Goal: Task Accomplishment & Management: Use online tool/utility

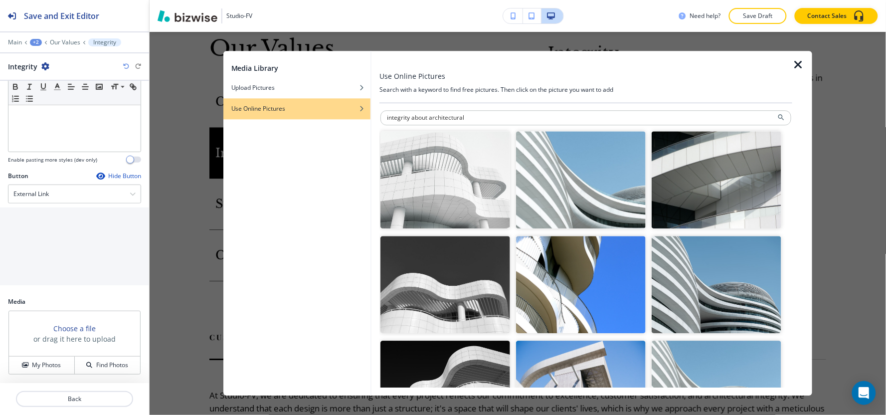
click at [798, 68] on icon "button" at bounding box center [798, 65] width 12 height 12
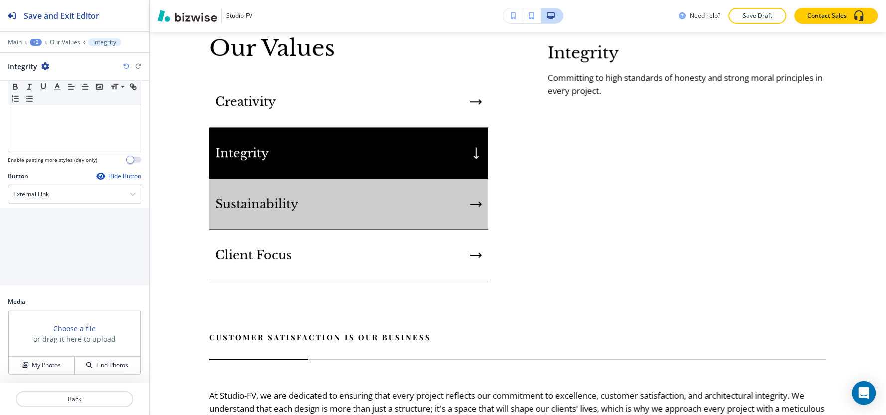
click at [360, 183] on div "Sustainability" at bounding box center [348, 204] width 279 height 51
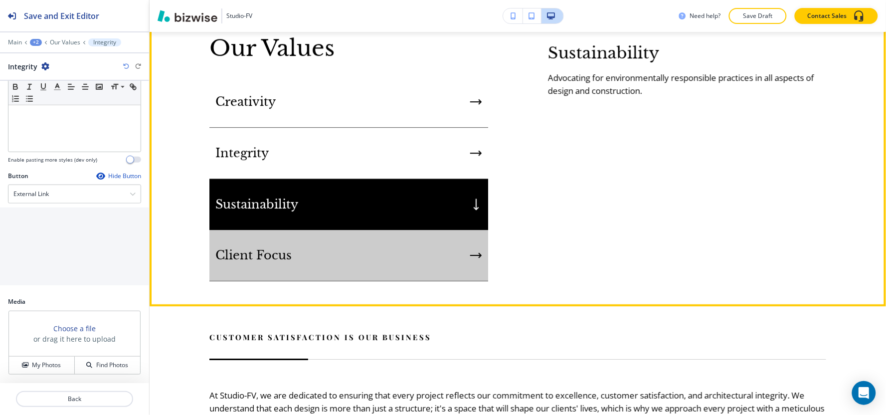
click at [362, 240] on div "Client Focus" at bounding box center [348, 255] width 279 height 51
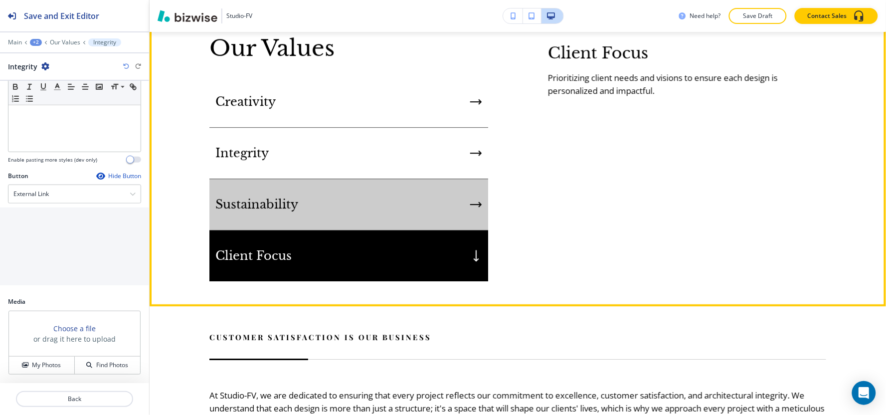
click at [362, 211] on div "Sustainability" at bounding box center [348, 204] width 279 height 51
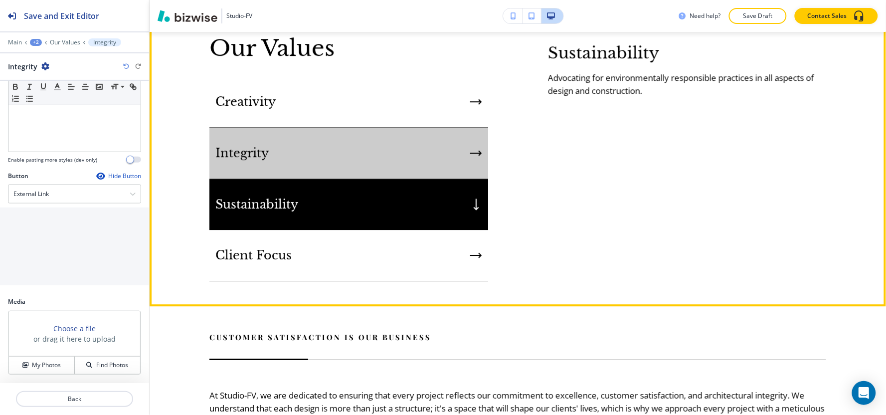
click at [358, 152] on div "Integrity" at bounding box center [348, 153] width 279 height 51
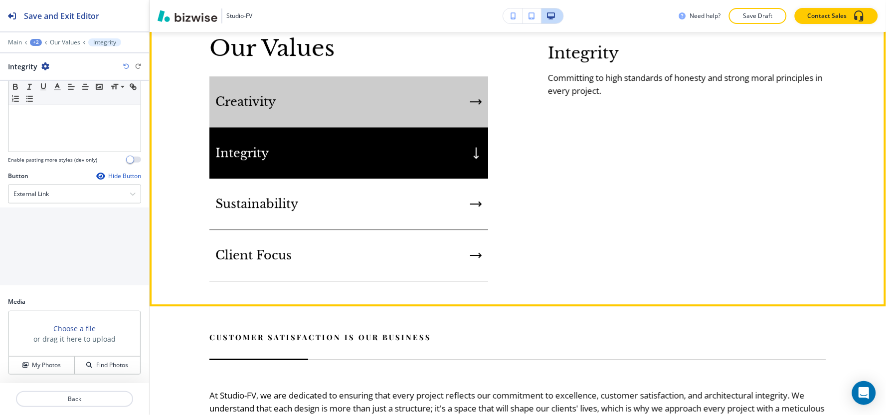
click at [365, 118] on div "Creativity" at bounding box center [348, 101] width 279 height 51
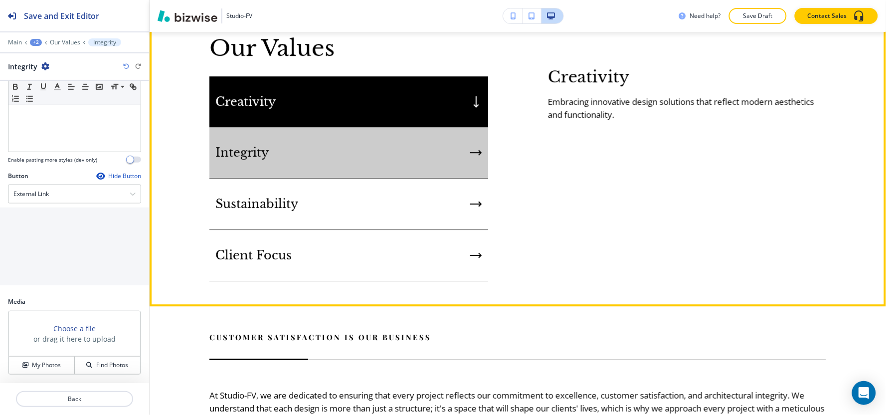
click at [324, 153] on div "Integrity" at bounding box center [348, 152] width 279 height 51
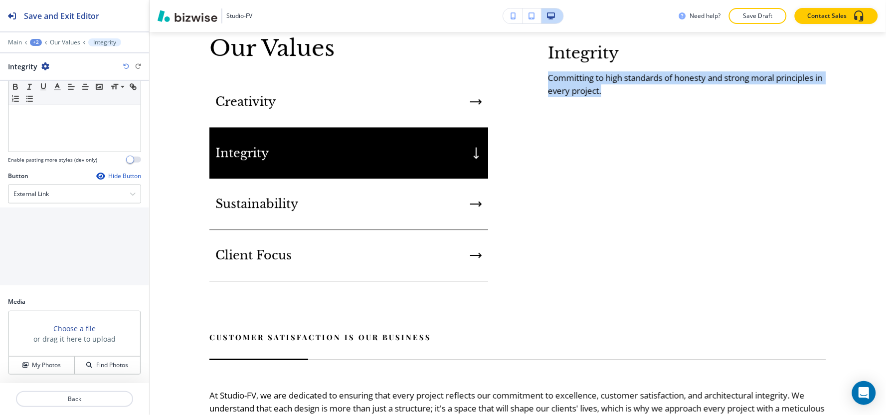
drag, startPoint x: 545, startPoint y: 76, endPoint x: 645, endPoint y: 91, distance: 101.8
click at [645, 91] on h6 "Committing to high standards of honesty and strong moral principles in every pr…" at bounding box center [687, 85] width 279 height 26
copy h6 "Committing to high standards of honesty and strong moral principles in every pr…"
click at [41, 363] on h4 "My Photos" at bounding box center [46, 365] width 29 height 9
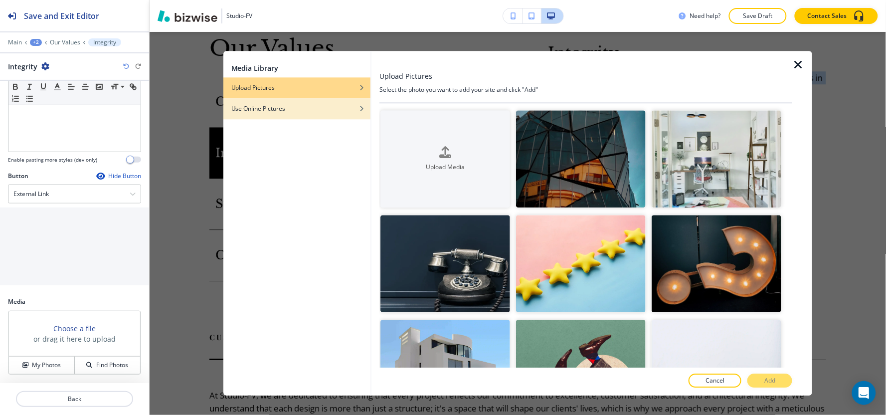
click at [301, 110] on div "Use Online Pictures" at bounding box center [296, 108] width 147 height 9
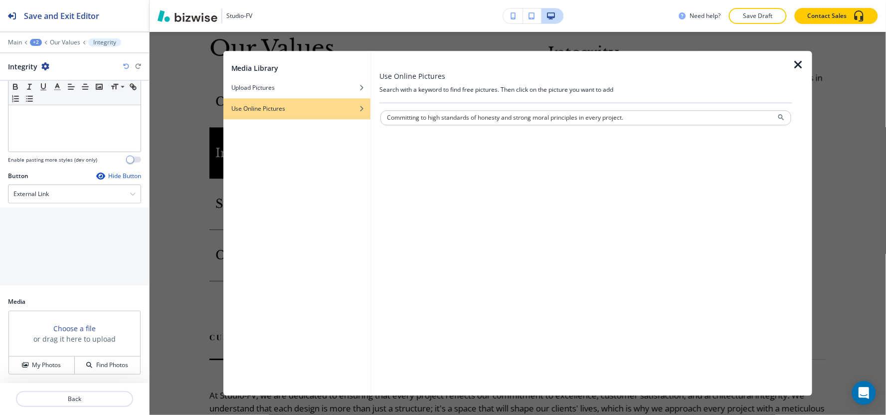
type input "Committing to high standards of honesty and strong moral principles in every pr…"
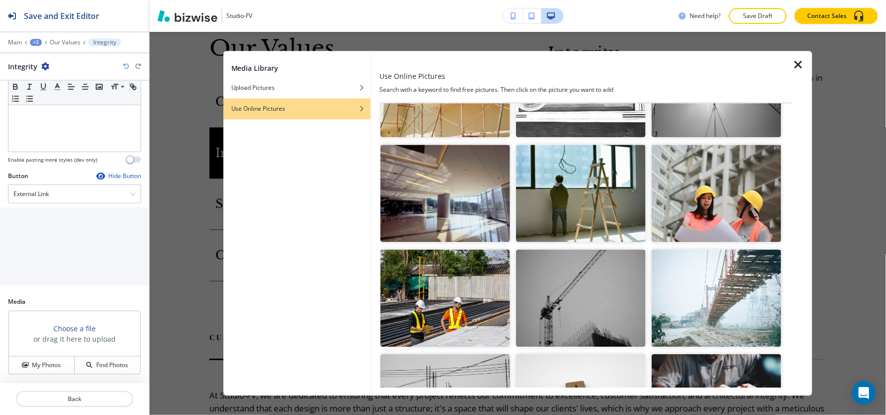
scroll to position [1053, 0]
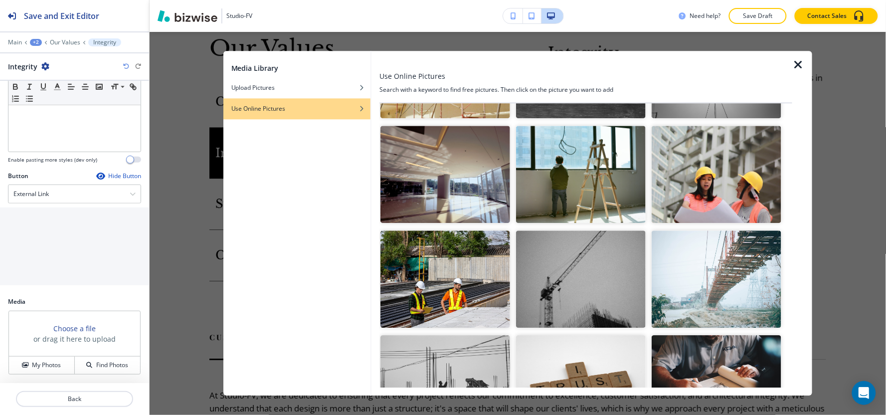
click at [469, 292] on img "button" at bounding box center [445, 278] width 130 height 97
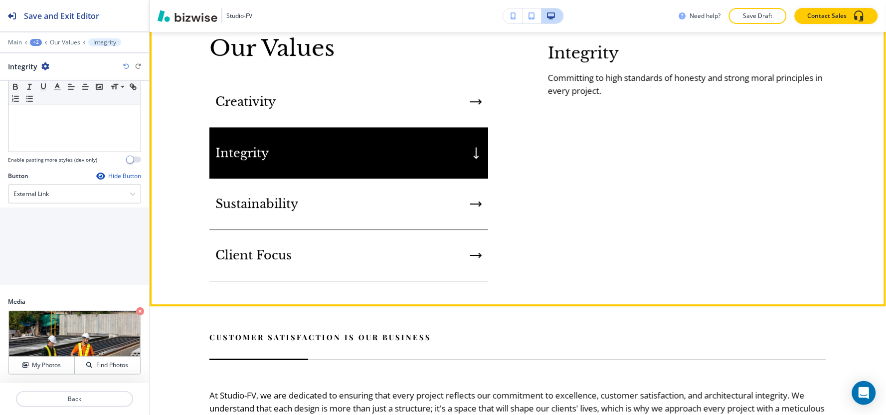
click at [444, 169] on div "Integrity" at bounding box center [348, 153] width 279 height 51
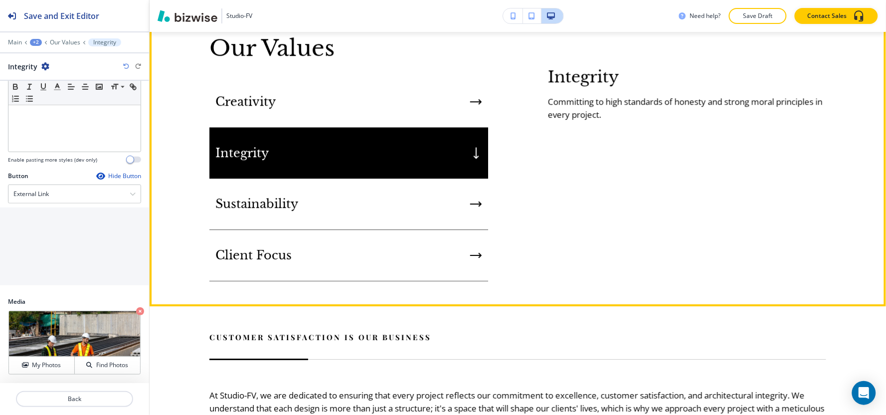
click at [450, 117] on div "Creativity" at bounding box center [348, 101] width 279 height 51
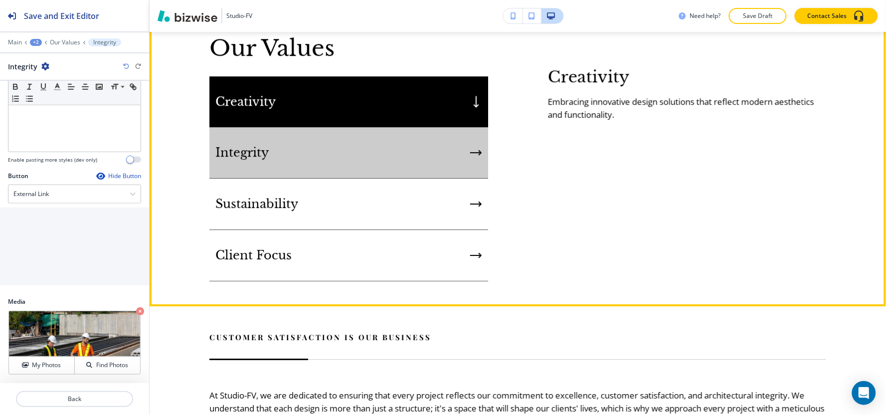
click at [445, 145] on div "Integrity" at bounding box center [348, 152] width 279 height 51
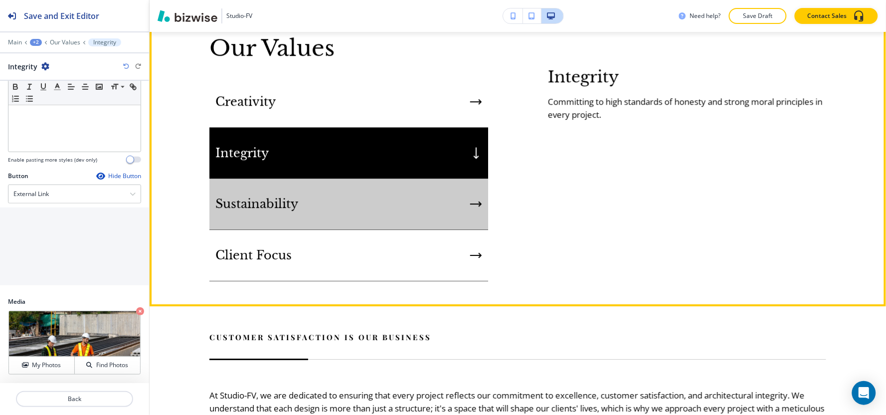
click at [396, 201] on div "Sustainability" at bounding box center [348, 204] width 279 height 51
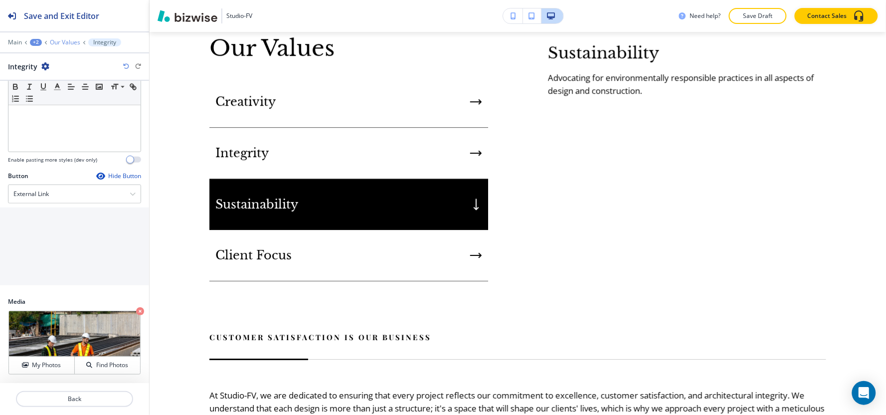
click at [59, 43] on p "Our Values" at bounding box center [65, 42] width 30 height 7
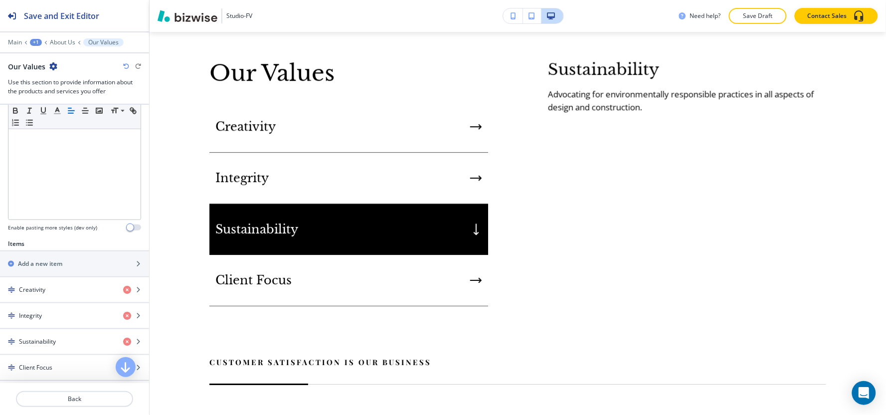
scroll to position [370, 0]
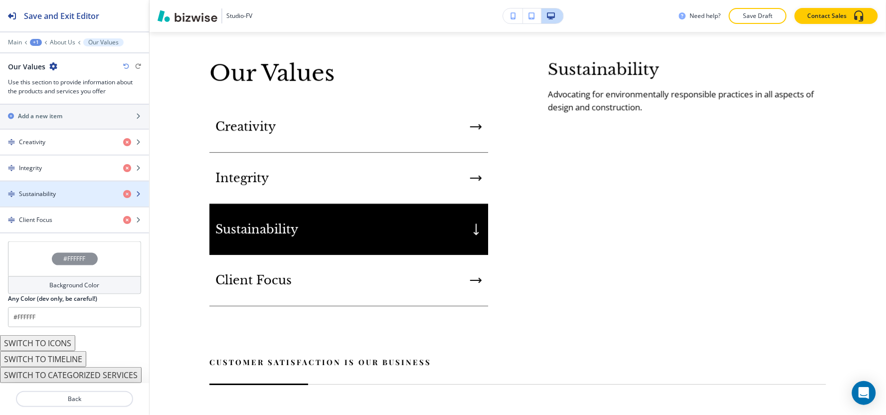
click at [57, 201] on div "button" at bounding box center [74, 202] width 149 height 8
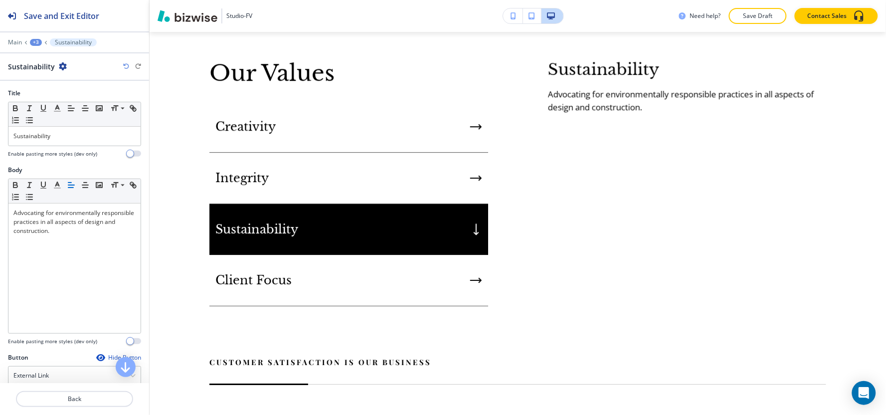
scroll to position [847, 0]
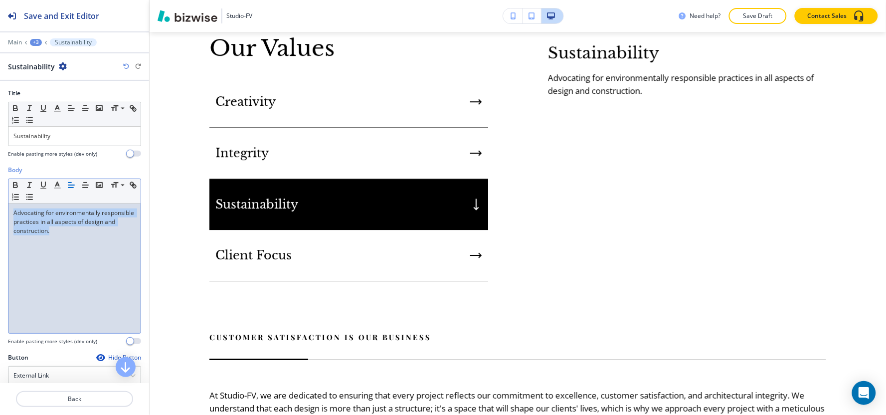
drag, startPoint x: 101, startPoint y: 231, endPoint x: 0, endPoint y: 206, distance: 104.3
click at [0, 206] on div "Body Small Normal Large Huge Advocating for environmentally responsible practic…" at bounding box center [74, 260] width 149 height 188
copy p "Advocating for environmentally responsible practices in all aspects of design a…"
click at [64, 258] on div "Advocating for environmentally responsible practices in all aspects of design a…" at bounding box center [74, 268] width 132 height 130
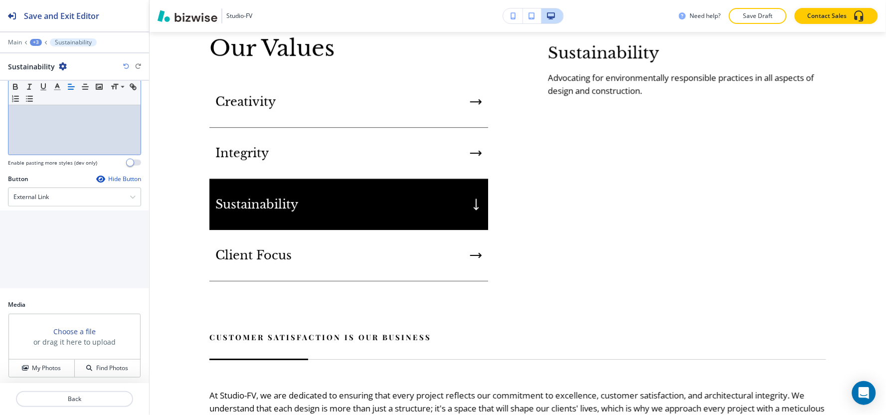
scroll to position [182, 0]
click at [32, 366] on h4 "My Photos" at bounding box center [46, 365] width 29 height 9
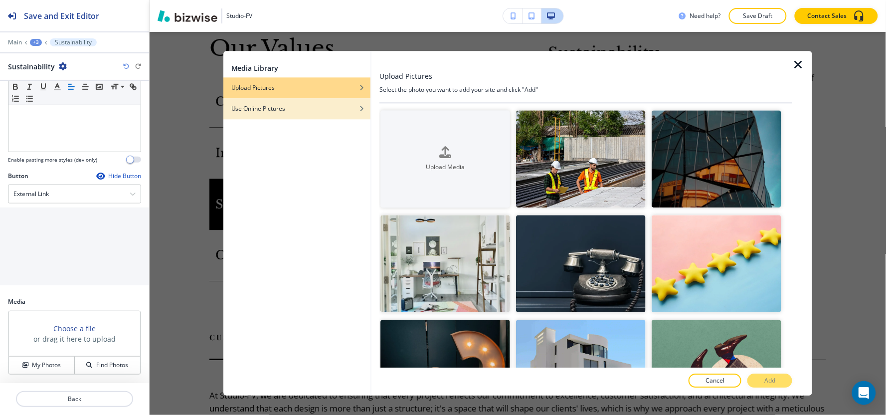
click at [351, 113] on div "button" at bounding box center [296, 116] width 147 height 6
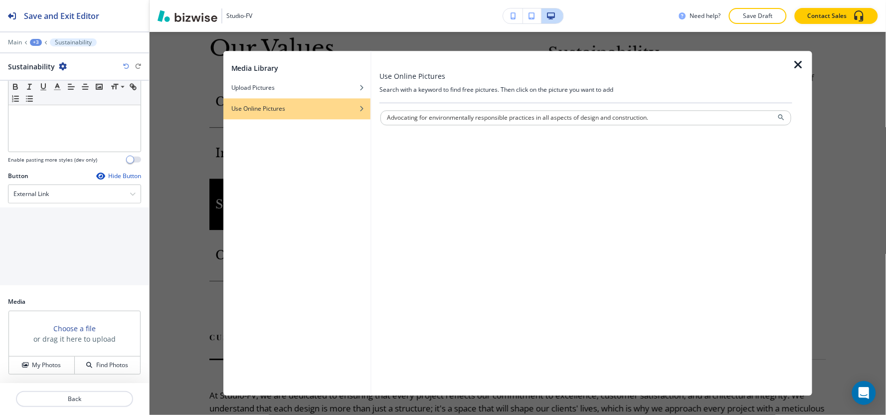
type input "Advocating for environmentally responsible practices in all aspects of design a…"
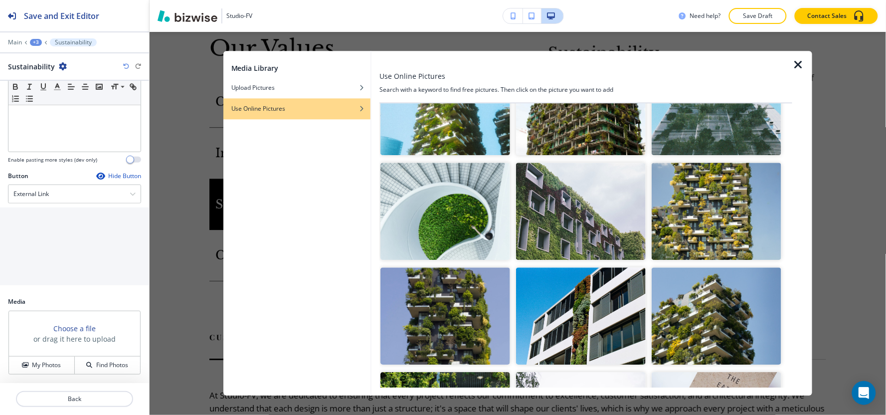
click at [430, 226] on img "button" at bounding box center [445, 211] width 130 height 97
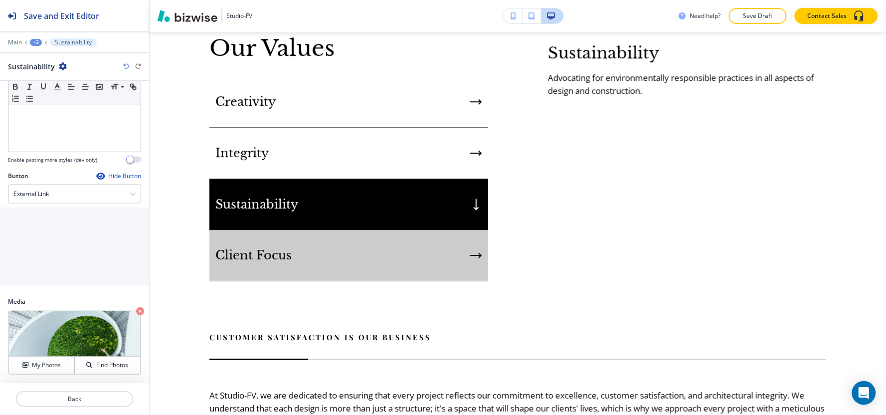
click at [419, 259] on div "Client Focus" at bounding box center [348, 255] width 279 height 51
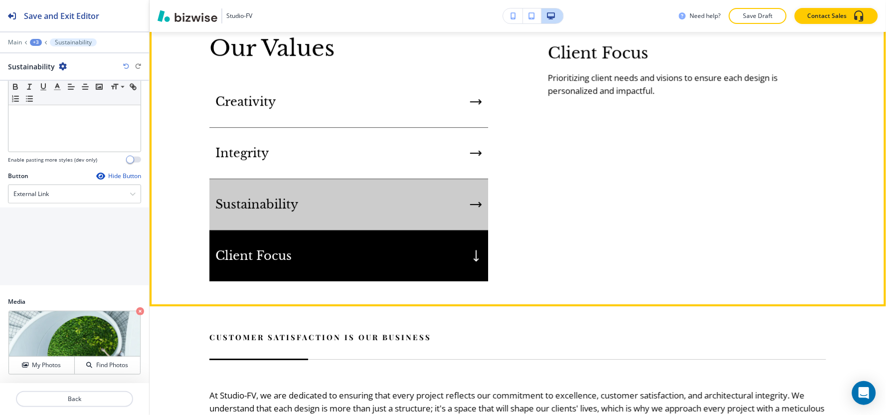
click at [422, 214] on div "Sustainability" at bounding box center [348, 204] width 279 height 51
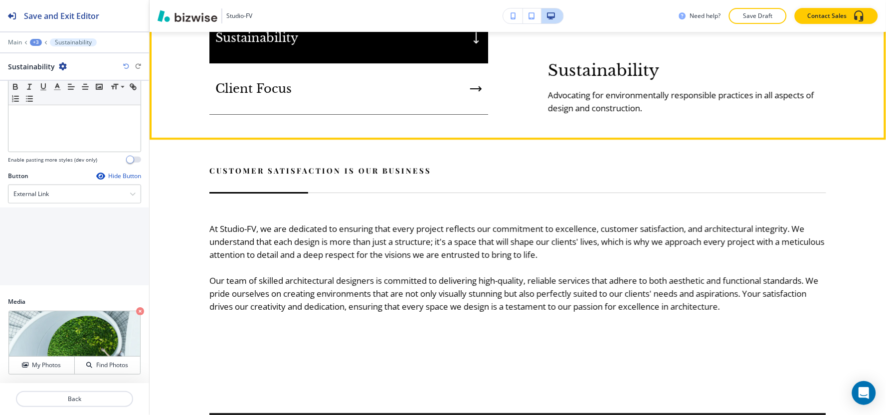
scroll to position [847, 0]
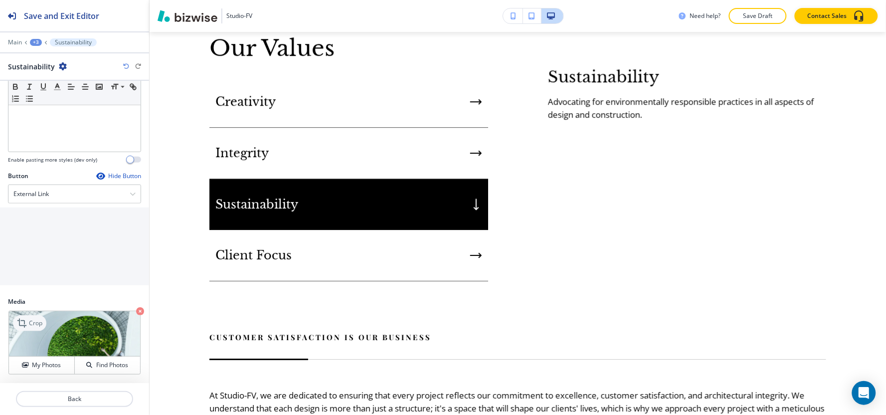
click at [24, 321] on icon at bounding box center [23, 323] width 12 height 12
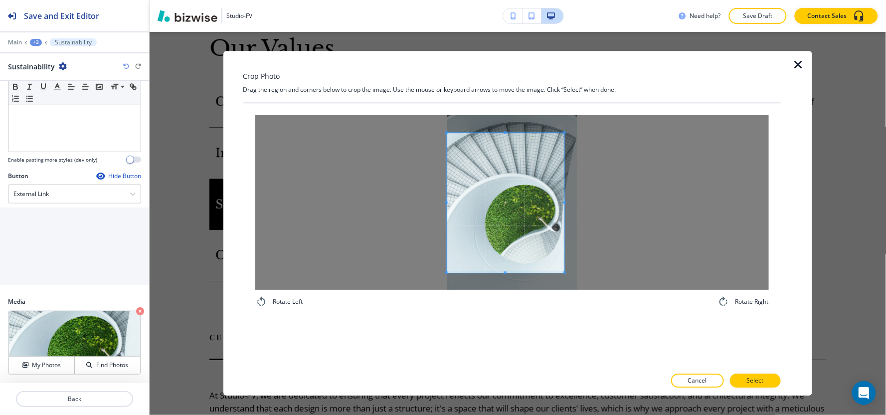
click at [304, 192] on div at bounding box center [512, 202] width 514 height 175
click at [601, 188] on div at bounding box center [512, 202] width 514 height 175
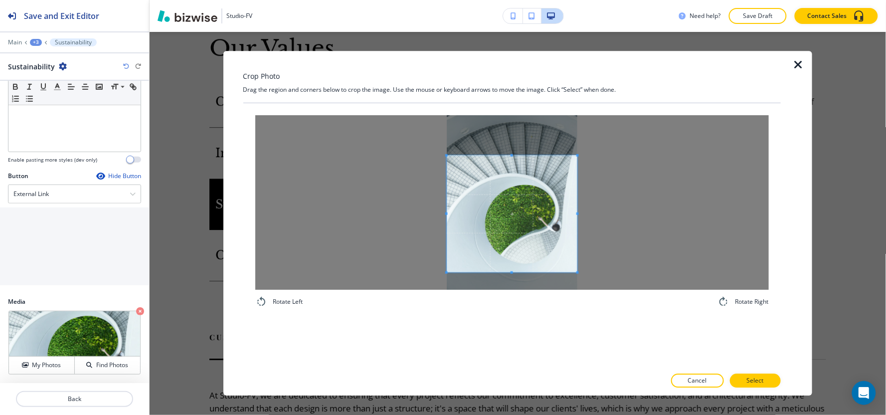
click at [509, 156] on span at bounding box center [512, 155] width 131 height 2
click at [514, 189] on span at bounding box center [512, 210] width 131 height 117
click at [509, 259] on div at bounding box center [512, 206] width 131 height 105
click at [505, 211] on span at bounding box center [512, 216] width 131 height 108
click at [759, 377] on p "Select" at bounding box center [755, 381] width 17 height 9
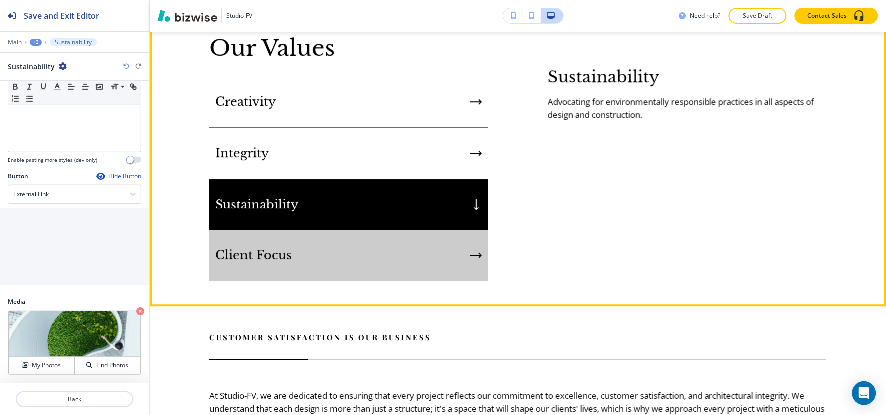
click at [399, 269] on div "Client Focus" at bounding box center [348, 255] width 279 height 51
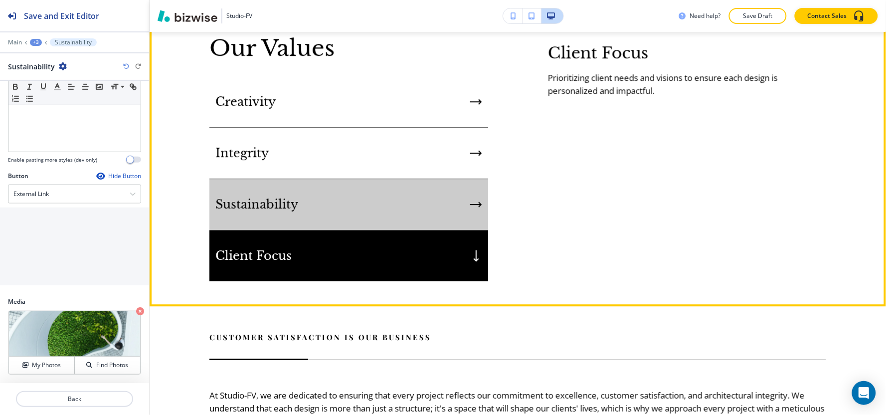
click at [401, 212] on div "Sustainability" at bounding box center [348, 204] width 279 height 51
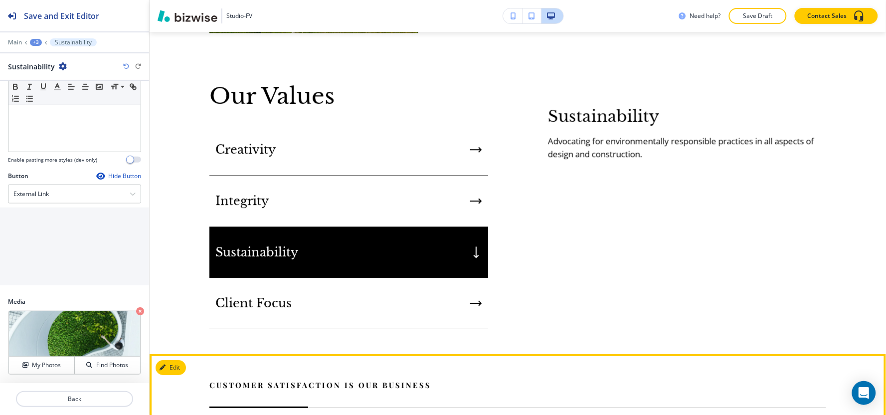
scroll to position [791, 0]
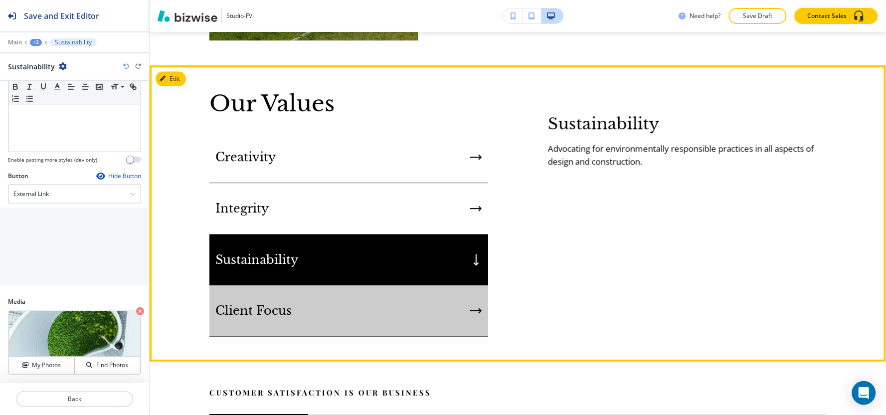
click at [380, 314] on div "Client Focus" at bounding box center [348, 310] width 279 height 51
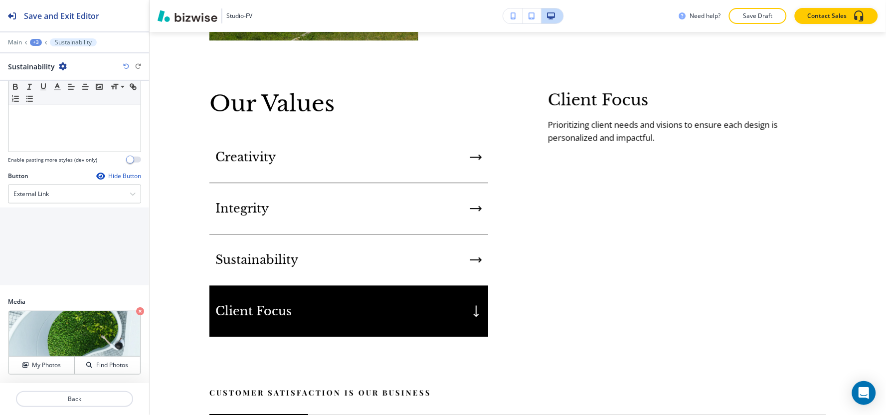
click at [38, 39] on div "+3" at bounding box center [36, 42] width 12 height 7
click at [82, 90] on p "Our Values" at bounding box center [61, 93] width 51 height 9
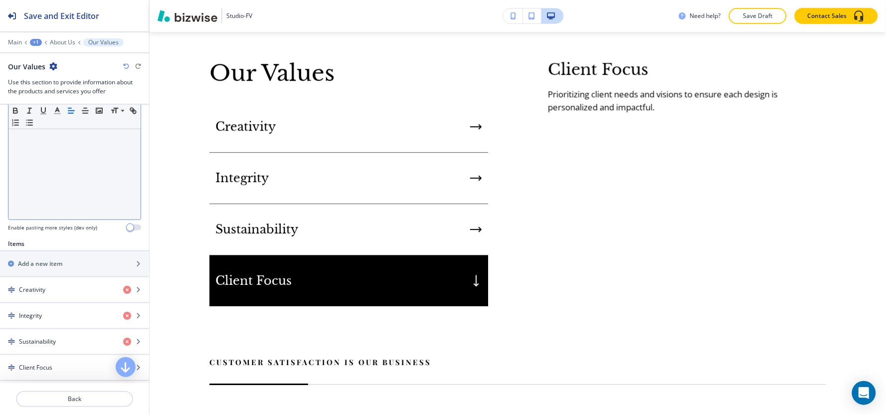
scroll to position [332, 0]
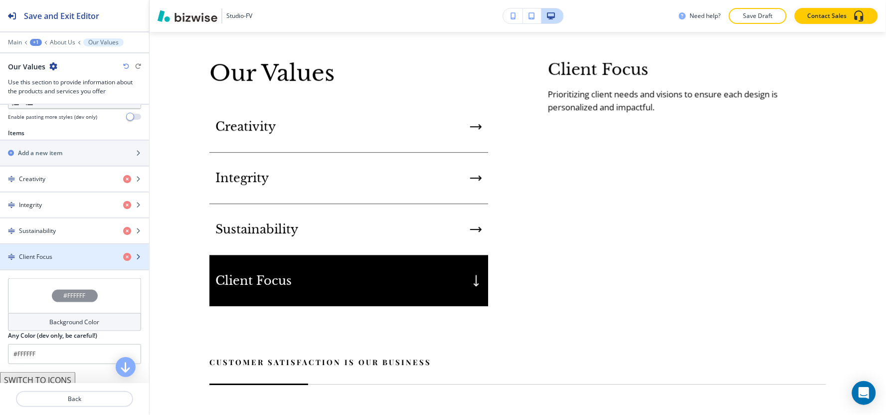
click at [62, 259] on div "Client Focus" at bounding box center [57, 256] width 115 height 9
click at [69, 253] on div "Client Focus" at bounding box center [57, 256] width 115 height 9
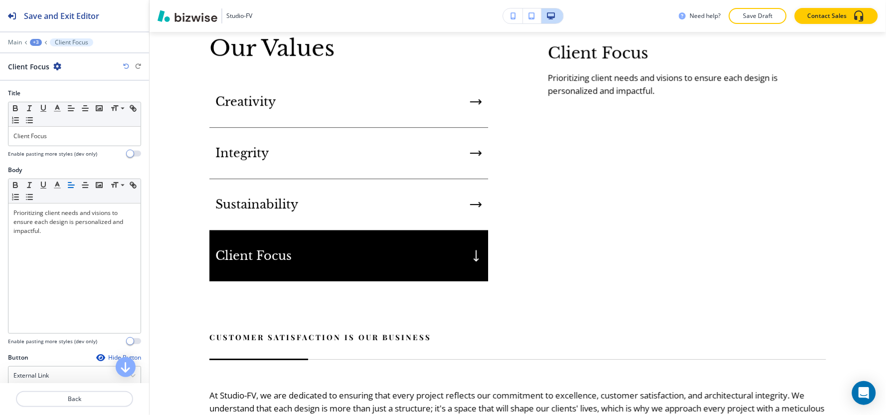
scroll to position [182, 0]
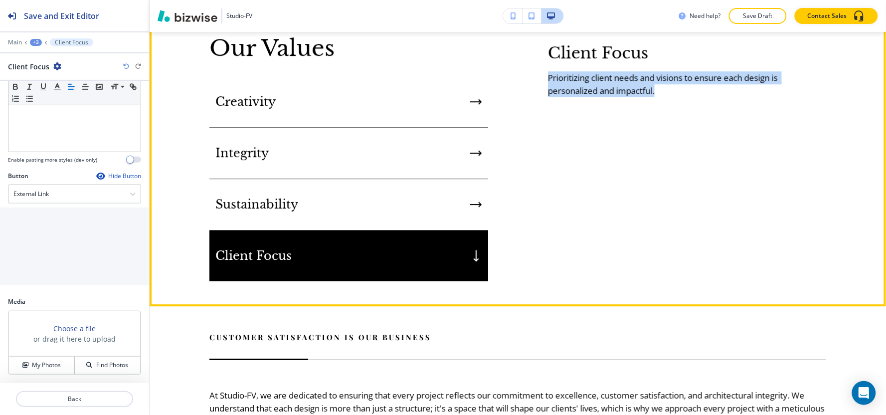
drag, startPoint x: 665, startPoint y: 95, endPoint x: 510, endPoint y: 78, distance: 155.5
click at [510, 78] on div "Client Focus Prioritizing client needs and visions to ensure each design is per…" at bounding box center [657, 71] width 339 height 54
copy h6 "Prioritizing client needs and visions to ensure each design is personalized and…"
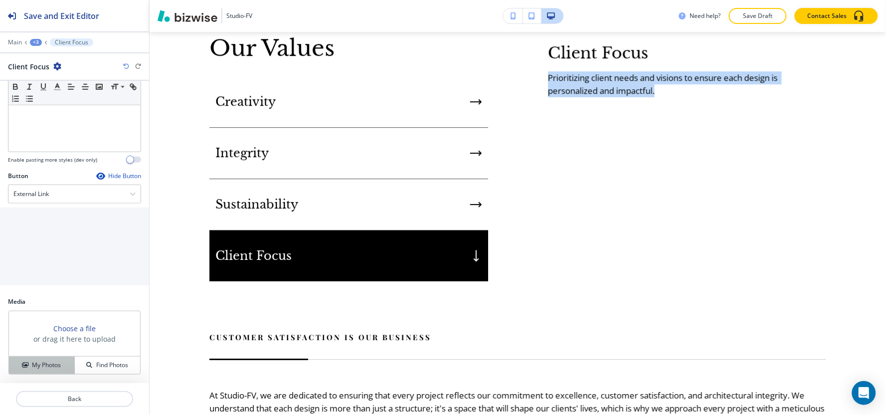
click at [22, 360] on button "My Photos" at bounding box center [42, 365] width 66 height 17
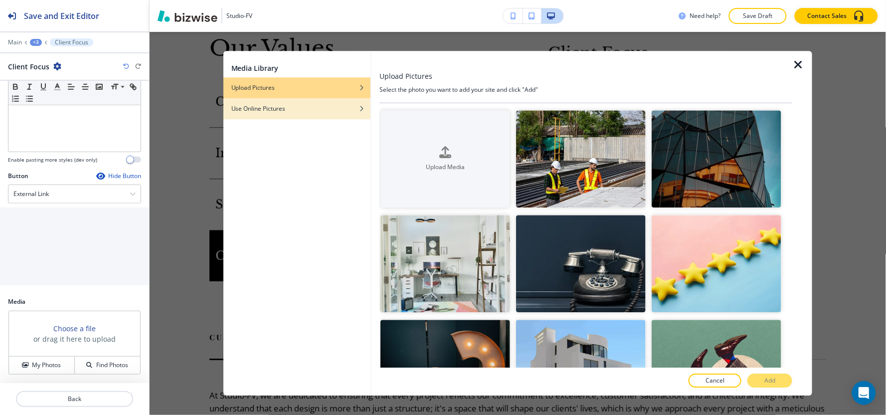
click at [362, 113] on div "button" at bounding box center [296, 116] width 147 height 6
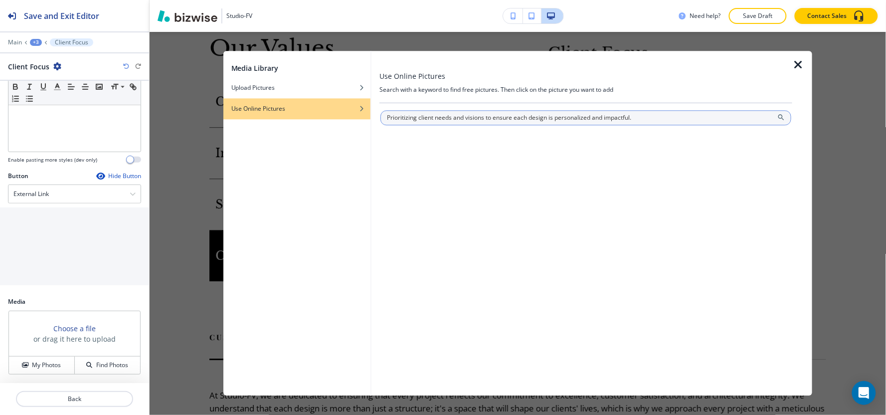
type input "Prioritizing client needs and visions to ensure each design is personalized and…"
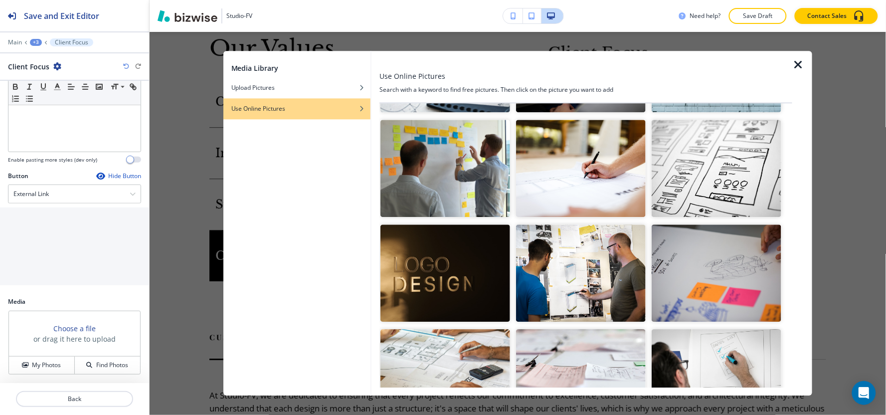
scroll to position [1108, 0]
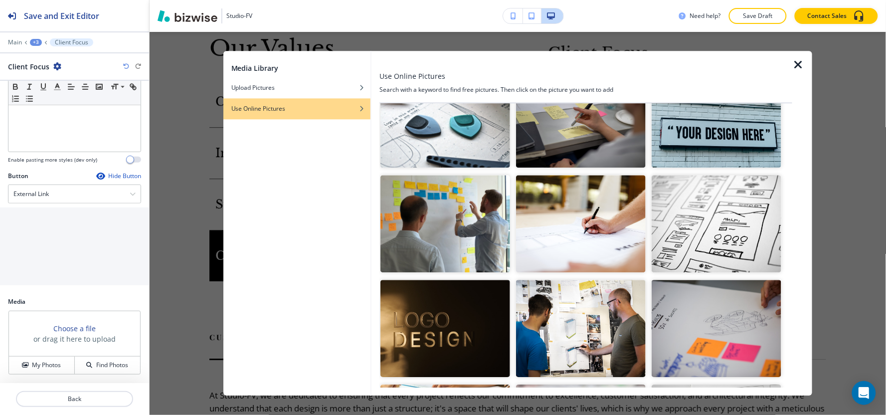
click at [473, 220] on img "button" at bounding box center [445, 223] width 130 height 97
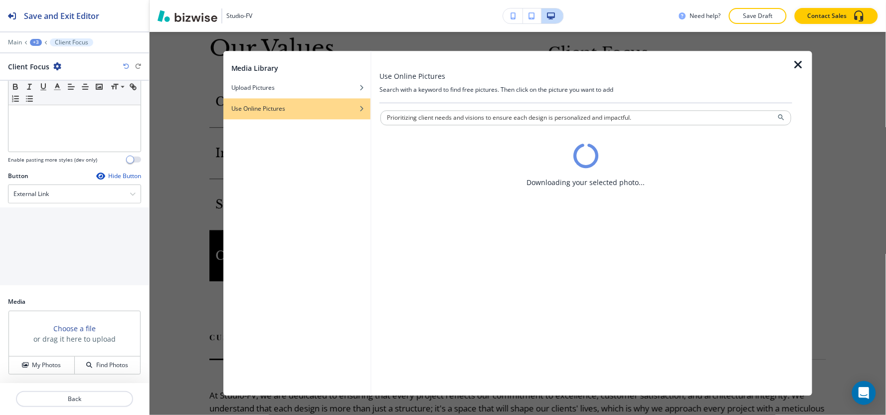
scroll to position [0, 0]
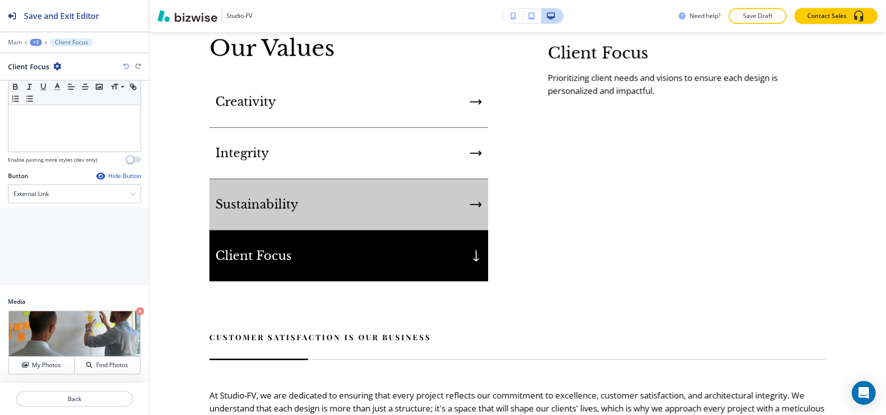
click at [427, 210] on div "Sustainability" at bounding box center [348, 204] width 279 height 51
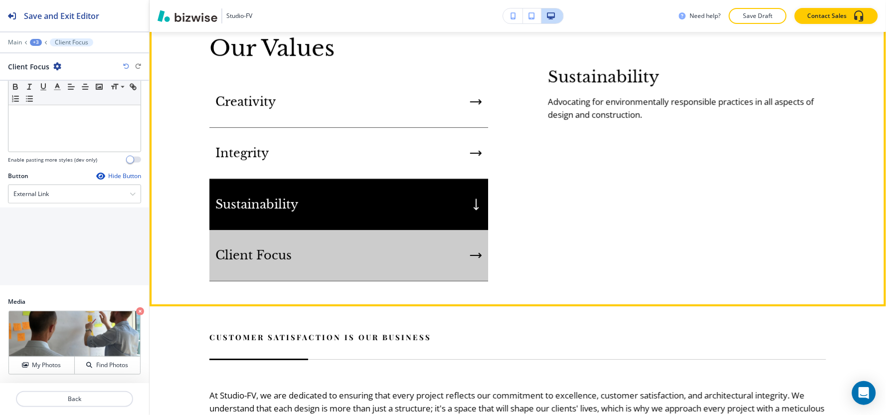
click at [429, 250] on div "Client Focus" at bounding box center [348, 255] width 279 height 51
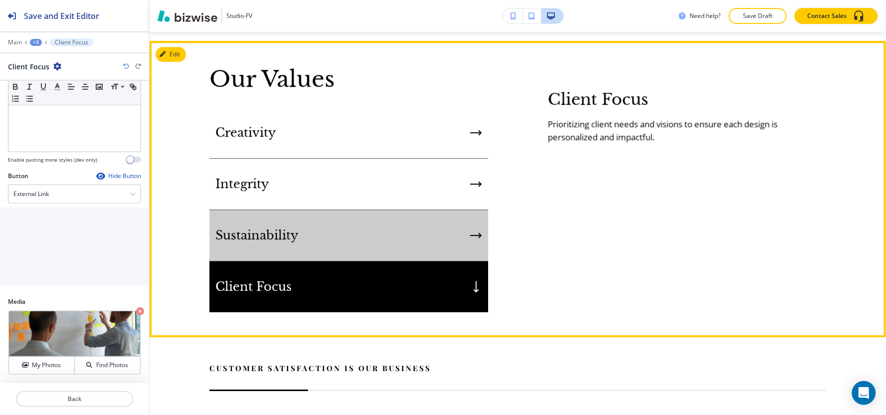
scroll to position [791, 0]
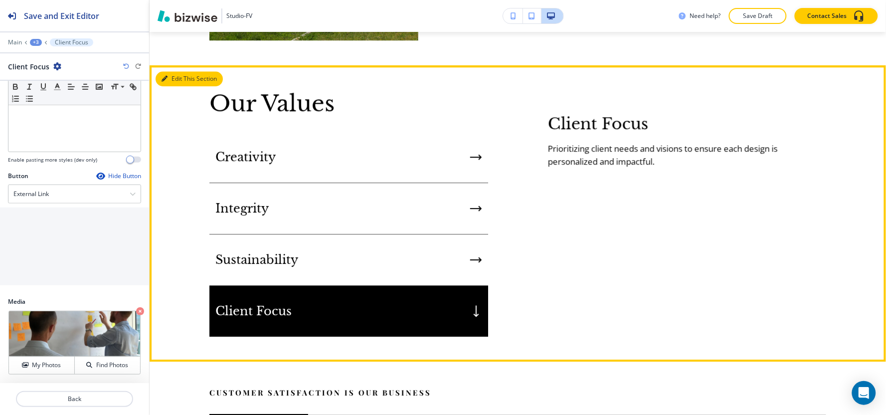
click at [167, 73] on div "Edit This Section Our Values Creativity Integrity Sustainability Client Focus C…" at bounding box center [518, 213] width 737 height 296
click at [175, 77] on button "Edit This Section" at bounding box center [189, 78] width 67 height 15
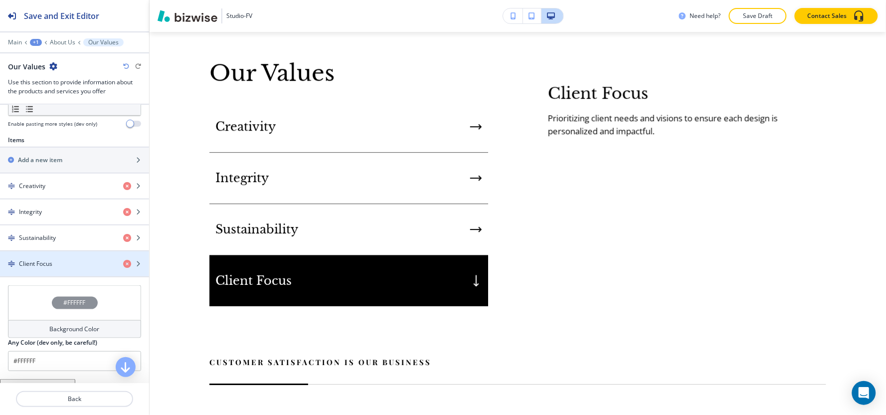
scroll to position [370, 0]
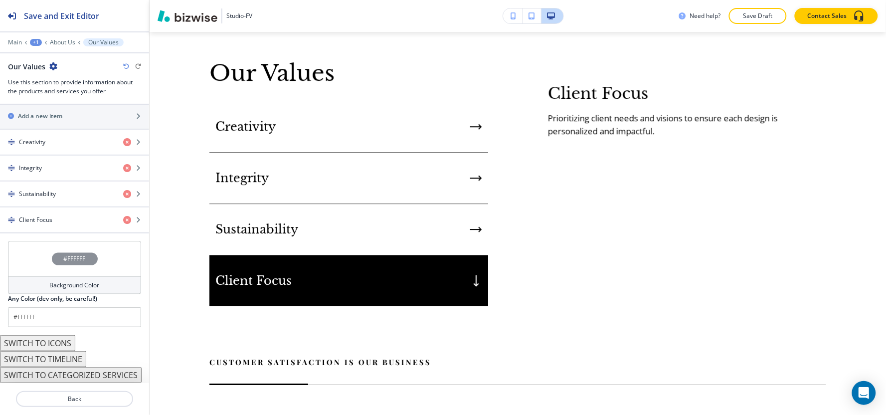
click at [50, 278] on div "Background Color" at bounding box center [74, 285] width 133 height 18
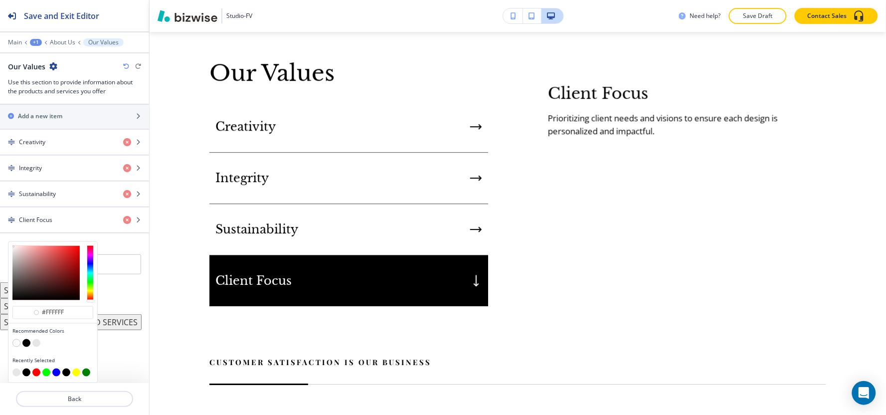
click at [26, 347] on button "button" at bounding box center [26, 343] width 8 height 8
type input "#000000"
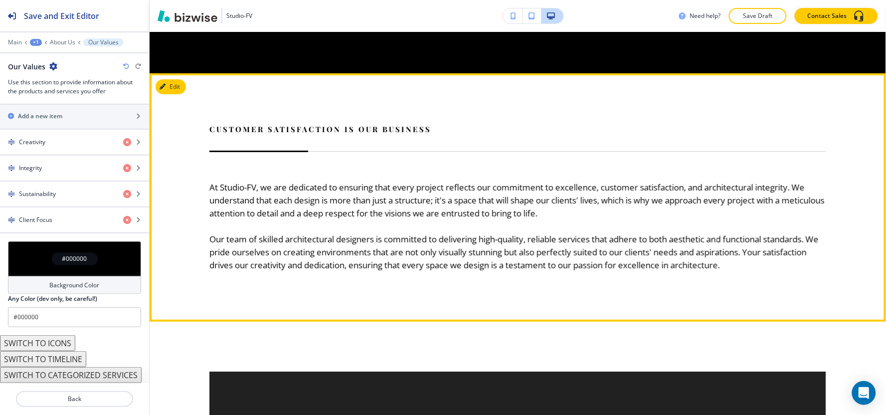
scroll to position [1210, 0]
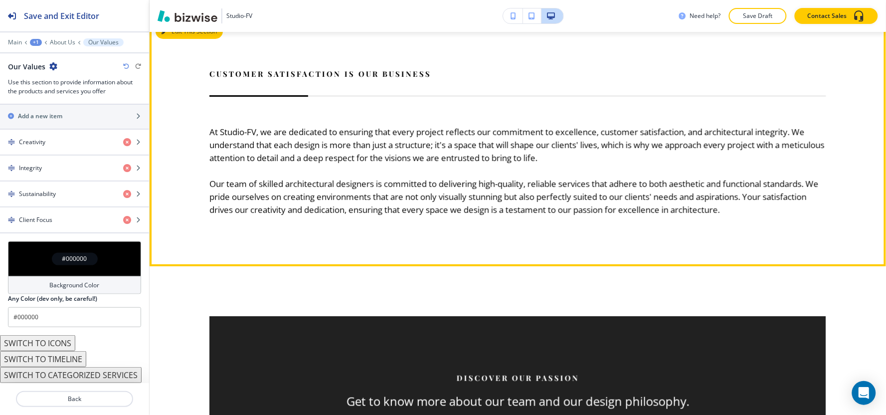
click at [179, 39] on button "Edit This Section" at bounding box center [189, 31] width 67 height 15
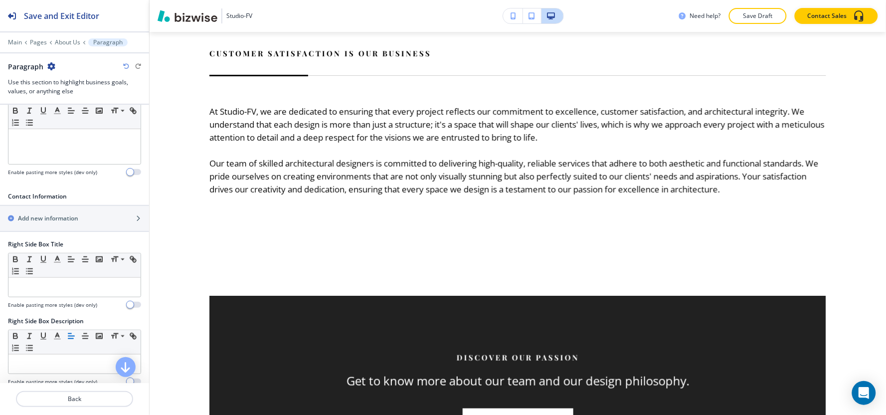
scroll to position [499, 0]
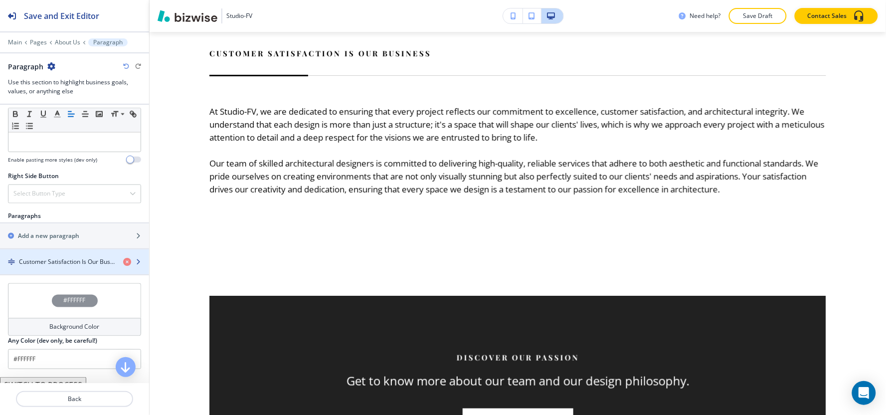
click at [65, 268] on div "button" at bounding box center [74, 270] width 149 height 8
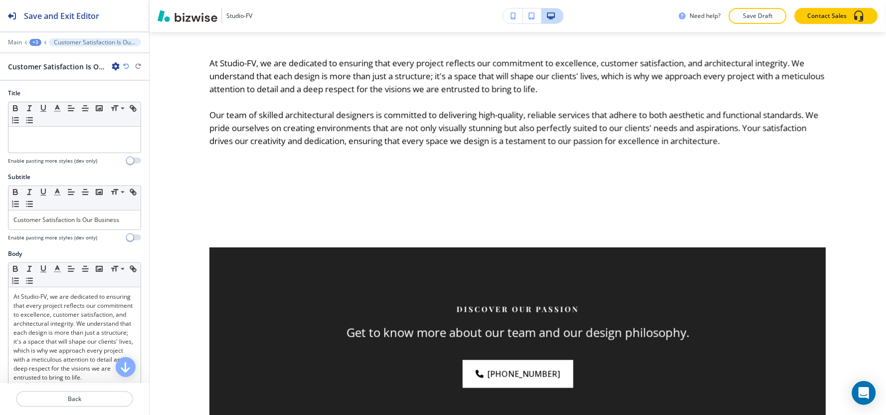
scroll to position [1280, 0]
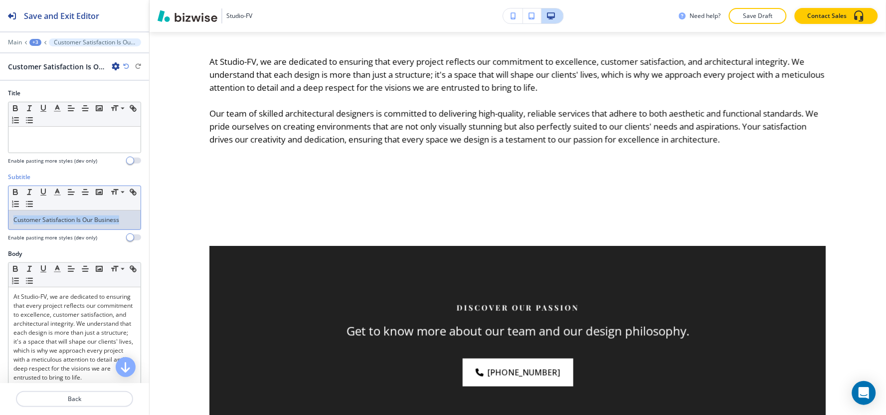
drag, startPoint x: 131, startPoint y: 218, endPoint x: 0, endPoint y: 210, distance: 130.9
click at [0, 210] on div "Subtitle Small Normal Large Huge Customer Satisfaction Is Our Business Enable p…" at bounding box center [74, 211] width 149 height 77
copy p "Customer Satisfaction Is Our Business"
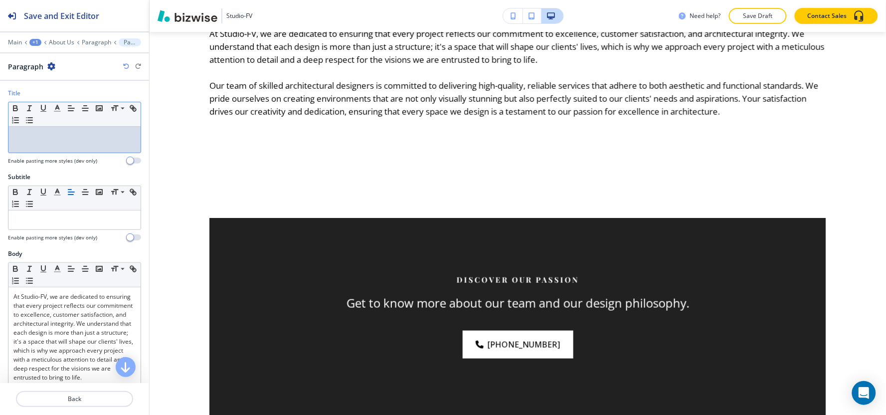
click at [40, 146] on div at bounding box center [74, 140] width 132 height 26
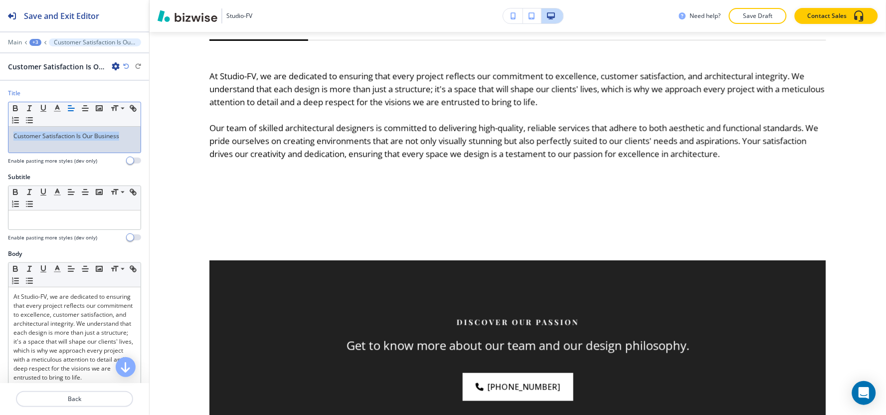
drag, startPoint x: 124, startPoint y: 138, endPoint x: 0, endPoint y: 147, distance: 124.0
click at [0, 147] on div "Title Small Normal Large Huge Customer Satisfaction Is Our Business Enable past…" at bounding box center [74, 131] width 149 height 84
click at [83, 111] on line "button" at bounding box center [85, 111] width 5 height 0
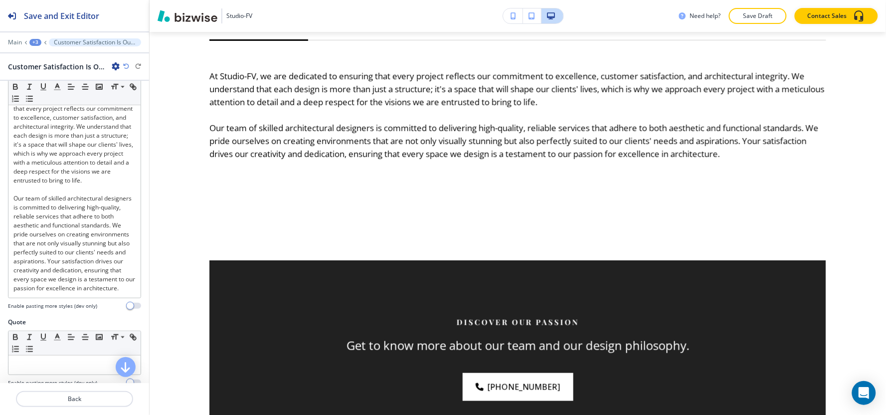
scroll to position [221, 0]
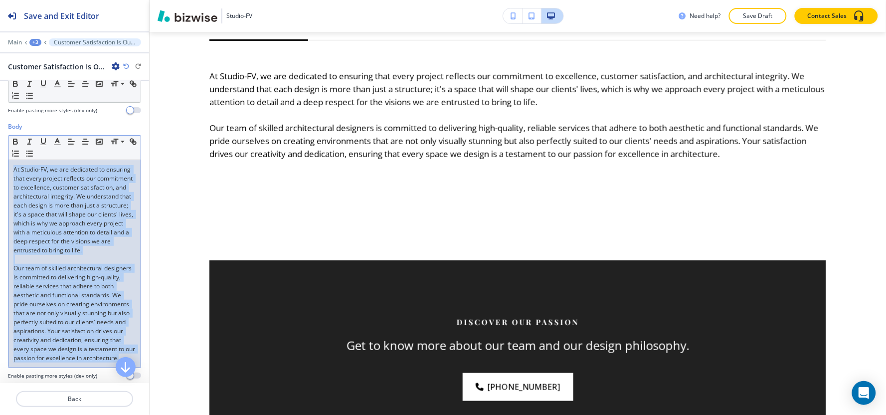
drag, startPoint x: 59, startPoint y: 288, endPoint x: 6, endPoint y: 84, distance: 210.6
click at [6, 84] on div "Title Small Normal Large Huge Customer Satisfaction Is Our Business Enable past…" at bounding box center [74, 232] width 149 height 302
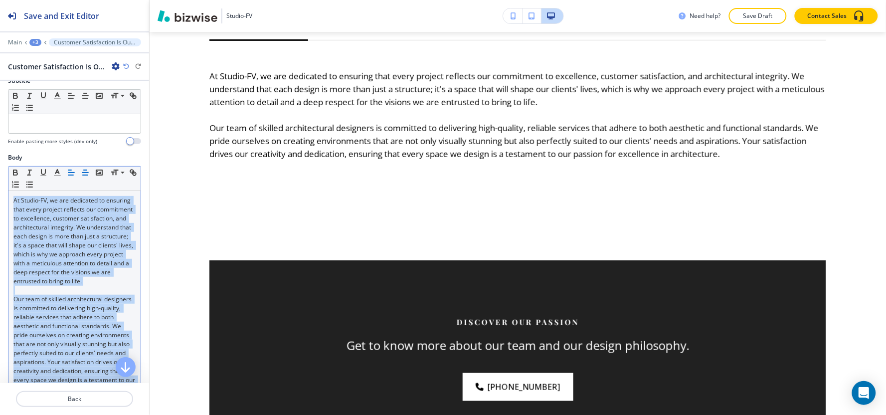
click at [91, 177] on button "button" at bounding box center [85, 173] width 14 height 12
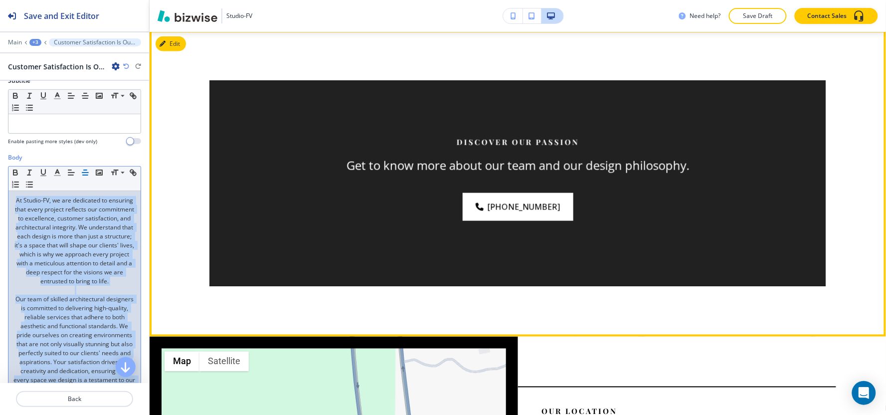
scroll to position [1447, 0]
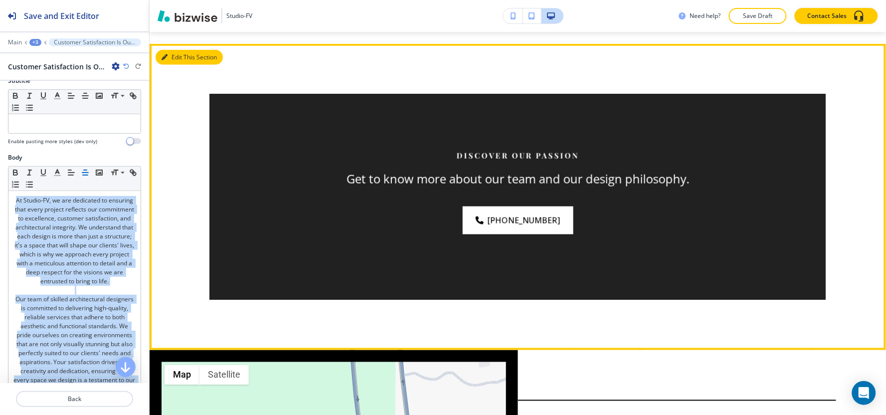
click at [176, 65] on button "Edit This Section" at bounding box center [189, 57] width 67 height 15
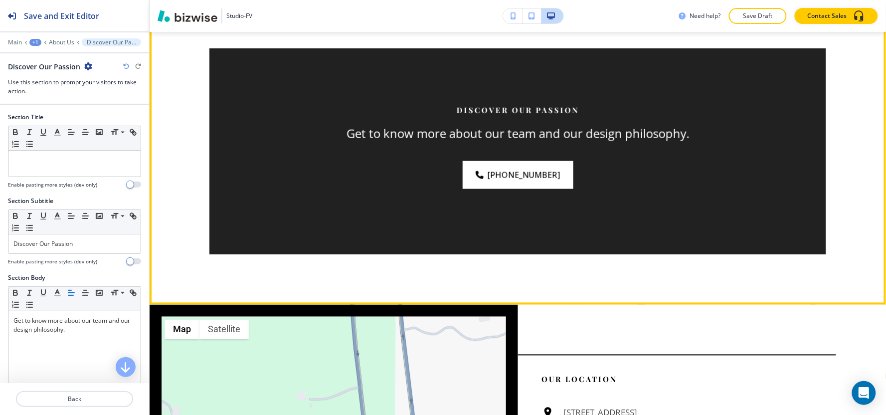
scroll to position [1493, 0]
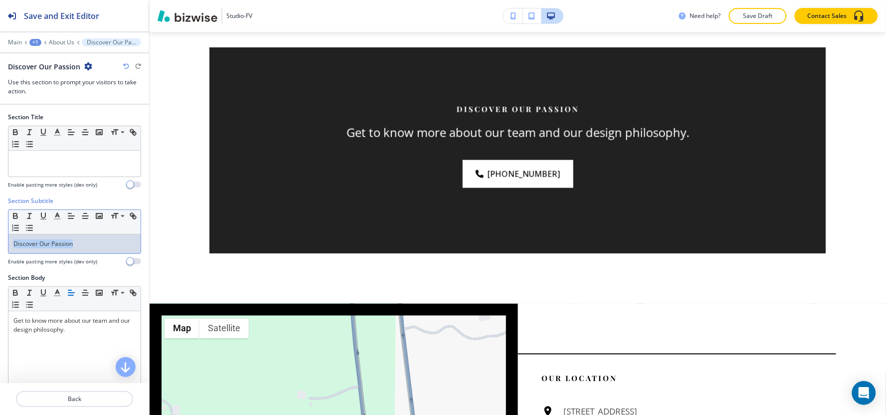
drag, startPoint x: 88, startPoint y: 252, endPoint x: 0, endPoint y: 247, distance: 88.4
click at [0, 247] on div "Section Subtitle Small Normal Large Huge Discover Our Passion Enable pasting mo…" at bounding box center [74, 234] width 149 height 77
copy p "Discover Our Passion"
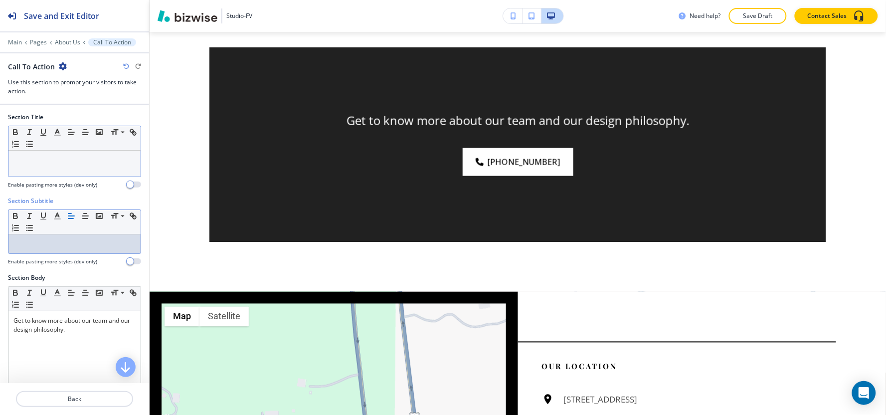
click at [73, 159] on p at bounding box center [74, 160] width 122 height 9
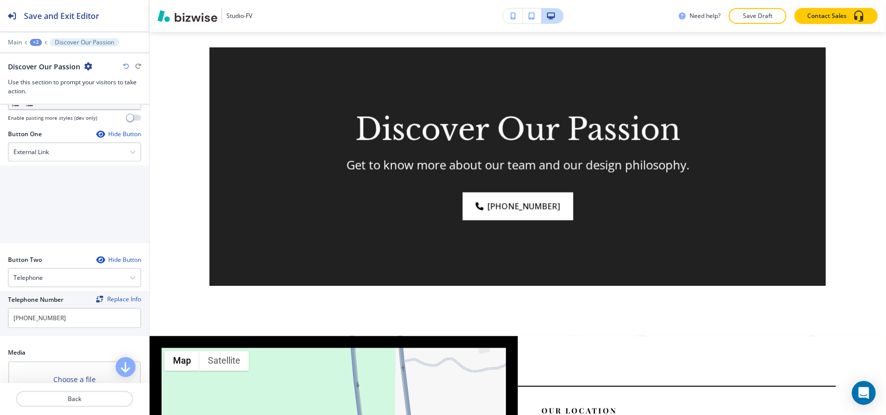
scroll to position [332, 0]
drag, startPoint x: 77, startPoint y: 326, endPoint x: 0, endPoint y: 336, distance: 77.9
click at [0, 335] on div "Telephone Number Replace Info [PHONE_NUMBER]" at bounding box center [74, 312] width 149 height 45
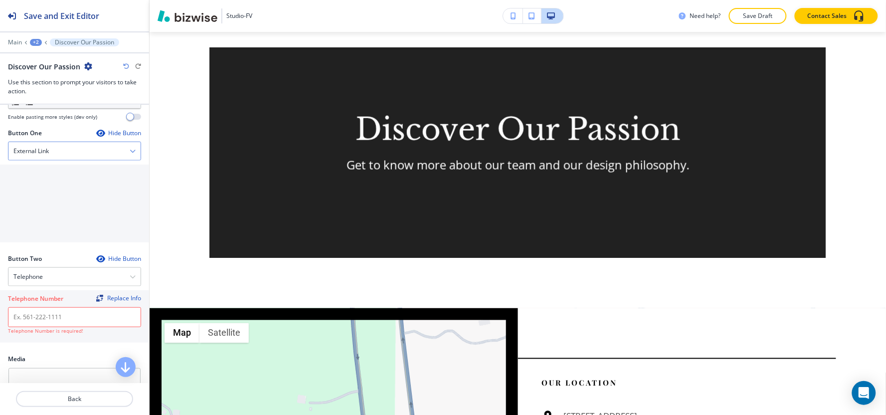
click at [85, 153] on div "External Link" at bounding box center [74, 151] width 132 height 18
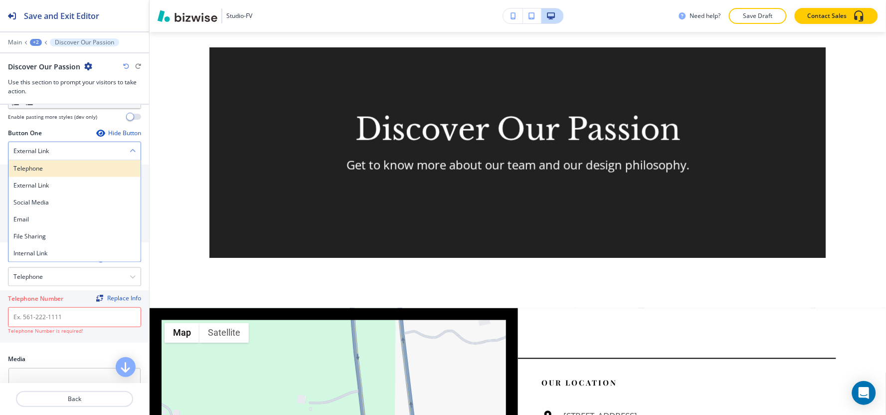
click at [83, 165] on h4 "Telephone" at bounding box center [74, 168] width 122 height 9
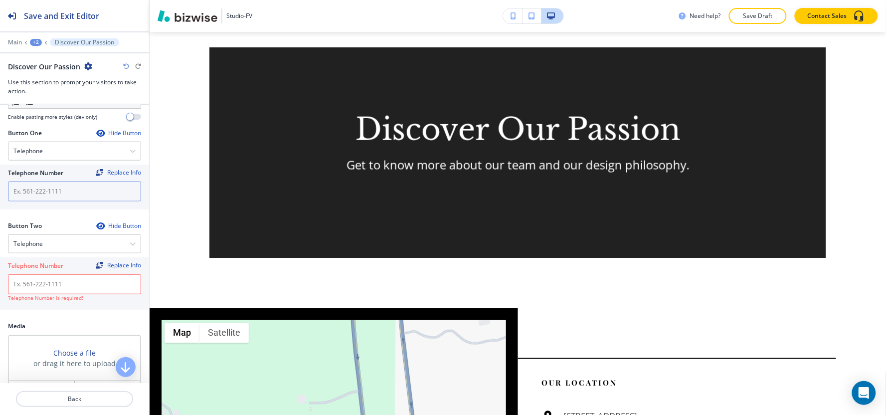
click at [78, 192] on input "text" at bounding box center [74, 192] width 133 height 20
paste input "[PHONE_NUMBER]"
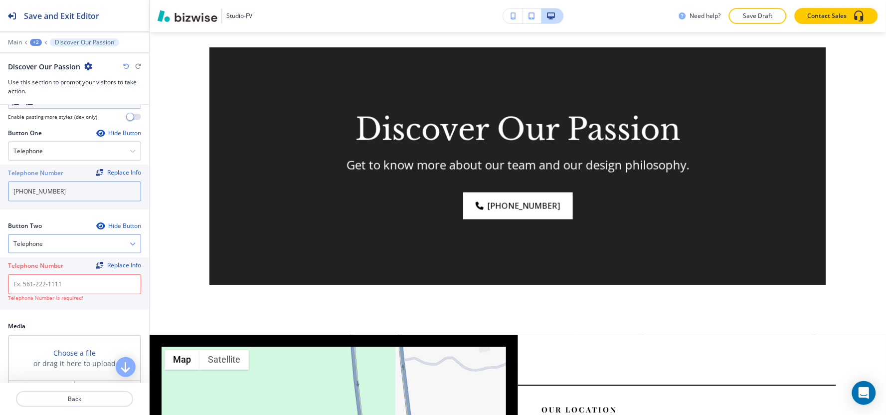
type input "[PHONE_NUMBER]"
click at [58, 248] on div "Telephone" at bounding box center [74, 244] width 132 height 18
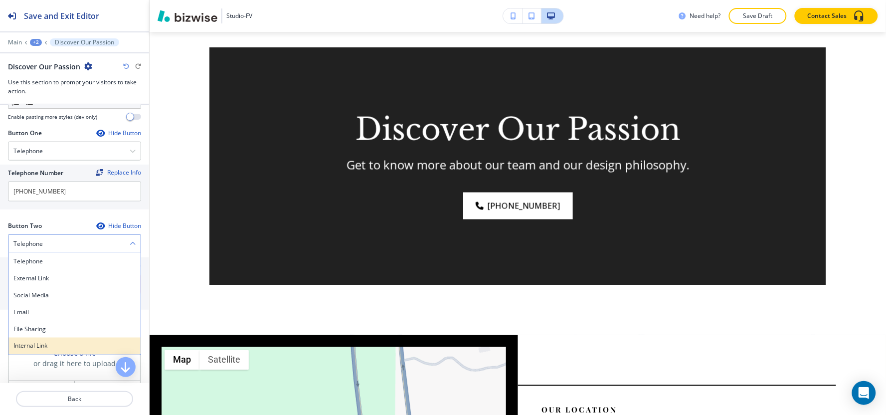
click at [36, 344] on h4 "Internal Link" at bounding box center [74, 346] width 122 height 9
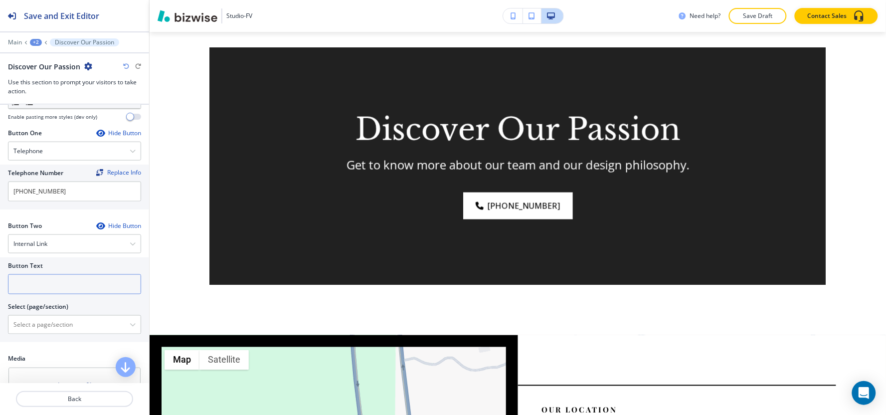
click at [35, 292] on input "text" at bounding box center [74, 284] width 133 height 20
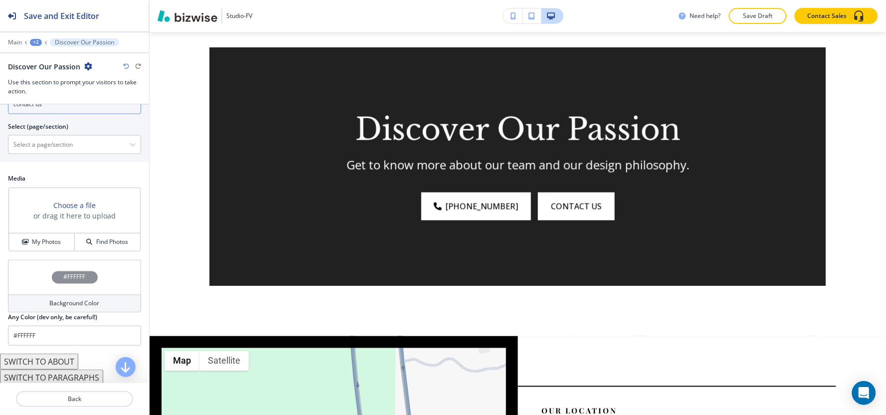
scroll to position [516, 0]
type input "contact us"
click at [45, 243] on h4 "My Photos" at bounding box center [46, 239] width 29 height 9
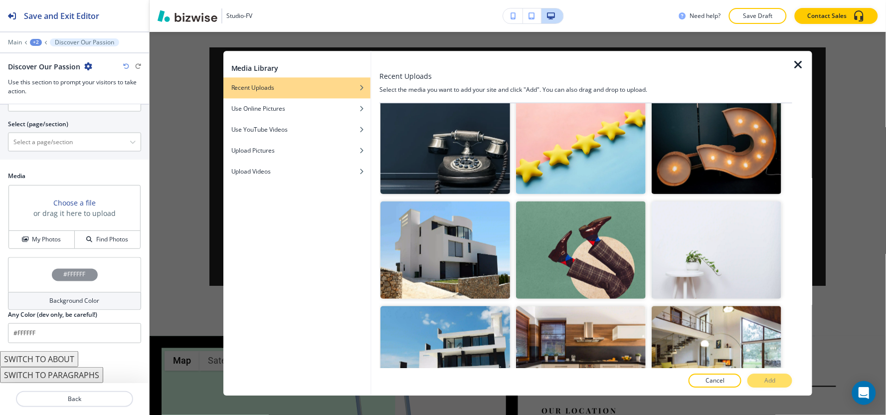
scroll to position [0, 0]
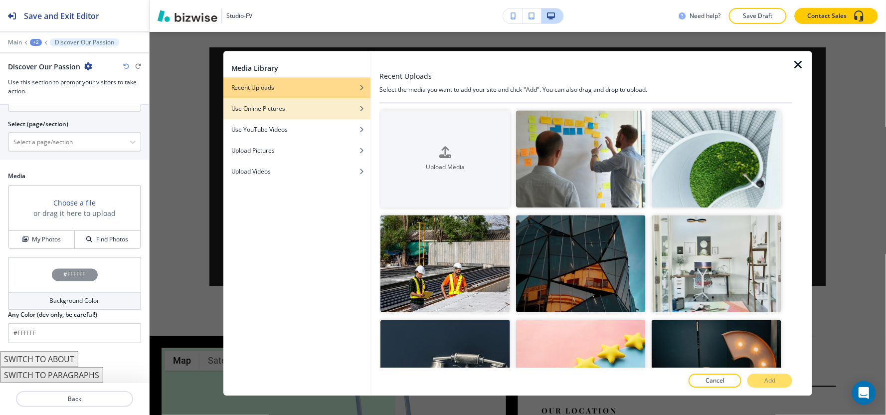
click at [266, 109] on h4 "Use Online Pictures" at bounding box center [258, 108] width 54 height 9
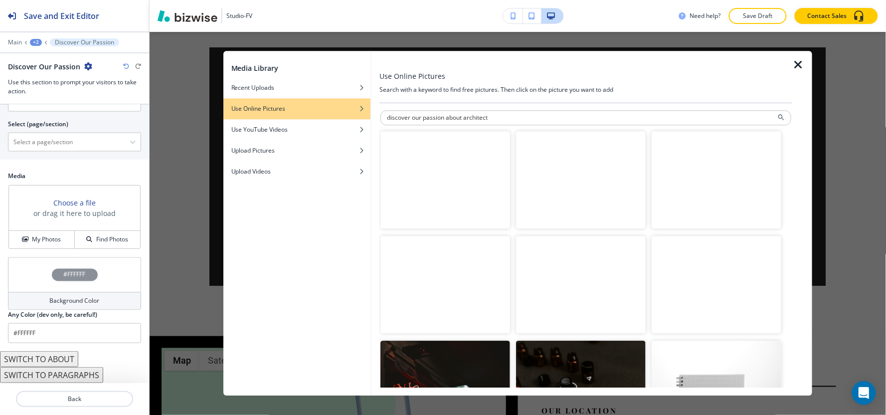
type input "discover our passion about architect"
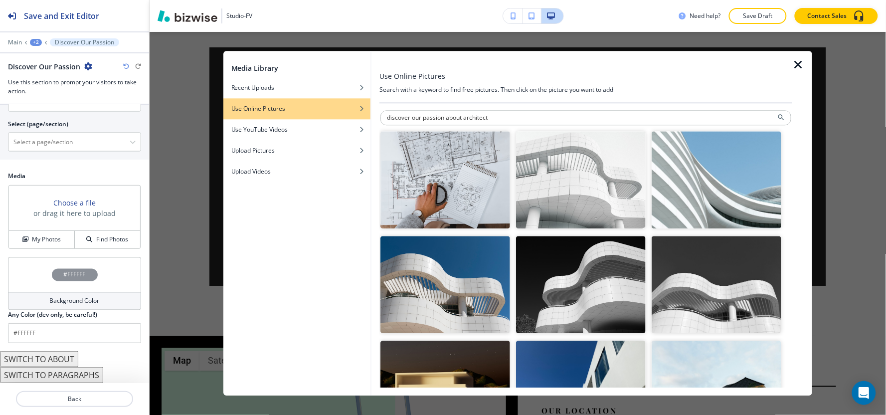
click at [438, 198] on img "button" at bounding box center [445, 179] width 130 height 97
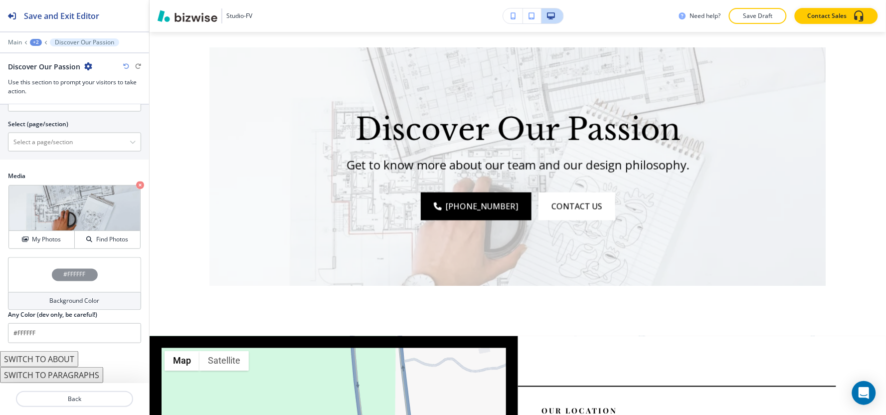
click at [41, 303] on div "Background Color" at bounding box center [74, 301] width 133 height 18
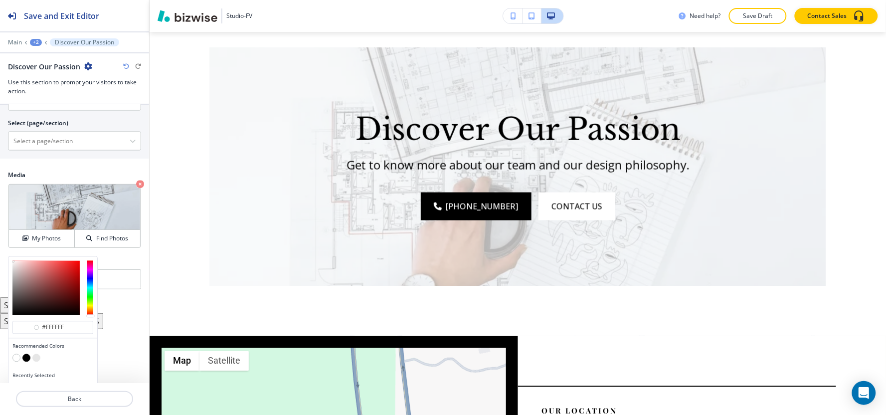
click at [26, 361] on button "button" at bounding box center [26, 358] width 8 height 8
type input "#000000"
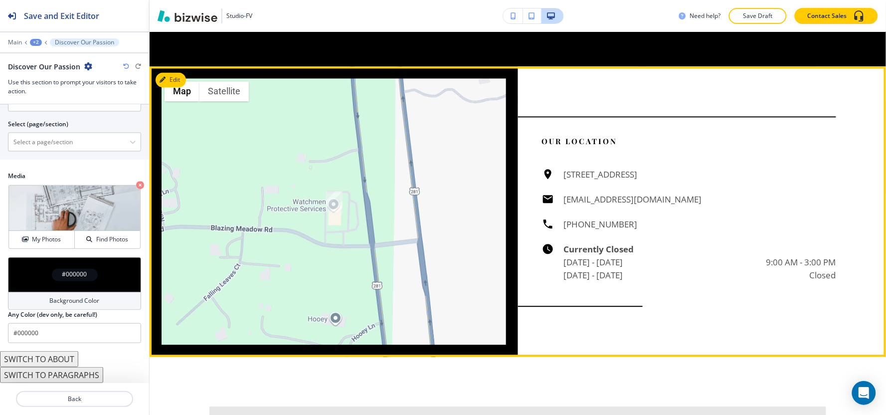
scroll to position [1659, 0]
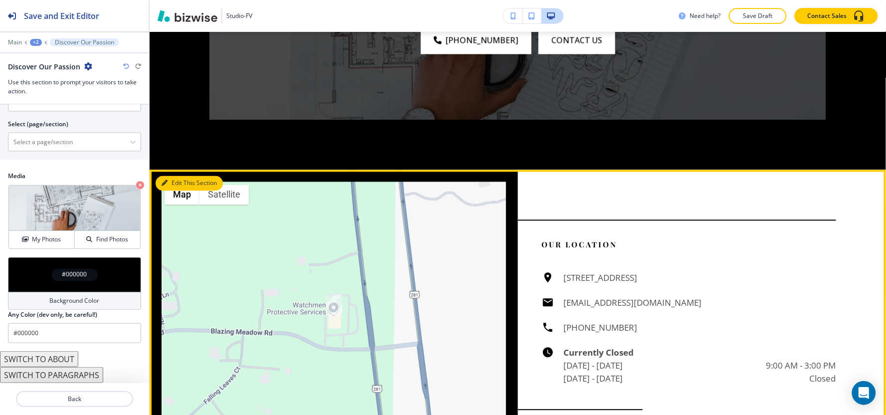
click at [162, 187] on icon "button" at bounding box center [165, 184] width 6 height 6
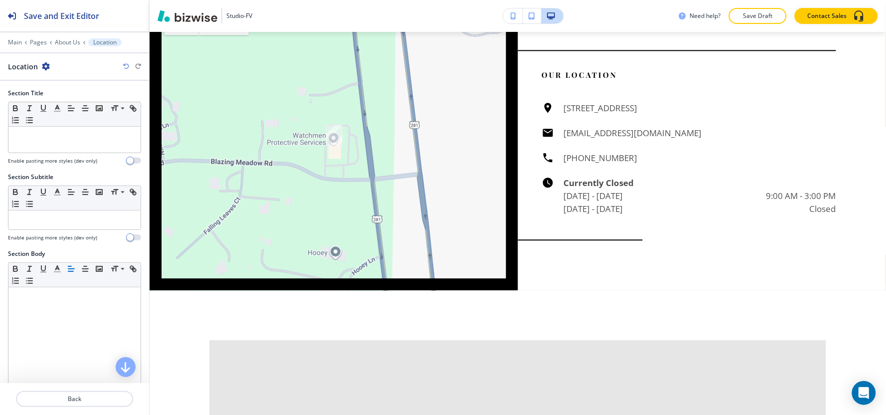
scroll to position [1832, 0]
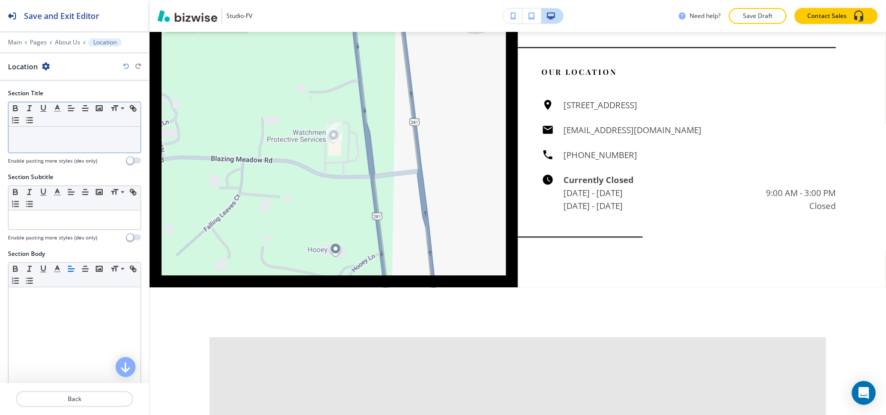
click at [65, 143] on div at bounding box center [74, 140] width 132 height 26
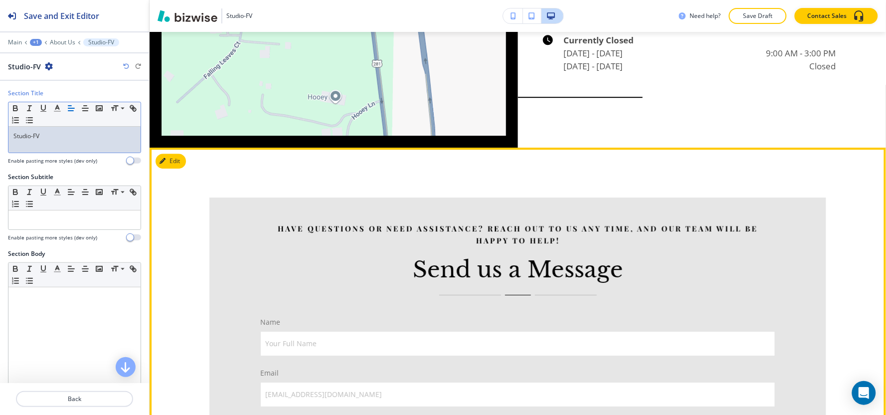
scroll to position [2054, 0]
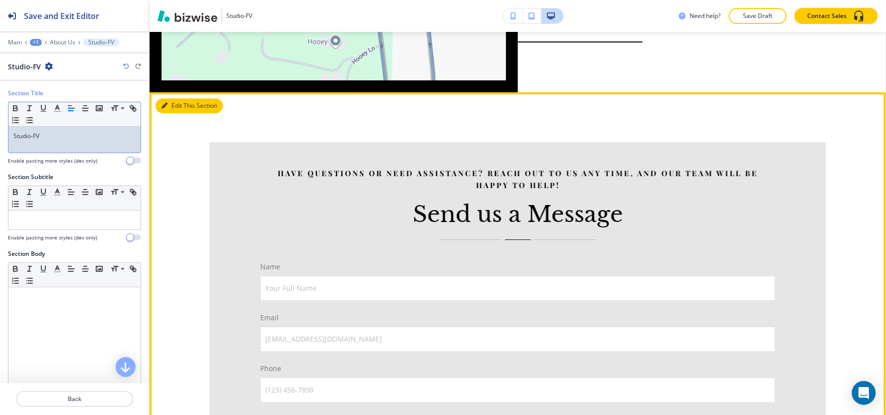
click at [178, 113] on button "Edit This Section" at bounding box center [189, 105] width 67 height 15
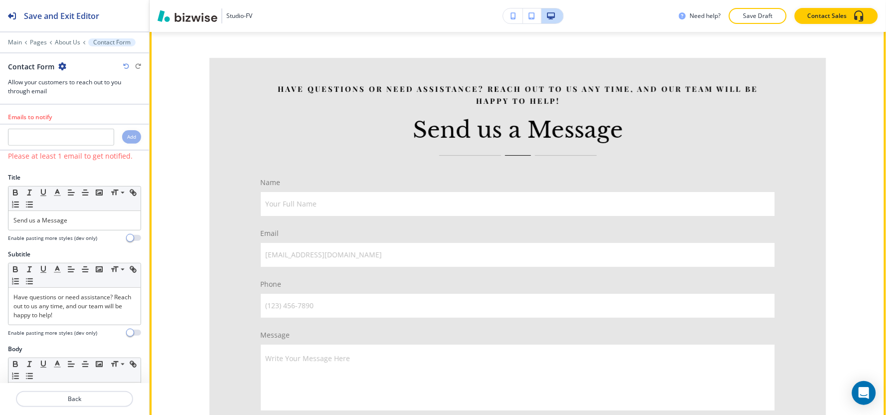
scroll to position [2148, 0]
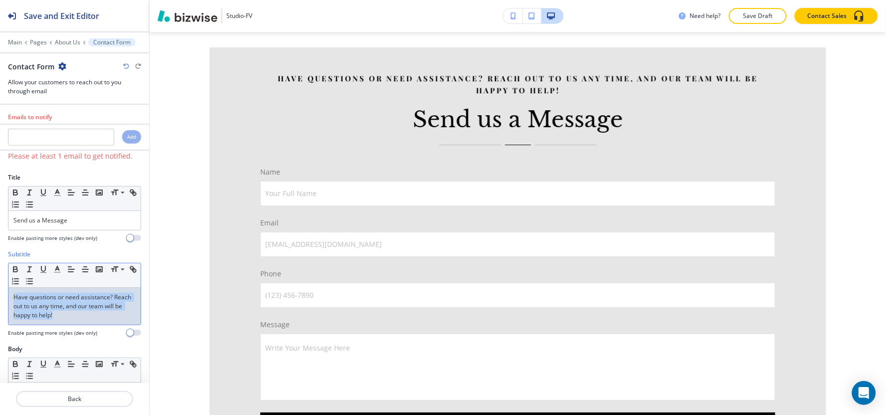
drag, startPoint x: 90, startPoint y: 318, endPoint x: 0, endPoint y: 253, distance: 111.1
click at [0, 253] on div "Subtitle Small Normal Large Huge Have questions or need assistance? Reach out t…" at bounding box center [74, 297] width 149 height 95
copy p "Have questions or need assistance? Reach out to us any time, and our team will …"
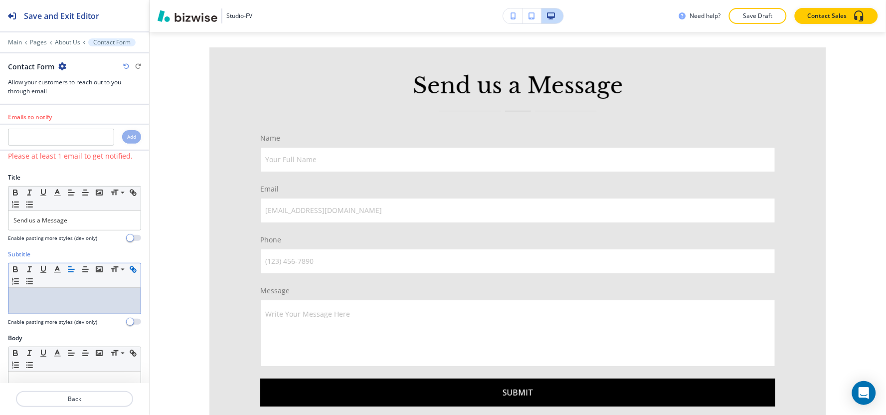
scroll to position [166, 0]
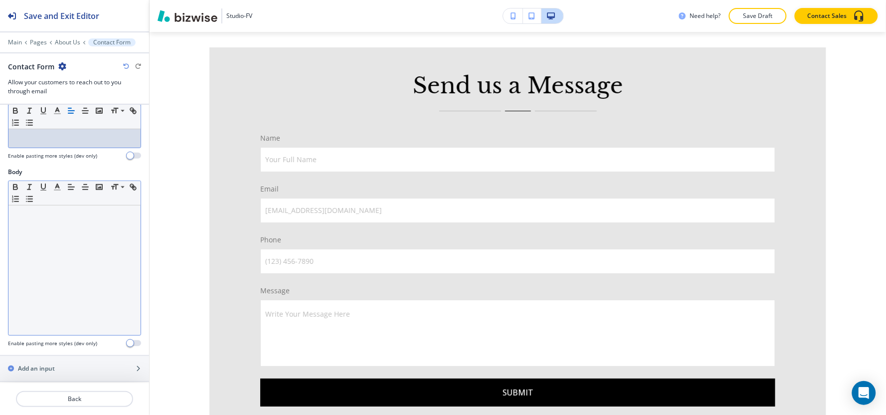
click at [27, 292] on div at bounding box center [74, 270] width 132 height 130
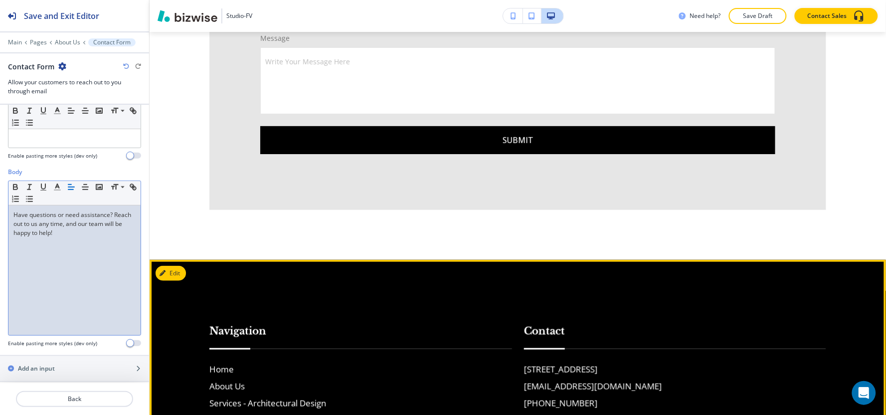
scroll to position [2592, 0]
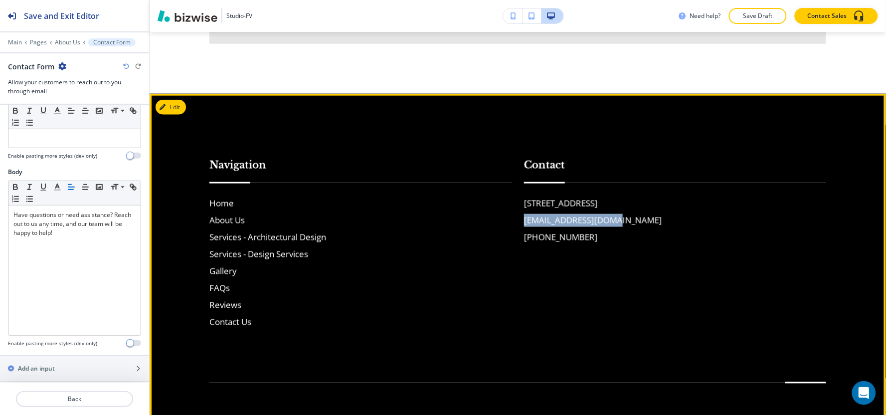
drag, startPoint x: 512, startPoint y: 258, endPoint x: 602, endPoint y: 267, distance: 90.7
click at [602, 267] on div "Contact [STREET_ADDRESS] [EMAIL_ADDRESS][DOMAIN_NAME] [PHONE_NUMBER]" at bounding box center [669, 233] width 315 height 191
copy h6 "[EMAIL_ADDRESS][DOMAIN_NAME]"
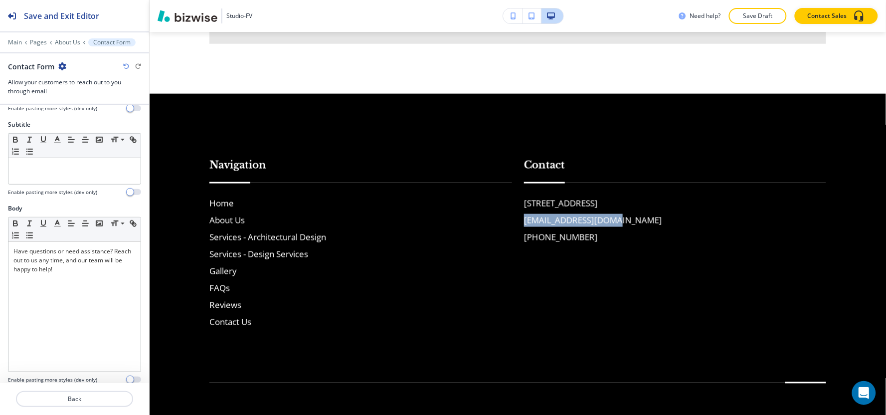
scroll to position [0, 0]
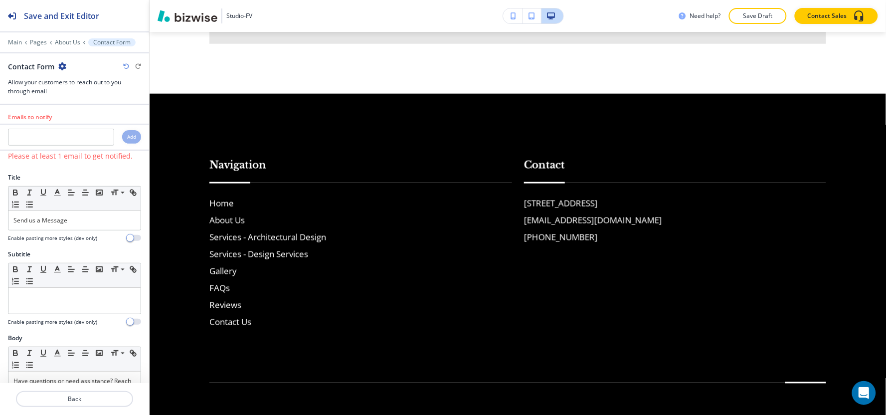
click at [42, 147] on div at bounding box center [74, 148] width 149 height 4
click at [44, 141] on input "text" at bounding box center [61, 137] width 106 height 17
paste input "[EMAIL_ADDRESS][DOMAIN_NAME]"
type input "[EMAIL_ADDRESS][DOMAIN_NAME]"
click at [122, 138] on div "Add" at bounding box center [131, 136] width 19 height 13
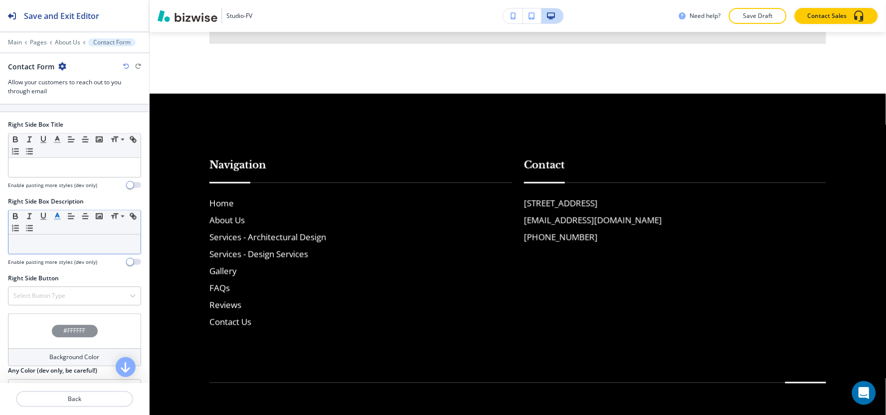
scroll to position [701, 0]
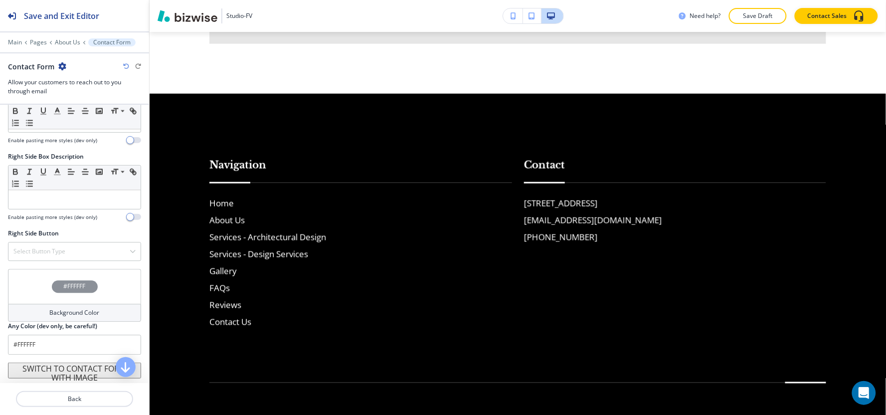
click at [41, 312] on div "Background Color" at bounding box center [74, 313] width 133 height 18
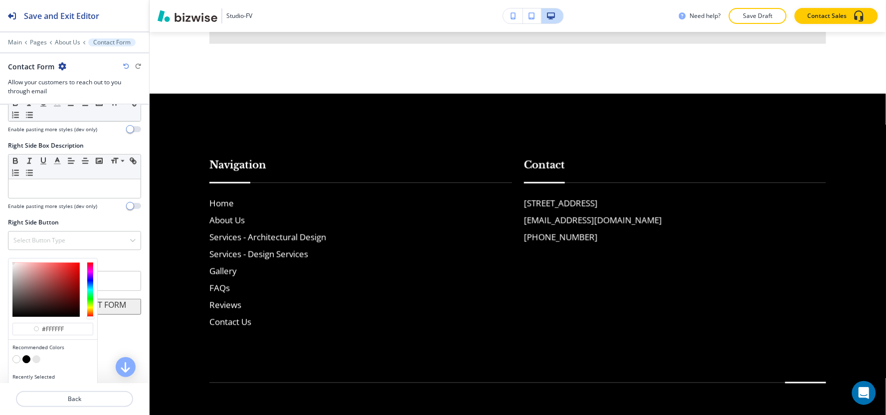
scroll to position [730, 0]
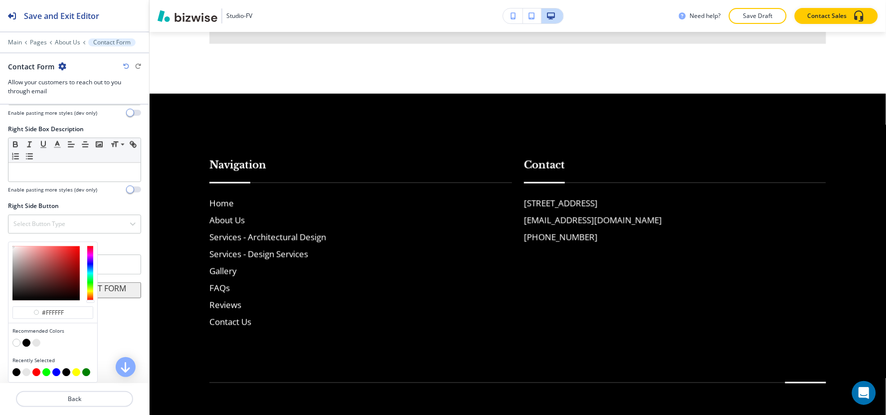
click at [36, 341] on button "button" at bounding box center [36, 343] width 8 height 8
type input "#e6e6e6"
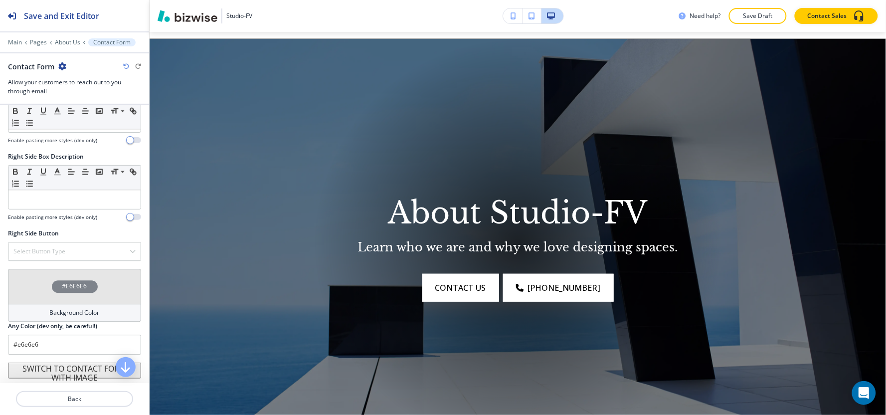
scroll to position [0, 0]
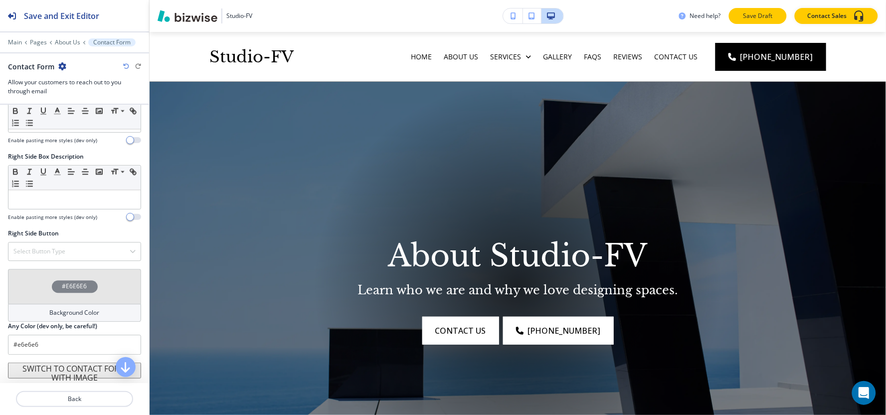
click at [750, 9] on button "Save Draft" at bounding box center [758, 16] width 58 height 16
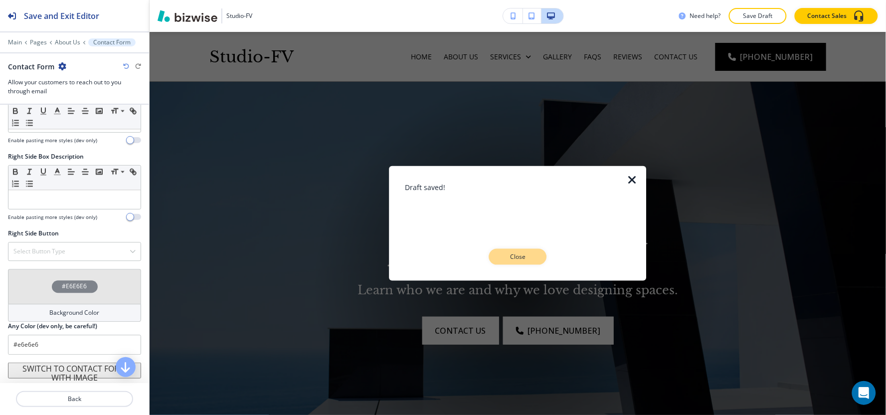
click at [545, 256] on button "Close" at bounding box center [518, 257] width 58 height 16
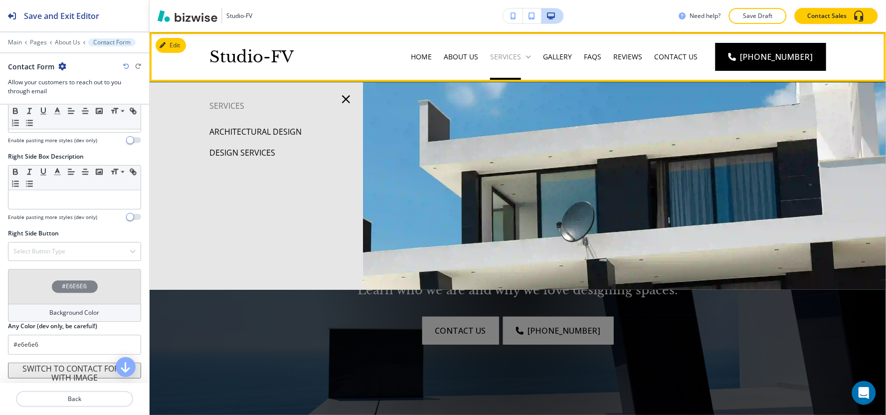
click at [520, 58] on p "Services" at bounding box center [505, 57] width 31 height 10
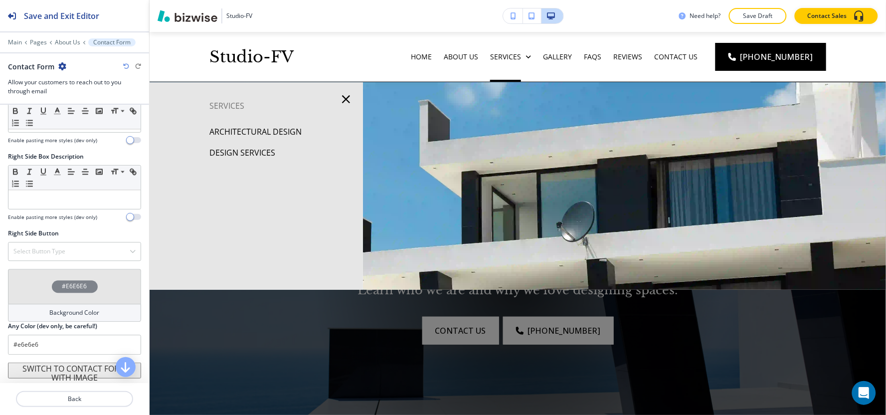
click at [268, 135] on p "Architectural Design" at bounding box center [255, 131] width 92 height 15
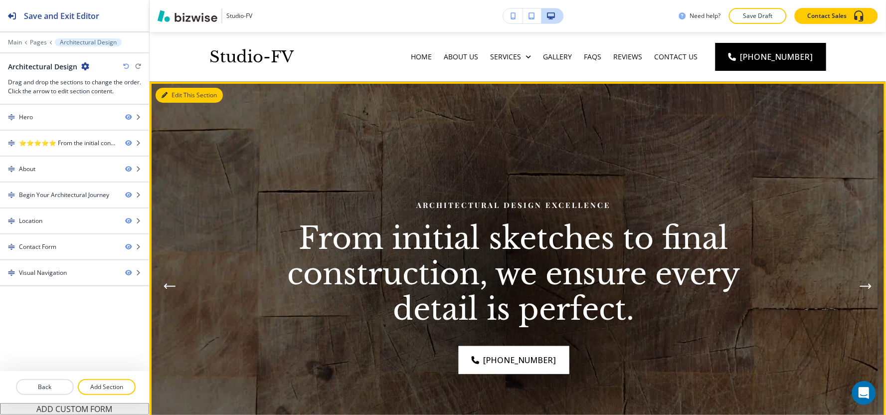
click at [171, 100] on button "Edit This Section" at bounding box center [189, 95] width 67 height 15
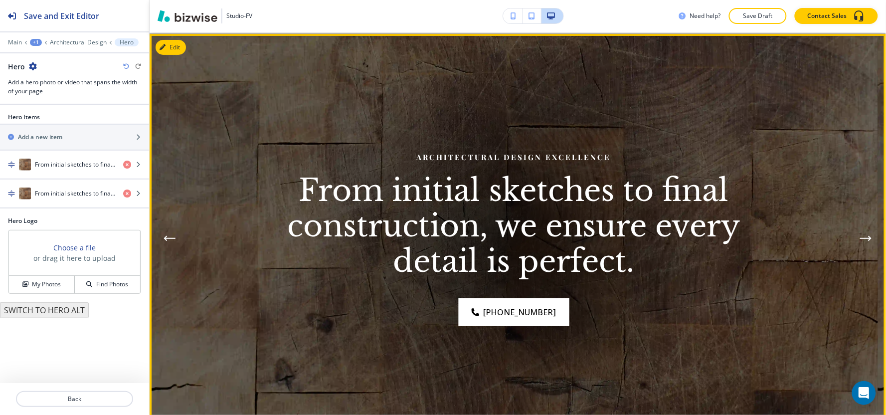
scroll to position [50, 0]
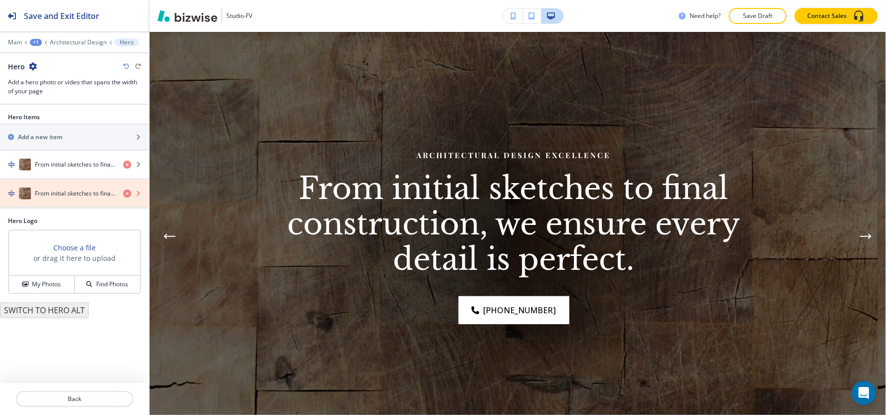
click at [129, 194] on icon "button" at bounding box center [127, 194] width 8 height 8
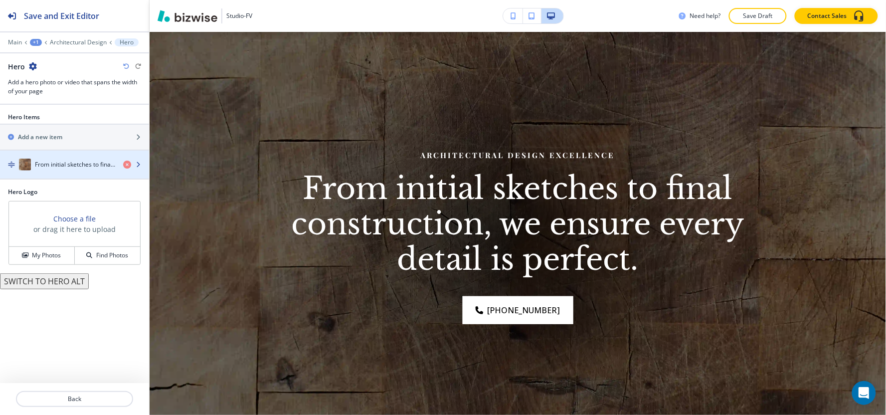
click at [40, 159] on div "From initial sketches to final construction, we ensure every detail is perfect." at bounding box center [57, 165] width 115 height 12
click at [50, 167] on h4 "From initial sketches to final construction, we ensure every detail is perfect." at bounding box center [75, 164] width 80 height 9
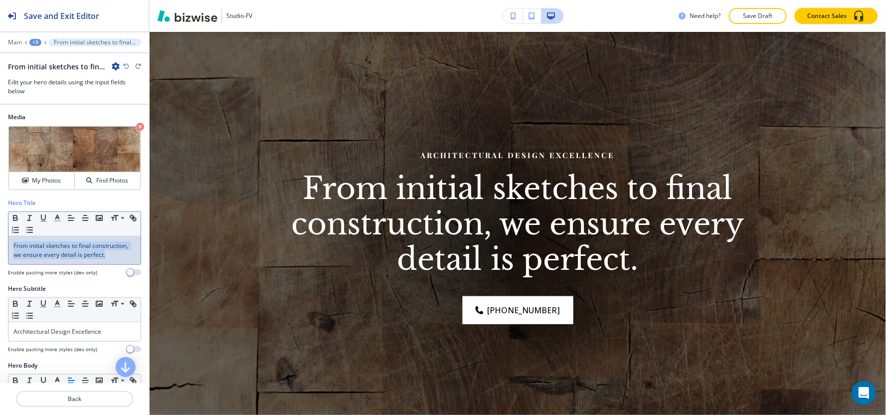
drag, startPoint x: 51, startPoint y: 264, endPoint x: 0, endPoint y: 223, distance: 65.7
click at [0, 223] on div "Hero Title Small Normal Large Huge From initial sketches to final construction,…" at bounding box center [74, 241] width 149 height 86
copy p "From initial sketches to final construction, we ensure every detail is perfect."
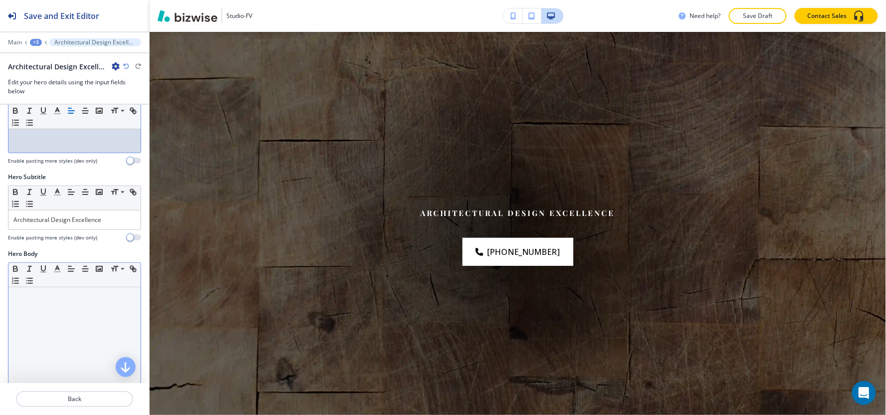
scroll to position [111, 0]
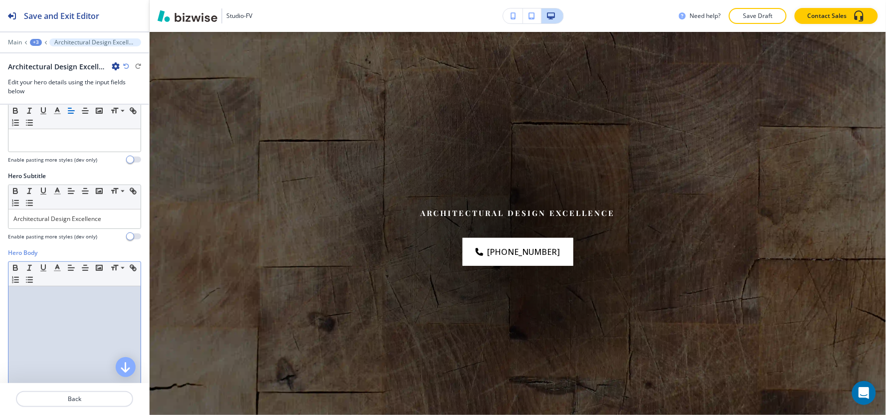
click at [43, 324] on div at bounding box center [74, 351] width 132 height 130
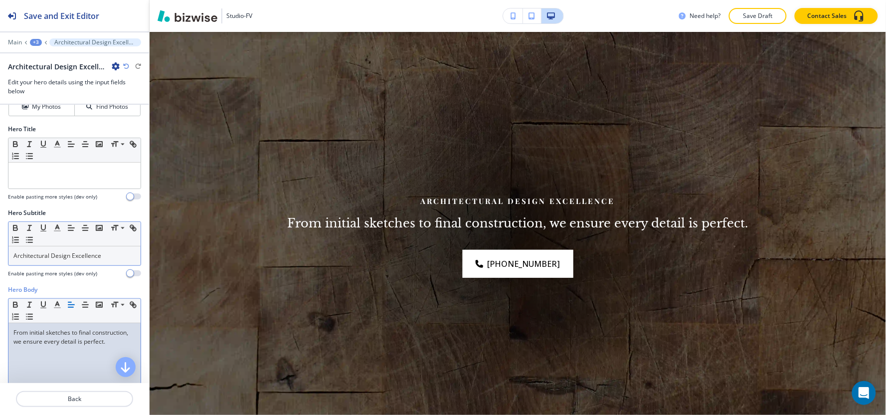
scroll to position [55, 0]
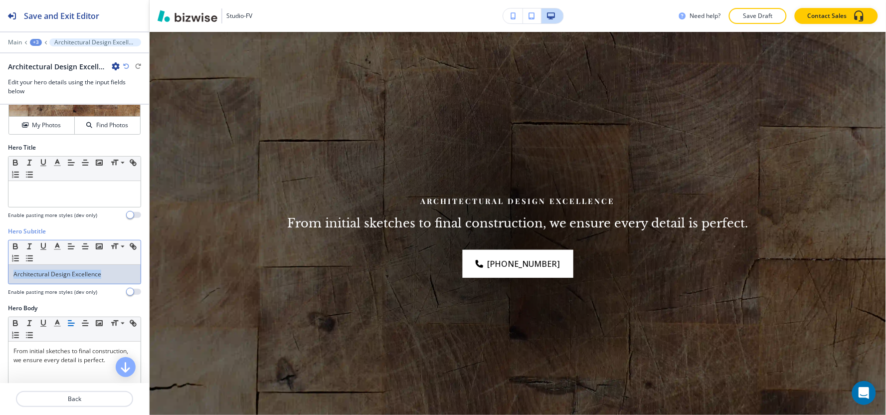
drag, startPoint x: 132, startPoint y: 275, endPoint x: 0, endPoint y: 332, distance: 143.2
click at [0, 332] on div "Media Crop My Photos Find Photos Hero Title Small Normal Large Huge Enable past…" at bounding box center [74, 244] width 149 height 278
copy p "Architectural Design Excellence"
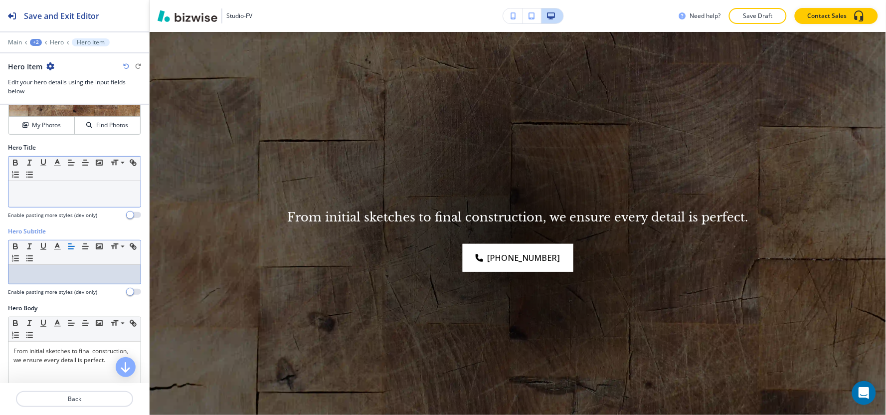
click at [58, 189] on p at bounding box center [74, 190] width 122 height 9
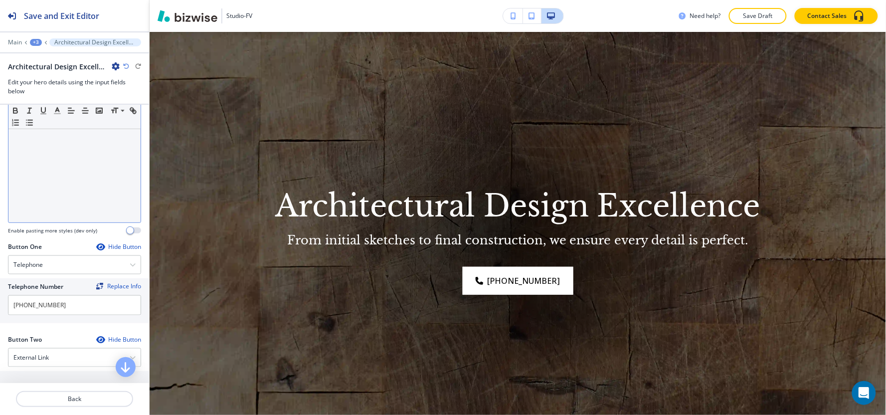
scroll to position [387, 0]
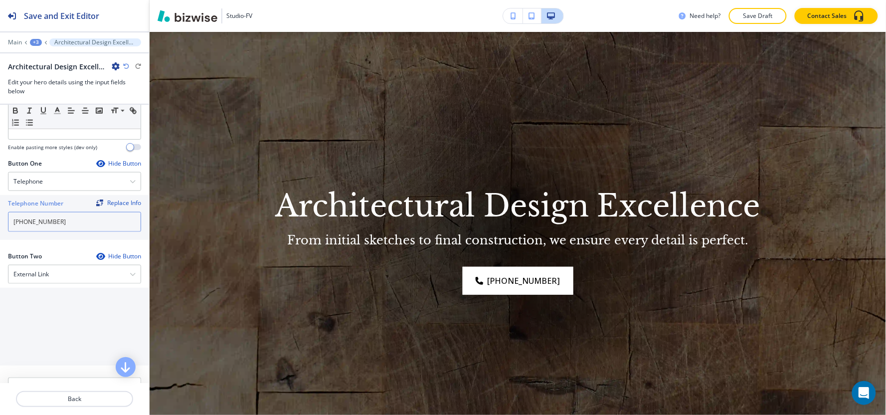
drag, startPoint x: 82, startPoint y: 218, endPoint x: 35, endPoint y: 235, distance: 49.8
click at [35, 235] on div "Telephone Number Replace Info [PHONE_NUMBER]" at bounding box center [74, 217] width 149 height 45
drag, startPoint x: 74, startPoint y: 237, endPoint x: 82, endPoint y: 216, distance: 23.1
click at [75, 236] on div "Telephone Number Replace Info [PHONE_NUMBER]" at bounding box center [74, 217] width 149 height 45
click at [82, 216] on input "[PHONE_NUMBER]" at bounding box center [74, 222] width 133 height 20
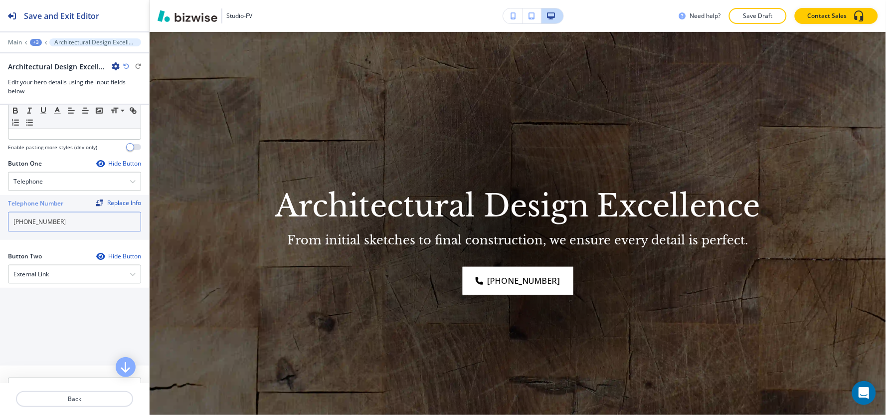
click at [82, 216] on input "[PHONE_NUMBER]" at bounding box center [74, 222] width 133 height 20
click at [72, 167] on div "Button One Hide Button" at bounding box center [74, 163] width 133 height 9
click at [70, 181] on div "Telephone" at bounding box center [74, 182] width 132 height 18
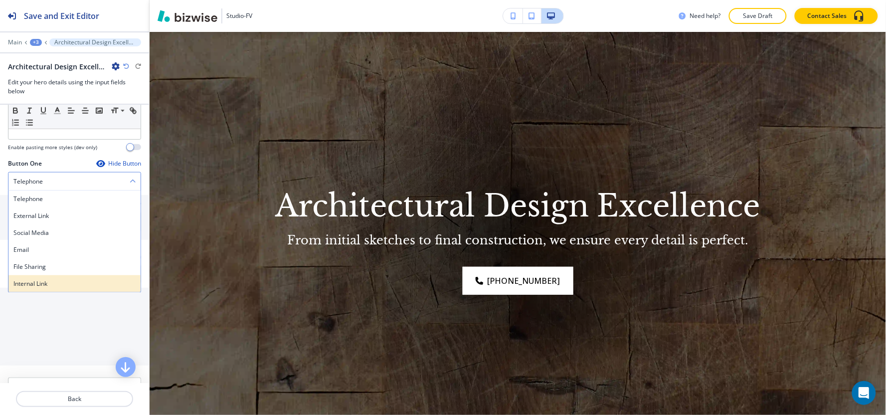
click at [52, 281] on h4 "Internal Link" at bounding box center [74, 283] width 122 height 9
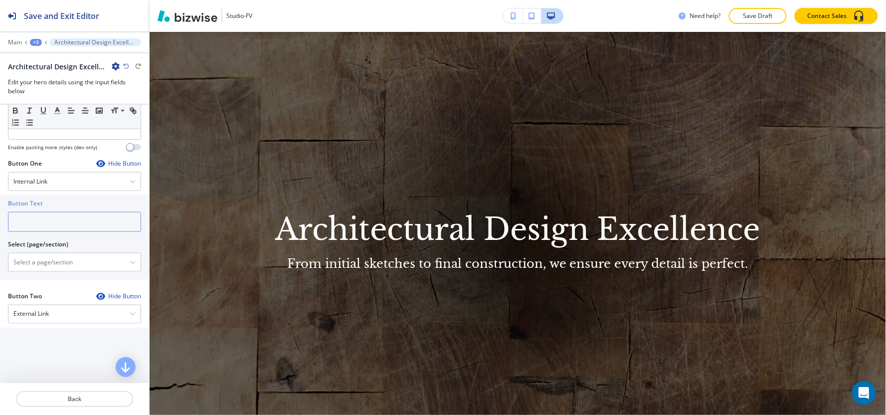
click at [65, 226] on input "text" at bounding box center [74, 222] width 133 height 20
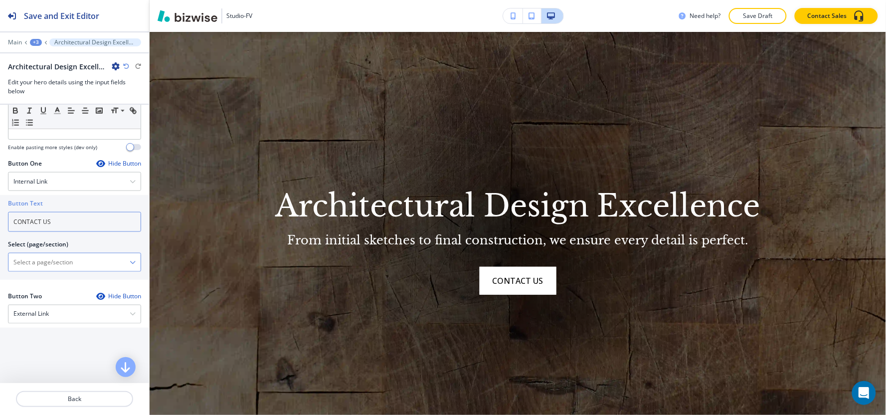
type input "CONTACT US"
click at [22, 265] on \(page\/section\) "Manual Input" at bounding box center [68, 262] width 121 height 17
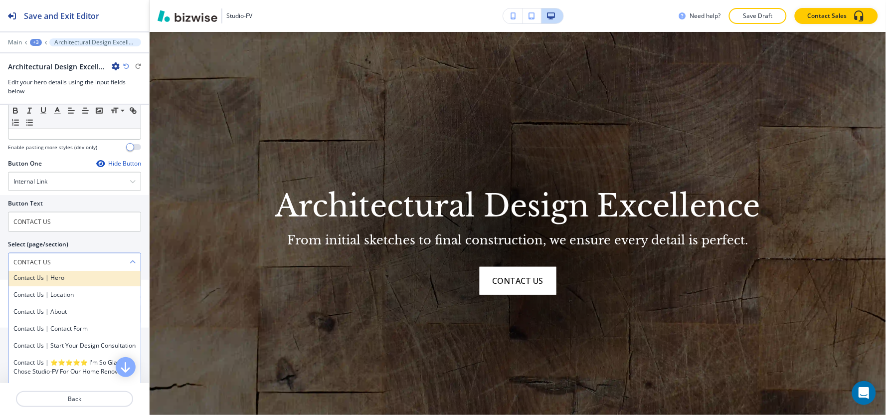
scroll to position [0, 0]
click at [47, 285] on div "Contact Us" at bounding box center [74, 279] width 132 height 17
type \(page\/section\) "Contact Us"
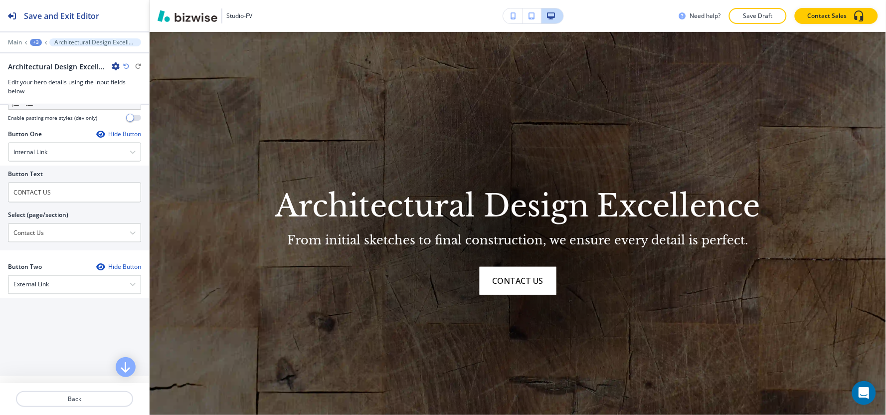
scroll to position [443, 0]
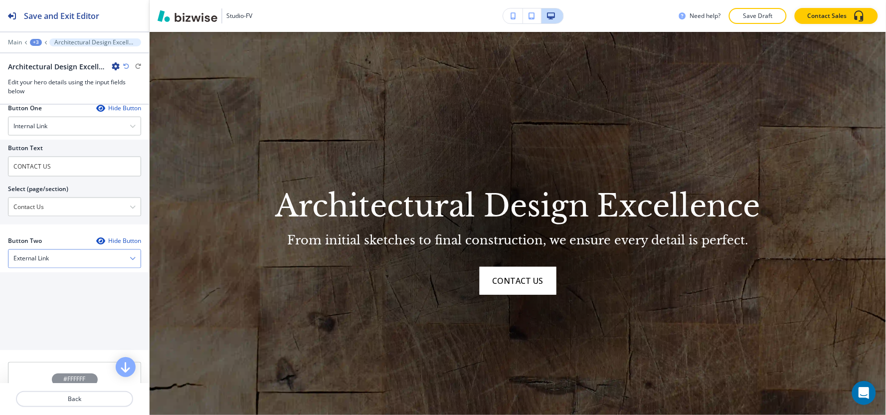
click at [49, 252] on div "External Link" at bounding box center [74, 259] width 132 height 18
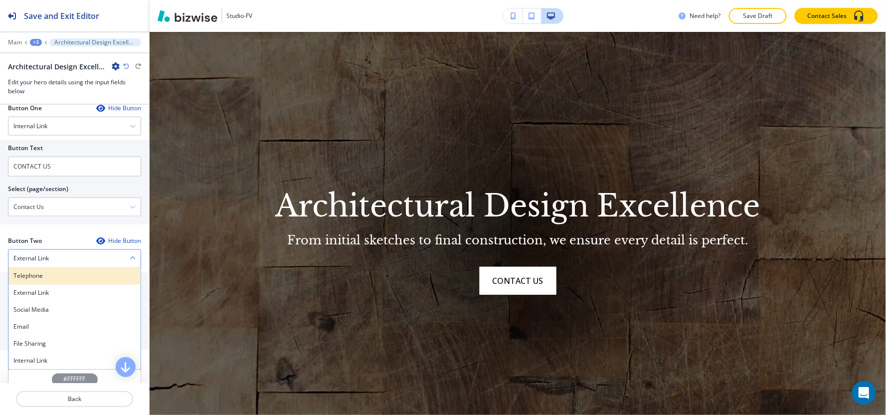
click at [46, 277] on h4 "Telephone" at bounding box center [74, 276] width 122 height 9
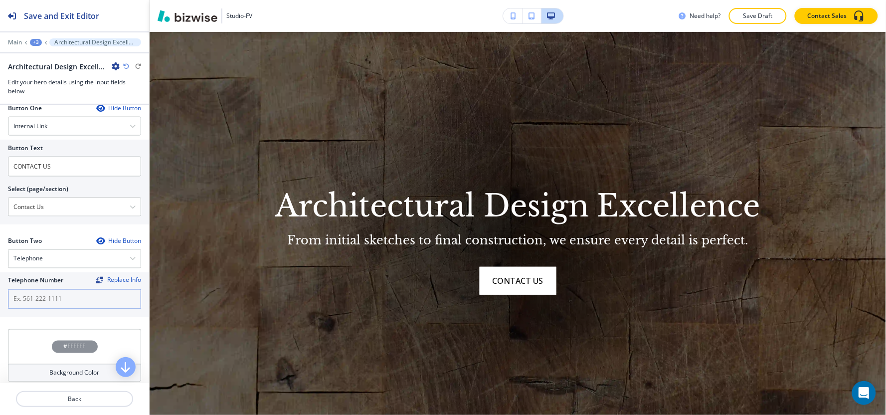
click at [46, 295] on input "text" at bounding box center [74, 299] width 133 height 20
paste input "[PHONE_NUMBER]"
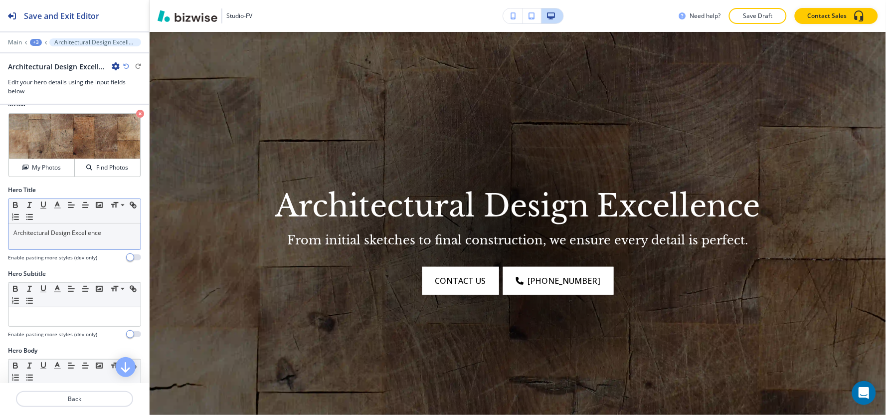
scroll to position [0, 0]
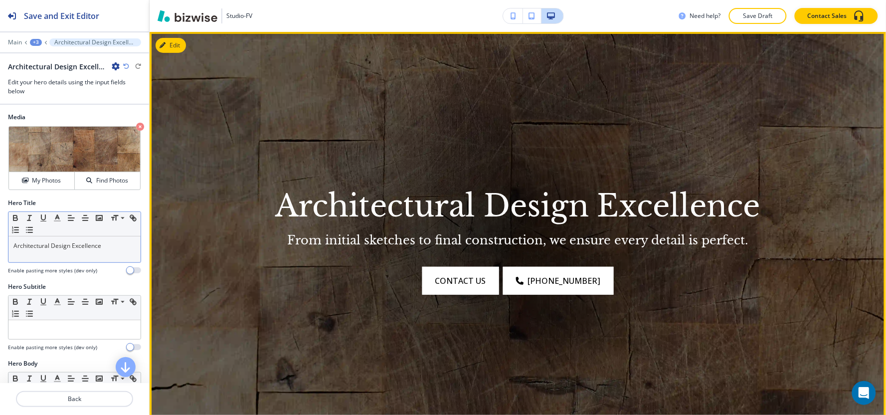
type input "[PHONE_NUMBER]"
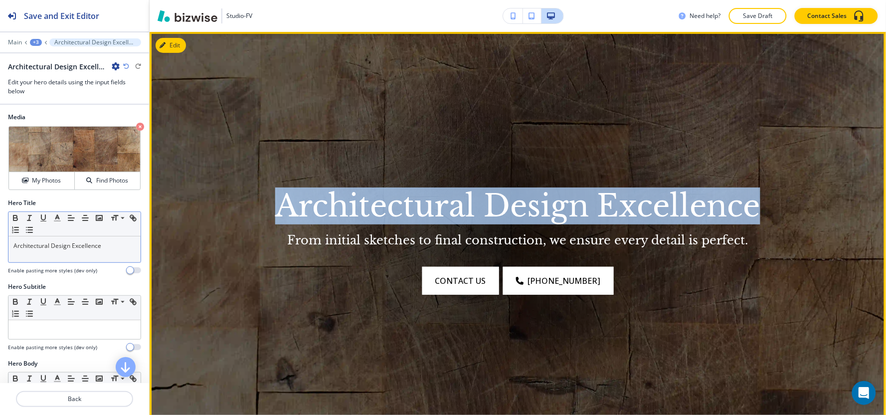
drag, startPoint x: 280, startPoint y: 209, endPoint x: 753, endPoint y: 215, distance: 472.8
click at [753, 215] on p "Architectural Design Excellence" at bounding box center [517, 206] width 503 height 35
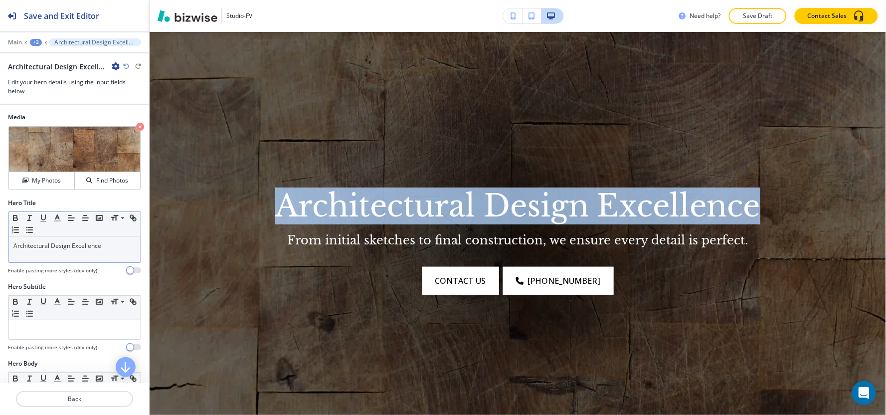
copy p "Architectural Design Excellence"
click at [39, 183] on h4 "My Photos" at bounding box center [46, 180] width 29 height 9
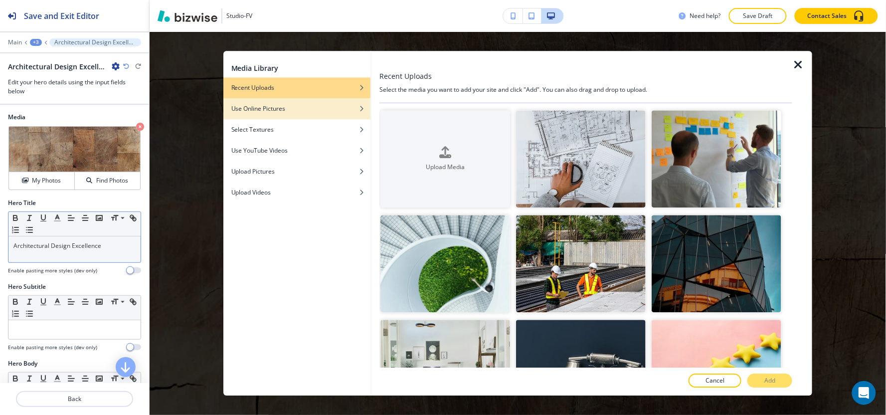
click at [339, 110] on div "Use Online Pictures" at bounding box center [296, 108] width 147 height 9
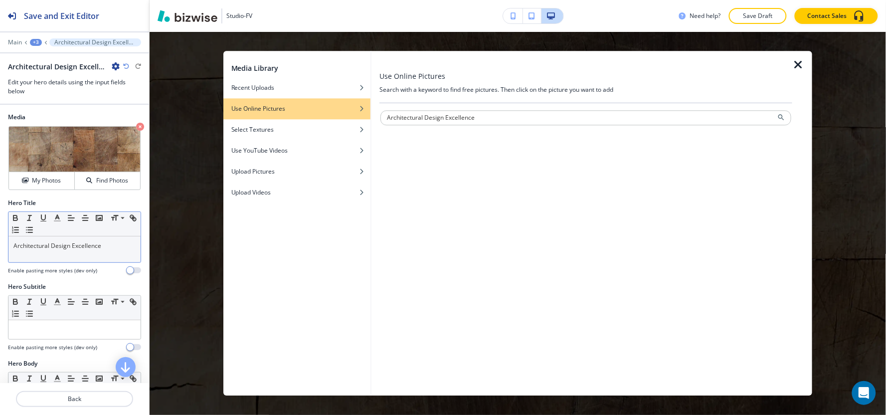
type input "Architectural Design Excellence"
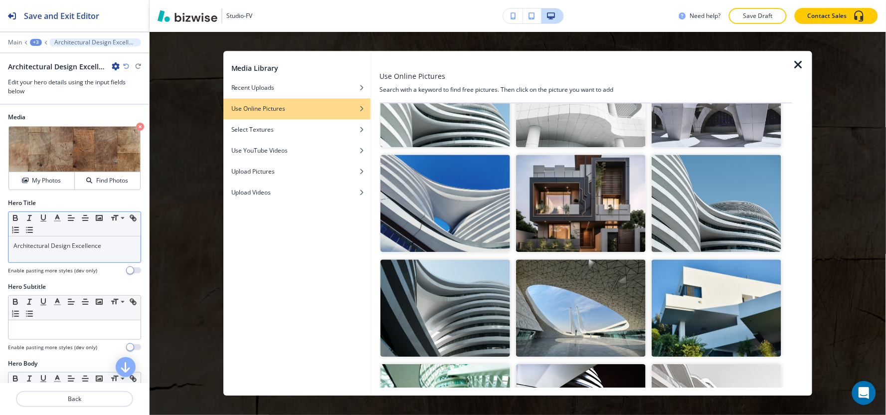
scroll to position [277, 0]
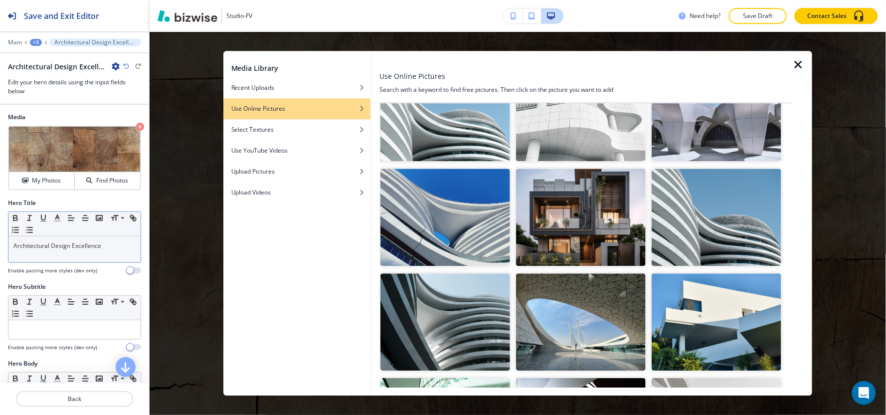
click at [590, 221] on img "button" at bounding box center [581, 217] width 130 height 97
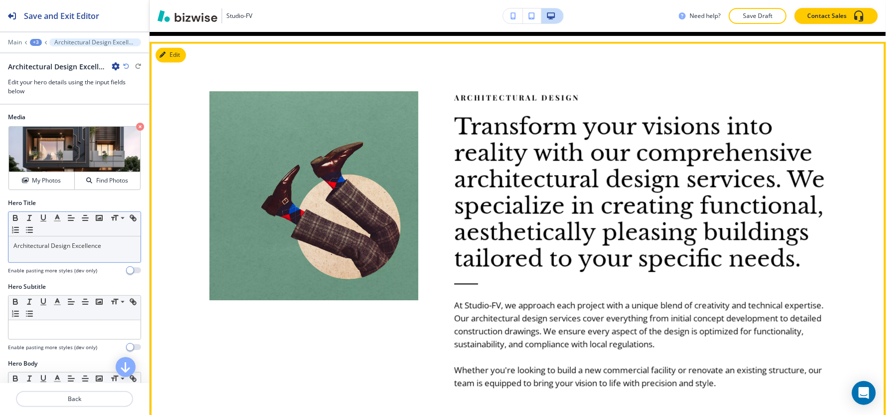
scroll to position [493, 0]
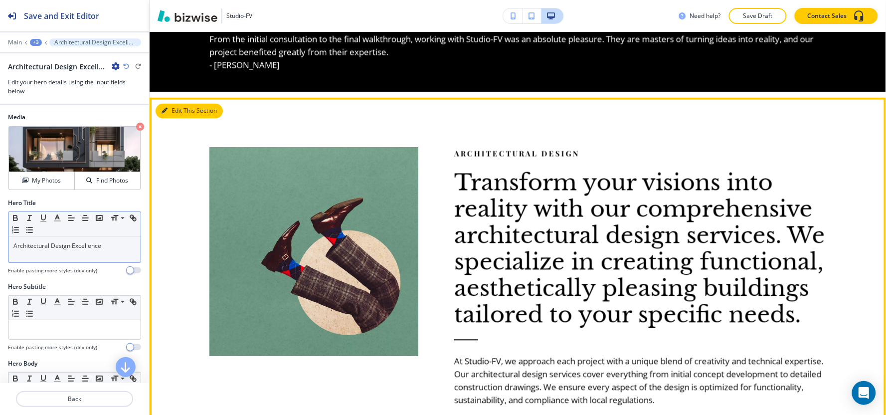
click at [183, 112] on button "Edit This Section" at bounding box center [189, 111] width 67 height 15
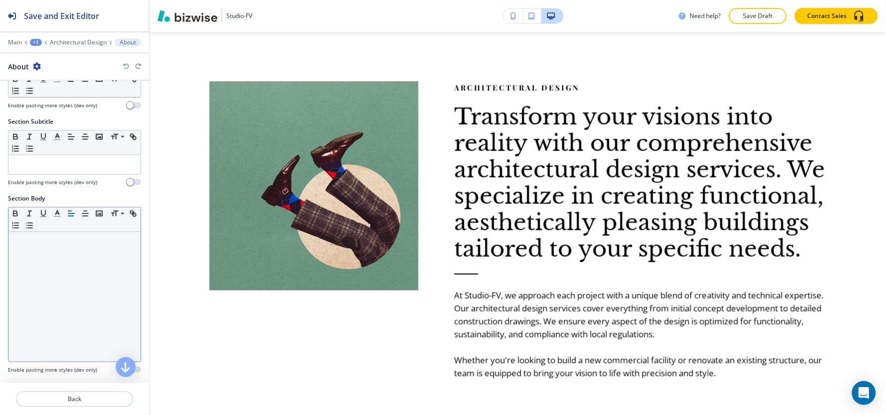
scroll to position [271, 0]
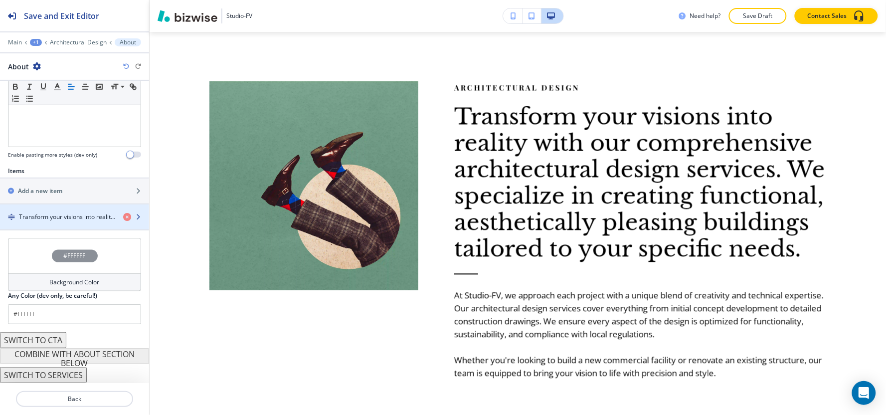
click at [67, 220] on h4 "Transform your visions into reality with our comprehensive architectural design…" at bounding box center [67, 216] width 96 height 9
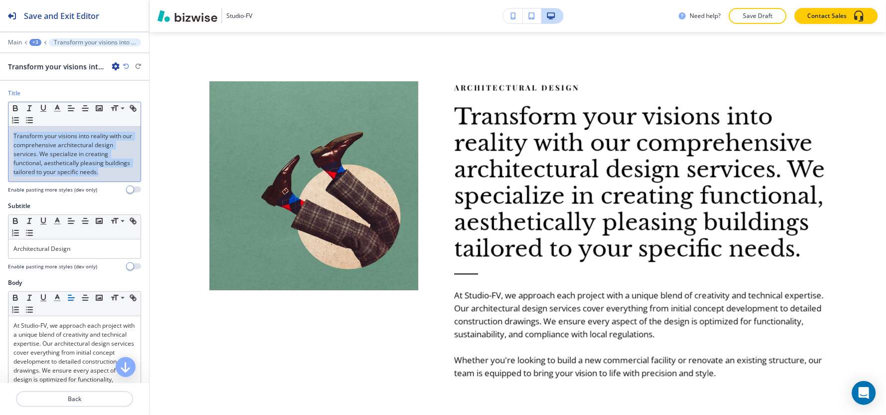
drag, startPoint x: 125, startPoint y: 172, endPoint x: 0, endPoint y: 125, distance: 133.7
click at [0, 125] on div "Title Small Normal Large Huge Transform your visions into reality with our comp…" at bounding box center [74, 145] width 149 height 113
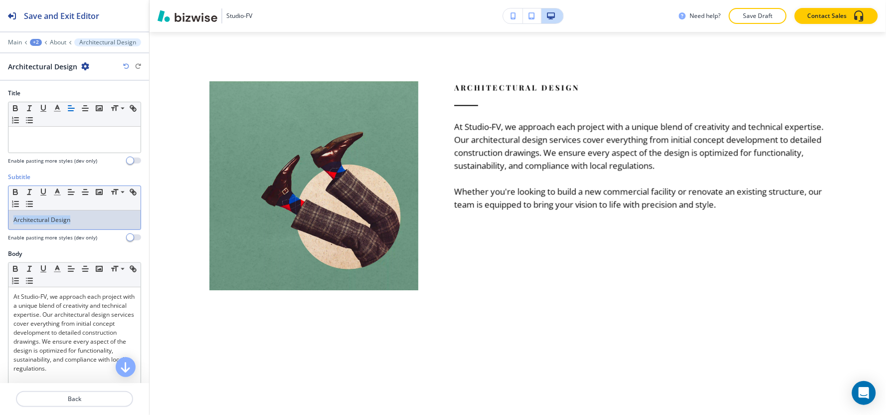
drag, startPoint x: 85, startPoint y: 225, endPoint x: 0, endPoint y: 232, distance: 85.6
click at [0, 232] on div "Subtitle Small Normal Large Huge Architectural Design Enable pasting more style…" at bounding box center [74, 211] width 149 height 77
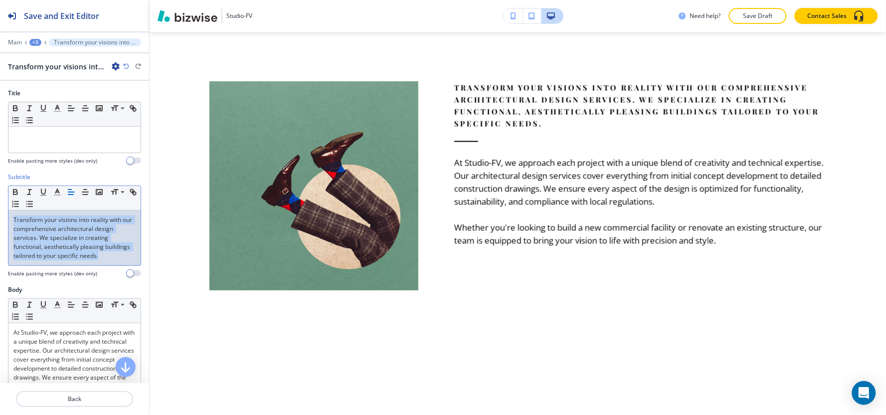
drag, startPoint x: 132, startPoint y: 260, endPoint x: 0, endPoint y: 203, distance: 143.2
click at [0, 203] on div "Subtitle Small Normal Large Huge Transform your visions into reality with our c…" at bounding box center [74, 229] width 149 height 113
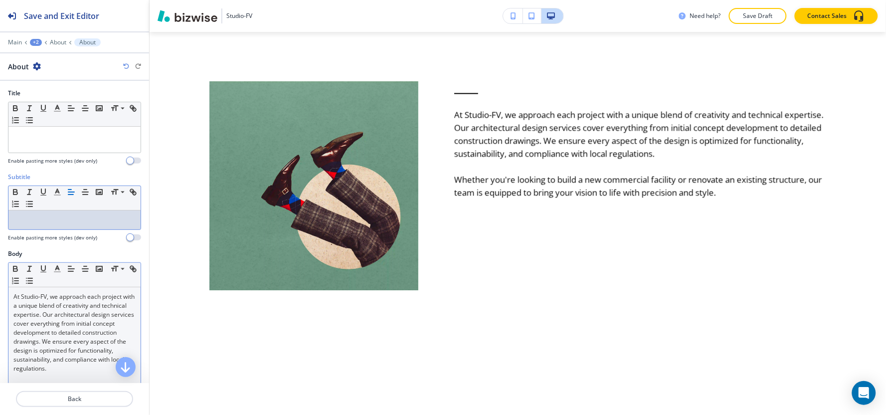
scroll to position [111, 0]
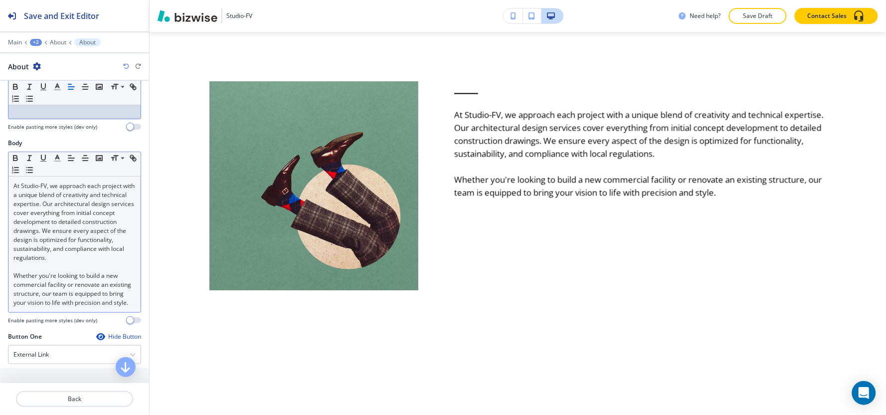
click at [12, 183] on div "At Studio-FV, we approach each project with a unique blend of creativity and te…" at bounding box center [74, 245] width 132 height 136
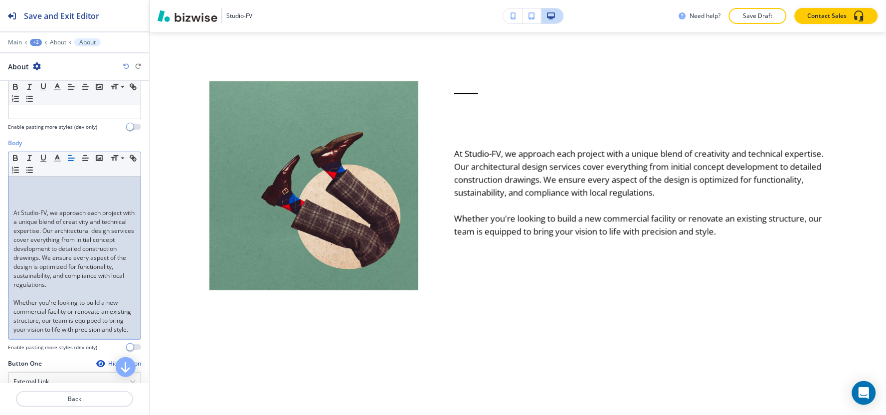
click at [8, 201] on div "At Studio-FV, we approach each project with a unique blend of creativity and te…" at bounding box center [74, 258] width 132 height 163
click at [15, 186] on p at bounding box center [74, 186] width 122 height 9
paste div
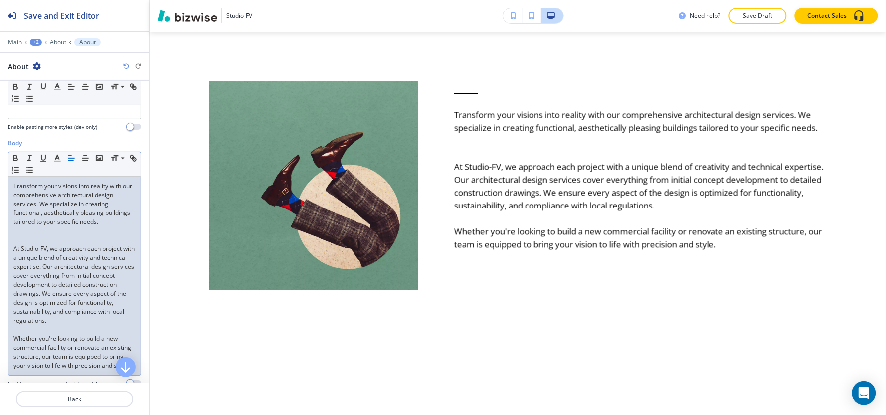
click at [10, 251] on div "Transform your visions into reality with our comprehensive architectural design…" at bounding box center [74, 276] width 132 height 198
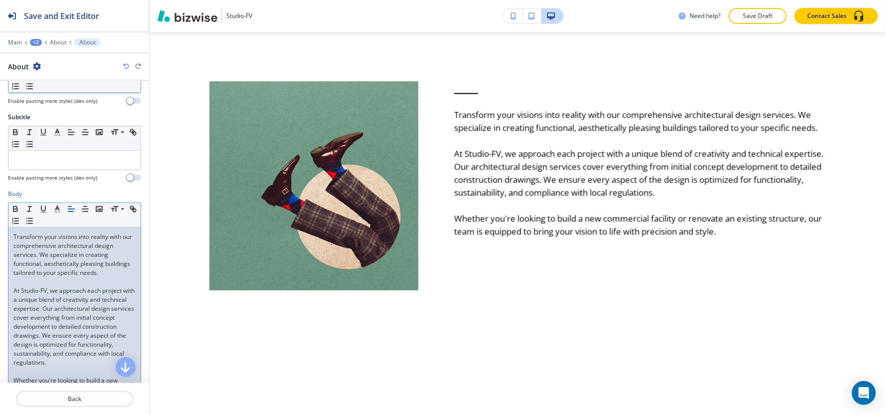
scroll to position [0, 0]
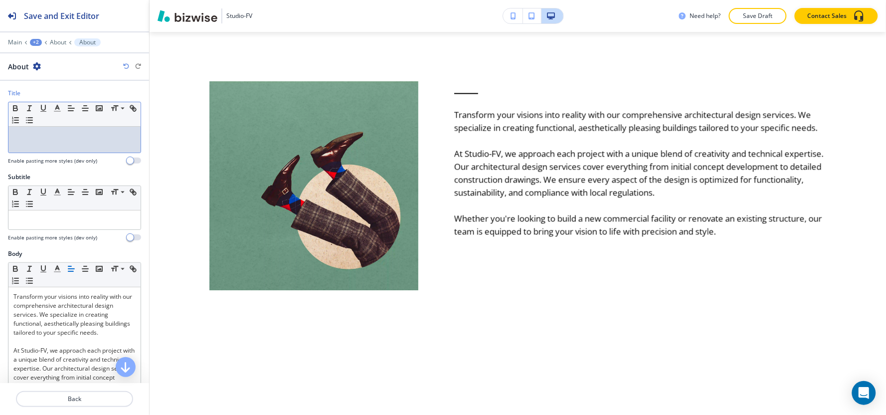
click at [45, 130] on div at bounding box center [74, 140] width 132 height 26
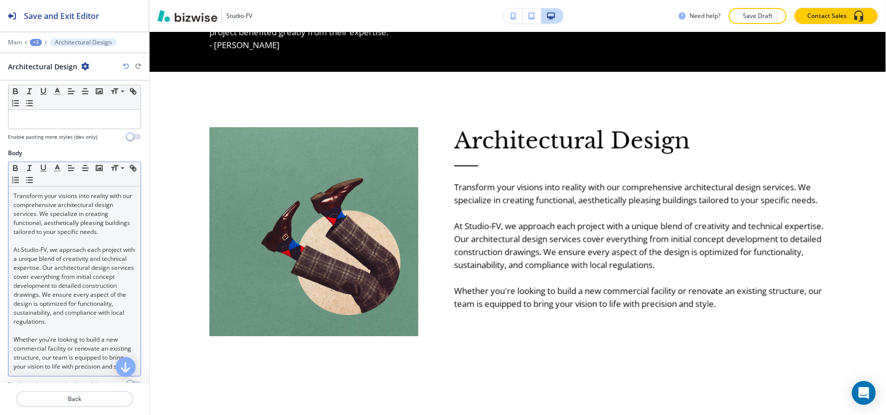
scroll to position [111, 0]
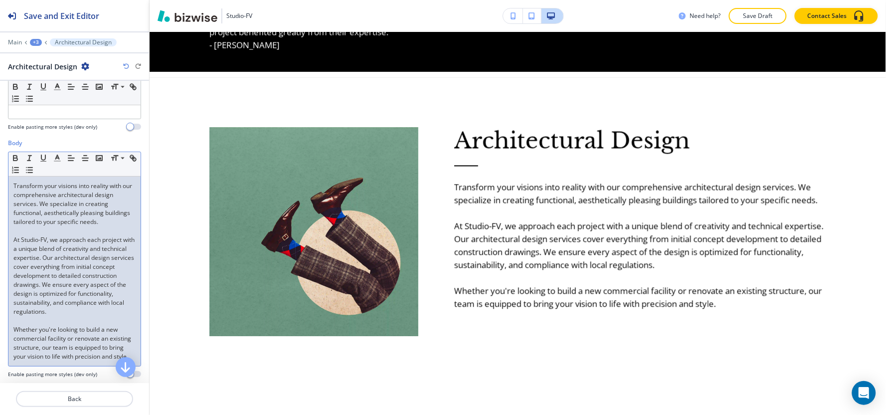
click at [8, 236] on div "Small Normal Large Huge Transform your visions into reality with our comprehens…" at bounding box center [74, 259] width 133 height 215
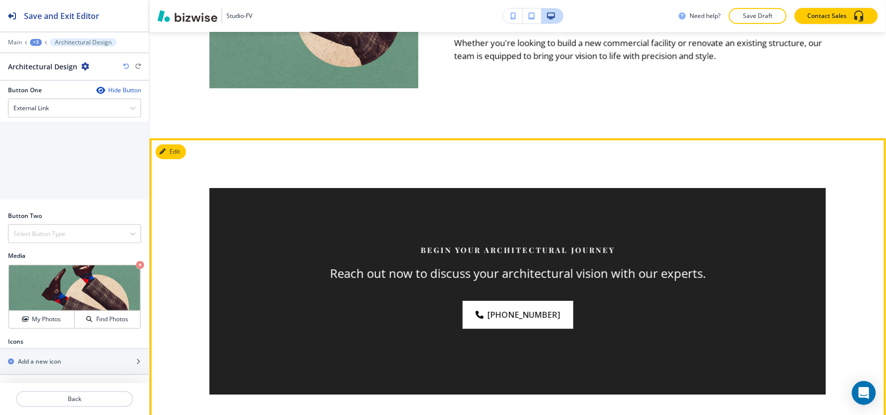
scroll to position [735, 0]
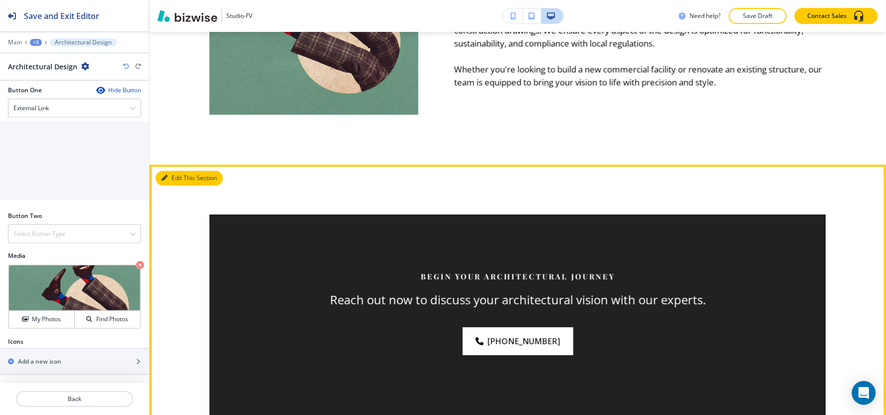
click at [185, 178] on button "Edit This Section" at bounding box center [189, 178] width 67 height 15
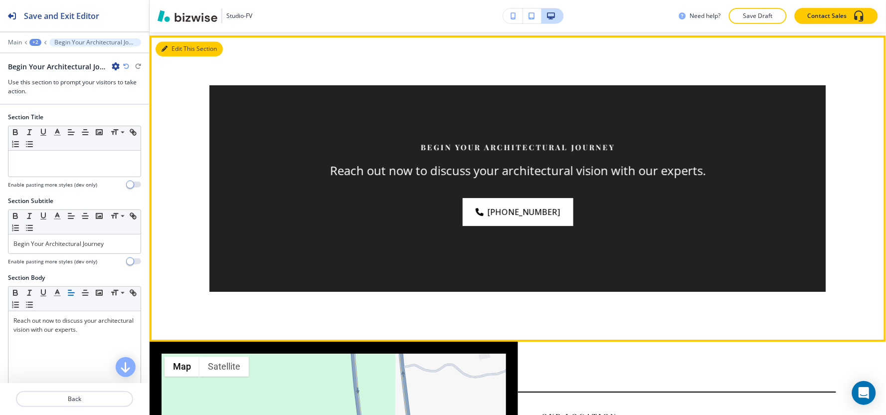
scroll to position [864, 0]
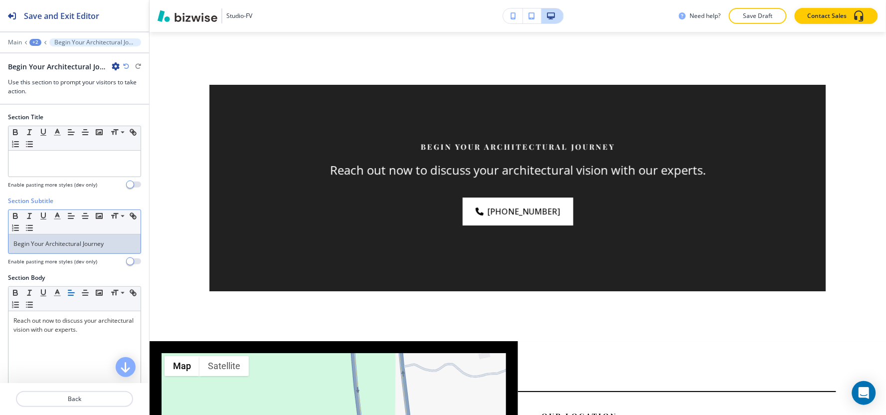
click at [116, 244] on p "Begin Your Architectural Journey" at bounding box center [74, 243] width 122 height 9
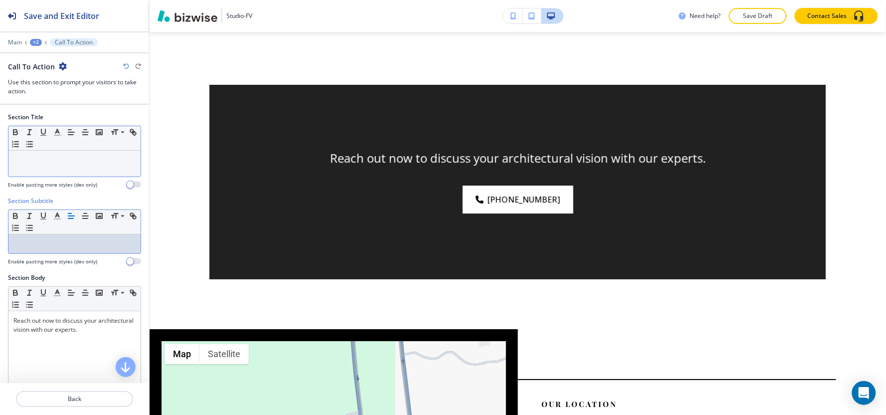
click at [107, 168] on div at bounding box center [74, 164] width 132 height 26
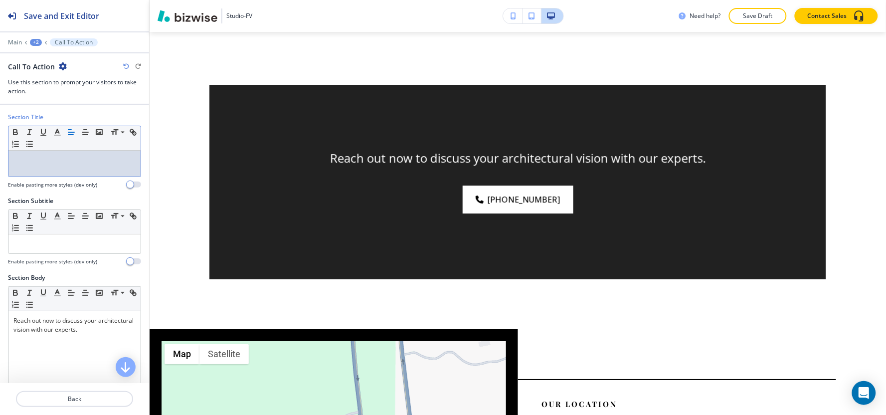
paste div
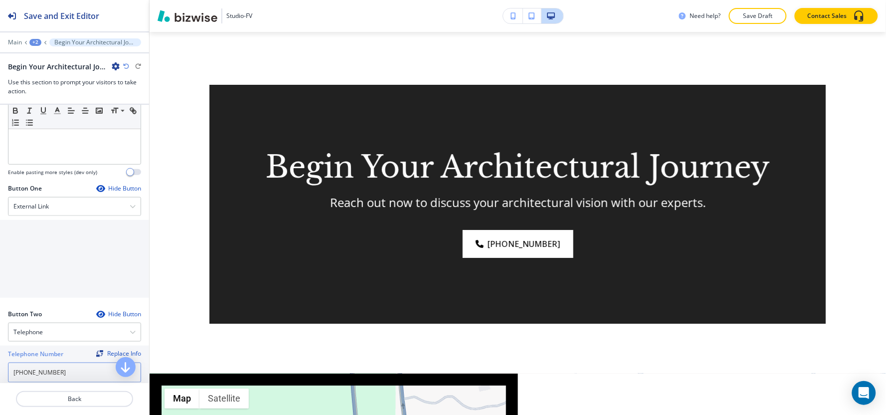
scroll to position [285, 0]
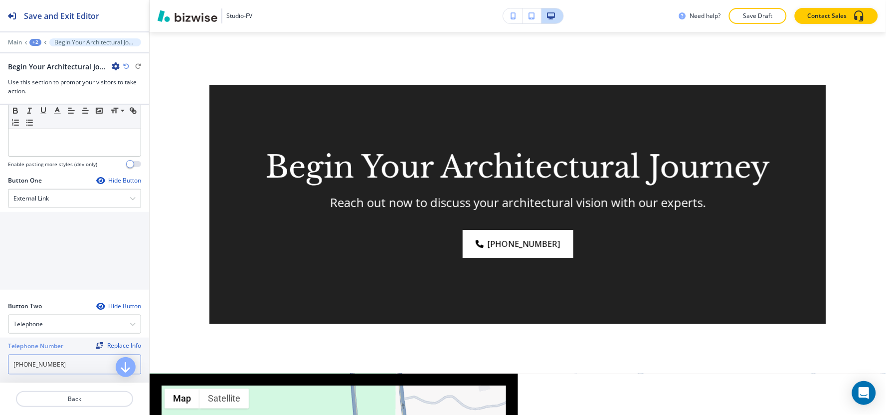
drag, startPoint x: 75, startPoint y: 379, endPoint x: 0, endPoint y: 370, distance: 75.4
click at [0, 370] on div "Telephone Number Replace Info [PHONE_NUMBER]" at bounding box center [74, 360] width 149 height 45
click at [68, 200] on div "External Link" at bounding box center [74, 199] width 132 height 18
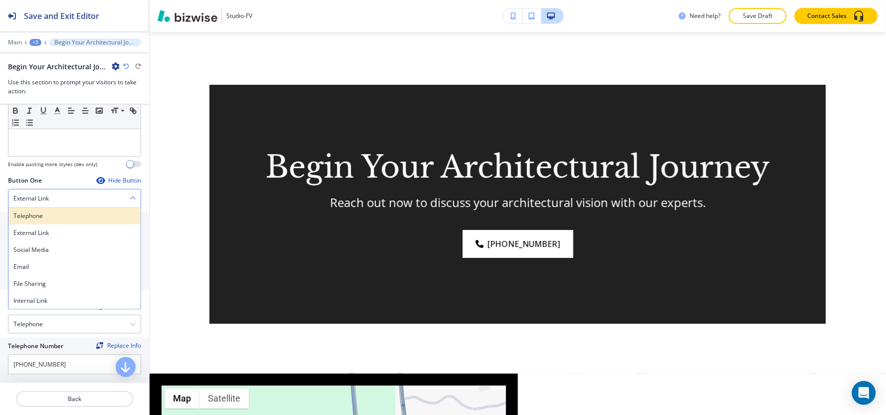
click at [68, 218] on h4 "Telephone" at bounding box center [74, 215] width 122 height 9
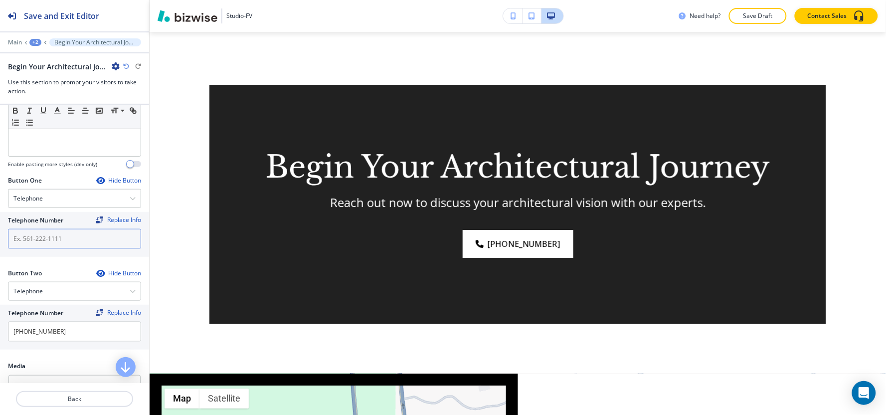
click at [62, 238] on input "text" at bounding box center [74, 239] width 133 height 20
paste input "[PHONE_NUMBER]"
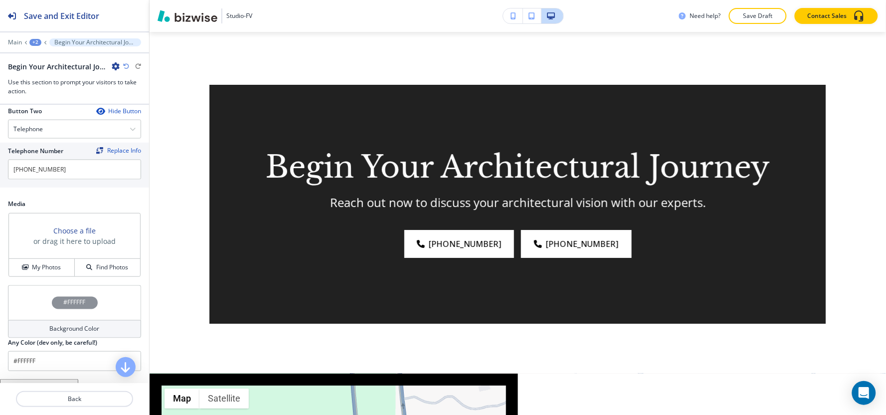
scroll to position [451, 0]
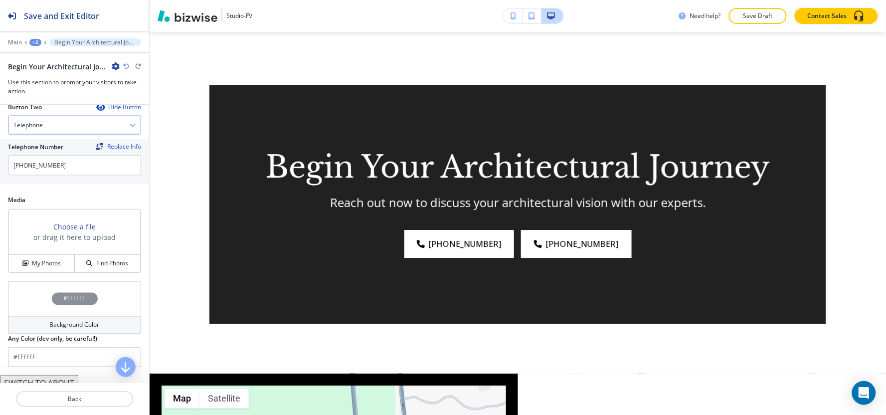
type input "[PHONE_NUMBER]"
click at [75, 133] on div "Telephone" at bounding box center [74, 125] width 132 height 18
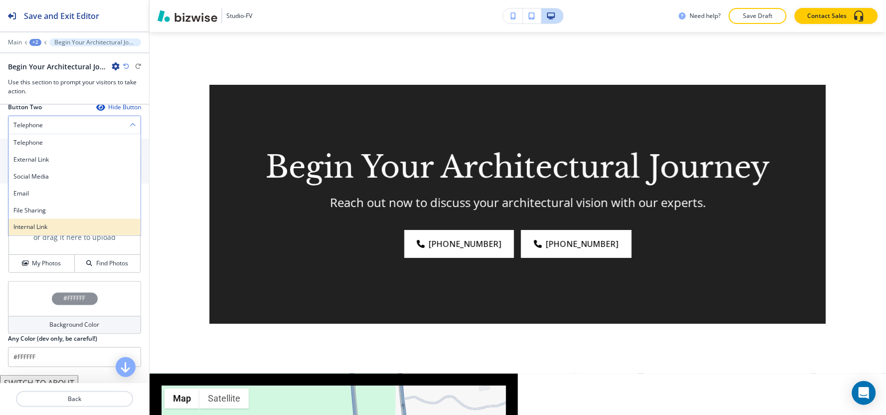
click at [53, 230] on h4 "Internal Link" at bounding box center [74, 227] width 122 height 9
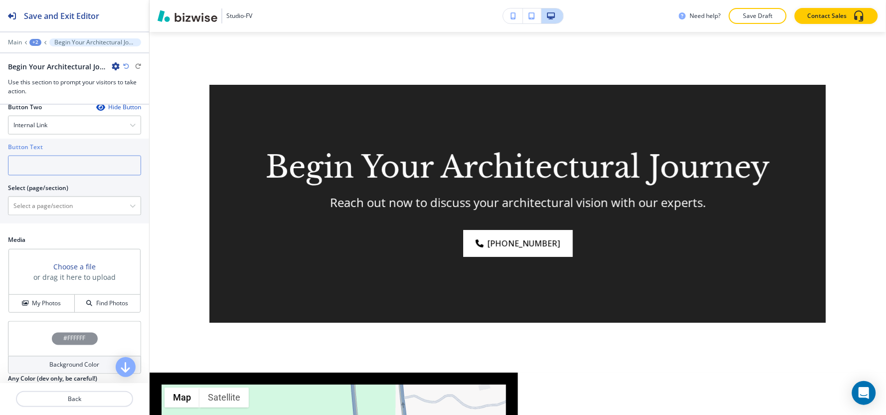
click at [64, 164] on input "text" at bounding box center [74, 166] width 133 height 20
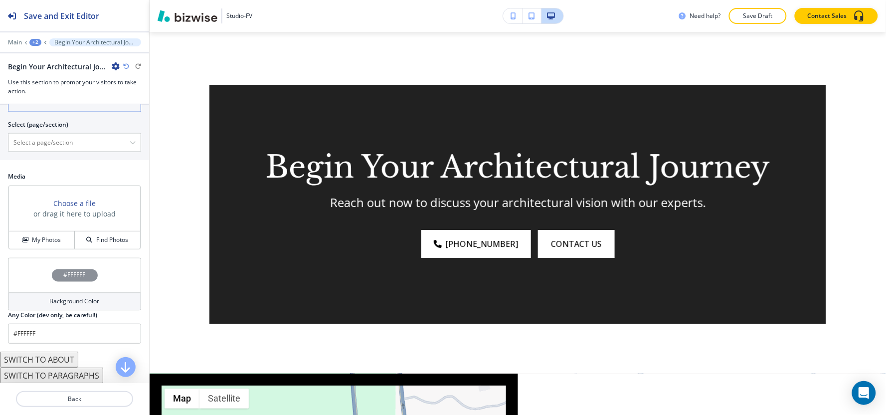
scroll to position [516, 0]
type input "contact us"
click at [22, 242] on icon "button" at bounding box center [25, 239] width 6 height 6
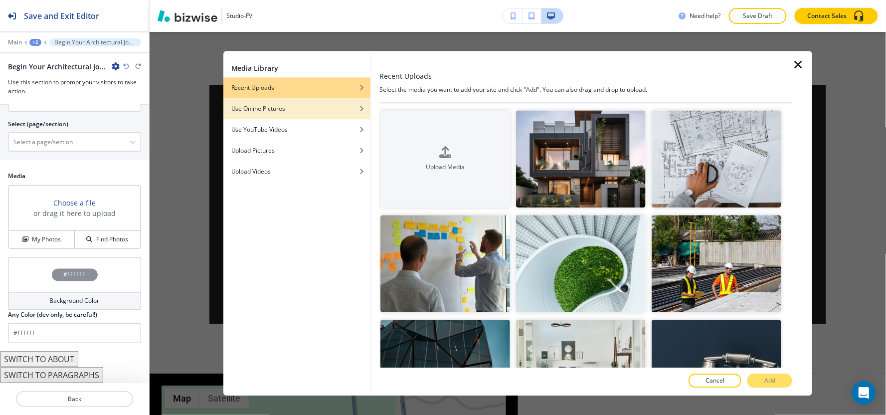
click at [297, 102] on div "button" at bounding box center [296, 101] width 147 height 6
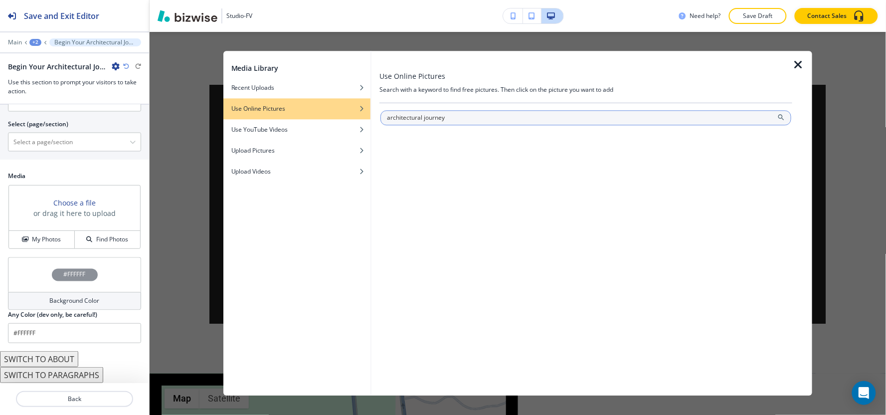
type input "architectural journey"
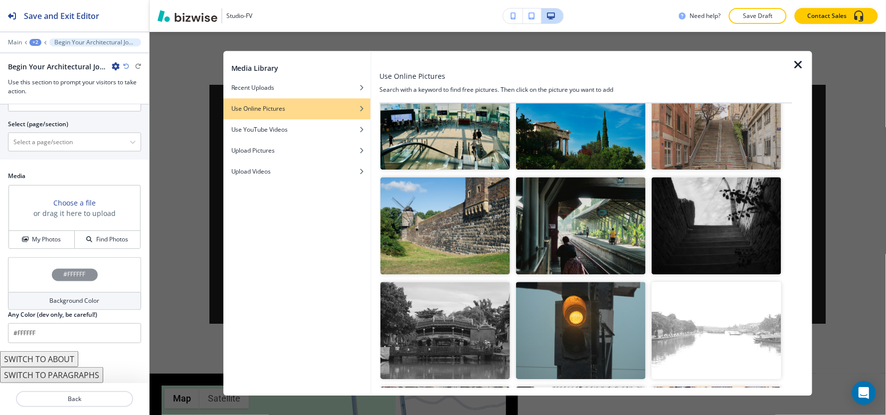
scroll to position [3810, 0]
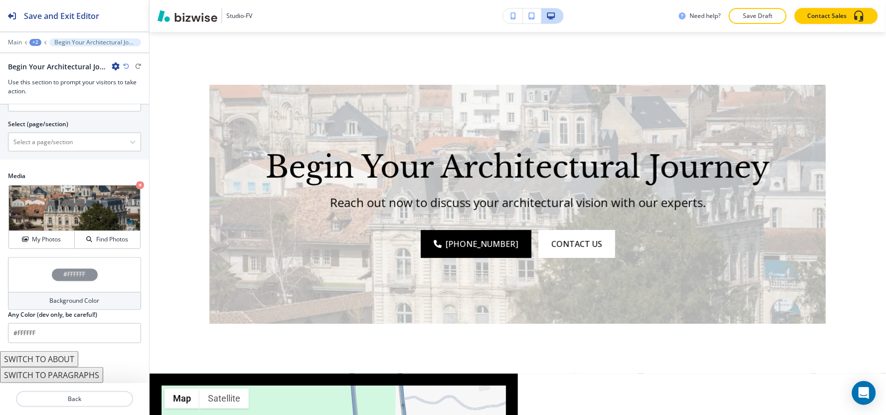
click at [39, 311] on h2 "Any Color (dev only, be careful!)" at bounding box center [52, 314] width 89 height 9
click at [40, 304] on div "Background Color" at bounding box center [74, 301] width 133 height 18
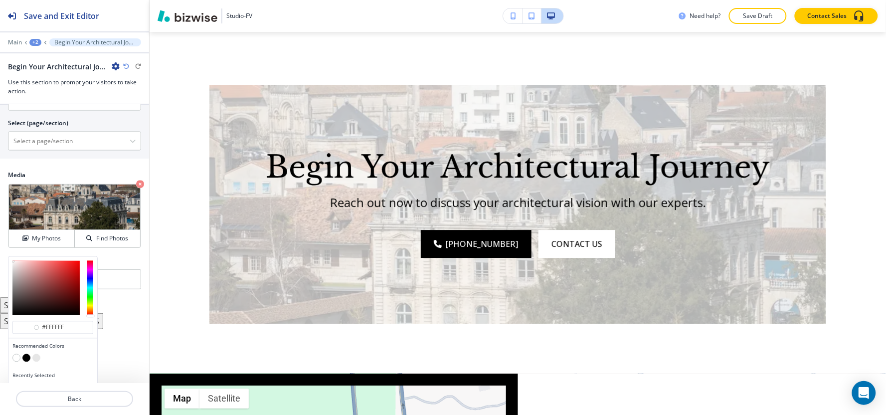
click at [28, 358] on button "button" at bounding box center [26, 358] width 8 height 8
type input "#000000"
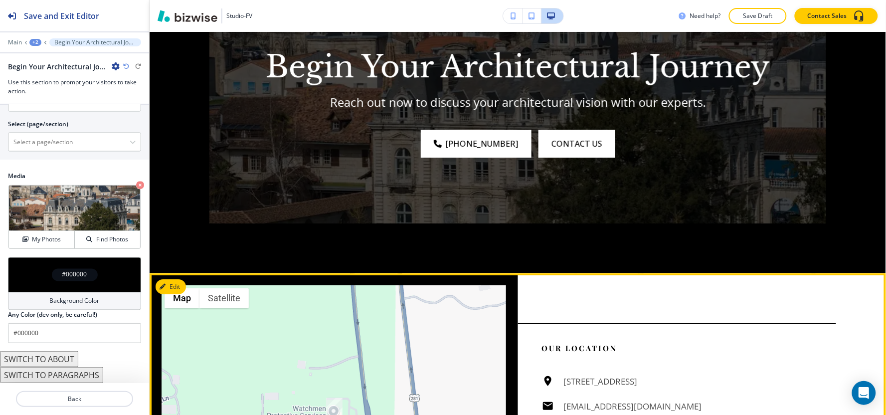
scroll to position [975, 0]
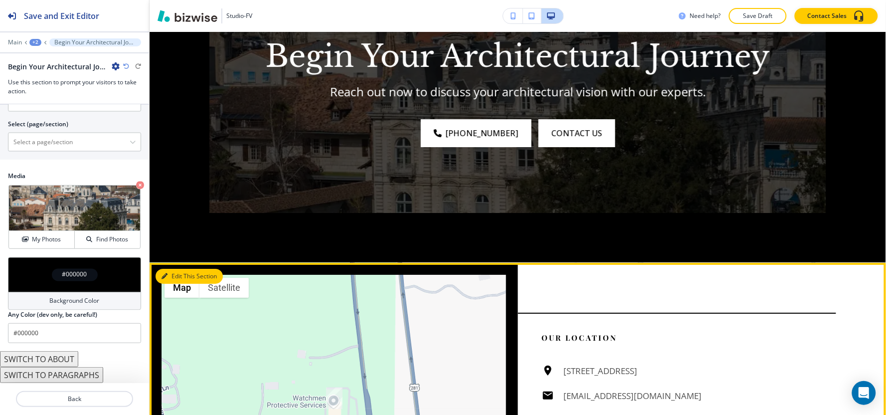
click at [170, 270] on button "Edit This Section" at bounding box center [189, 276] width 67 height 15
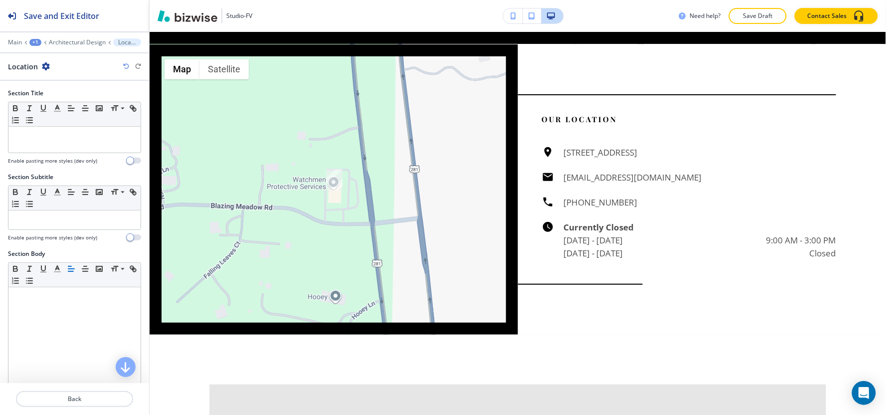
scroll to position [1203, 0]
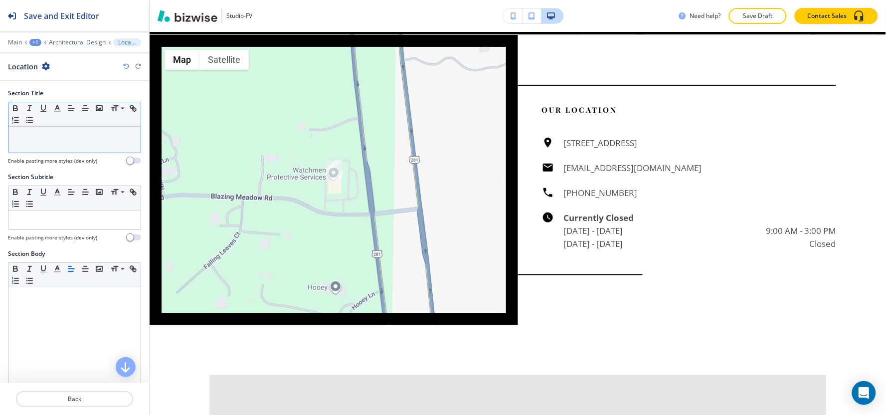
click at [95, 150] on div at bounding box center [74, 140] width 132 height 26
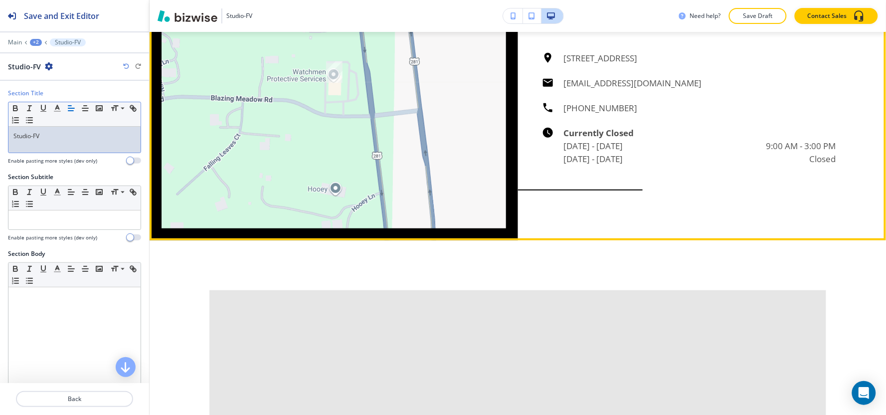
scroll to position [1424, 0]
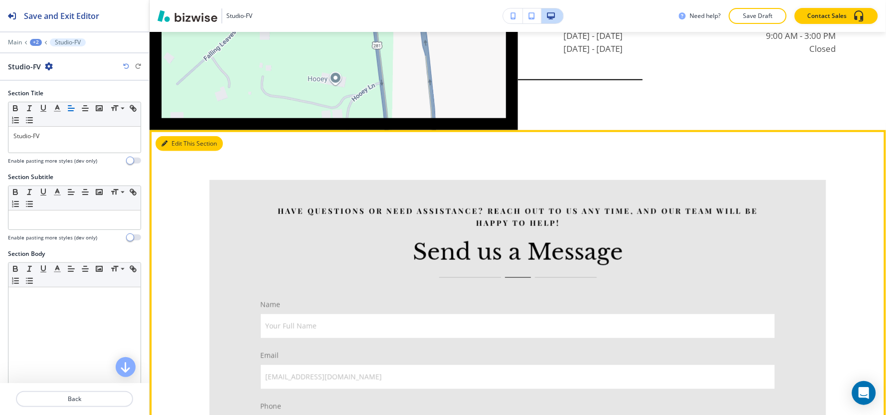
click at [185, 138] on button "Edit This Section" at bounding box center [189, 143] width 67 height 15
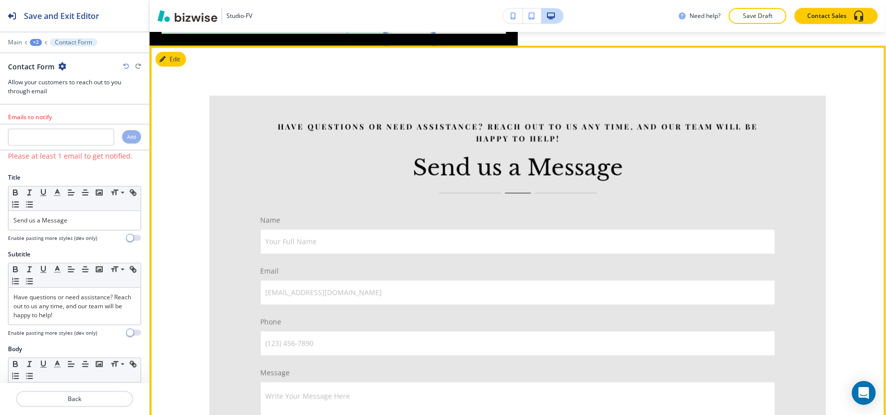
scroll to position [1519, 0]
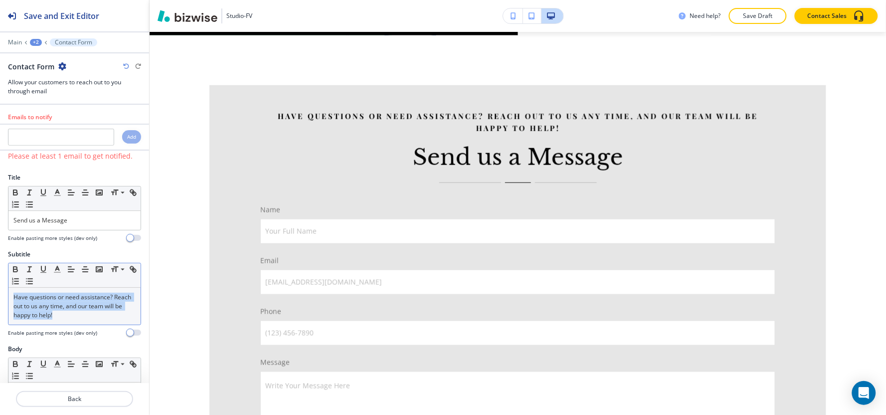
drag, startPoint x: 89, startPoint y: 329, endPoint x: 76, endPoint y: 317, distance: 17.6
click at [73, 321] on div "Subtitle Small Normal Large Huge Have questions or need assistance? Reach out t…" at bounding box center [74, 293] width 133 height 87
click at [82, 315] on p "Have questions or need assistance? Reach out to us any time, and our team will …" at bounding box center [74, 306] width 122 height 27
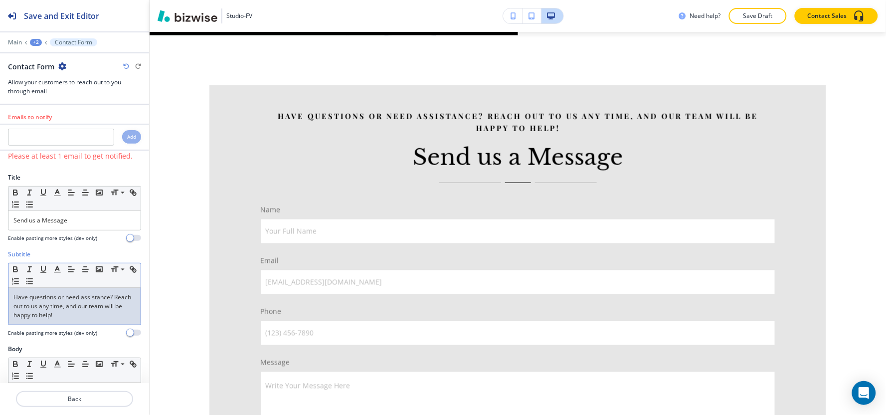
click at [82, 315] on p "Have questions or need assistance? Reach out to us any time, and our team will …" at bounding box center [74, 306] width 122 height 27
click at [83, 314] on p "Have questions or need assistance? Reach out to us any time, and our team will …" at bounding box center [74, 306] width 122 height 27
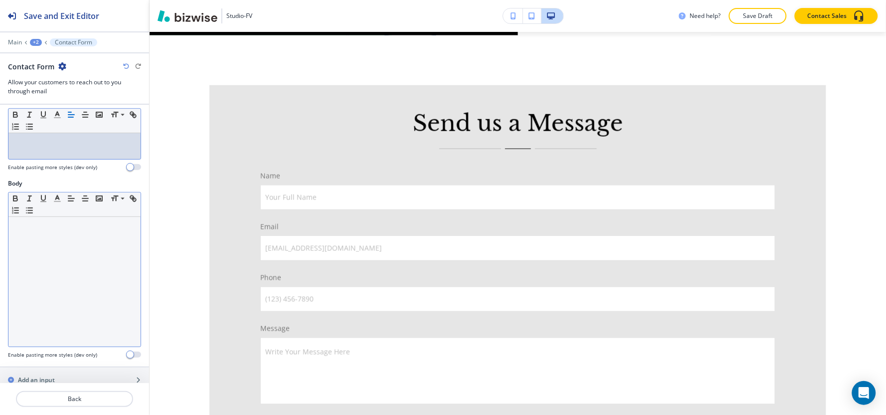
scroll to position [166, 0]
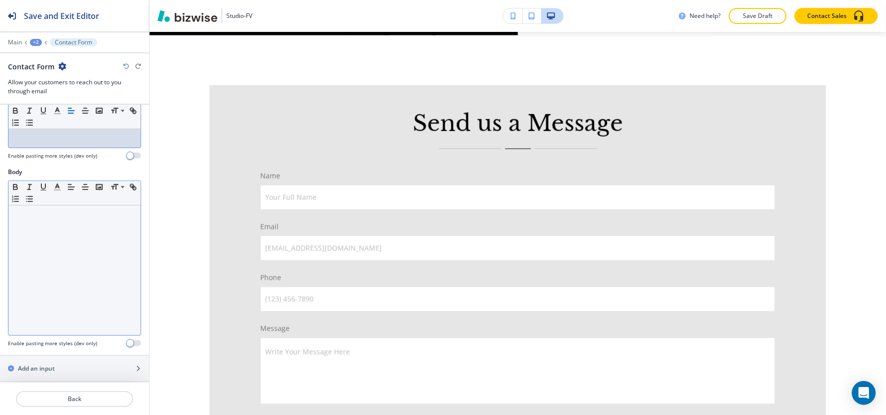
click at [45, 285] on div at bounding box center [74, 270] width 132 height 130
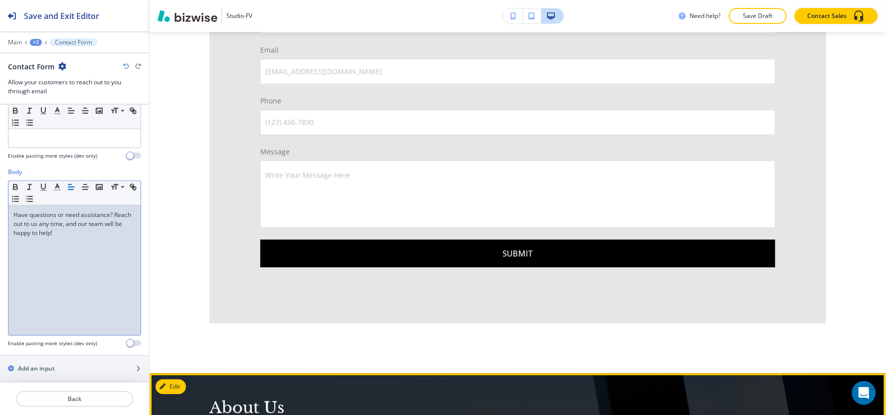
scroll to position [1852, 0]
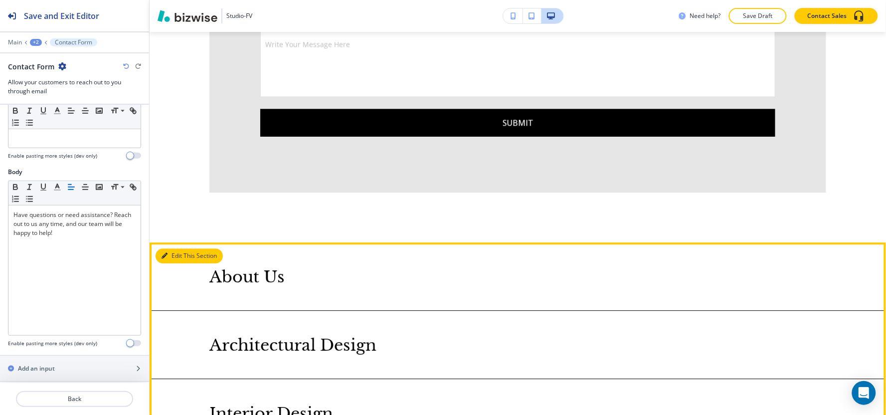
click at [167, 253] on icon "button" at bounding box center [165, 256] width 6 height 6
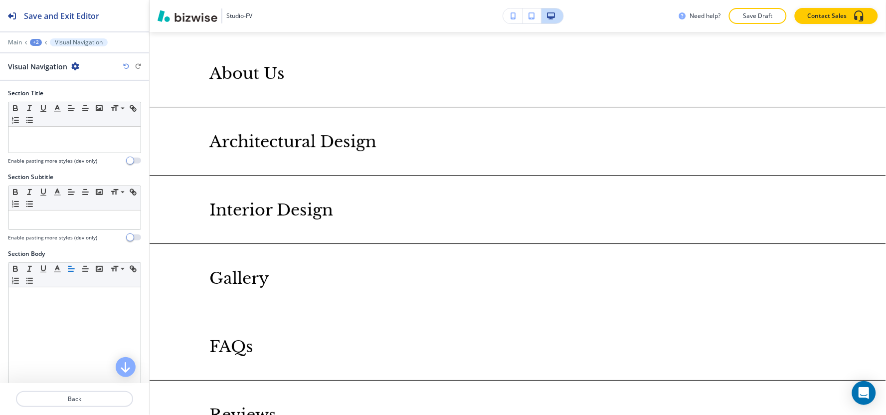
scroll to position [2060, 0]
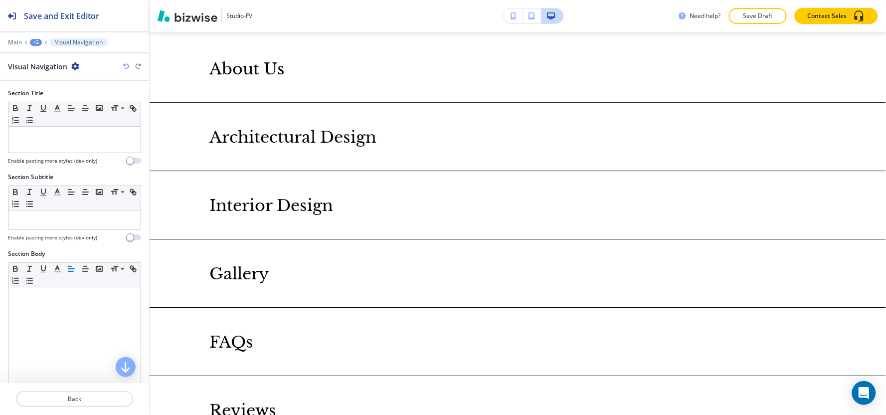
click at [71, 65] on icon "button" at bounding box center [75, 66] width 8 height 8
click at [87, 116] on p "Delete Section" at bounding box center [102, 118] width 51 height 9
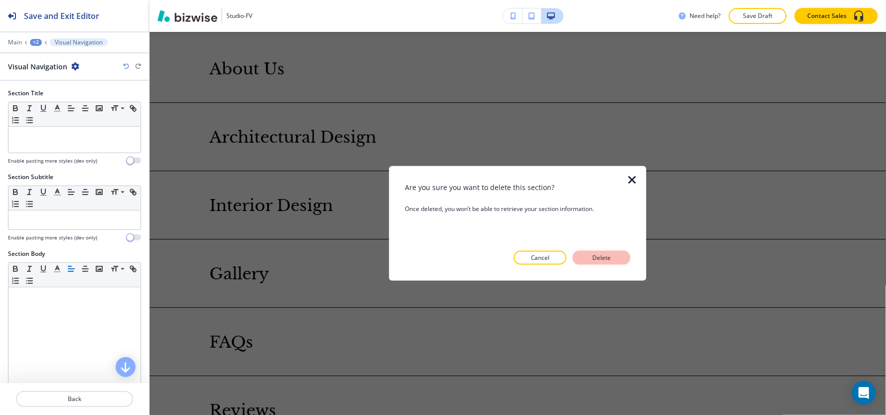
click at [616, 258] on button "Delete" at bounding box center [602, 258] width 58 height 14
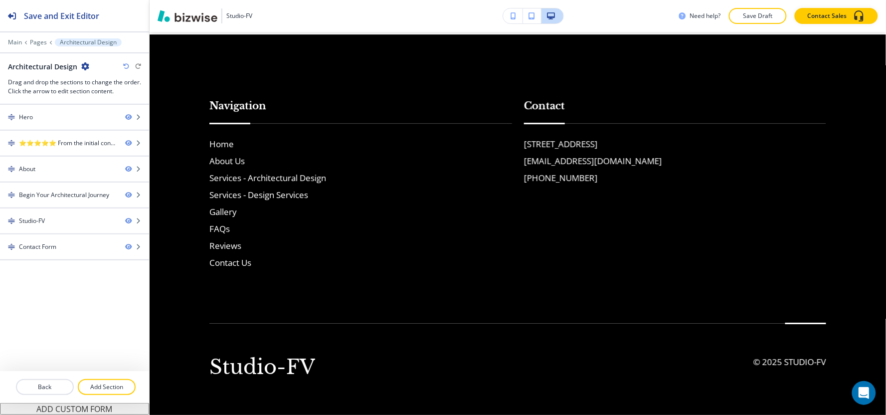
scroll to position [2057, 0]
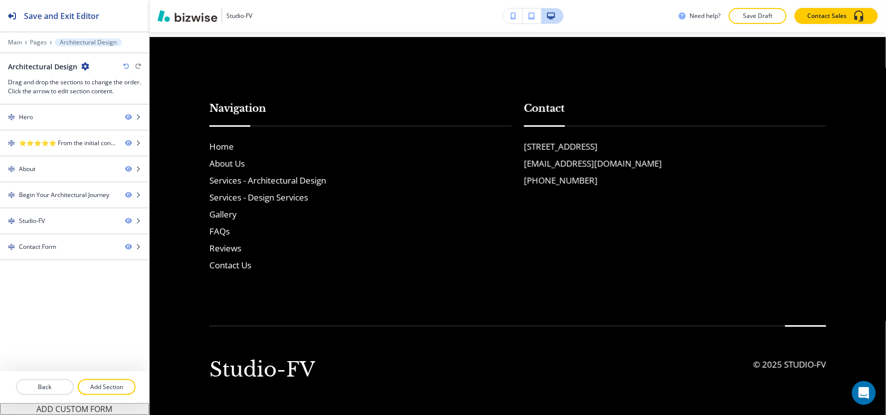
drag, startPoint x: 619, startPoint y: 164, endPoint x: 642, endPoint y: 166, distance: 23.0
click at [645, 163] on div "[STREET_ADDRESS] [EMAIL_ADDRESS][DOMAIN_NAME] [PHONE_NUMBER]" at bounding box center [675, 163] width 303 height 47
click at [627, 203] on div "Contact [STREET_ADDRESS] [EMAIL_ADDRESS][DOMAIN_NAME] [PHONE_NUMBER]" at bounding box center [669, 176] width 315 height 191
drag, startPoint x: 627, startPoint y: 172, endPoint x: 623, endPoint y: 162, distance: 10.7
click at [623, 162] on div "[STREET_ADDRESS] [EMAIL_ADDRESS][DOMAIN_NAME] [PHONE_NUMBER]" at bounding box center [675, 163] width 303 height 47
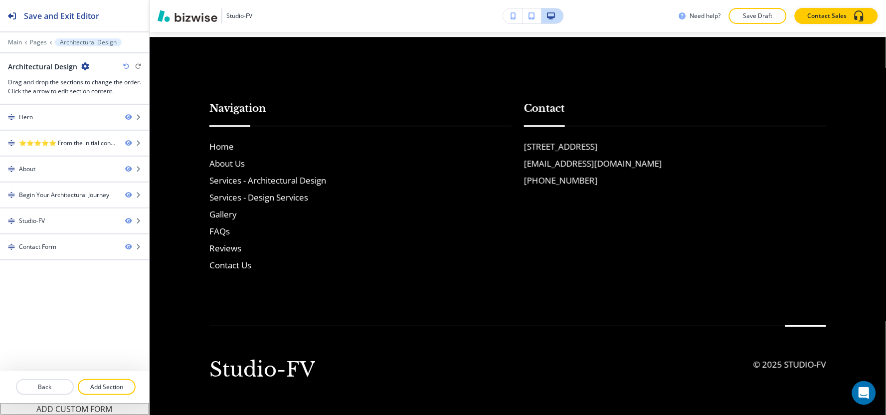
drag, startPoint x: 499, startPoint y: 168, endPoint x: 628, endPoint y: 177, distance: 129.5
click at [625, 162] on div "Navigation Home About Us Services - Architectural Design Services - Design Serv…" at bounding box center [511, 176] width 629 height 191
click at [631, 188] on div "Contact [STREET_ADDRESS] [EMAIL_ADDRESS][DOMAIN_NAME] [PHONE_NUMBER]" at bounding box center [669, 176] width 315 height 191
drag, startPoint x: 626, startPoint y: 166, endPoint x: 480, endPoint y: 172, distance: 146.7
click at [480, 172] on div "Navigation Home About Us Services - Architectural Design Services - Design Serv…" at bounding box center [511, 176] width 629 height 191
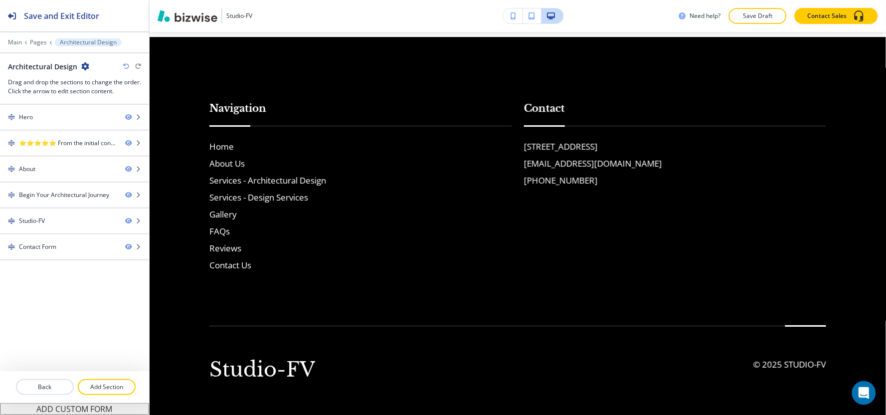
click at [512, 150] on div "Contact [STREET_ADDRESS] [EMAIL_ADDRESS][DOMAIN_NAME] [PHONE_NUMBER]" at bounding box center [669, 176] width 315 height 191
drag, startPoint x: 514, startPoint y: 157, endPoint x: 614, endPoint y: 166, distance: 101.2
click at [614, 166] on div "Contact [STREET_ADDRESS] [EMAIL_ADDRESS][DOMAIN_NAME] [PHONE_NUMBER]" at bounding box center [669, 176] width 315 height 191
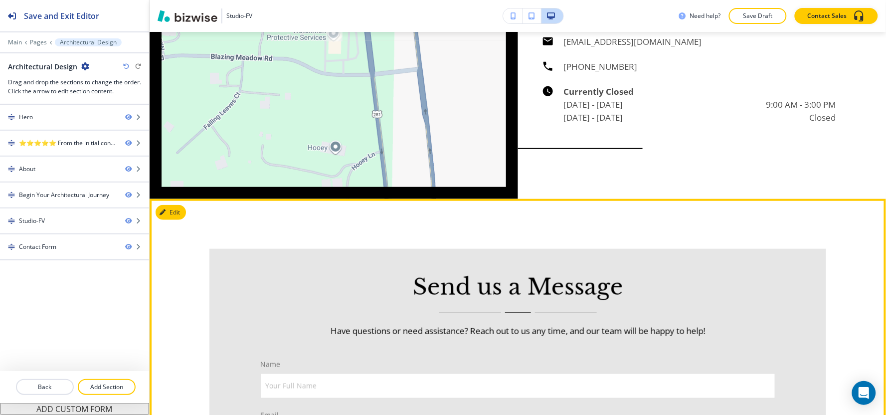
scroll to position [1337, 0]
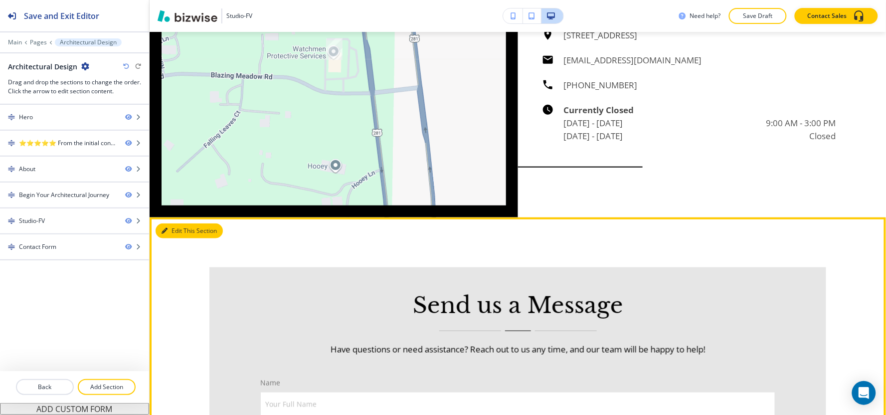
click at [170, 225] on button "Edit This Section" at bounding box center [189, 230] width 67 height 15
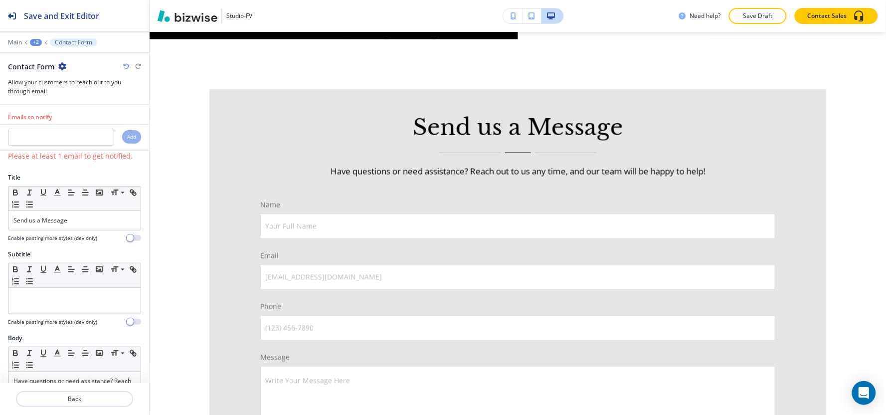
scroll to position [1519, 0]
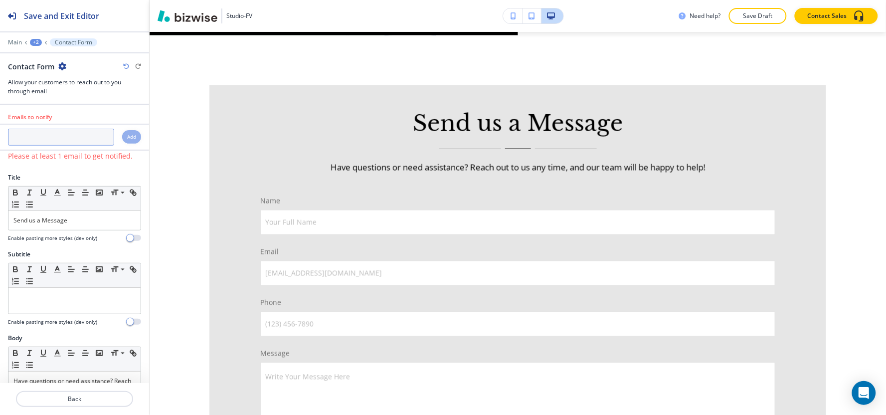
click at [71, 145] on input "text" at bounding box center [61, 137] width 106 height 17
click at [74, 143] on input "text" at bounding box center [61, 137] width 106 height 17
paste input "[EMAIL_ADDRESS][DOMAIN_NAME]"
type input "[EMAIL_ADDRESS][DOMAIN_NAME]"
click at [127, 137] on h4 "Add" at bounding box center [131, 136] width 9 height 7
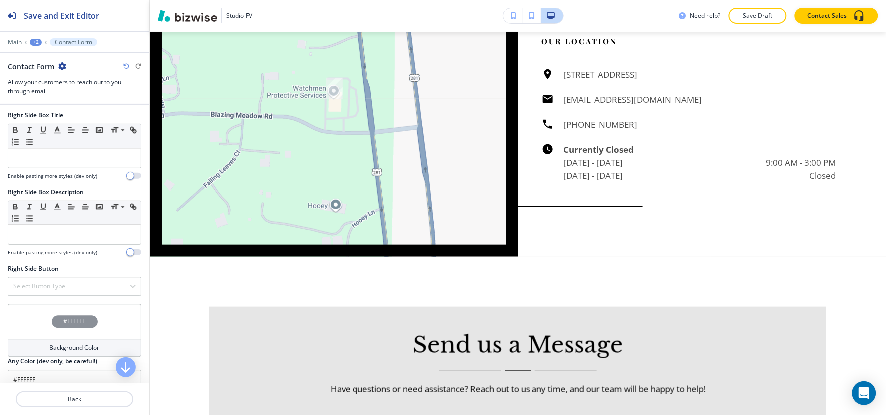
scroll to position [701, 0]
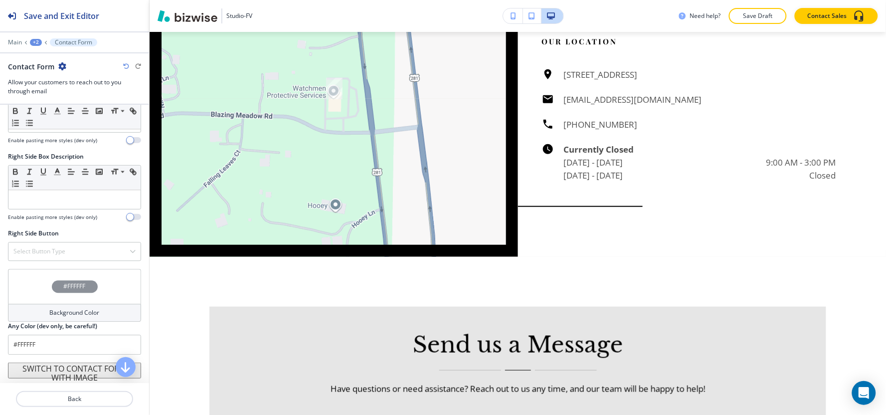
click at [36, 316] on div "Background Color" at bounding box center [74, 313] width 133 height 18
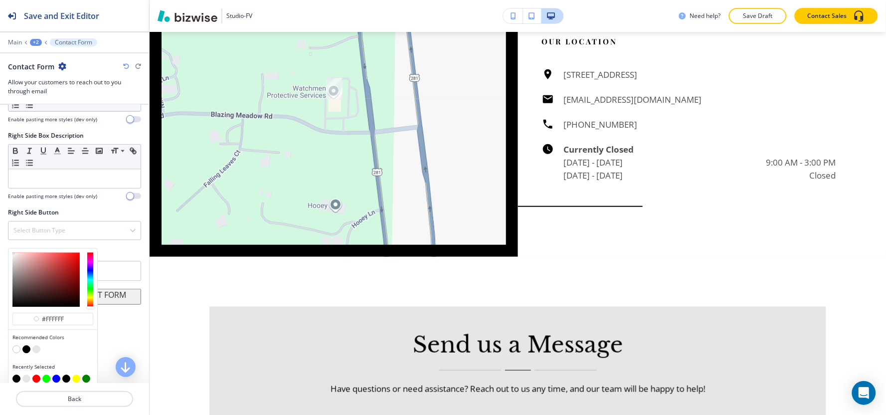
scroll to position [730, 0]
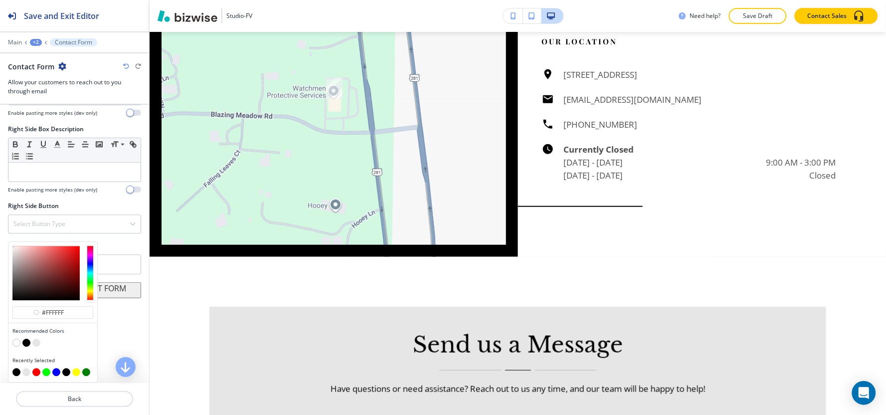
click at [36, 343] on button "button" at bounding box center [36, 343] width 8 height 8
type input "#e6e6e6"
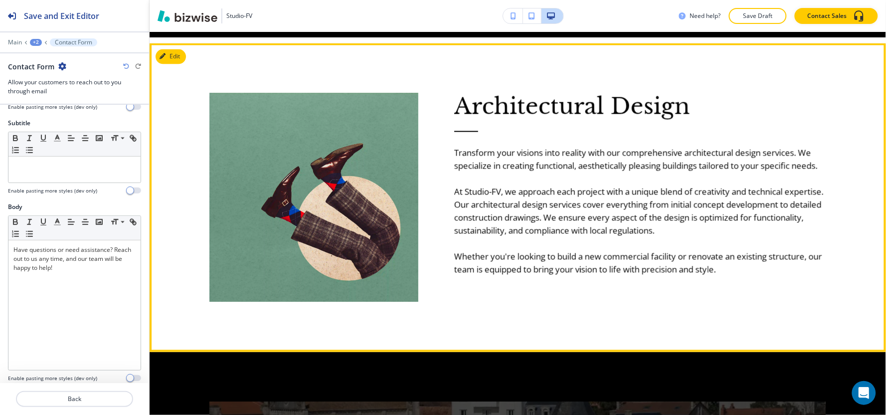
scroll to position [522, 0]
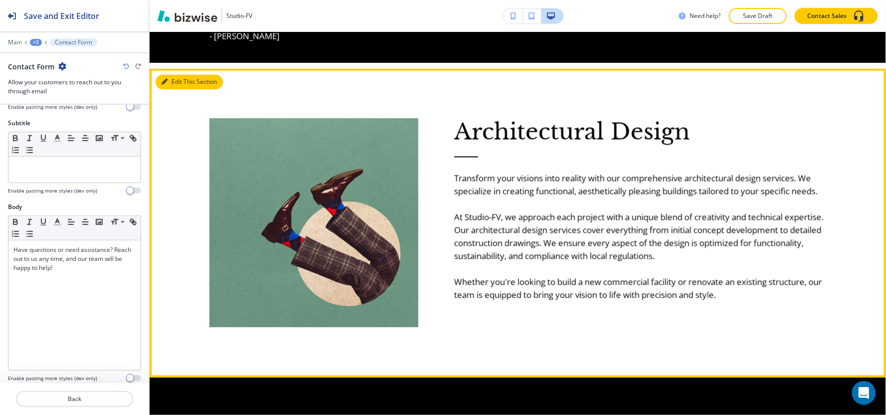
click at [180, 79] on button "Edit This Section" at bounding box center [189, 82] width 67 height 15
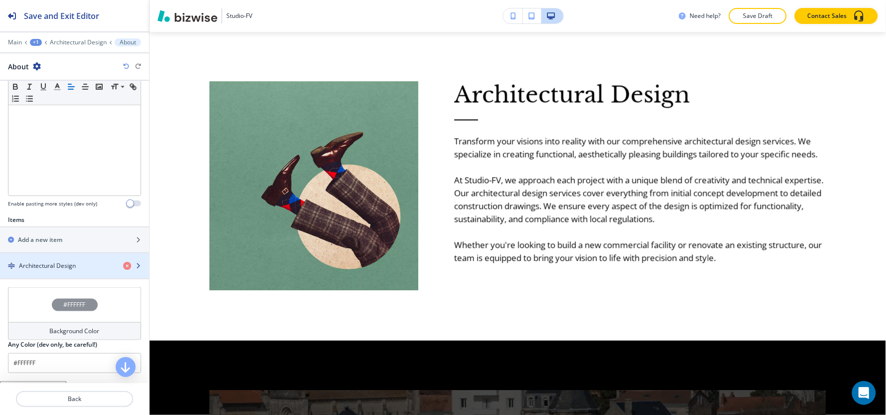
scroll to position [271, 0]
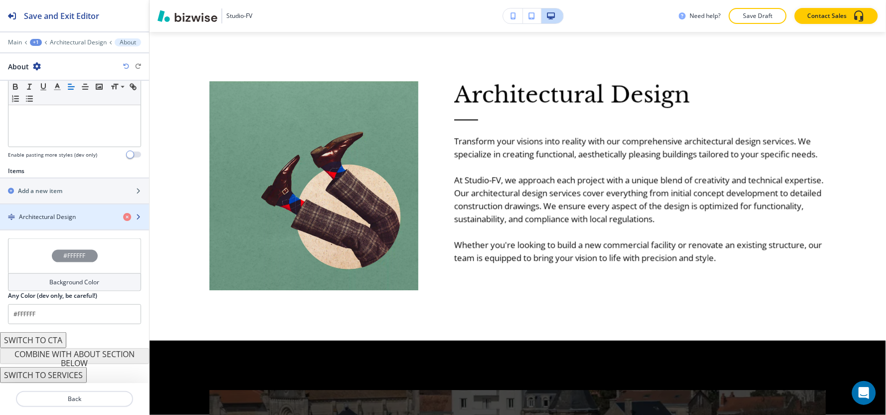
click at [48, 218] on h4 "Architectural Design" at bounding box center [47, 216] width 57 height 9
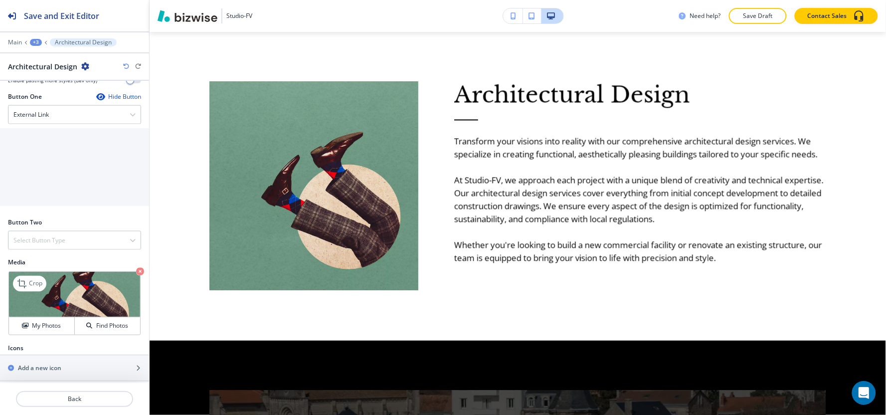
scroll to position [421, 0]
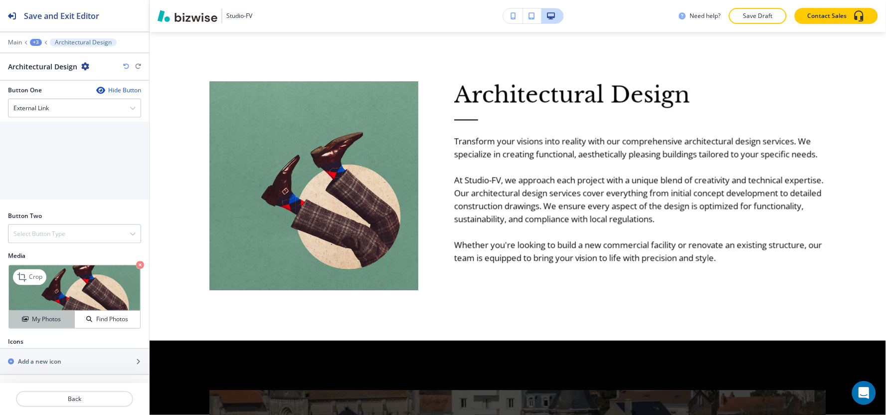
click at [36, 322] on h4 "My Photos" at bounding box center [46, 319] width 29 height 9
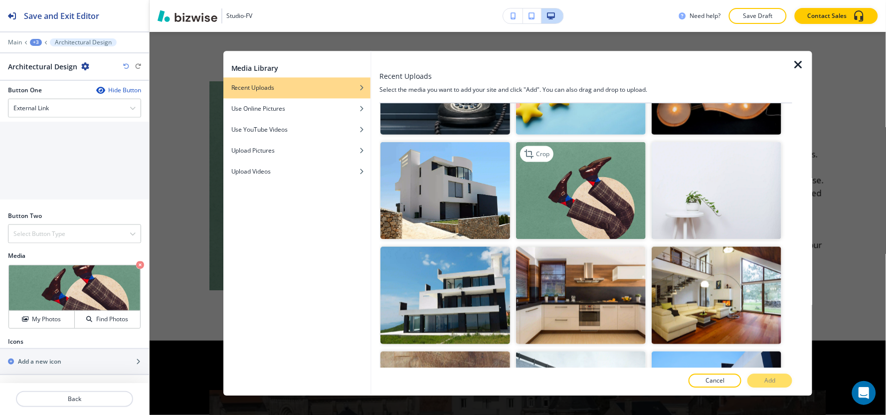
scroll to position [277, 0]
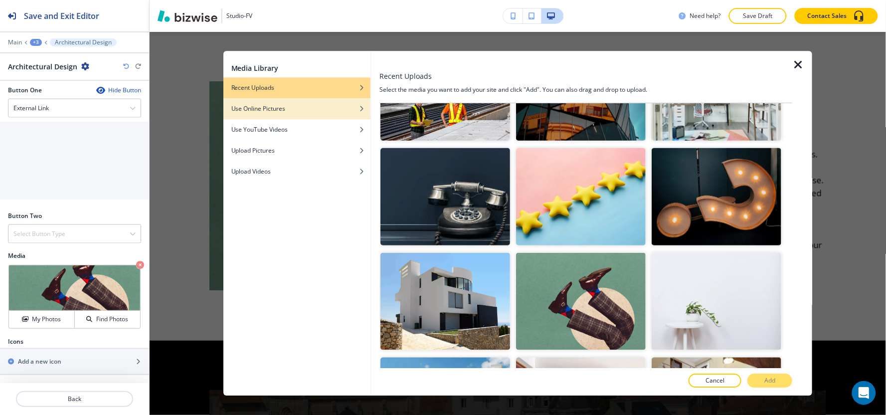
click at [360, 111] on icon "button" at bounding box center [362, 109] width 6 height 6
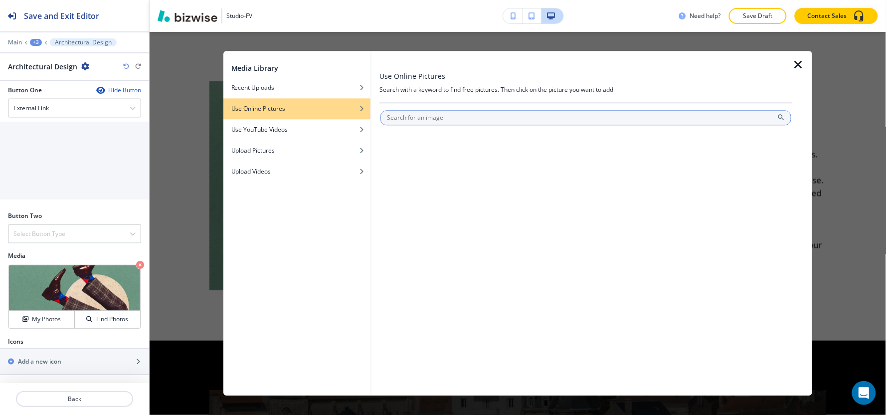
scroll to position [0, 0]
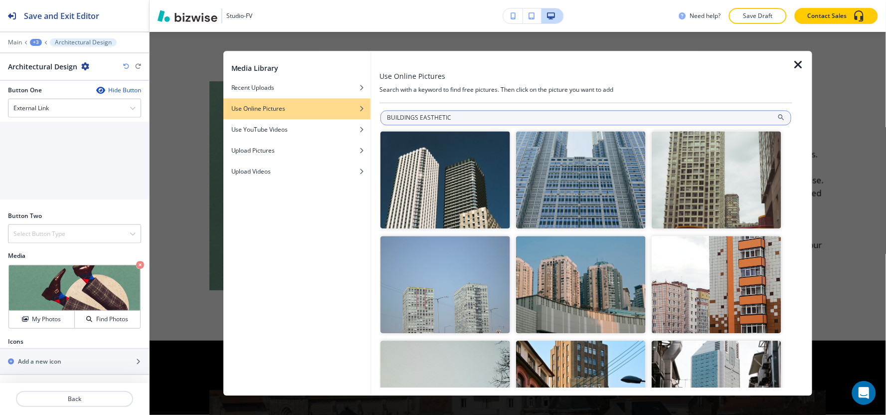
type input "BUILDINGS EASTHETIC"
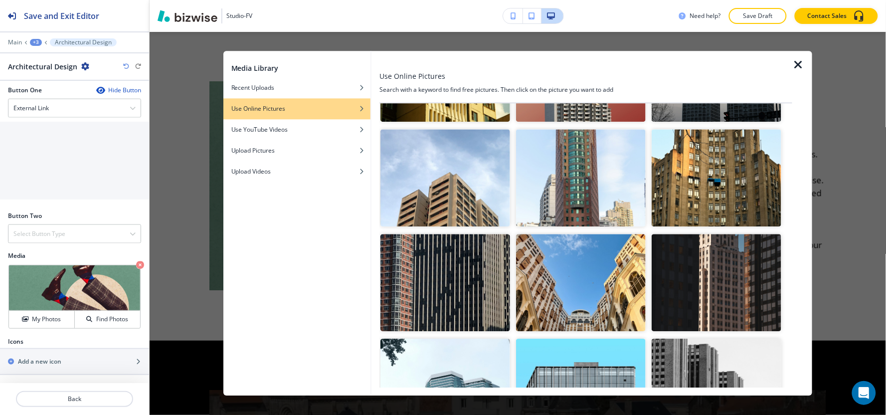
scroll to position [3469, 0]
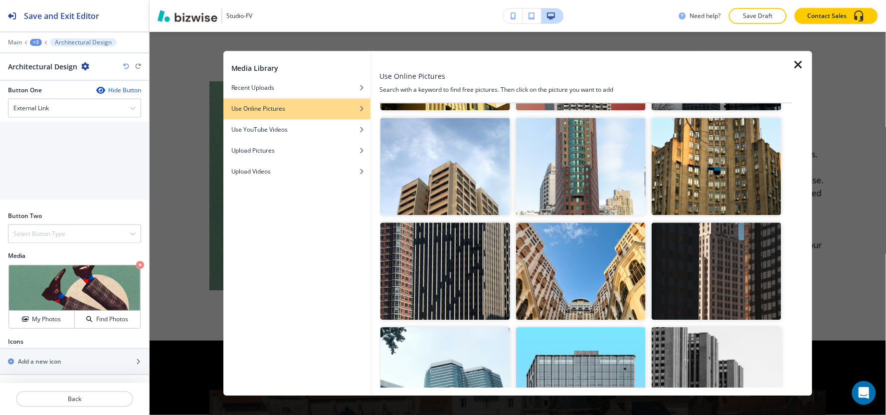
click at [596, 223] on img "button" at bounding box center [581, 271] width 130 height 97
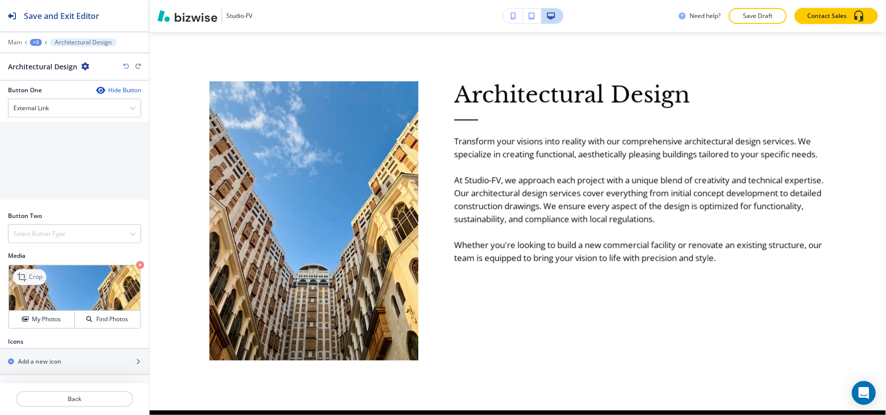
click at [37, 279] on p "Crop" at bounding box center [35, 277] width 13 height 9
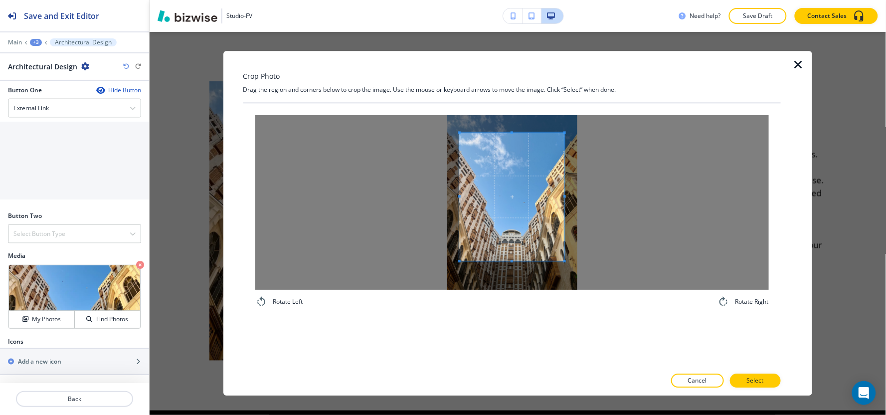
click at [507, 261] on span at bounding box center [512, 261] width 105 height 2
click at [405, 195] on div at bounding box center [512, 202] width 514 height 175
click at [654, 194] on div at bounding box center [512, 202] width 514 height 175
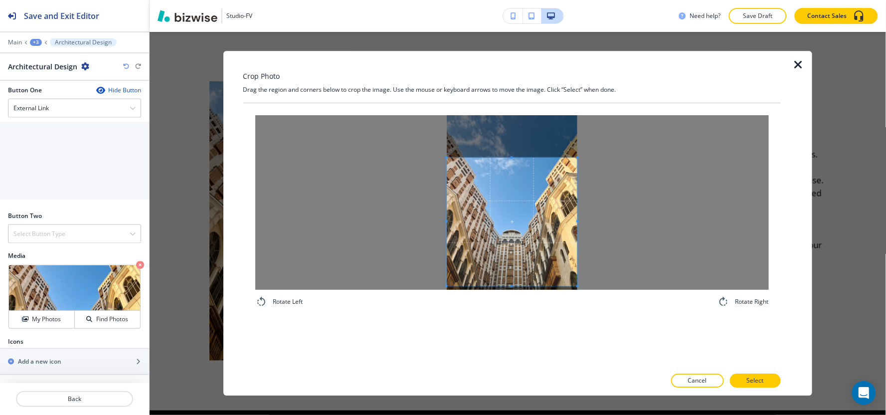
click at [513, 260] on span at bounding box center [511, 222] width 131 height 128
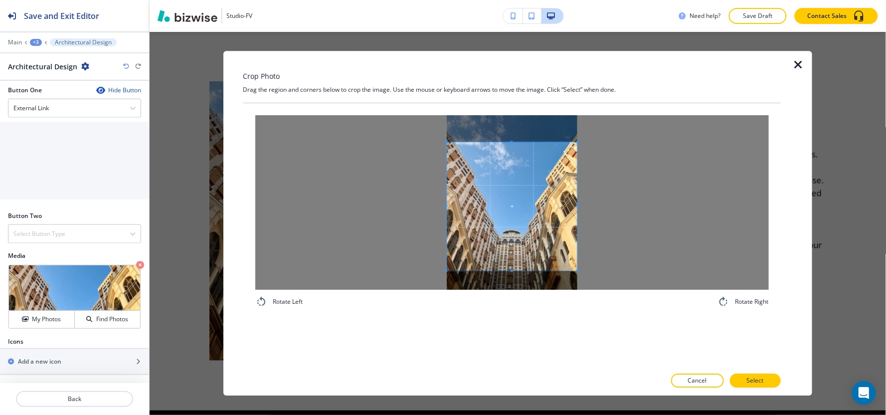
click at [544, 255] on span at bounding box center [511, 206] width 131 height 128
click at [758, 378] on p "Select" at bounding box center [755, 381] width 17 height 9
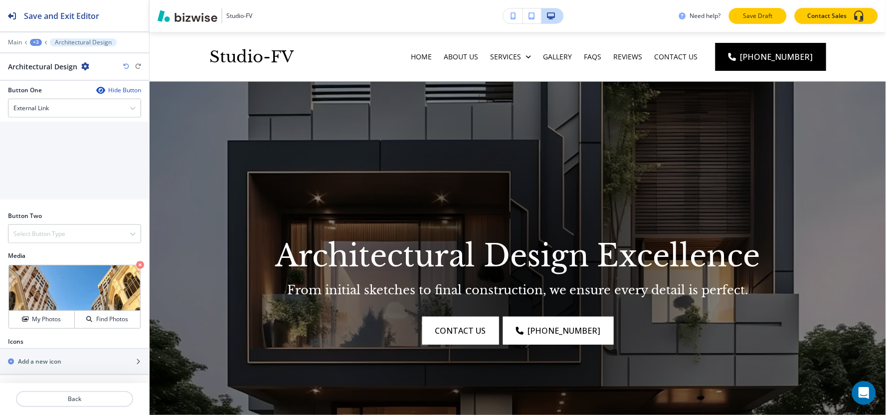
click at [779, 20] on button "Save Draft" at bounding box center [758, 16] width 58 height 16
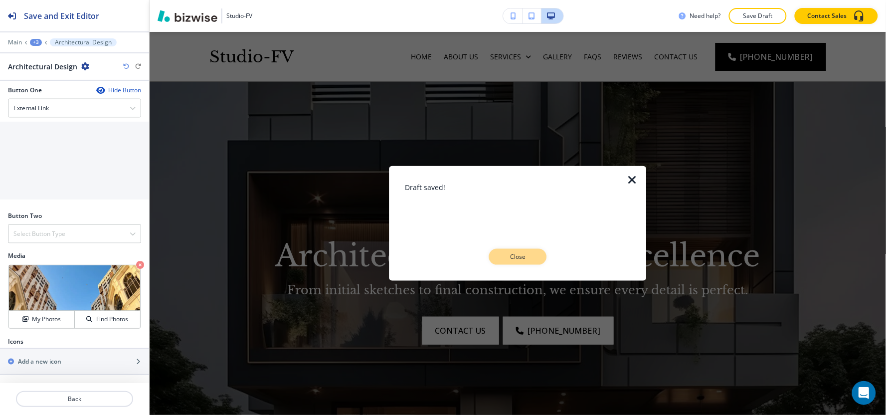
click at [516, 257] on p "Close" at bounding box center [518, 256] width 32 height 9
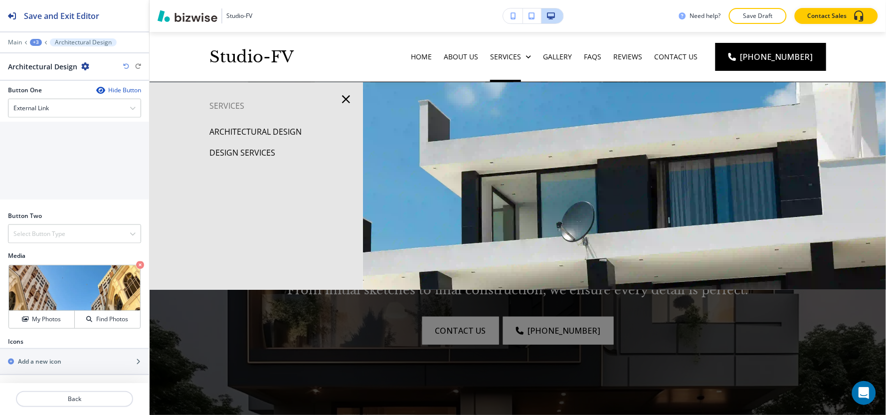
click at [222, 153] on p "Design Services" at bounding box center [242, 152] width 66 height 15
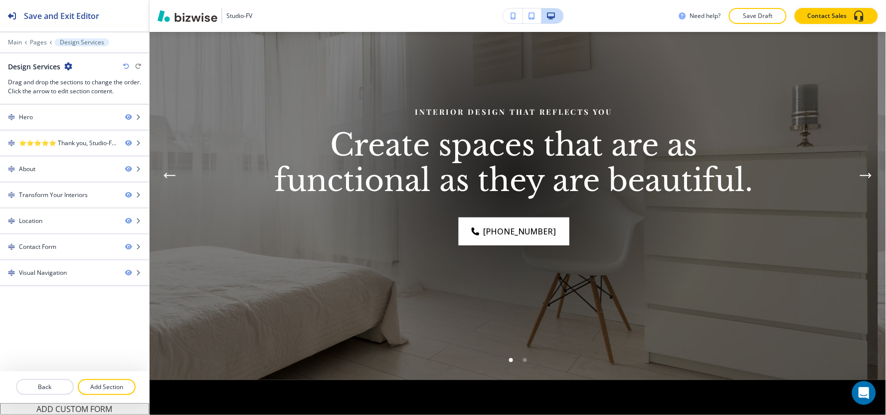
scroll to position [55, 0]
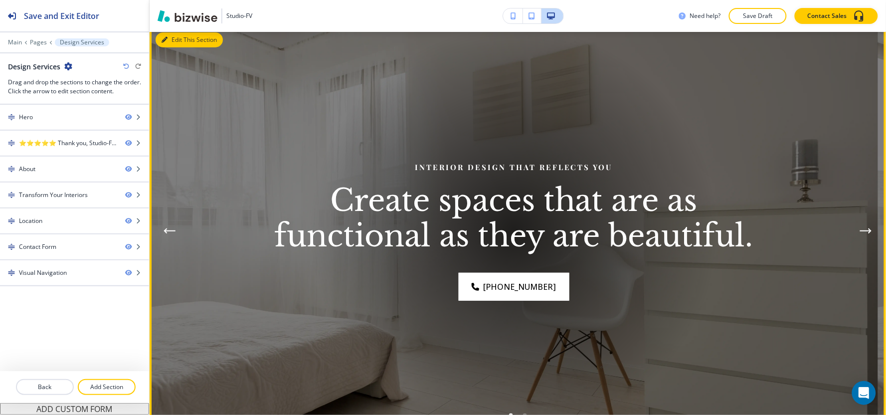
click at [185, 38] on button "Edit This Section" at bounding box center [189, 39] width 67 height 15
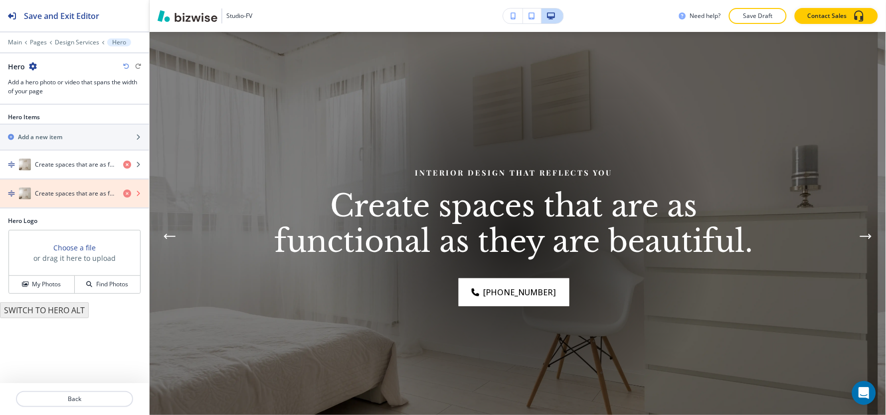
click at [126, 193] on icon "button" at bounding box center [127, 194] width 8 height 8
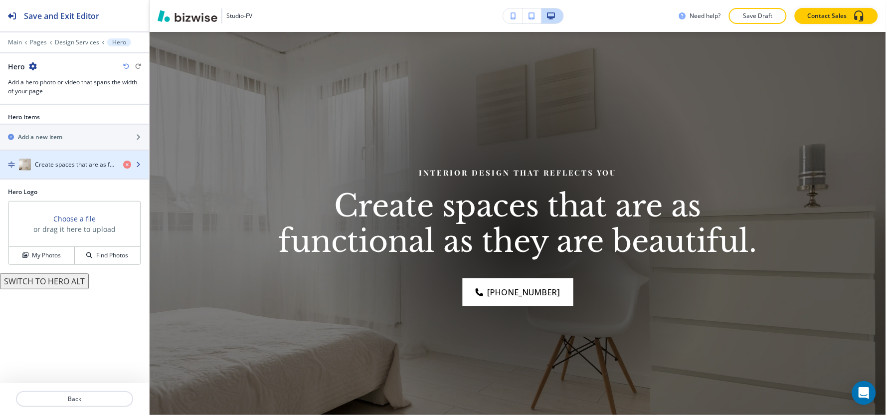
click at [65, 168] on h4 "Create spaces that are as functional as they are beautiful." at bounding box center [75, 164] width 80 height 9
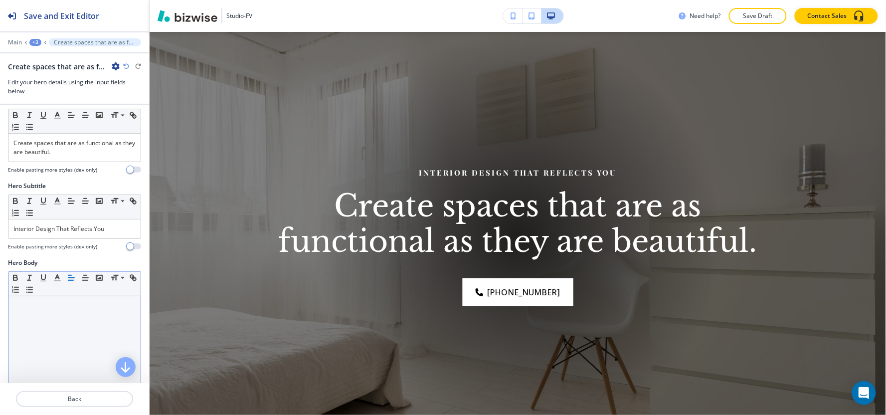
scroll to position [111, 0]
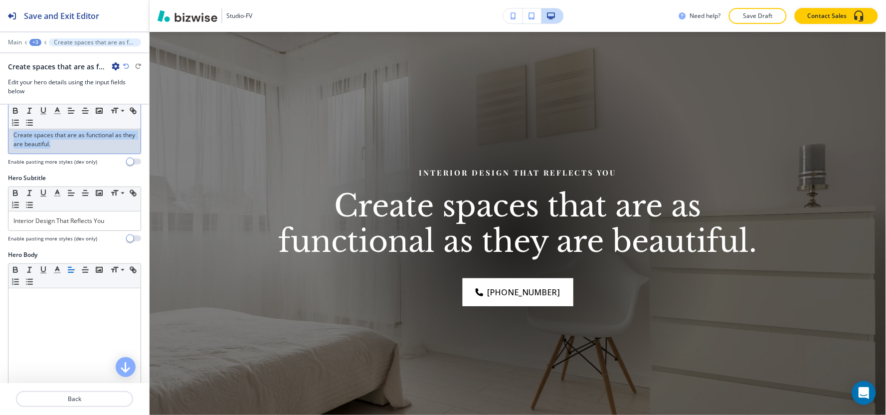
drag, startPoint x: 75, startPoint y: 150, endPoint x: 0, endPoint y: 128, distance: 78.4
click at [0, 128] on div "Hero Title Small Normal Large Huge Create spaces that are as functional as they…" at bounding box center [74, 131] width 149 height 86
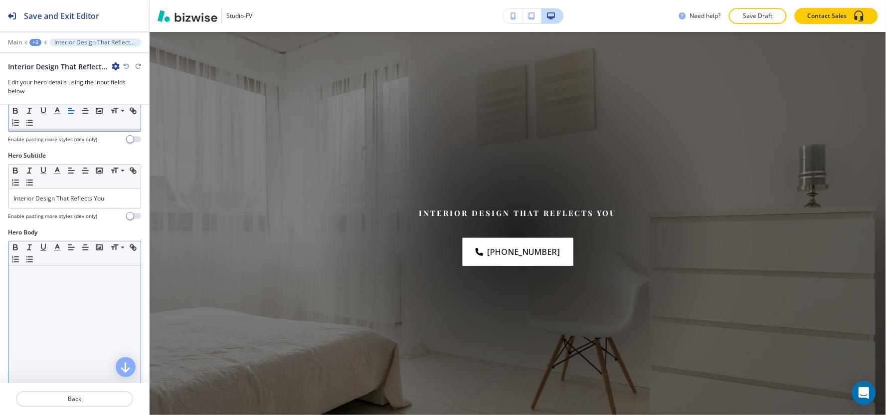
scroll to position [166, 0]
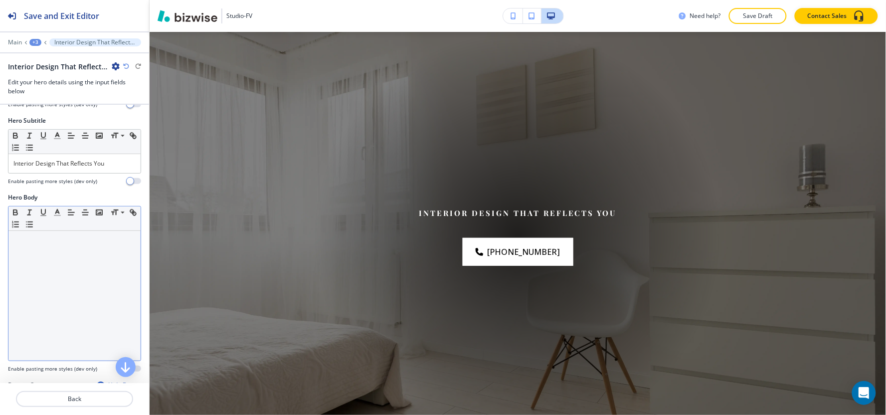
click at [35, 282] on div at bounding box center [74, 296] width 132 height 130
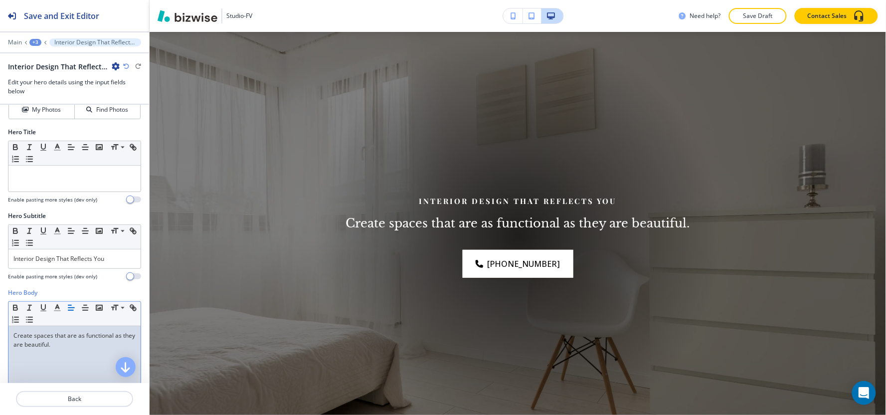
scroll to position [55, 0]
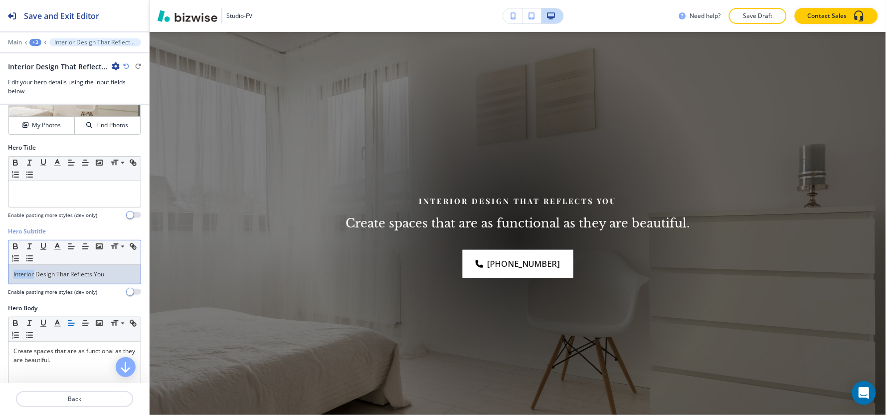
drag, startPoint x: 35, startPoint y: 276, endPoint x: 0, endPoint y: 280, distance: 35.2
click at [0, 280] on div "Hero Subtitle Small Normal Large Huge Interior Design That Reflects You Enable …" at bounding box center [74, 265] width 149 height 77
click at [15, 275] on p "Design That Reflects You" at bounding box center [74, 274] width 122 height 9
click at [31, 276] on p "Design That Reflects You" at bounding box center [74, 274] width 122 height 9
click at [126, 280] on div "Design Services That Reflects You" at bounding box center [74, 274] width 132 height 19
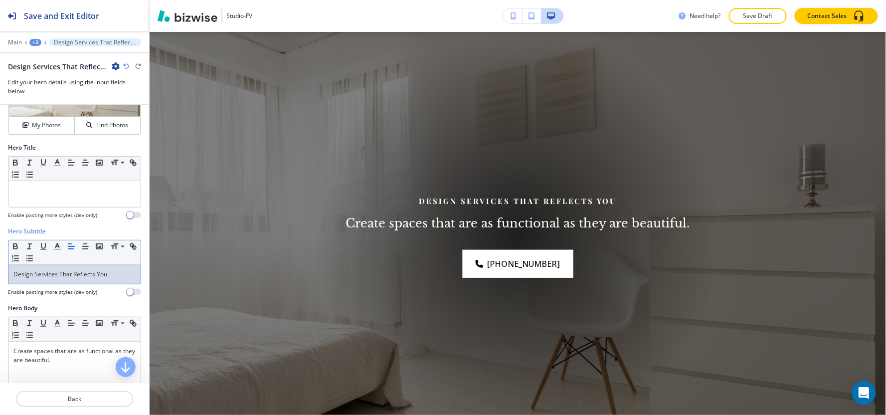
click at [126, 280] on div "Design Services That Reflects You" at bounding box center [74, 274] width 132 height 19
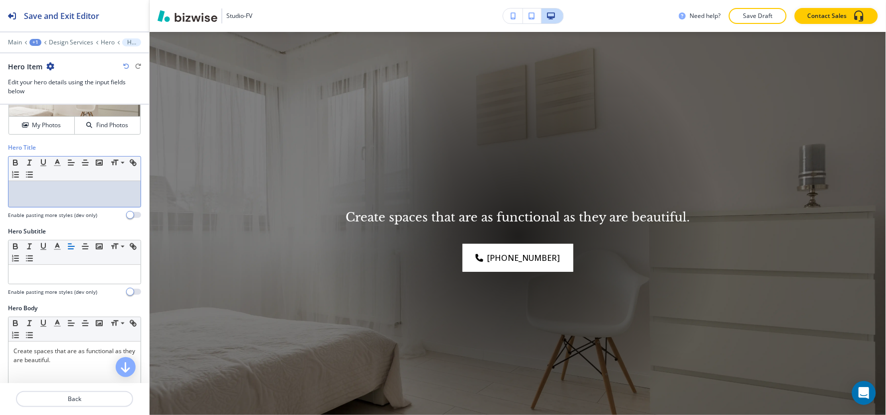
click at [49, 200] on div at bounding box center [74, 194] width 132 height 26
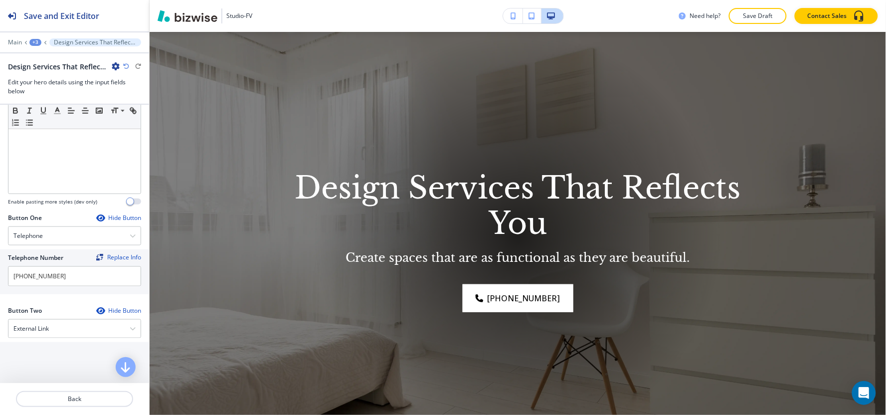
scroll to position [332, 0]
drag, startPoint x: 61, startPoint y: 274, endPoint x: 0, endPoint y: 285, distance: 62.2
click at [0, 285] on div "Telephone Number Replace Info [PHONE_NUMBER]" at bounding box center [74, 272] width 149 height 45
click at [48, 233] on div "Telephone" at bounding box center [74, 237] width 132 height 18
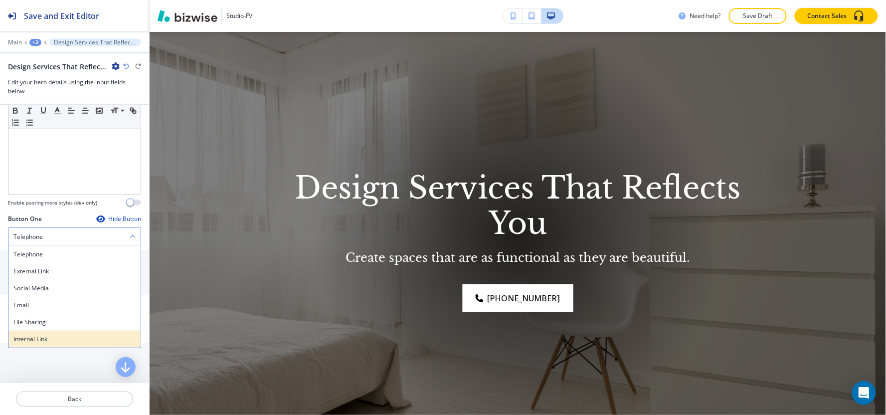
click at [52, 333] on div "Internal Link" at bounding box center [74, 339] width 132 height 17
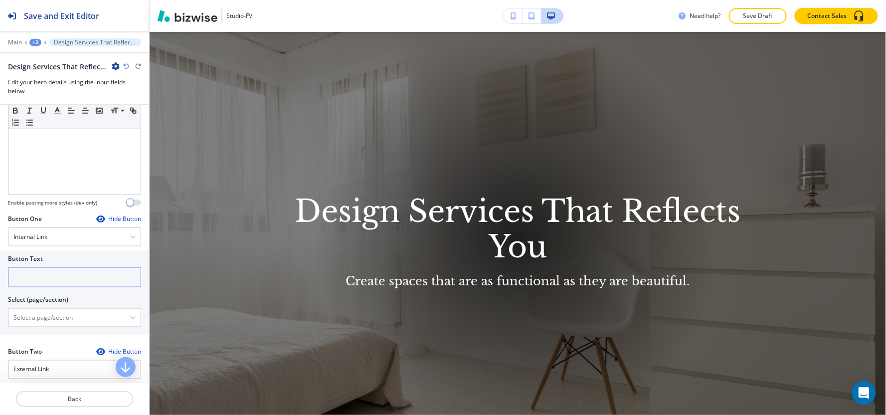
click at [59, 279] on input "text" at bounding box center [74, 277] width 133 height 20
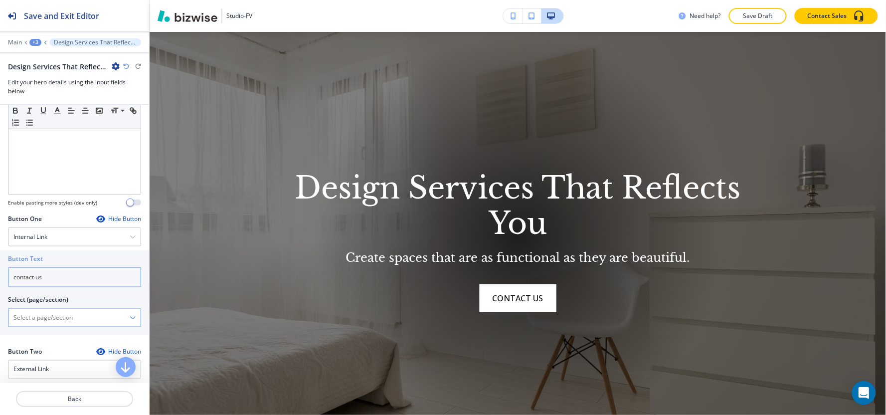
type input "contact us"
click at [50, 310] on \(page\/section\) "Manual Input" at bounding box center [68, 317] width 121 height 17
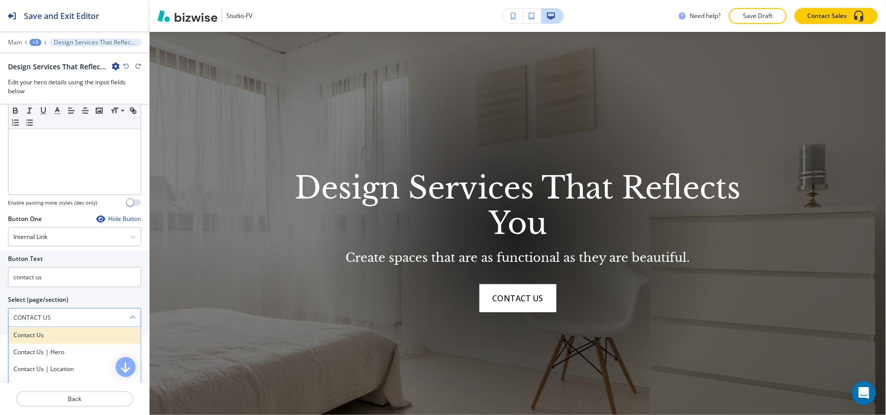
click at [51, 336] on h4 "Contact Us" at bounding box center [74, 335] width 122 height 9
type \(page\/section\) "Contact Us"
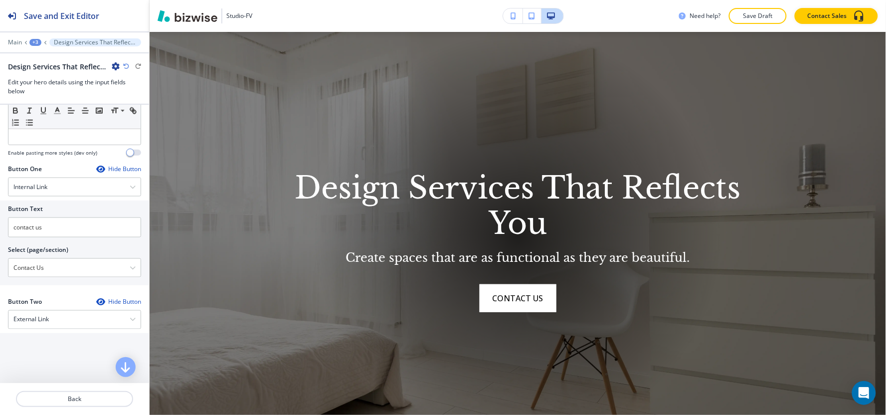
scroll to position [443, 0]
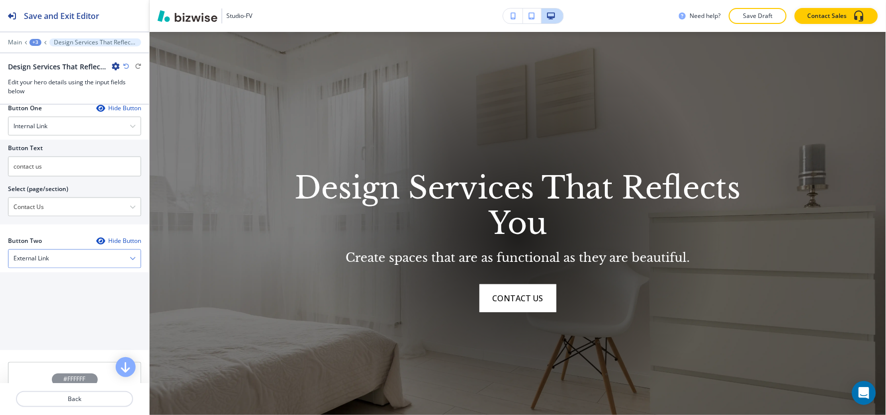
drag, startPoint x: 41, startPoint y: 270, endPoint x: 41, endPoint y: 264, distance: 6.0
click at [41, 270] on div "Button Two Hide Button External Link Telephone External Link Social Media Email…" at bounding box center [74, 295] width 133 height 118
click at [41, 264] on div "External Link" at bounding box center [74, 259] width 132 height 18
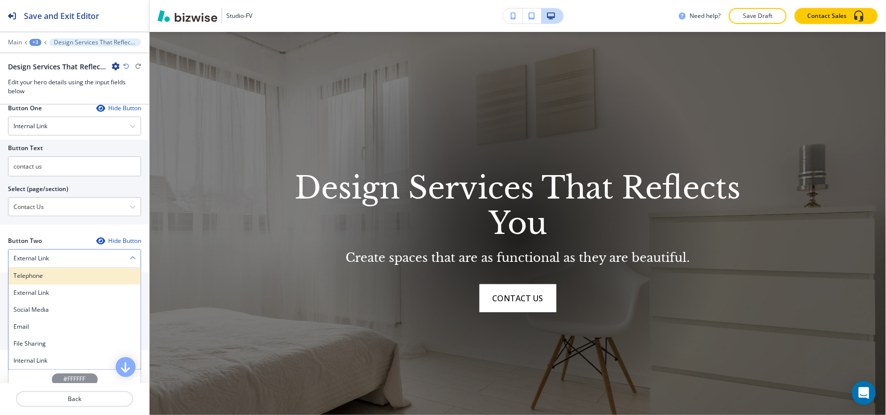
click at [39, 275] on h4 "Telephone" at bounding box center [74, 276] width 122 height 9
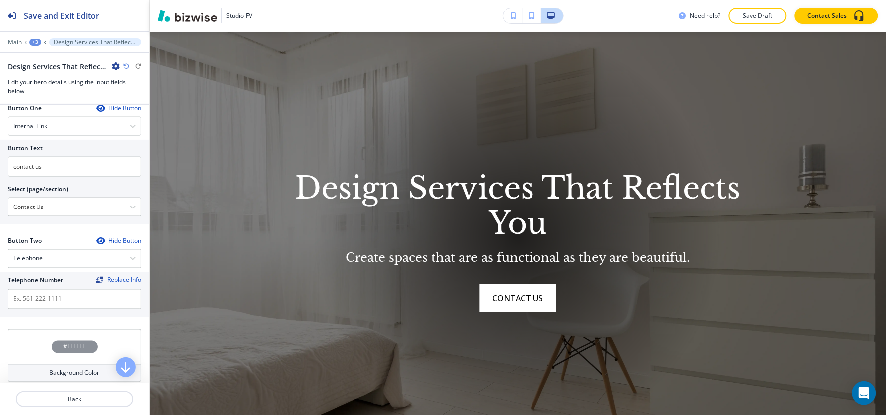
click at [41, 289] on div at bounding box center [74, 287] width 133 height 4
click at [41, 296] on input "text" at bounding box center [74, 299] width 133 height 20
paste input "[PHONE_NUMBER]"
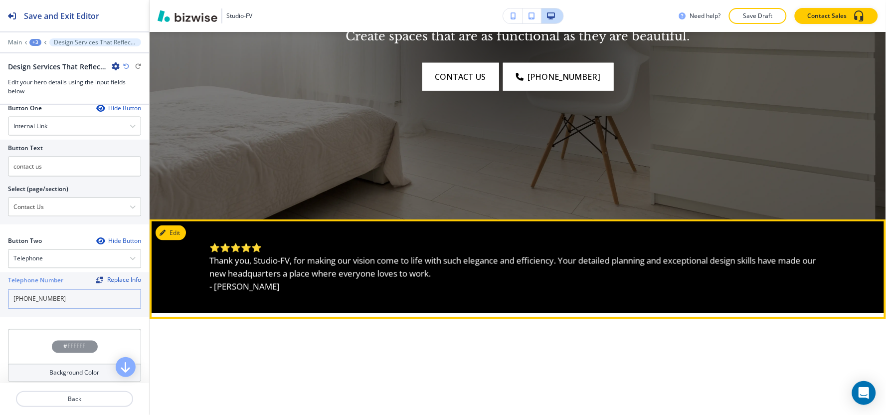
scroll to position [437, 0]
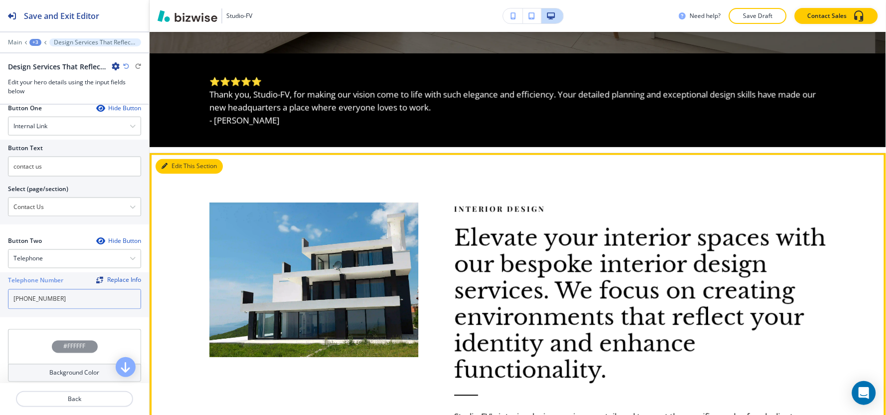
type input "[PHONE_NUMBER]"
click at [183, 167] on button "Edit This Section" at bounding box center [189, 166] width 67 height 15
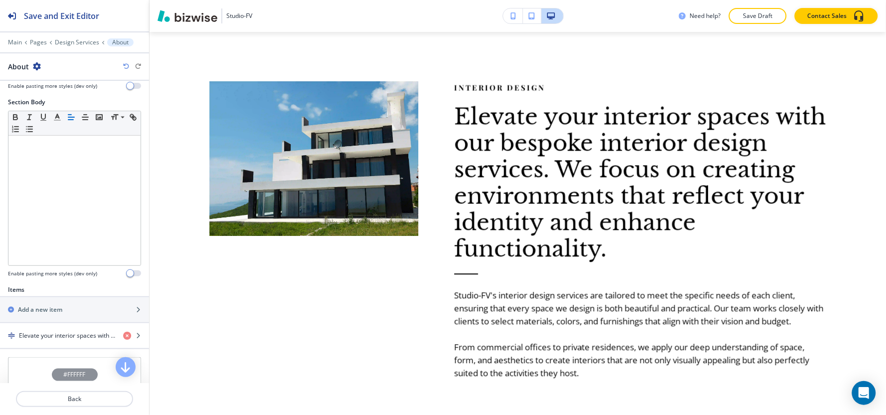
scroll to position [221, 0]
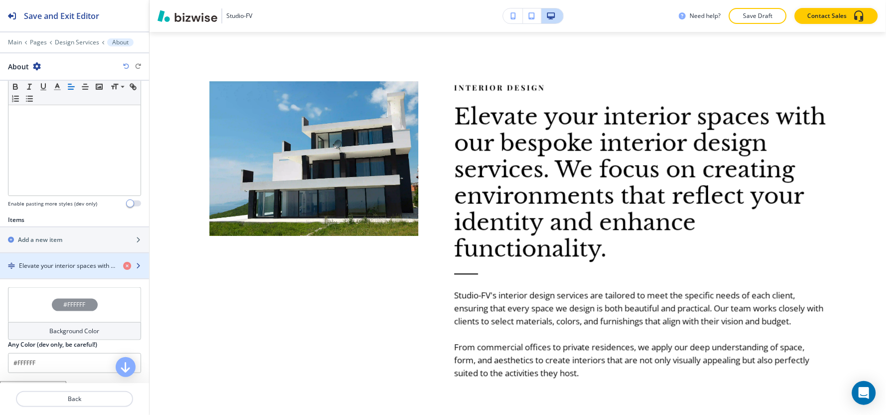
click at [66, 268] on h4 "Elevate your interior spaces with our bespoke interior design services. We focu…" at bounding box center [67, 265] width 96 height 9
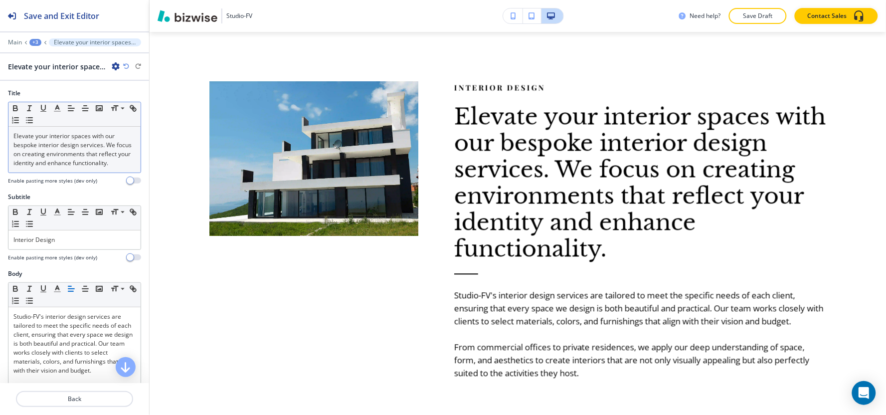
click at [82, 168] on p "Elevate your interior spaces with our bespoke interior design services. We focu…" at bounding box center [74, 150] width 122 height 36
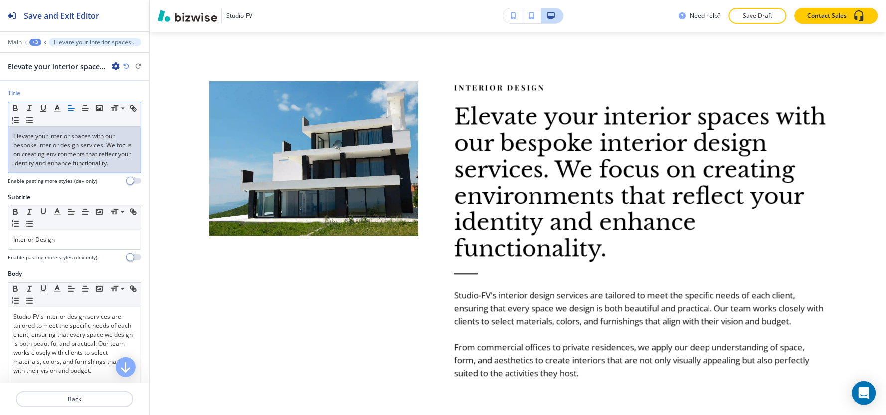
click at [82, 168] on p "Elevate your interior spaces with our bespoke interior design services. We focu…" at bounding box center [74, 150] width 122 height 36
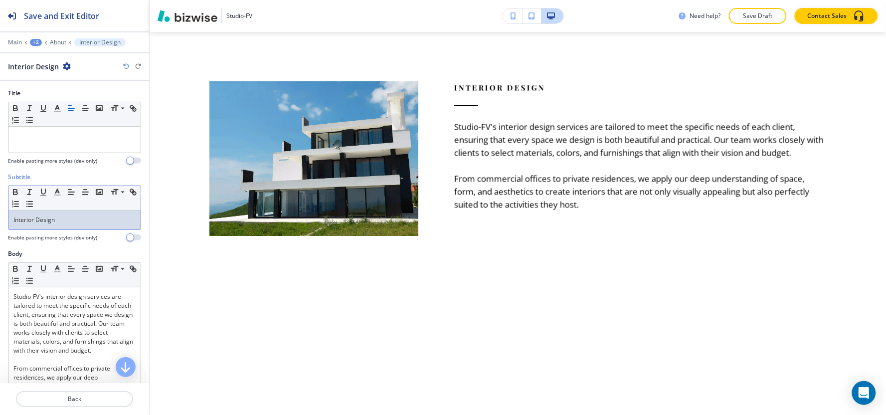
click at [77, 212] on div "Interior Design" at bounding box center [74, 219] width 132 height 19
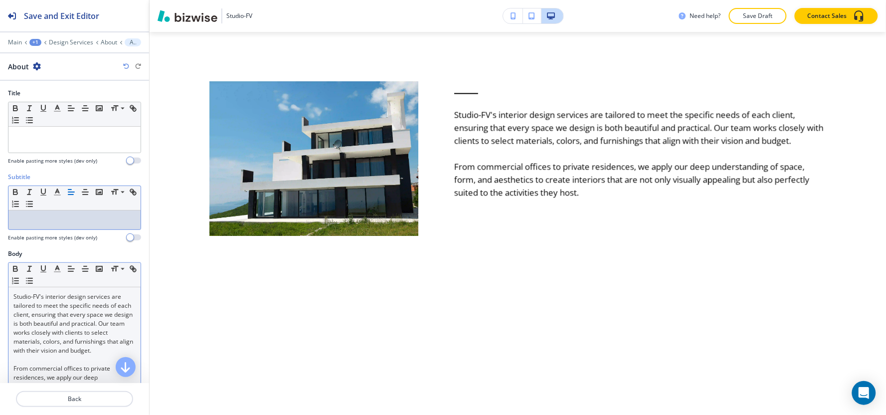
scroll to position [111, 0]
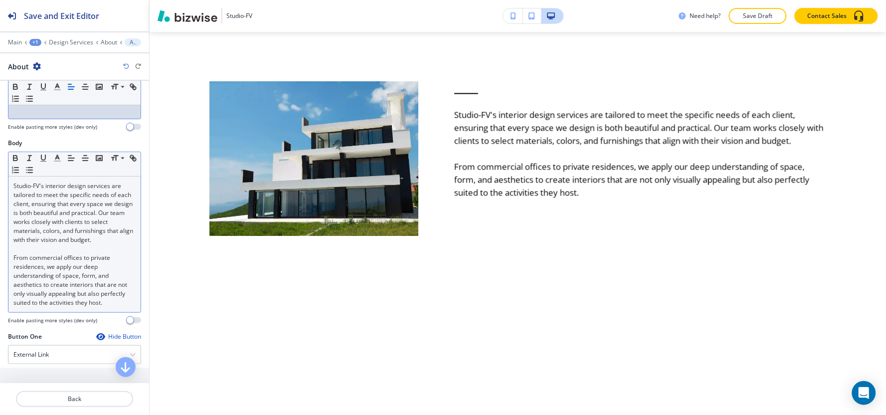
click at [13, 188] on p "Studio-FV's interior design services are tailored to meet the specific needs of…" at bounding box center [74, 213] width 122 height 63
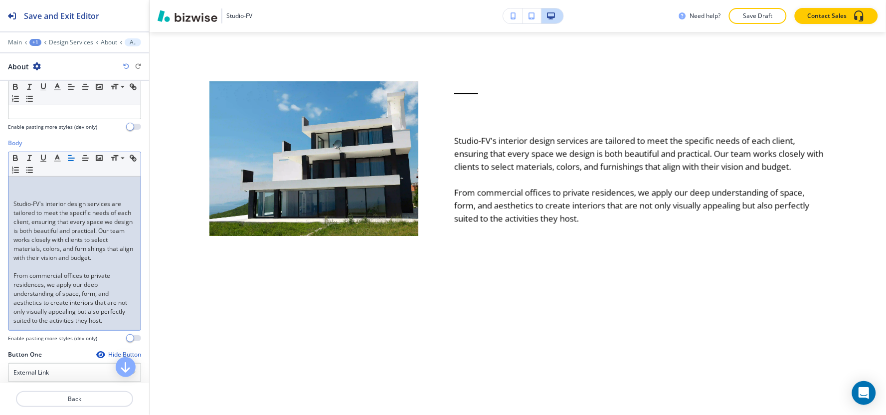
click at [13, 188] on p at bounding box center [74, 186] width 122 height 9
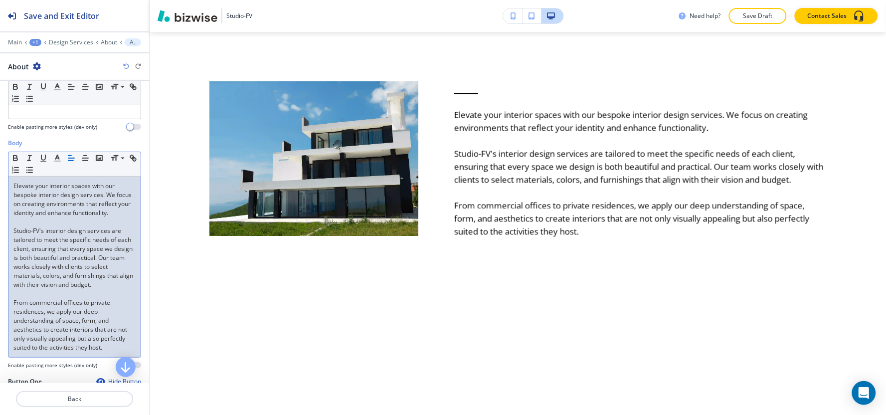
click at [12, 236] on div "Elevate your interior spaces with our bespoke interior design services. We focu…" at bounding box center [74, 267] width 132 height 181
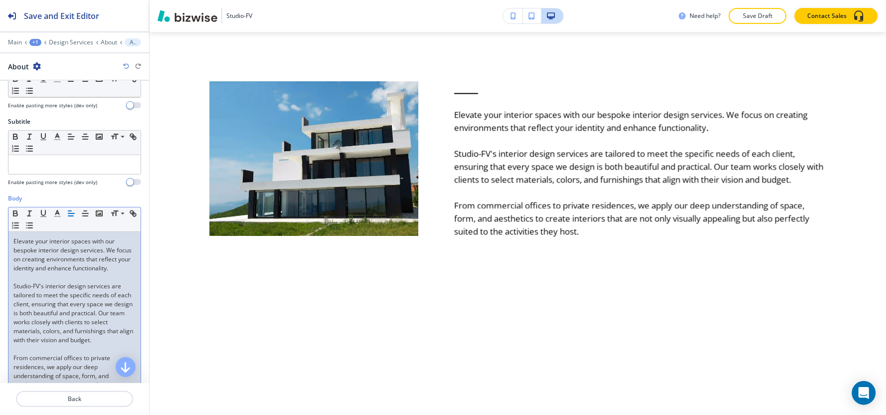
scroll to position [0, 0]
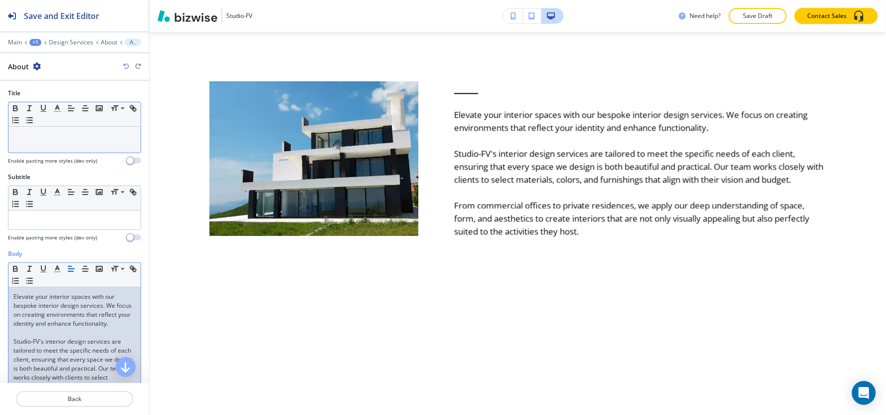
click at [60, 143] on div at bounding box center [74, 140] width 132 height 26
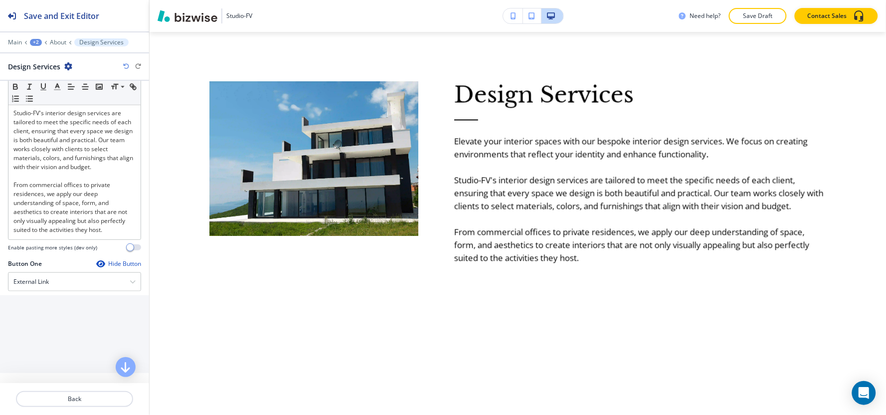
scroll to position [387, 0]
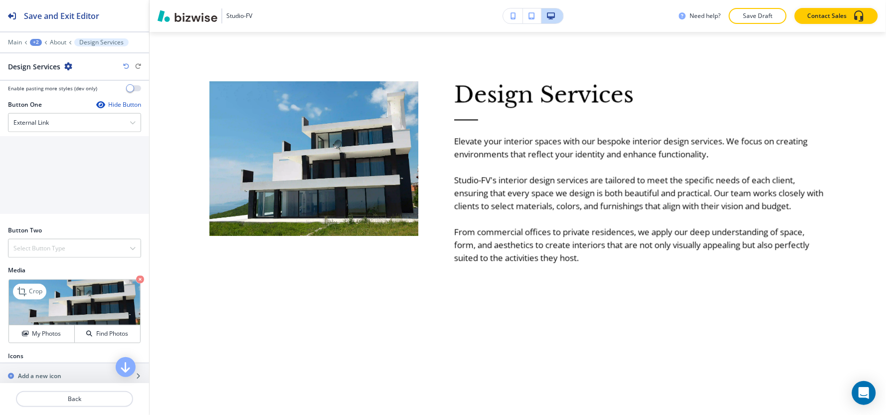
click at [42, 325] on img at bounding box center [74, 302] width 131 height 45
click at [37, 338] on h4 "My Photos" at bounding box center [46, 333] width 29 height 9
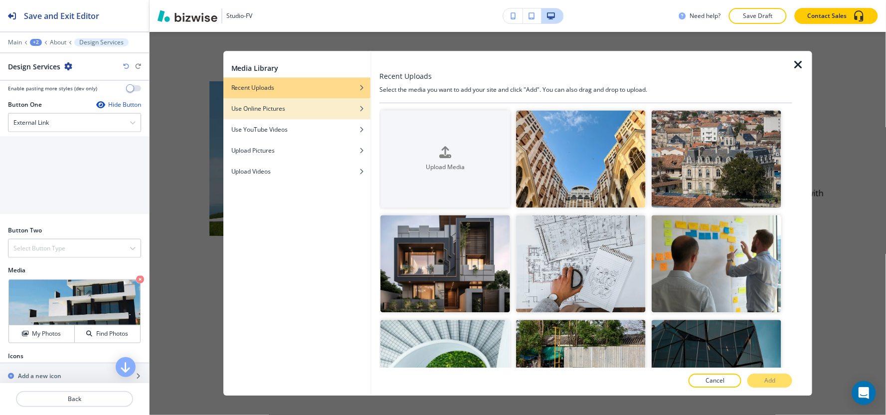
click at [318, 103] on div "button" at bounding box center [296, 101] width 147 height 6
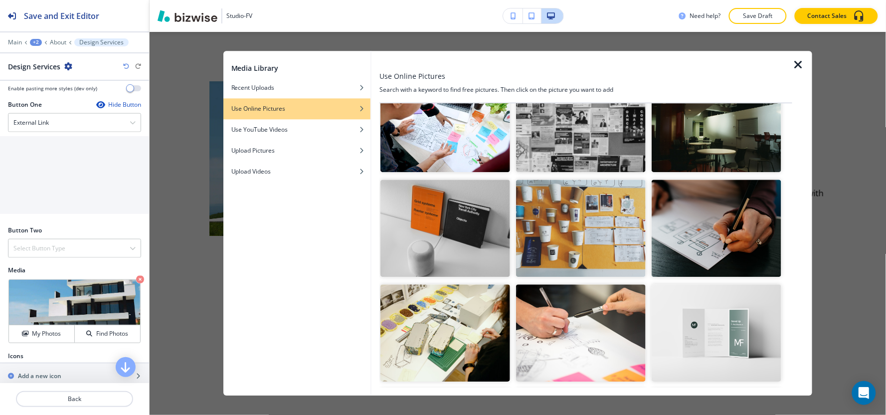
scroll to position [0, 0]
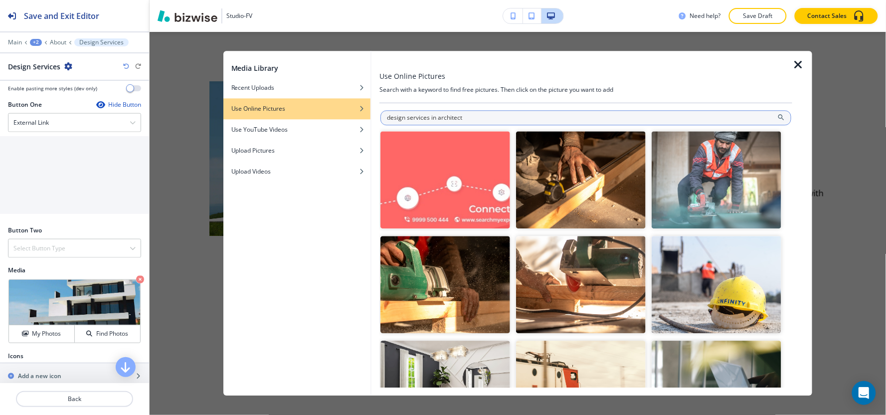
type input "design services in architect"
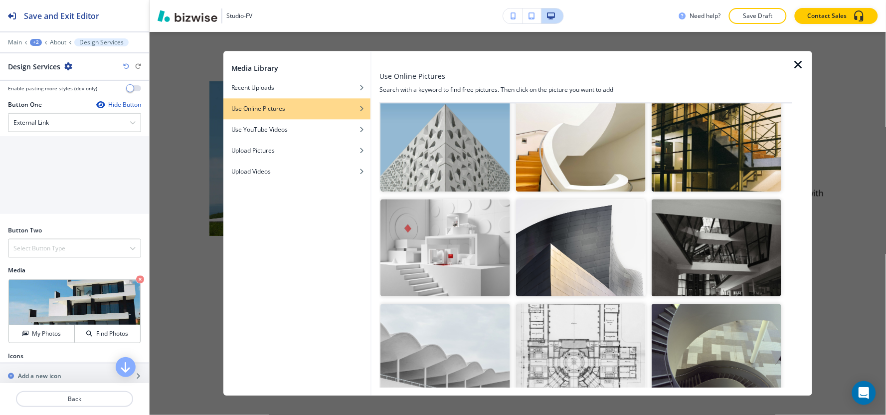
scroll to position [2823, 0]
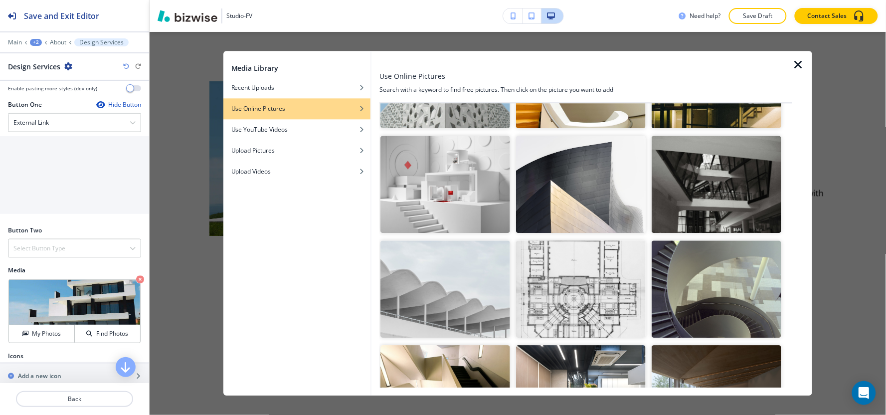
click at [602, 256] on img "button" at bounding box center [581, 288] width 130 height 97
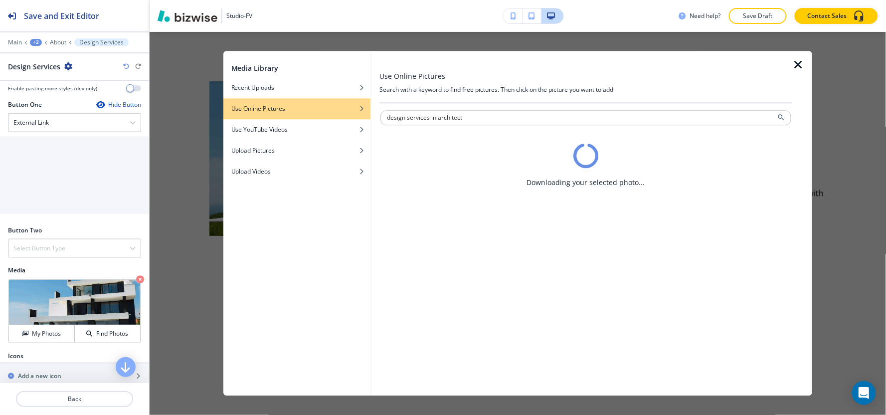
scroll to position [0, 0]
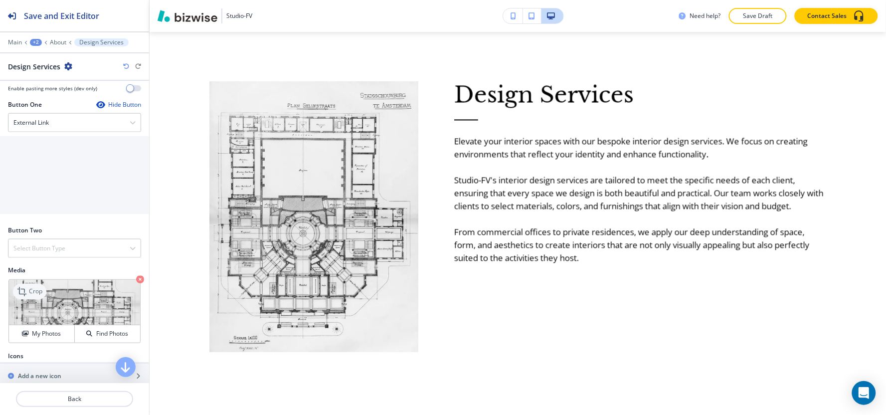
click at [17, 300] on div "Crop" at bounding box center [29, 292] width 33 height 16
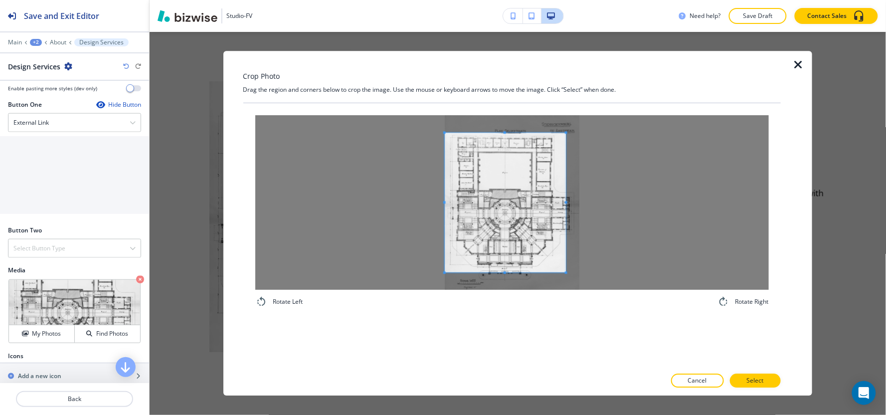
click at [398, 198] on div at bounding box center [512, 202] width 514 height 175
click at [645, 192] on div at bounding box center [512, 202] width 514 height 175
click at [506, 275] on span at bounding box center [512, 276] width 135 height 2
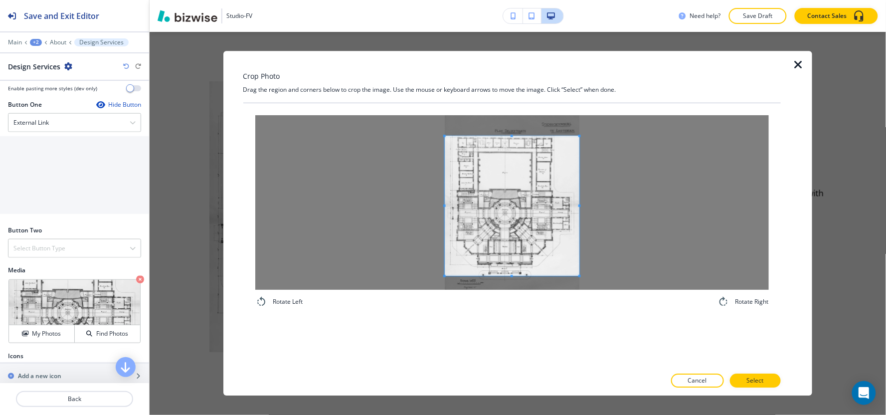
click at [506, 135] on span at bounding box center [512, 136] width 135 height 2
click at [519, 240] on span at bounding box center [512, 205] width 135 height 140
click at [755, 391] on div at bounding box center [512, 392] width 538 height 8
click at [755, 384] on p "Select" at bounding box center [755, 381] width 17 height 9
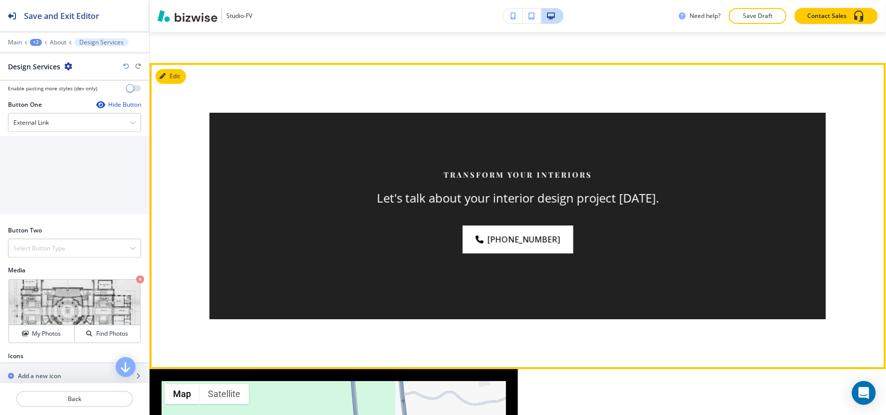
scroll to position [780, 0]
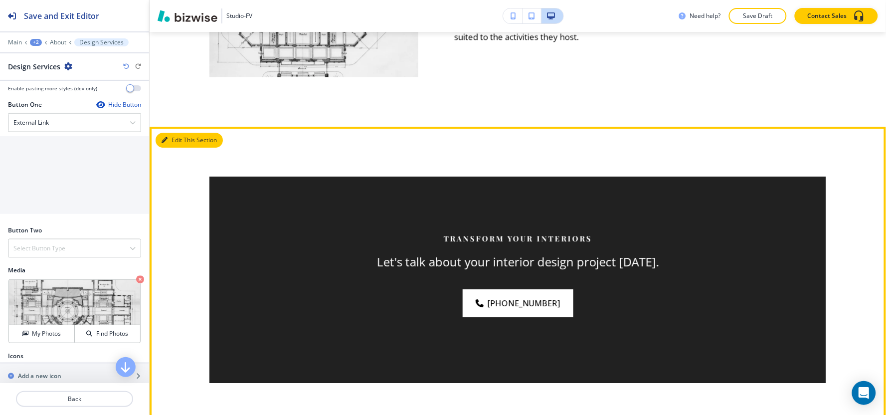
click at [171, 141] on button "Edit This Section" at bounding box center [189, 140] width 67 height 15
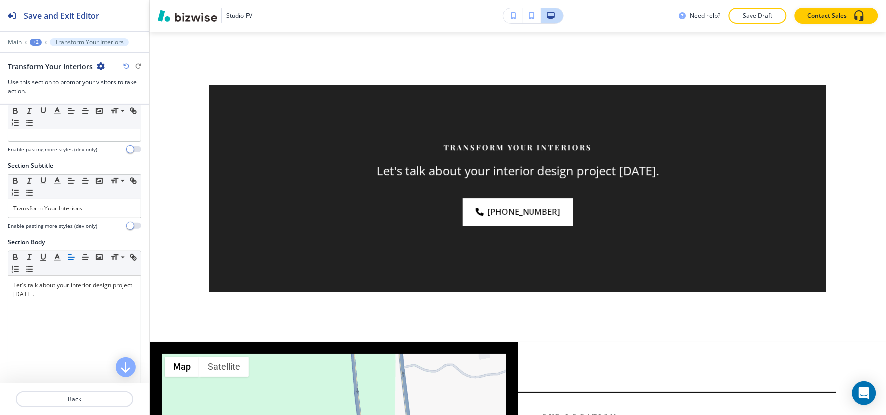
scroll to position [0, 0]
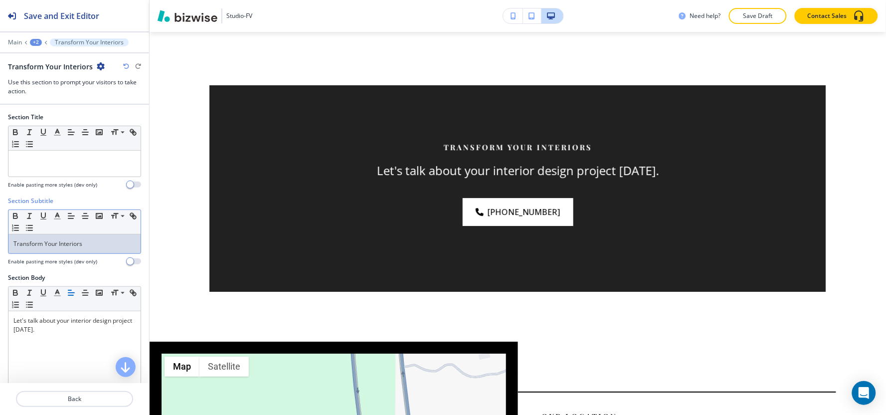
click at [91, 247] on p "Transform Your Interiors" at bounding box center [74, 243] width 122 height 9
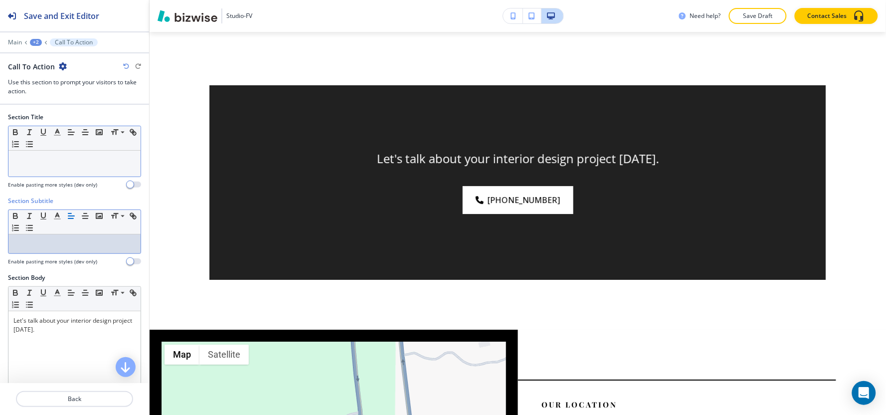
click at [81, 162] on p at bounding box center [74, 160] width 122 height 9
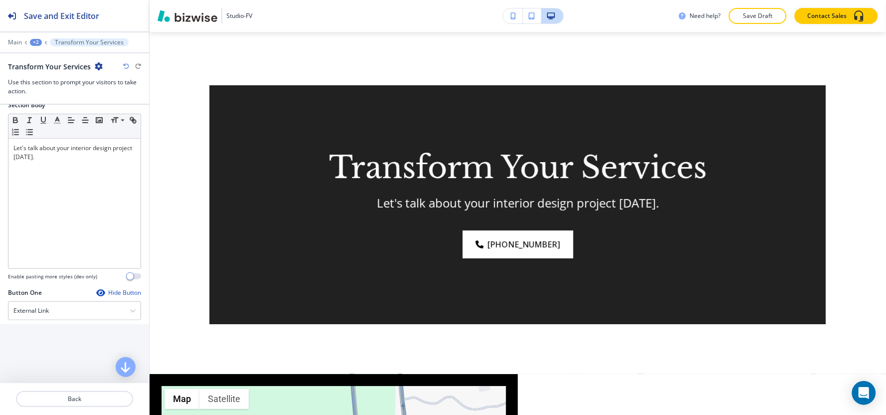
scroll to position [231, 0]
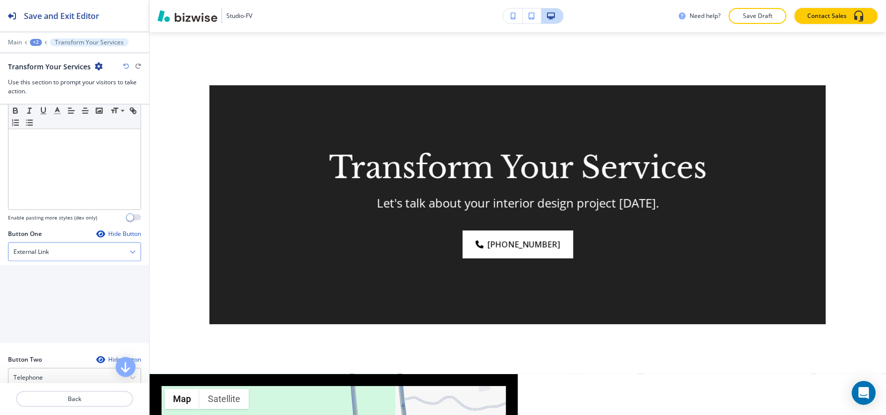
click at [66, 251] on div "External Link" at bounding box center [74, 252] width 132 height 18
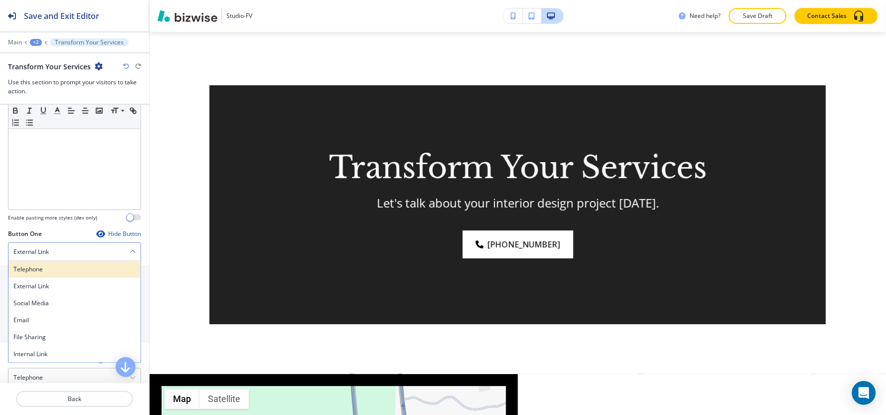
click at [66, 265] on h4 "Telephone" at bounding box center [74, 269] width 122 height 9
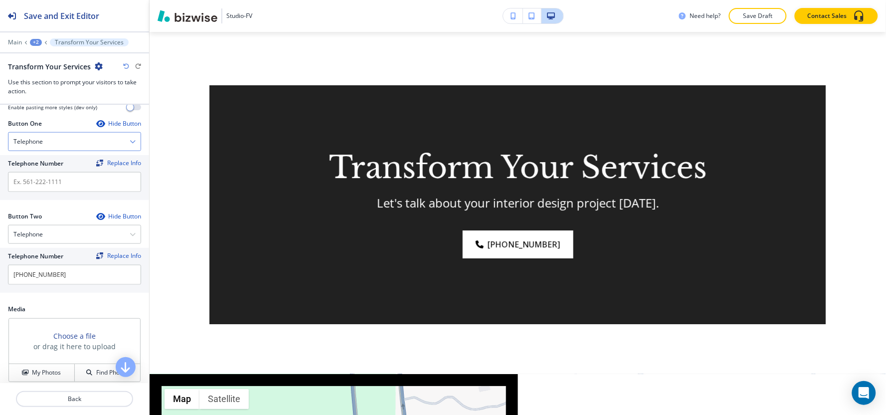
scroll to position [342, 0]
drag, startPoint x: 66, startPoint y: 278, endPoint x: 0, endPoint y: 267, distance: 66.7
click at [0, 267] on div "Telephone Number Replace Info [PHONE_NUMBER]" at bounding box center [74, 269] width 149 height 45
click at [56, 186] on input "text" at bounding box center [74, 182] width 133 height 20
paste input "[PHONE_NUMBER]"
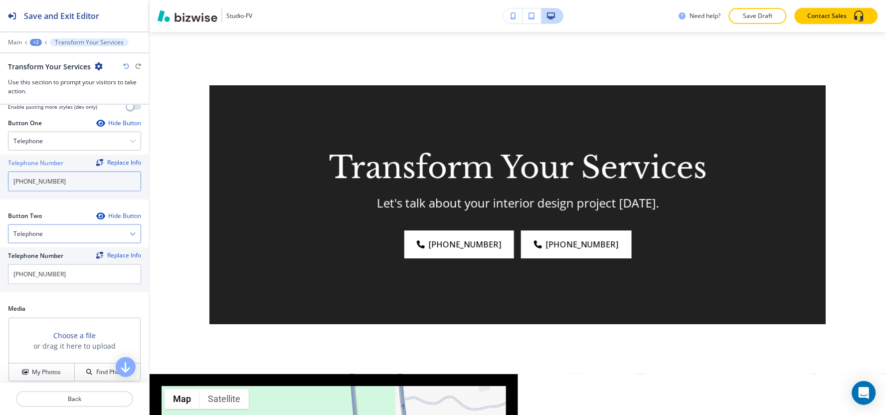
type input "[PHONE_NUMBER]"
click at [60, 233] on div "Telephone" at bounding box center [74, 234] width 132 height 18
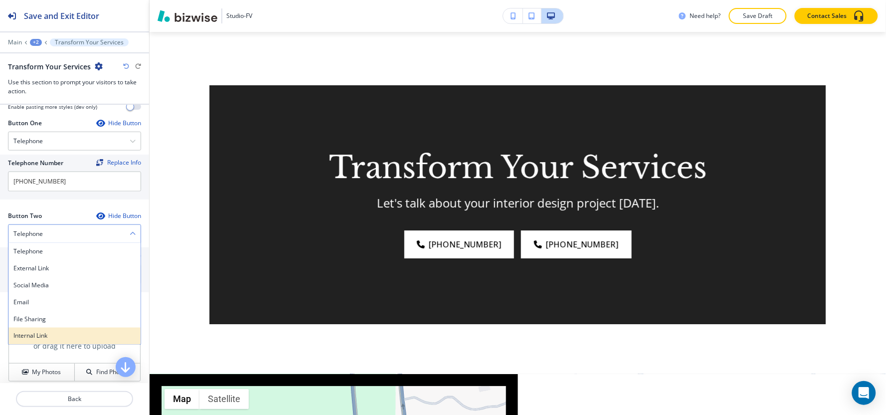
click at [48, 336] on h4 "Internal Link" at bounding box center [74, 336] width 122 height 9
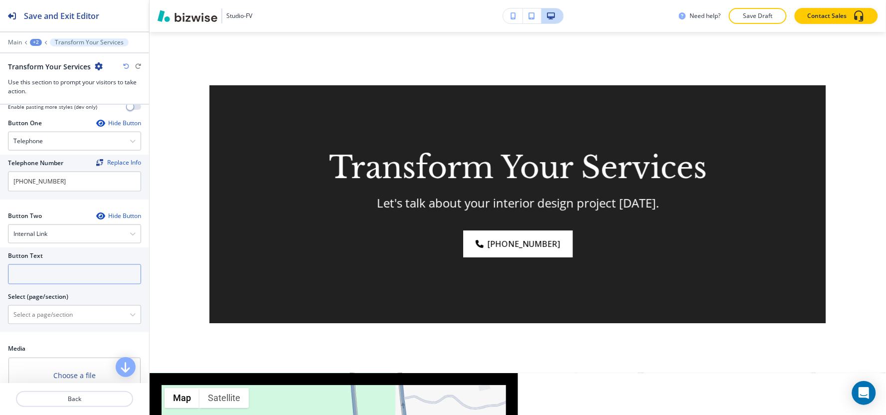
click at [43, 276] on input "text" at bounding box center [74, 274] width 133 height 20
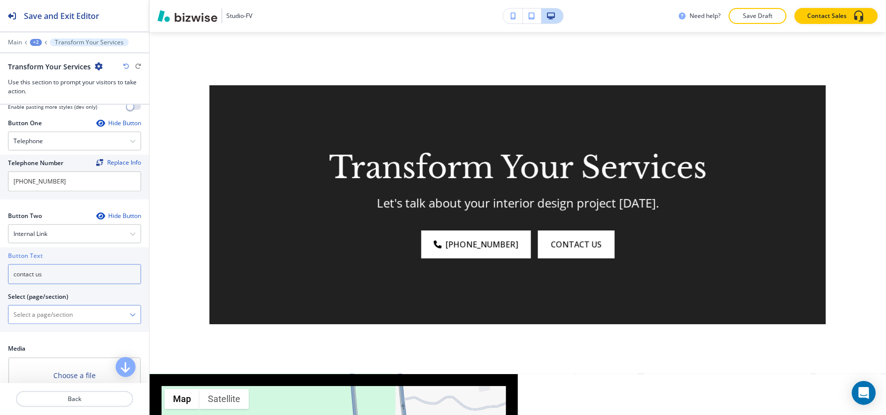
type input "contact us"
click at [35, 312] on \(page\/section\) "Manual Input" at bounding box center [68, 314] width 121 height 17
type \(page\/section\) "Contact Us"
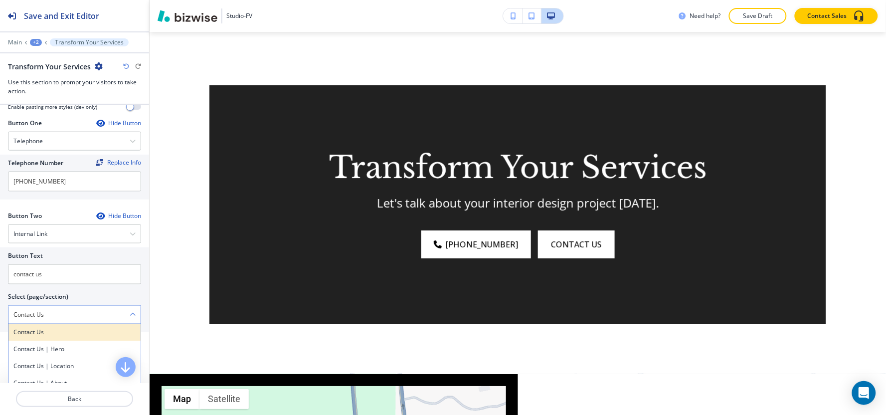
click at [56, 333] on h4 "Contact Us" at bounding box center [74, 332] width 122 height 9
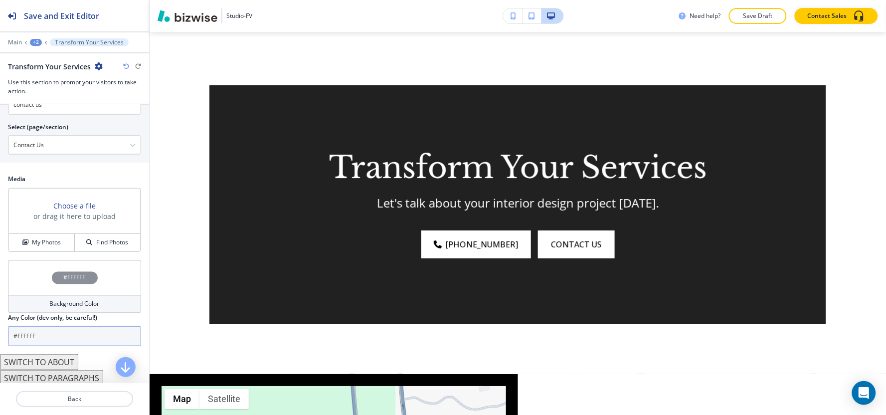
scroll to position [516, 0]
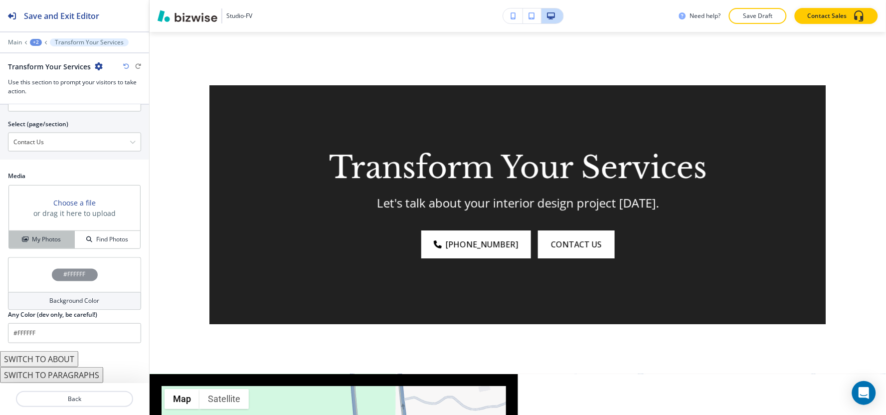
click at [26, 245] on button "My Photos" at bounding box center [42, 239] width 66 height 17
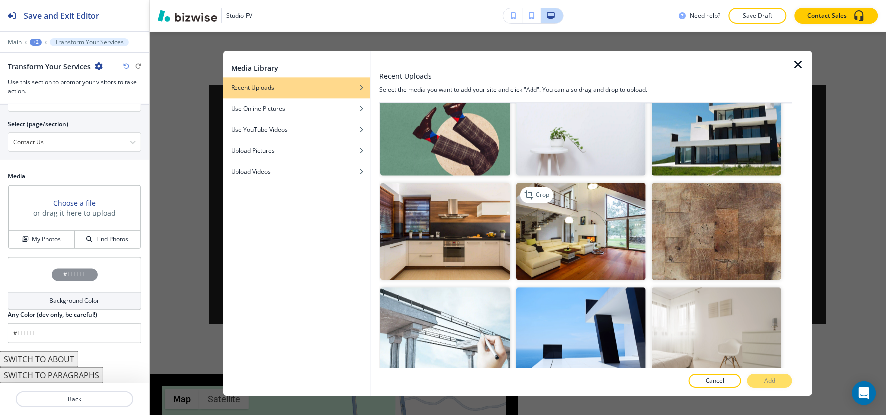
scroll to position [565, 0]
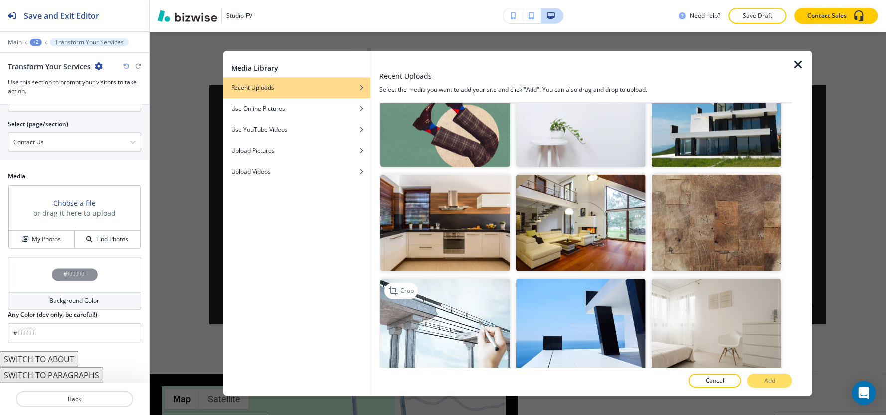
click at [456, 330] on img "button" at bounding box center [445, 327] width 130 height 97
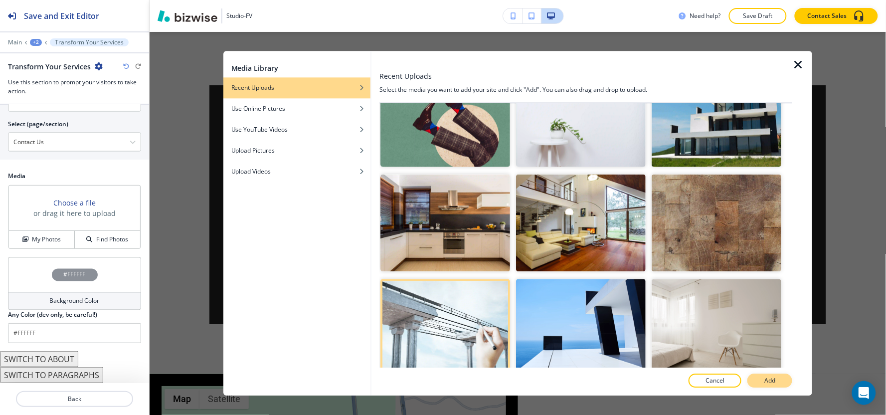
click at [781, 379] on button "Add" at bounding box center [770, 381] width 45 height 14
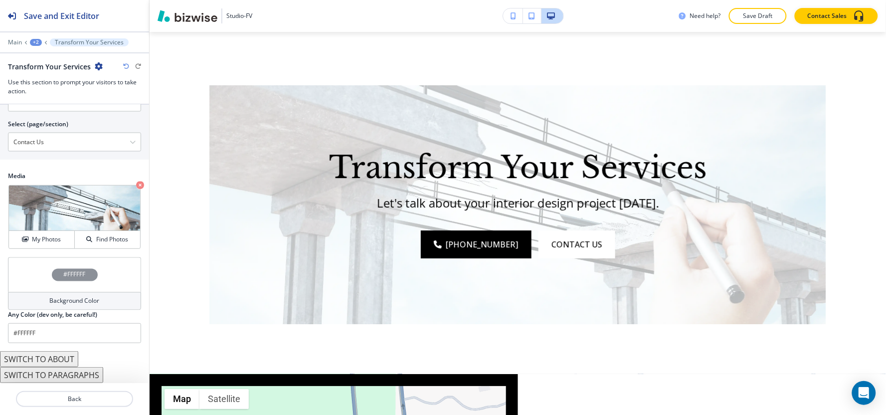
click at [55, 307] on div "Background Color" at bounding box center [74, 301] width 133 height 18
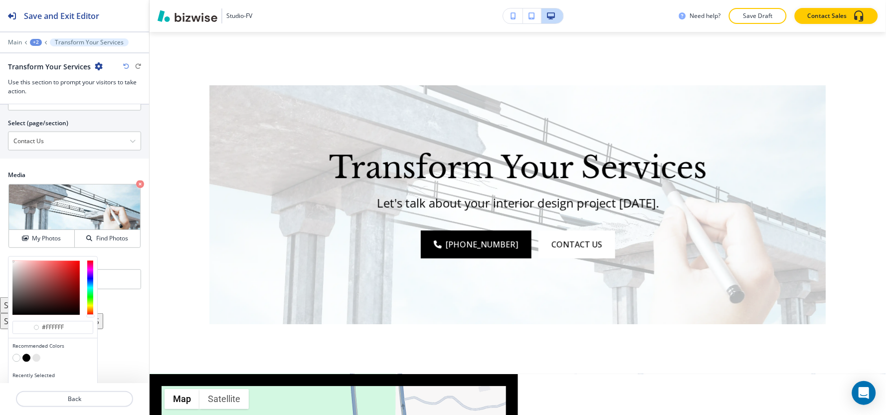
click at [23, 361] on button "button" at bounding box center [26, 358] width 8 height 8
type input "#000000"
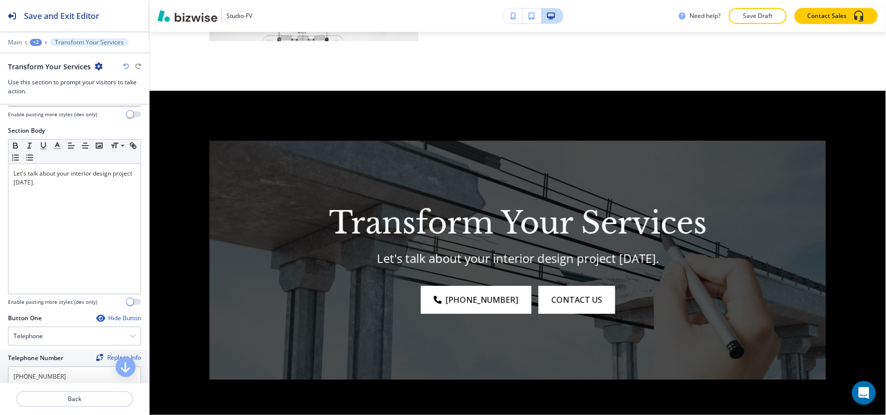
scroll to position [128, 0]
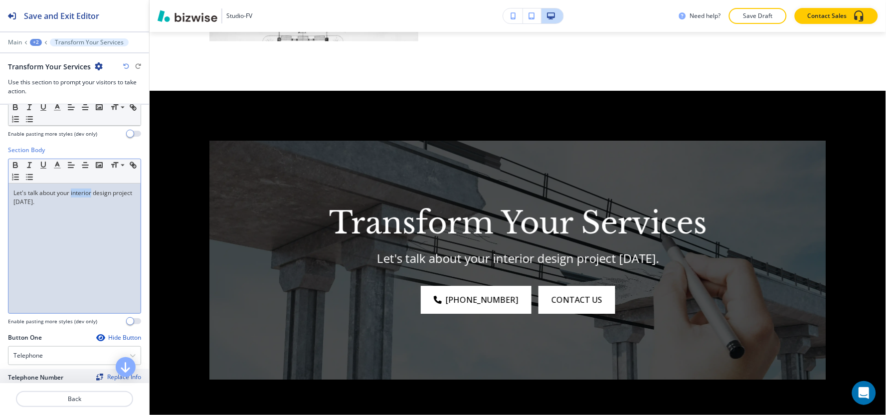
drag, startPoint x: 91, startPoint y: 191, endPoint x: 71, endPoint y: 196, distance: 20.9
click at [71, 196] on p "Let's talk about your interior design project [DATE]." at bounding box center [74, 198] width 122 height 18
click at [73, 192] on p "Let's talk about your design project [DATE]." at bounding box center [74, 193] width 122 height 9
click at [90, 194] on p "Let's talk about your design project [DATE]." at bounding box center [74, 193] width 122 height 9
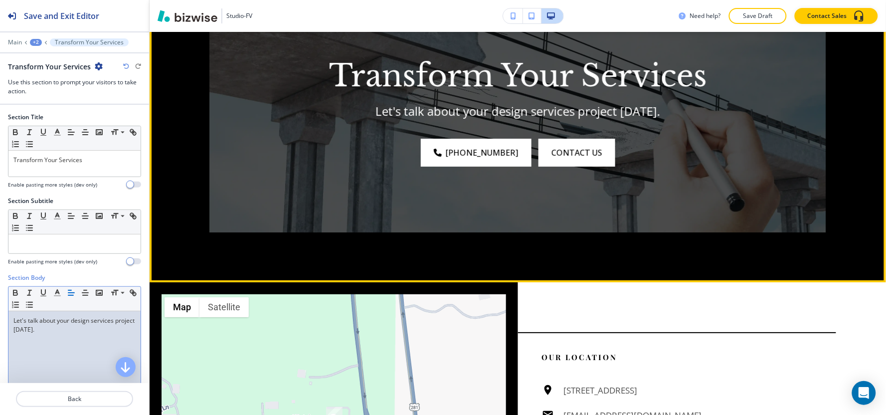
scroll to position [1093, 0]
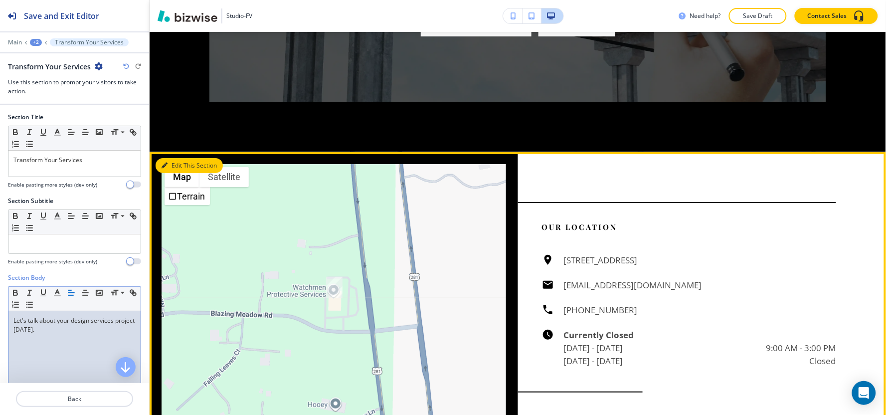
click at [172, 160] on button "Edit This Section" at bounding box center [189, 165] width 67 height 15
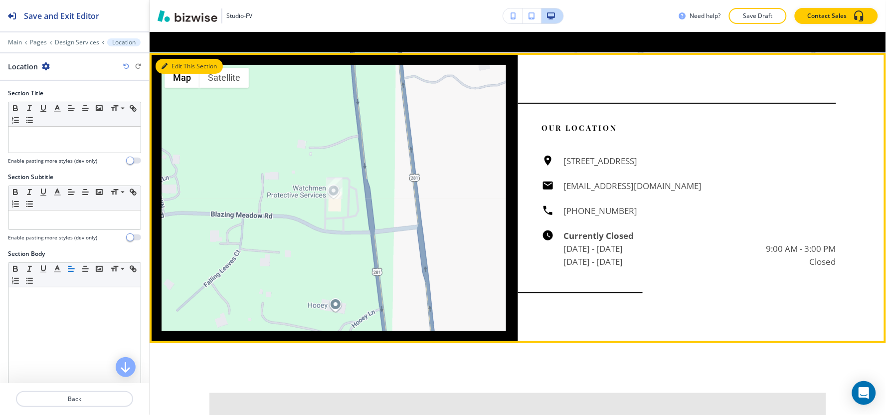
scroll to position [1210, 0]
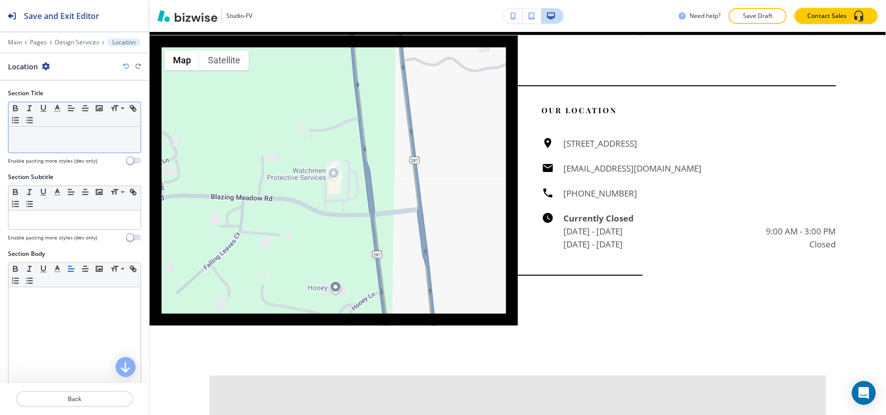
click at [58, 134] on p at bounding box center [74, 136] width 122 height 9
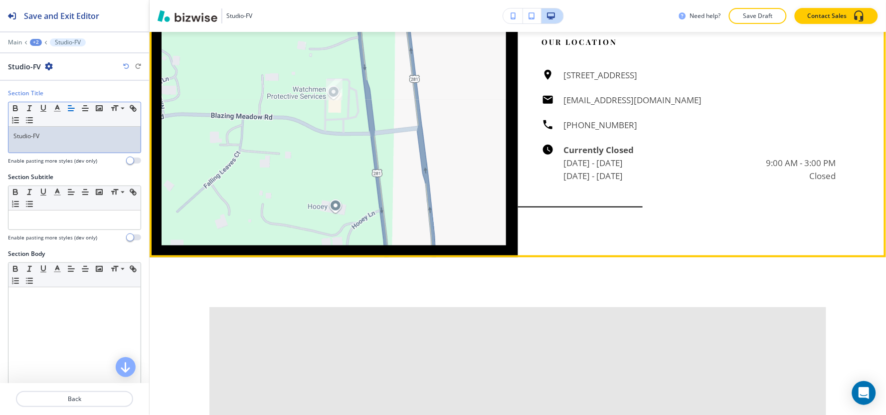
scroll to position [1432, 0]
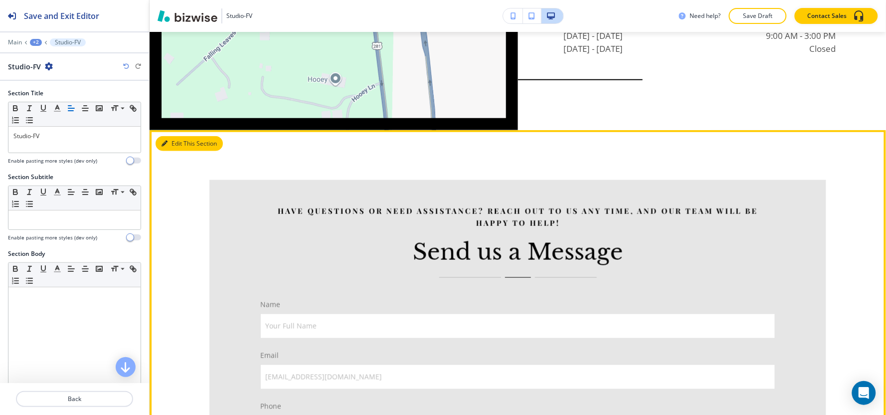
click at [171, 143] on button "Edit This Section" at bounding box center [189, 143] width 67 height 15
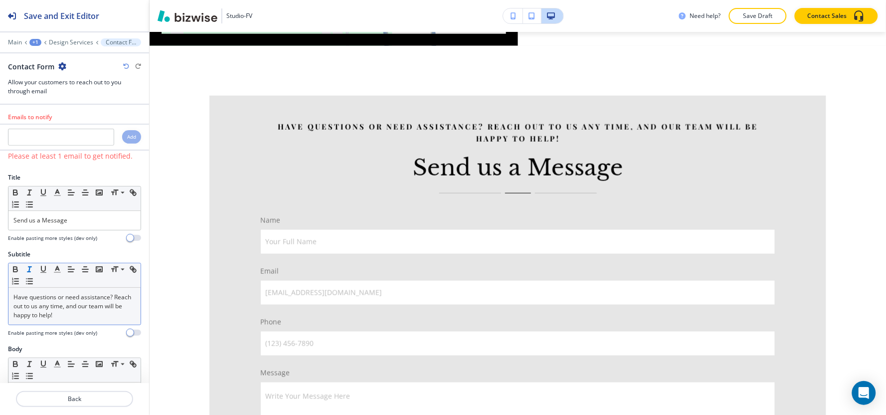
scroll to position [1527, 0]
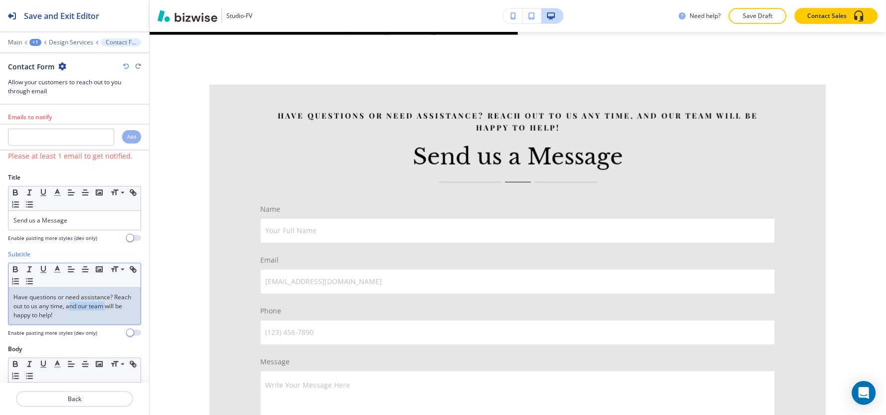
drag, startPoint x: 52, startPoint y: 339, endPoint x: 17, endPoint y: 315, distance: 42.6
click at [0, 311] on div "Subtitle Small Normal Large Huge Have questions or need assistance? Reach out t…" at bounding box center [74, 297] width 149 height 95
click at [77, 318] on p "Have questions or need assistance? Reach out to us any time, and our team will …" at bounding box center [74, 306] width 122 height 27
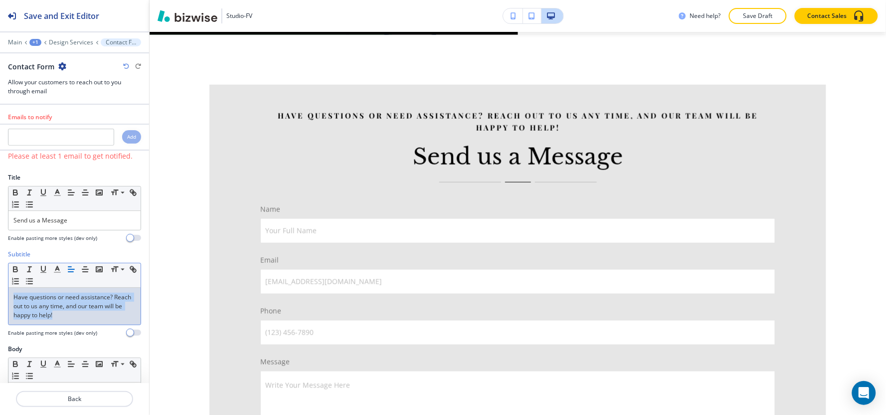
click at [77, 318] on p "Have questions or need assistance? Reach out to us any time, and our team will …" at bounding box center [74, 306] width 122 height 27
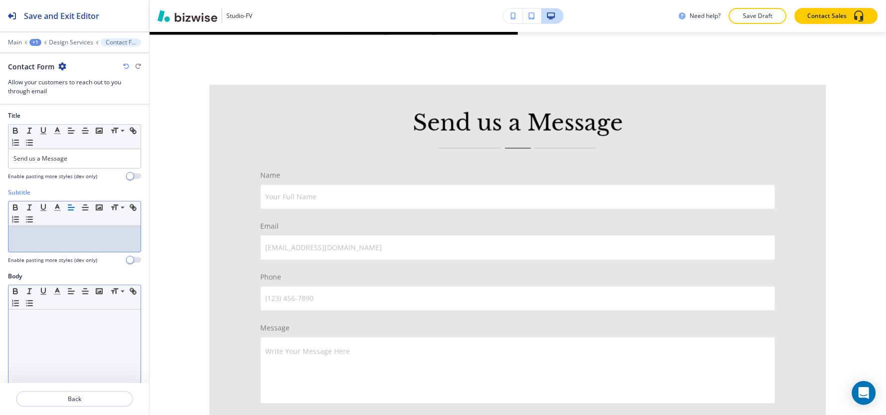
scroll to position [166, 0]
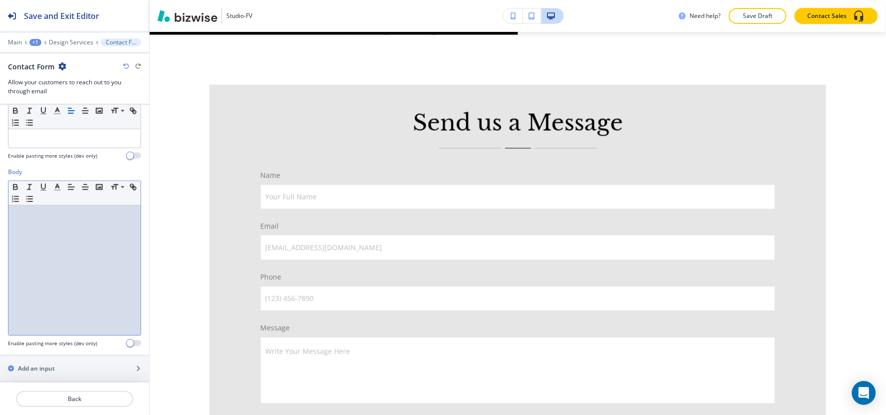
click at [80, 316] on div at bounding box center [74, 270] width 132 height 130
paste div
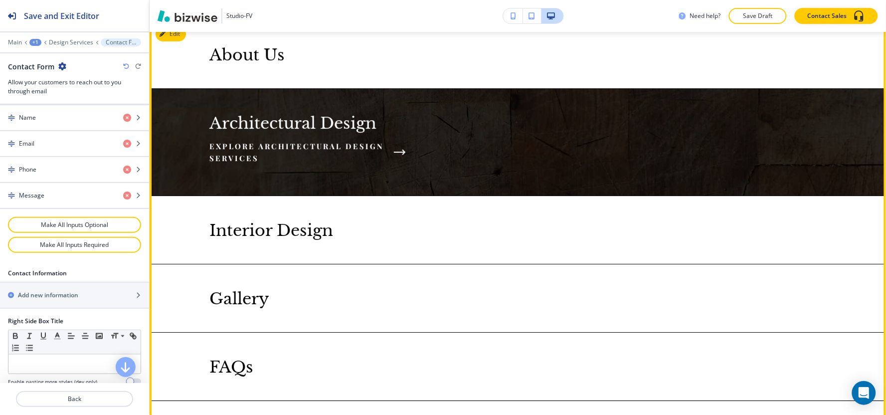
scroll to position [2026, 0]
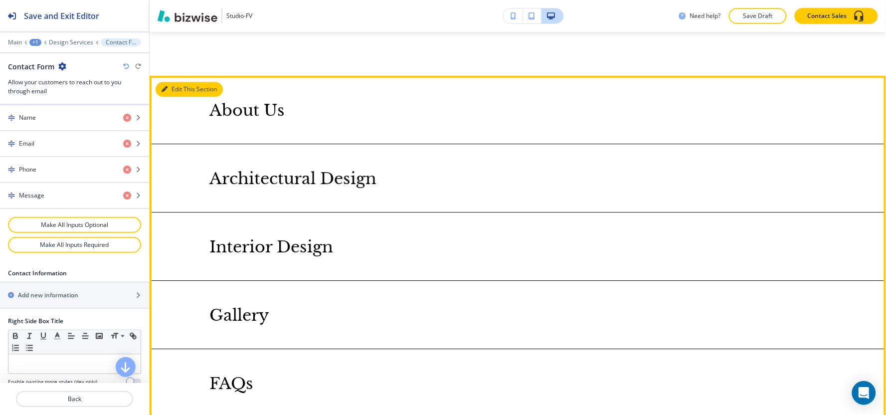
click at [176, 91] on button "Edit This Section" at bounding box center [189, 89] width 67 height 15
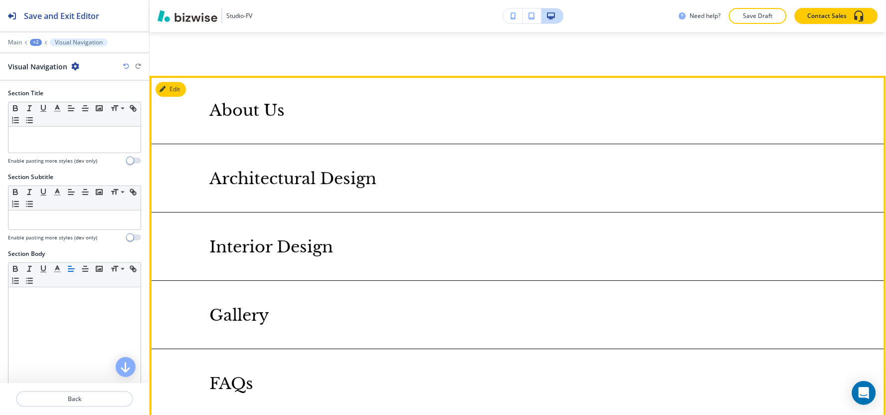
scroll to position [2067, 0]
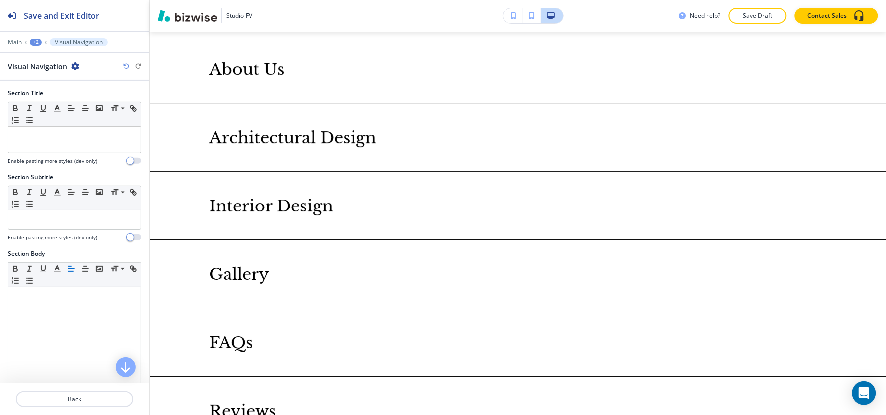
click at [76, 70] on icon "button" at bounding box center [75, 66] width 8 height 8
click at [115, 123] on button "Delete Section" at bounding box center [102, 119] width 64 height 18
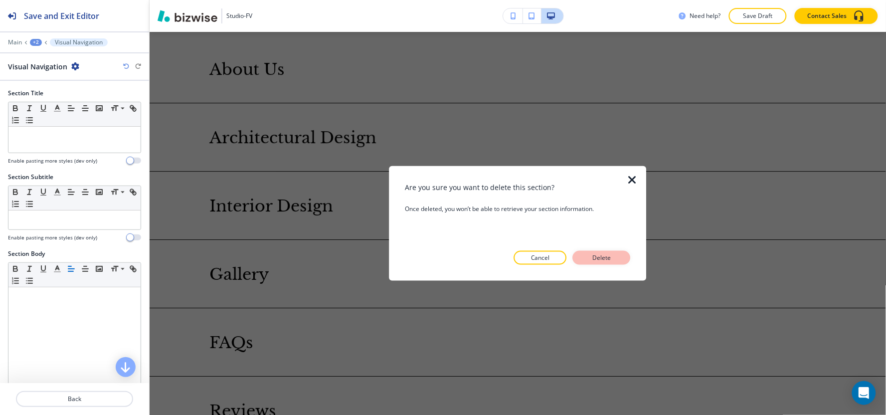
click at [585, 256] on button "Delete" at bounding box center [602, 258] width 58 height 14
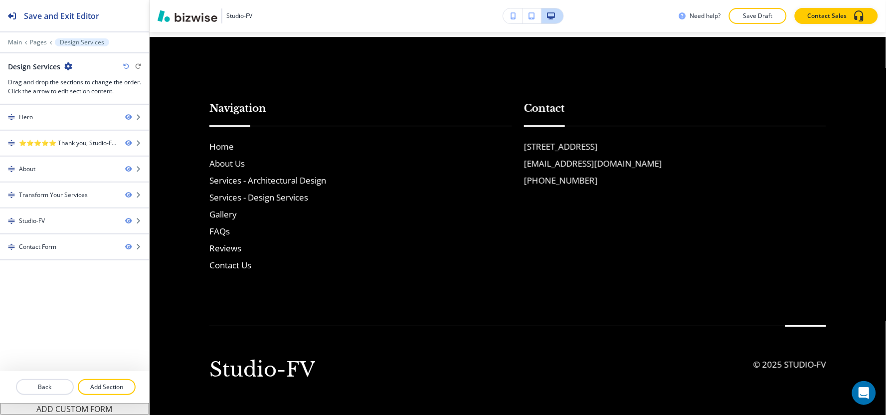
drag, startPoint x: 625, startPoint y: 162, endPoint x: 556, endPoint y: 170, distance: 70.3
click at [556, 170] on div "[STREET_ADDRESS] [EMAIL_ADDRESS][DOMAIN_NAME] [PHONE_NUMBER]" at bounding box center [675, 163] width 303 height 47
click at [642, 192] on div "Contact [STREET_ADDRESS] [EMAIL_ADDRESS][DOMAIN_NAME] [PHONE_NUMBER]" at bounding box center [669, 176] width 315 height 191
drag, startPoint x: 606, startPoint y: 160, endPoint x: 521, endPoint y: 159, distance: 85.8
click at [524, 159] on div "[STREET_ADDRESS] [EMAIL_ADDRESS][DOMAIN_NAME] [PHONE_NUMBER]" at bounding box center [675, 163] width 303 height 47
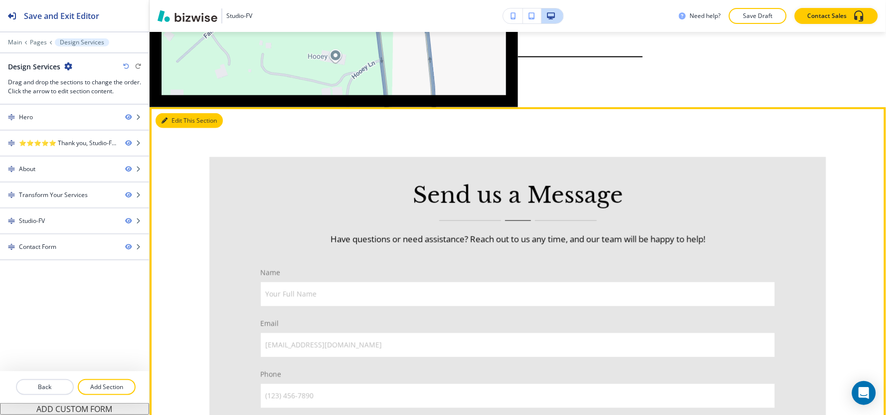
click at [174, 120] on button "Edit This Section" at bounding box center [189, 120] width 67 height 15
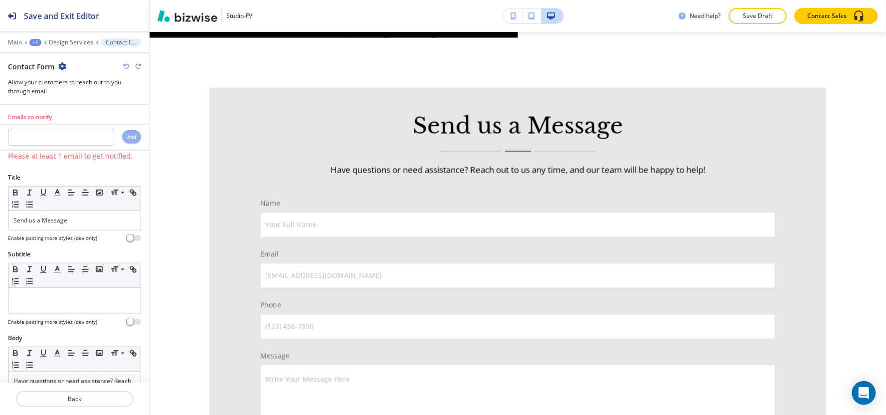
scroll to position [1527, 0]
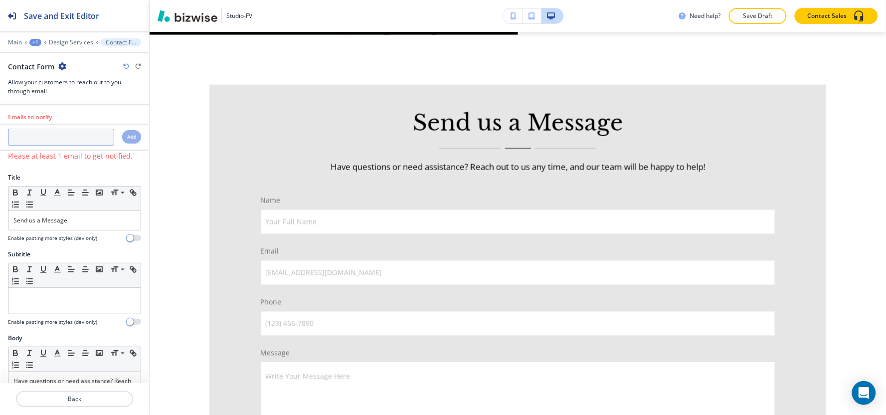
click at [73, 142] on input "text" at bounding box center [61, 137] width 106 height 17
paste input "[EMAIL_ADDRESS][DOMAIN_NAME]"
type input "[EMAIL_ADDRESS][DOMAIN_NAME]"
click at [127, 136] on h4 "Add" at bounding box center [131, 136] width 9 height 7
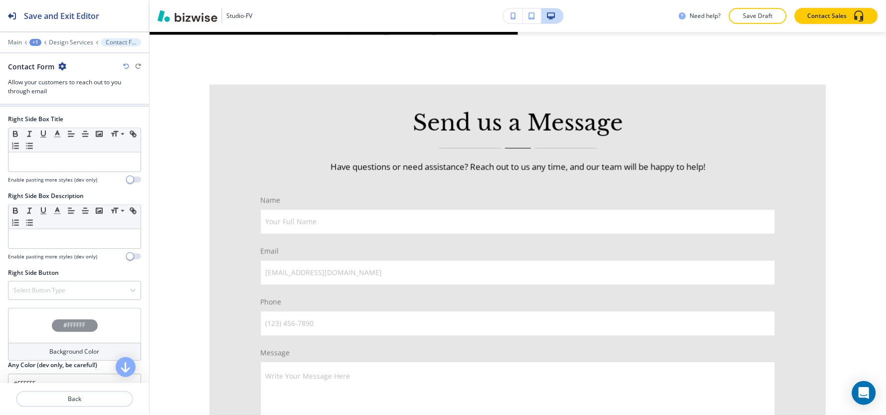
scroll to position [701, 0]
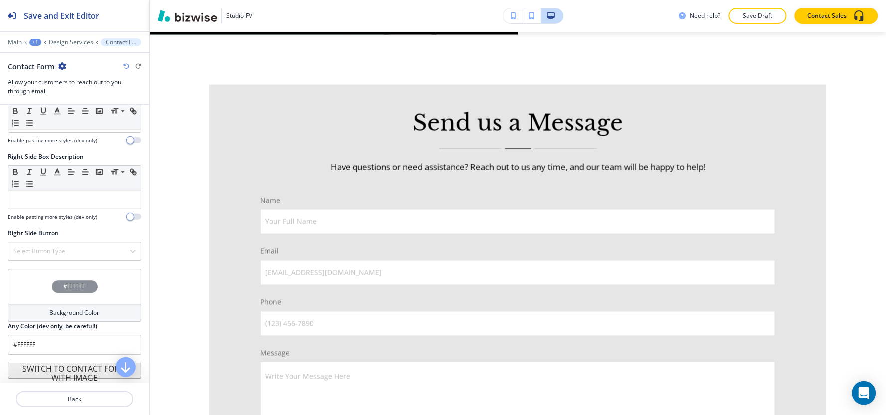
click at [35, 311] on div "Background Color" at bounding box center [74, 313] width 133 height 18
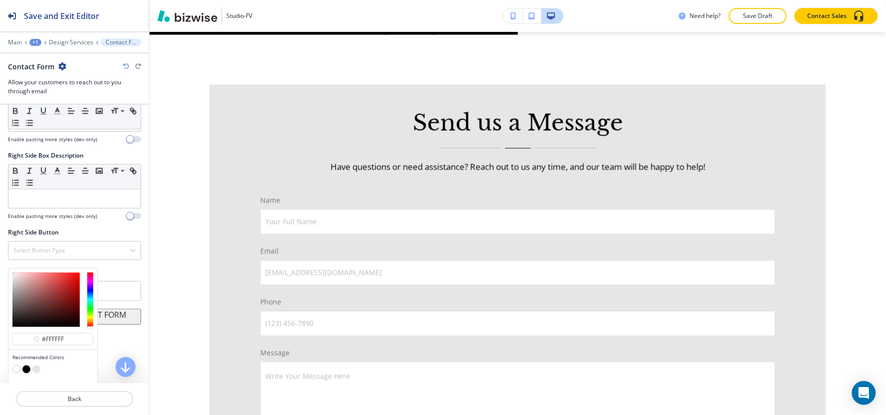
click at [37, 372] on button "button" at bounding box center [36, 369] width 8 height 8
type input "#e6e6e6"
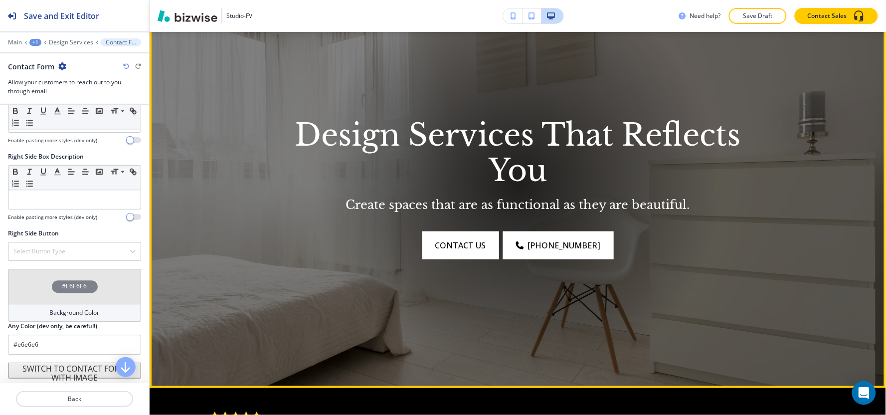
scroll to position [0, 0]
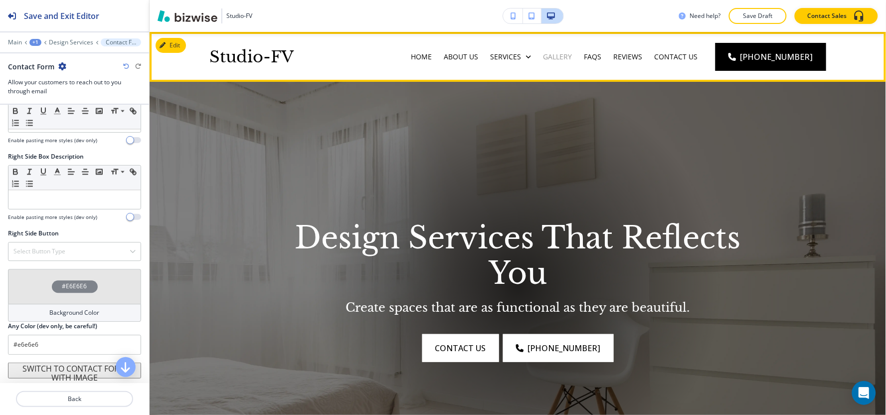
click at [572, 60] on p "Gallery" at bounding box center [557, 57] width 29 height 10
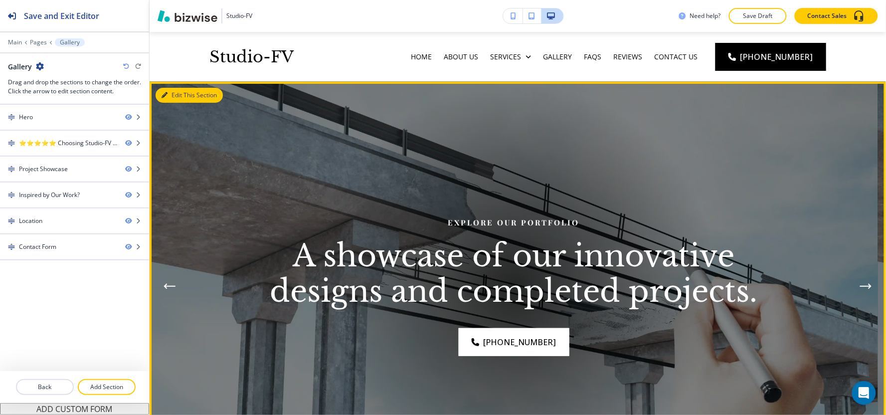
click at [184, 99] on button "Edit This Section" at bounding box center [189, 95] width 67 height 15
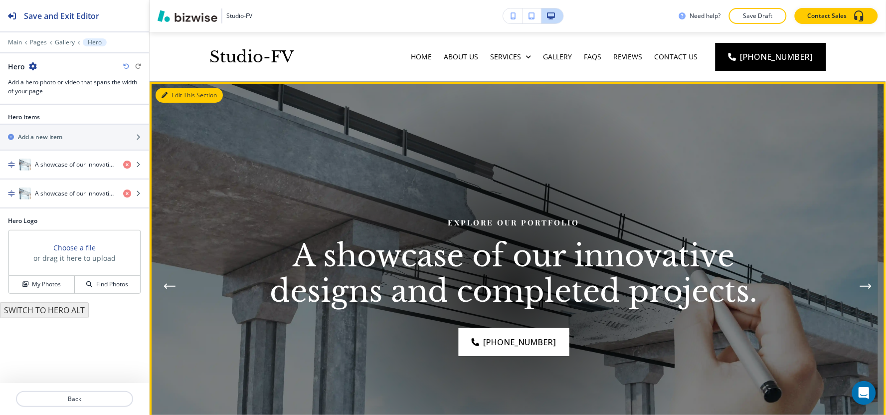
scroll to position [50, 0]
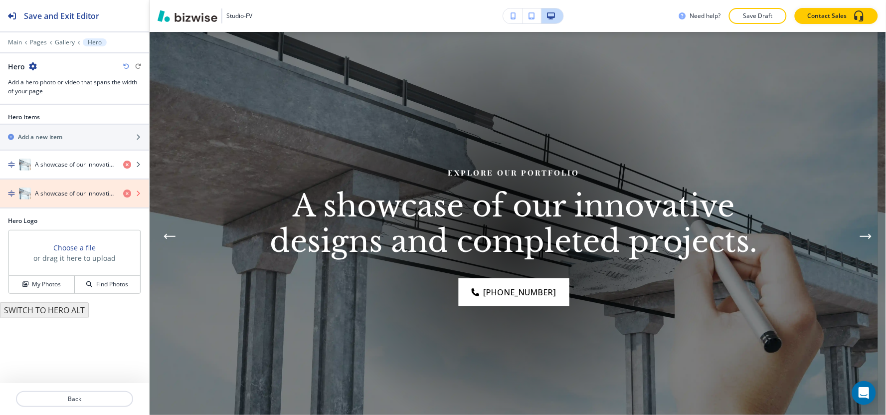
click at [128, 193] on icon "button" at bounding box center [127, 194] width 8 height 8
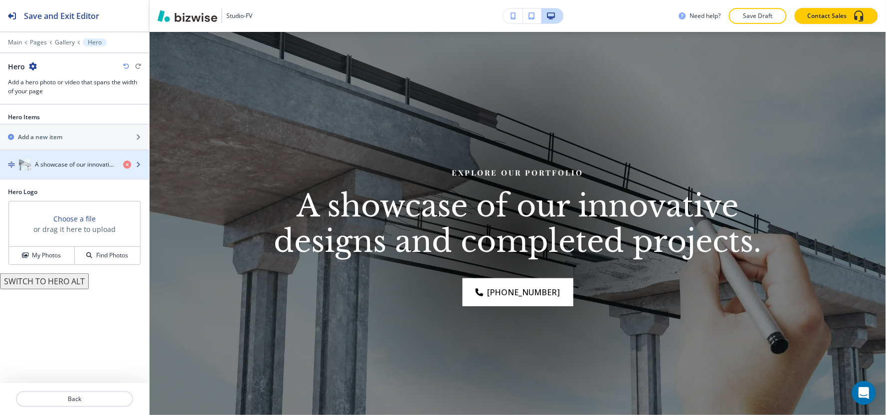
click at [73, 171] on div "button" at bounding box center [74, 175] width 149 height 8
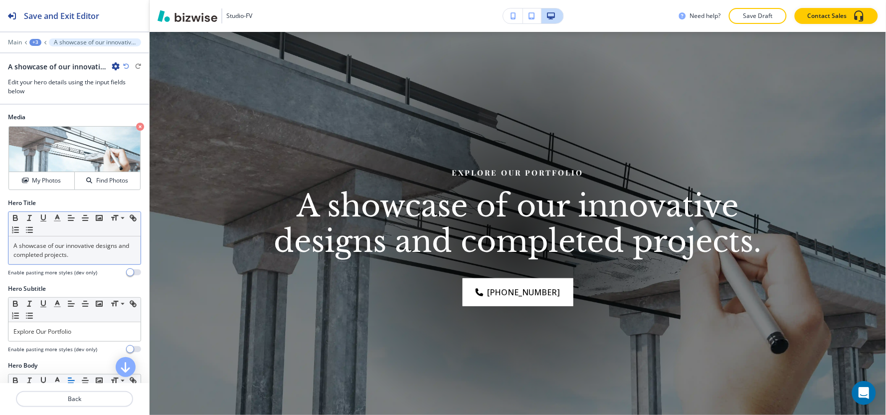
scroll to position [111, 0]
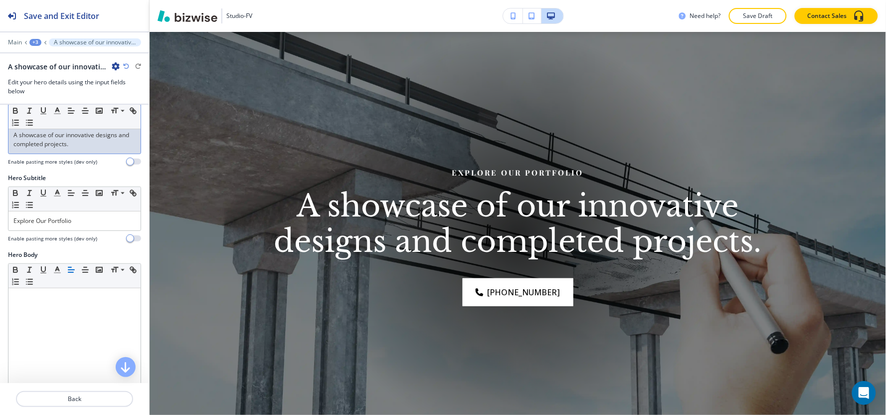
click at [91, 150] on div "A showcase of our innovative designs and completed projects." at bounding box center [74, 140] width 132 height 28
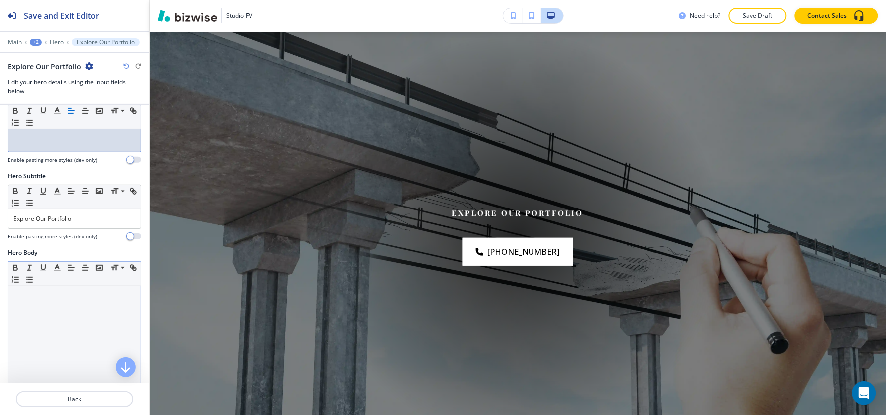
click at [56, 304] on div at bounding box center [74, 351] width 132 height 130
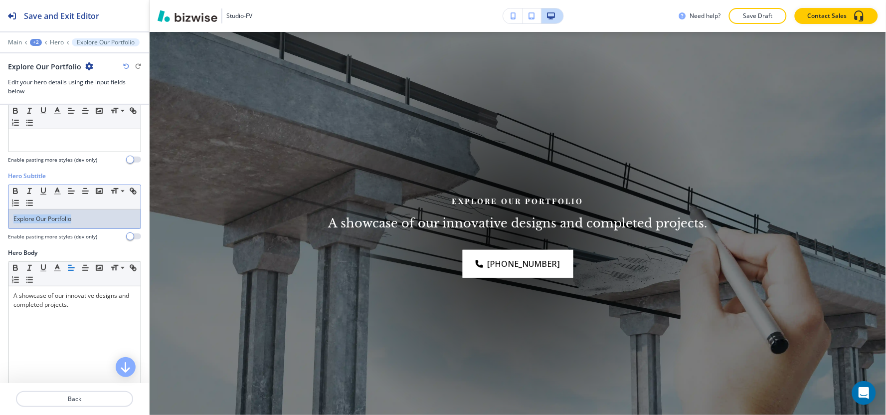
drag, startPoint x: 79, startPoint y: 225, endPoint x: 0, endPoint y: 222, distance: 78.8
click at [0, 222] on div "Hero Subtitle Small Normal Large Huge Explore Our Portfolio Enable pasting more…" at bounding box center [74, 210] width 149 height 77
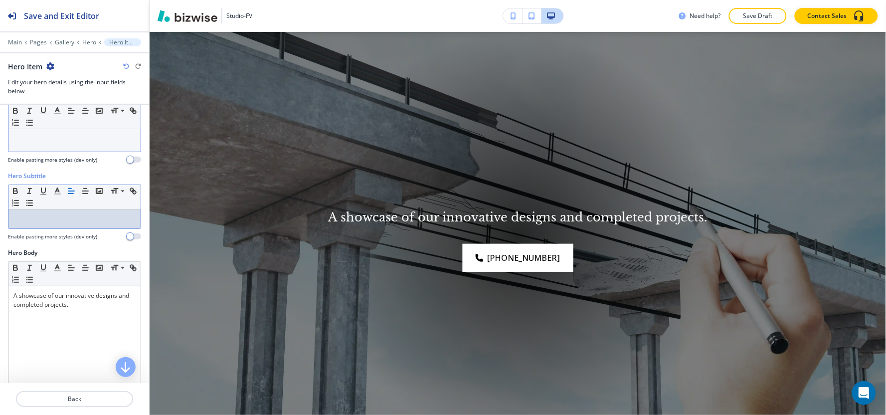
click at [101, 129] on div "Small Normal Large Huge" at bounding box center [74, 117] width 132 height 24
click at [87, 144] on div at bounding box center [74, 139] width 132 height 26
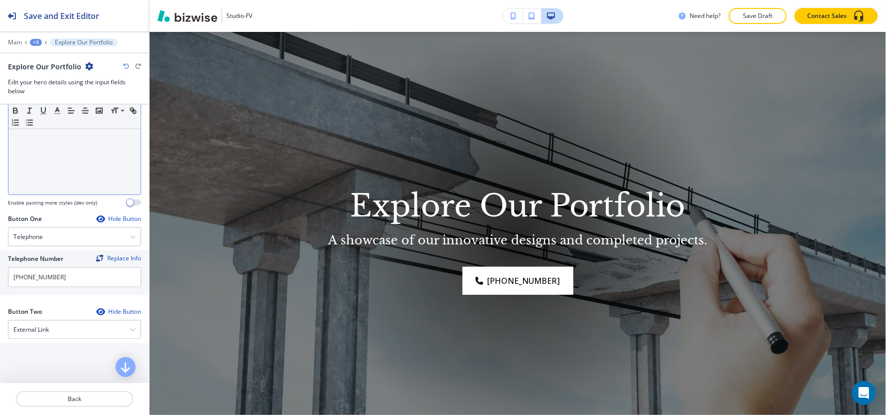
scroll to position [443, 0]
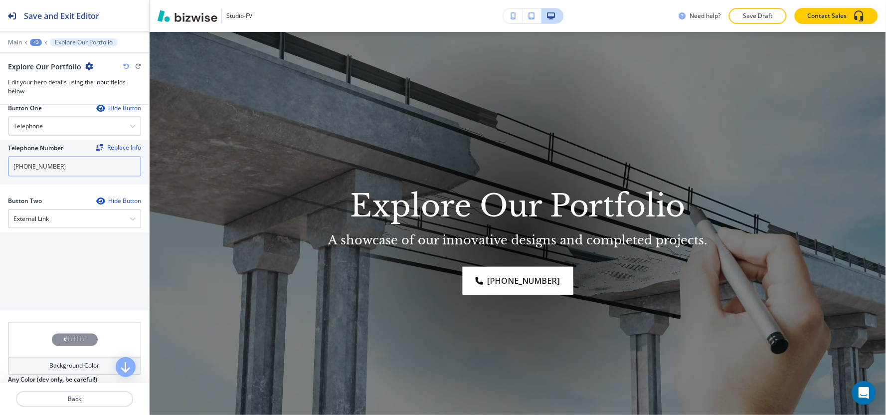
click at [68, 158] on input "[PHONE_NUMBER]" at bounding box center [74, 167] width 133 height 20
click at [74, 125] on div "Telephone" at bounding box center [74, 126] width 132 height 18
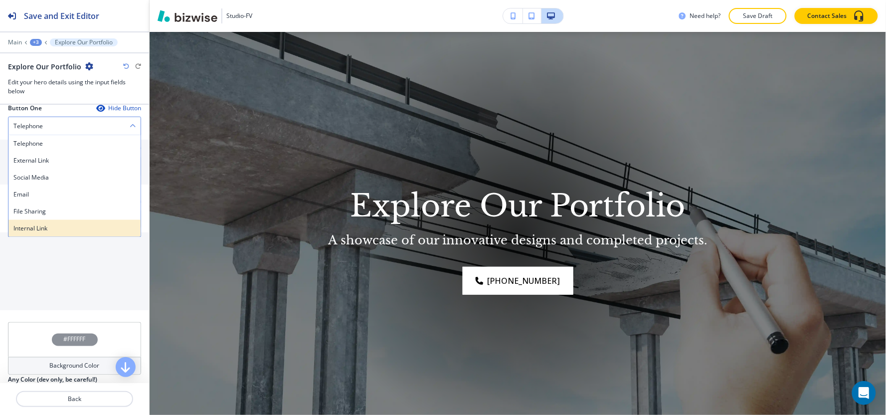
click at [53, 226] on h4 "Internal Link" at bounding box center [74, 228] width 122 height 9
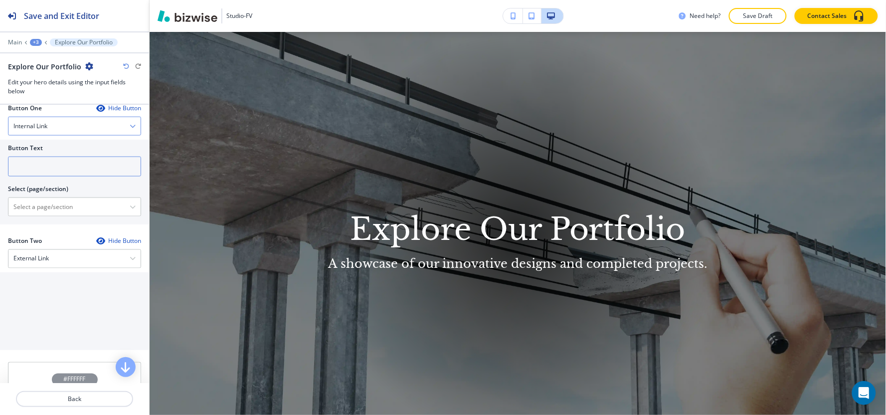
click at [57, 170] on input "text" at bounding box center [74, 167] width 133 height 20
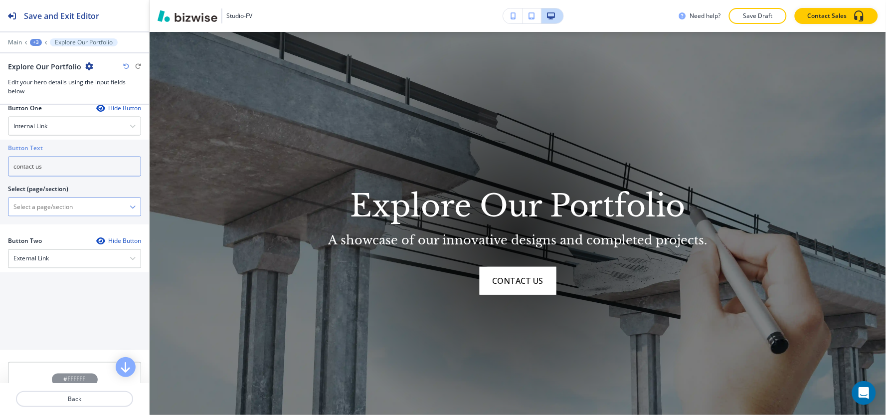
type input "contact us"
click at [18, 206] on \(page\/section\) "Manual Input" at bounding box center [68, 206] width 121 height 17
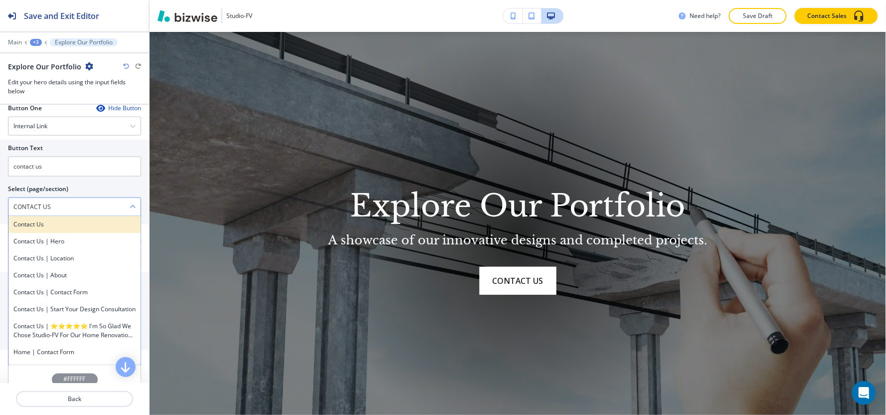
click at [50, 222] on h4 "Contact Us" at bounding box center [74, 224] width 122 height 9
type \(page\/section\) "Contact Us"
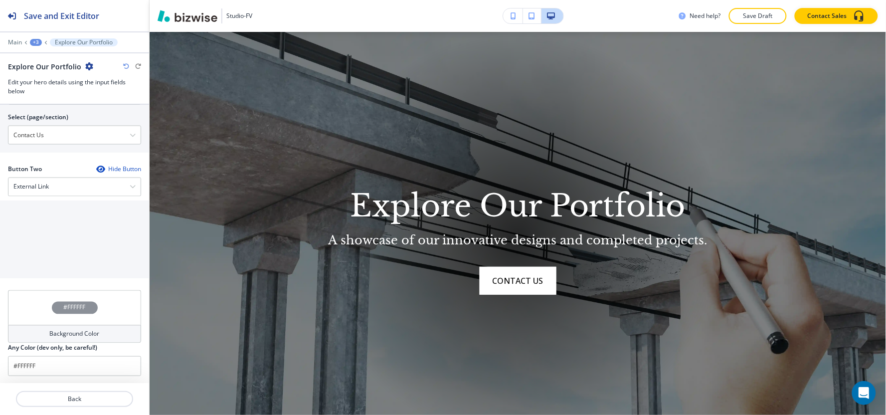
scroll to position [517, 0]
click at [61, 196] on div "Button Two Hide Button External Link Telephone External Link Social Media Email…" at bounding box center [74, 223] width 133 height 118
click at [62, 193] on div "External Link" at bounding box center [74, 186] width 132 height 18
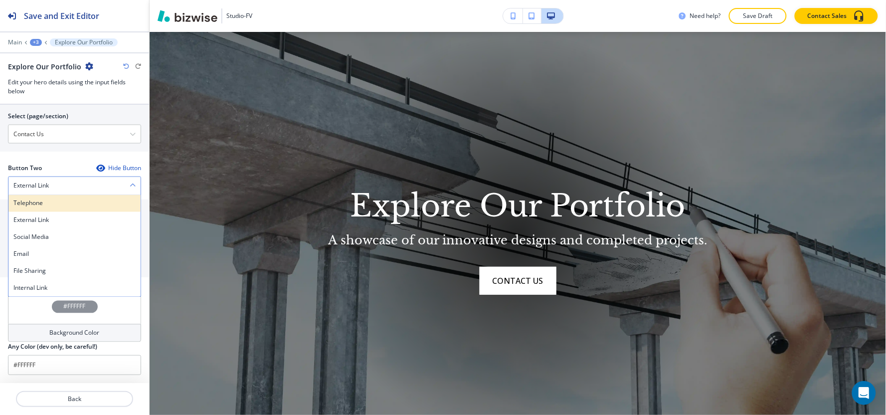
click at [59, 197] on div "Telephone" at bounding box center [74, 203] width 132 height 17
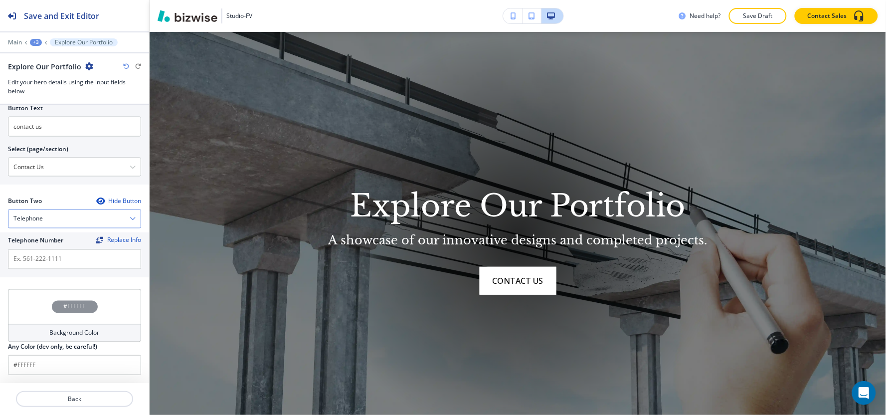
scroll to position [484, 0]
click at [48, 256] on input "text" at bounding box center [74, 259] width 133 height 20
paste input "[PHONE_NUMBER]"
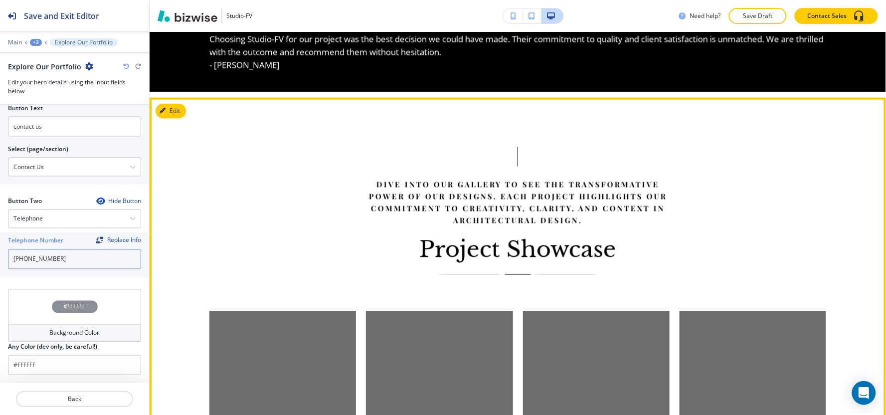
scroll to position [437, 0]
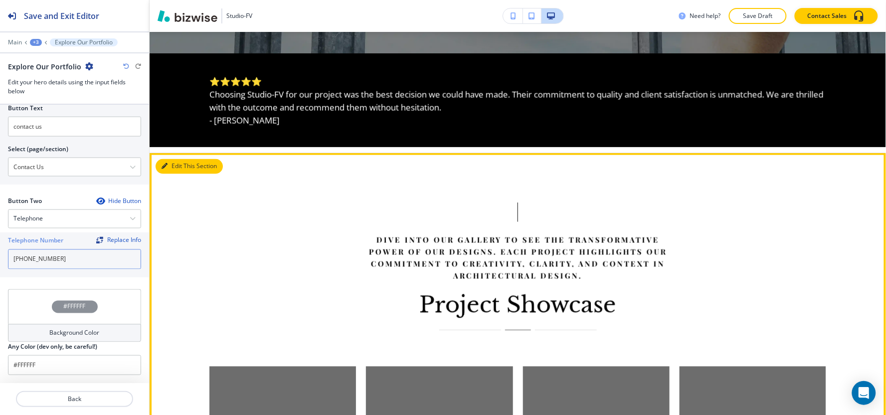
type input "[PHONE_NUMBER]"
click at [174, 161] on button "Edit This Section" at bounding box center [189, 166] width 67 height 15
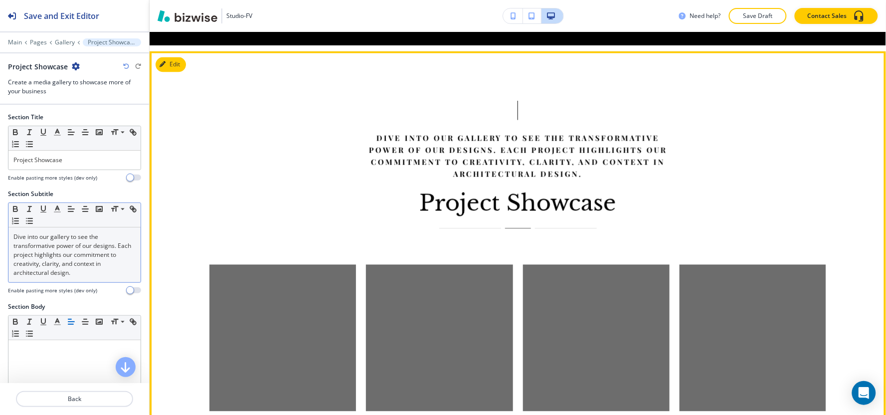
scroll to position [559, 0]
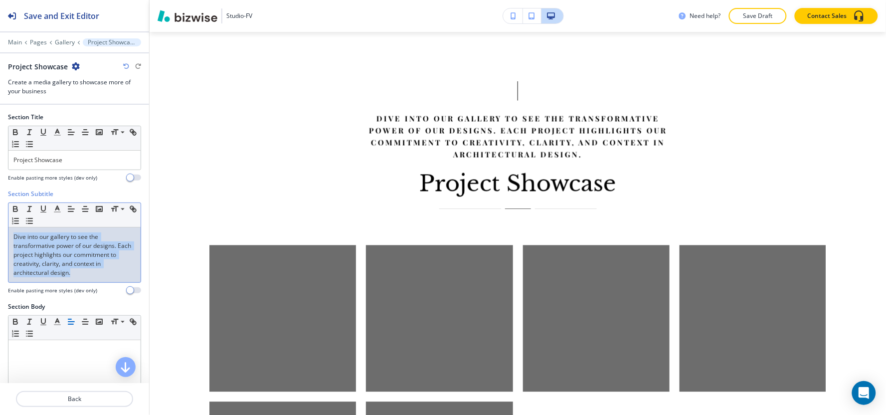
drag, startPoint x: 92, startPoint y: 271, endPoint x: 0, endPoint y: 228, distance: 101.5
click at [0, 228] on div "Section Subtitle Small Normal Large Huge Dive into our gallery to see the trans…" at bounding box center [74, 246] width 149 height 113
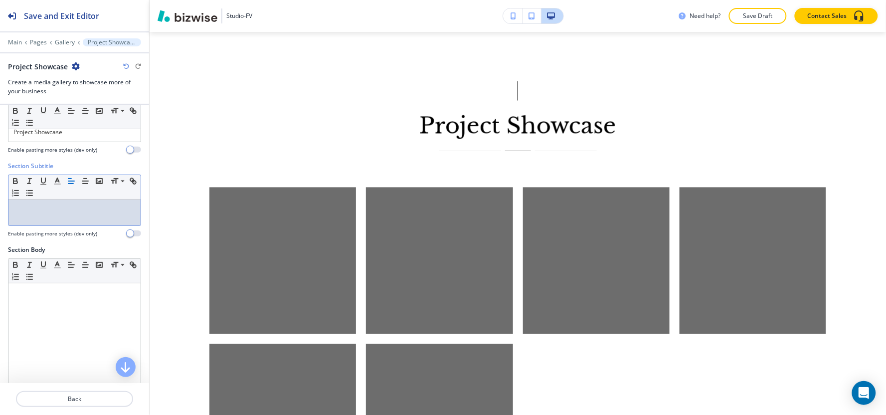
scroll to position [55, 0]
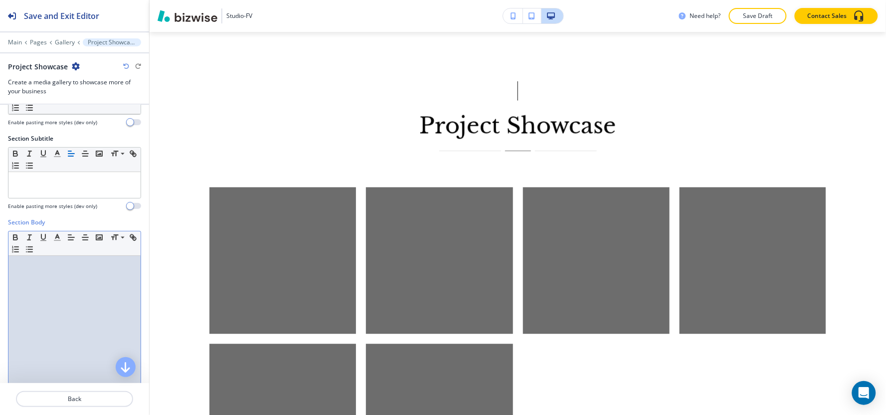
click at [58, 323] on div at bounding box center [74, 321] width 132 height 130
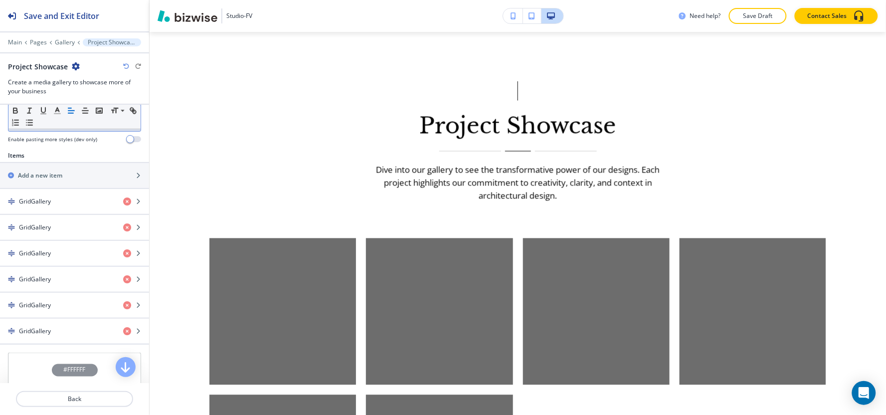
scroll to position [332, 0]
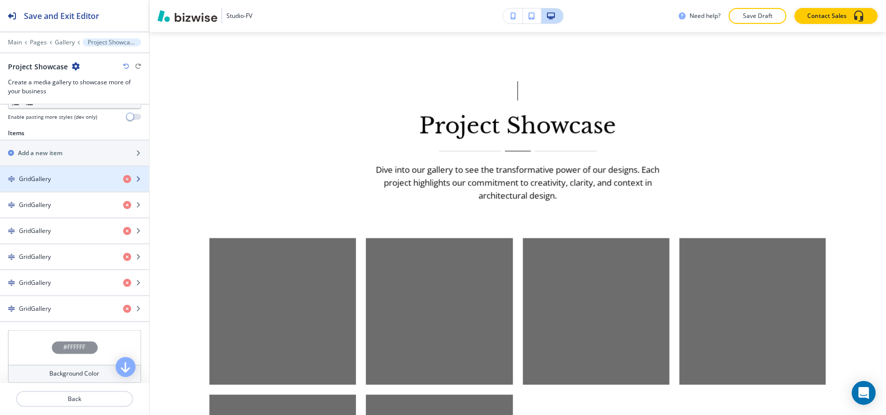
click at [75, 175] on div "GridGallery" at bounding box center [57, 179] width 115 height 9
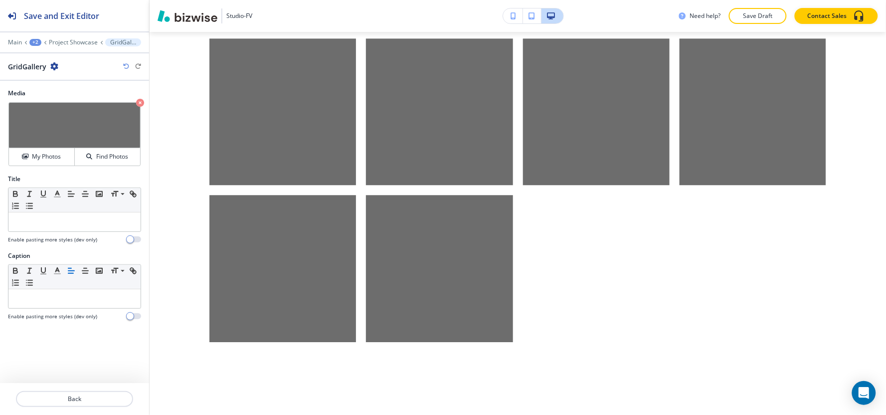
scroll to position [765, 0]
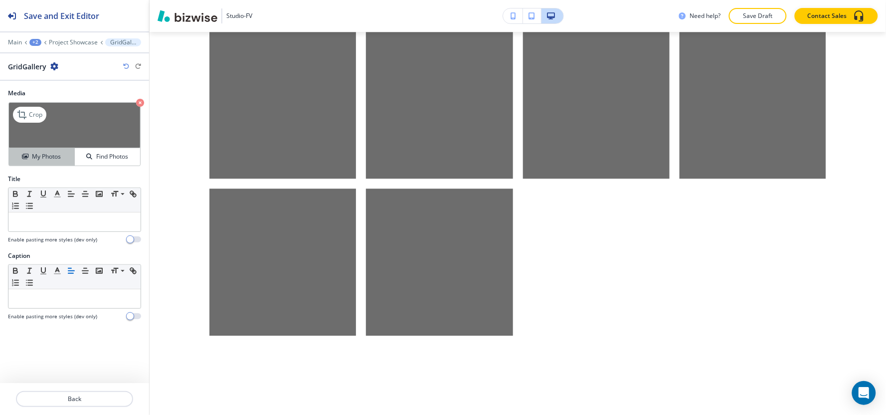
click at [45, 157] on h4 "My Photos" at bounding box center [46, 156] width 29 height 9
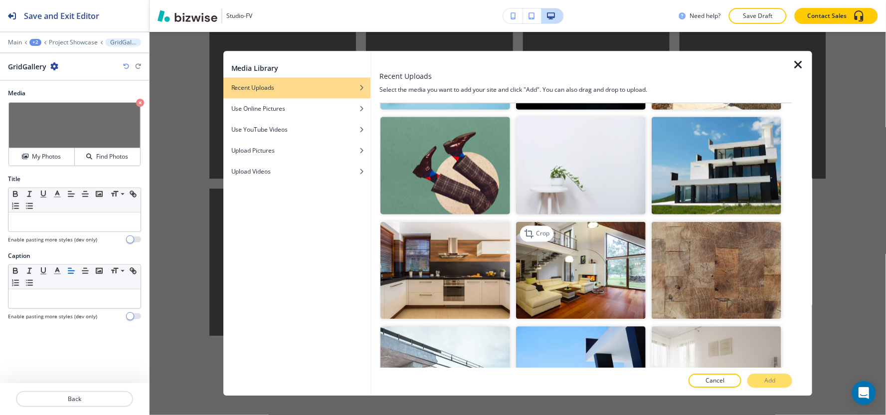
scroll to position [565, 0]
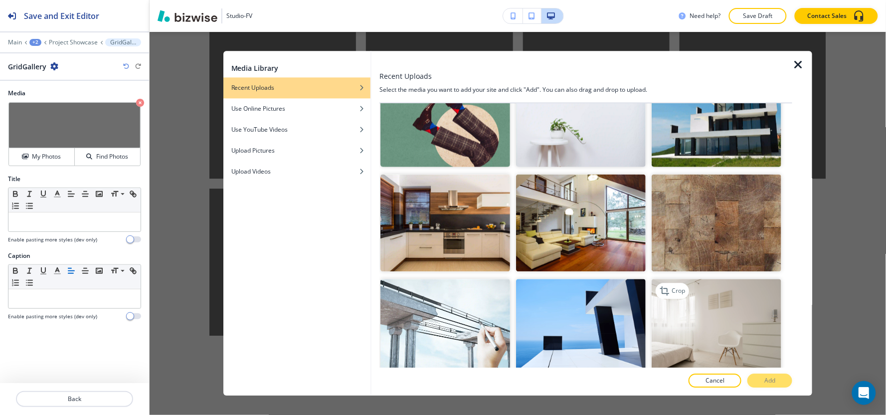
click at [724, 296] on img "button" at bounding box center [717, 327] width 130 height 97
click at [786, 378] on button "Add" at bounding box center [770, 381] width 45 height 14
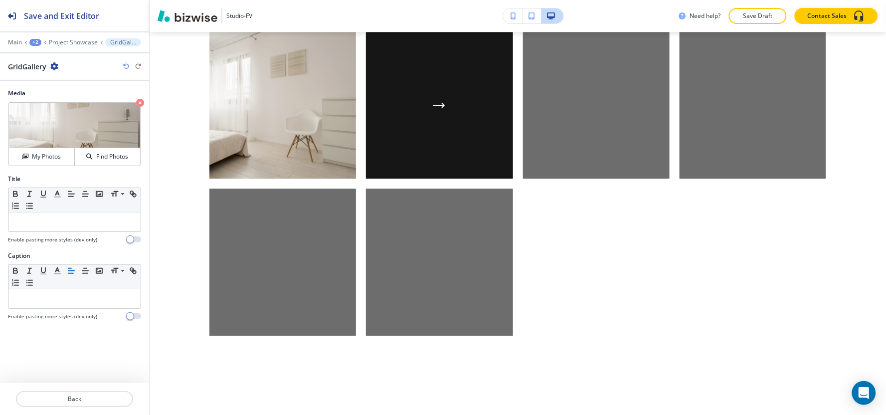
click at [434, 112] on div "button" at bounding box center [439, 105] width 147 height 147
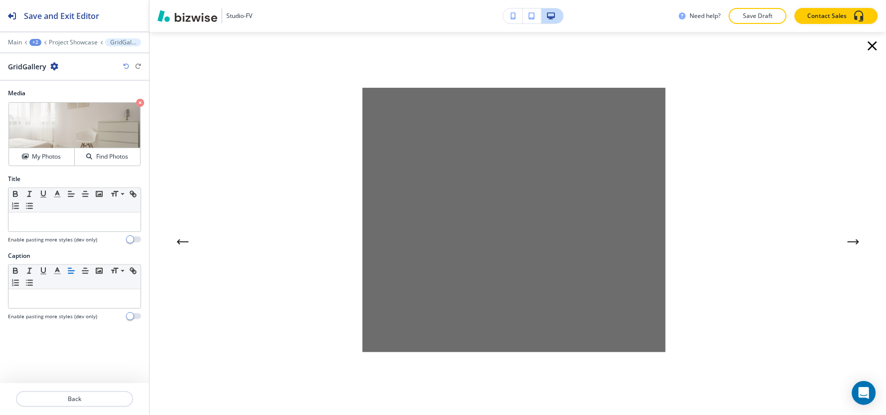
click at [868, 46] on icon "button" at bounding box center [872, 45] width 9 height 9
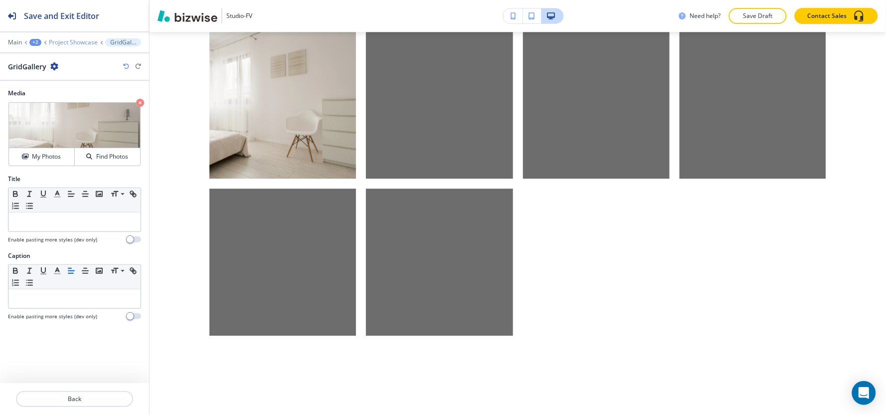
click at [78, 40] on p "Project Showcase" at bounding box center [73, 42] width 49 height 7
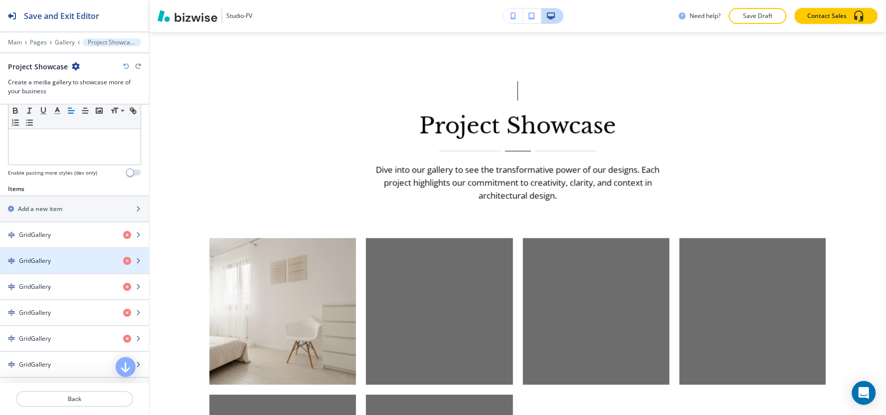
scroll to position [277, 0]
drag, startPoint x: 47, startPoint y: 264, endPoint x: 60, endPoint y: 246, distance: 22.6
click at [47, 263] on h4 "GridGallery" at bounding box center [35, 260] width 32 height 9
drag, startPoint x: 53, startPoint y: 260, endPoint x: 53, endPoint y: 253, distance: 6.5
click at [53, 255] on div "GridGallery" at bounding box center [74, 260] width 149 height 25
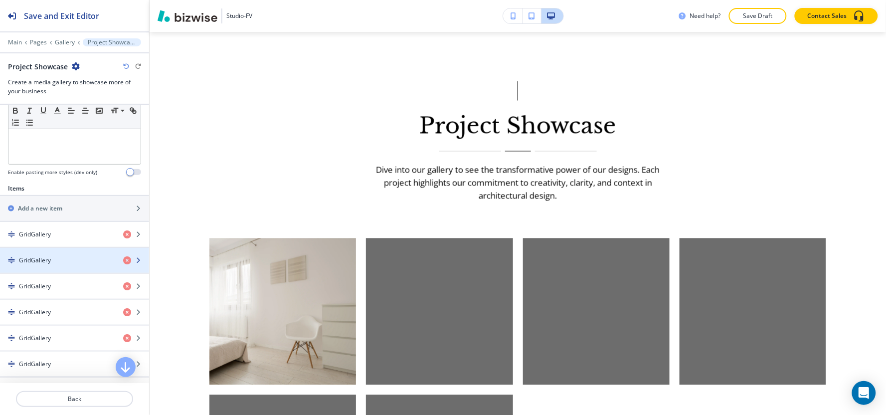
click at [90, 255] on div "button" at bounding box center [74, 252] width 149 height 8
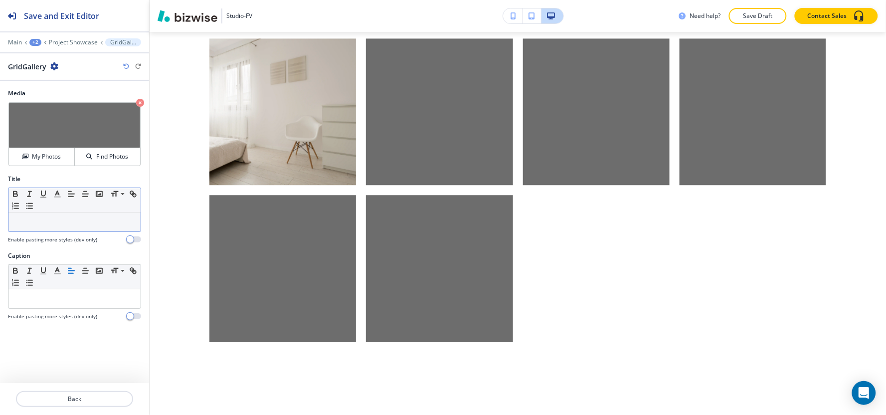
scroll to position [765, 0]
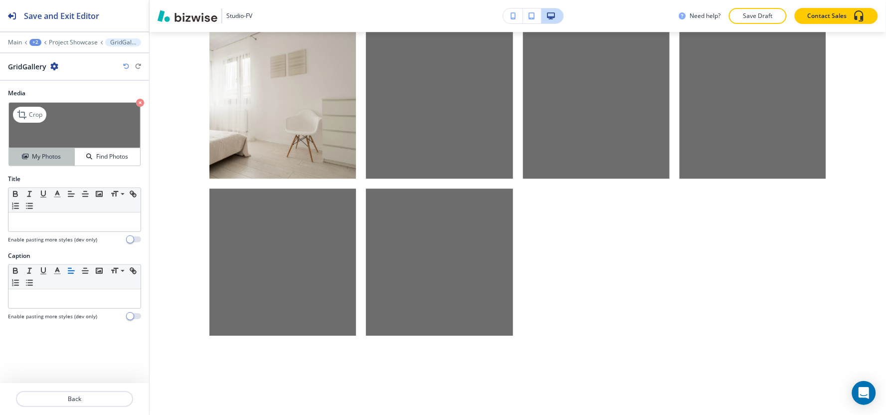
click at [52, 159] on h4 "My Photos" at bounding box center [46, 156] width 29 height 9
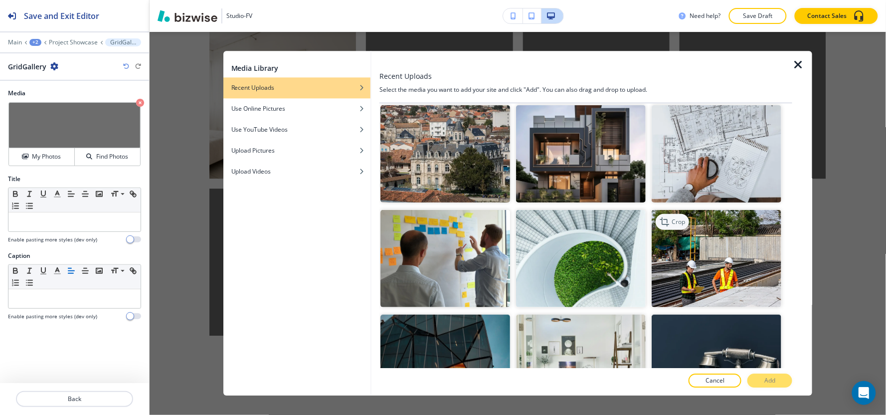
scroll to position [111, 0]
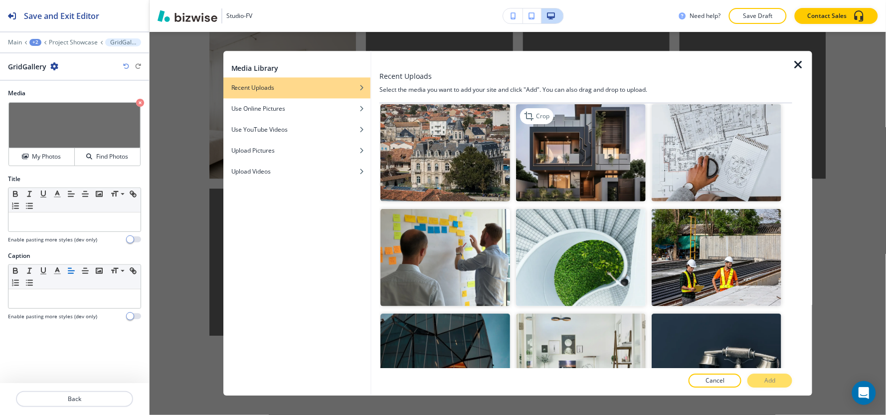
click at [592, 164] on img "button" at bounding box center [581, 152] width 130 height 97
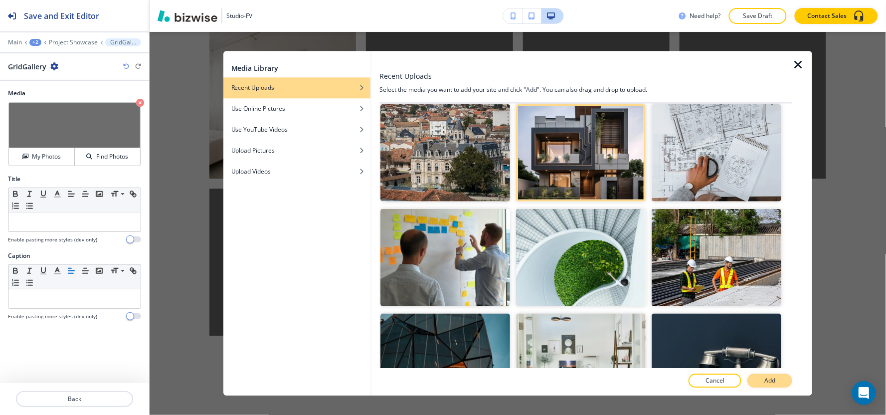
click at [770, 377] on p "Add" at bounding box center [769, 381] width 11 height 9
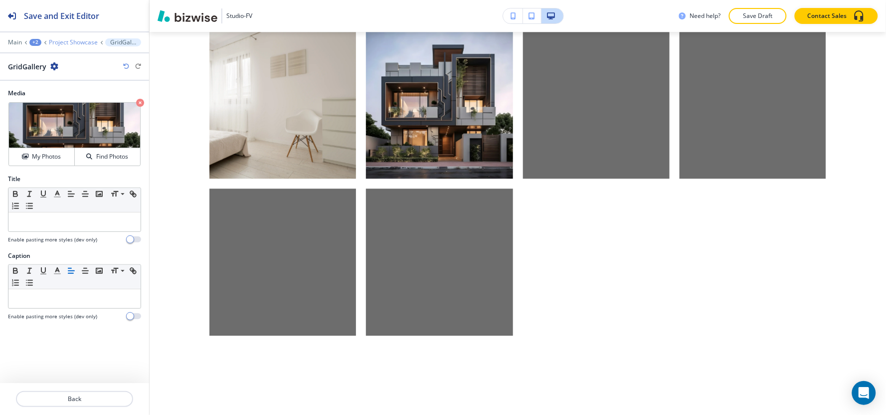
click at [71, 39] on p "Project Showcase" at bounding box center [73, 42] width 49 height 7
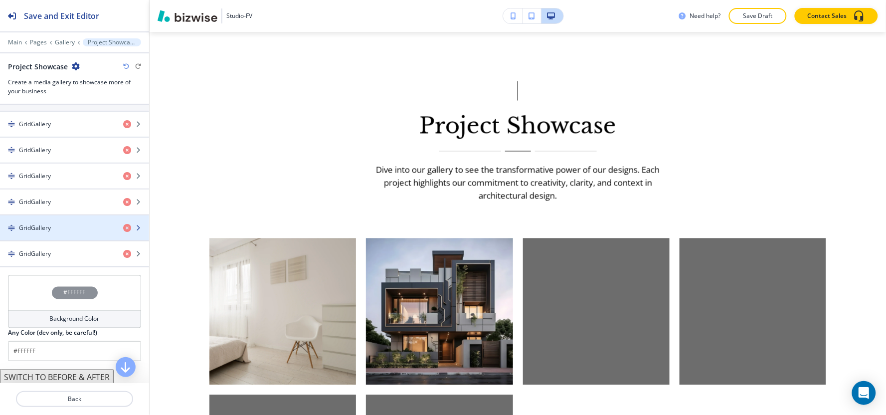
scroll to position [387, 0]
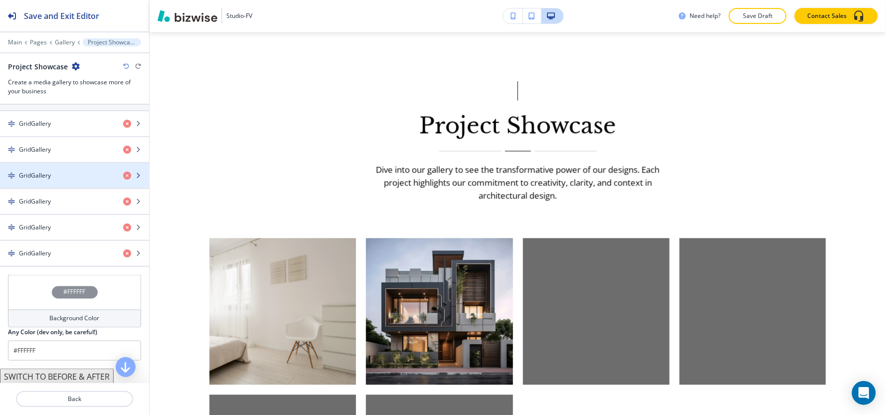
click at [62, 182] on div "button" at bounding box center [74, 184] width 149 height 8
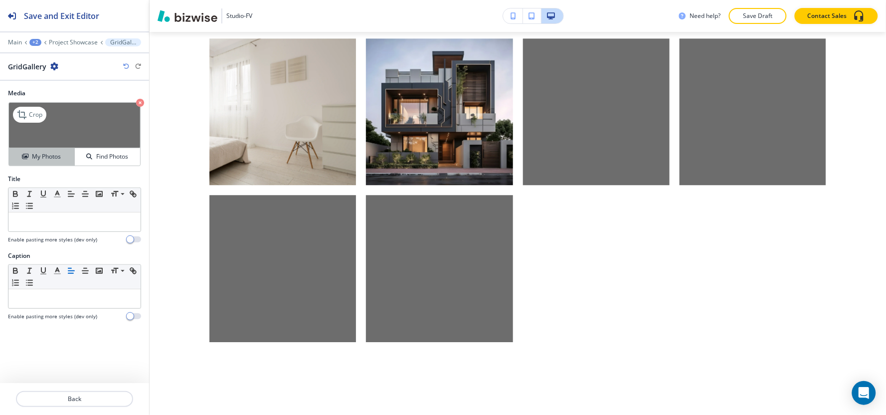
scroll to position [765, 0]
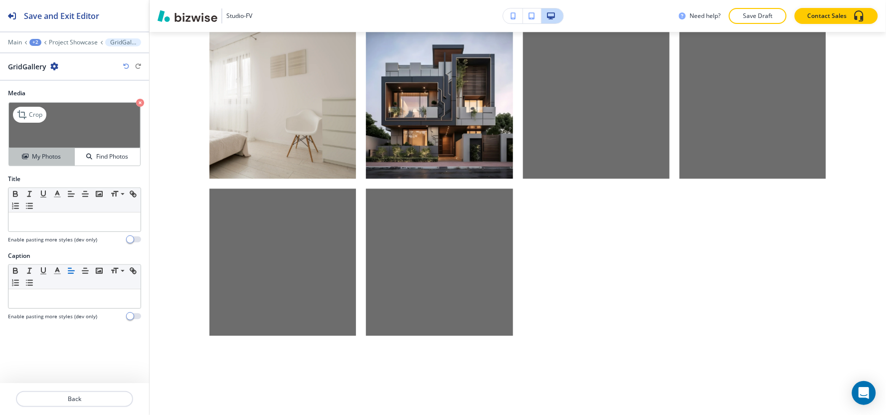
click at [60, 160] on h4 "My Photos" at bounding box center [46, 156] width 29 height 9
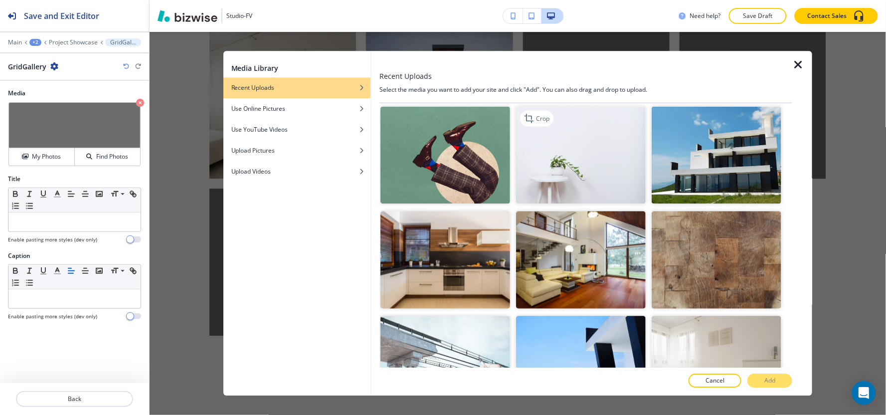
scroll to position [565, 0]
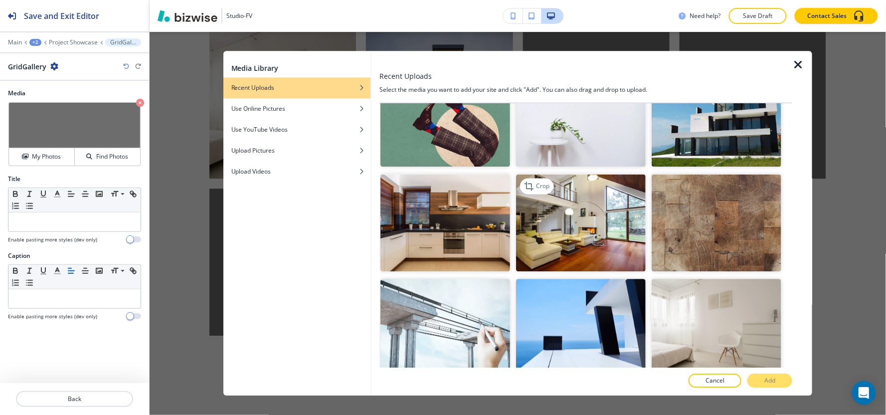
click at [554, 218] on img "button" at bounding box center [581, 222] width 130 height 97
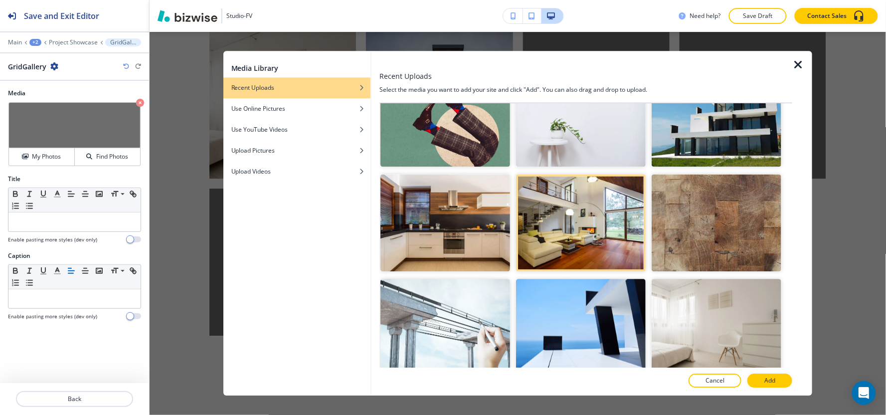
click at [766, 379] on p "Add" at bounding box center [769, 381] width 11 height 9
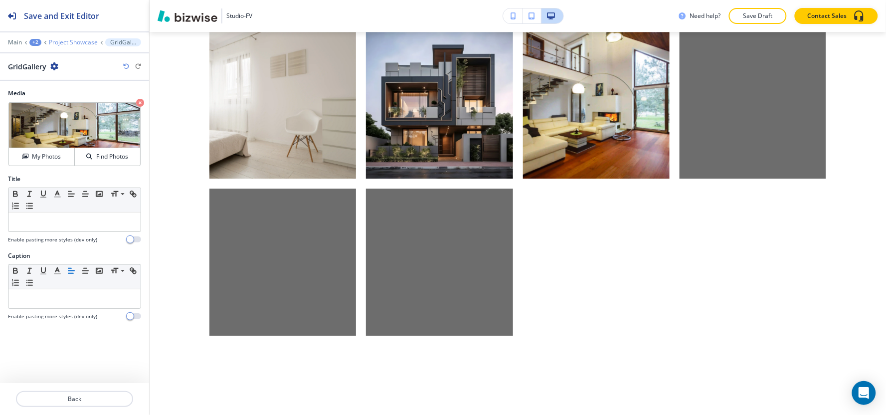
click at [73, 44] on p "Project Showcase" at bounding box center [73, 42] width 49 height 7
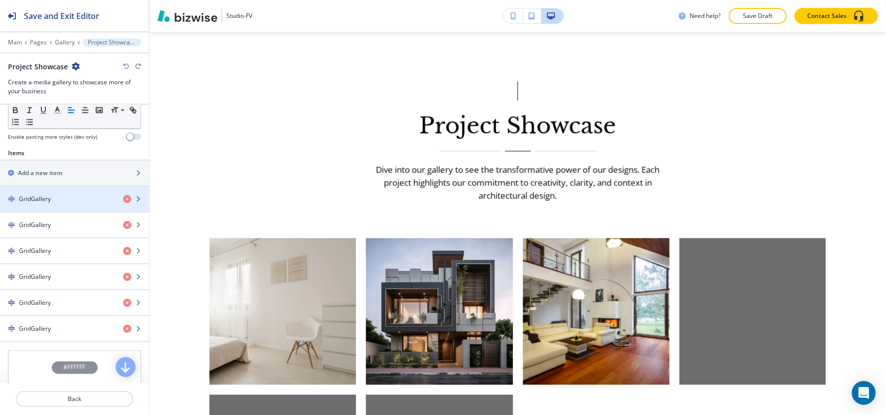
scroll to position [332, 0]
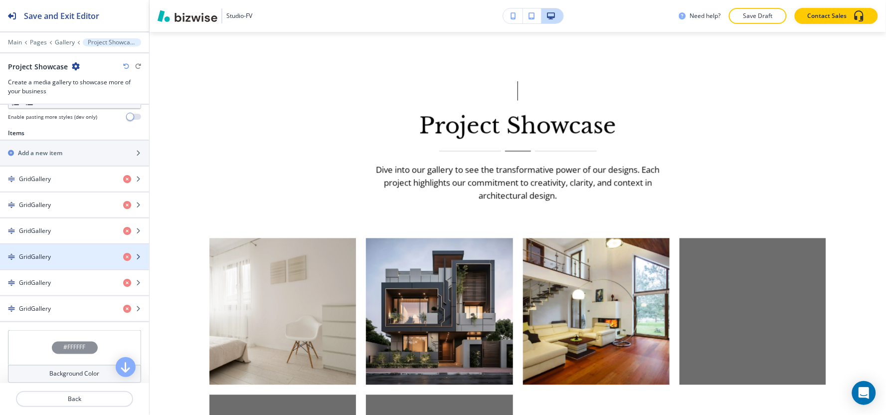
click at [47, 262] on div "button" at bounding box center [74, 265] width 149 height 8
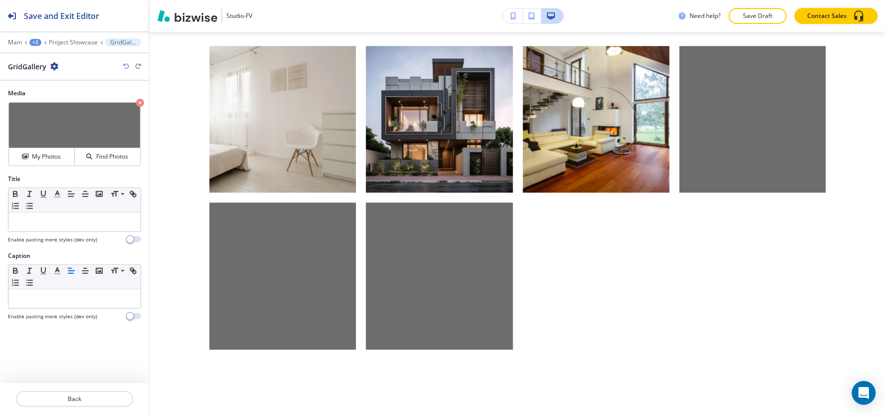
scroll to position [765, 0]
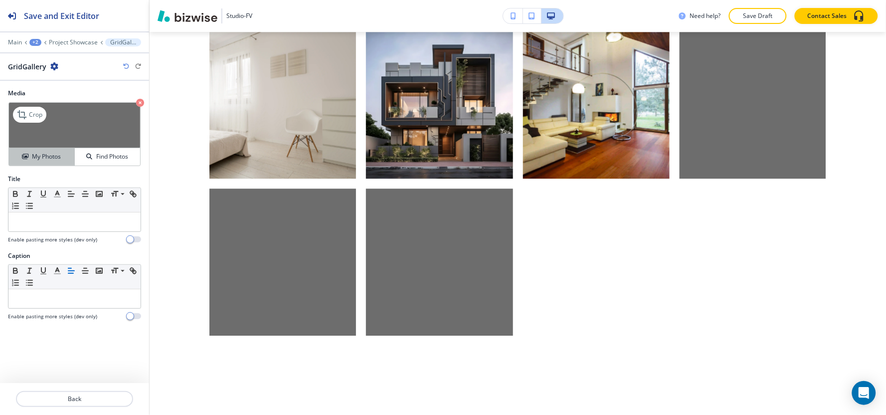
click at [48, 159] on h4 "My Photos" at bounding box center [46, 156] width 29 height 9
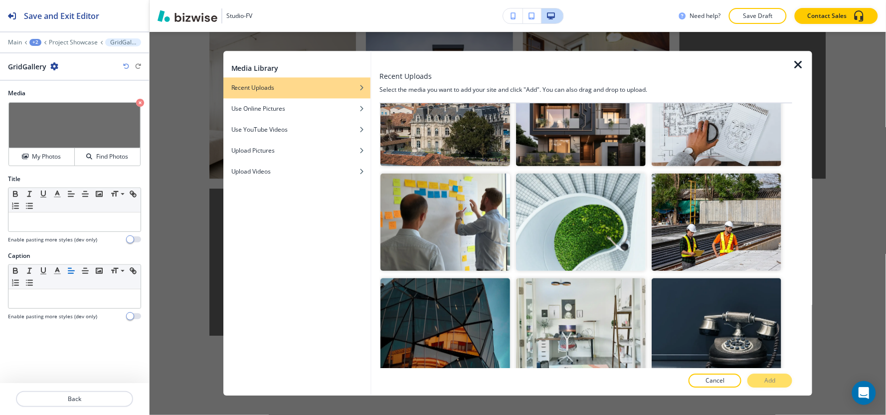
scroll to position [221, 0]
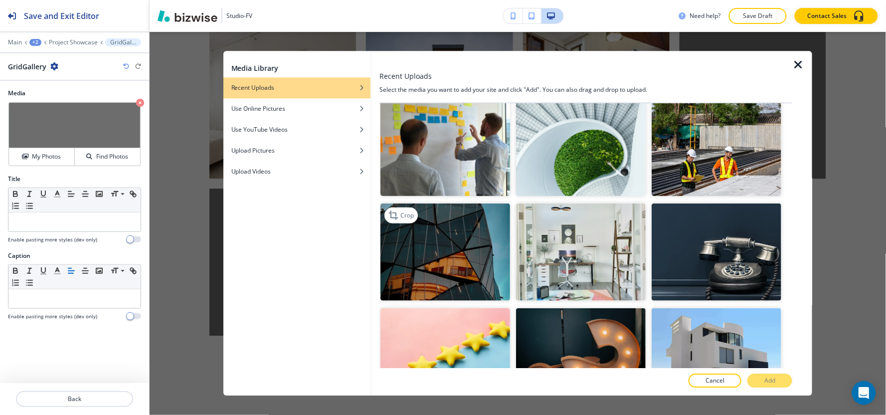
click at [490, 264] on img "button" at bounding box center [445, 251] width 130 height 97
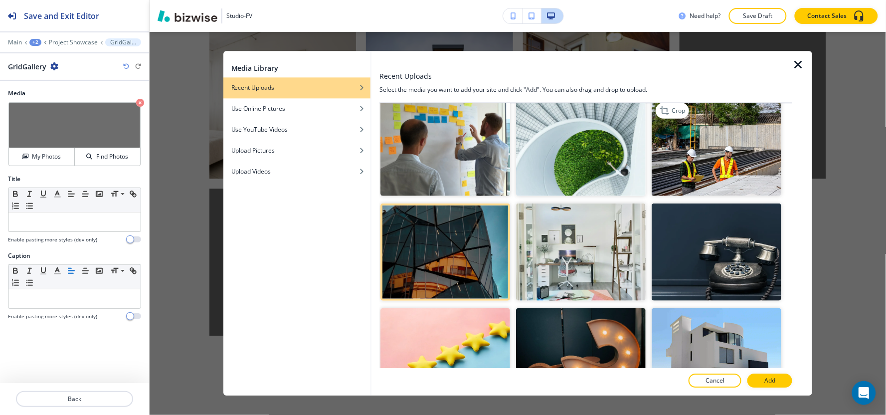
click at [723, 168] on img "button" at bounding box center [717, 146] width 130 height 97
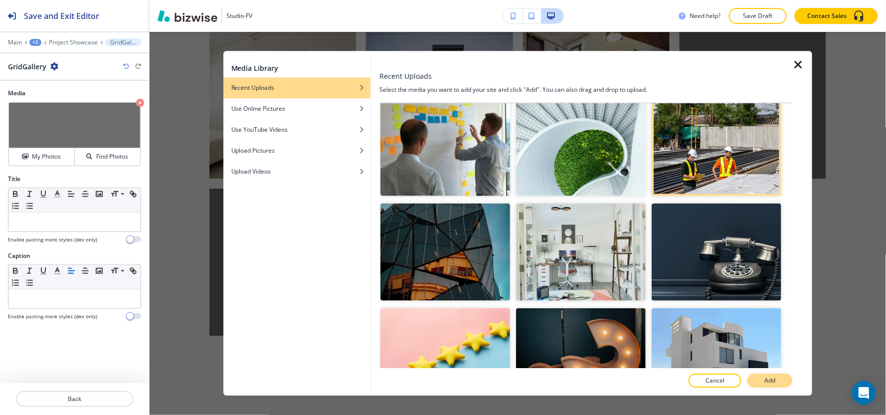
click at [773, 382] on p "Add" at bounding box center [769, 381] width 11 height 9
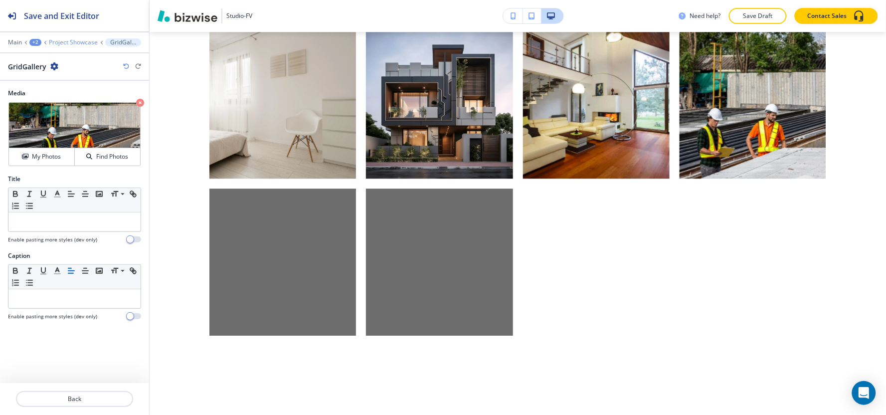
click at [75, 39] on p "Project Showcase" at bounding box center [73, 42] width 49 height 7
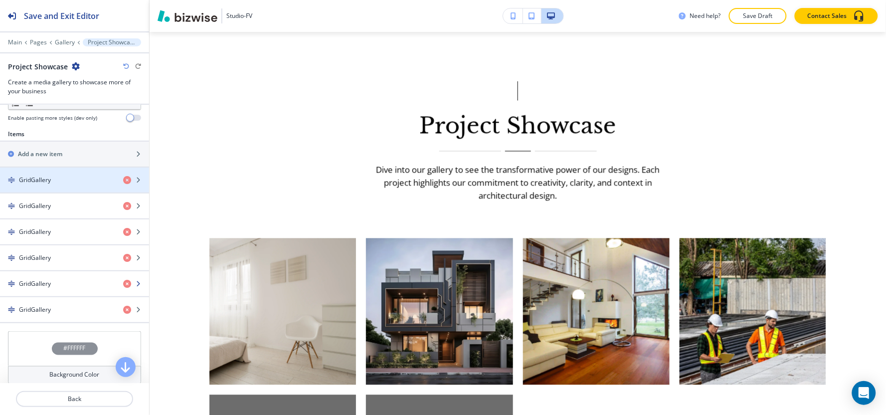
scroll to position [332, 0]
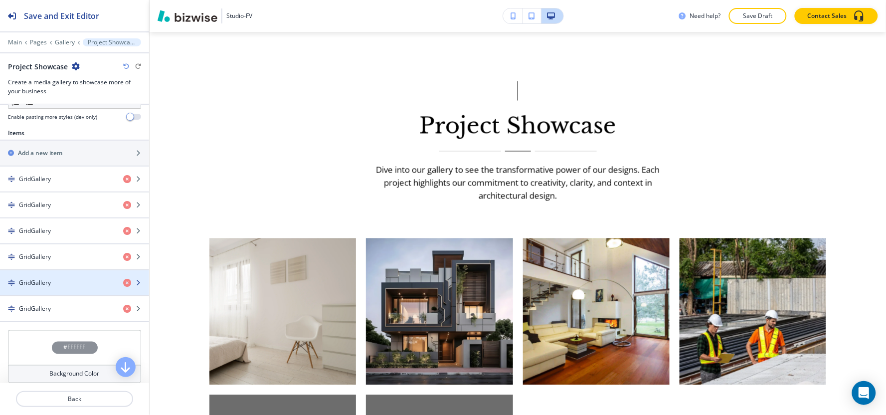
click at [52, 283] on div "GridGallery" at bounding box center [57, 282] width 115 height 9
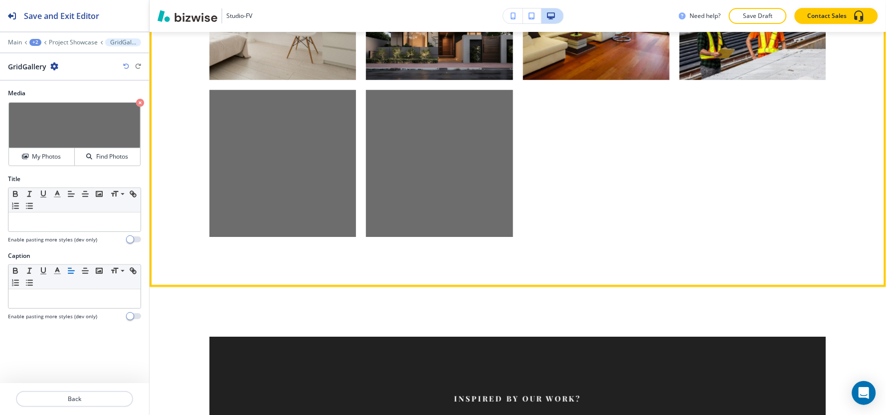
scroll to position [864, 0]
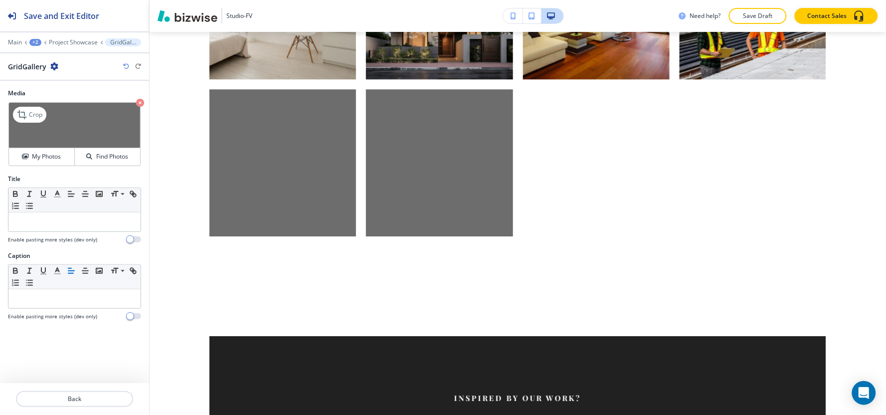
click at [53, 147] on img at bounding box center [74, 125] width 131 height 45
click at [50, 158] on h4 "My Photos" at bounding box center [46, 156] width 29 height 9
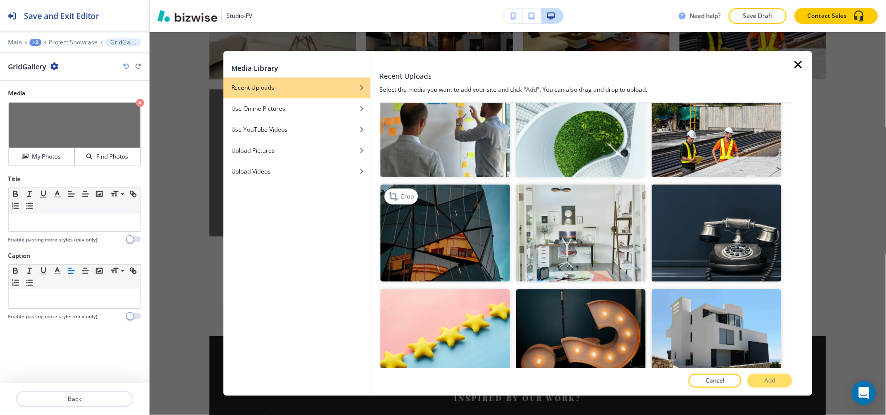
scroll to position [221, 0]
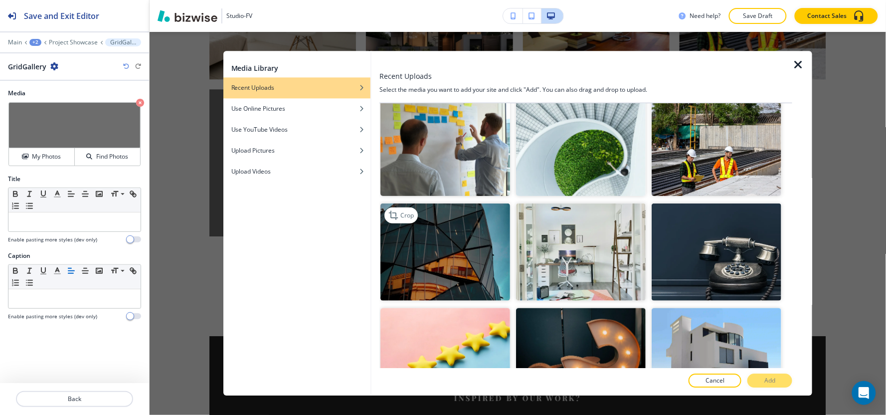
click at [472, 252] on img "button" at bounding box center [445, 251] width 130 height 97
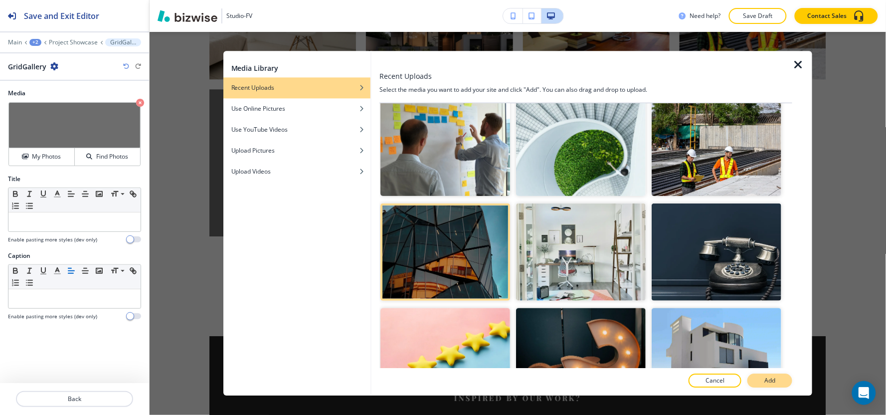
click at [766, 381] on p "Add" at bounding box center [769, 381] width 11 height 9
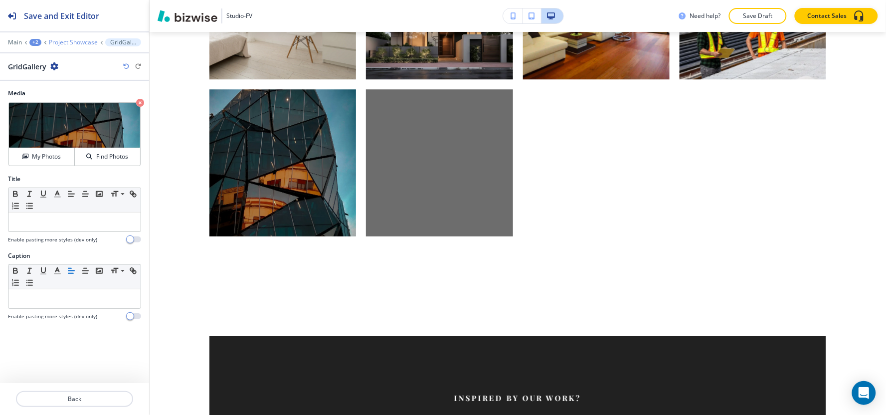
click at [91, 41] on p "Project Showcase" at bounding box center [73, 42] width 49 height 7
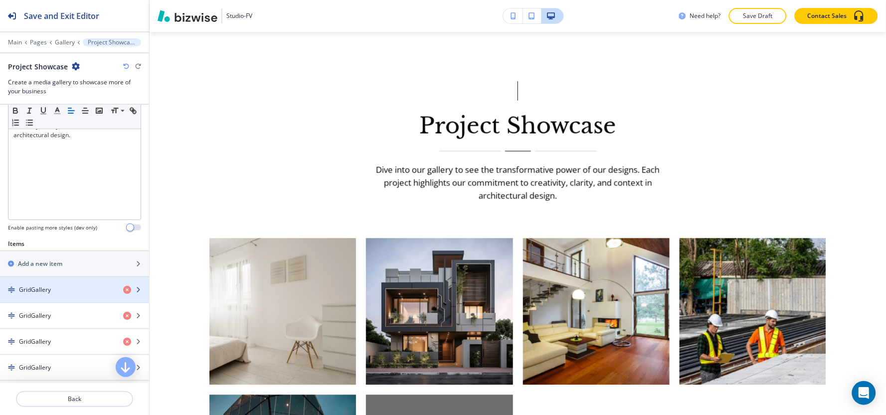
scroll to position [332, 0]
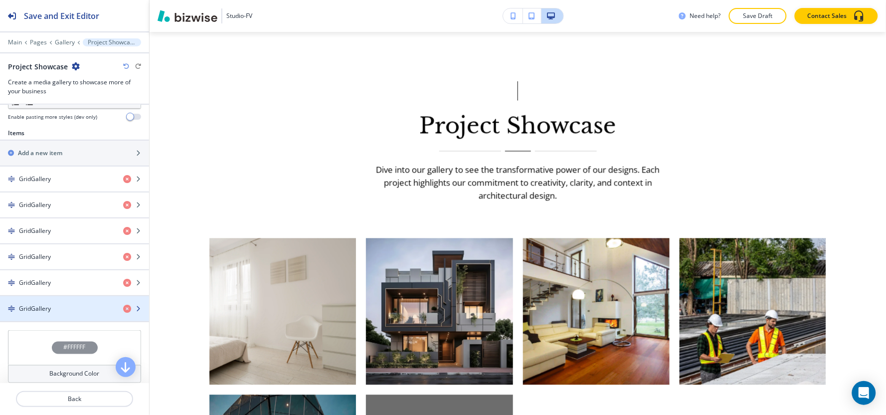
click at [53, 315] on div "button" at bounding box center [74, 317] width 149 height 8
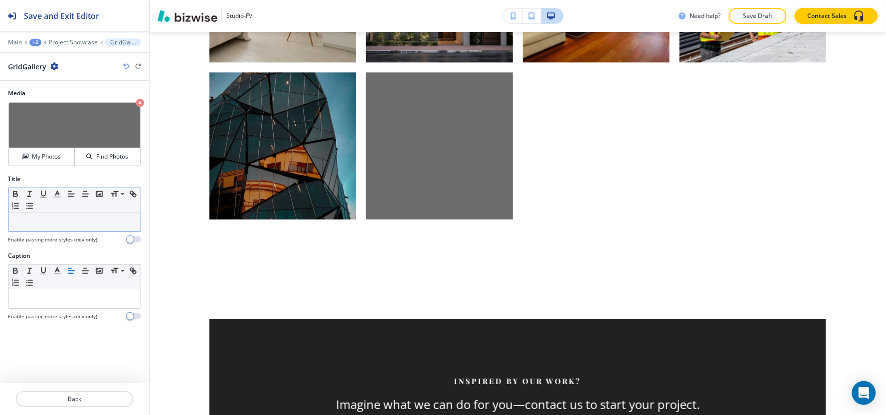
scroll to position [920, 0]
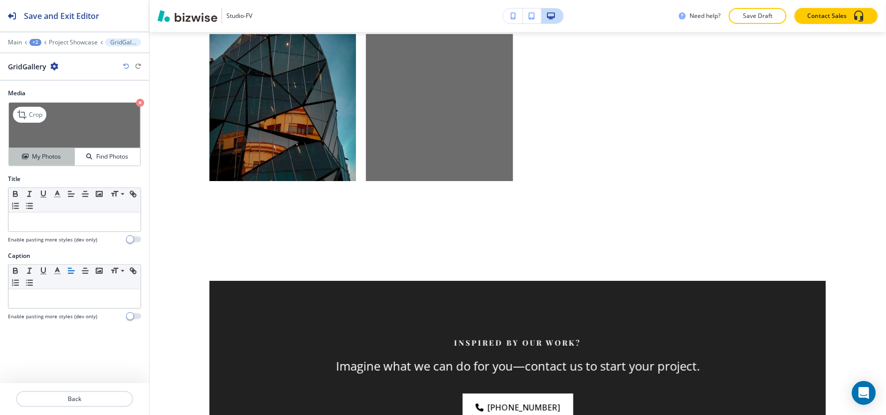
click at [39, 161] on h4 "My Photos" at bounding box center [46, 156] width 29 height 9
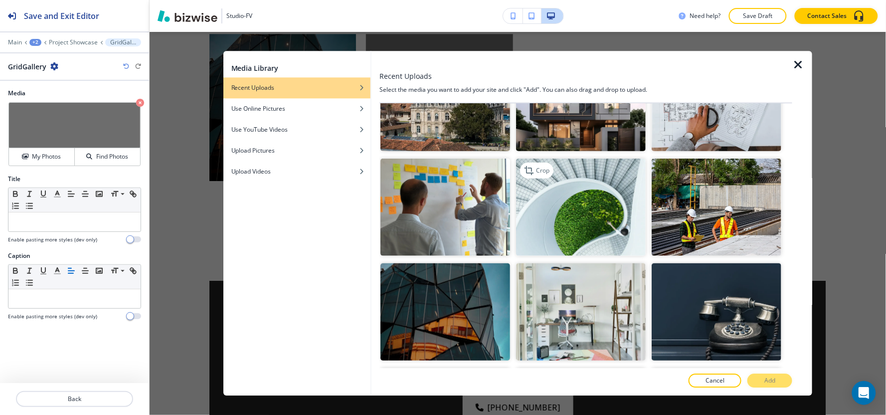
scroll to position [166, 0]
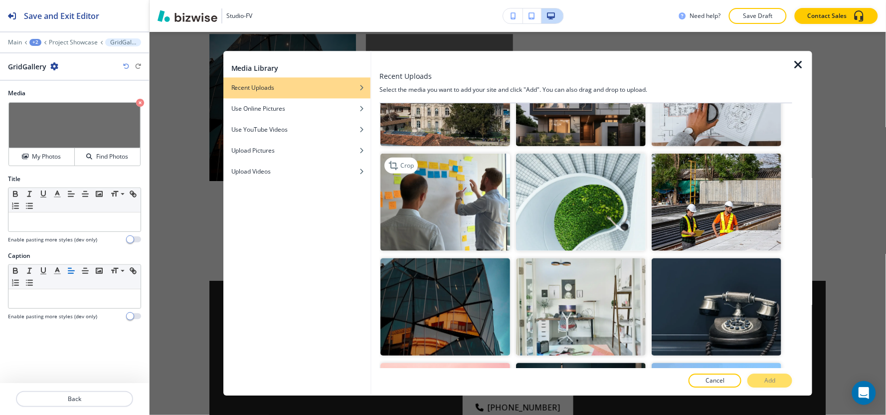
click at [411, 178] on img "button" at bounding box center [445, 202] width 130 height 97
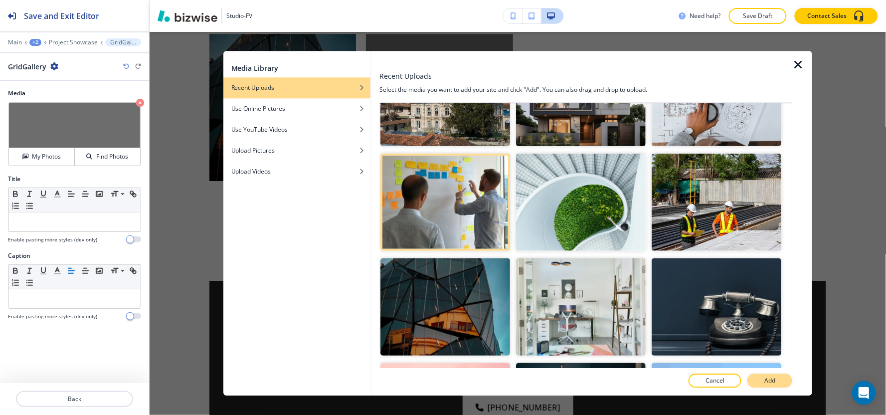
click at [760, 378] on button "Add" at bounding box center [770, 381] width 45 height 14
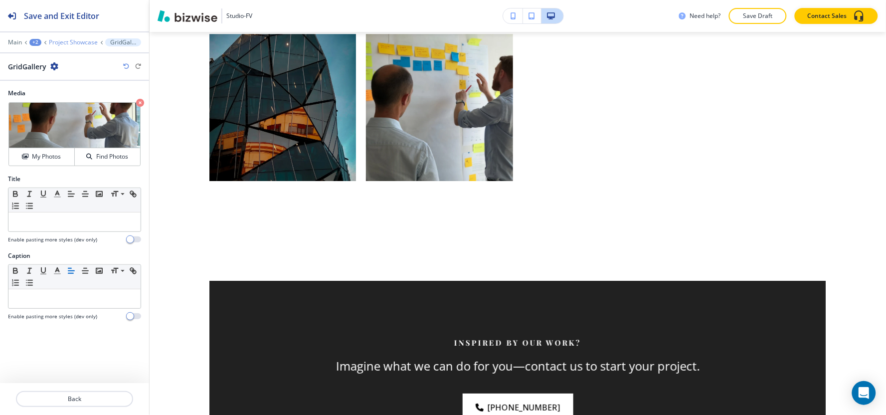
click at [65, 42] on p "Project Showcase" at bounding box center [73, 42] width 49 height 7
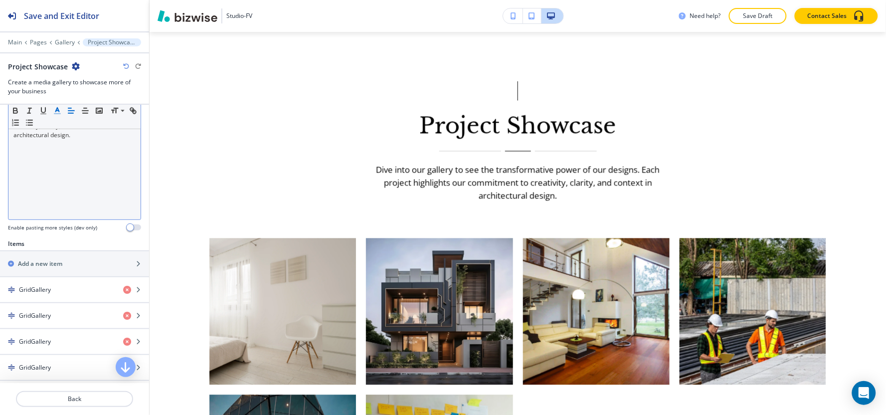
scroll to position [332, 0]
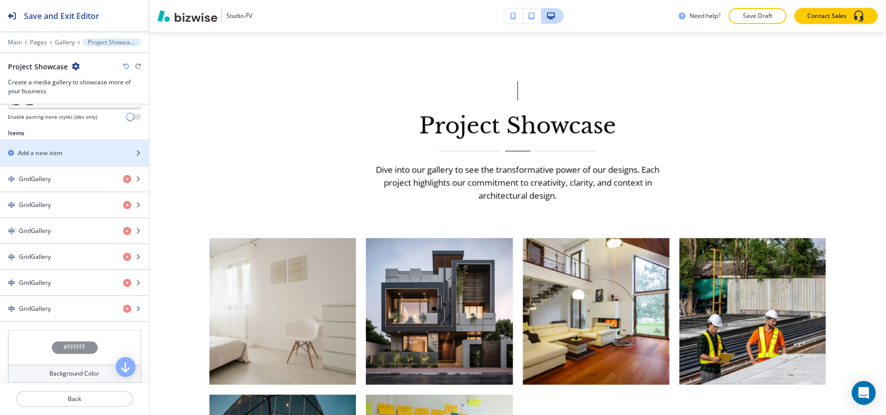
click at [64, 152] on div "Add a new item" at bounding box center [63, 153] width 127 height 9
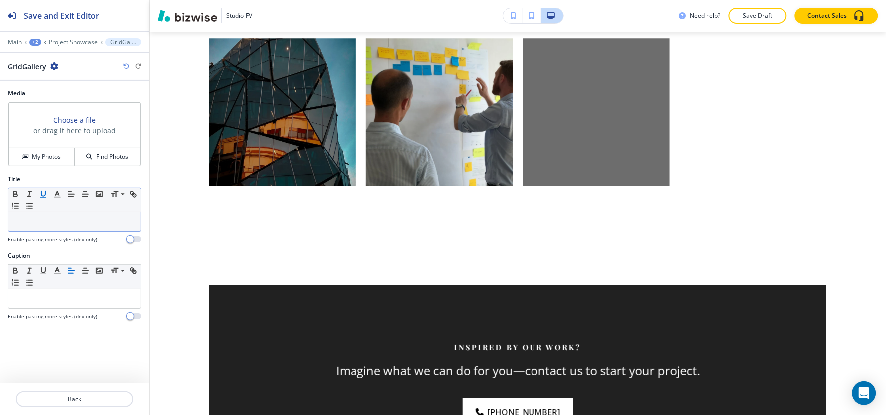
scroll to position [920, 0]
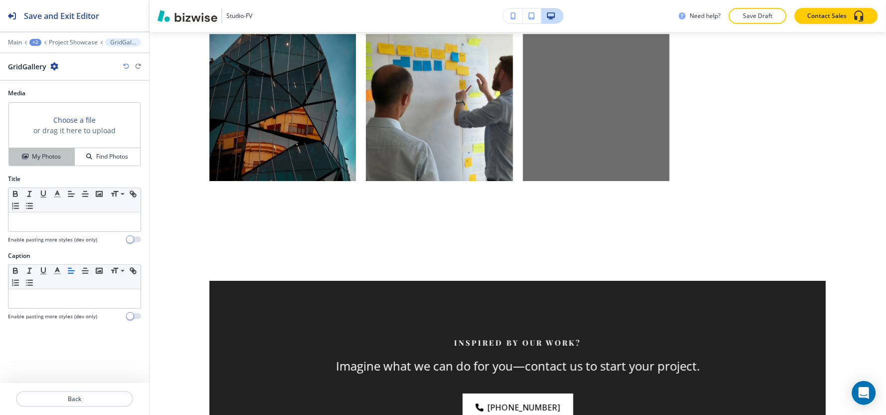
click at [42, 151] on button "My Photos" at bounding box center [42, 156] width 66 height 17
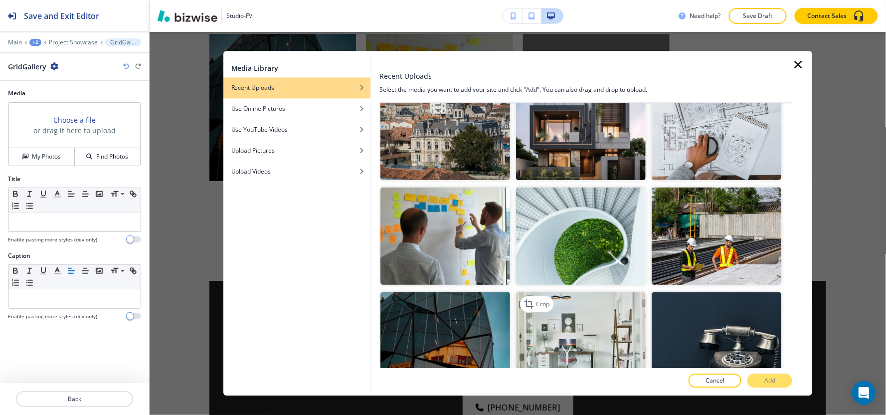
scroll to position [111, 0]
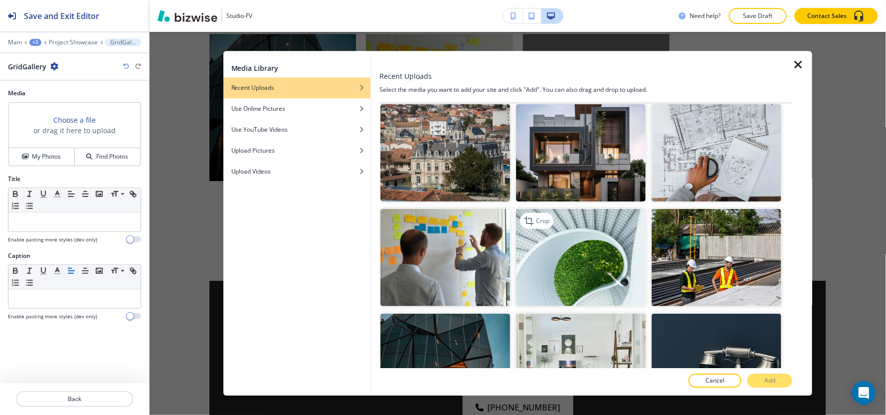
click at [602, 263] on img "button" at bounding box center [581, 257] width 130 height 97
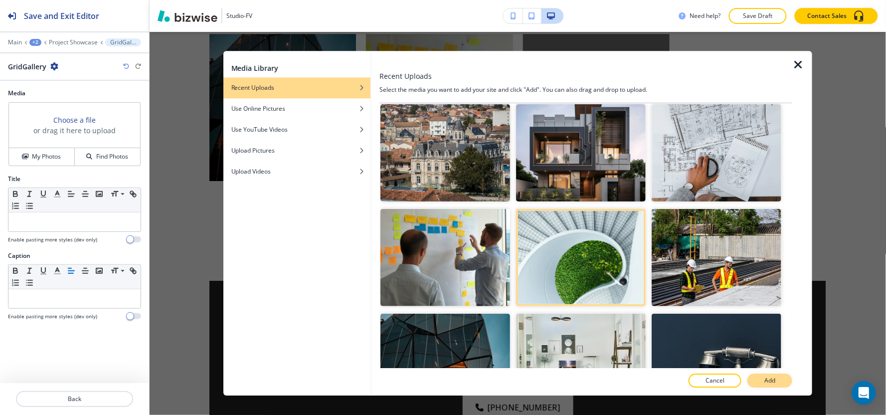
click at [789, 382] on button "Add" at bounding box center [770, 381] width 45 height 14
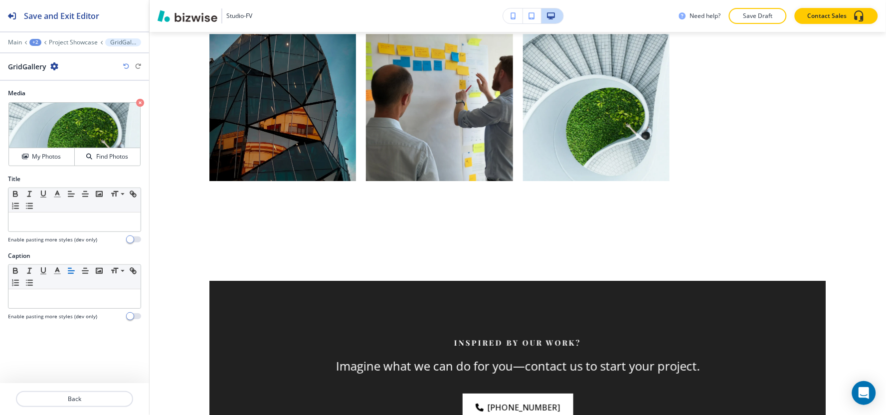
click at [76, 35] on div at bounding box center [74, 35] width 149 height 6
click at [77, 45] on p "Project Showcase" at bounding box center [73, 42] width 49 height 7
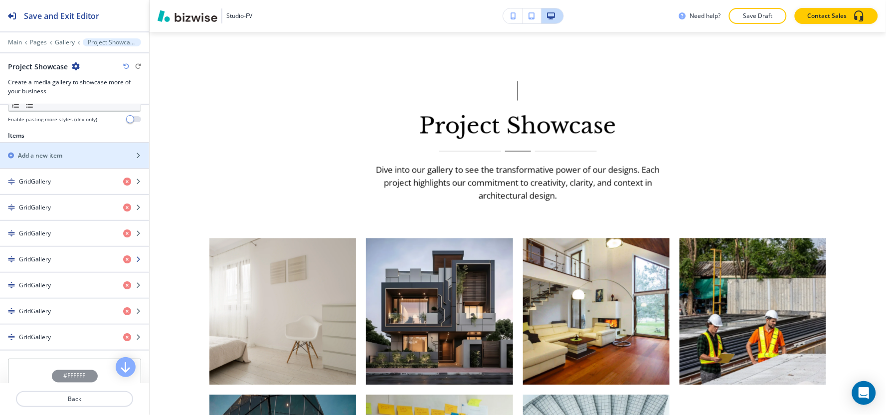
scroll to position [332, 0]
click at [73, 155] on div "Add a new item" at bounding box center [63, 153] width 127 height 9
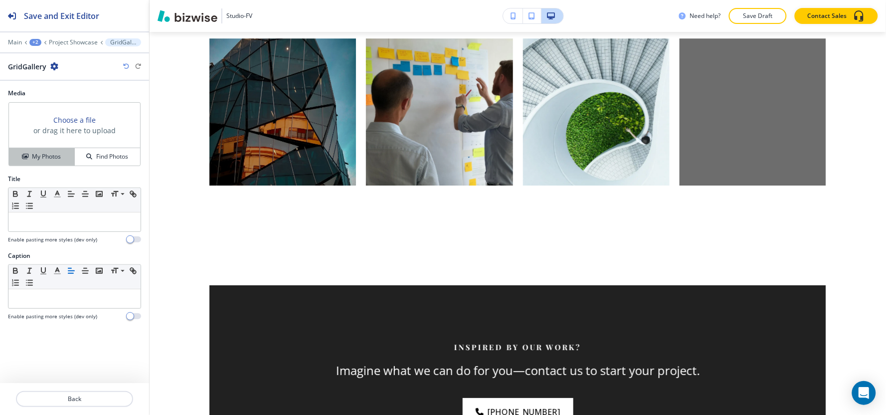
scroll to position [920, 0]
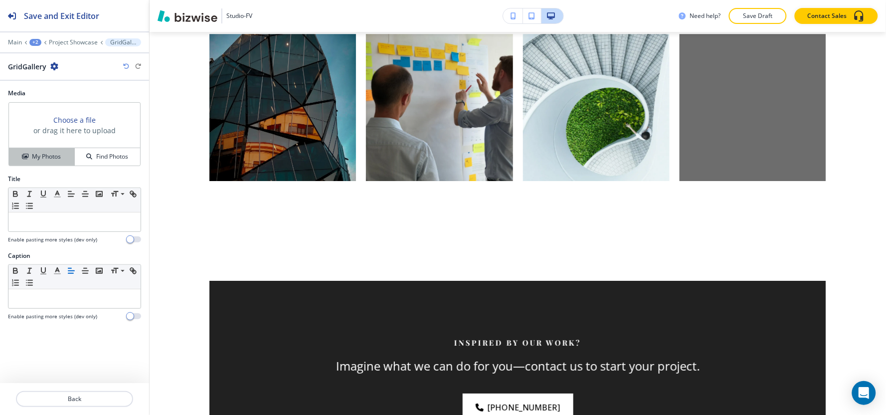
click at [55, 153] on h4 "My Photos" at bounding box center [46, 156] width 29 height 9
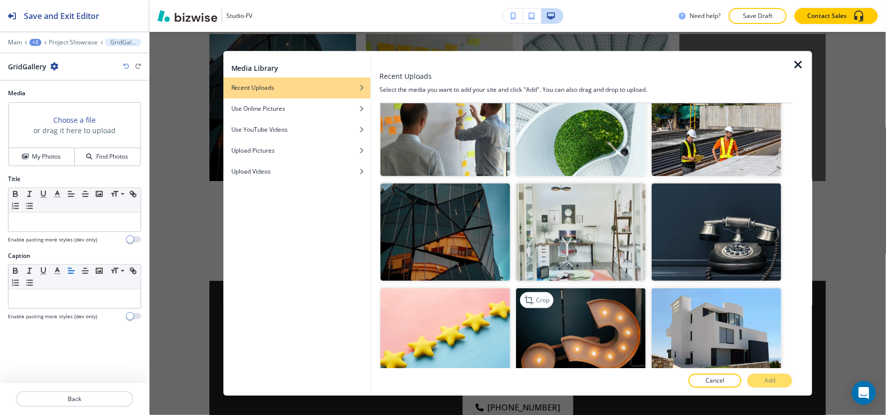
scroll to position [277, 0]
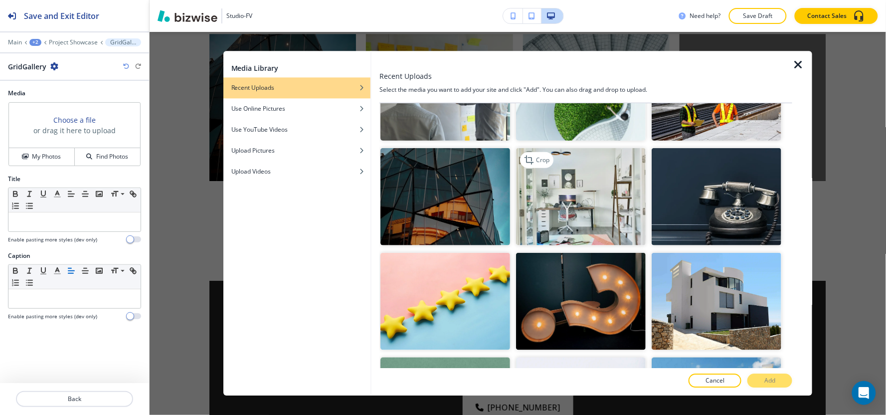
click at [605, 197] on img "button" at bounding box center [581, 196] width 130 height 97
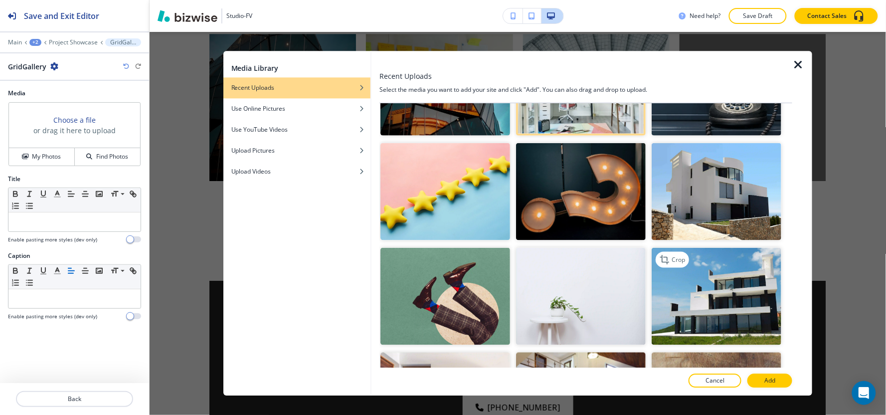
scroll to position [387, 0]
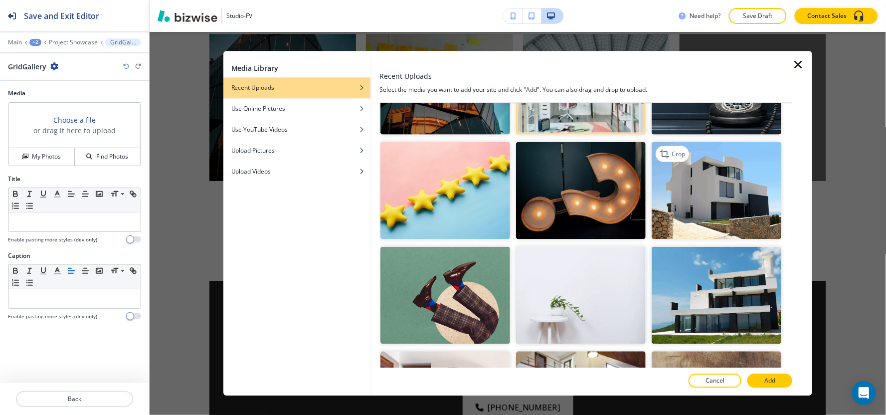
click at [710, 177] on img "button" at bounding box center [717, 190] width 130 height 97
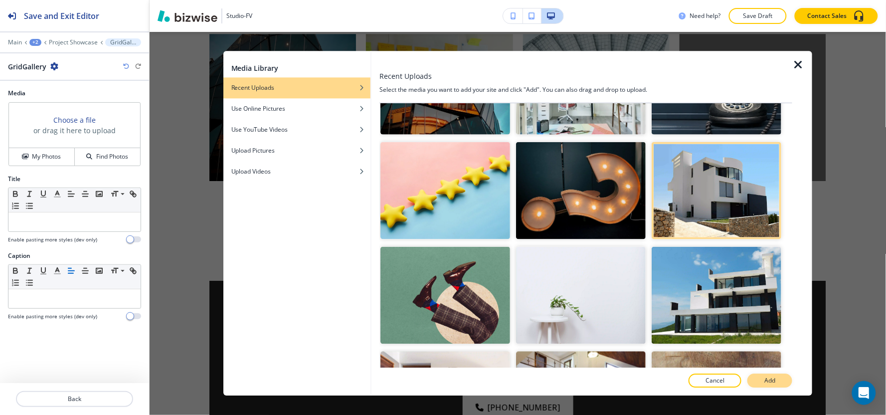
click at [764, 380] on button "Add" at bounding box center [770, 381] width 45 height 14
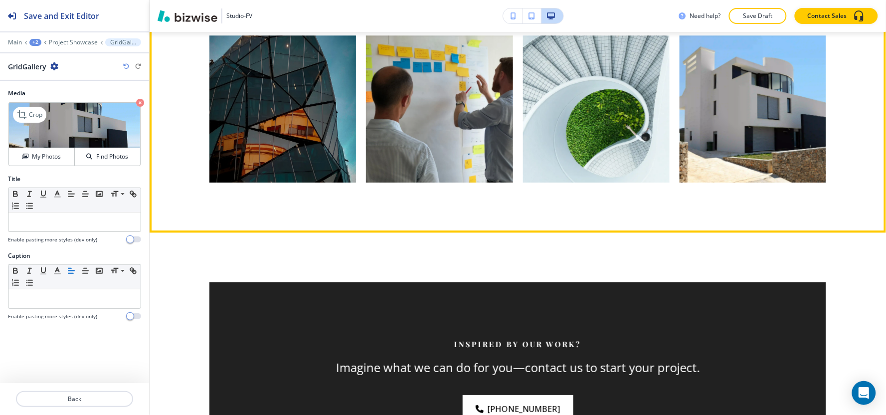
scroll to position [920, 0]
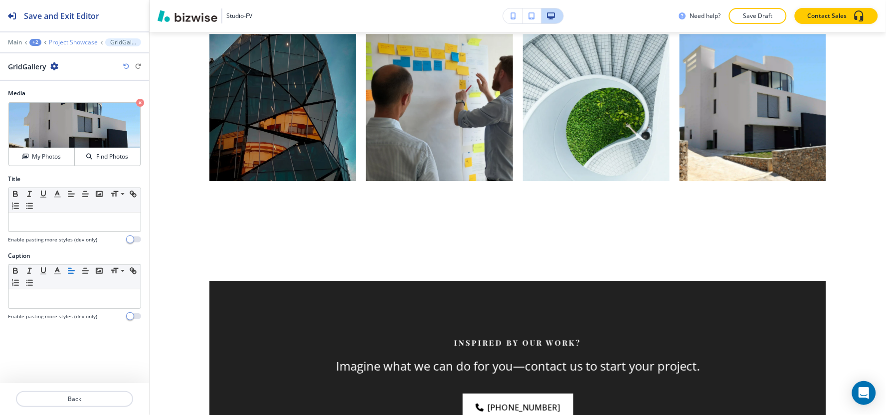
click at [73, 40] on p "Project Showcase" at bounding box center [73, 42] width 49 height 7
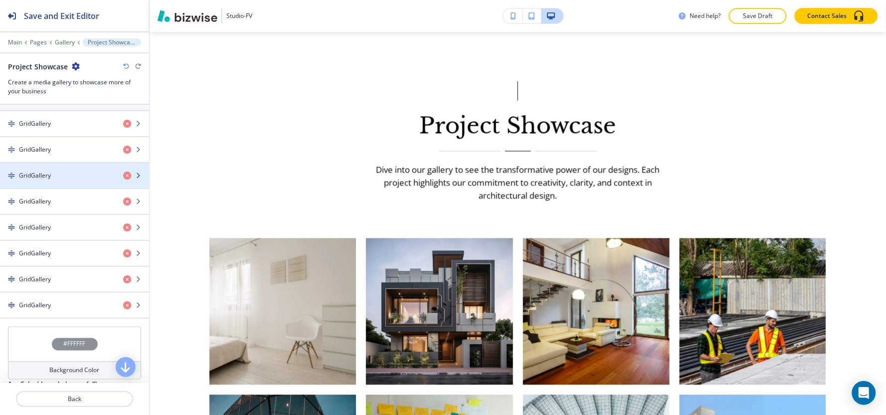
scroll to position [277, 0]
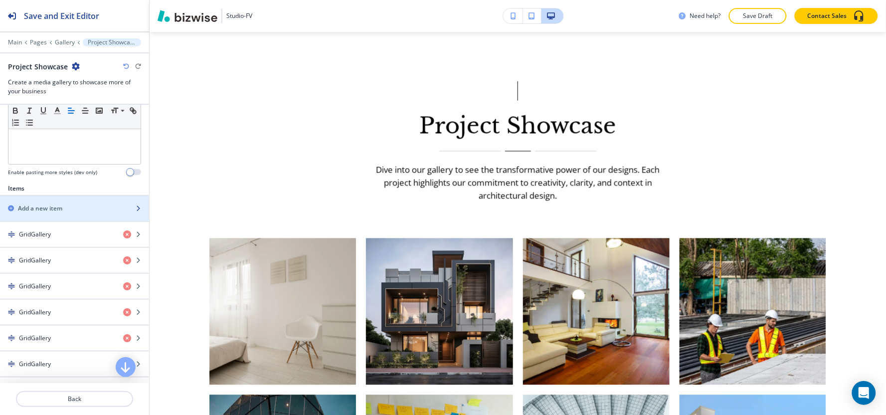
click at [51, 204] on h2 "Add a new item" at bounding box center [40, 208] width 44 height 9
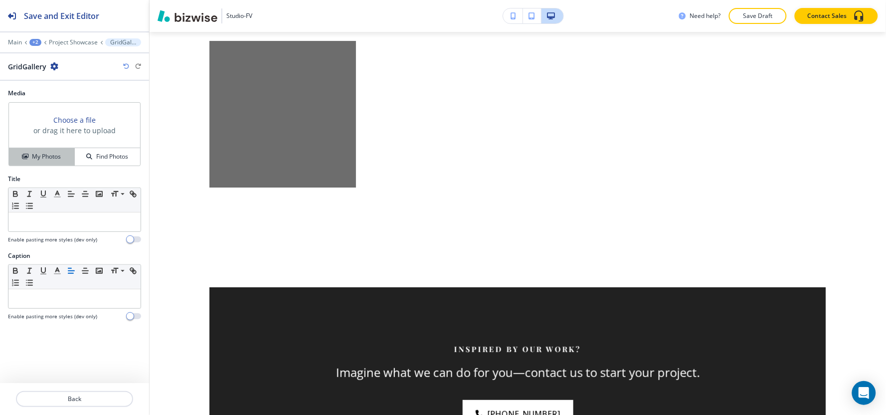
scroll to position [1074, 0]
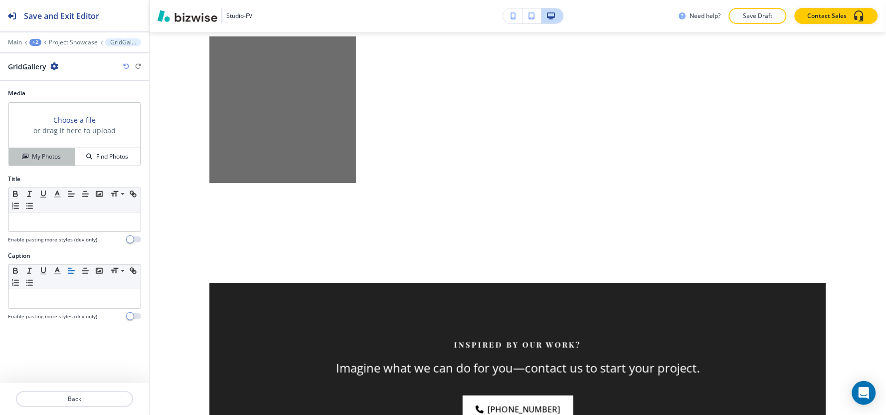
click at [55, 161] on h4 "My Photos" at bounding box center [46, 156] width 29 height 9
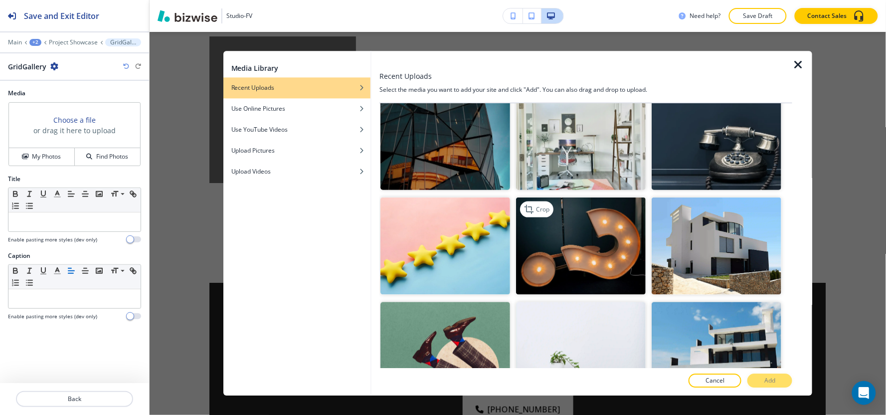
scroll to position [443, 0]
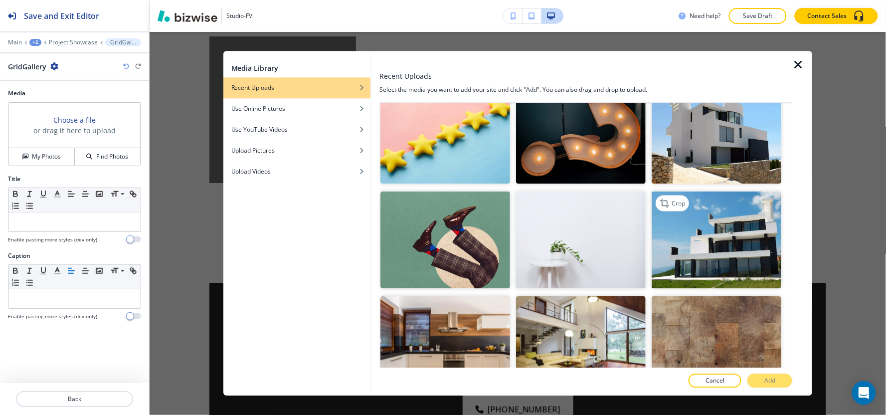
click at [707, 240] on img "button" at bounding box center [717, 239] width 130 height 97
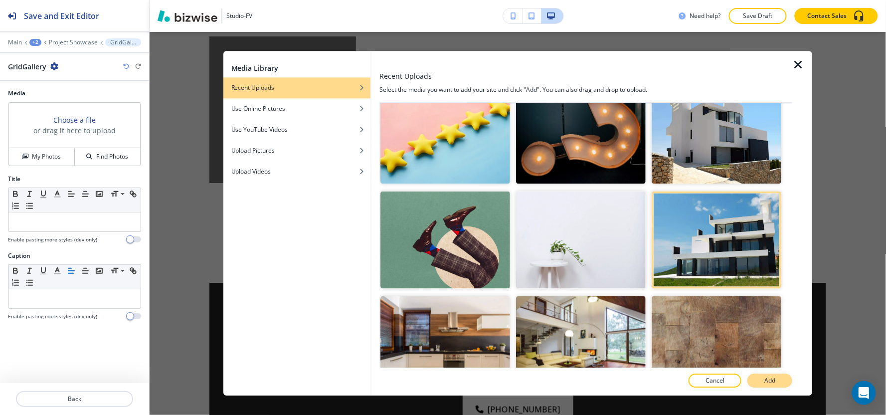
click at [768, 377] on p "Add" at bounding box center [769, 381] width 11 height 9
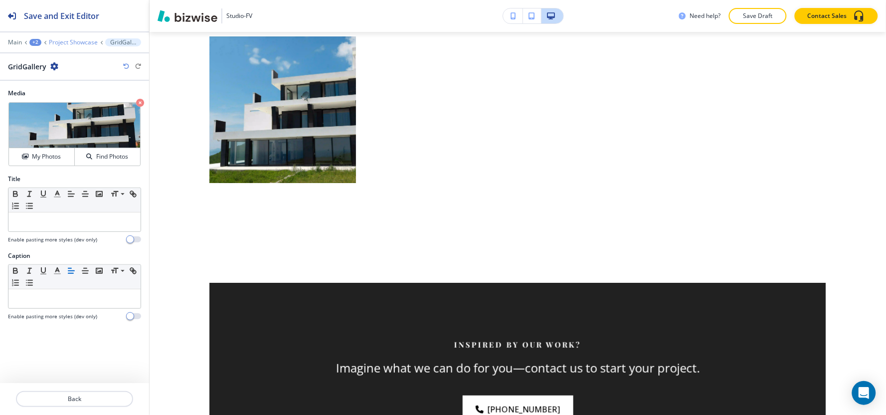
click at [65, 39] on p "Project Showcase" at bounding box center [73, 42] width 49 height 7
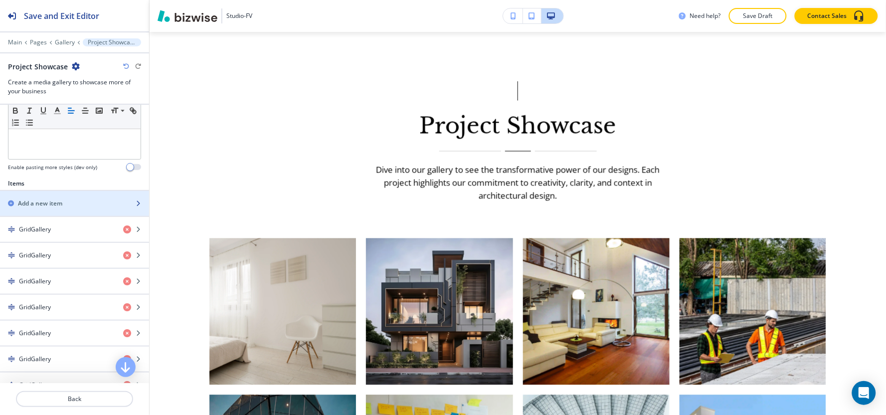
scroll to position [277, 0]
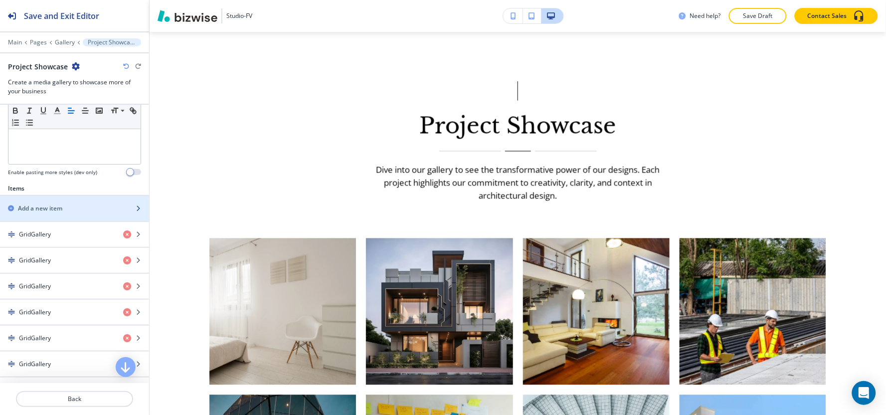
click at [59, 219] on div "button" at bounding box center [74, 217] width 149 height 8
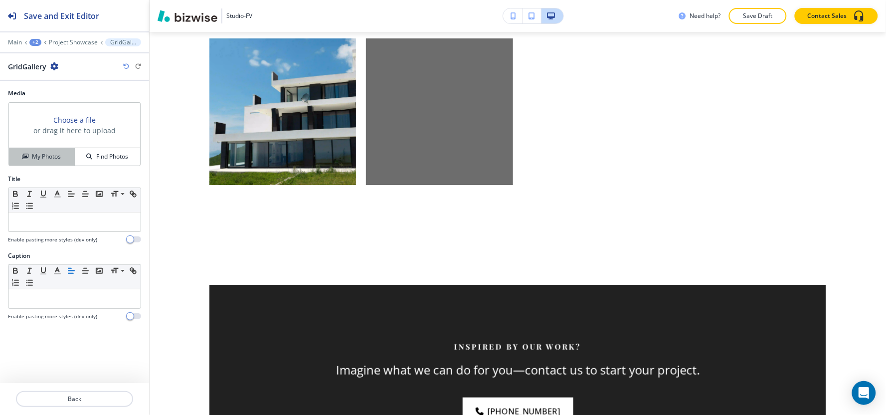
scroll to position [0, 0]
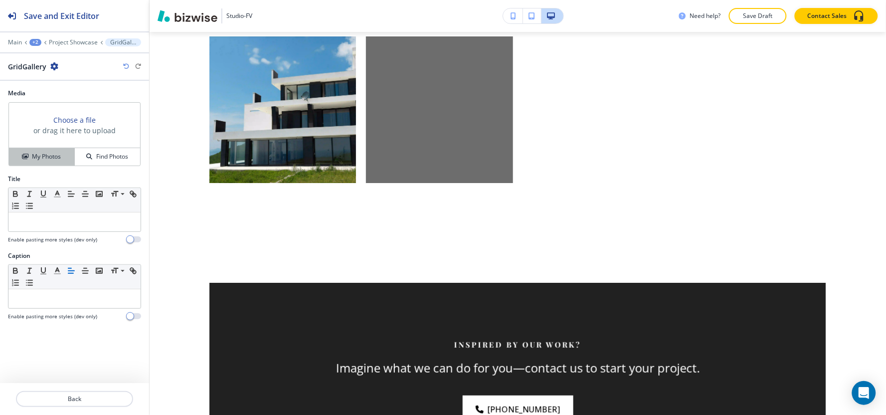
click at [56, 158] on h4 "My Photos" at bounding box center [46, 156] width 29 height 9
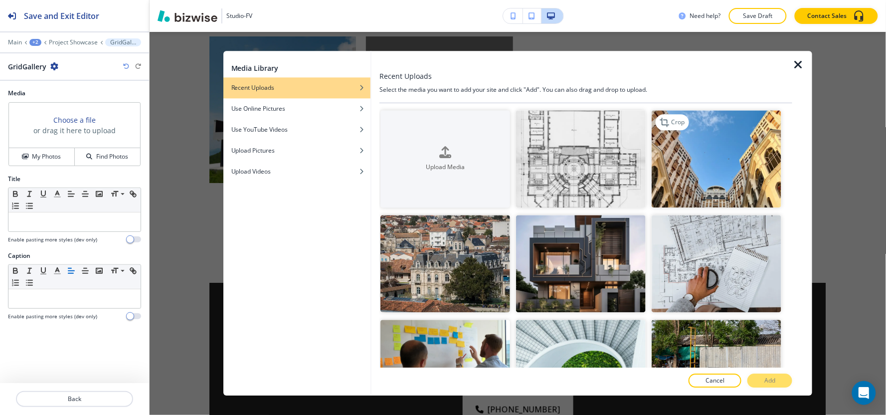
click at [660, 188] on img "button" at bounding box center [717, 158] width 130 height 97
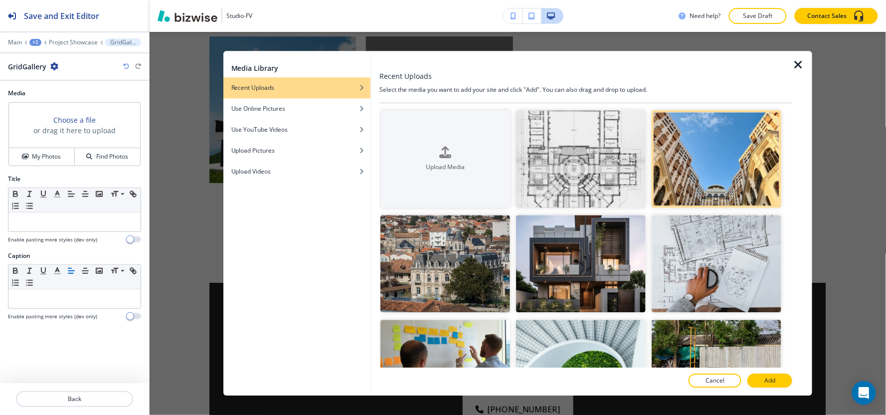
click at [771, 384] on button "Add" at bounding box center [770, 381] width 45 height 14
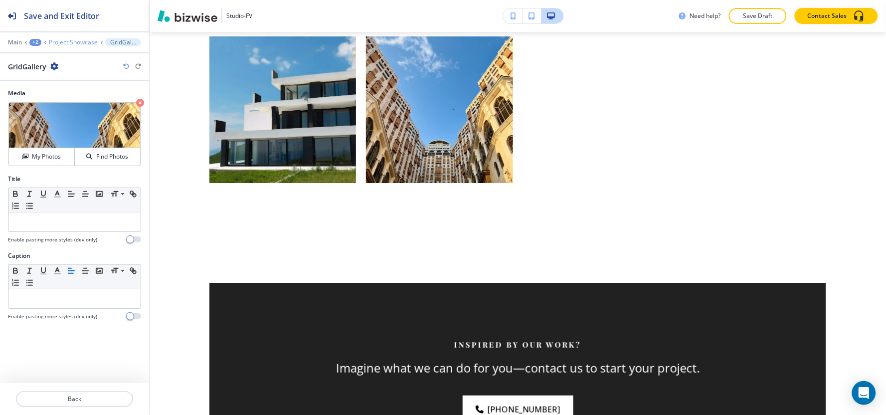
click at [78, 42] on p "Project Showcase" at bounding box center [73, 42] width 49 height 7
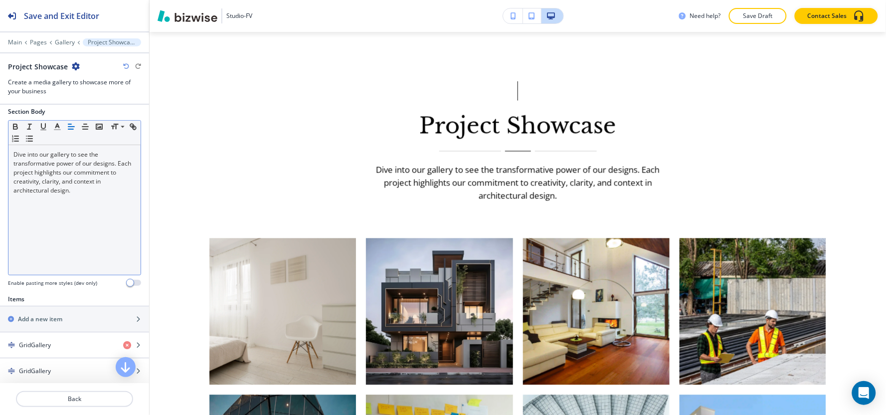
scroll to position [277, 0]
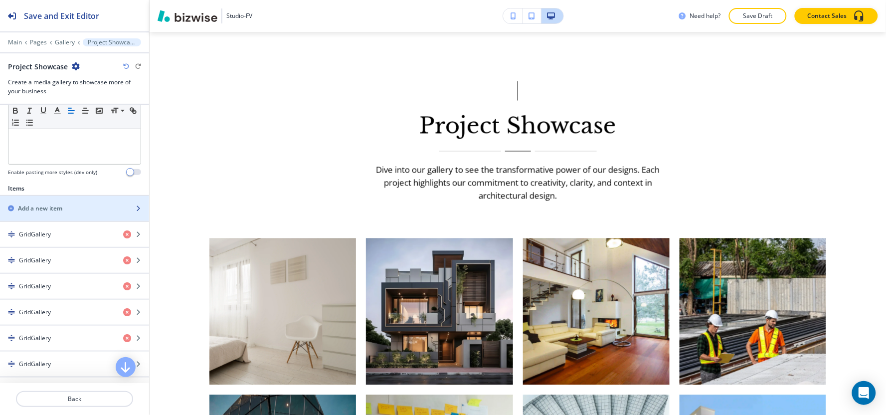
click at [83, 208] on div "Add a new item" at bounding box center [63, 208] width 127 height 9
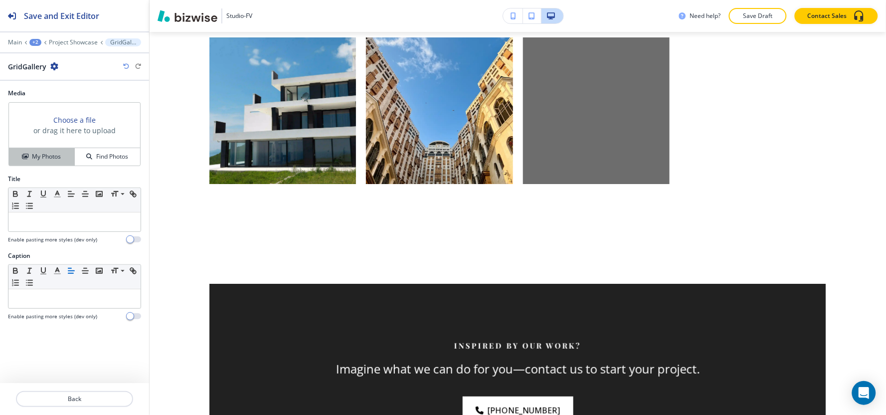
scroll to position [1074, 0]
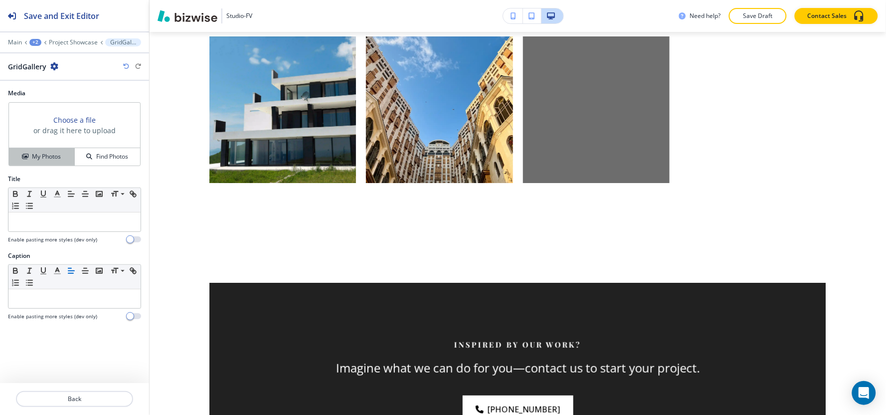
click at [45, 158] on h4 "My Photos" at bounding box center [46, 156] width 29 height 9
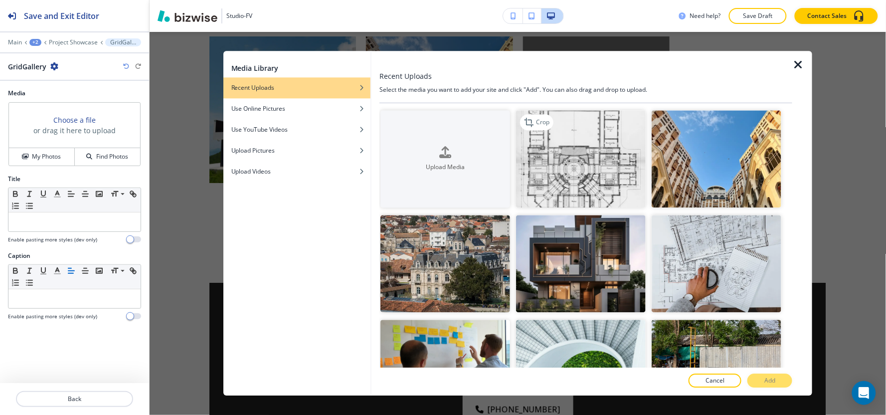
click at [611, 182] on img "button" at bounding box center [581, 158] width 130 height 97
click at [766, 377] on p "Add" at bounding box center [769, 381] width 11 height 9
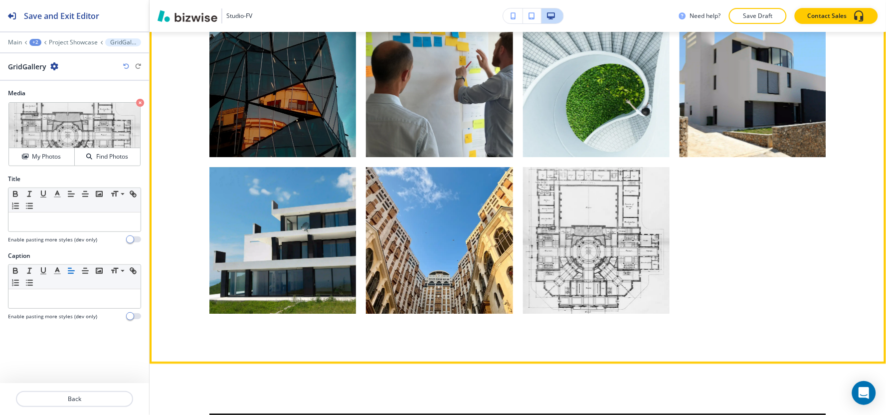
scroll to position [963, 0]
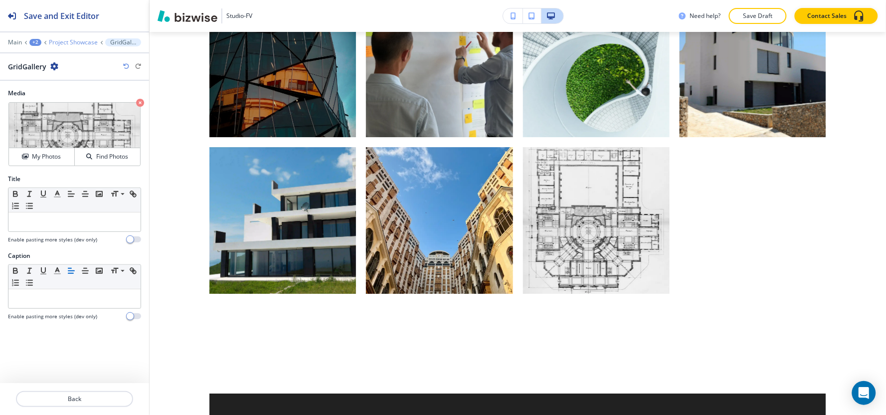
click at [58, 44] on p "Project Showcase" at bounding box center [73, 42] width 49 height 7
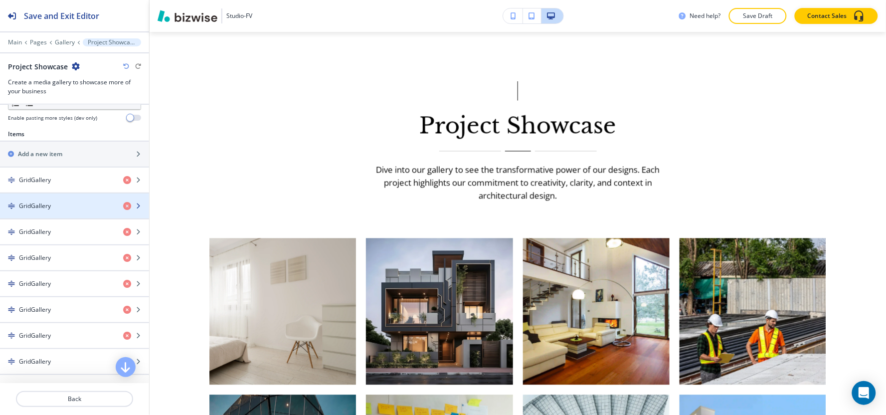
scroll to position [332, 0]
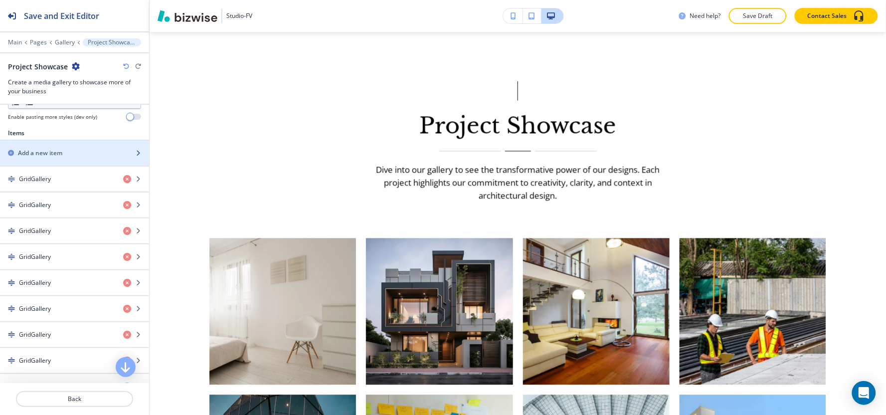
click at [52, 158] on div "button" at bounding box center [74, 162] width 149 height 8
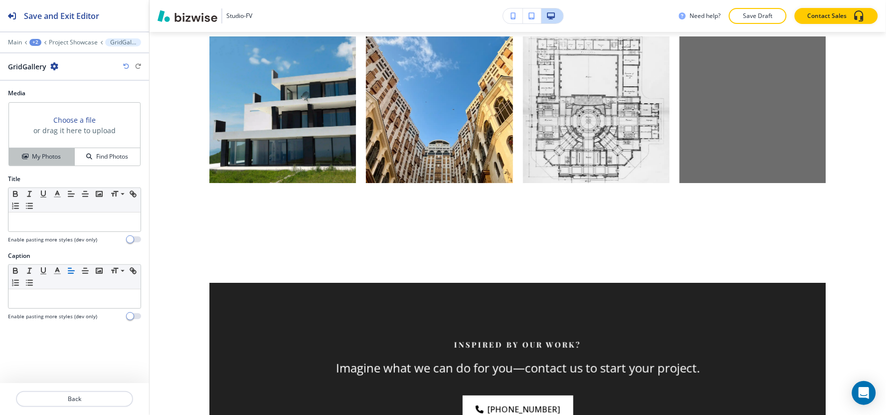
click at [44, 163] on button "My Photos" at bounding box center [42, 156] width 66 height 17
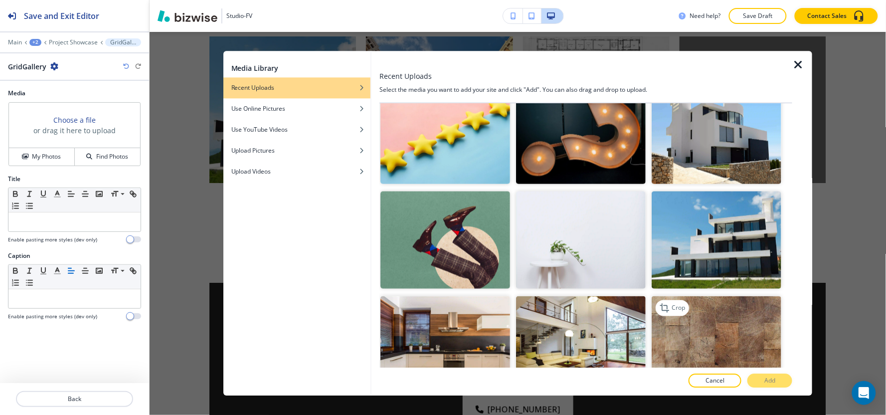
scroll to position [554, 0]
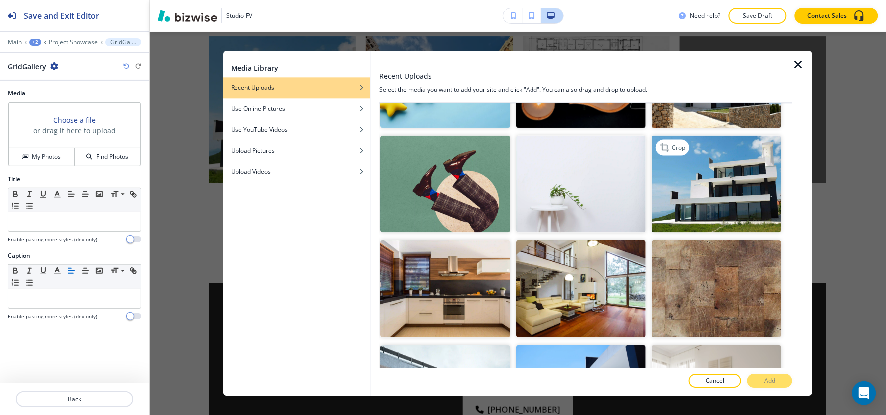
click at [717, 206] on img "button" at bounding box center [717, 183] width 130 height 97
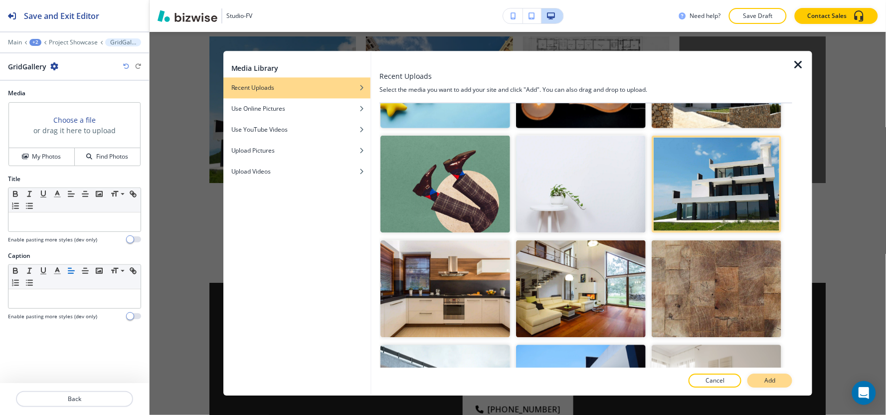
click at [780, 378] on button "Add" at bounding box center [770, 381] width 45 height 14
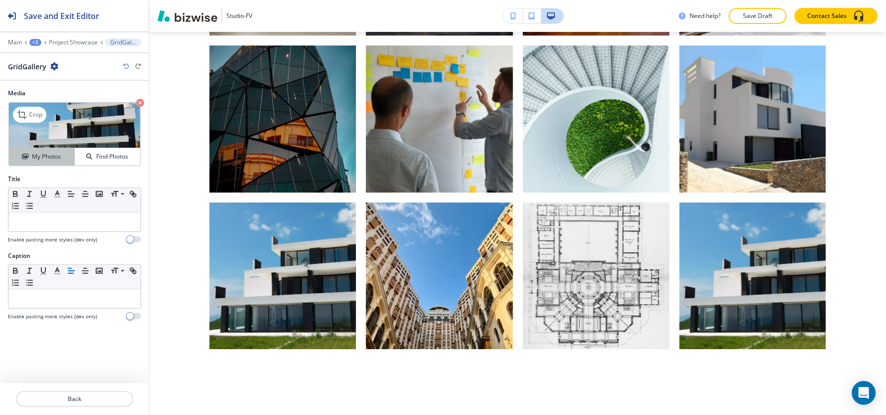
click at [33, 163] on button "My Photos" at bounding box center [42, 156] width 66 height 17
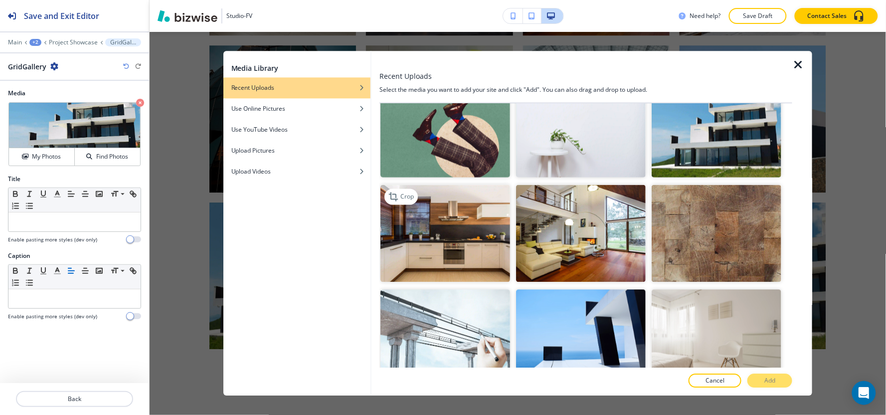
click at [487, 231] on img "button" at bounding box center [445, 233] width 130 height 97
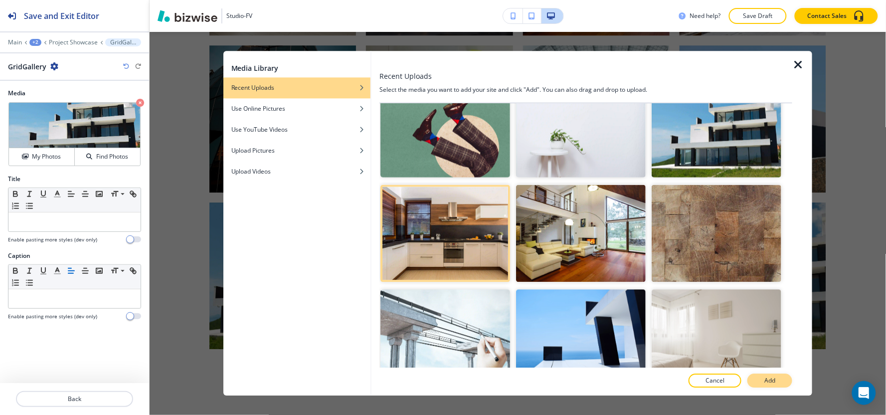
click at [773, 380] on p "Add" at bounding box center [769, 381] width 11 height 9
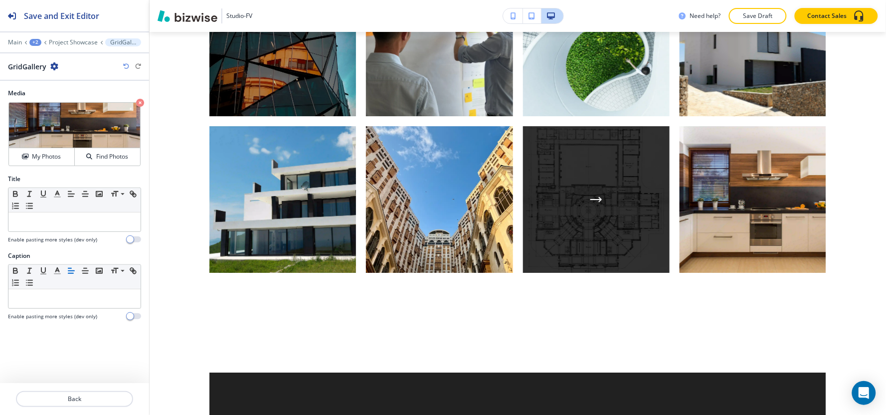
scroll to position [1019, 0]
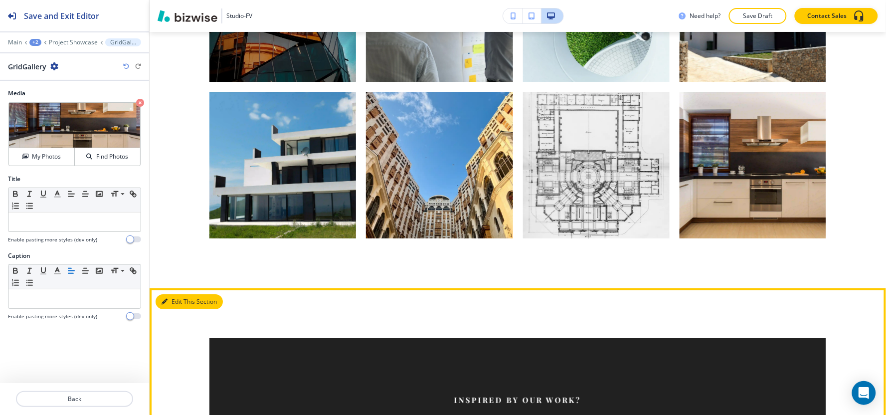
click at [188, 295] on button "Edit This Section" at bounding box center [189, 301] width 67 height 15
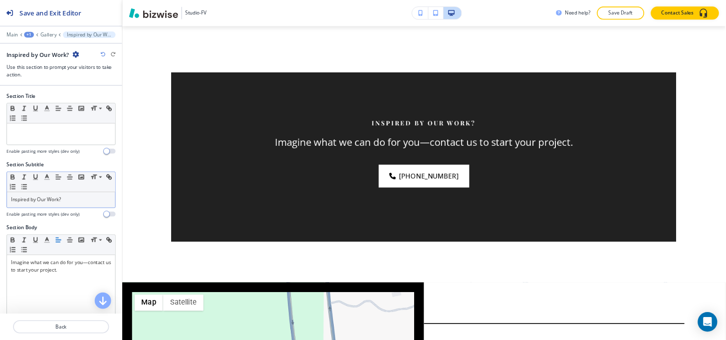
scroll to position [111, 0]
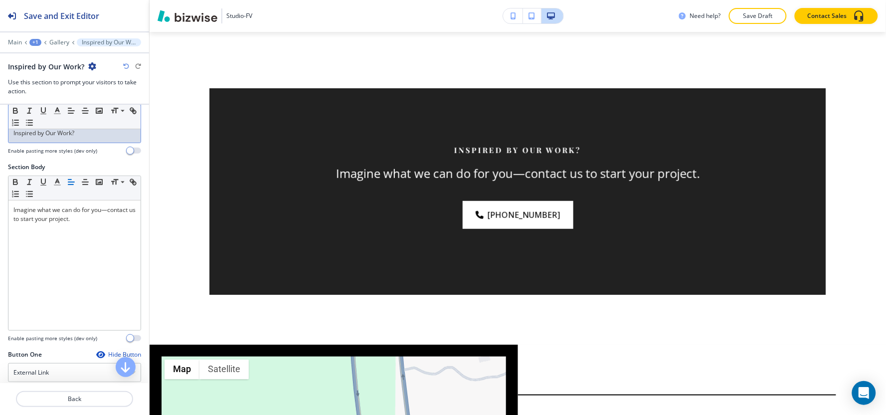
click at [102, 136] on p "Inspired by Our Work?" at bounding box center [74, 133] width 122 height 9
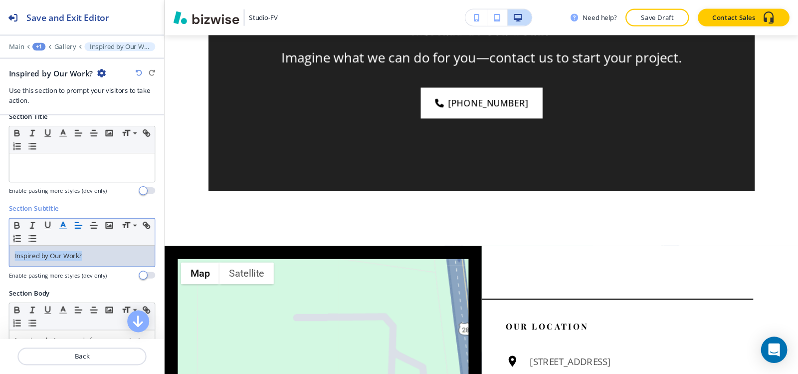
scroll to position [0, 0]
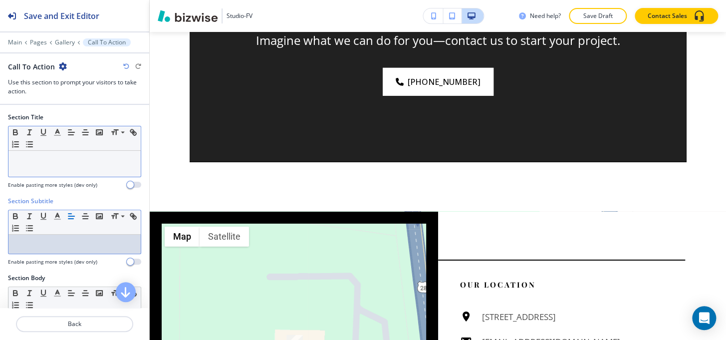
click at [84, 164] on p at bounding box center [74, 160] width 122 height 9
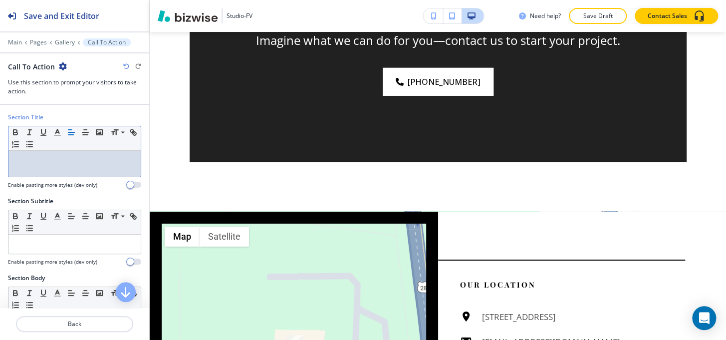
paste div
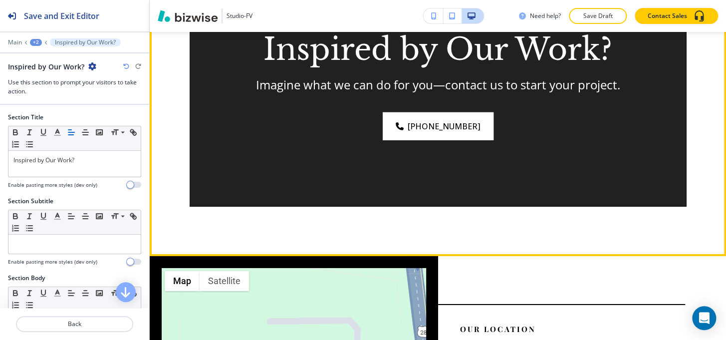
click at [632, 65] on div "Inspired by Our Work? Imagine what we can do for you—contact us to start your p…" at bounding box center [437, 86] width 424 height 108
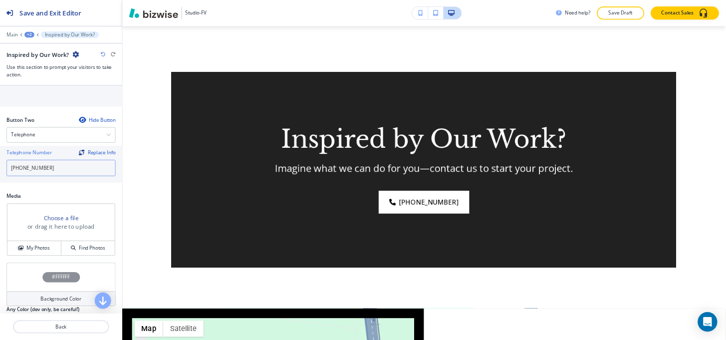
scroll to position [509, 0]
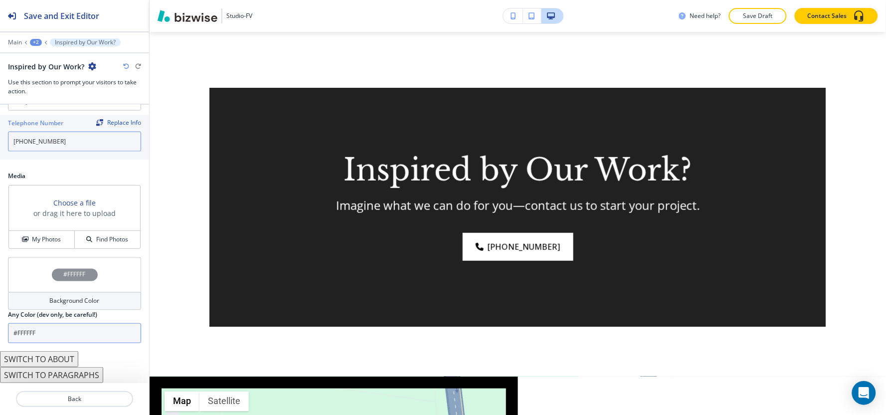
drag, startPoint x: 77, startPoint y: 368, endPoint x: 10, endPoint y: 338, distance: 72.8
click at [10, 338] on div "Section Title Small Normal Large Huge Inspired by Our Work? Enable pasting more…" at bounding box center [74, 244] width 149 height 278
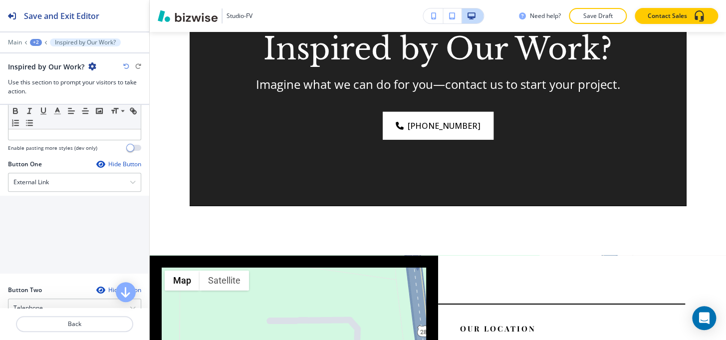
scroll to position [281, 0]
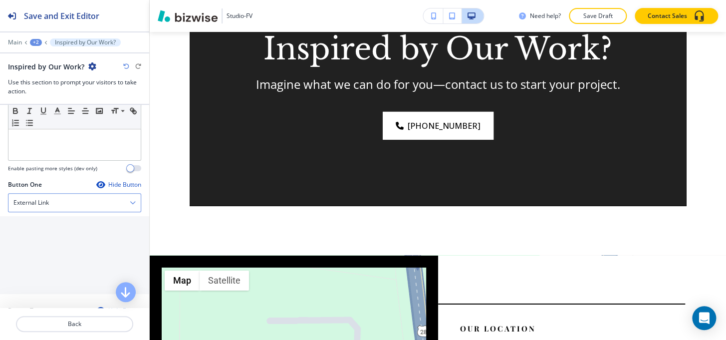
click at [67, 198] on div "External Link" at bounding box center [74, 202] width 132 height 18
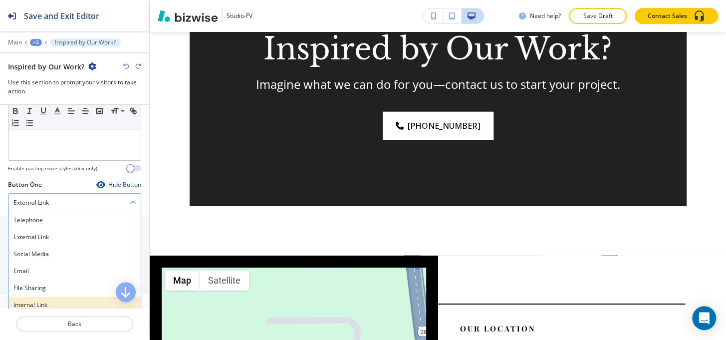
click at [56, 306] on h4 "Internal Link" at bounding box center [74, 304] width 122 height 9
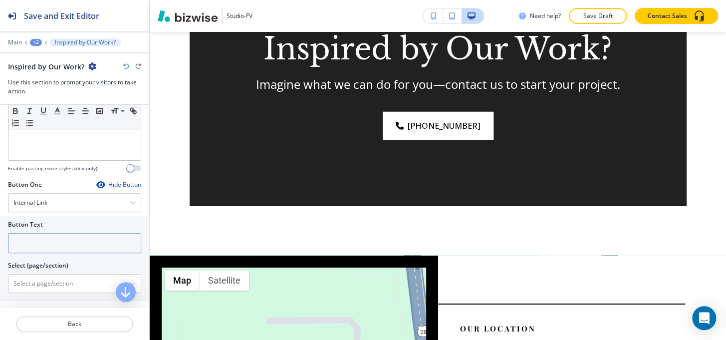
click at [50, 242] on input "text" at bounding box center [74, 243] width 133 height 20
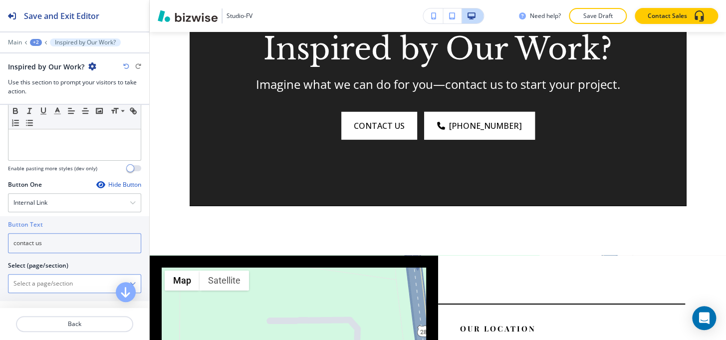
type input "contact us"
click at [48, 283] on \(page\/section\) "Manual Input" at bounding box center [68, 283] width 121 height 17
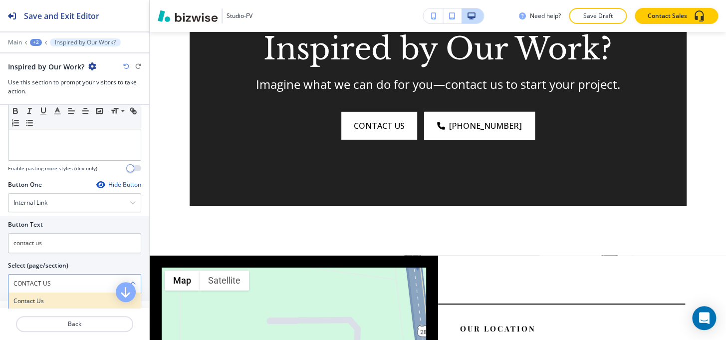
click at [40, 301] on h4 "Contact Us" at bounding box center [74, 300] width 122 height 9
type \(page\/section\) "Contact Us"
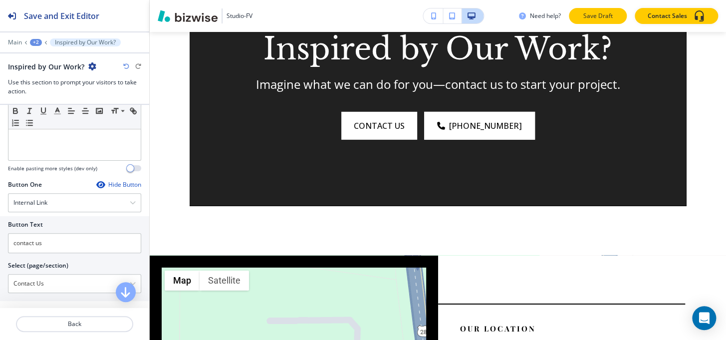
click at [593, 19] on p "Save Draft" at bounding box center [597, 15] width 32 height 9
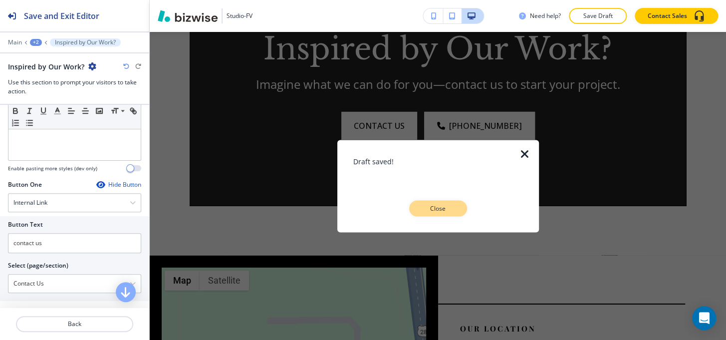
click at [450, 200] on button "Close" at bounding box center [438, 208] width 58 height 16
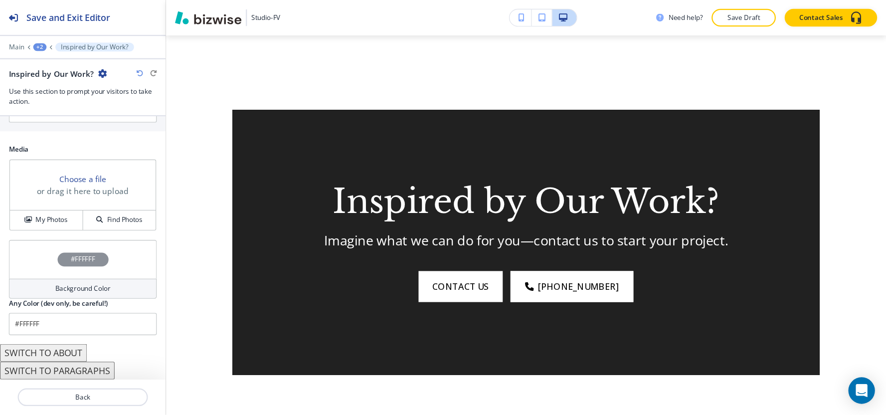
scroll to position [1192, 0]
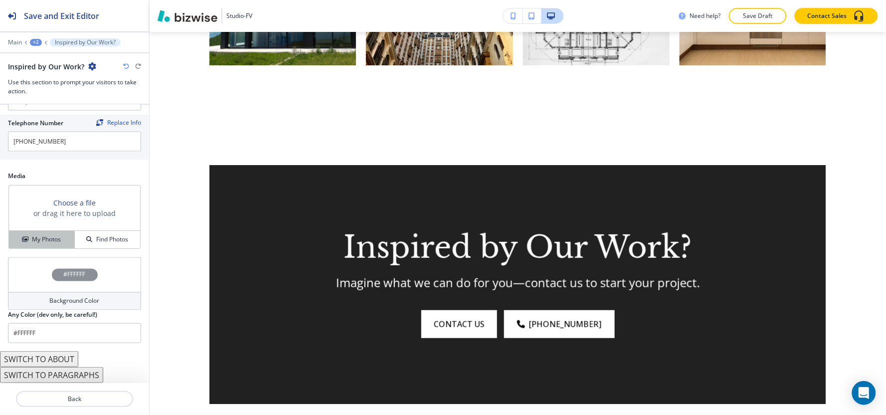
click at [57, 242] on h4 "My Photos" at bounding box center [46, 239] width 29 height 9
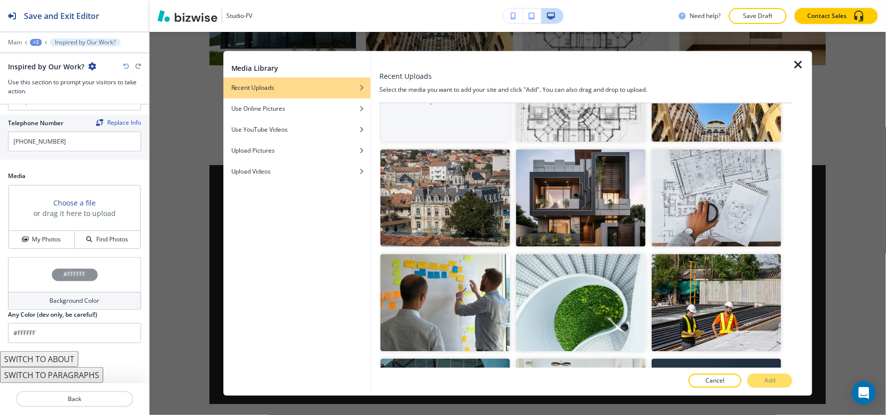
scroll to position [0, 0]
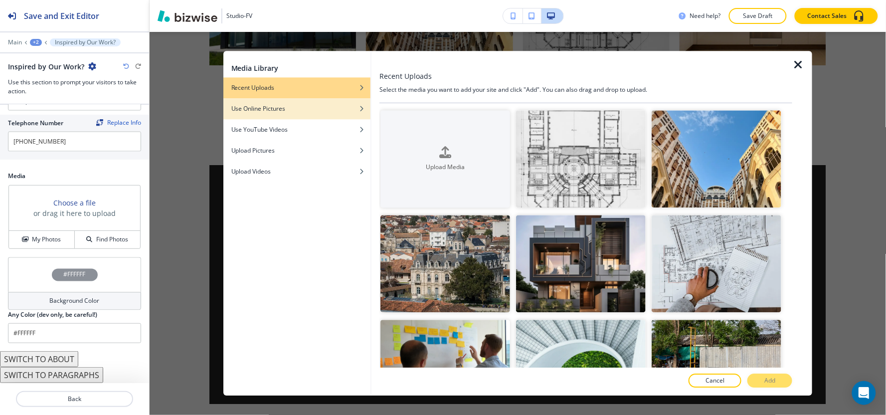
click at [303, 114] on div "button" at bounding box center [296, 116] width 147 height 6
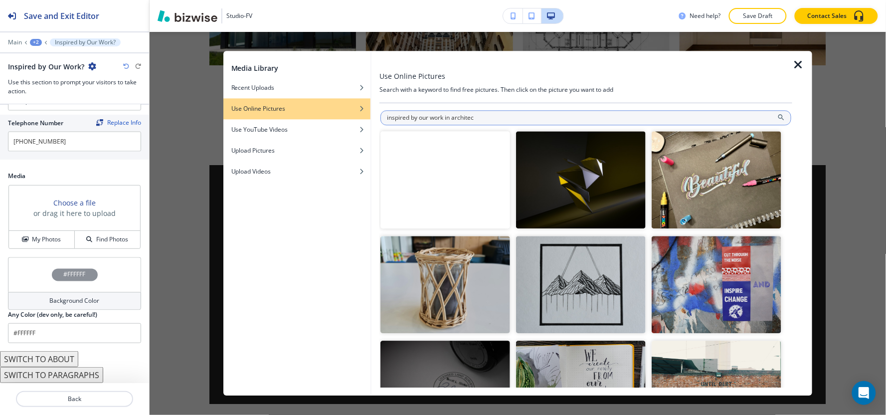
type input "inspired by our work in architec"
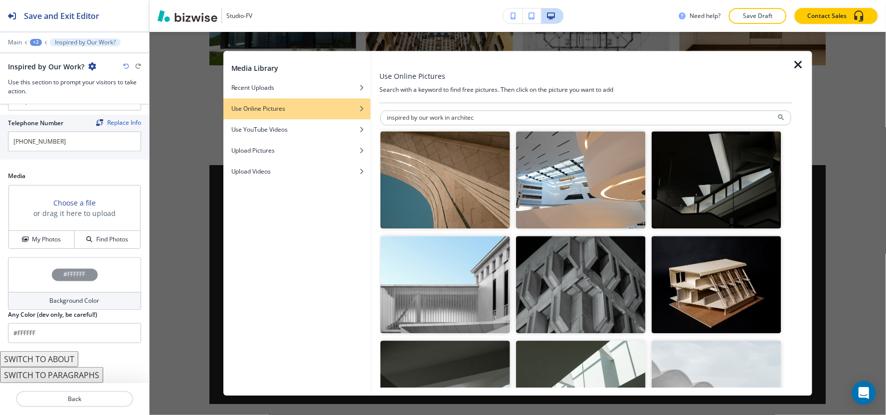
click at [750, 282] on img "button" at bounding box center [717, 284] width 130 height 97
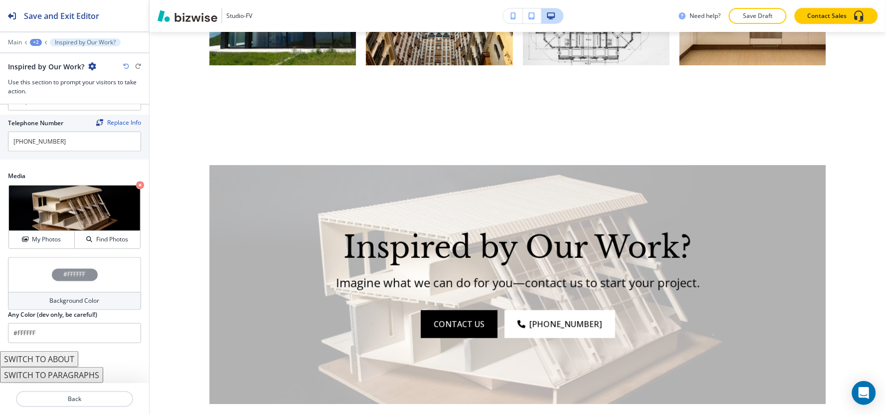
click at [50, 301] on h4 "Background Color" at bounding box center [75, 301] width 50 height 9
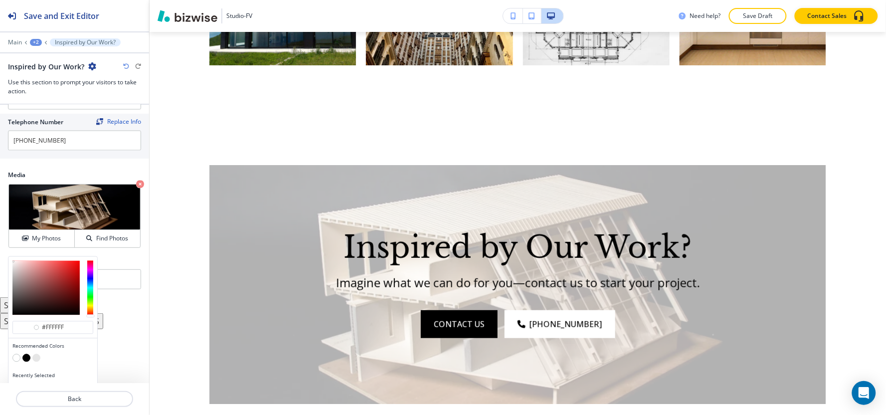
click at [27, 359] on button "button" at bounding box center [26, 358] width 8 height 8
type input "#000000"
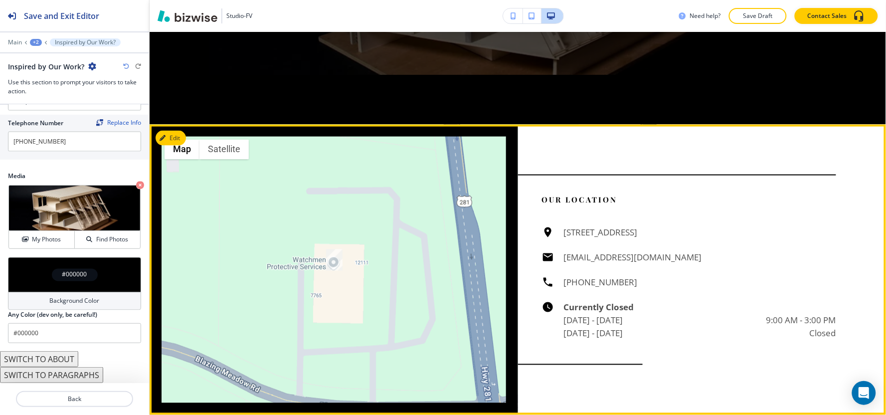
scroll to position [1524, 0]
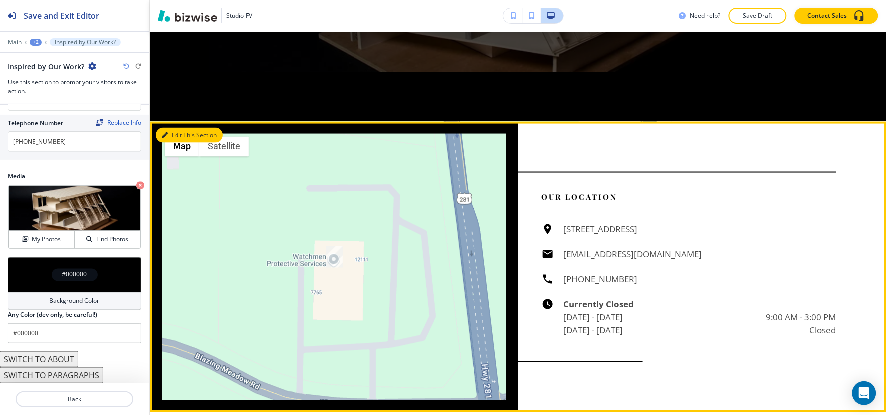
click at [173, 128] on button "Edit This Section" at bounding box center [189, 135] width 67 height 15
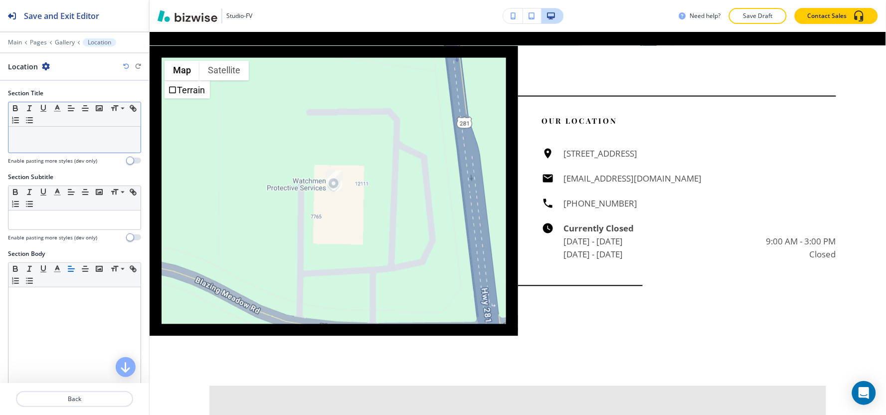
scroll to position [1608, 0]
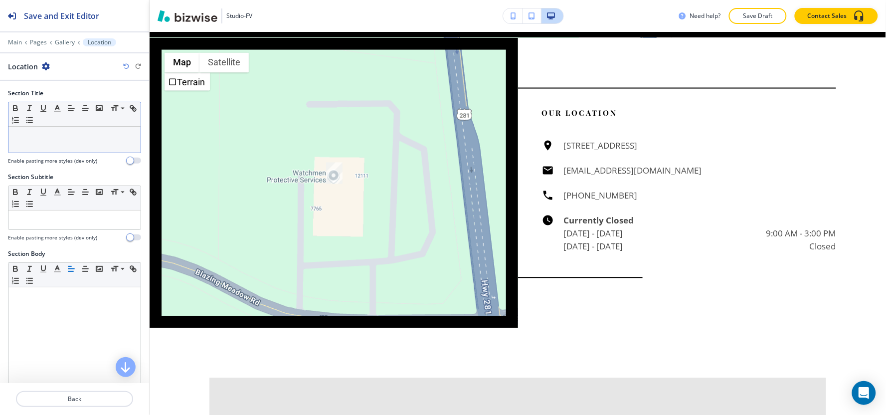
click at [58, 142] on div at bounding box center [74, 140] width 132 height 26
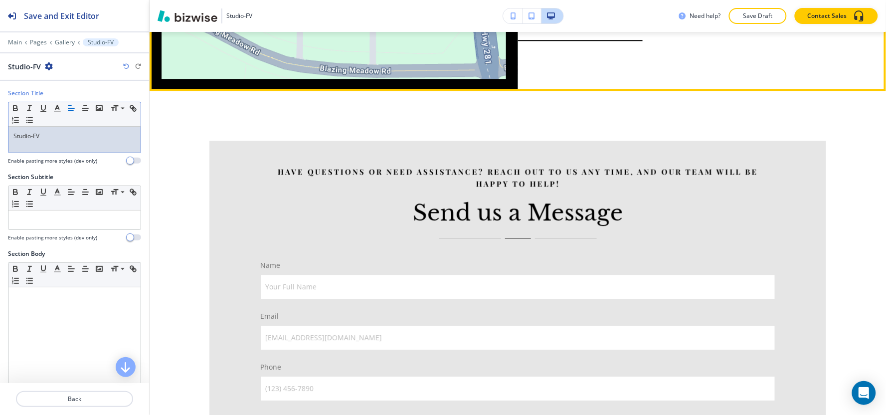
scroll to position [1885, 0]
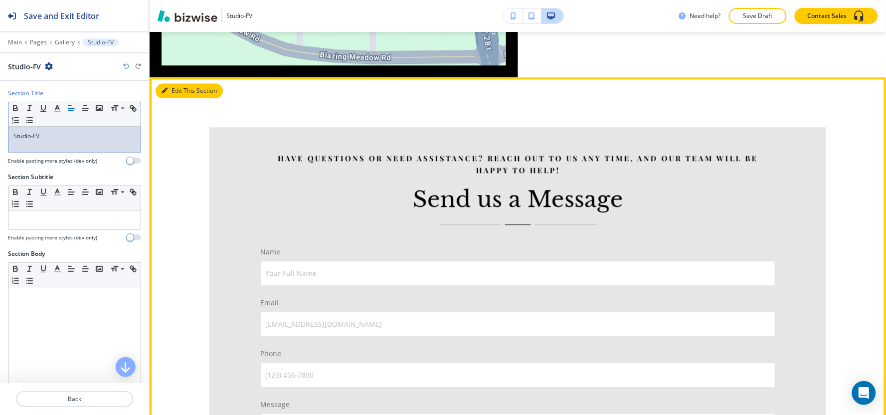
click at [182, 83] on button "Edit This Section" at bounding box center [189, 90] width 67 height 15
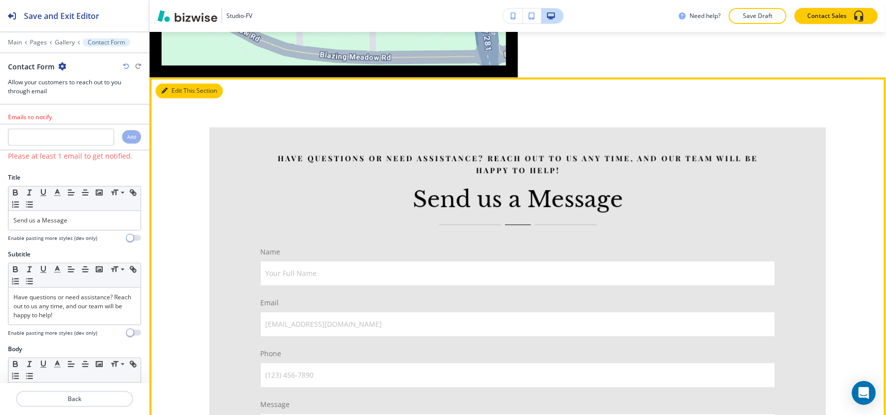
scroll to position [1924, 0]
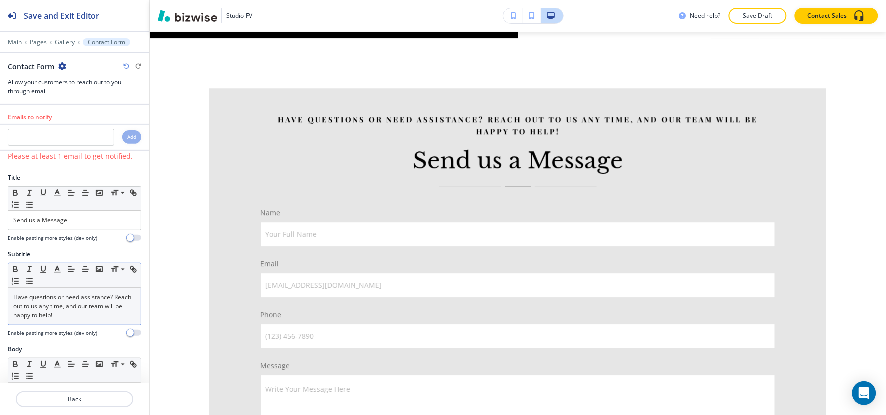
click at [83, 321] on div "Have questions or need assistance? Reach out to us any time, and our team will …" at bounding box center [74, 306] width 132 height 37
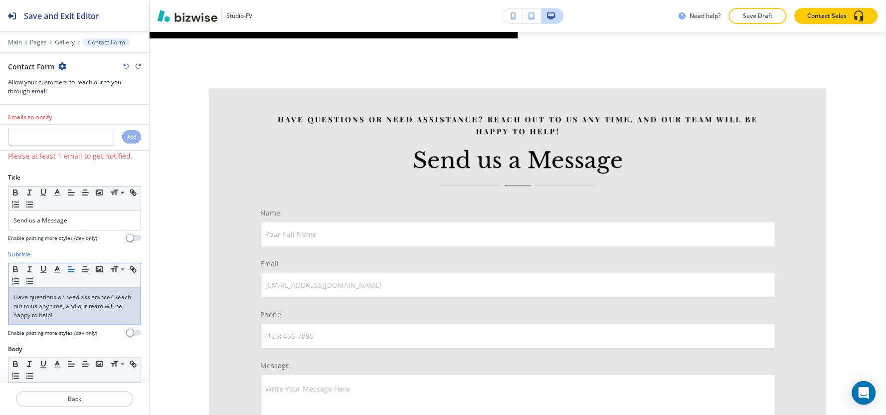
click at [83, 320] on div "Have questions or need assistance? Reach out to us any time, and our team will …" at bounding box center [74, 306] width 132 height 37
click at [83, 319] on p "Have questions or need assistance? Reach out to us any time, and our team will …" at bounding box center [74, 306] width 122 height 27
click at [84, 319] on p "Have questions or need assistance? Reach out to us any time, and our team will …" at bounding box center [74, 306] width 122 height 27
click at [82, 318] on p "Have questions or need assistance? Reach out to us any time, and our team will …" at bounding box center [74, 306] width 122 height 27
click at [82, 317] on p "Have questions or need assistance? Reach out to us any time, and our team will …" at bounding box center [74, 306] width 122 height 27
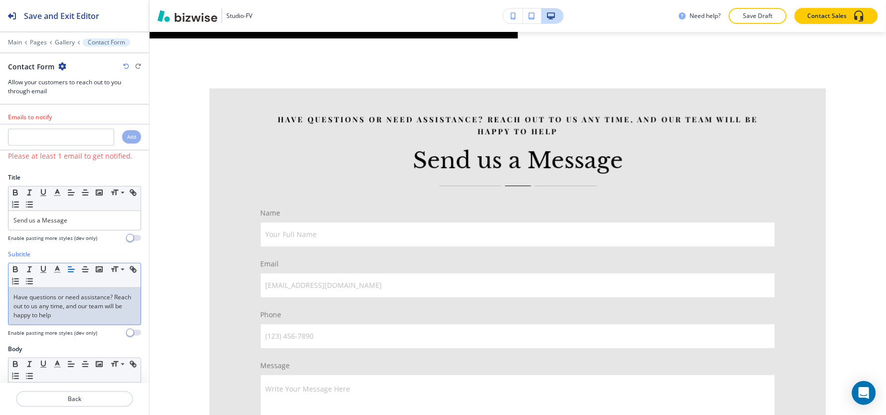
click at [82, 317] on p "Have questions or need assistance? Reach out to us any time, and our team will …" at bounding box center [74, 306] width 122 height 27
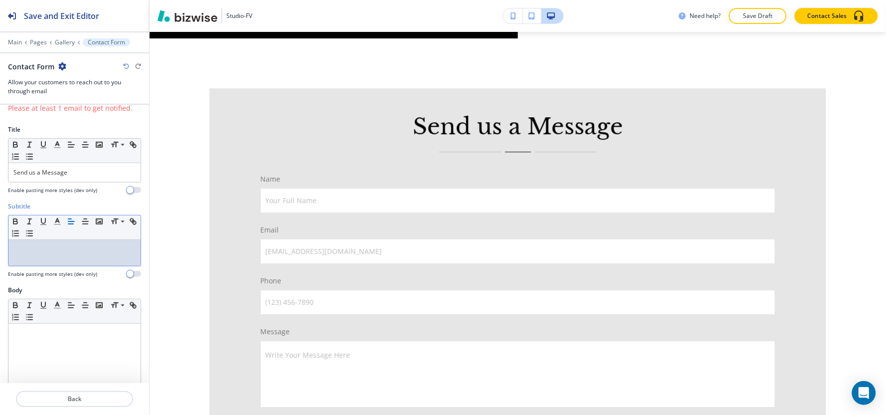
scroll to position [111, 0]
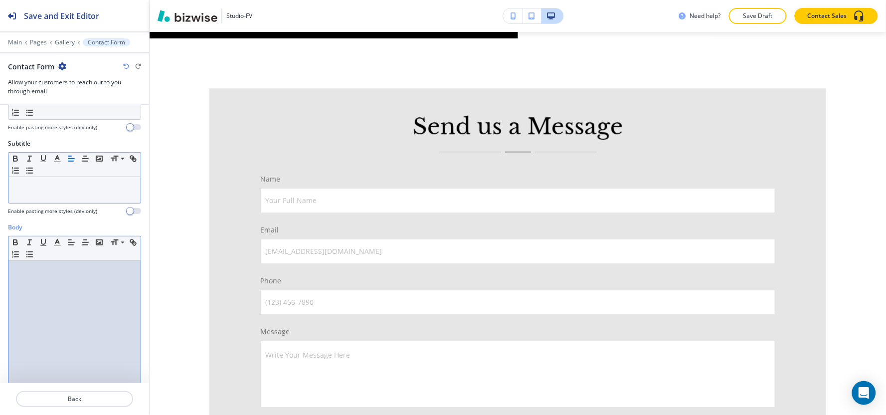
click at [93, 299] on div at bounding box center [74, 326] width 132 height 130
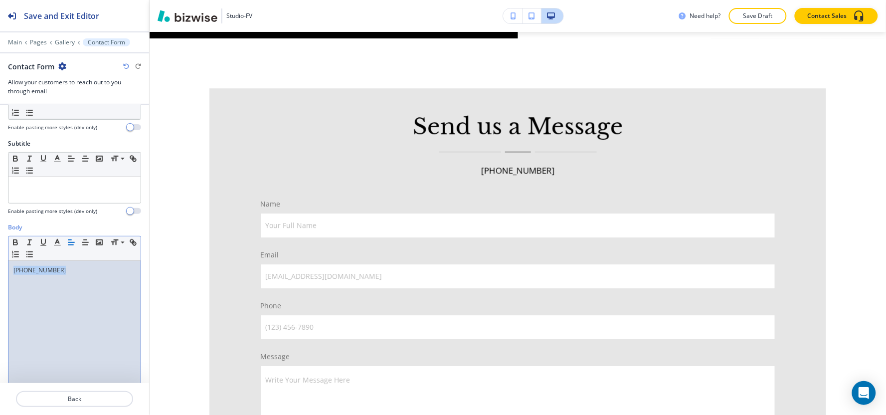
drag, startPoint x: 96, startPoint y: 273, endPoint x: 0, endPoint y: 301, distance: 100.4
click at [0, 301] on div "Body Small Normal Large Huge [PHONE_NUMBER] Enable pasting more styles (dev onl…" at bounding box center [74, 317] width 149 height 188
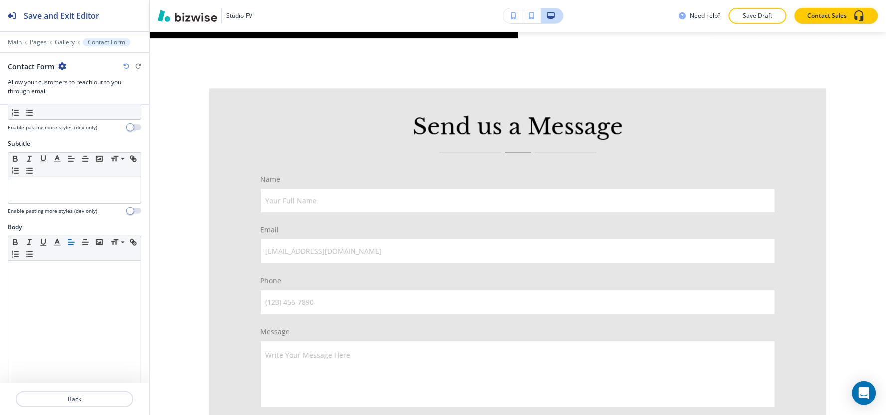
click at [125, 66] on icon "button" at bounding box center [126, 66] width 6 height 6
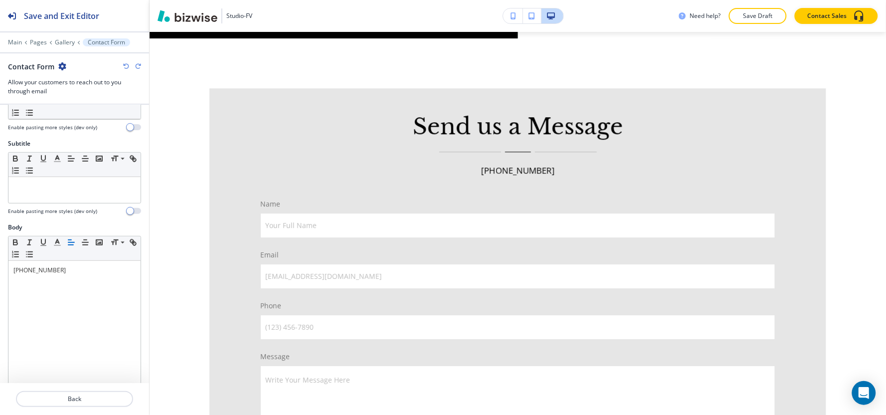
click at [125, 66] on icon "button" at bounding box center [126, 66] width 6 height 6
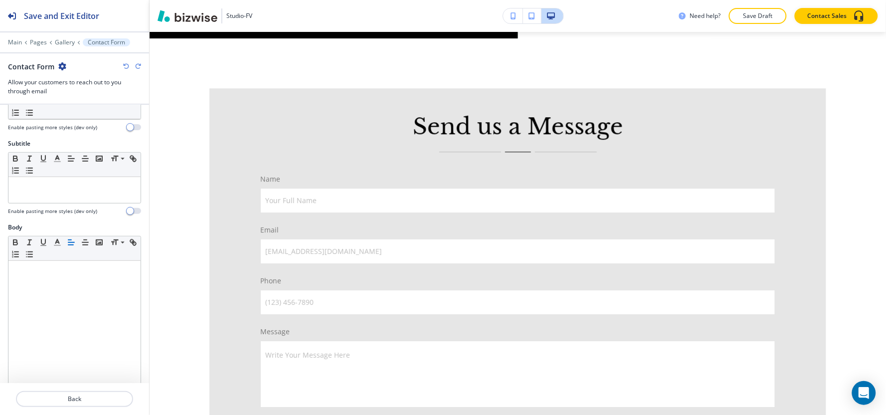
click at [125, 66] on icon "button" at bounding box center [126, 66] width 6 height 6
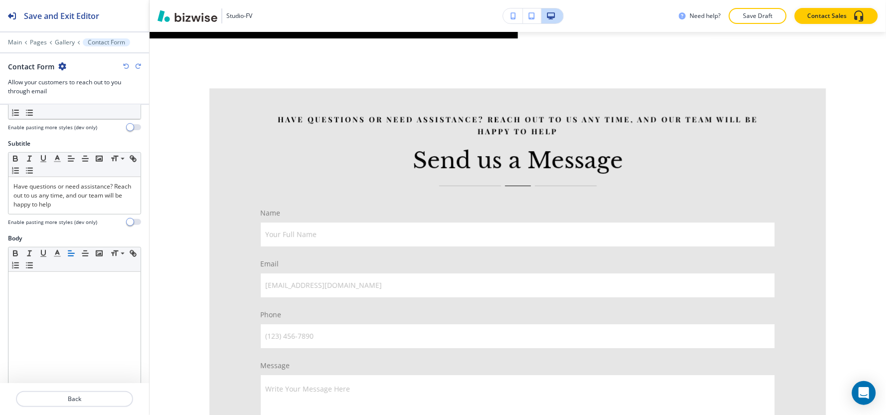
click at [126, 63] on icon "button" at bounding box center [126, 66] width 6 height 6
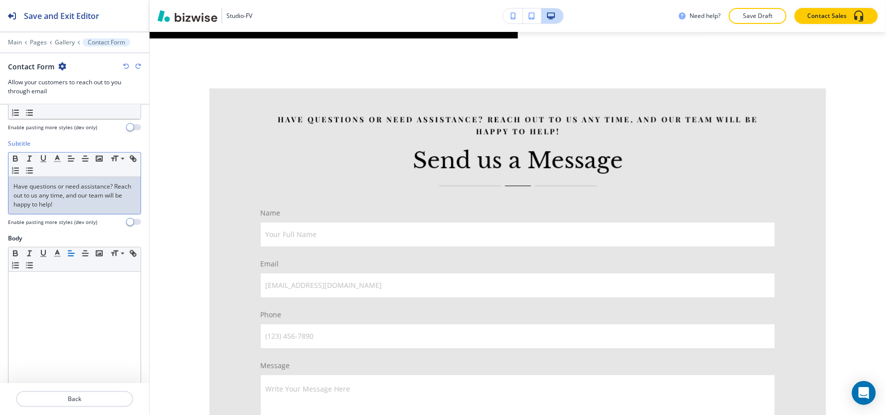
click at [85, 212] on div "Have questions or need assistance? Reach out to us any time, and our team will …" at bounding box center [74, 195] width 132 height 37
click at [85, 211] on div "Have questions or need assistance? Reach out to us any time, and our team will …" at bounding box center [74, 195] width 132 height 37
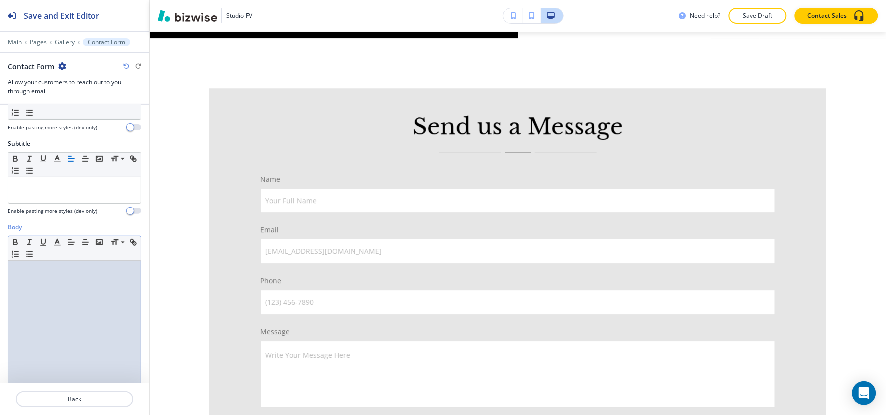
click at [51, 280] on div at bounding box center [74, 326] width 132 height 130
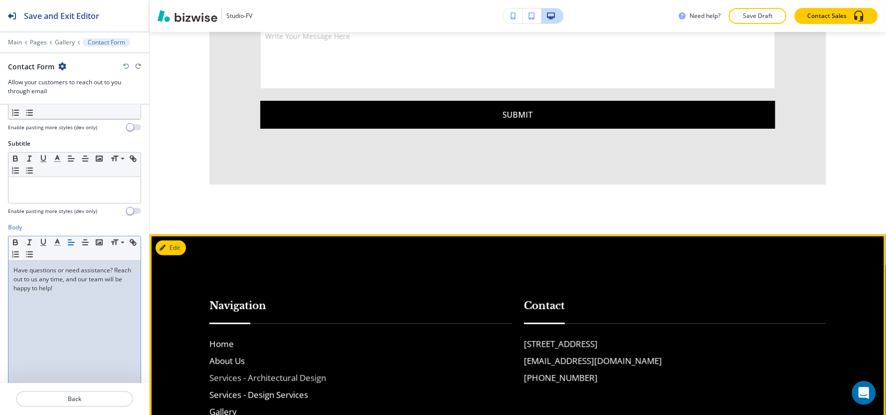
scroll to position [2367, 0]
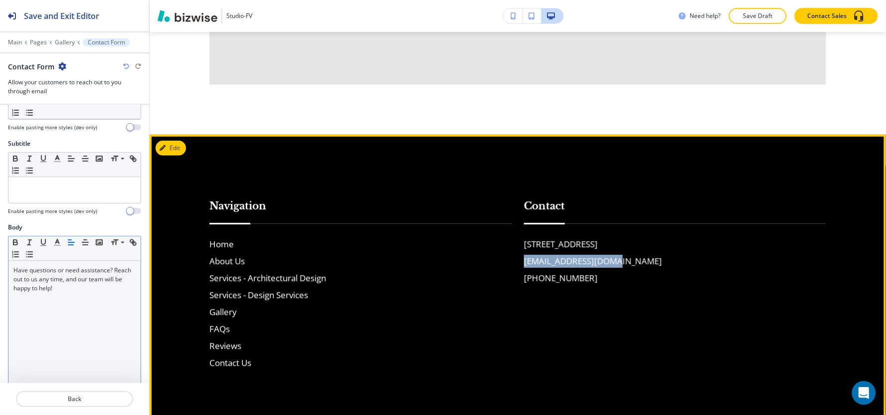
drag, startPoint x: 607, startPoint y: 260, endPoint x: 518, endPoint y: 259, distance: 89.8
click at [518, 259] on div "Contact [STREET_ADDRESS] [EMAIL_ADDRESS][DOMAIN_NAME] [PHONE_NUMBER]" at bounding box center [669, 274] width 315 height 191
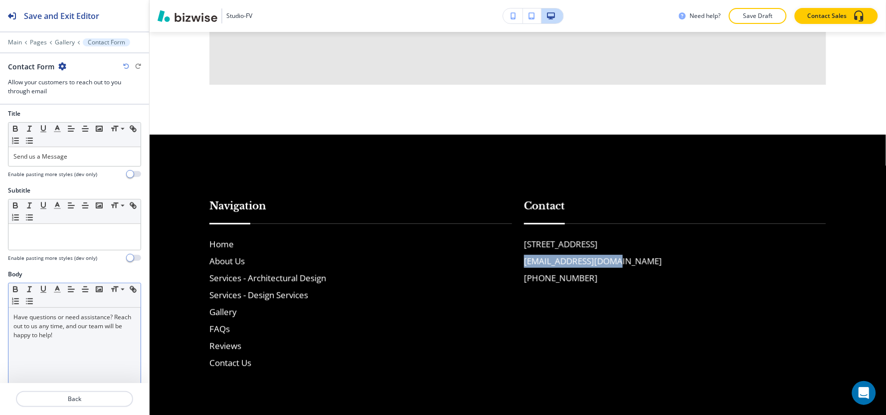
scroll to position [0, 0]
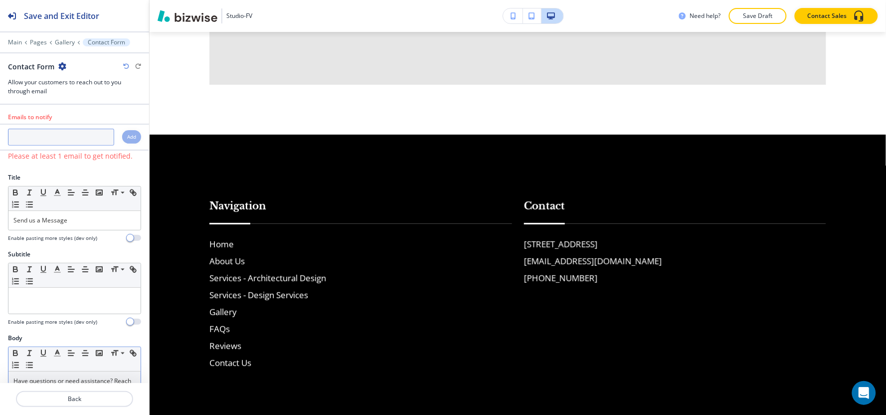
click at [54, 147] on div at bounding box center [74, 148] width 149 height 4
click at [57, 143] on input "text" at bounding box center [61, 137] width 106 height 17
paste input "[EMAIL_ADDRESS][DOMAIN_NAME]"
type input "[EMAIL_ADDRESS][DOMAIN_NAME]"
click at [127, 140] on h4 "Add" at bounding box center [131, 136] width 9 height 7
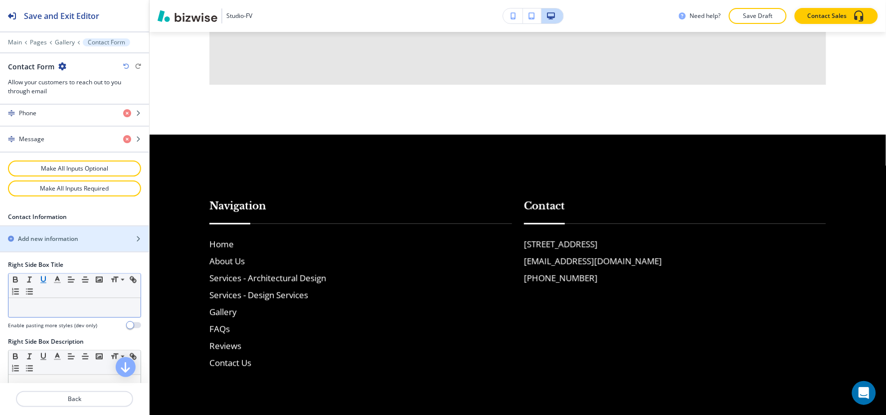
scroll to position [665, 0]
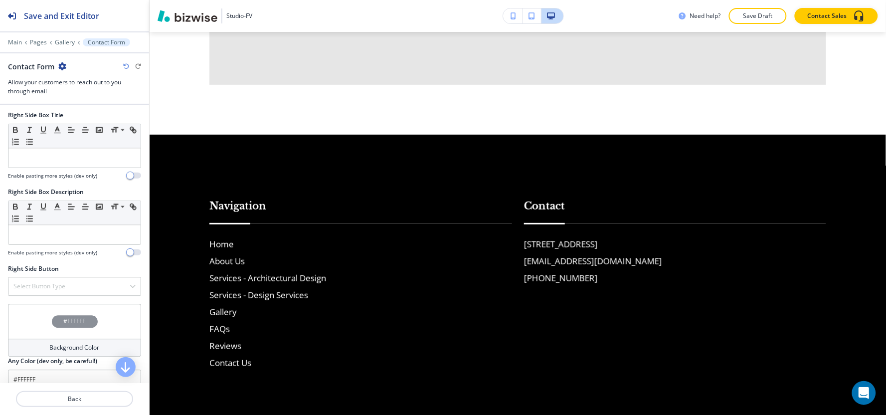
click at [37, 350] on div "Background Color" at bounding box center [74, 348] width 133 height 18
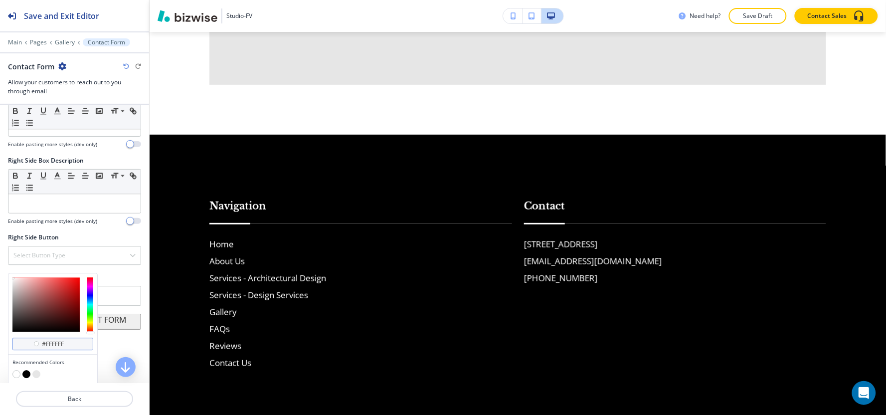
scroll to position [730, 0]
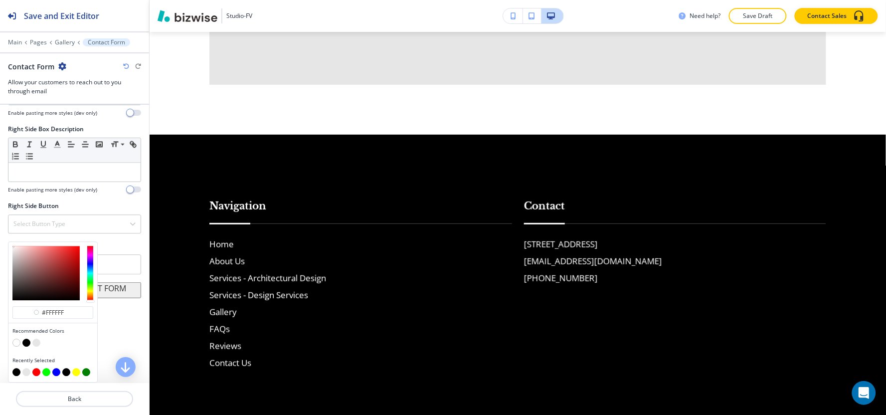
click at [37, 342] on button "button" at bounding box center [36, 343] width 8 height 8
type input "#e6e6e6"
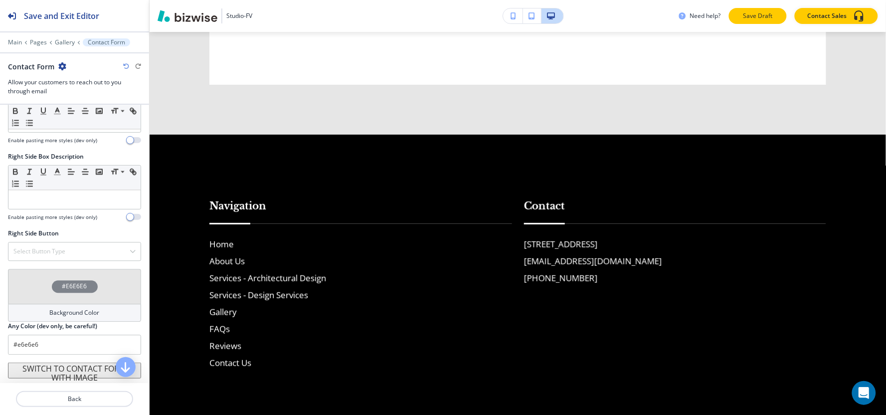
click at [784, 16] on button "Save Draft" at bounding box center [758, 16] width 58 height 16
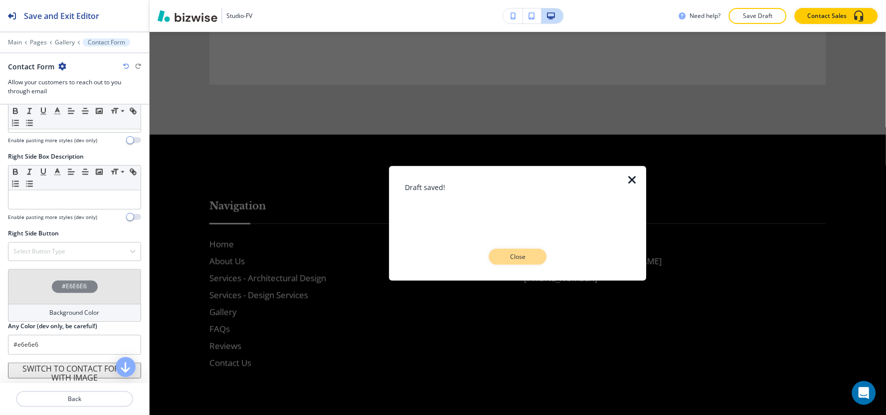
click at [526, 252] on p "Close" at bounding box center [518, 256] width 32 height 9
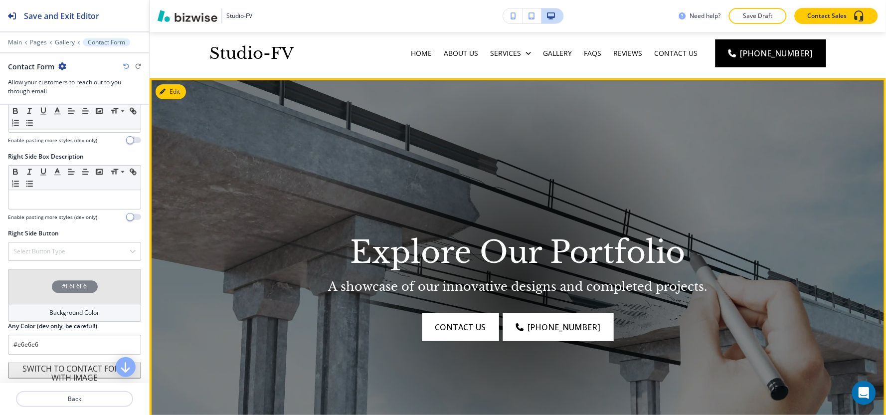
scroll to position [0, 0]
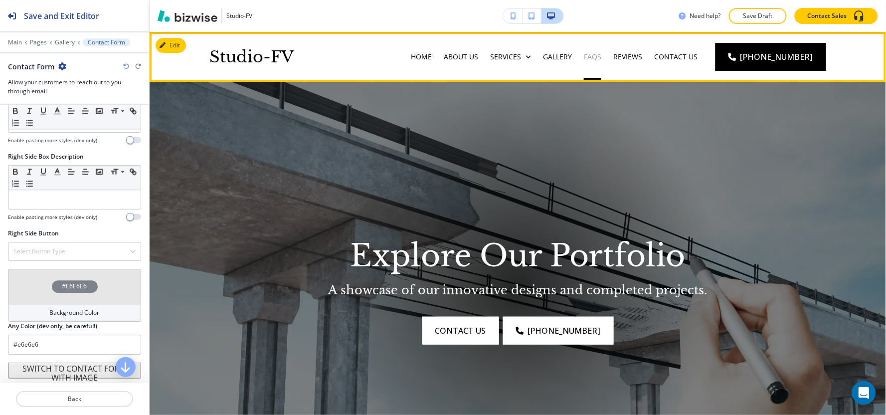
click at [601, 56] on p "FAQs" at bounding box center [592, 57] width 17 height 10
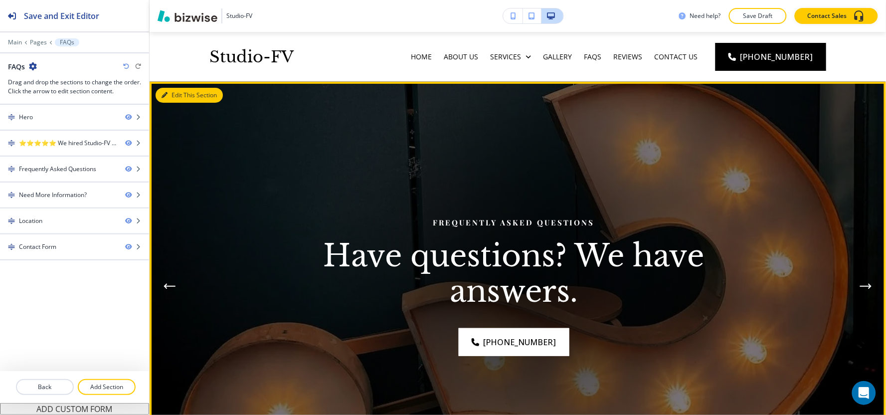
click at [183, 94] on button "Edit This Section" at bounding box center [189, 95] width 67 height 15
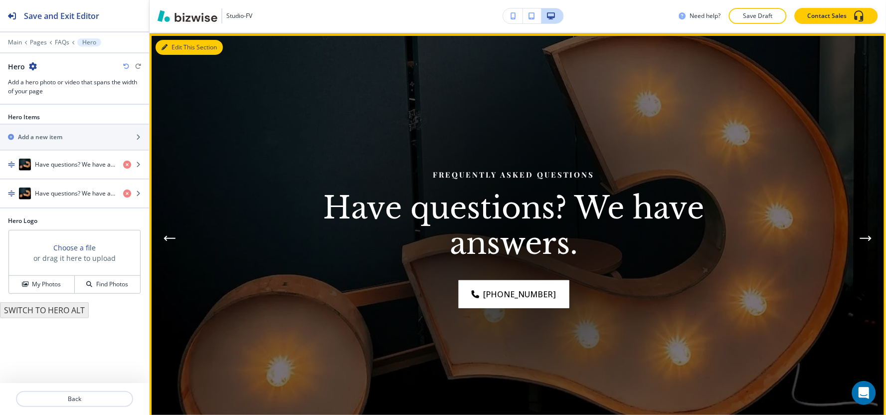
scroll to position [50, 0]
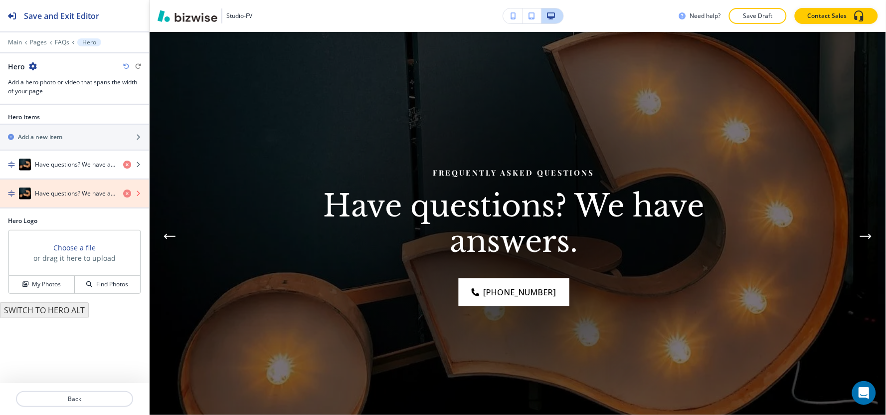
click at [127, 195] on icon "button" at bounding box center [127, 194] width 8 height 8
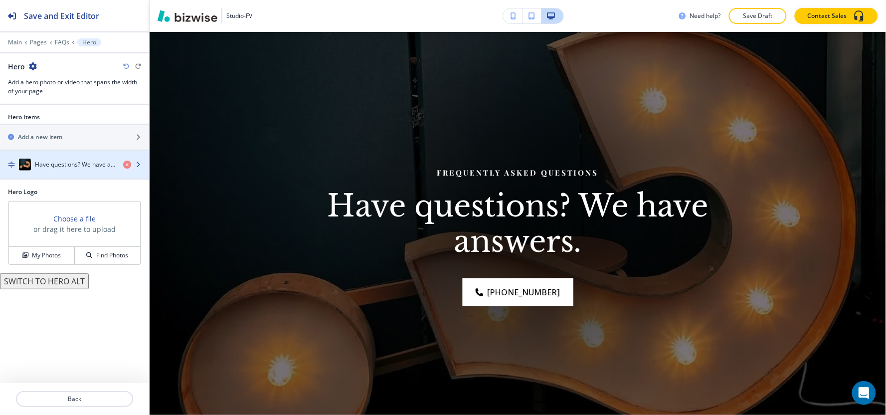
click at [66, 161] on h4 "Have questions? We have answers." at bounding box center [75, 164] width 80 height 9
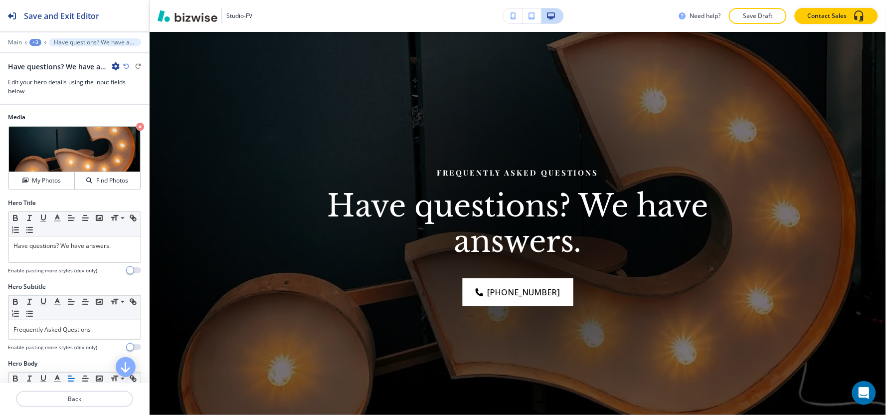
scroll to position [55, 0]
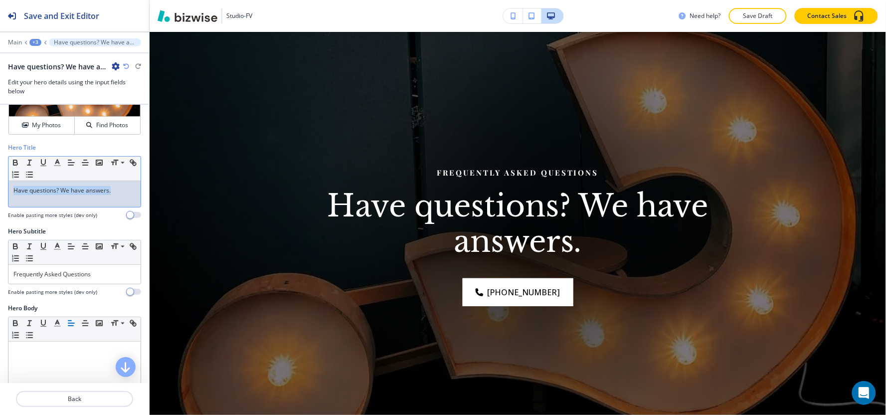
drag, startPoint x: 125, startPoint y: 197, endPoint x: 0, endPoint y: 205, distance: 125.5
click at [0, 205] on div "Hero Title Small Normal Large Huge Have questions? We have answers. Enable past…" at bounding box center [74, 185] width 149 height 84
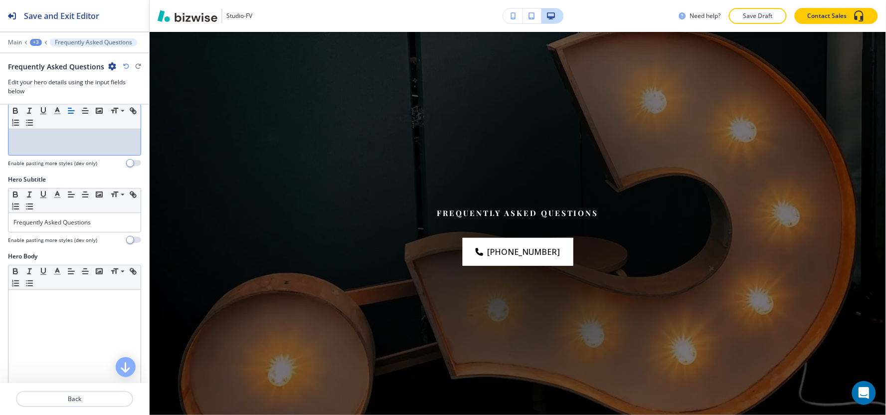
scroll to position [166, 0]
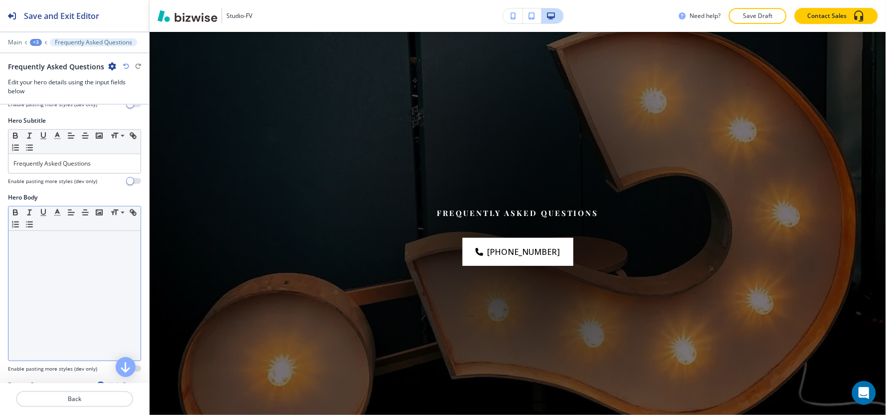
click at [74, 269] on div at bounding box center [74, 296] width 132 height 130
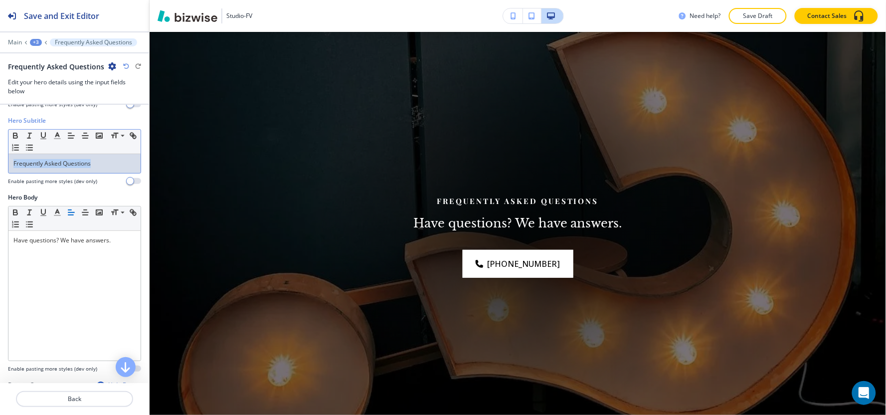
drag, startPoint x: 106, startPoint y: 169, endPoint x: 0, endPoint y: 183, distance: 106.6
click at [0, 183] on div "Hero Subtitle Small Normal Large Huge Frequently Asked Questions Enable pasting…" at bounding box center [74, 154] width 149 height 77
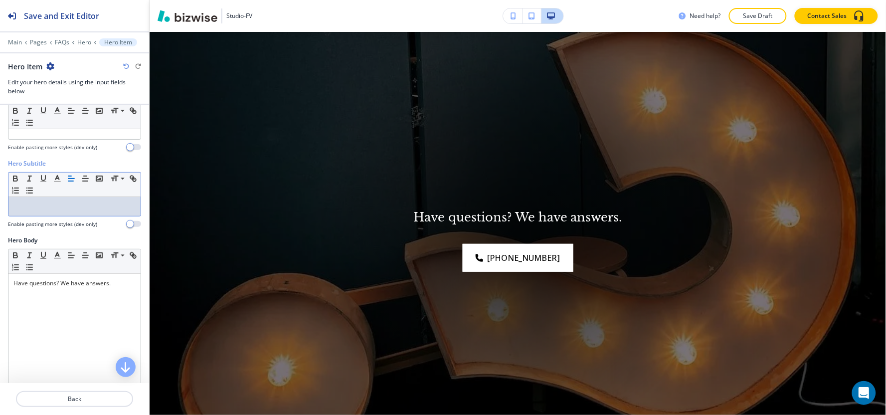
scroll to position [0, 0]
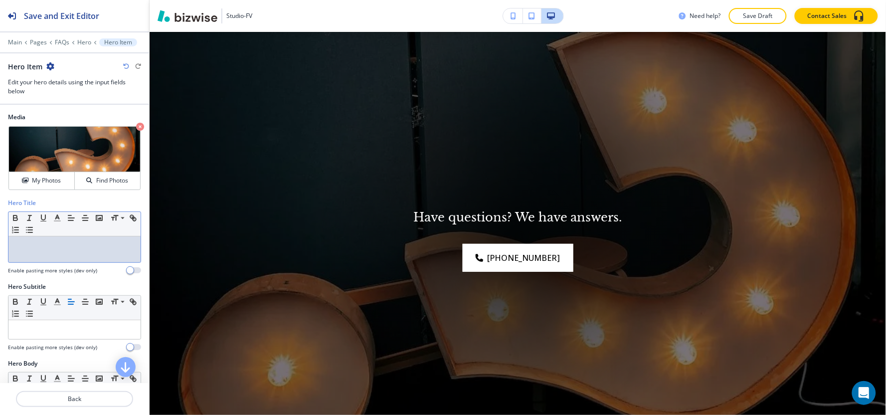
click at [31, 255] on div at bounding box center [74, 249] width 132 height 26
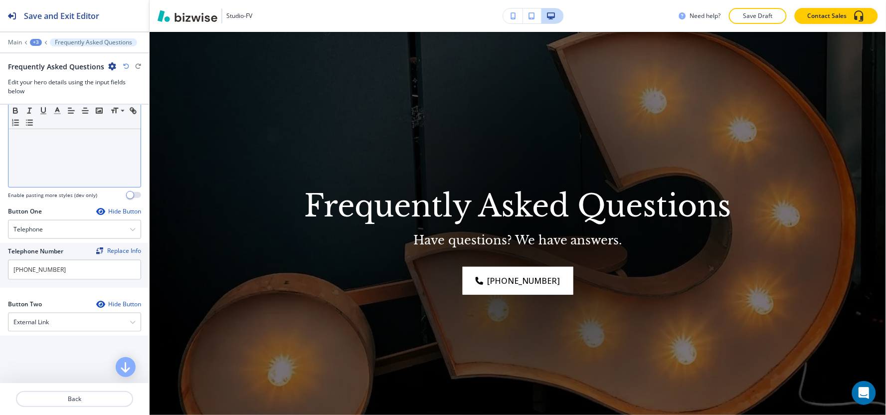
scroll to position [387, 0]
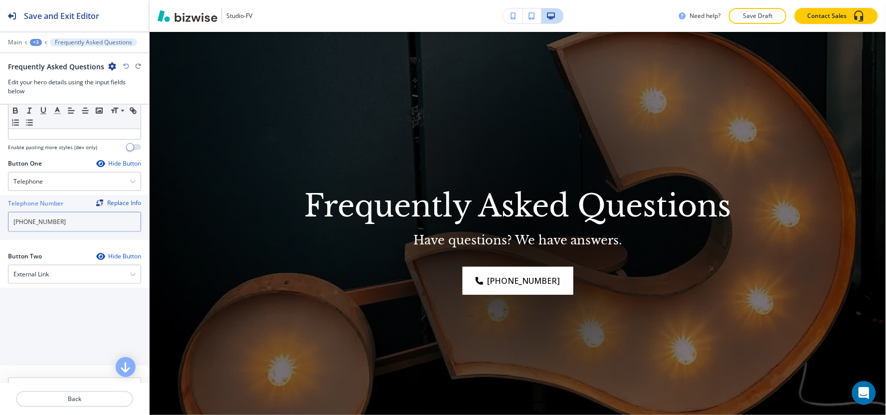
drag, startPoint x: 22, startPoint y: 224, endPoint x: 0, endPoint y: 224, distance: 21.9
click at [0, 224] on div "Telephone Number Replace Info [PHONE_NUMBER]" at bounding box center [74, 217] width 149 height 45
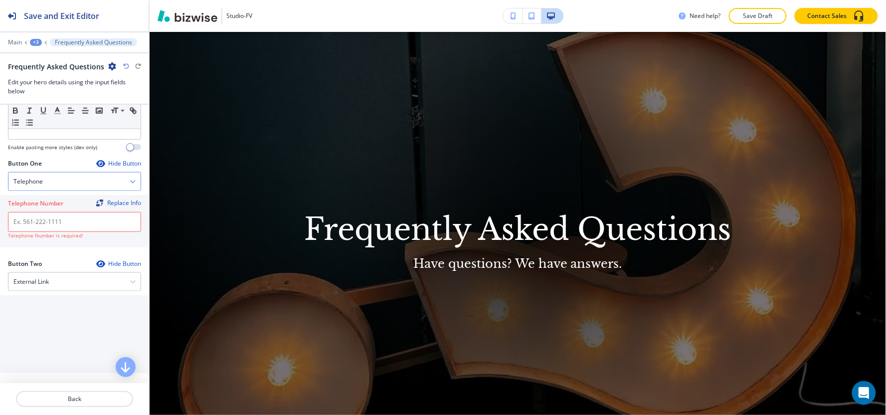
click at [38, 190] on div "Telephone" at bounding box center [74, 182] width 132 height 18
drag, startPoint x: 41, startPoint y: 291, endPoint x: 43, endPoint y: 273, distance: 18.5
click at [41, 291] on div "Internal Link" at bounding box center [74, 283] width 132 height 17
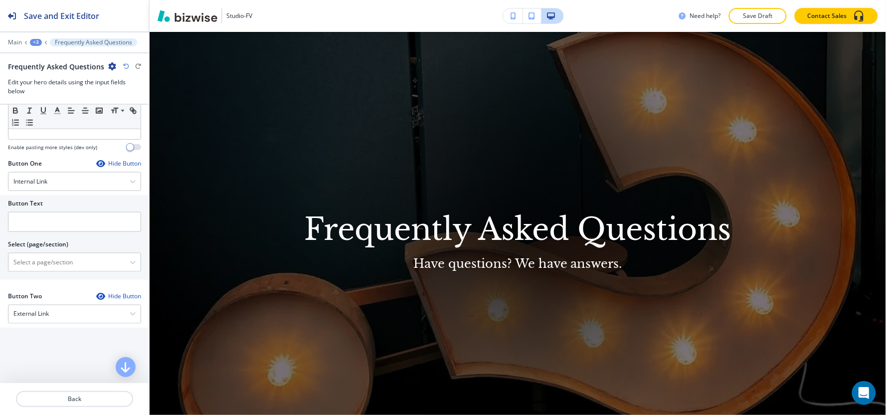
click at [52, 211] on div at bounding box center [74, 210] width 133 height 4
click at [52, 213] on input "text" at bounding box center [74, 222] width 133 height 20
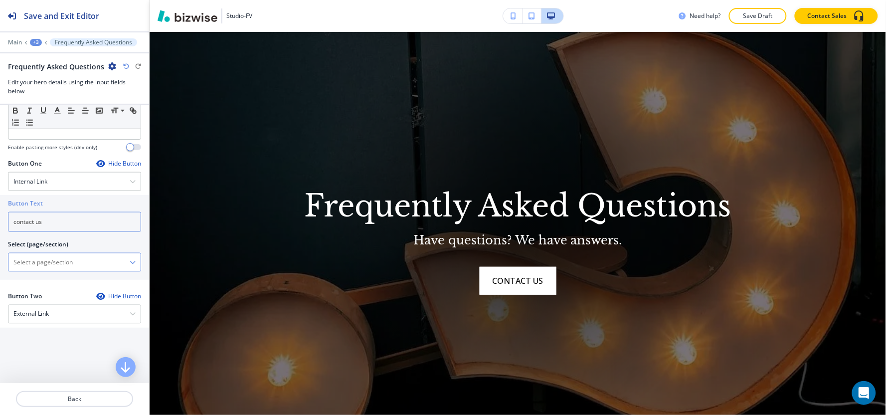
type input "contact us"
click at [46, 261] on \(page\/section\) "Manual Input" at bounding box center [68, 262] width 121 height 17
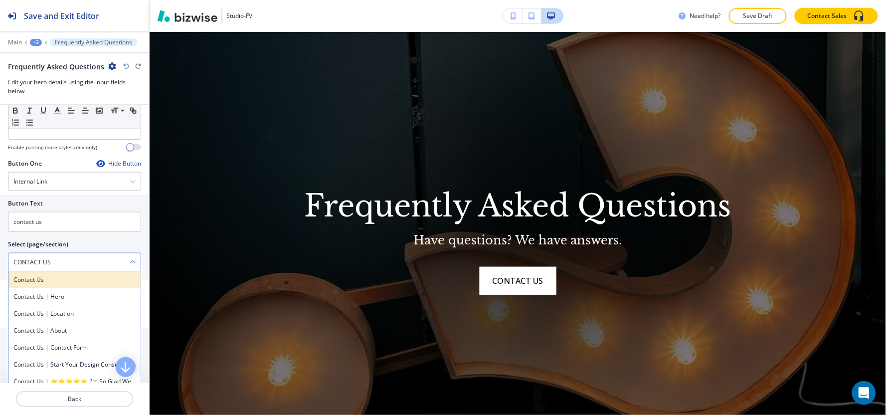
click at [40, 285] on div "Contact Us" at bounding box center [74, 279] width 132 height 17
type \(page\/section\) "Contact Us"
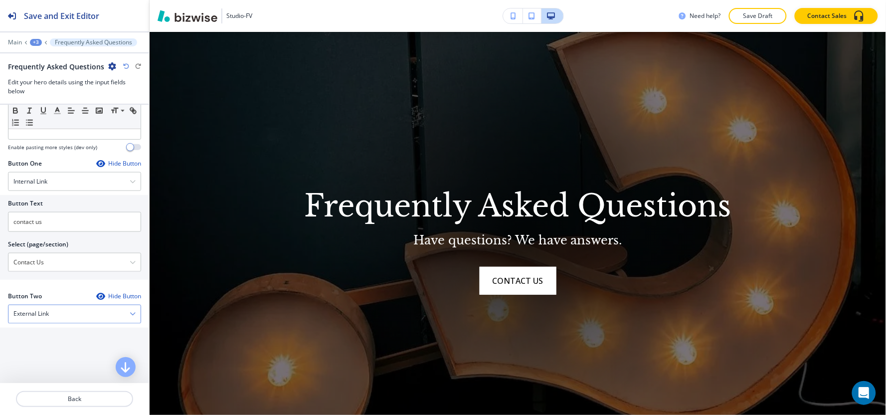
scroll to position [443, 0]
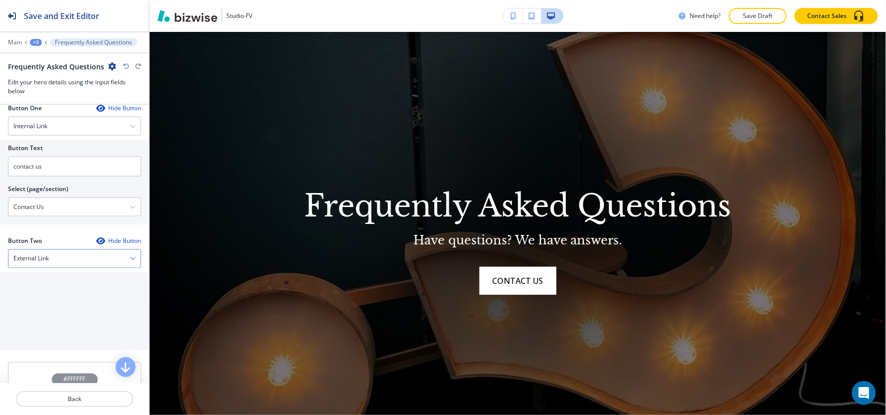
click at [40, 257] on h4 "External Link" at bounding box center [30, 258] width 35 height 9
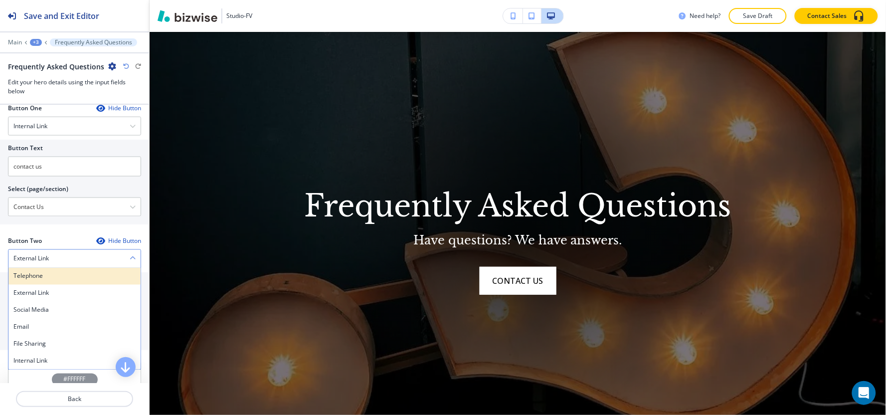
click at [39, 276] on h4 "Telephone" at bounding box center [74, 276] width 122 height 9
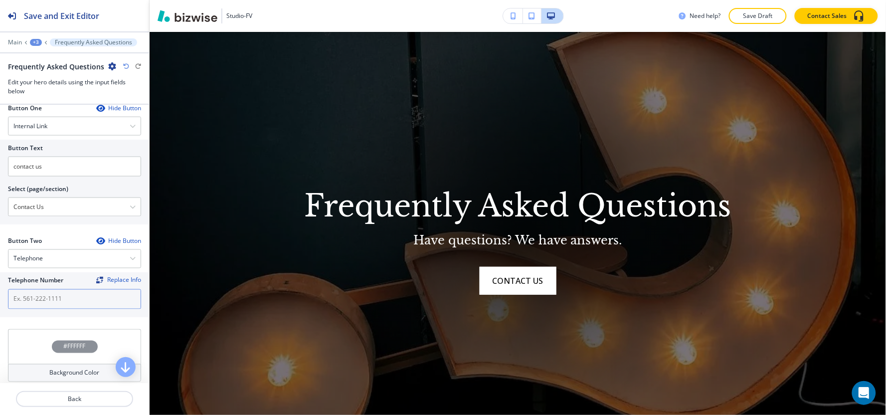
click at [41, 294] on input "text" at bounding box center [74, 299] width 133 height 20
paste input "[PHONE_NUMBER]"
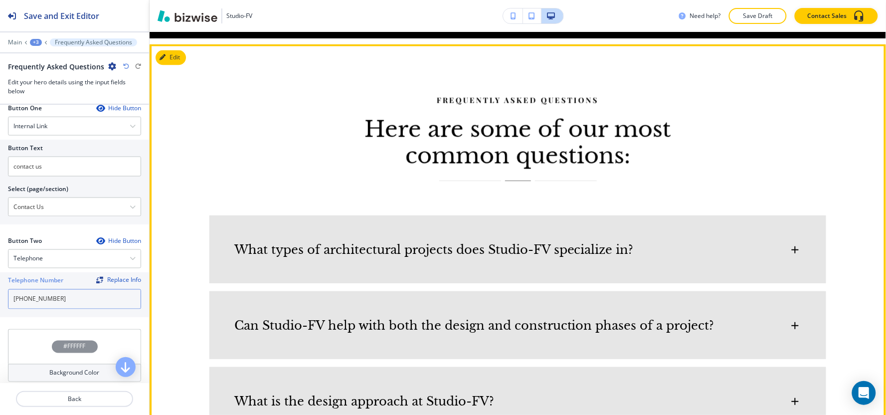
scroll to position [549, 0]
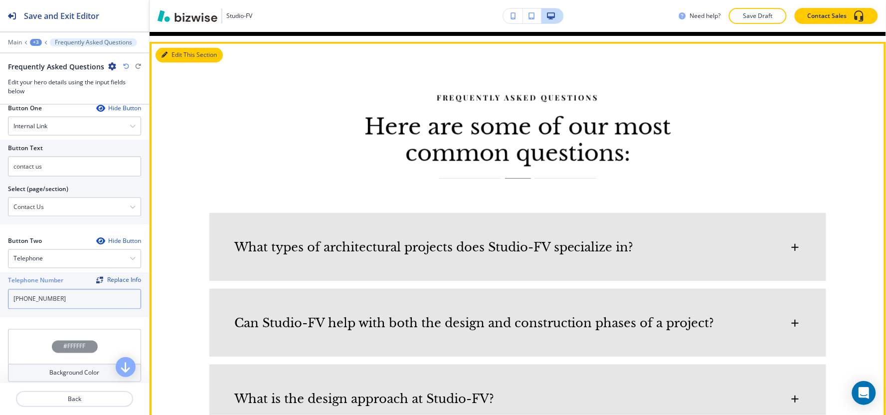
type input "[PHONE_NUMBER]"
click at [175, 53] on button "Edit This Section" at bounding box center [189, 55] width 67 height 15
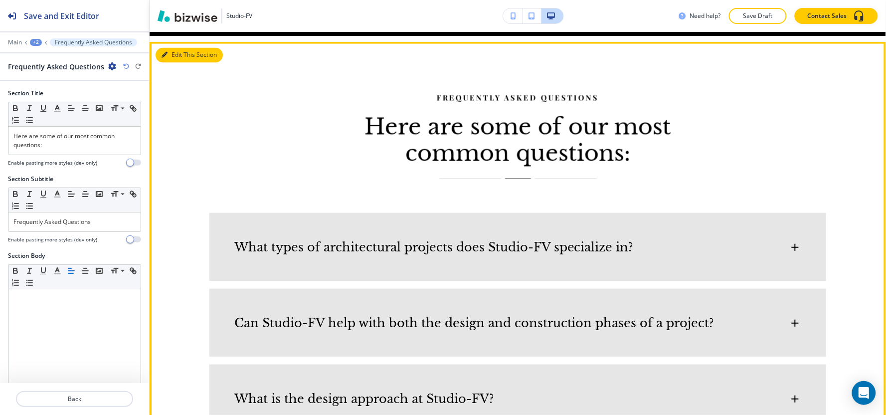
scroll to position [559, 0]
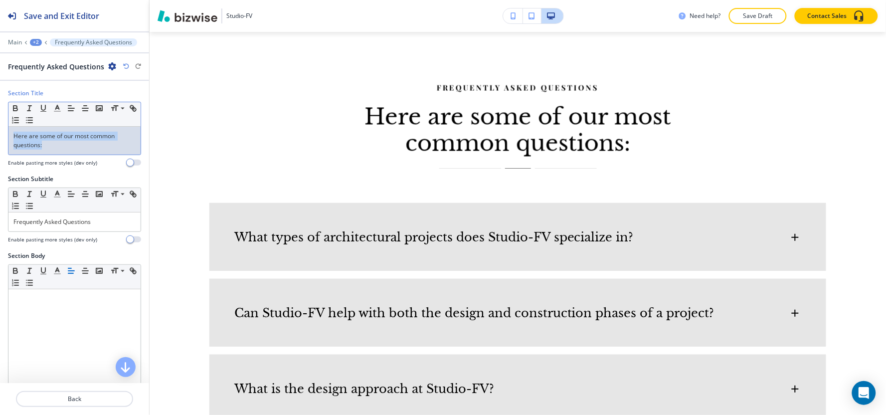
drag, startPoint x: 76, startPoint y: 148, endPoint x: 0, endPoint y: 102, distance: 88.8
click at [0, 102] on div "Section Title Small Normal Large Huge Here are some of our most common question…" at bounding box center [74, 132] width 149 height 86
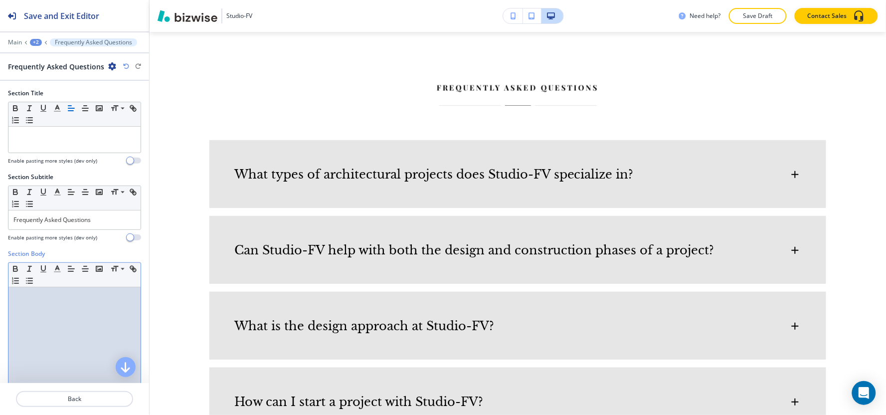
drag, startPoint x: 36, startPoint y: 330, endPoint x: 38, endPoint y: 325, distance: 5.4
click at [37, 328] on div at bounding box center [74, 352] width 132 height 130
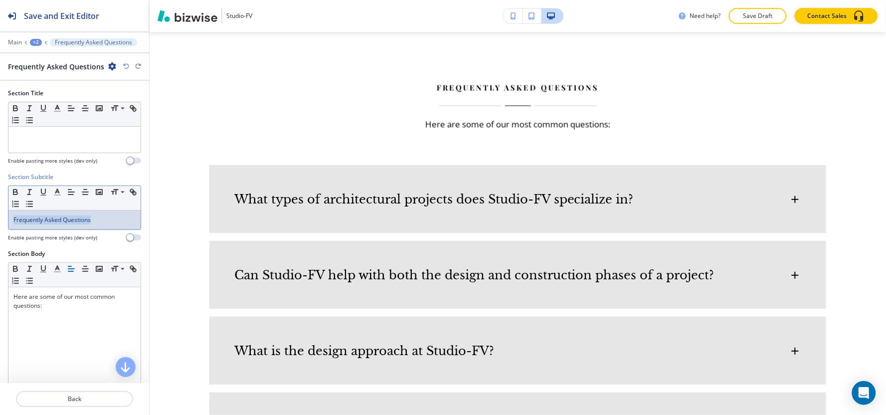
drag, startPoint x: 101, startPoint y: 222, endPoint x: 0, endPoint y: 228, distance: 100.9
click at [0, 227] on div "Section Subtitle Small Normal Large Huge Frequently Asked Questions Enable past…" at bounding box center [74, 211] width 149 height 77
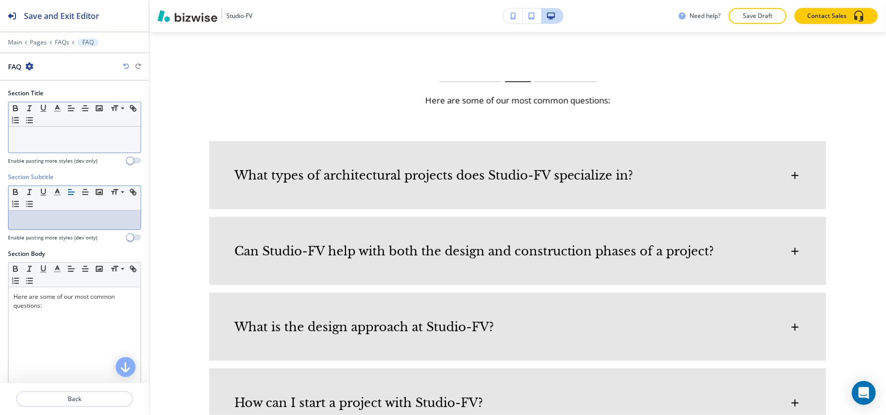
click at [65, 139] on p at bounding box center [74, 136] width 122 height 9
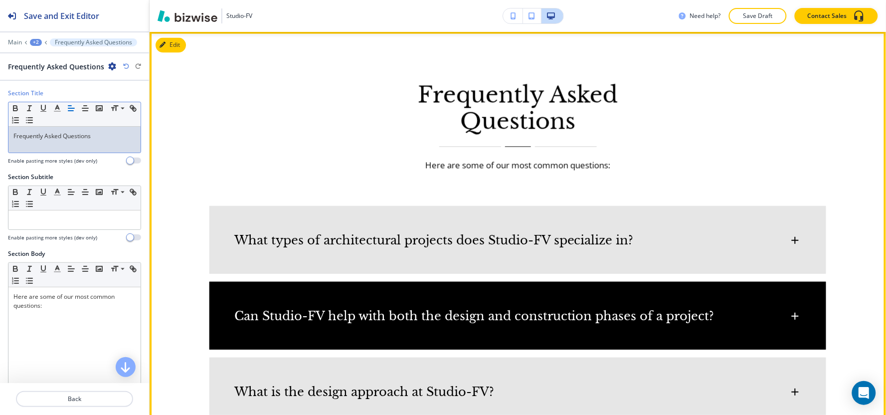
scroll to position [669, 0]
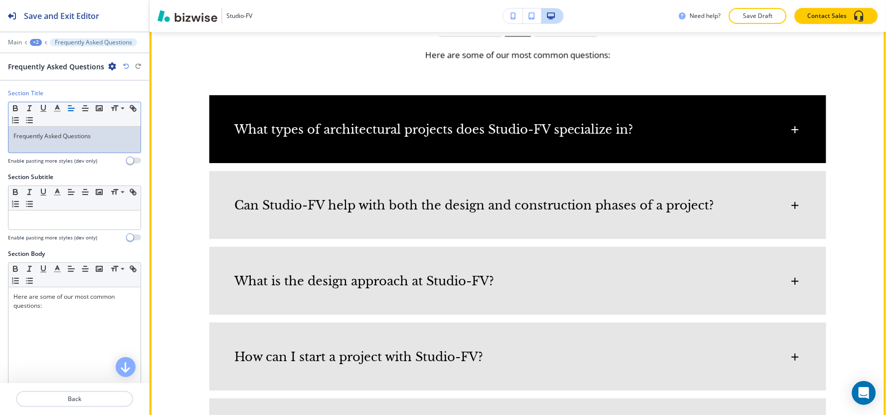
click at [324, 137] on div "What types of architectural projects does Studio-FV specialize in?" at bounding box center [517, 124] width 617 height 59
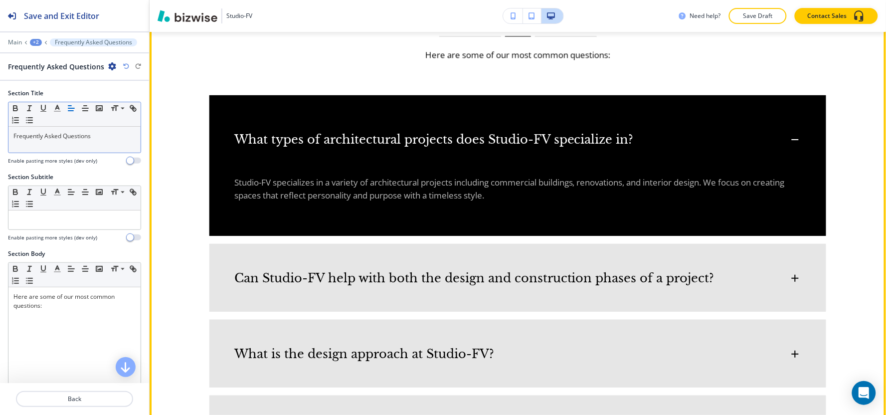
click at [324, 137] on h6 "What types of architectural projects does Studio-FV specialize in?" at bounding box center [433, 139] width 399 height 15
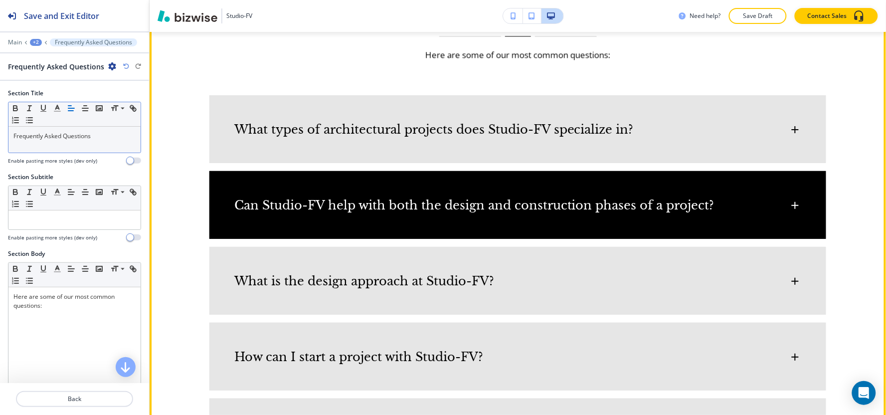
click at [315, 216] on div "Can Studio-FV help with both the design and construction phases of a project?" at bounding box center [517, 200] width 617 height 59
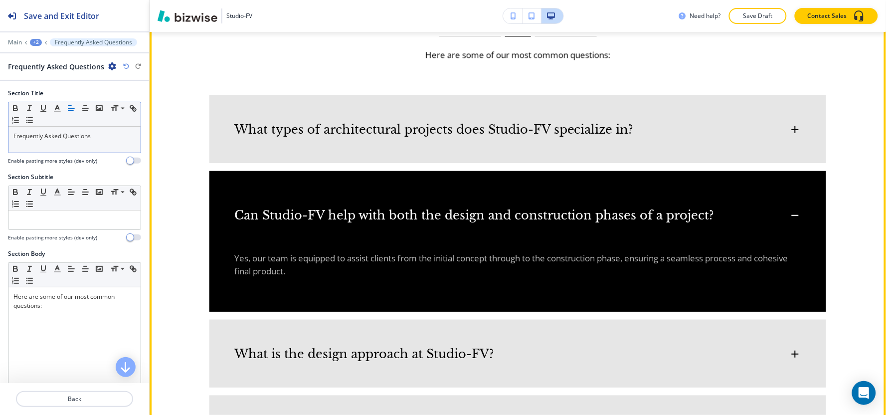
click at [315, 216] on h6 "Can Studio-FV help with both the design and construction phases of a project?" at bounding box center [474, 215] width 480 height 15
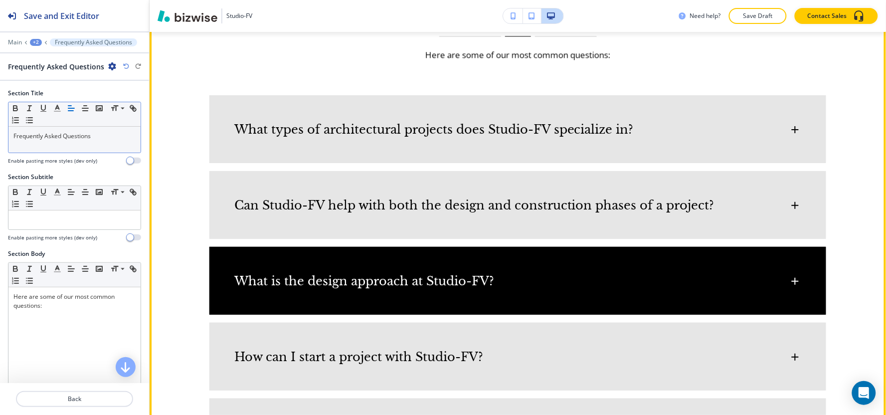
click at [300, 272] on div "What is the design approach at Studio-FV?" at bounding box center [517, 276] width 617 height 59
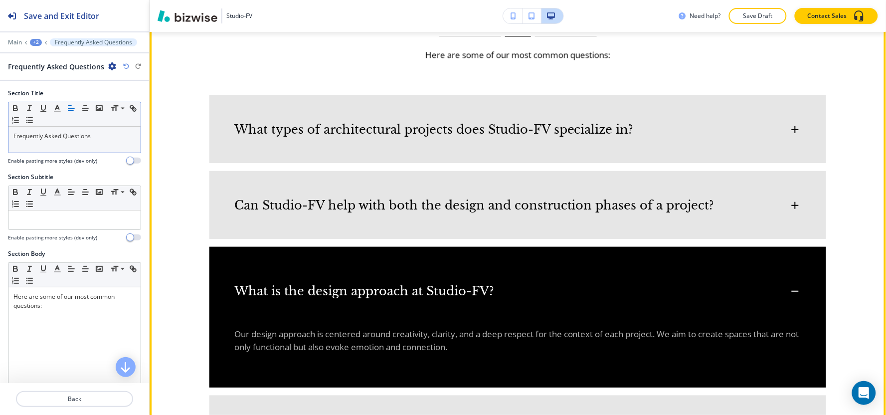
click at [300, 272] on div "What is the design approach at Studio-FV?" at bounding box center [517, 286] width 617 height 79
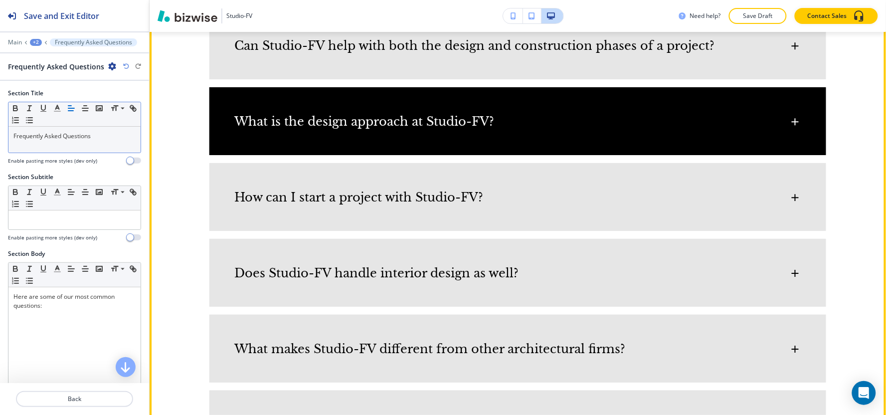
scroll to position [835, 0]
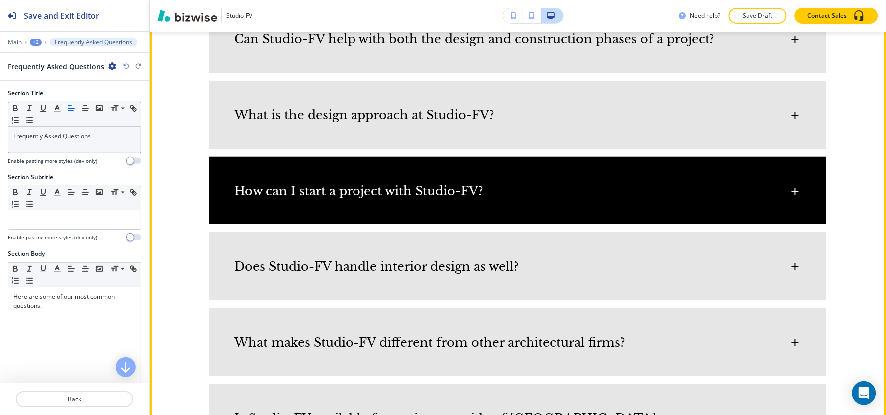
click at [316, 199] on div "How can I start a project with Studio-FV?" at bounding box center [517, 186] width 617 height 59
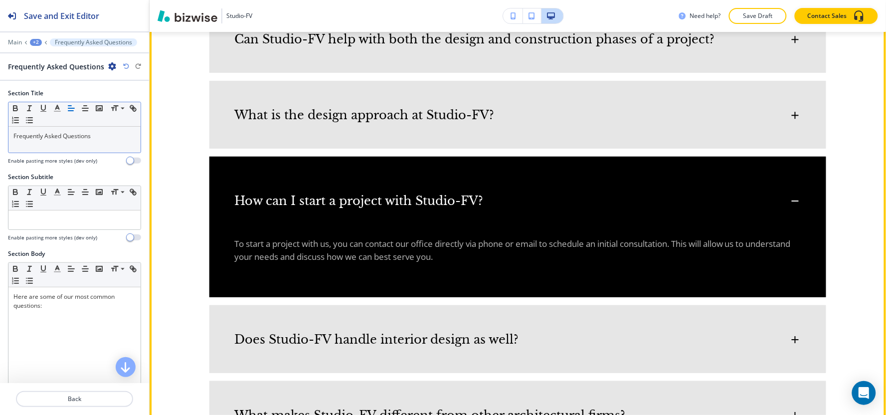
click at [316, 199] on h6 "How can I start a project with Studio-FV?" at bounding box center [358, 200] width 249 height 15
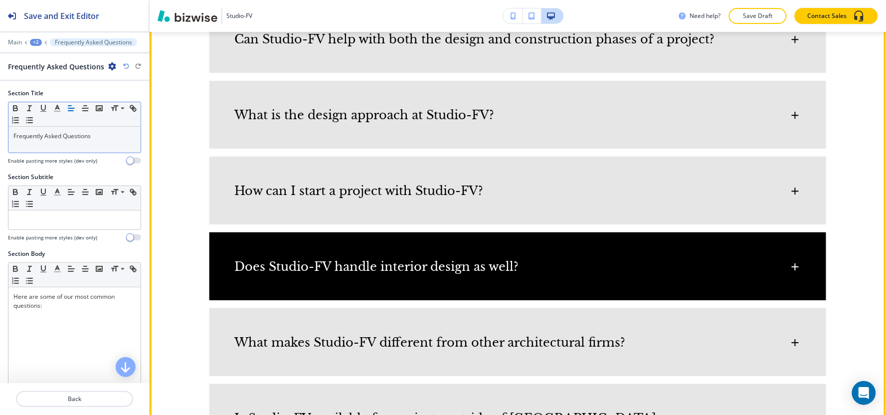
click at [312, 253] on div "Does Studio-FV handle interior design as well?" at bounding box center [517, 261] width 617 height 59
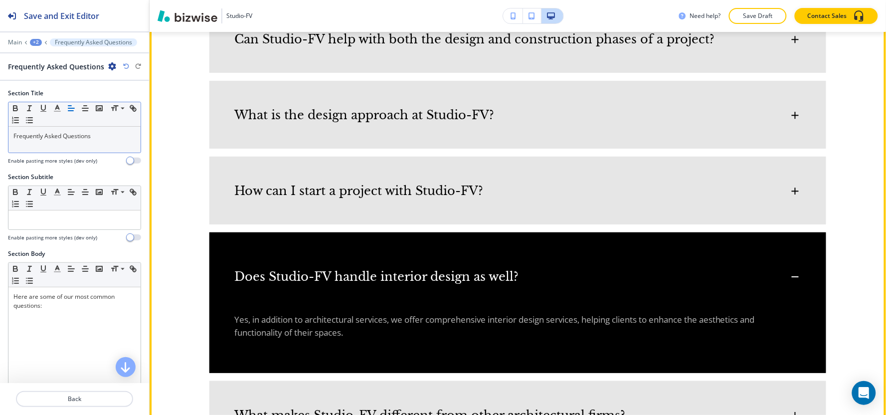
click at [312, 253] on div "Does Studio-FV handle interior design as well?" at bounding box center [517, 271] width 617 height 79
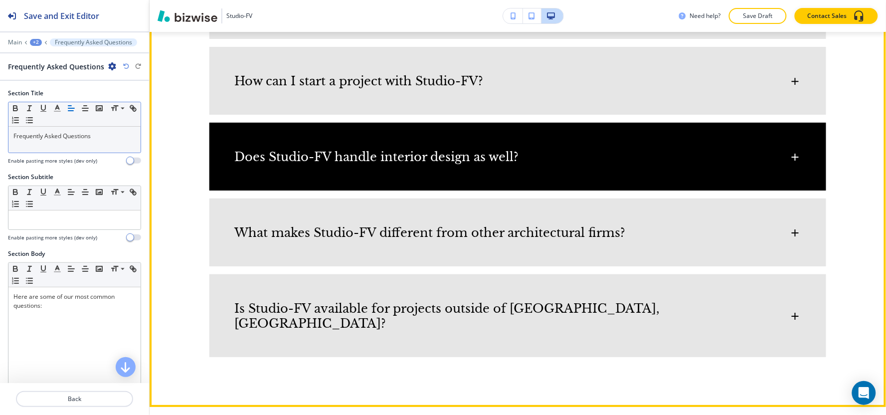
scroll to position [946, 0]
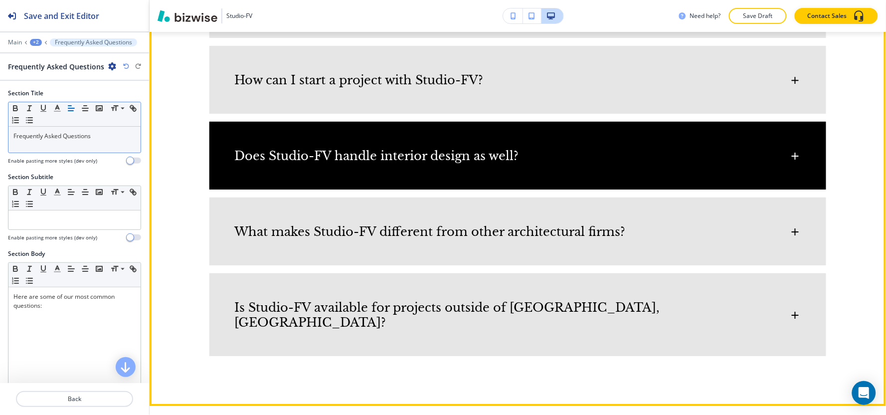
click at [313, 253] on div "What makes Studio-FV different from other architectural firms?" at bounding box center [517, 226] width 617 height 59
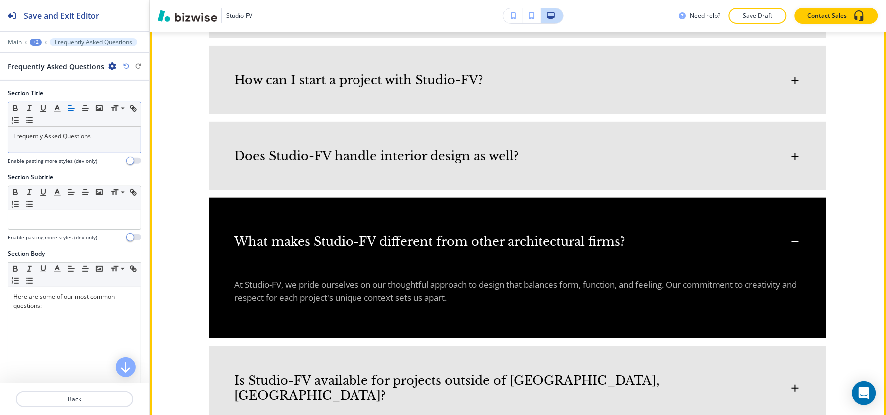
click at [313, 253] on div "What makes Studio-FV different from other architectural firms?" at bounding box center [517, 236] width 617 height 79
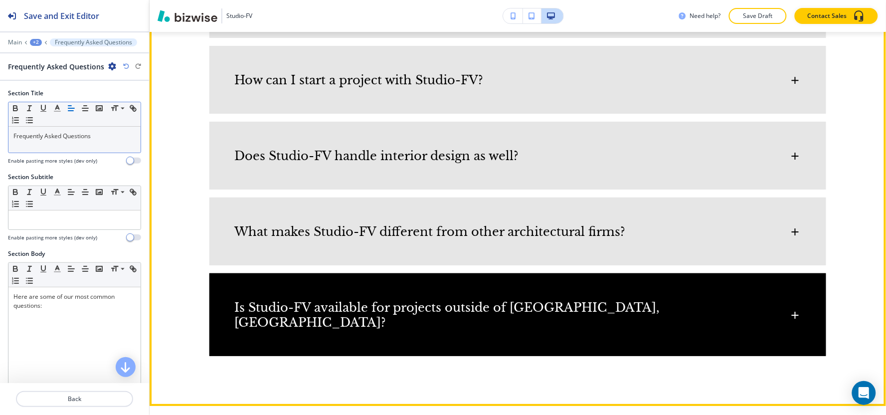
click at [300, 313] on h6 "Is Studio-FV available for projects outside of [GEOGRAPHIC_DATA], [GEOGRAPHIC_D…" at bounding box center [481, 315] width 495 height 30
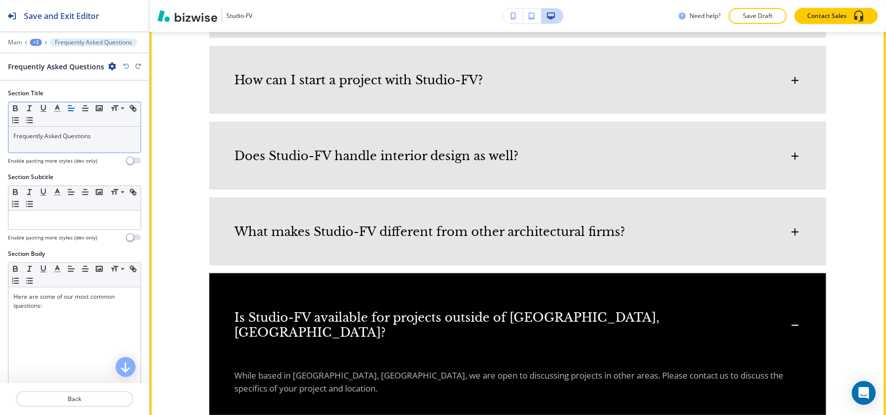
click at [300, 312] on h6 "Is Studio-FV available for projects outside of [GEOGRAPHIC_DATA], [GEOGRAPHIC_D…" at bounding box center [481, 325] width 495 height 30
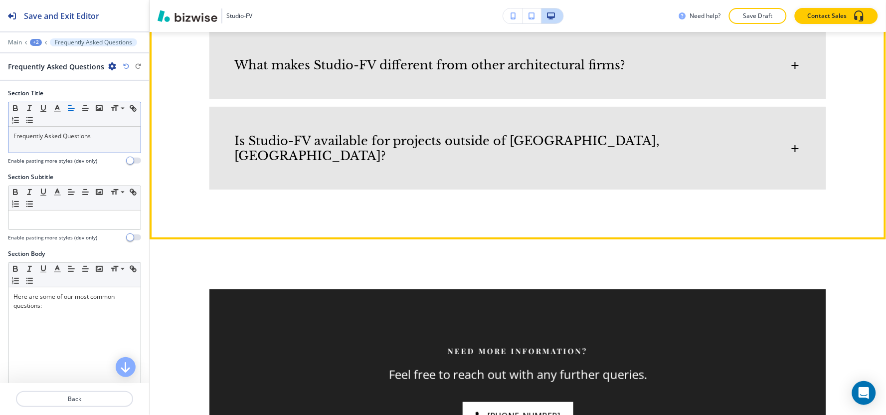
scroll to position [1279, 0]
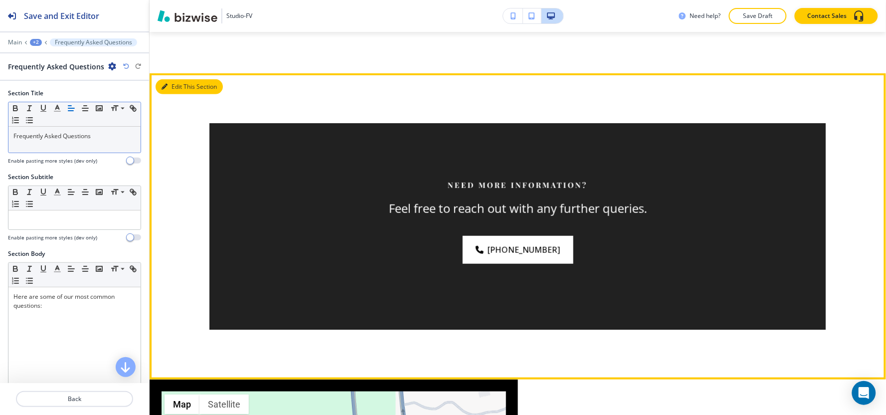
click at [173, 79] on button "Edit This Section" at bounding box center [189, 86] width 67 height 15
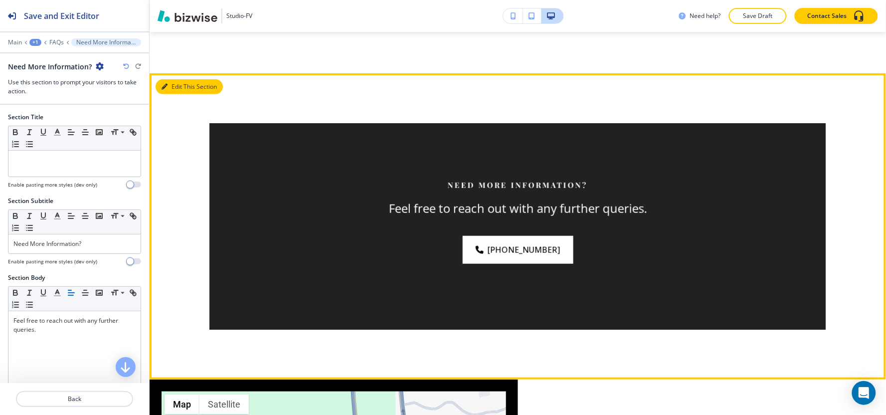
scroll to position [1305, 0]
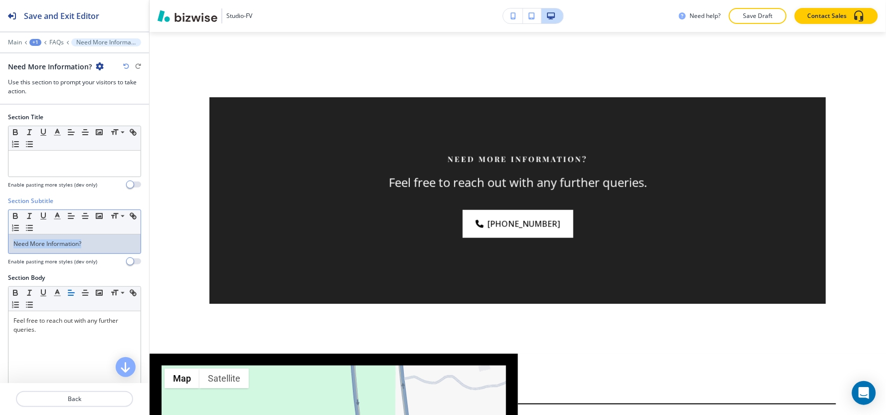
drag, startPoint x: 87, startPoint y: 242, endPoint x: 0, endPoint y: 253, distance: 87.5
click at [0, 253] on div "Section Subtitle Small Normal Large Huge Need More Information? Enable pasting …" at bounding box center [74, 234] width 149 height 77
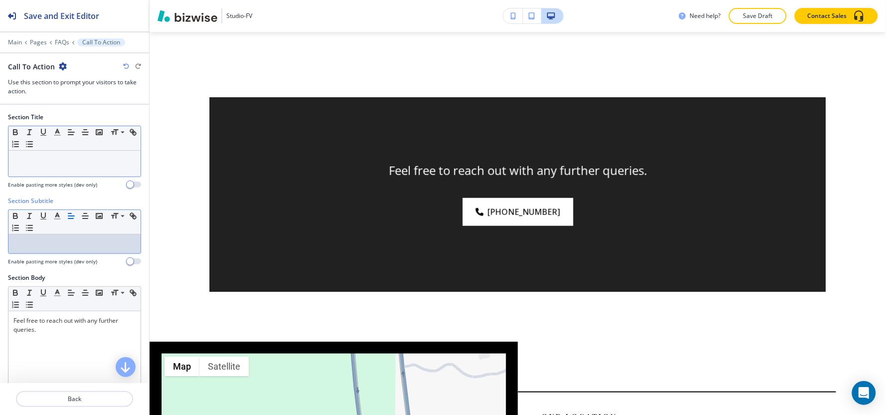
click at [75, 169] on div at bounding box center [74, 164] width 132 height 26
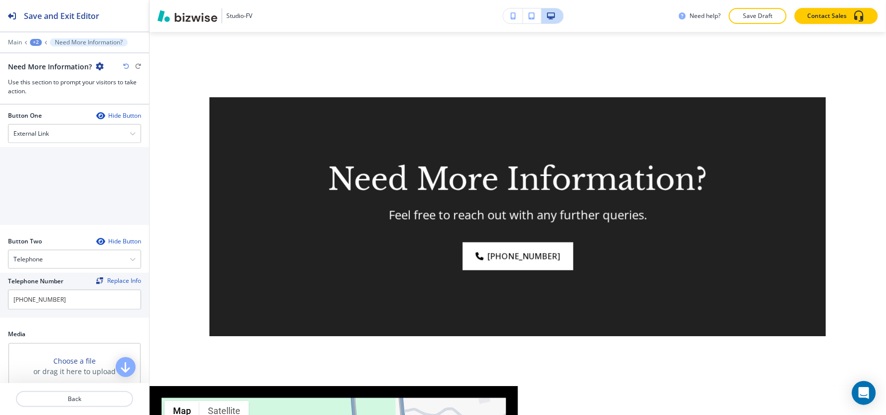
scroll to position [332, 0]
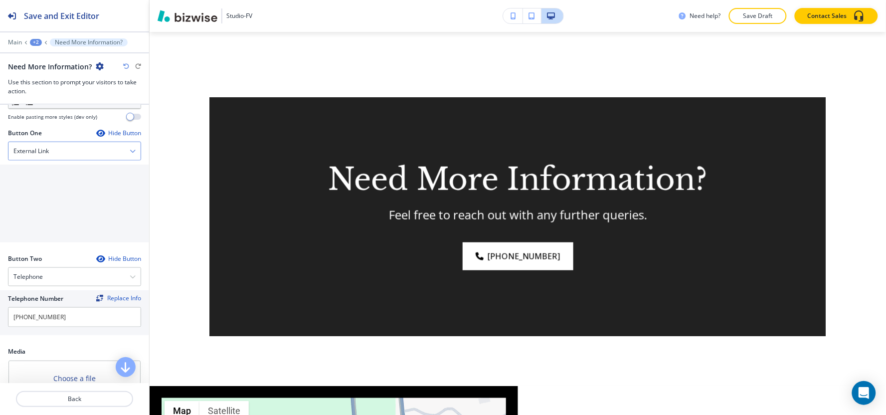
click at [78, 151] on div "External Link" at bounding box center [74, 151] width 132 height 18
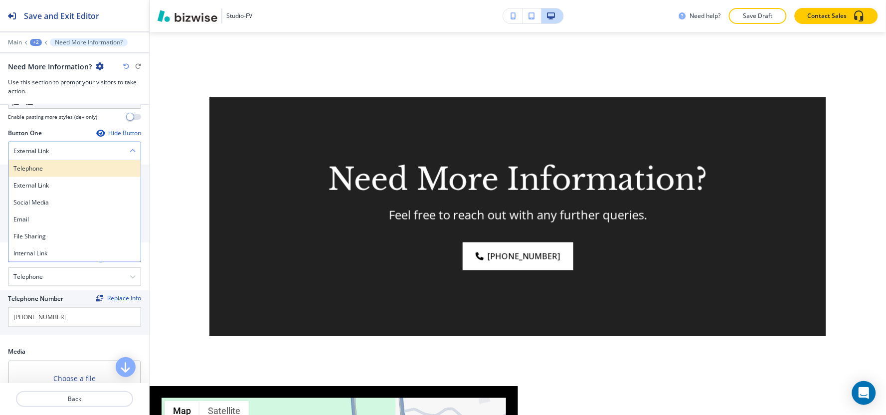
click at [76, 168] on h4 "Telephone" at bounding box center [74, 168] width 122 height 9
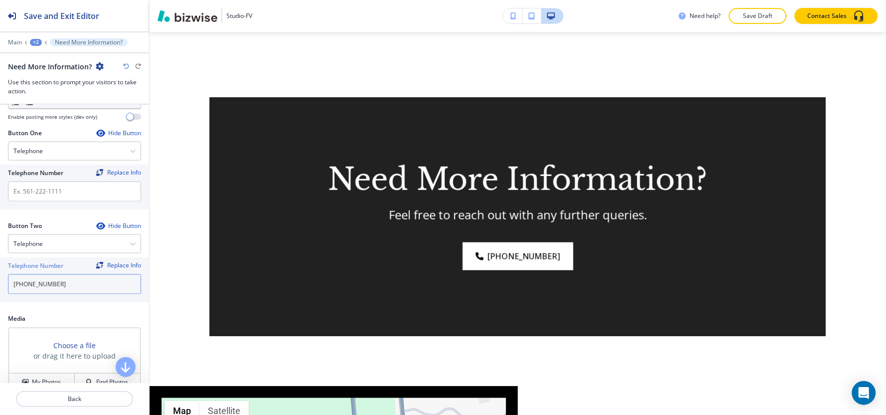
drag, startPoint x: 81, startPoint y: 278, endPoint x: 0, endPoint y: 301, distance: 83.8
click at [0, 301] on div "Telephone Number Replace Info [PHONE_NUMBER]" at bounding box center [74, 279] width 149 height 45
click at [72, 186] on input "text" at bounding box center [74, 192] width 133 height 20
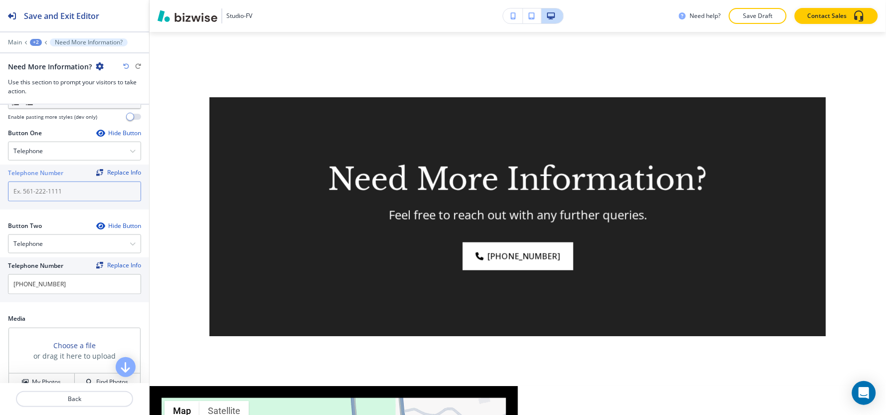
paste input "[PHONE_NUMBER]"
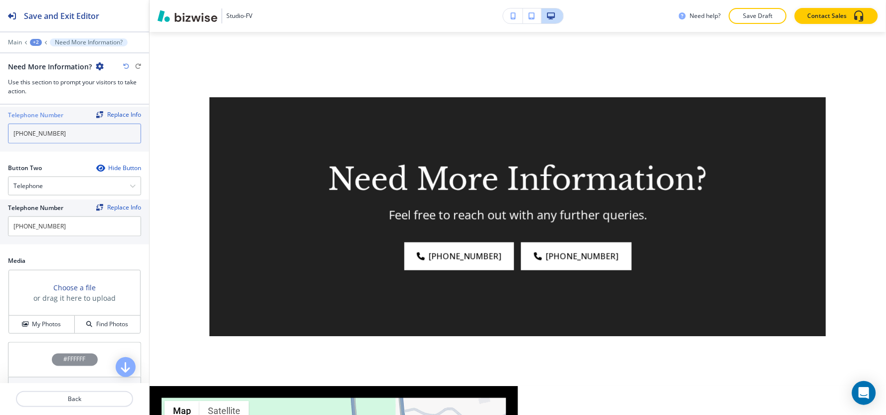
scroll to position [443, 0]
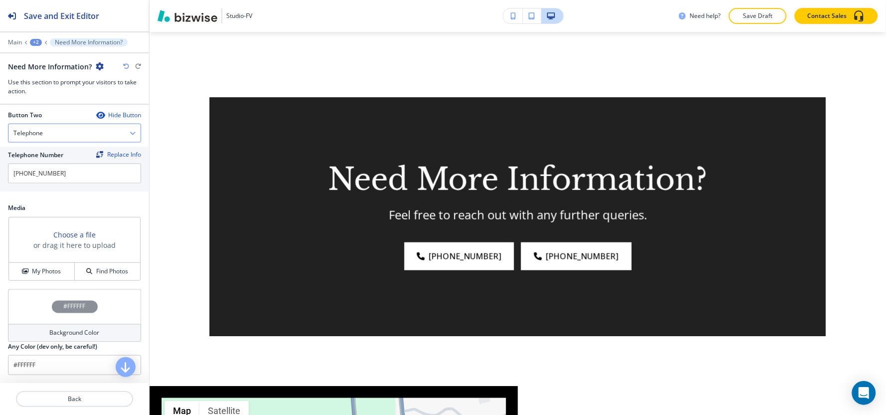
type input "[PHONE_NUMBER]"
click at [69, 141] on div "Telephone" at bounding box center [74, 133] width 132 height 18
drag, startPoint x: 58, startPoint y: 241, endPoint x: 61, endPoint y: 224, distance: 17.3
click at [58, 239] on div "Internal Link" at bounding box center [74, 235] width 132 height 17
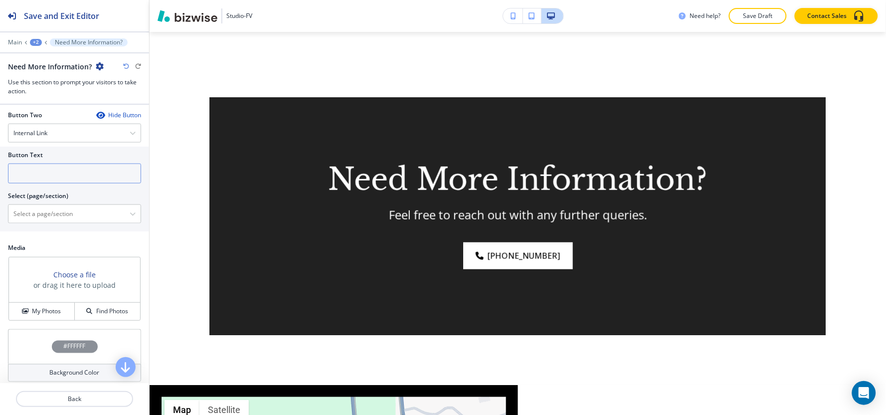
click at [72, 175] on input "text" at bounding box center [74, 174] width 133 height 20
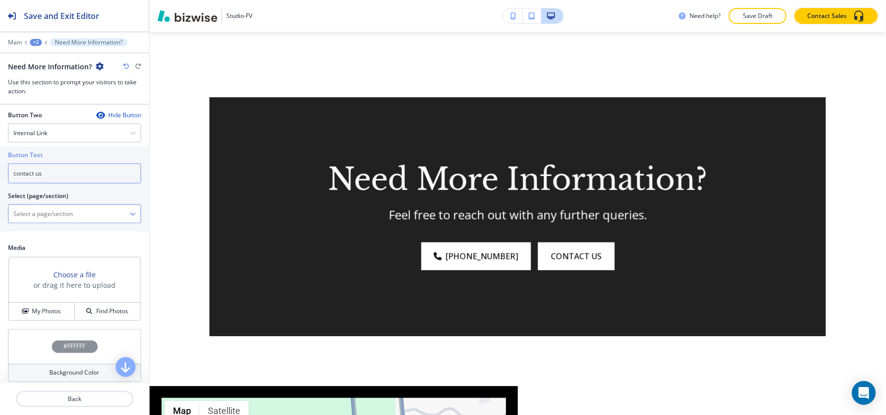
type input "contact us"
click at [43, 216] on \(page\/section\) "Manual Input" at bounding box center [68, 213] width 121 height 17
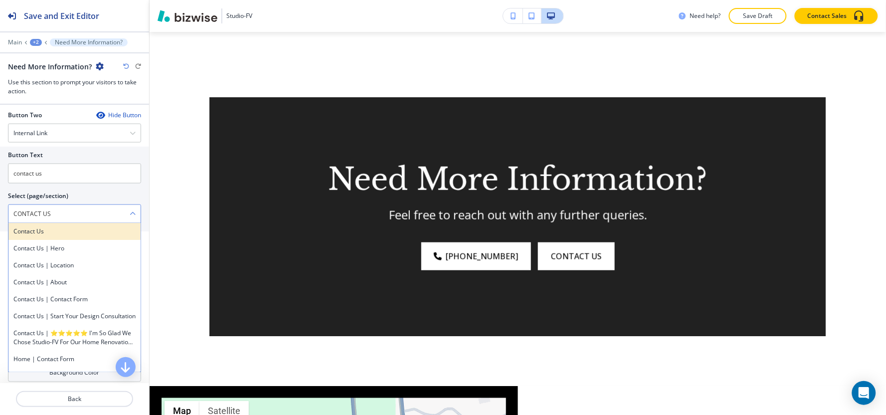
click at [60, 234] on h4 "Contact Us" at bounding box center [74, 231] width 122 height 9
type \(page\/section\) "Contact Us"
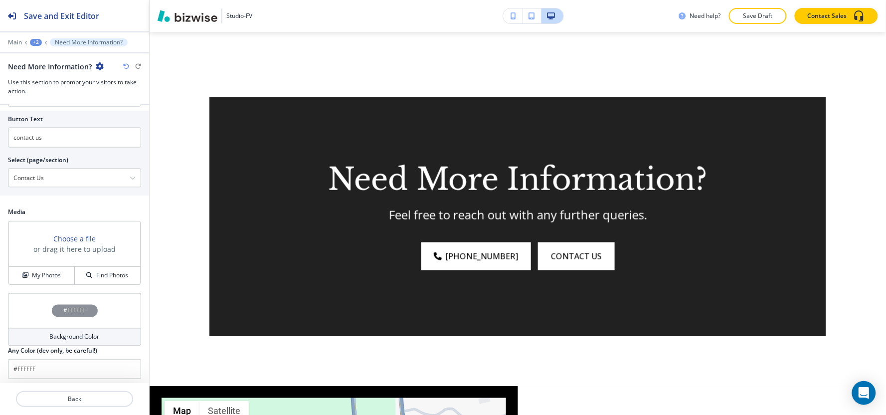
scroll to position [516, 0]
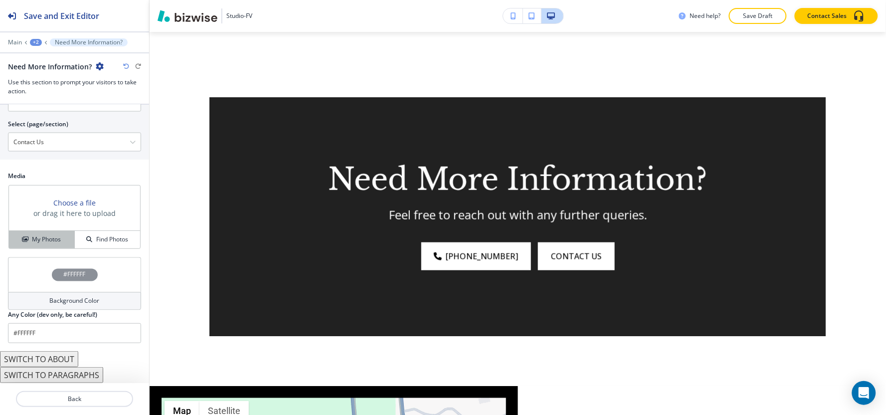
click at [23, 240] on icon "button" at bounding box center [25, 239] width 6 height 6
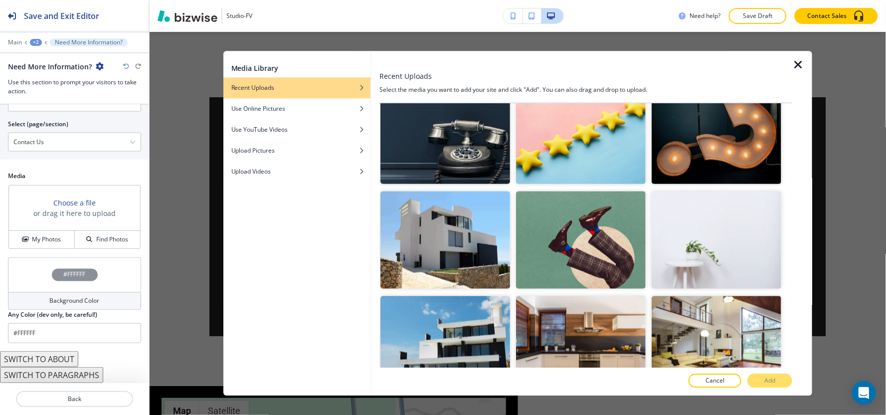
scroll to position [221, 0]
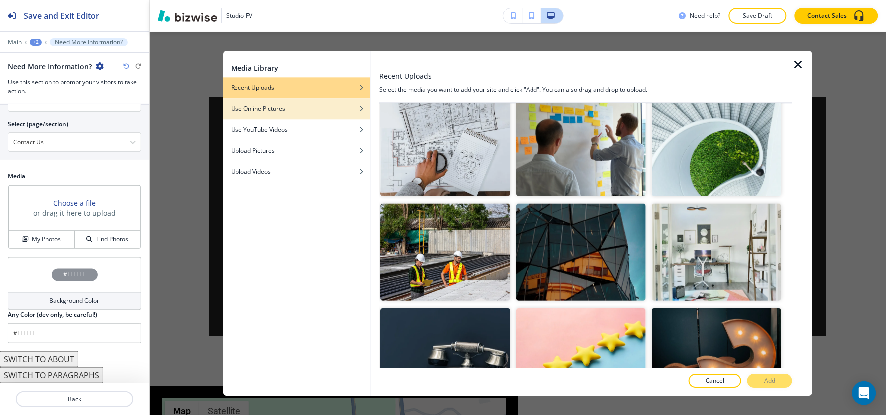
click at [341, 111] on div "Use Online Pictures" at bounding box center [296, 108] width 147 height 9
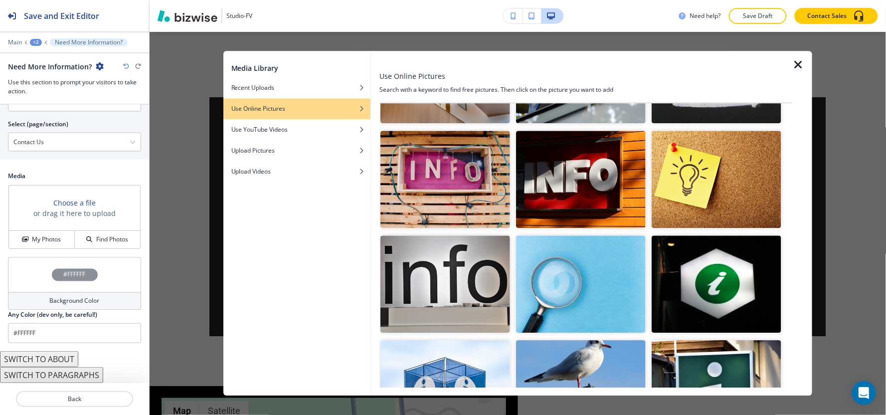
scroll to position [0, 0]
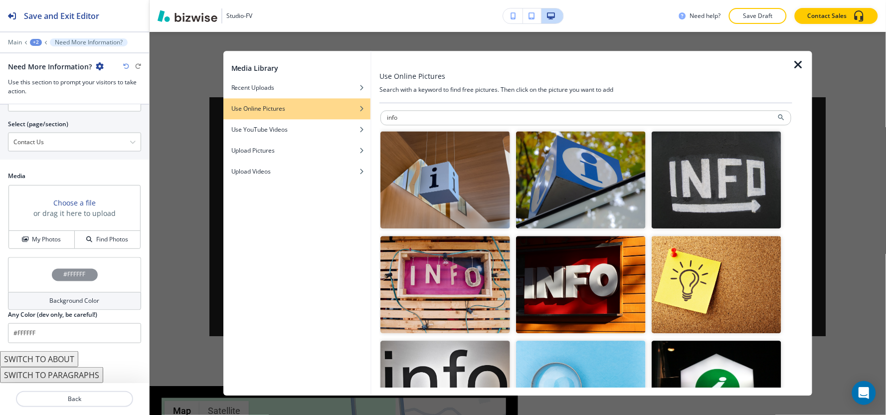
drag, startPoint x: 440, startPoint y: 118, endPoint x: 202, endPoint y: 121, distance: 237.9
click at [202, 121] on div "Media Library Recent Uploads Use Online Pictures Use YouTube Videos Upload Pict…" at bounding box center [518, 223] width 737 height 383
type input "need more info"
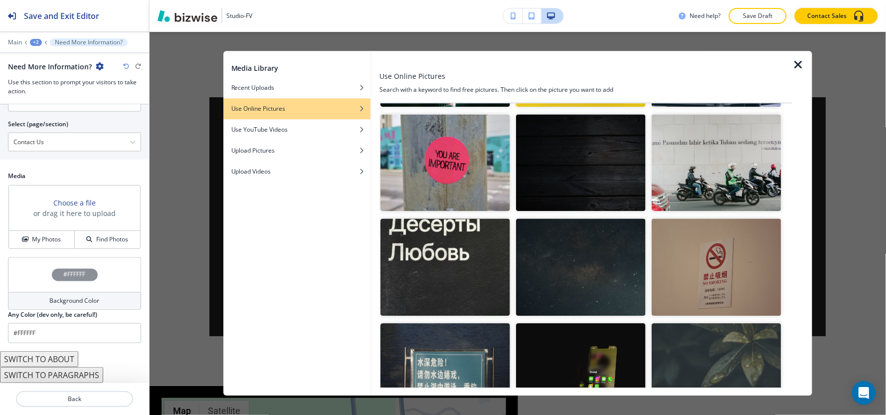
scroll to position [3368, 0]
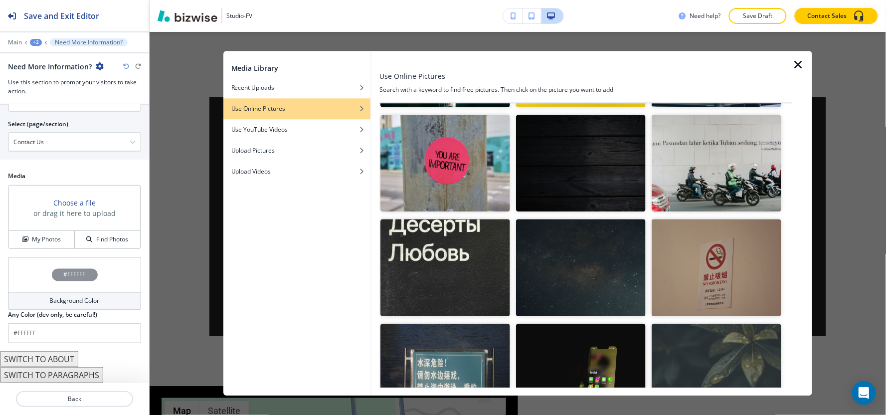
click at [569, 219] on img "button" at bounding box center [581, 267] width 130 height 97
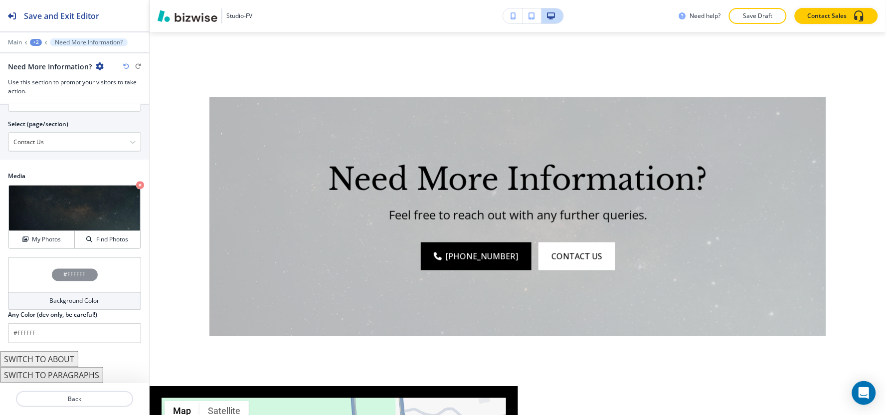
click at [38, 302] on div "Background Color" at bounding box center [74, 301] width 133 height 18
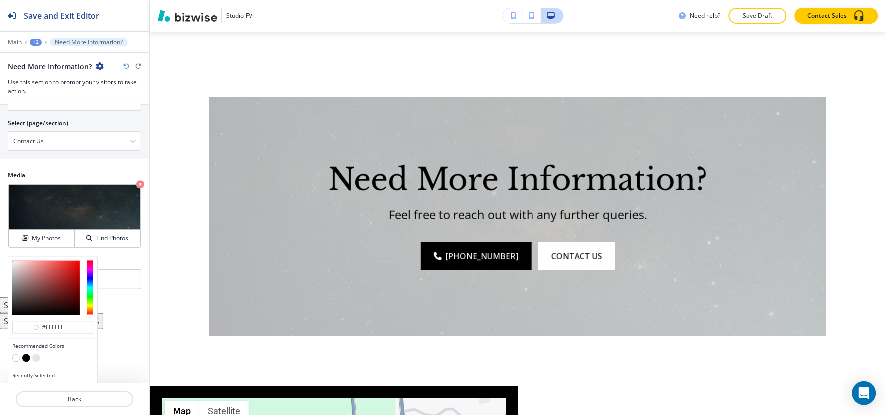
click at [25, 356] on button "button" at bounding box center [26, 358] width 8 height 8
type input "#000000"
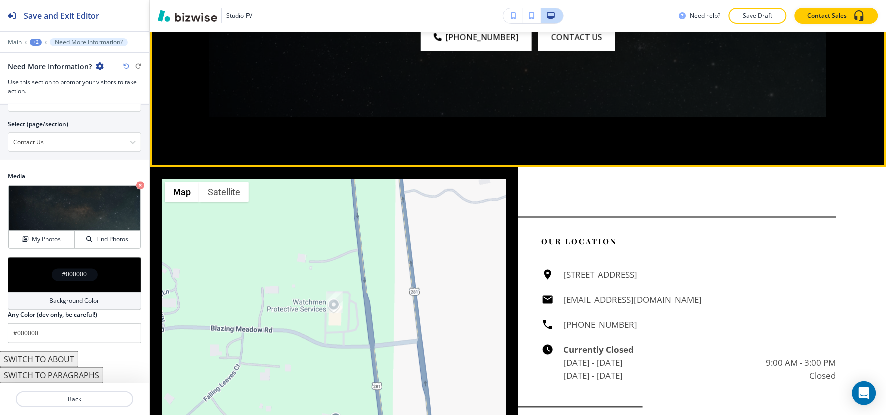
scroll to position [1526, 0]
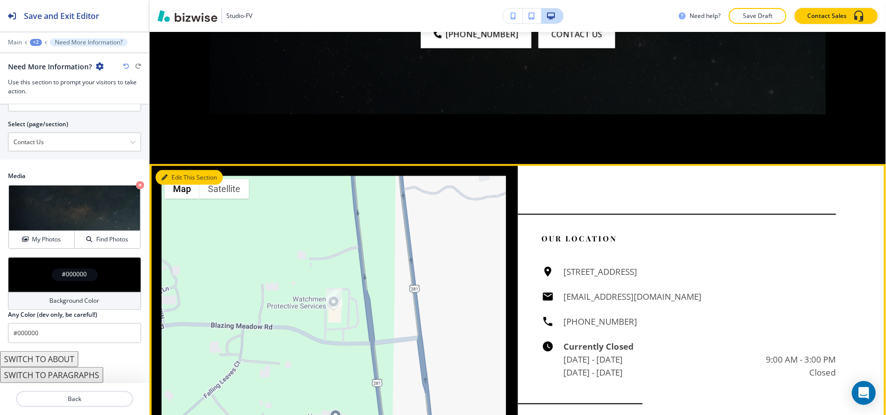
click at [168, 170] on button "Edit This Section" at bounding box center [189, 177] width 67 height 15
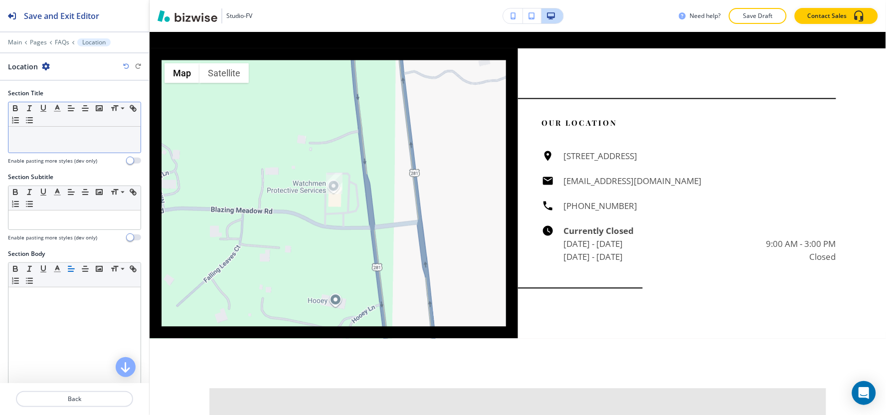
scroll to position [1643, 0]
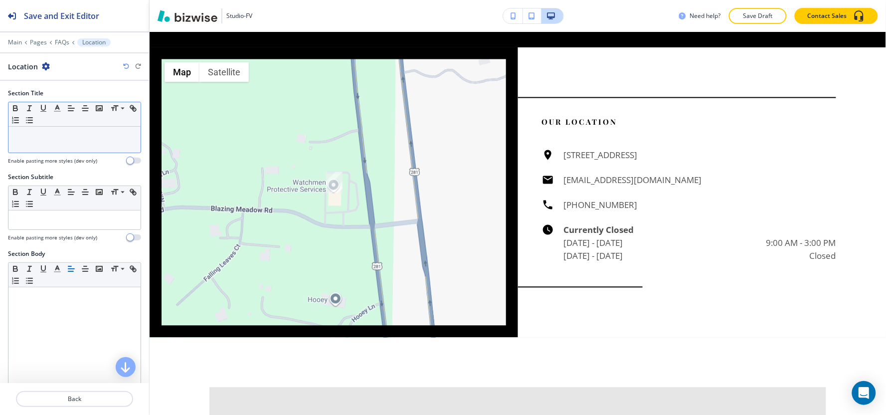
click at [33, 140] on p at bounding box center [74, 136] width 122 height 9
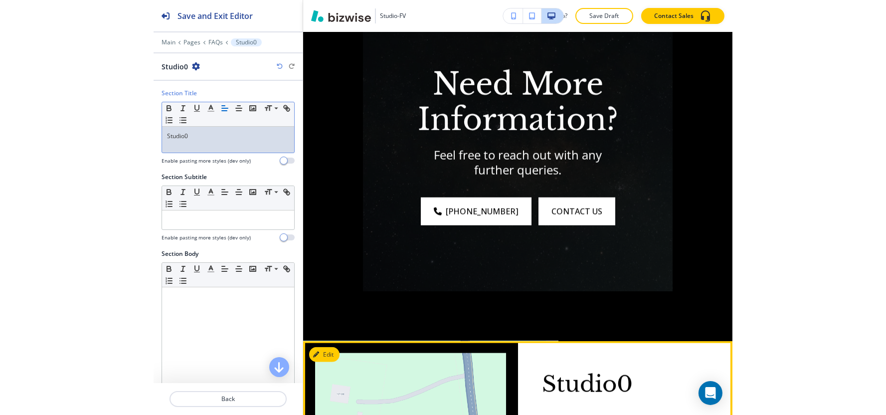
scroll to position [1643, 0]
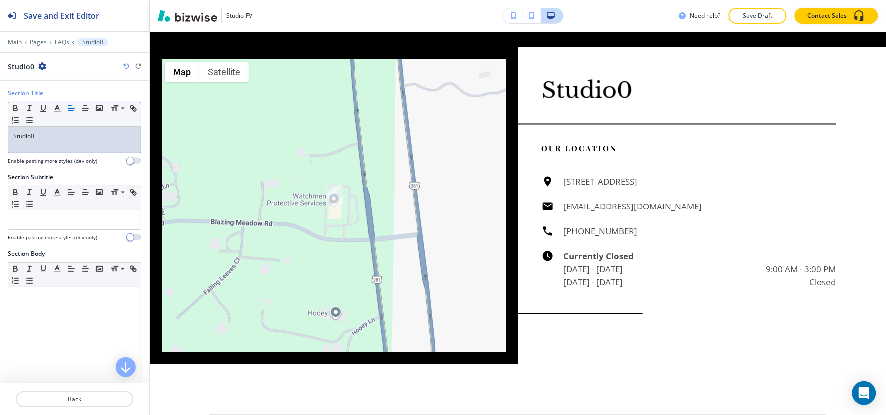
click at [50, 128] on div "Studio0" at bounding box center [74, 140] width 132 height 26
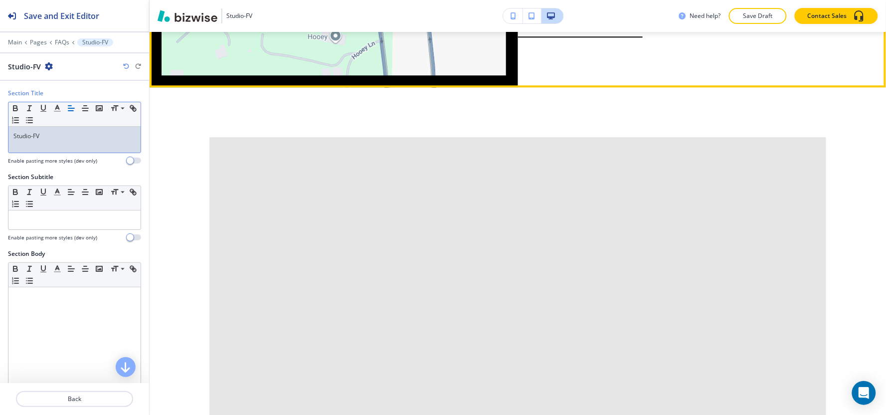
scroll to position [1920, 0]
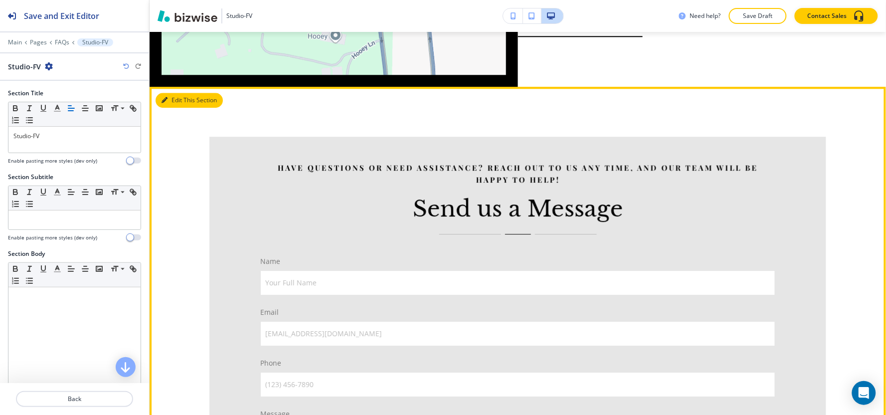
click at [158, 93] on button "Edit This Section" at bounding box center [189, 100] width 67 height 15
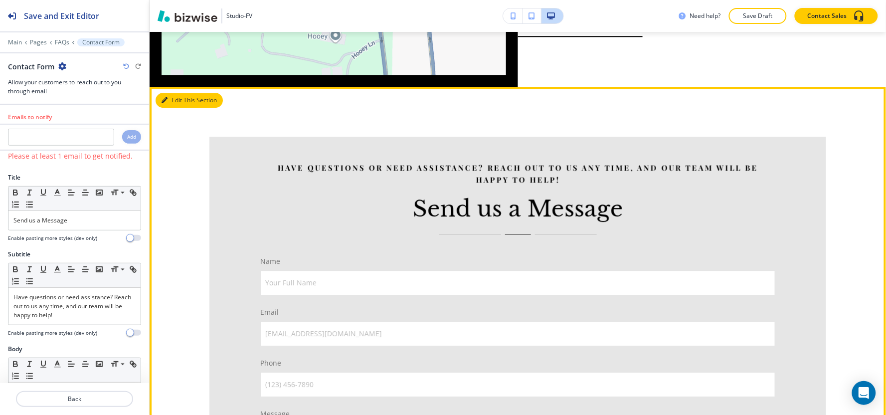
scroll to position [1960, 0]
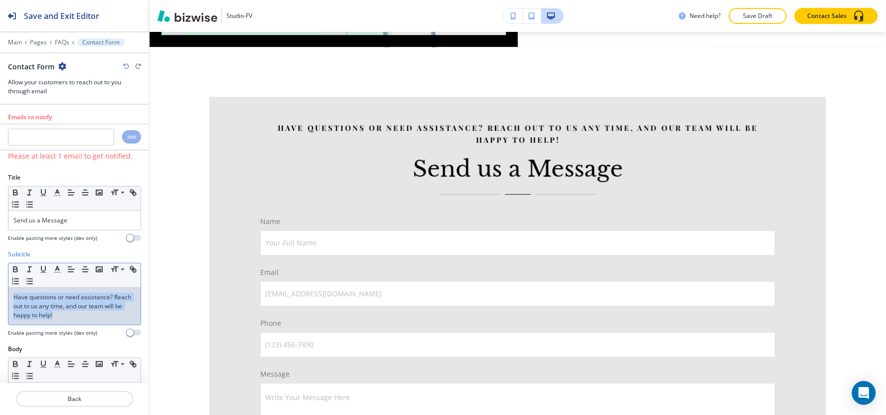
drag, startPoint x: 83, startPoint y: 321, endPoint x: 8, endPoint y: 288, distance: 82.0
click at [8, 288] on div "Have questions or need assistance? Reach out to us any time, and our team will …" at bounding box center [74, 306] width 132 height 37
copy p "Have questions or need assistance? Reach out to us any time, and our team will …"
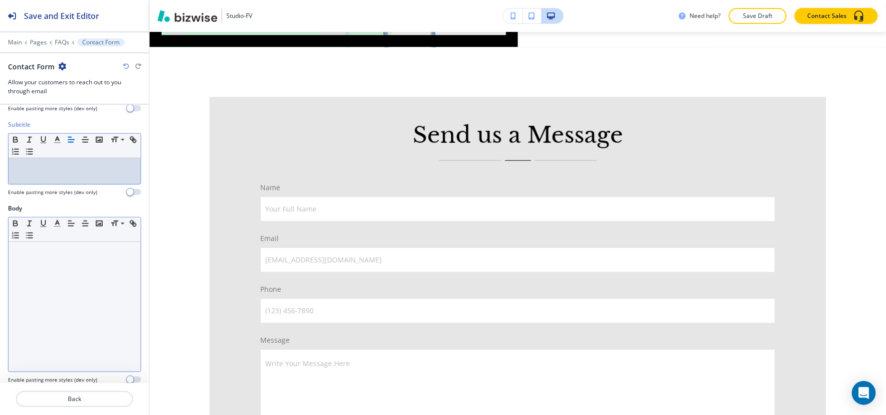
scroll to position [166, 0]
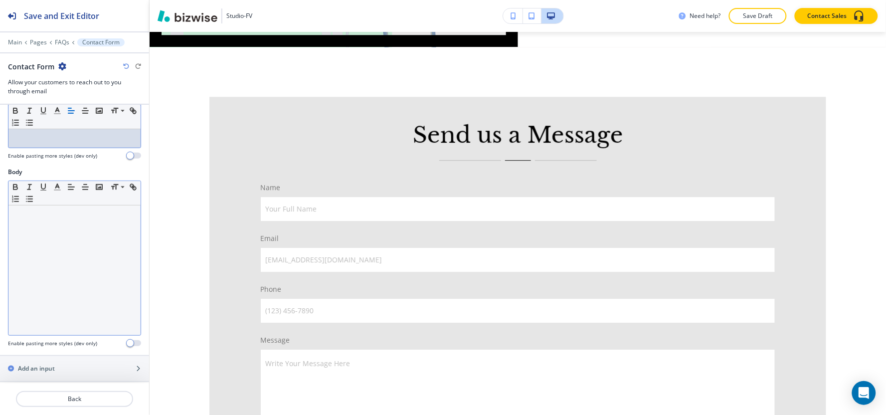
click at [42, 267] on div at bounding box center [74, 270] width 132 height 130
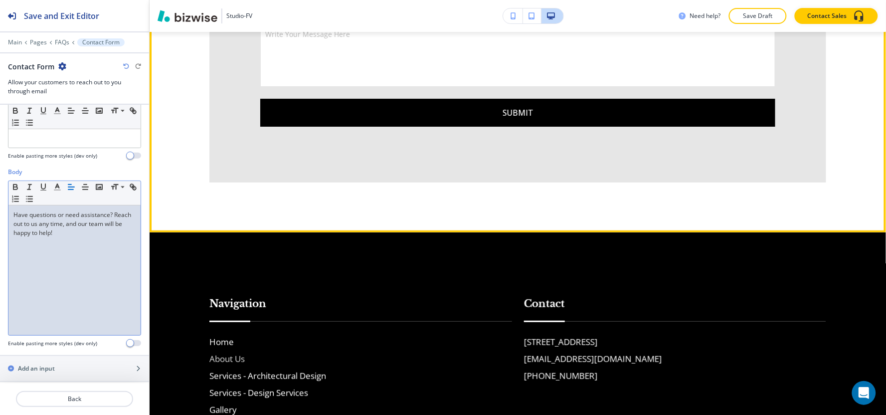
scroll to position [2404, 0]
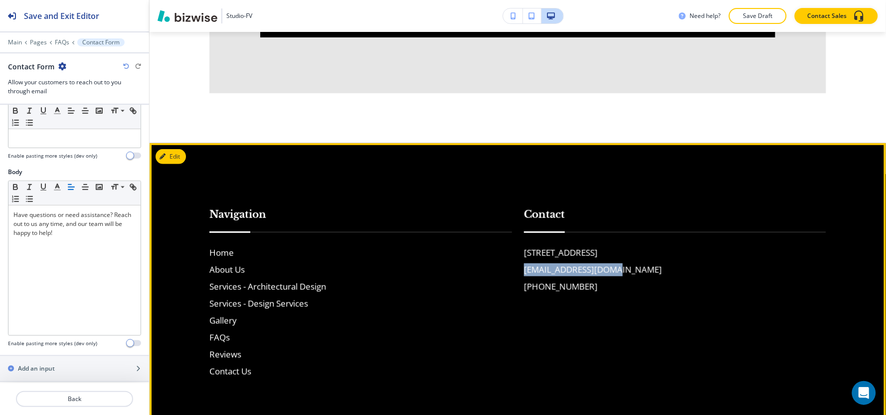
drag, startPoint x: 611, startPoint y: 260, endPoint x: 512, endPoint y: 259, distance: 99.7
click at [512, 259] on div "Contact [STREET_ADDRESS] [EMAIL_ADDRESS][DOMAIN_NAME] [PHONE_NUMBER]" at bounding box center [669, 282] width 315 height 191
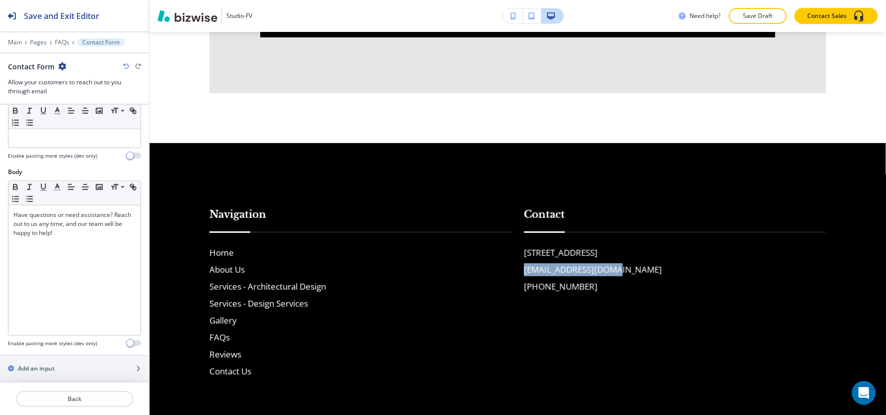
copy h6 "[EMAIL_ADDRESS][DOMAIN_NAME]"
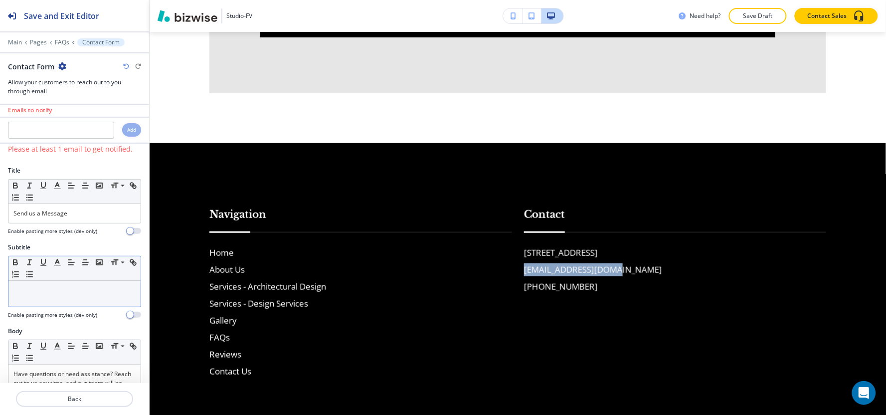
scroll to position [0, 0]
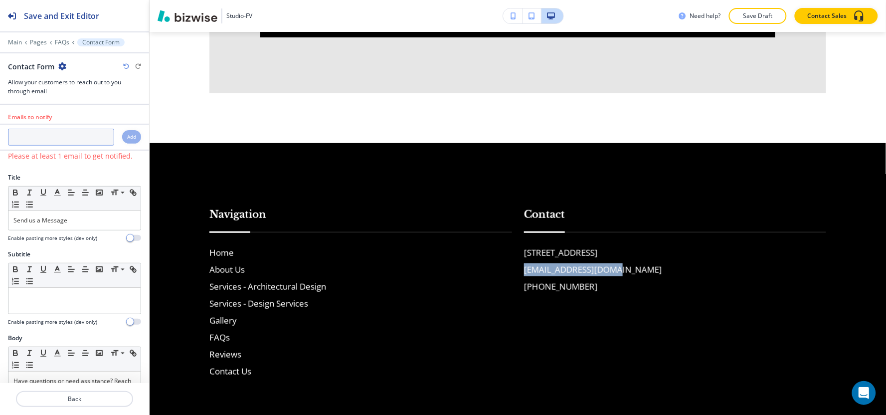
click at [61, 143] on input "text" at bounding box center [61, 137] width 106 height 17
paste input "[EMAIL_ADDRESS][DOMAIN_NAME]"
type input "[EMAIL_ADDRESS][DOMAIN_NAME]"
click at [127, 138] on h4 "Add" at bounding box center [131, 136] width 9 height 7
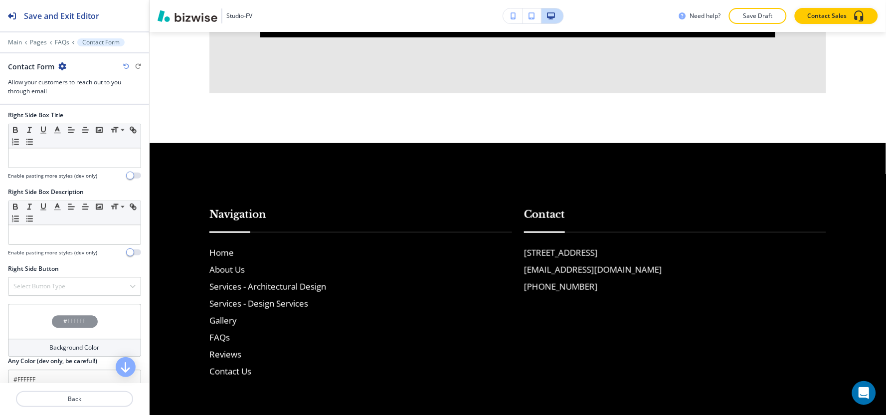
scroll to position [701, 0]
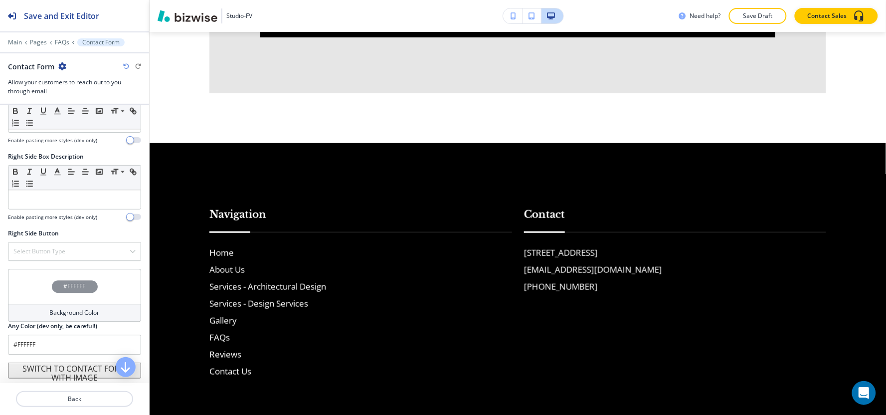
click at [33, 315] on div "Background Color" at bounding box center [74, 313] width 133 height 18
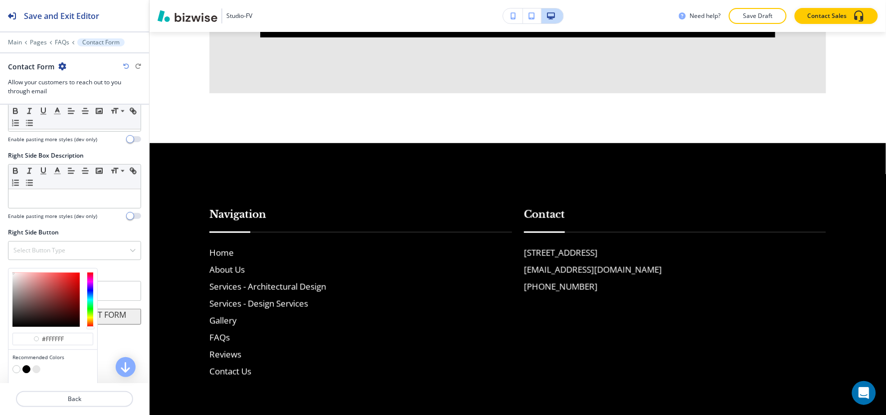
click at [36, 371] on button "button" at bounding box center [36, 369] width 8 height 8
type input "#e6e6e6"
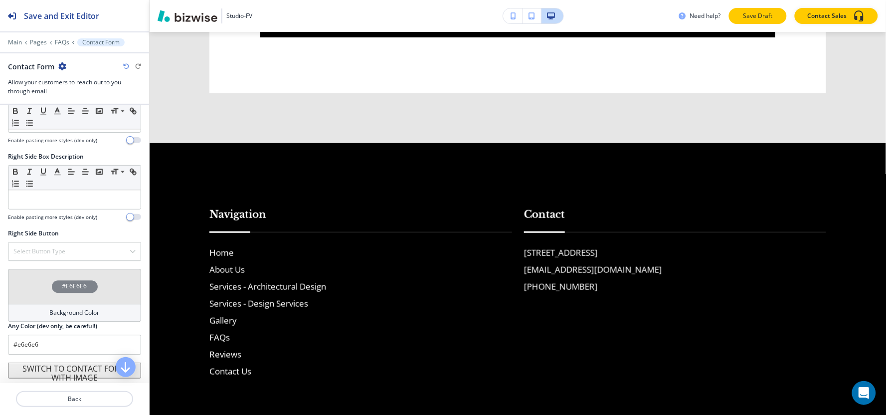
click at [757, 18] on p "Save Draft" at bounding box center [758, 15] width 32 height 9
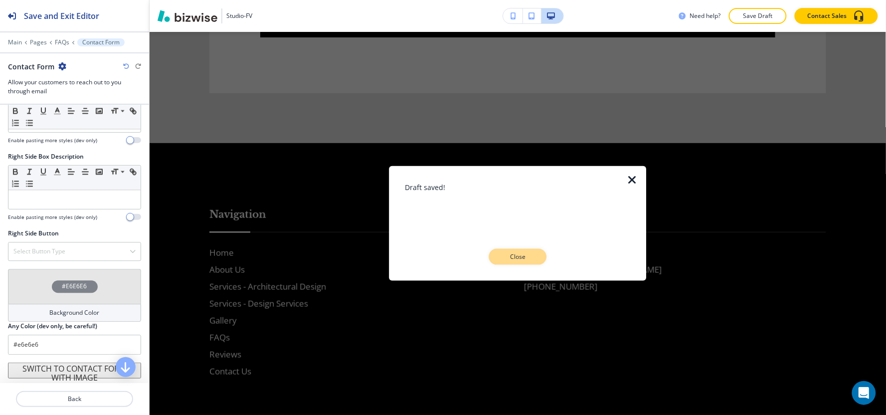
click at [532, 253] on p "Close" at bounding box center [518, 256] width 32 height 9
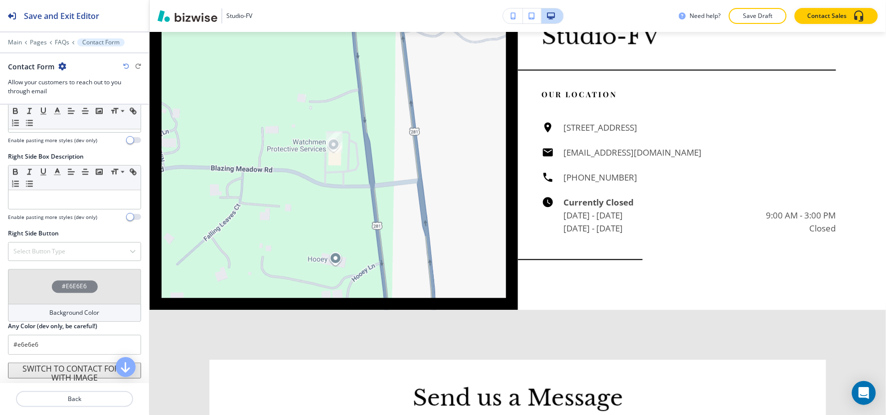
scroll to position [0, 0]
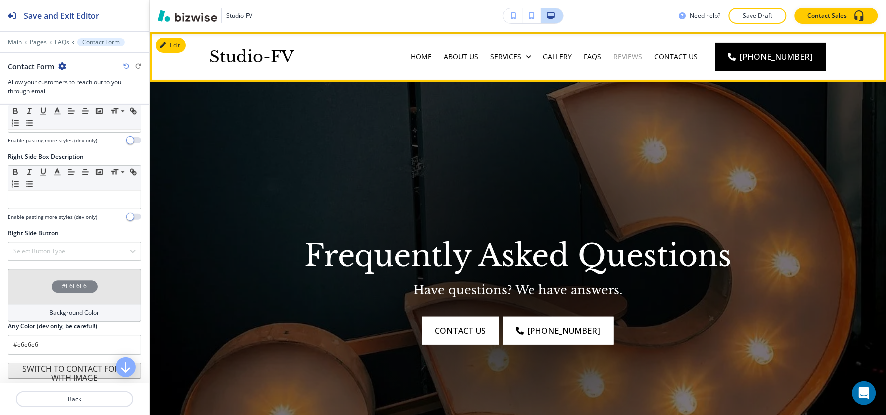
click at [632, 61] on p "Reviews" at bounding box center [627, 57] width 29 height 10
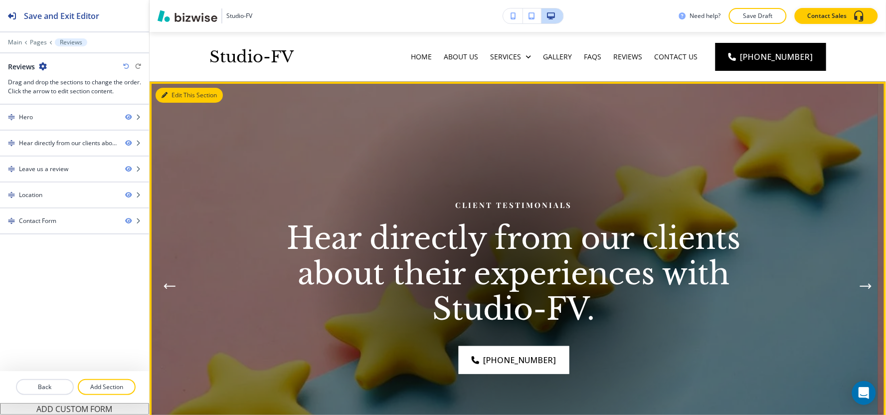
click at [177, 89] on button "Edit This Section" at bounding box center [189, 95] width 67 height 15
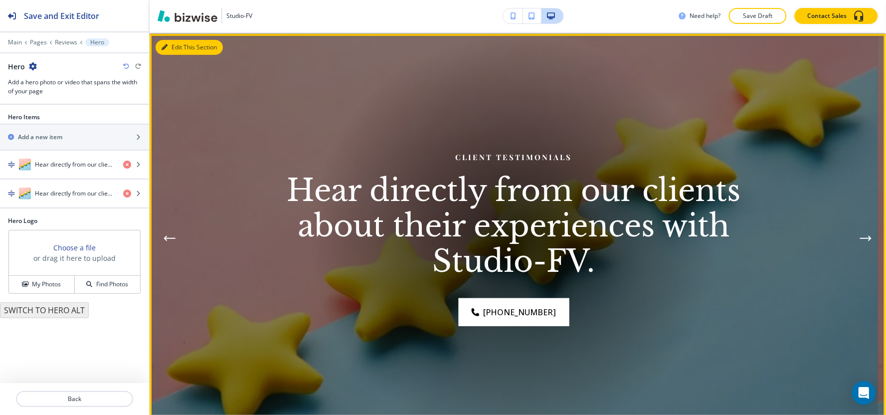
scroll to position [50, 0]
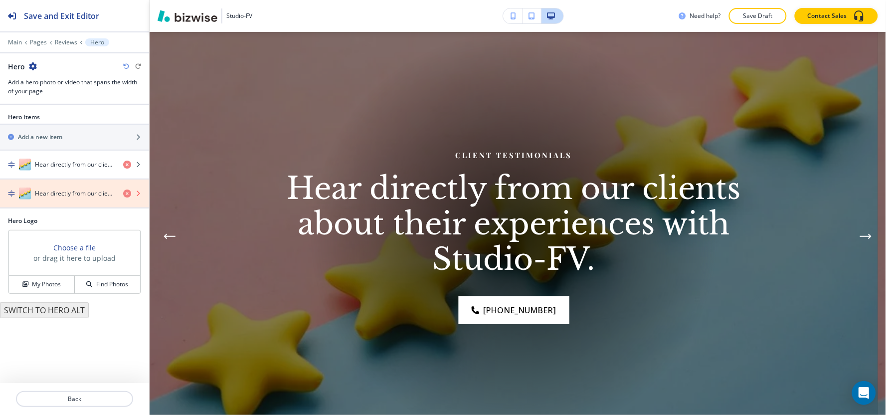
click at [127, 192] on icon "button" at bounding box center [127, 194] width 8 height 8
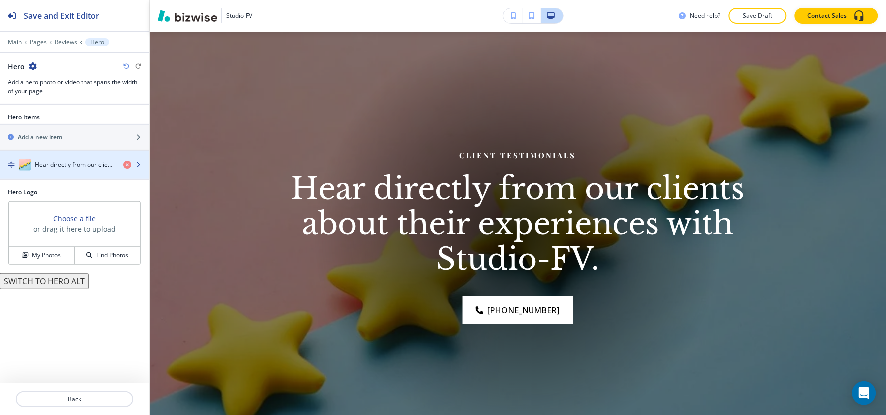
click at [75, 168] on h4 "Hear directly from our clients about their experiences with Studio-FV." at bounding box center [75, 164] width 80 height 9
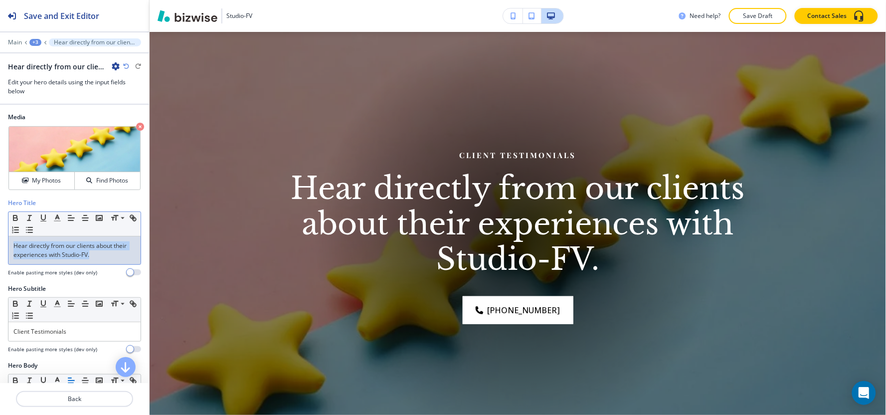
drag, startPoint x: 113, startPoint y: 252, endPoint x: 0, endPoint y: 240, distance: 113.9
click at [0, 240] on div "Hero Title Small Normal Large Huge Hear directly from our clients about their e…" at bounding box center [74, 241] width 149 height 86
copy p "Hear directly from our clients about their experiences with Studio-FV."
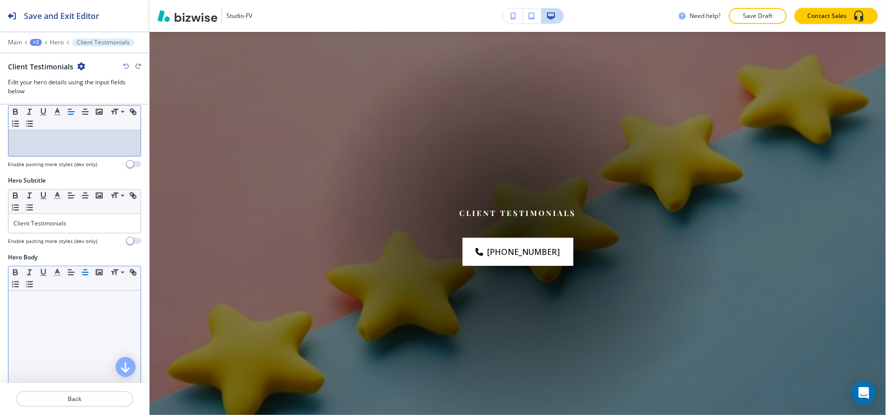
scroll to position [111, 0]
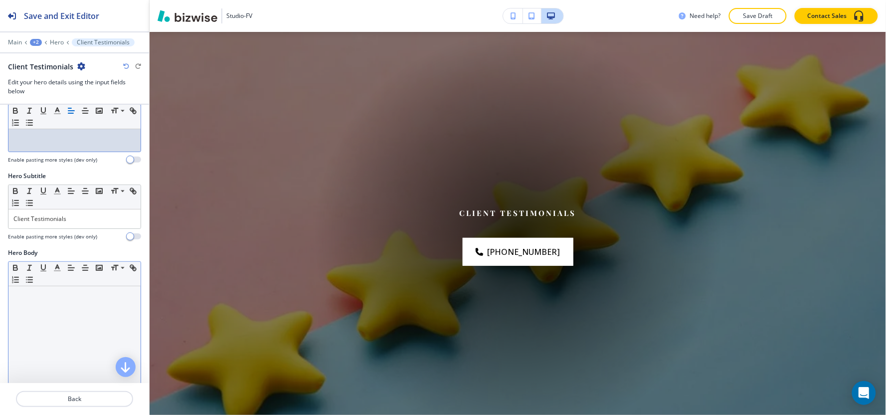
click at [86, 327] on div at bounding box center [74, 351] width 132 height 130
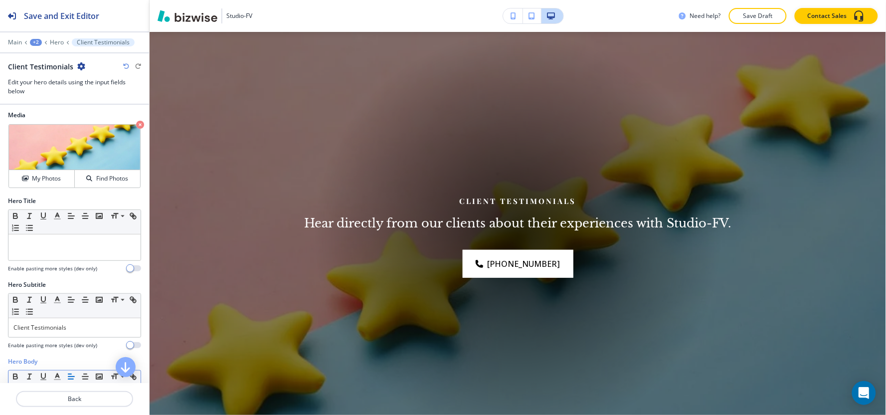
scroll to position [0, 0]
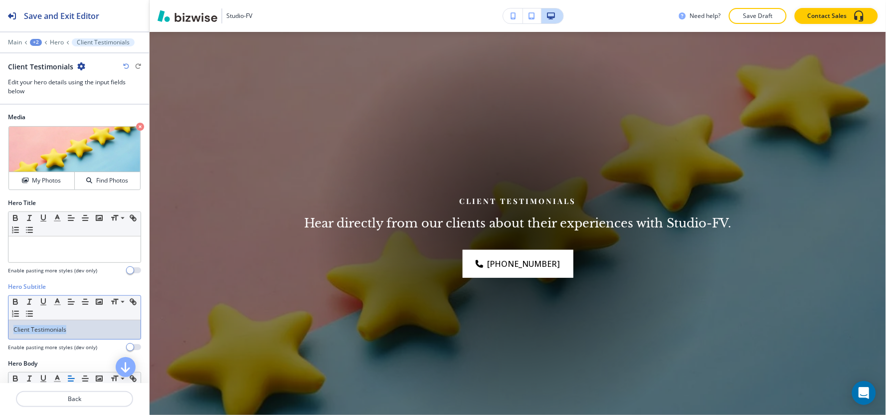
drag, startPoint x: 80, startPoint y: 330, endPoint x: 0, endPoint y: 352, distance: 82.8
click at [0, 352] on div "Hero Subtitle Small Normal Large Huge Client Testimonials Enable pasting more s…" at bounding box center [74, 320] width 149 height 77
copy p "Client Testimonials"
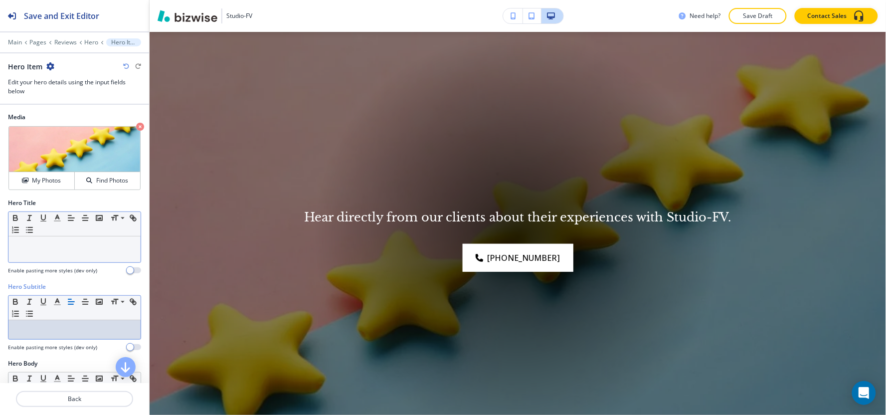
click at [53, 250] on p at bounding box center [74, 245] width 122 height 9
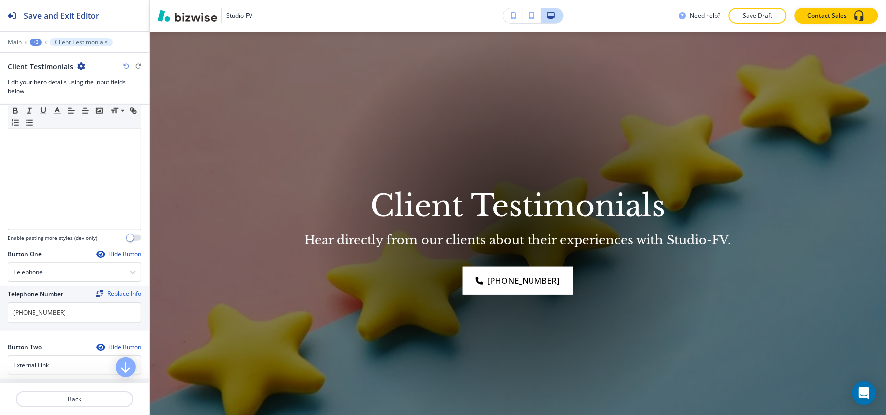
scroll to position [332, 0]
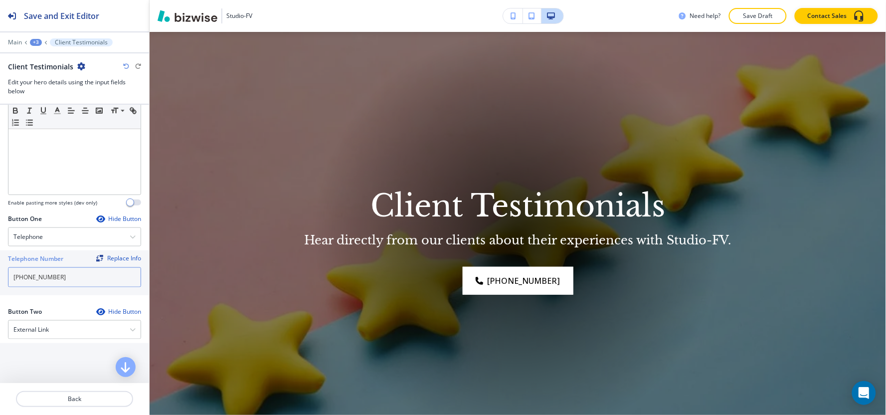
drag, startPoint x: 36, startPoint y: 285, endPoint x: 0, endPoint y: 311, distance: 44.7
click at [0, 311] on div "Media Crop My Photos Find Photos Hero Title Small Normal Large Huge Client Test…" at bounding box center [74, 244] width 149 height 278
click at [62, 240] on div "Telephone" at bounding box center [74, 237] width 132 height 18
drag, startPoint x: 30, startPoint y: 351, endPoint x: 45, endPoint y: 296, distance: 56.4
click at [30, 349] on h2 "Button Text" at bounding box center [17, 351] width 35 height 9
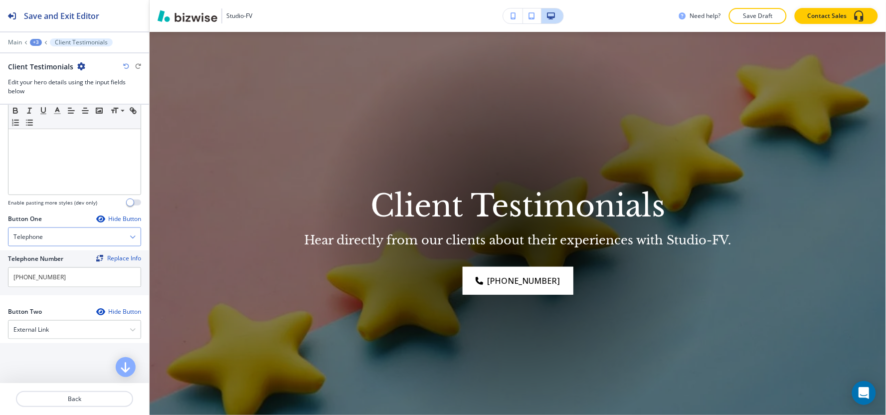
click at [59, 232] on div "Telephone" at bounding box center [74, 237] width 132 height 18
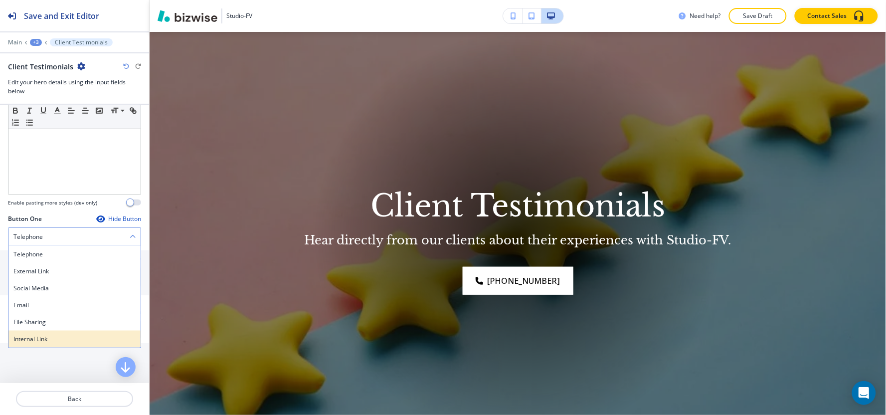
click at [53, 335] on h4 "Internal Link" at bounding box center [74, 339] width 122 height 9
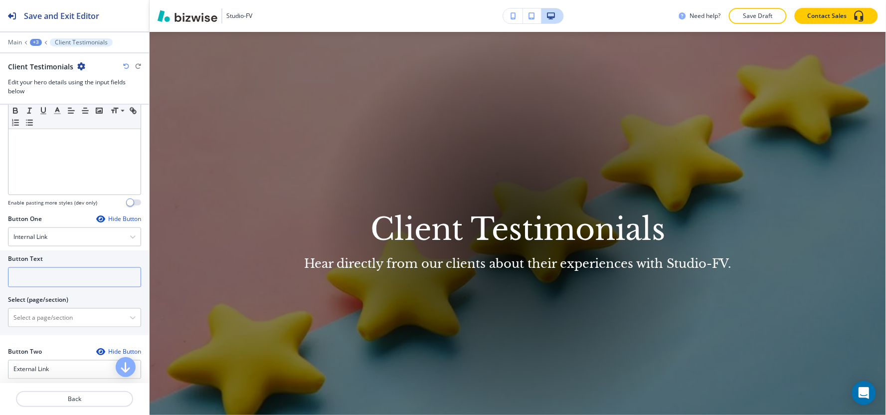
click at [62, 268] on input "text" at bounding box center [74, 277] width 133 height 20
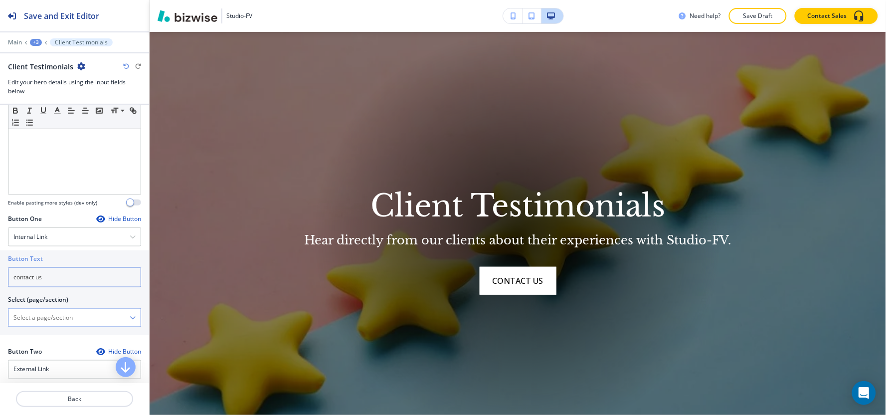
type input "contact us"
click at [47, 319] on \(page\/section\) "Manual Input" at bounding box center [68, 317] width 121 height 17
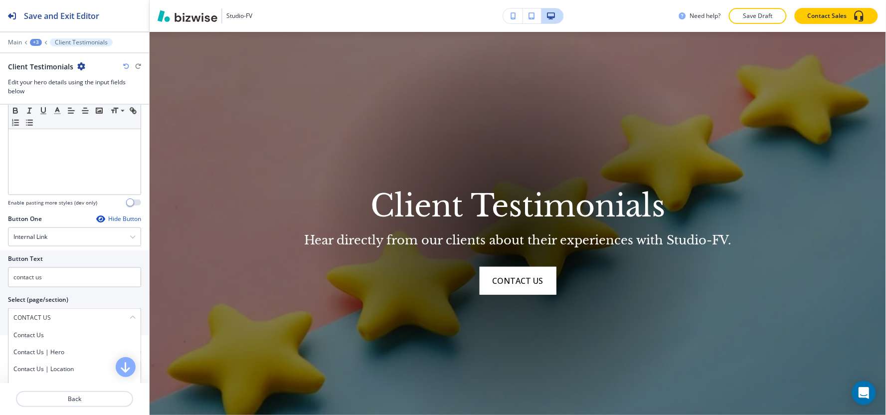
click at [46, 344] on div "Contact Us | Hero" at bounding box center [74, 352] width 132 height 17
drag, startPoint x: 81, startPoint y: 318, endPoint x: 35, endPoint y: 326, distance: 47.1
click at [35, 326] on \(page\/section\) "Contact Us | Hero" at bounding box center [68, 317] width 121 height 17
type \(page\/section\) "Contact Us"
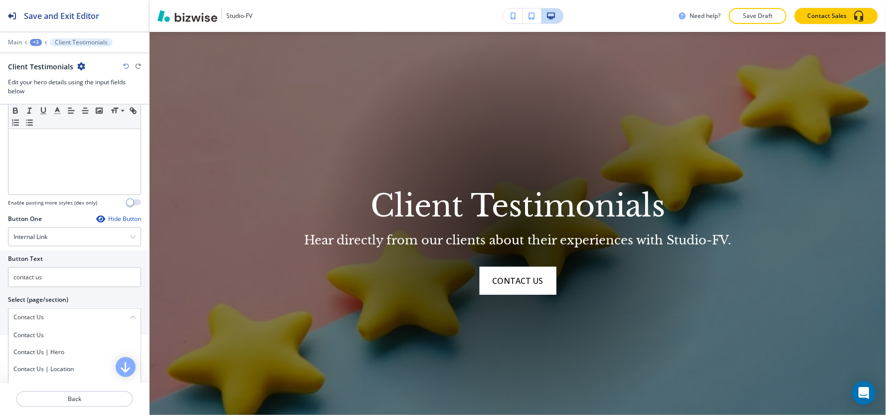
click at [55, 341] on div "Contact Us" at bounding box center [74, 335] width 132 height 17
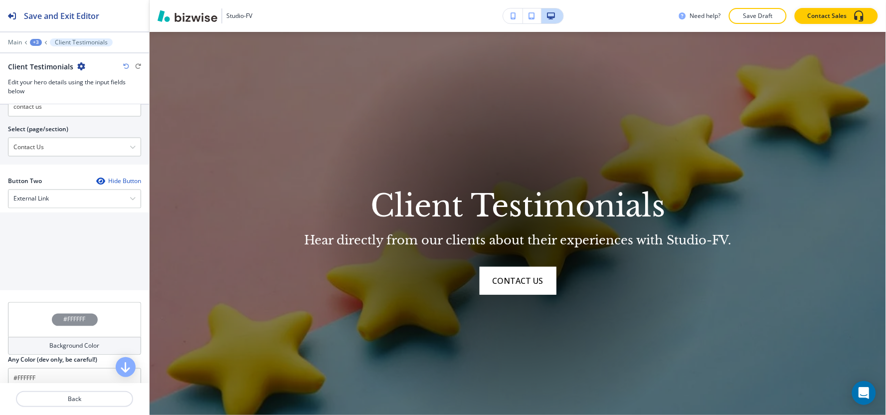
scroll to position [517, 0]
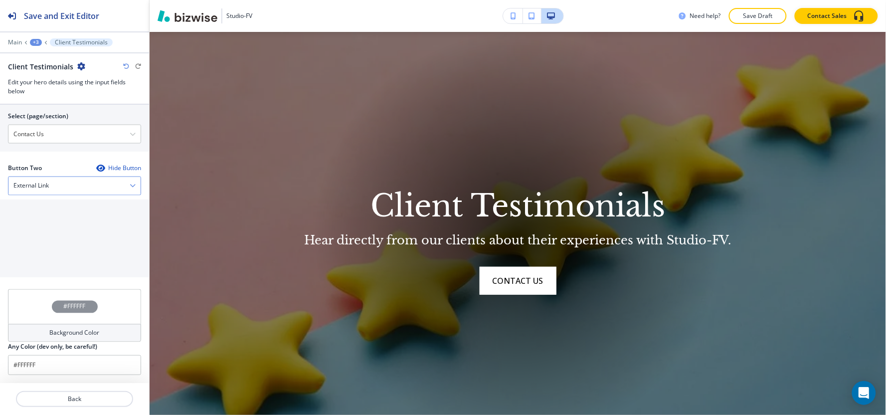
click at [48, 193] on div "External Link" at bounding box center [74, 186] width 132 height 18
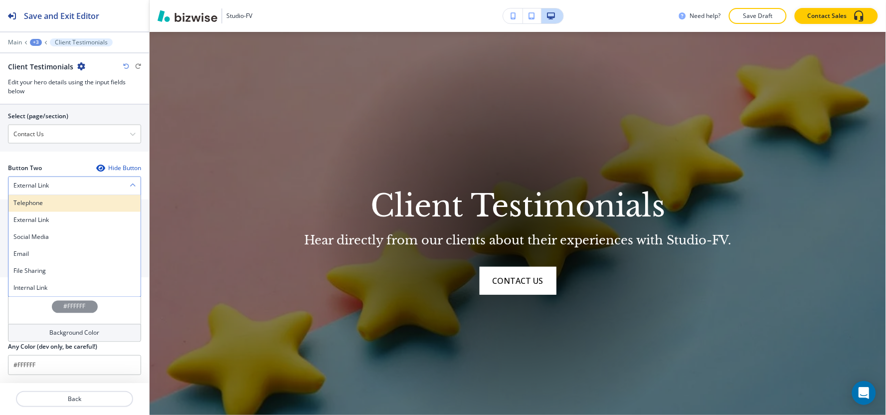
click at [47, 206] on h4 "Telephone" at bounding box center [74, 203] width 122 height 9
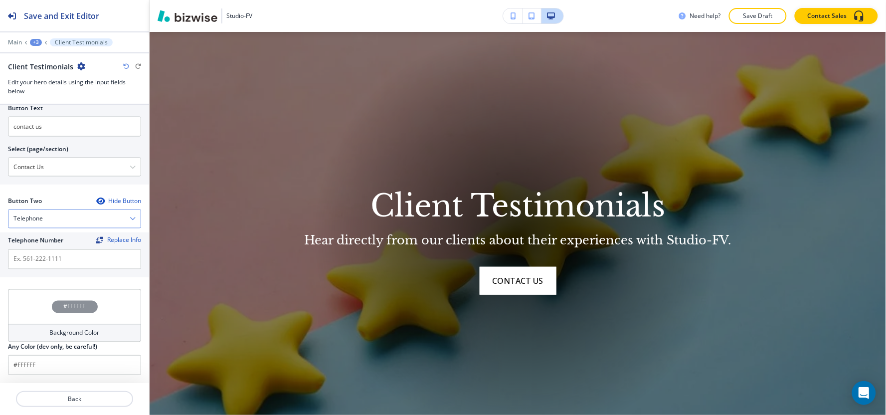
click at [47, 217] on div "Telephone" at bounding box center [74, 219] width 132 height 18
click at [48, 216] on div "Telephone" at bounding box center [74, 219] width 132 height 18
click at [42, 260] on input "text" at bounding box center [74, 259] width 133 height 20
paste input "[PHONE_NUMBER]"
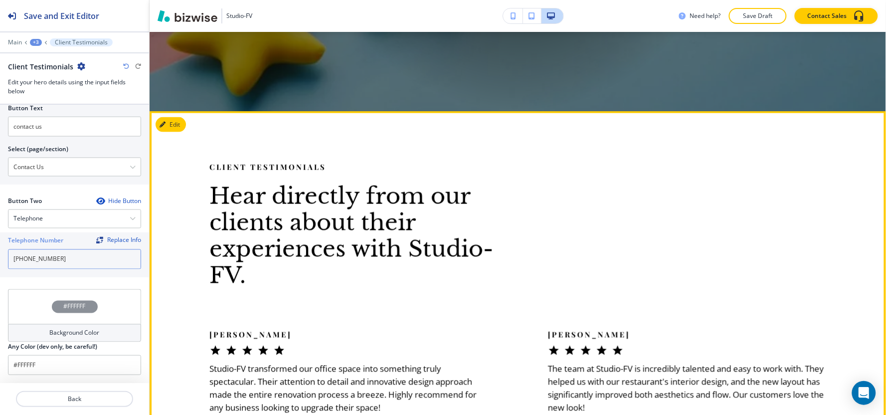
scroll to position [382, 0]
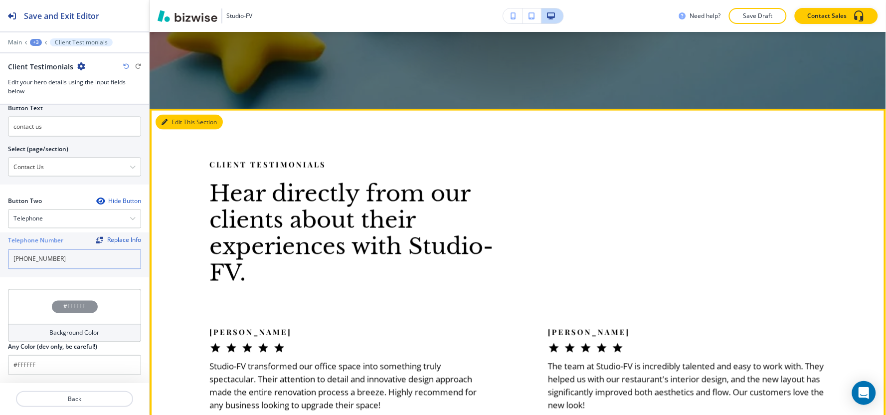
type input "[PHONE_NUMBER]"
click at [168, 117] on button "Edit This Section" at bounding box center [189, 122] width 67 height 15
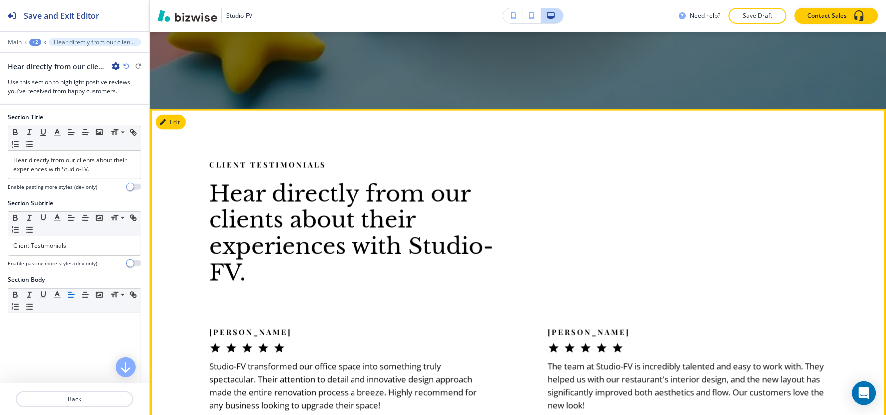
scroll to position [459, 0]
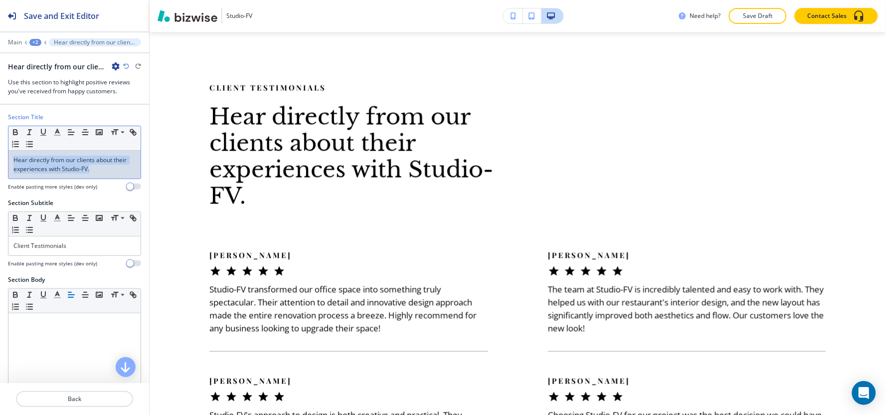
click at [0, 154] on div "Section Title Small Normal Large Huge Hear directly from our clients about thei…" at bounding box center [74, 156] width 149 height 86
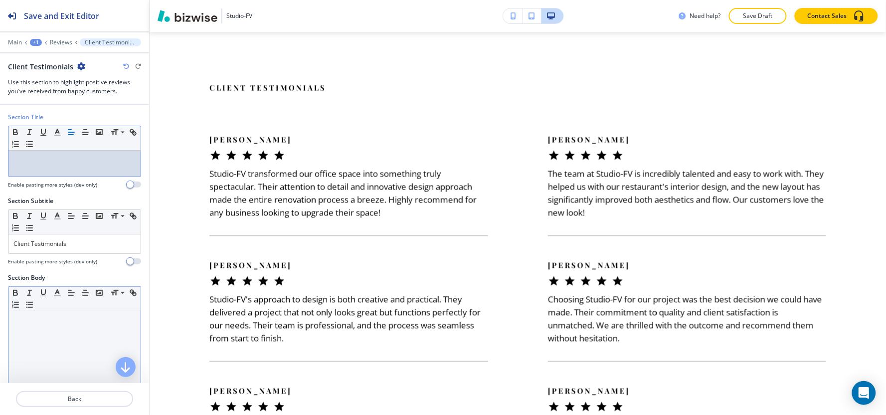
click at [65, 332] on div at bounding box center [74, 376] width 132 height 130
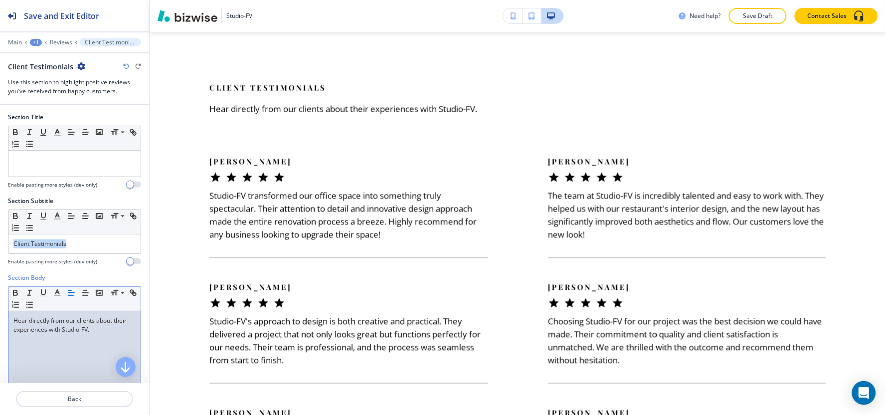
drag, startPoint x: 78, startPoint y: 247, endPoint x: 0, endPoint y: 252, distance: 78.5
click at [0, 252] on div "Section Subtitle Small Normal Large Huge Client Testimonials Enable pasting mor…" at bounding box center [74, 234] width 149 height 77
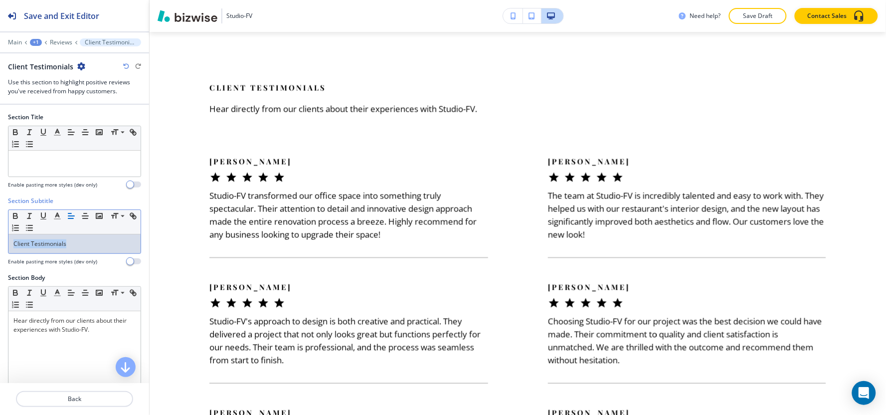
copy p "Client Testimonials"
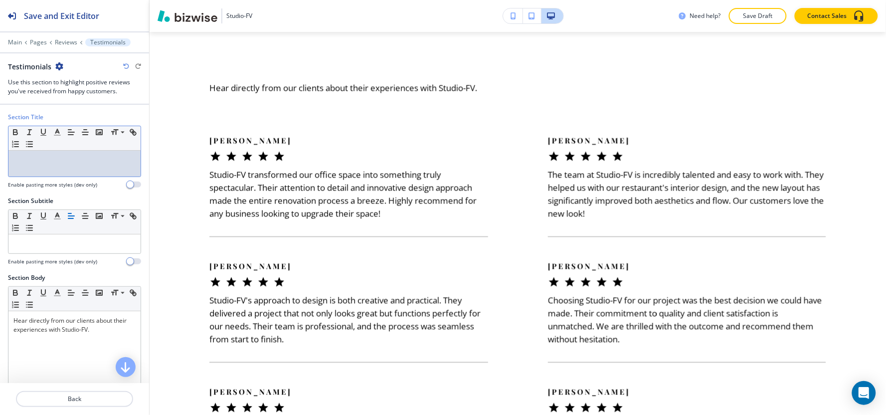
click at [41, 162] on p at bounding box center [74, 160] width 122 height 9
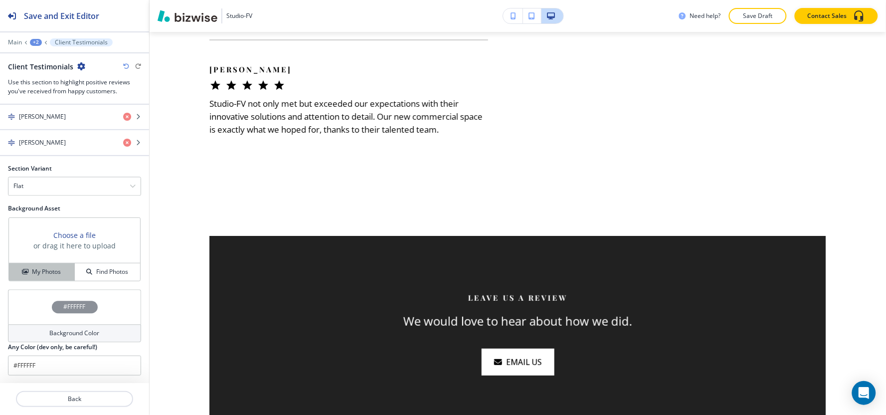
scroll to position [618, 0]
click at [50, 331] on h4 "Background Color" at bounding box center [75, 333] width 50 height 9
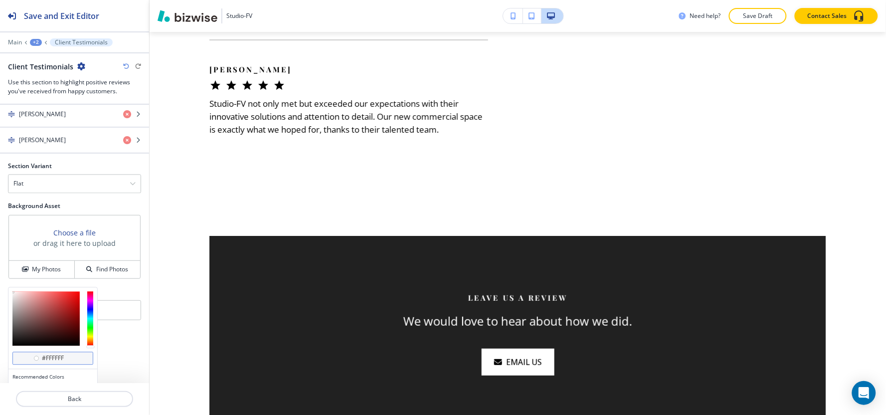
scroll to position [0, 0]
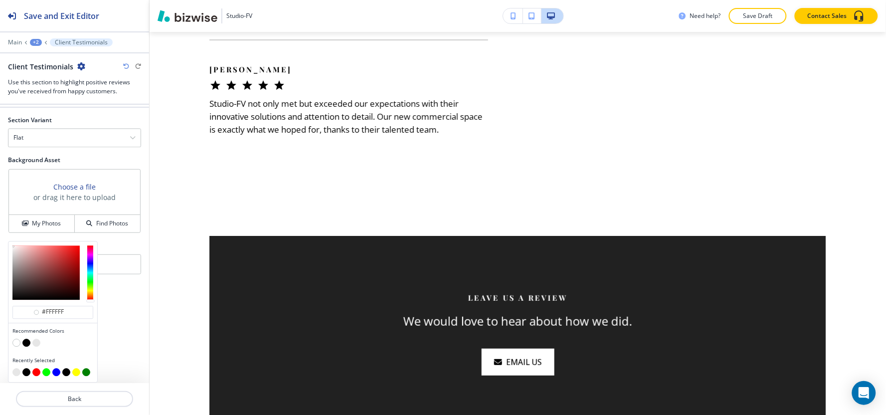
click at [38, 345] on button "button" at bounding box center [36, 343] width 8 height 8
type input "#e6e6e6"
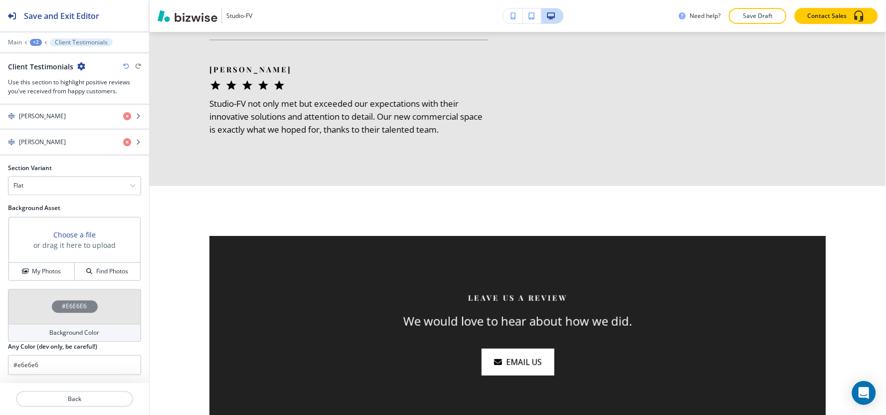
scroll to position [618, 0]
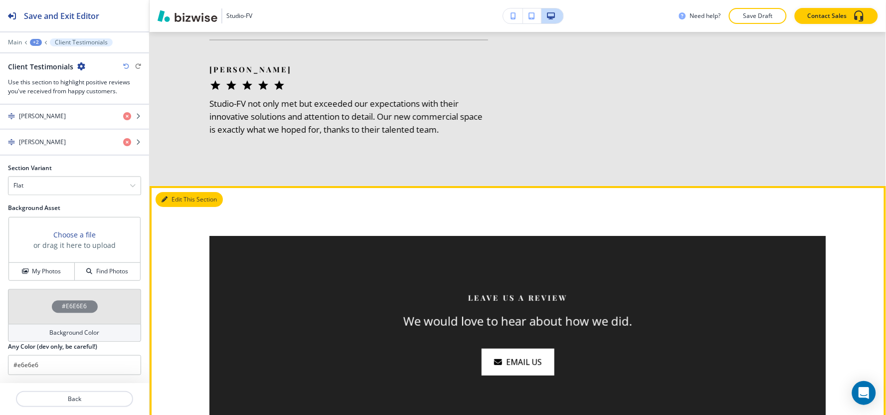
drag, startPoint x: 181, startPoint y: 200, endPoint x: 169, endPoint y: 207, distance: 13.9
click at [180, 199] on button "Edit This Section" at bounding box center [189, 199] width 67 height 15
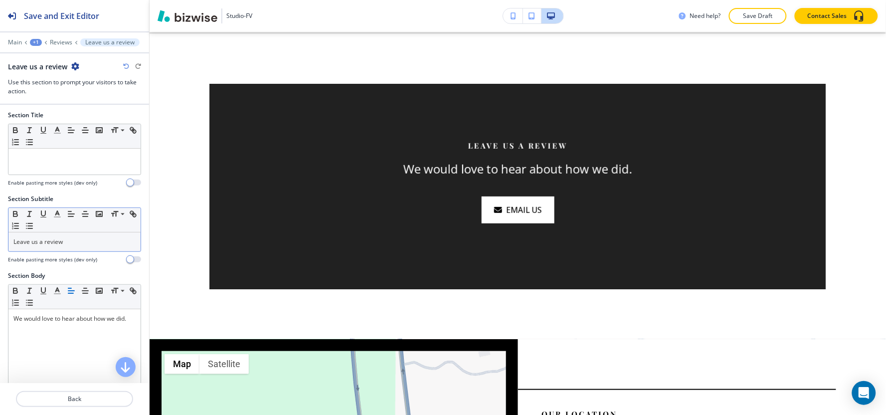
scroll to position [0, 0]
click at [13, 259] on h4 "Enable pasting more styles (dev only)" at bounding box center [52, 261] width 89 height 7
click at [60, 247] on p "Leave us a review" at bounding box center [74, 243] width 122 height 9
click at [62, 246] on p "Leave us a review" at bounding box center [74, 243] width 122 height 9
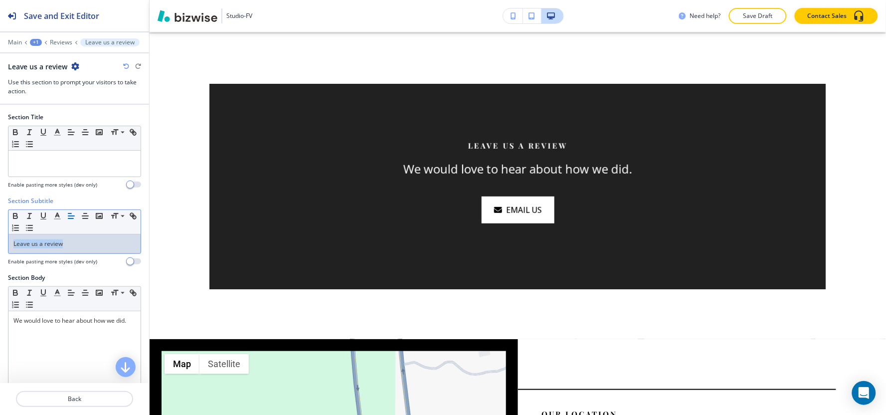
click at [62, 246] on p "Leave us a review" at bounding box center [74, 243] width 122 height 9
copy p "Leave us a review"
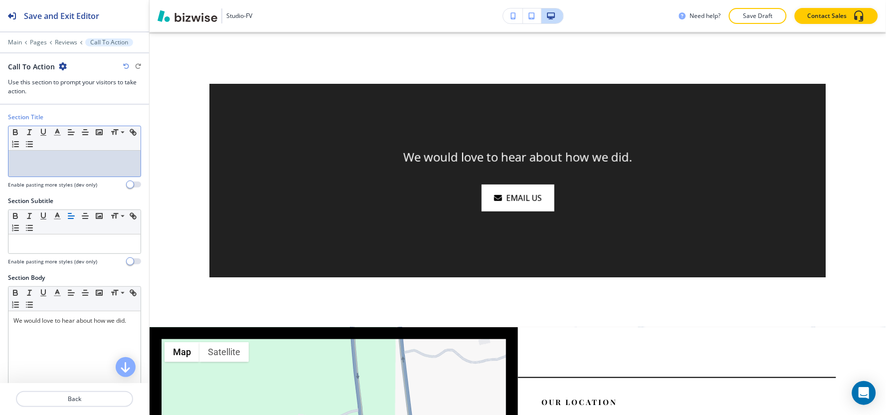
click at [63, 155] on div at bounding box center [74, 164] width 132 height 26
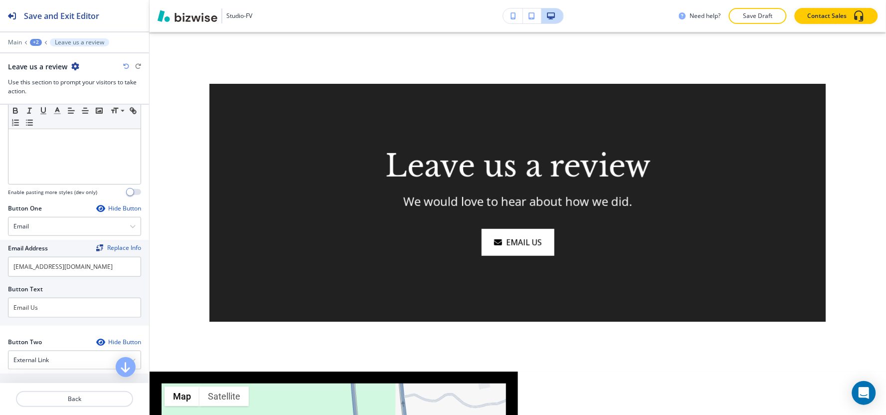
scroll to position [277, 0]
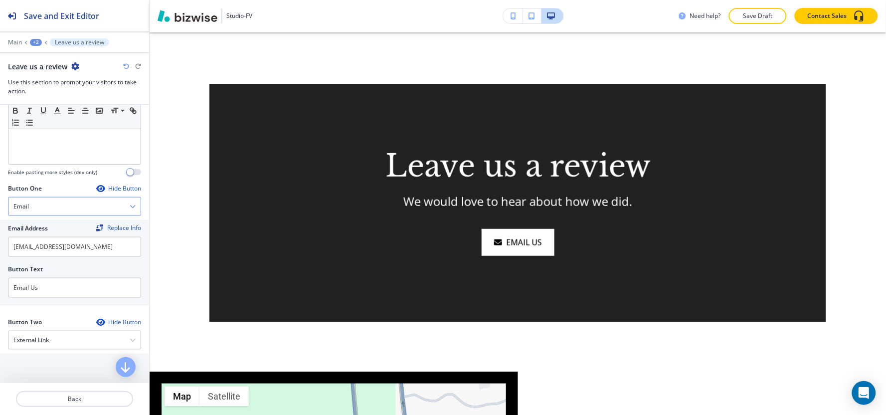
click at [58, 203] on div "Email" at bounding box center [74, 206] width 132 height 18
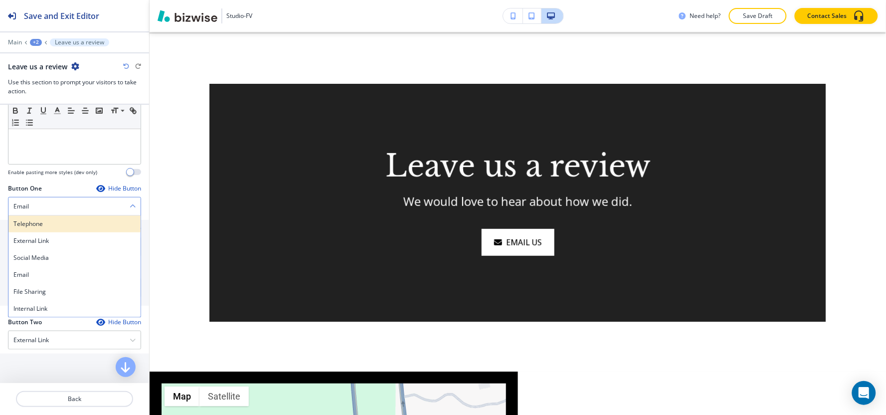
click at [57, 218] on div "Telephone" at bounding box center [74, 223] width 132 height 17
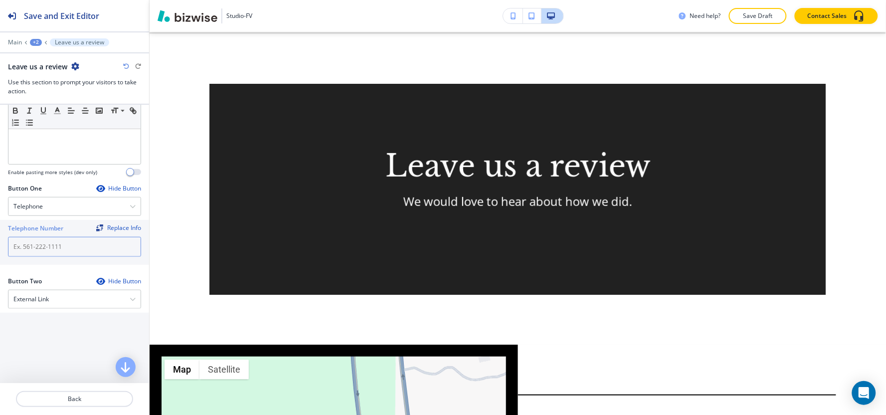
click at [52, 251] on input "text" at bounding box center [74, 247] width 133 height 20
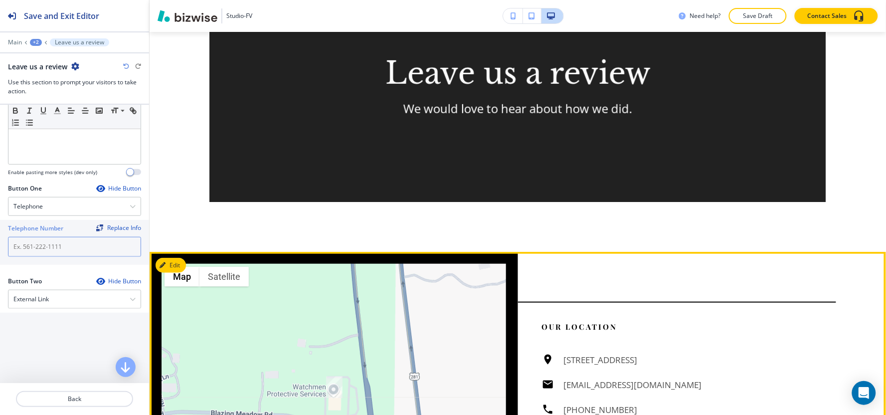
scroll to position [1331, 0]
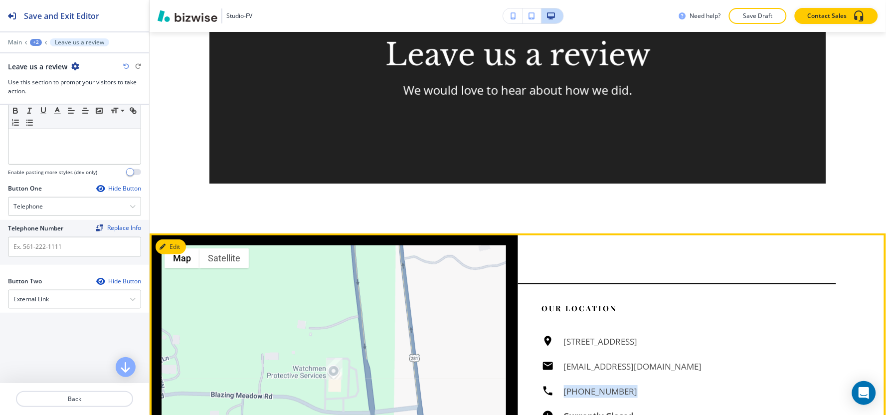
drag, startPoint x: 626, startPoint y: 392, endPoint x: 558, endPoint y: 396, distance: 69.0
click at [559, 396] on div "132 Blazing Meadow Rd #342, Spring Branch, TX 78070, USA studio@studio-fv.com (…" at bounding box center [689, 392] width 295 height 114
copy h6 "[PHONE_NUMBER]"
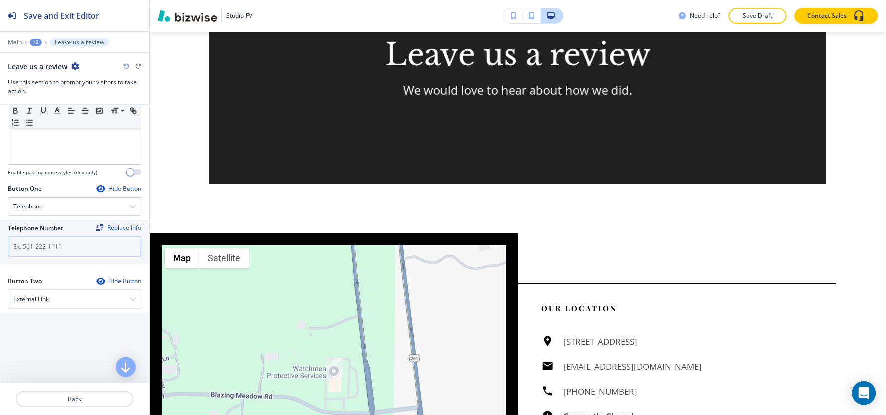
click at [35, 245] on input "text" at bounding box center [74, 247] width 133 height 20
paste input "[PHONE_NUMBER]"
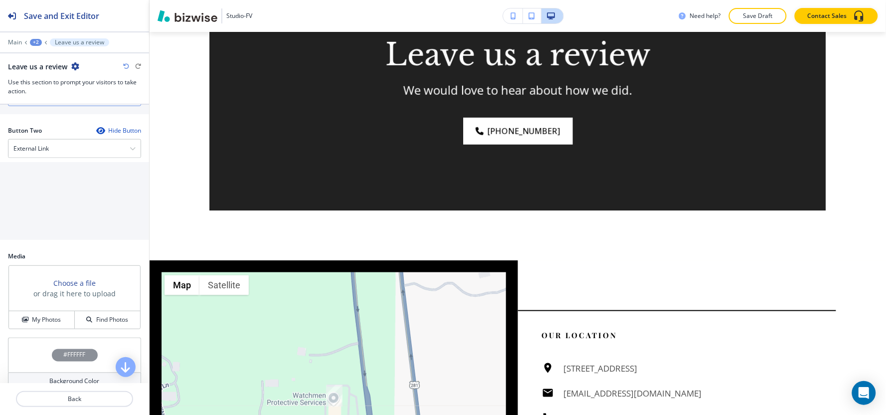
scroll to position [443, 0]
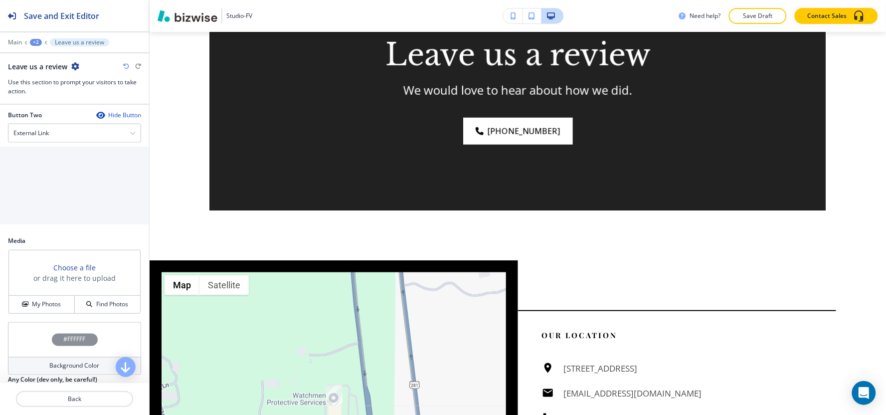
type input "[PHONE_NUMBER]"
click at [51, 121] on div at bounding box center [74, 122] width 133 height 4
click at [51, 129] on div "External Link" at bounding box center [74, 133] width 132 height 18
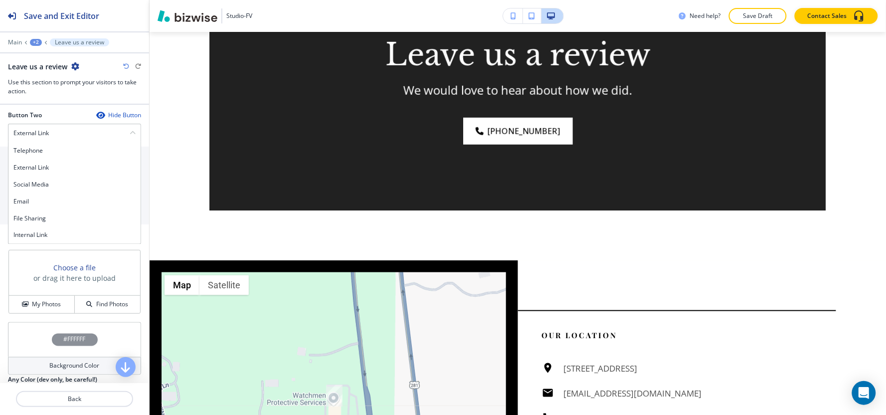
click at [38, 237] on h4 "Internal Link" at bounding box center [74, 235] width 122 height 9
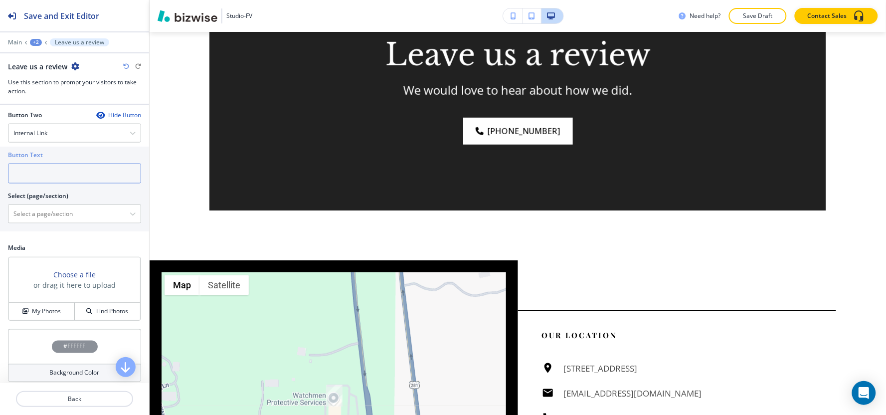
click at [50, 178] on input "text" at bounding box center [74, 174] width 133 height 20
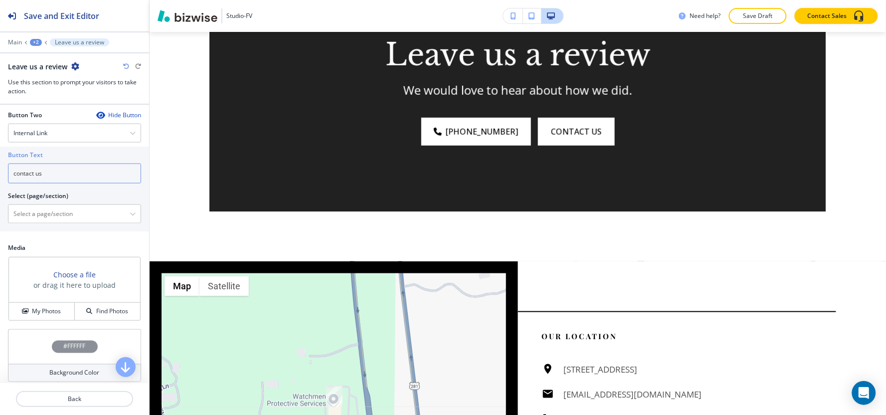
type input "contact us"
click at [40, 190] on div at bounding box center [74, 188] width 133 height 8
click at [39, 213] on \(page\/section\) "Manual Input" at bounding box center [68, 213] width 121 height 17
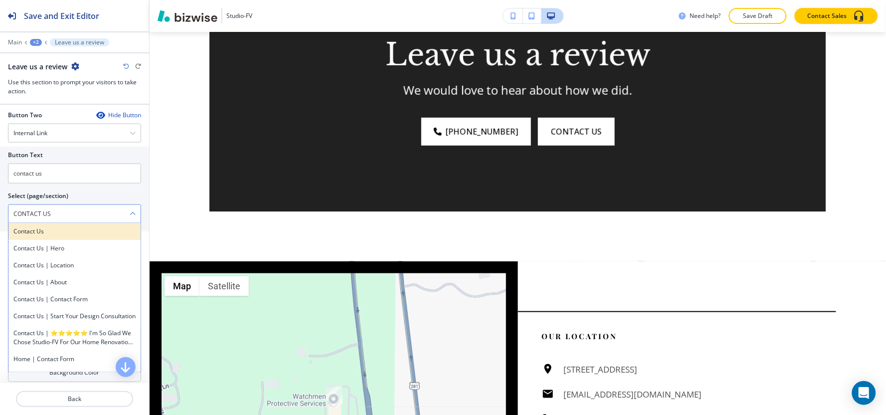
click at [50, 234] on h4 "Contact Us" at bounding box center [74, 231] width 122 height 9
type \(page\/section\) "Contact Us"
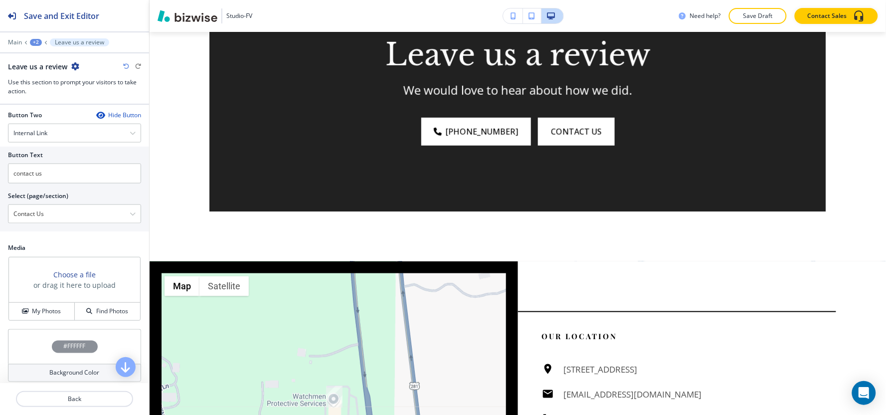
scroll to position [516, 0]
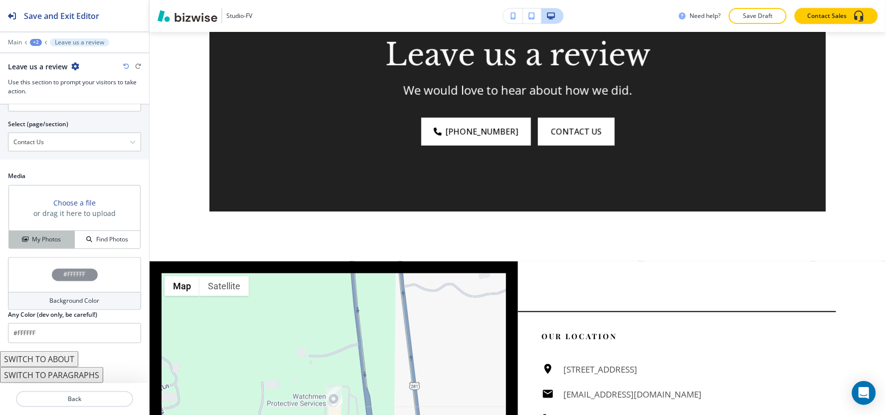
click at [32, 242] on h4 "My Photos" at bounding box center [46, 239] width 29 height 9
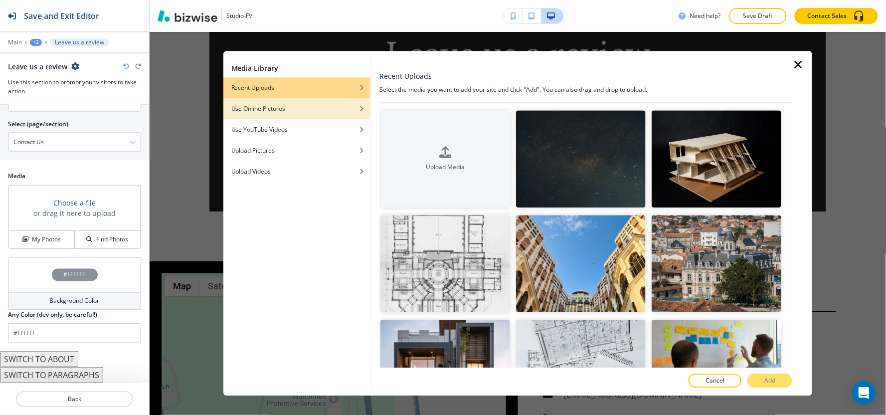
click at [330, 107] on div "Use Online Pictures" at bounding box center [296, 108] width 147 height 9
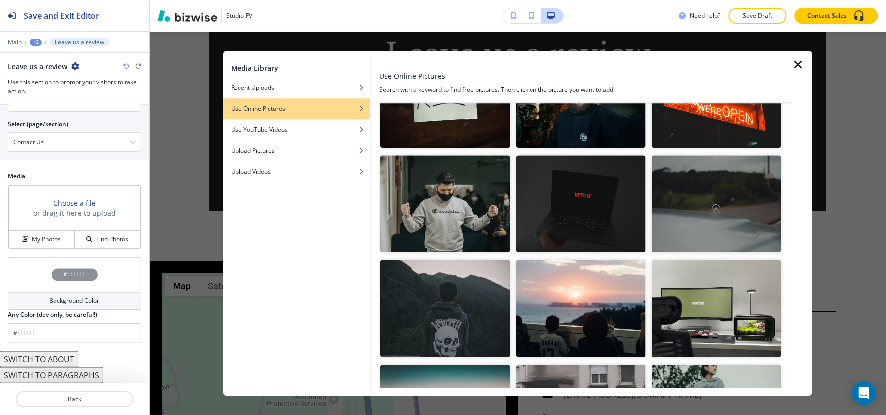
scroll to position [0, 0]
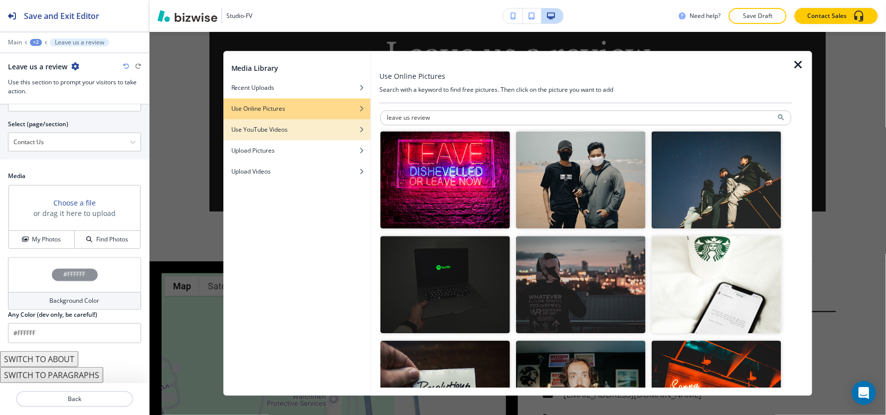
drag, startPoint x: 410, startPoint y: 115, endPoint x: 319, endPoint y: 131, distance: 92.1
click at [319, 131] on div "Media Library Recent Uploads Use Online Pictures Use YouTube Videos Upload Pict…" at bounding box center [517, 223] width 589 height 345
type input "review"
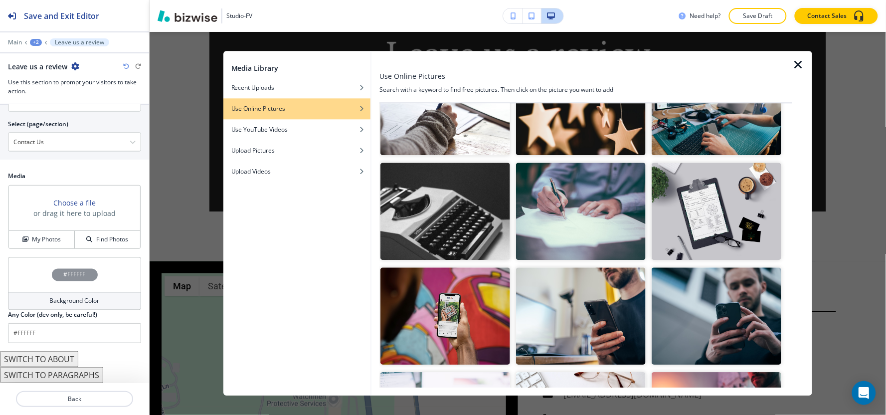
scroll to position [277, 0]
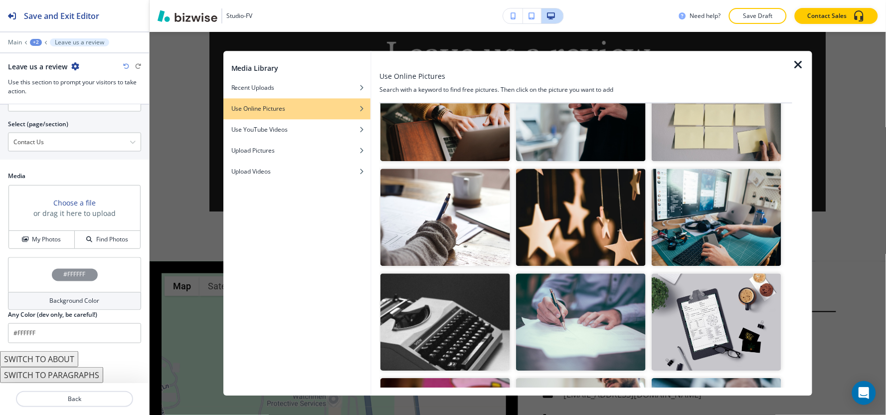
click at [625, 222] on img "button" at bounding box center [581, 217] width 130 height 97
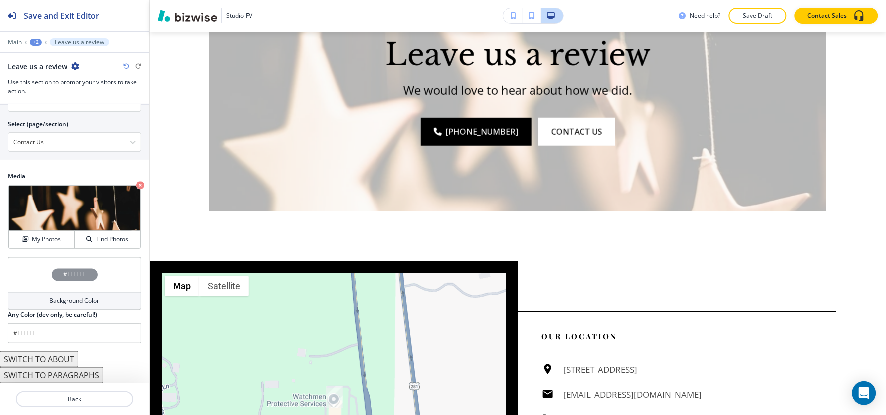
click at [56, 305] on h4 "Background Color" at bounding box center [75, 301] width 50 height 9
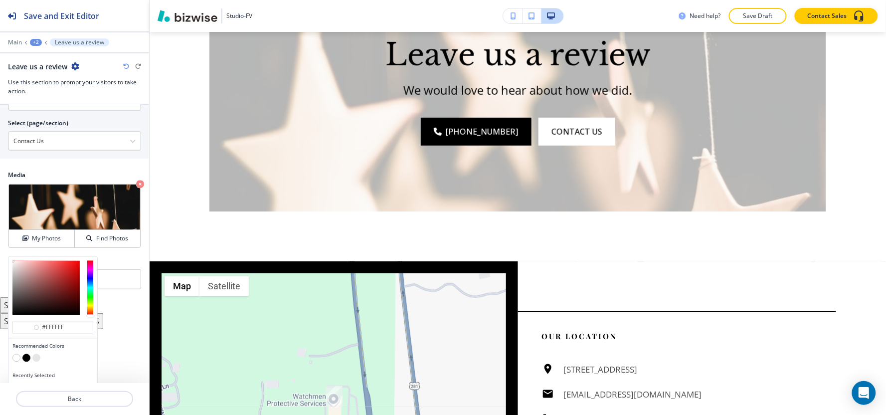
click at [26, 359] on button "button" at bounding box center [26, 358] width 8 height 8
type input "#000000"
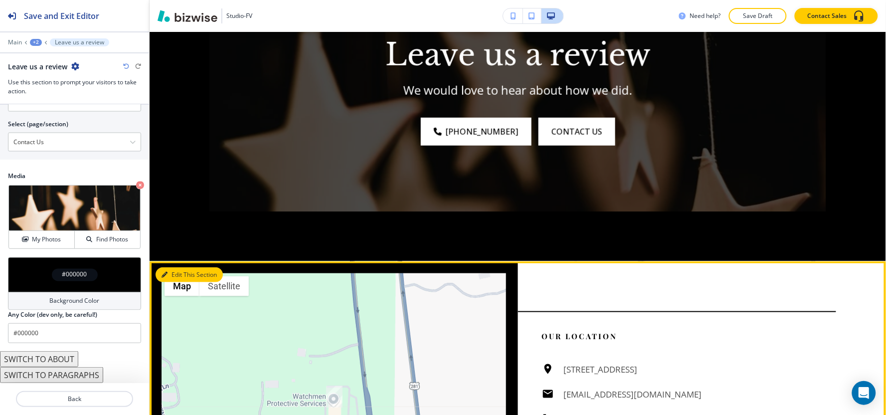
click at [163, 275] on icon "button" at bounding box center [165, 275] width 6 height 6
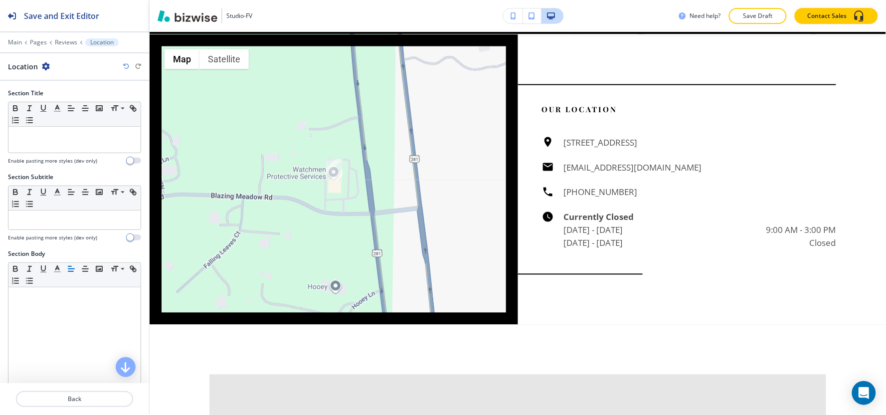
scroll to position [1559, 0]
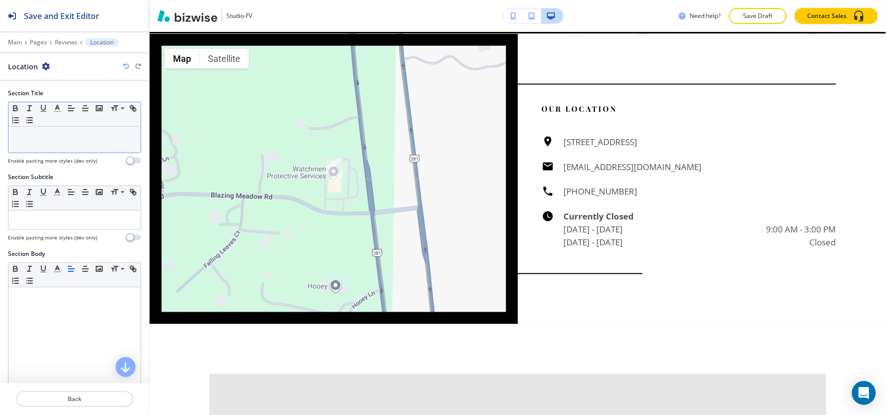
click at [76, 137] on p at bounding box center [74, 136] width 122 height 9
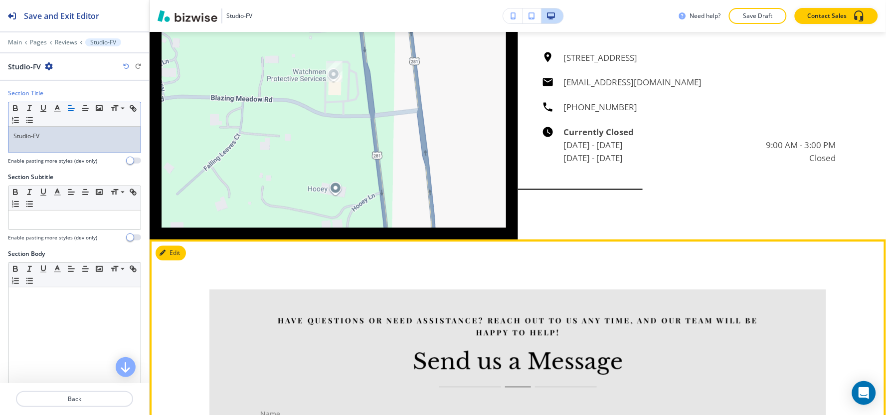
scroll to position [1725, 0]
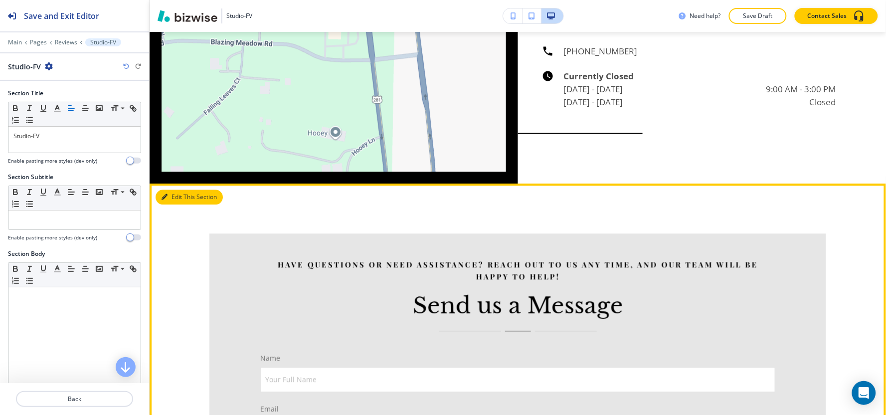
click at [167, 196] on icon "button" at bounding box center [165, 197] width 6 height 6
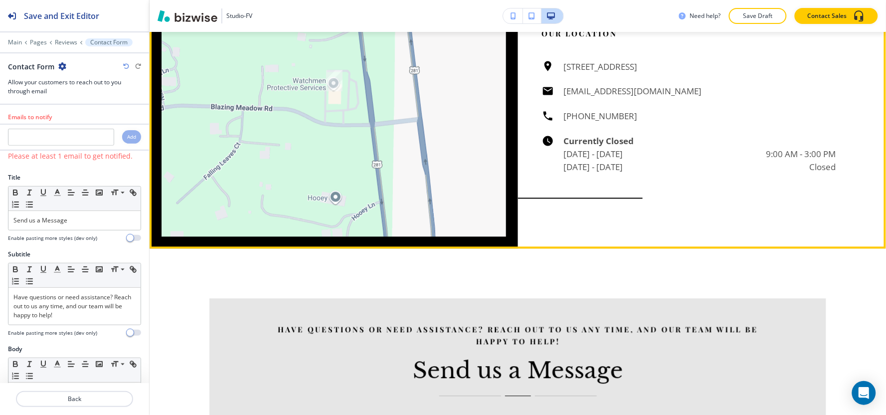
scroll to position [1654, 0]
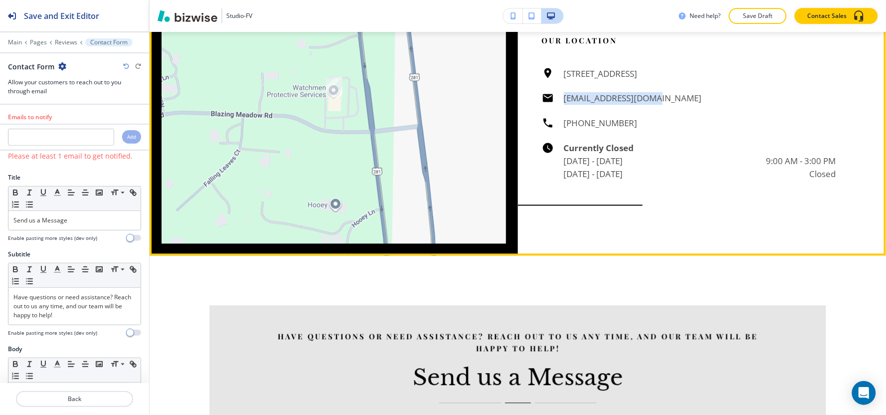
drag, startPoint x: 649, startPoint y: 101, endPoint x: 556, endPoint y: 93, distance: 93.6
click at [556, 93] on div "132 Blazing Meadow Rd #342, Spring Branch, TX 78070, USA studio@studio-fv.com (…" at bounding box center [689, 124] width 295 height 114
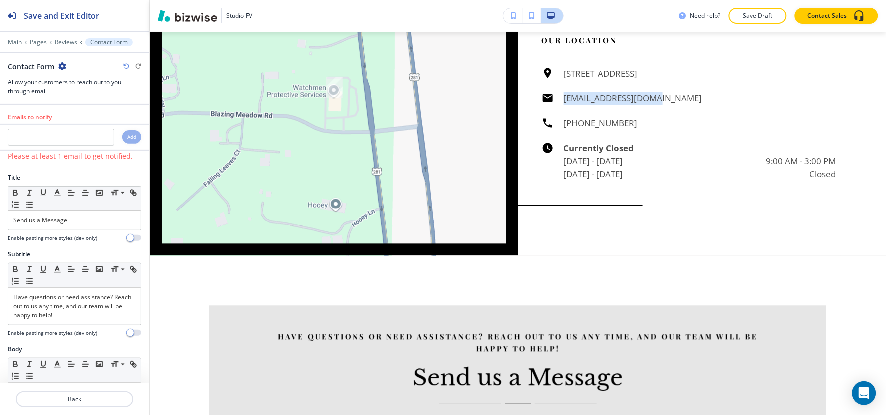
copy h6 "[EMAIL_ADDRESS][DOMAIN_NAME]"
click at [70, 143] on input "text" at bounding box center [61, 137] width 106 height 17
paste input "[EMAIL_ADDRESS][DOMAIN_NAME]"
type input "[EMAIL_ADDRESS][DOMAIN_NAME]"
click at [122, 137] on div "Add" at bounding box center [131, 136] width 19 height 13
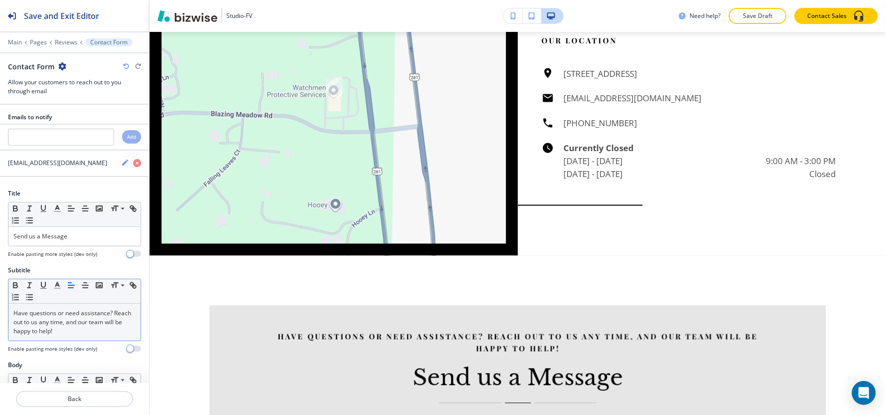
scroll to position [55, 0]
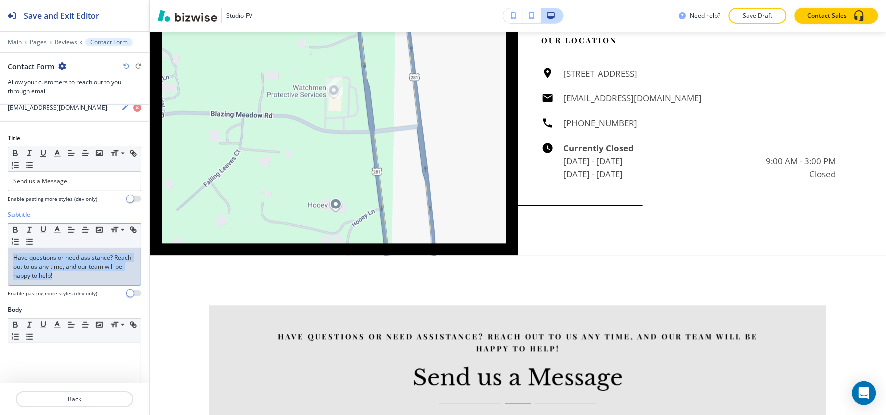
drag, startPoint x: 83, startPoint y: 272, endPoint x: 0, endPoint y: 226, distance: 94.6
click at [0, 226] on div "Subtitle Small Normal Large Huge Have questions or need assistance? Reach out t…" at bounding box center [74, 257] width 149 height 95
copy p "Have questions or need assistance? Reach out to us any time, and our team will …"
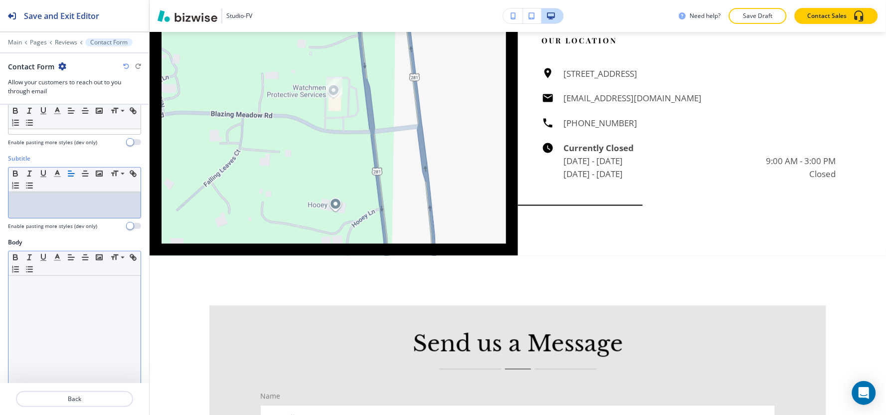
scroll to position [166, 0]
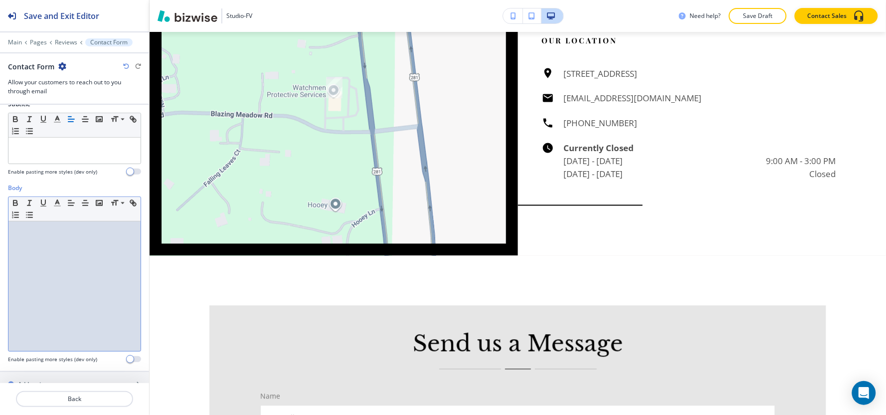
click at [47, 243] on div at bounding box center [74, 286] width 132 height 130
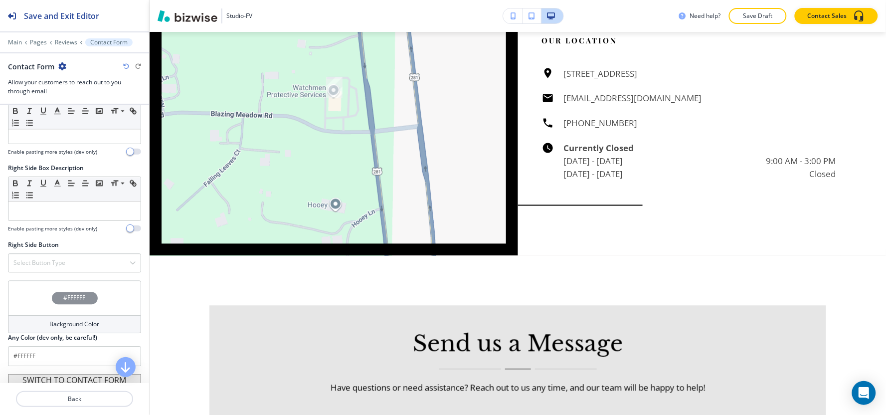
scroll to position [701, 0]
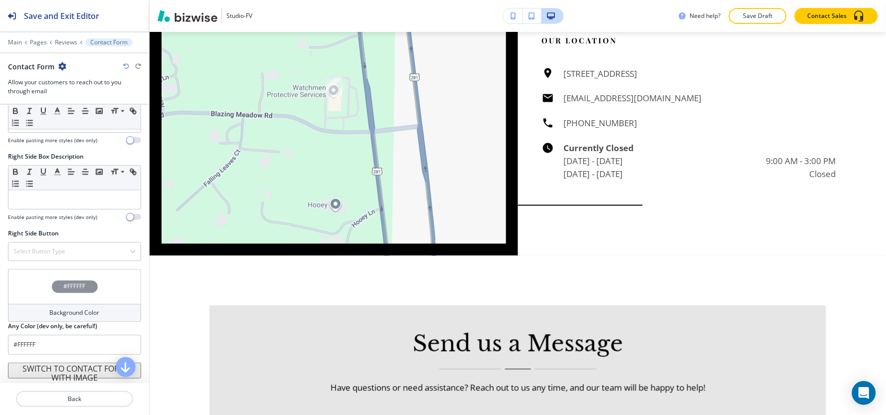
click at [36, 320] on div "Background Color" at bounding box center [74, 313] width 133 height 18
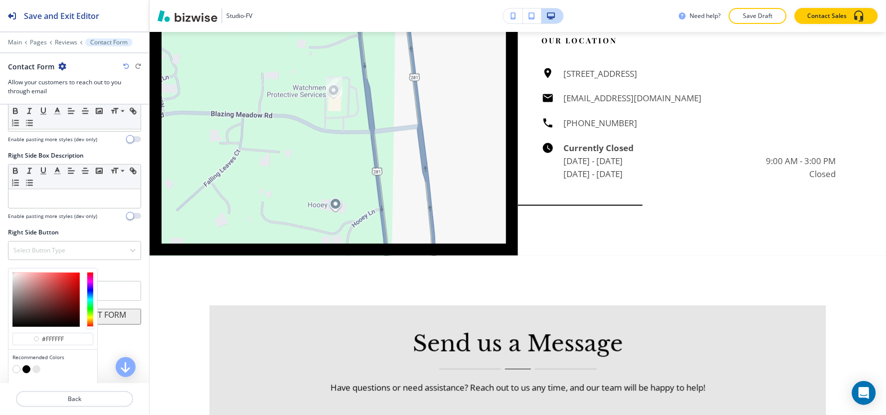
click at [33, 372] on button "button" at bounding box center [36, 369] width 8 height 8
type input "#e6e6e6"
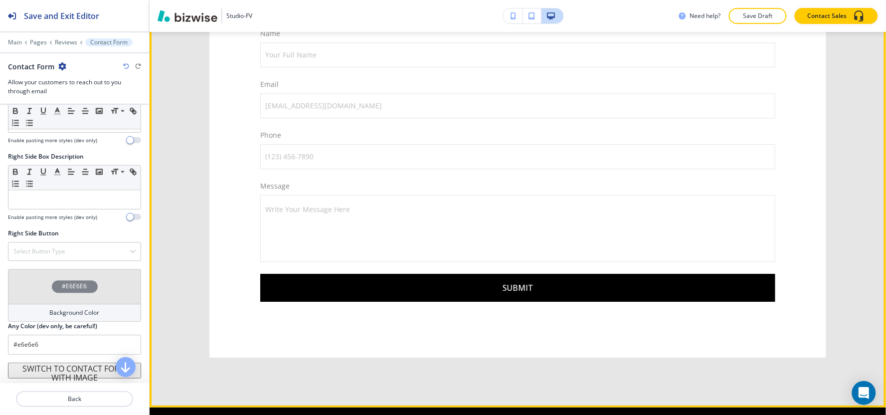
scroll to position [1820, 0]
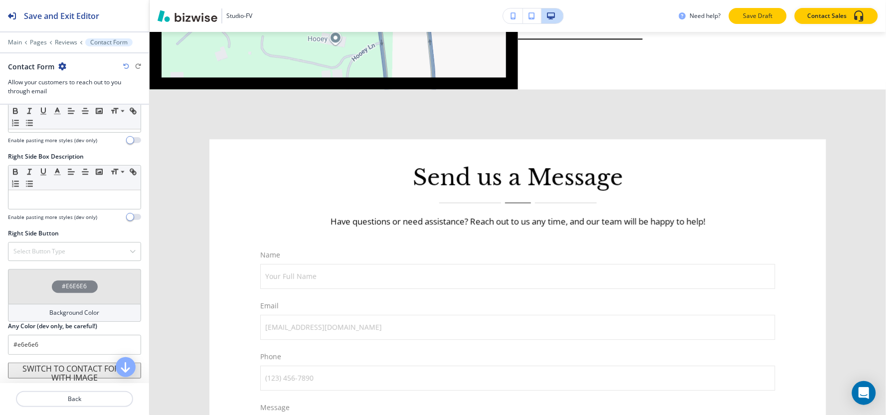
click at [739, 17] on button "Save Draft" at bounding box center [758, 16] width 58 height 16
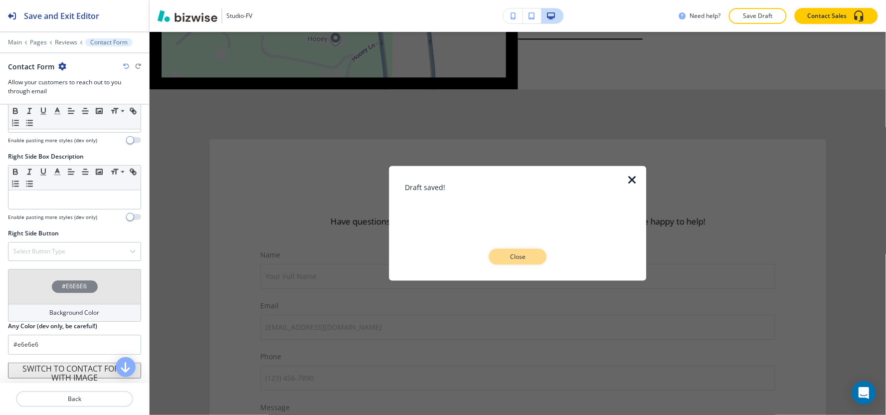
click at [519, 260] on p "Close" at bounding box center [518, 256] width 32 height 9
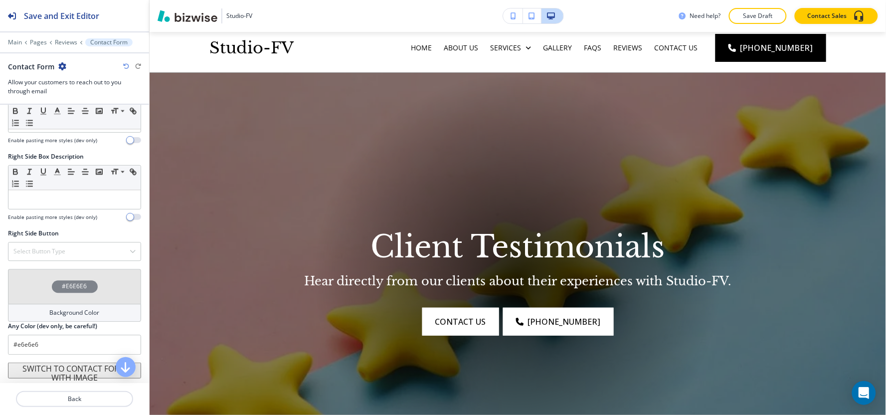
scroll to position [0, 0]
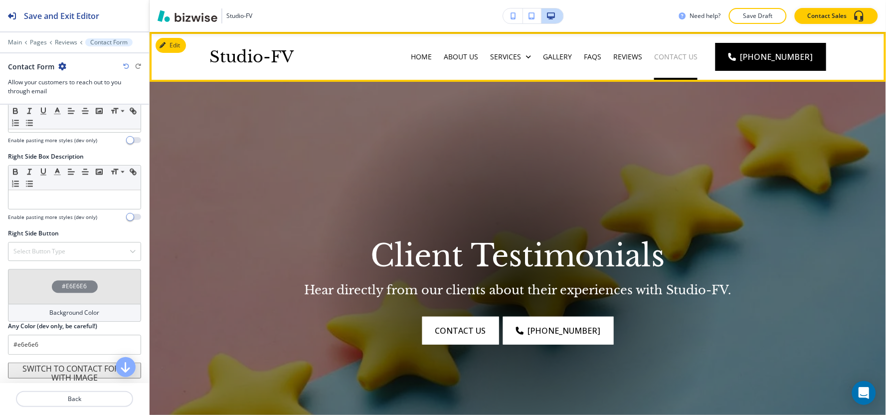
click at [697, 60] on p "Contact Us" at bounding box center [675, 57] width 43 height 10
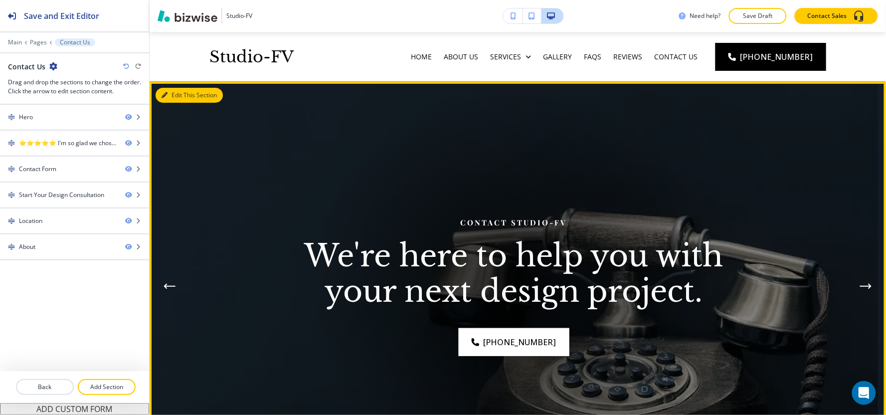
click at [170, 93] on button "Edit This Section" at bounding box center [189, 95] width 67 height 15
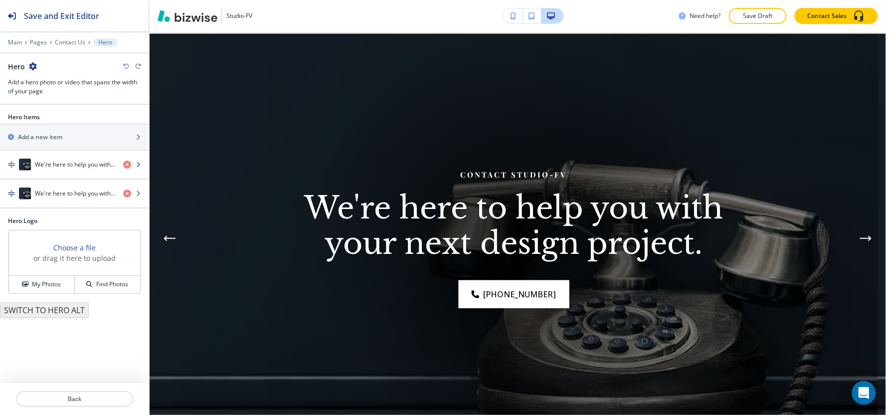
scroll to position [50, 0]
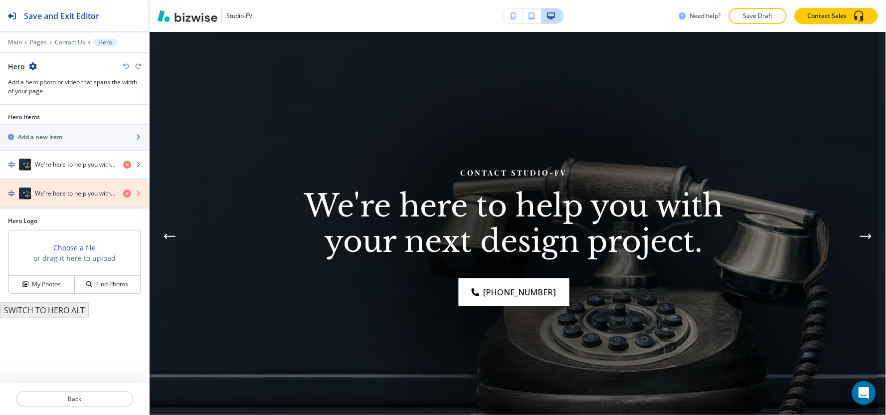
click at [126, 192] on icon "button" at bounding box center [127, 194] width 8 height 8
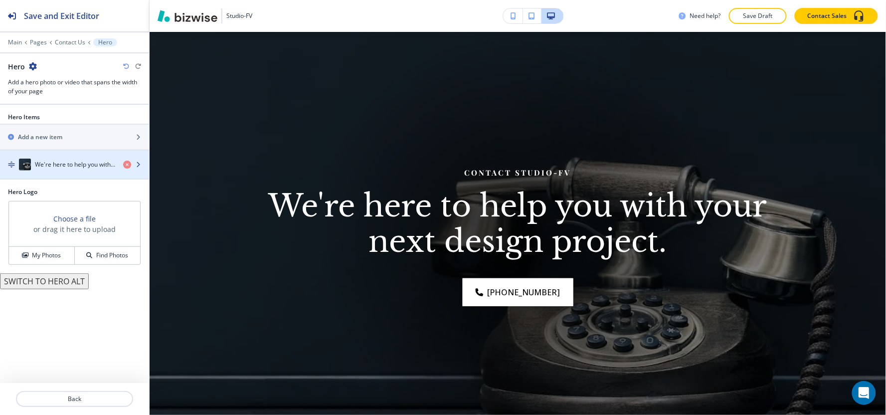
click at [82, 167] on h4 "We're here to help you with your next design project." at bounding box center [75, 164] width 80 height 9
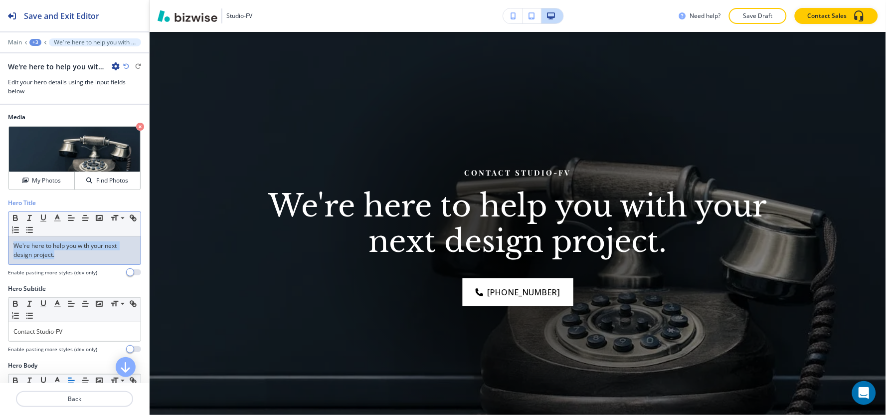
drag, startPoint x: 63, startPoint y: 260, endPoint x: 0, endPoint y: 245, distance: 65.1
click at [0, 245] on div "Hero Title Small Normal Large Huge We're here to help you with your next design…" at bounding box center [74, 241] width 149 height 86
copy p "We're here to help you with your next design project."
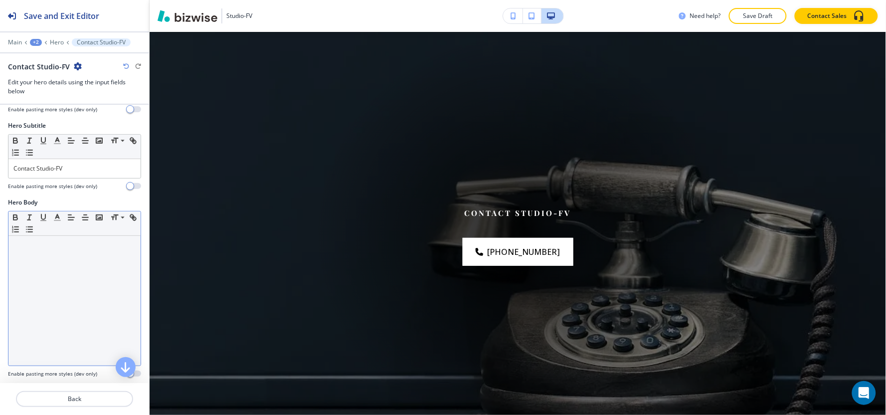
scroll to position [166, 0]
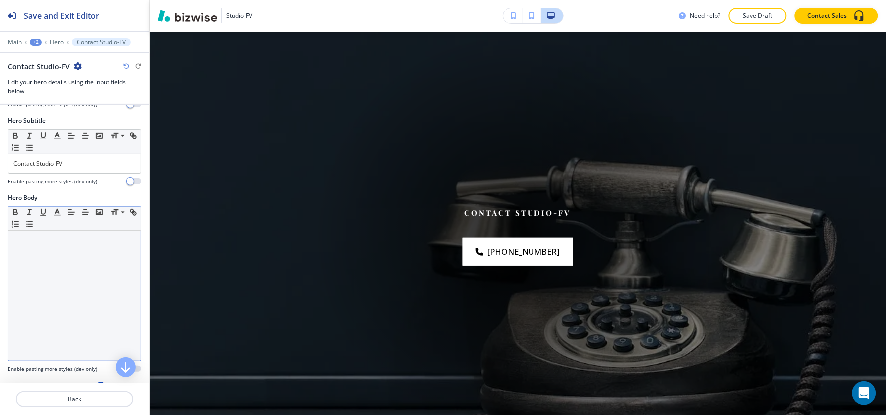
click at [24, 268] on div at bounding box center [74, 296] width 132 height 130
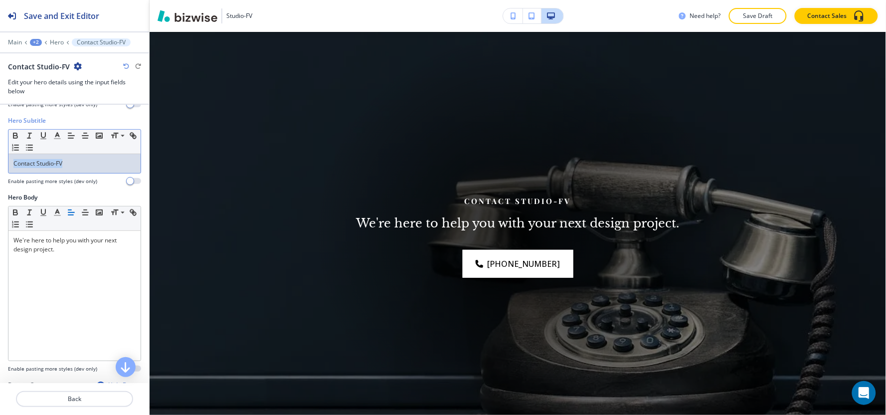
drag, startPoint x: 96, startPoint y: 159, endPoint x: 0, endPoint y: 178, distance: 97.7
click at [0, 178] on div "Hero Subtitle Small Normal Large Huge Contact Studio-FV Enable pasting more sty…" at bounding box center [74, 154] width 149 height 77
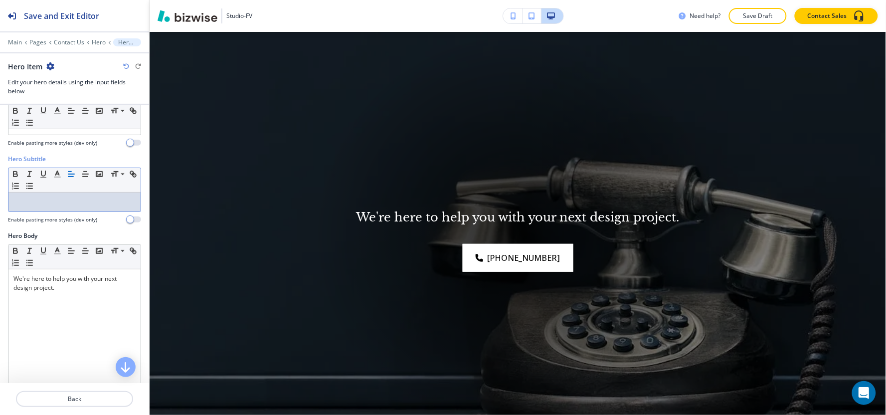
scroll to position [111, 0]
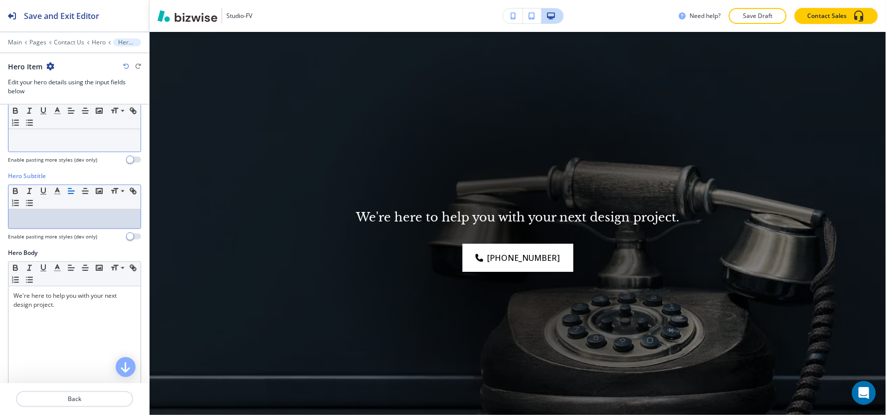
click at [71, 133] on p at bounding box center [74, 135] width 122 height 9
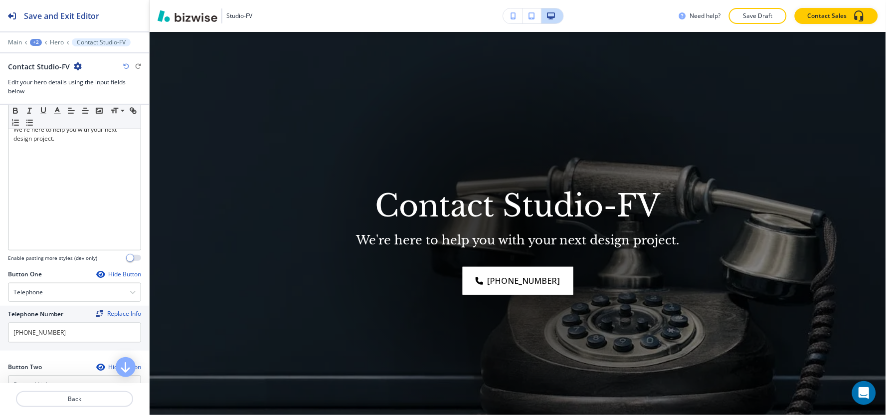
scroll to position [443, 0]
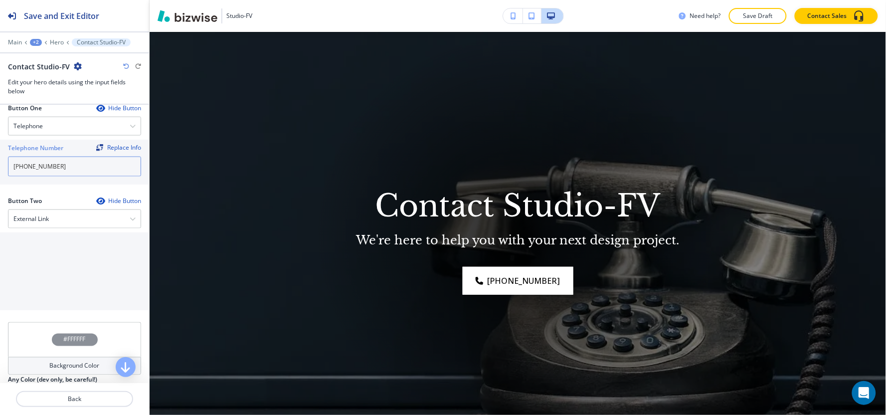
drag, startPoint x: 67, startPoint y: 170, endPoint x: 0, endPoint y: 194, distance: 71.8
click at [0, 194] on div "Button One Hide Button Telephone Telephone External Link Social Media Email Fil…" at bounding box center [74, 150] width 149 height 93
click at [101, 119] on div "Telephone" at bounding box center [74, 126] width 132 height 18
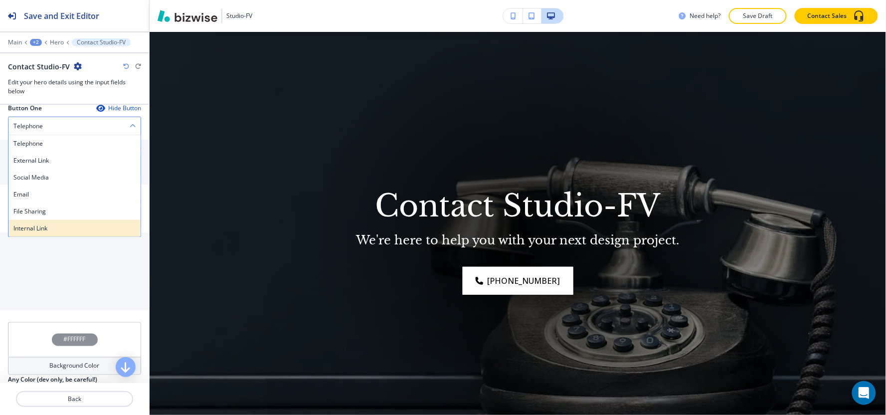
click at [68, 221] on div "Internal Link" at bounding box center [74, 228] width 132 height 17
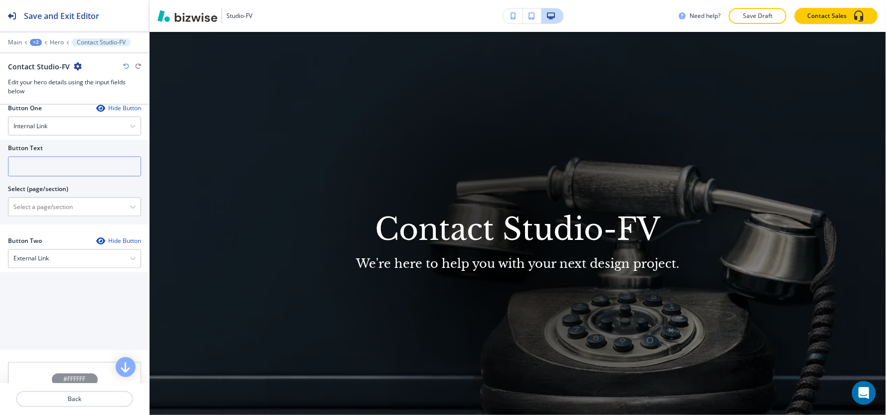
click at [67, 171] on input "text" at bounding box center [74, 167] width 133 height 20
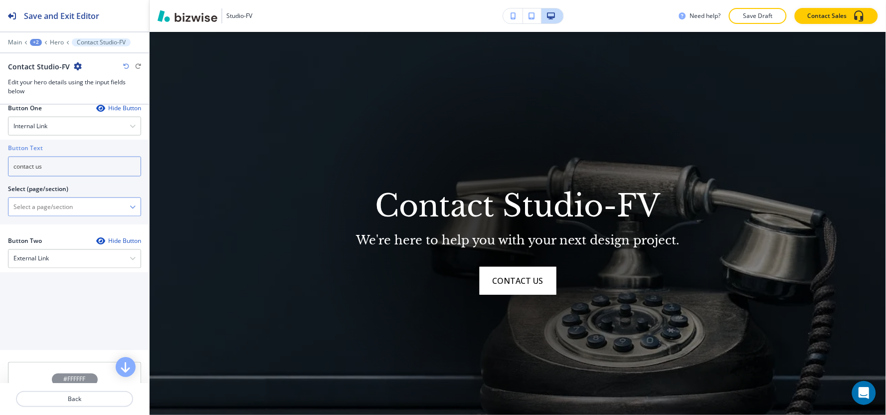
type input "contact us"
click at [46, 209] on \(page\/section\) "Manual Input" at bounding box center [68, 206] width 121 height 17
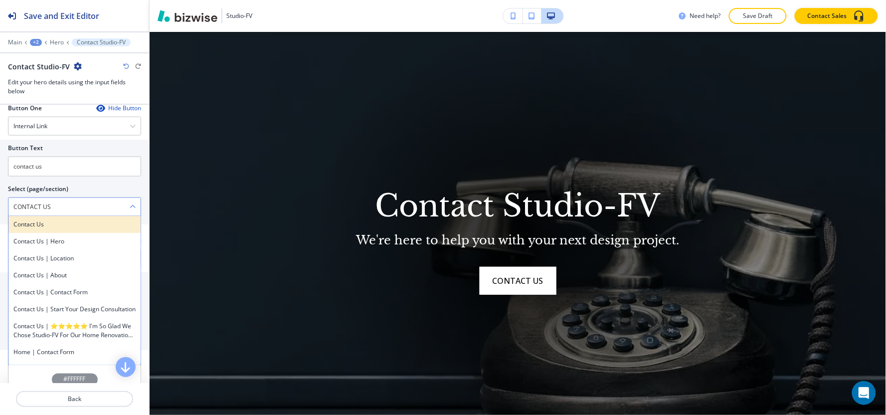
click at [60, 223] on h4 "Contact Us" at bounding box center [74, 224] width 122 height 9
type \(page\/section\) "Contact Us"
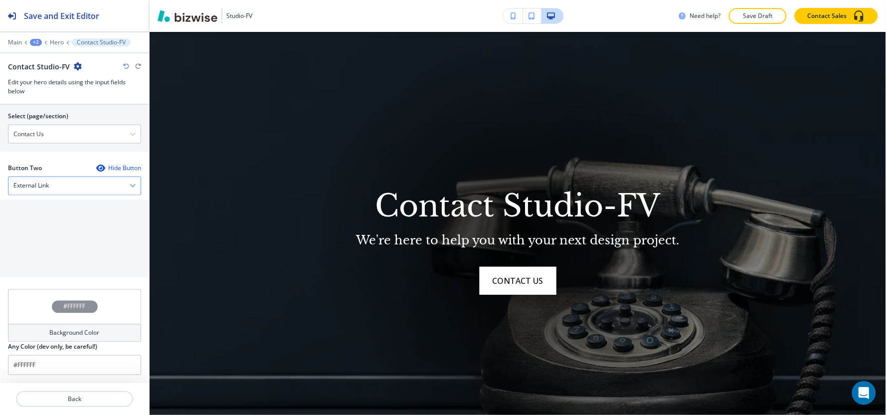
click at [42, 195] on div "External Link Telephone External Link Social Media Email File Sharing Internal …" at bounding box center [74, 186] width 133 height 19
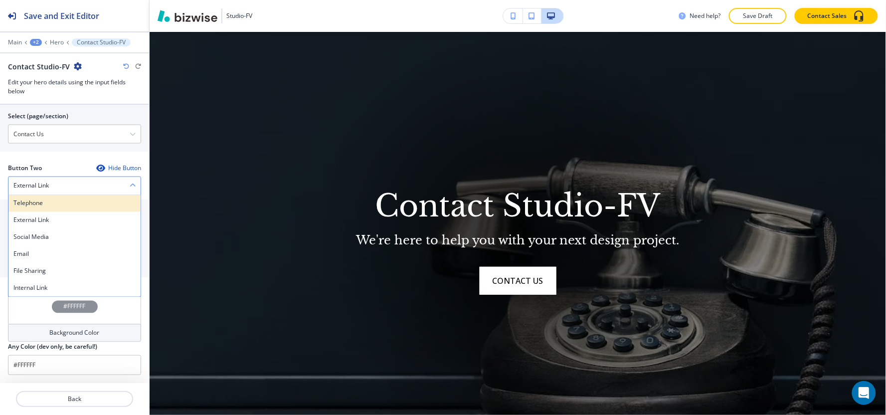
click at [41, 205] on h4 "Telephone" at bounding box center [74, 203] width 122 height 9
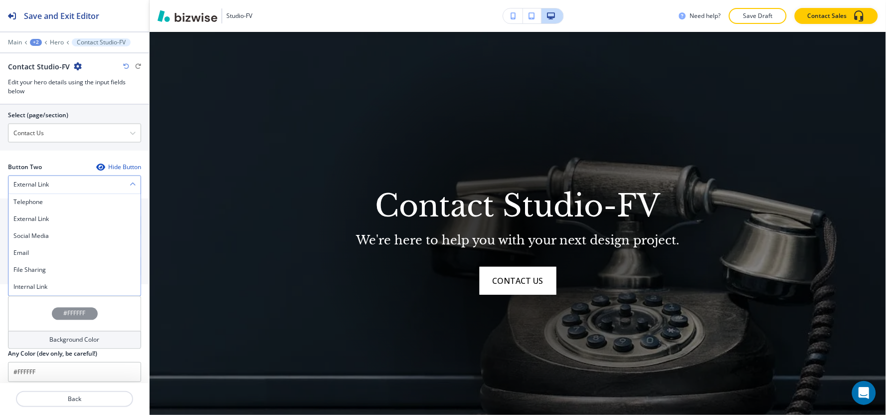
scroll to position [484, 0]
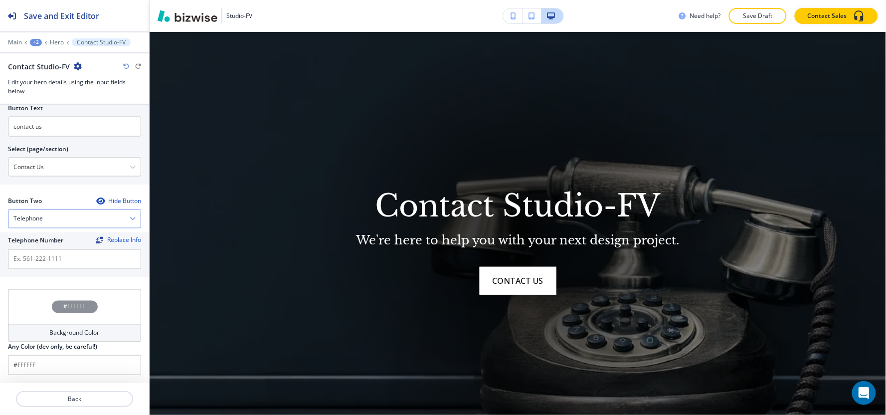
click at [42, 213] on div "Telephone" at bounding box center [74, 219] width 132 height 18
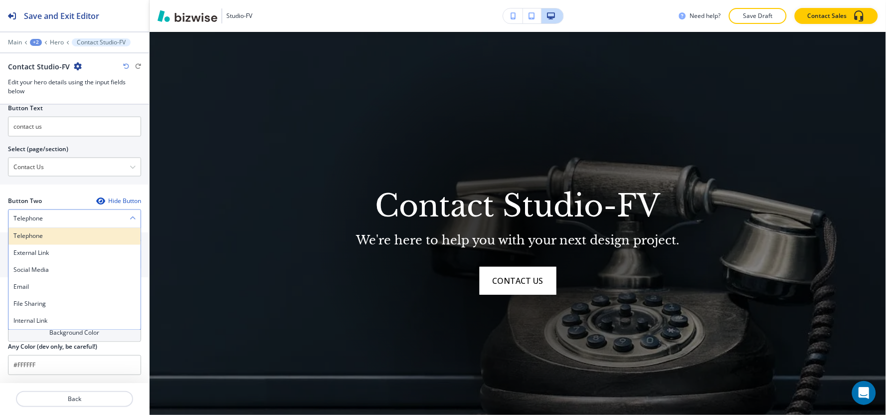
click at [38, 237] on h4 "Telephone" at bounding box center [74, 236] width 122 height 9
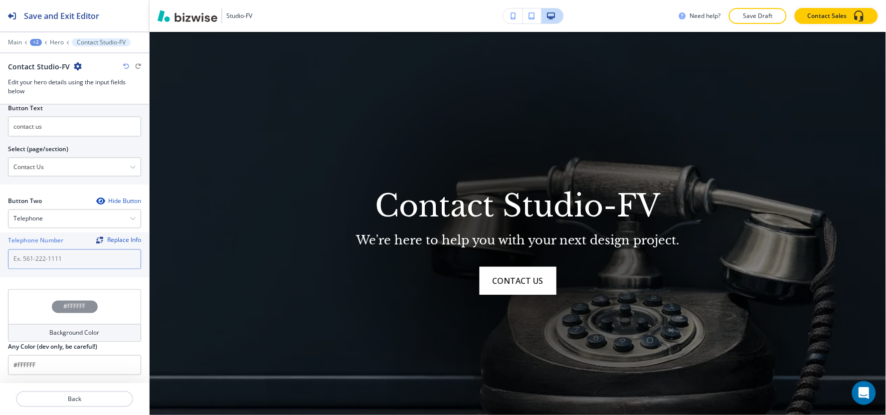
click at [37, 265] on input "text" at bounding box center [74, 259] width 133 height 20
paste input "[PHONE_NUMBER]"
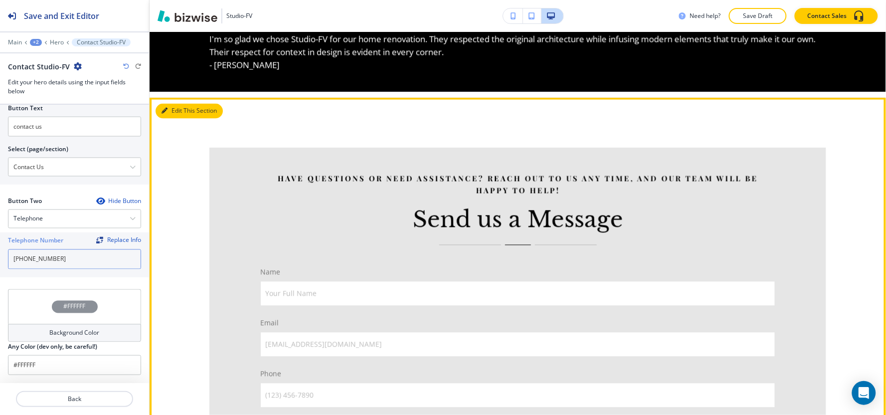
type input "[PHONE_NUMBER]"
click at [174, 116] on button "Edit This Section" at bounding box center [189, 111] width 67 height 15
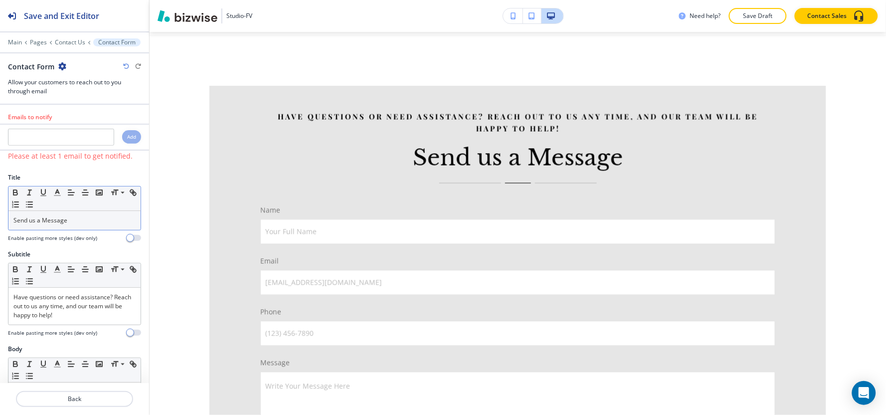
scroll to position [559, 0]
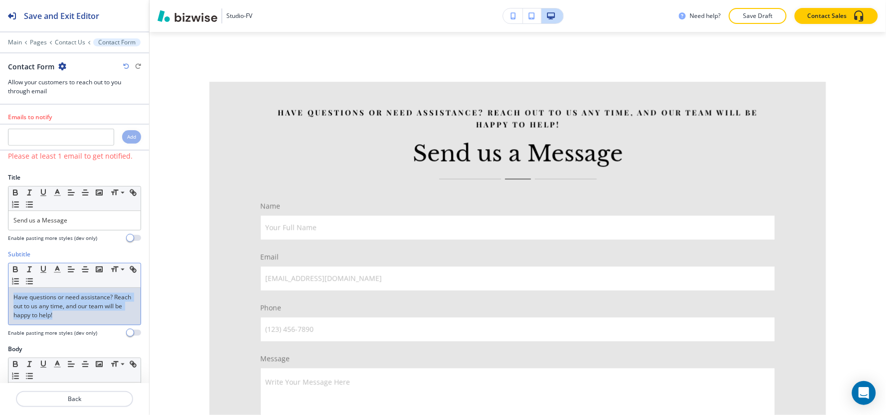
drag, startPoint x: 87, startPoint y: 322, endPoint x: 0, endPoint y: 295, distance: 91.3
click at [0, 295] on div "Subtitle Small Normal Large Huge Have questions or need assistance? Reach out t…" at bounding box center [74, 297] width 149 height 95
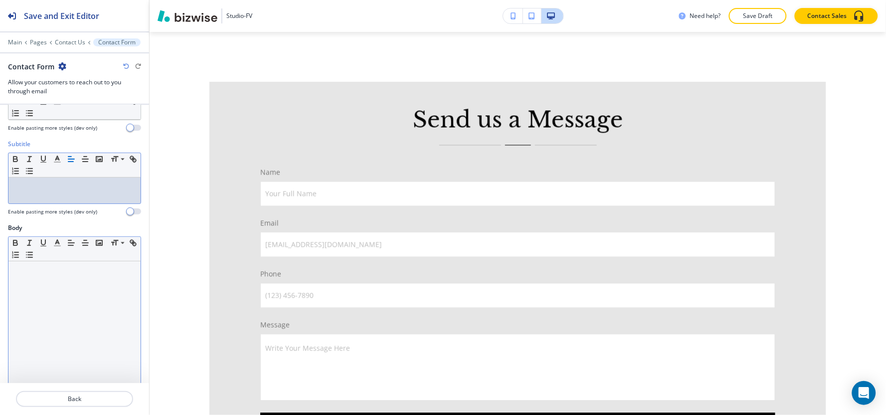
scroll to position [111, 0]
click at [23, 297] on div at bounding box center [74, 326] width 132 height 130
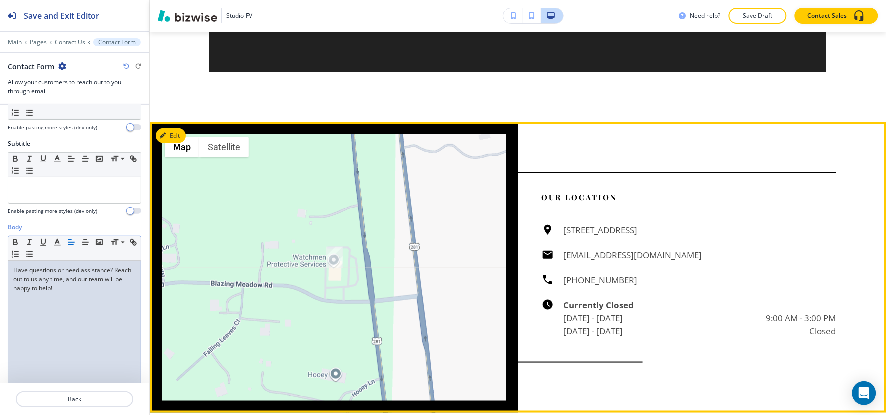
scroll to position [1334, 0]
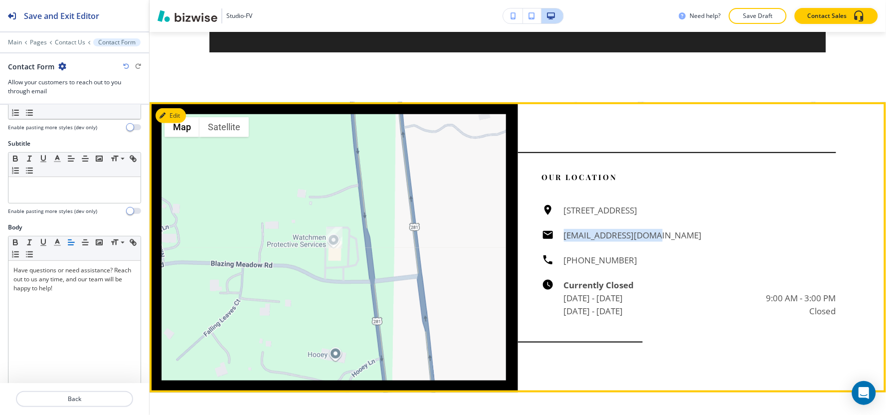
drag, startPoint x: 646, startPoint y: 236, endPoint x: 551, endPoint y: 240, distance: 95.8
click at [551, 240] on div "132 Blazing Meadow Rd #342, Spring Branch, TX 78070, USA studio@studio-fv.com (…" at bounding box center [689, 261] width 295 height 114
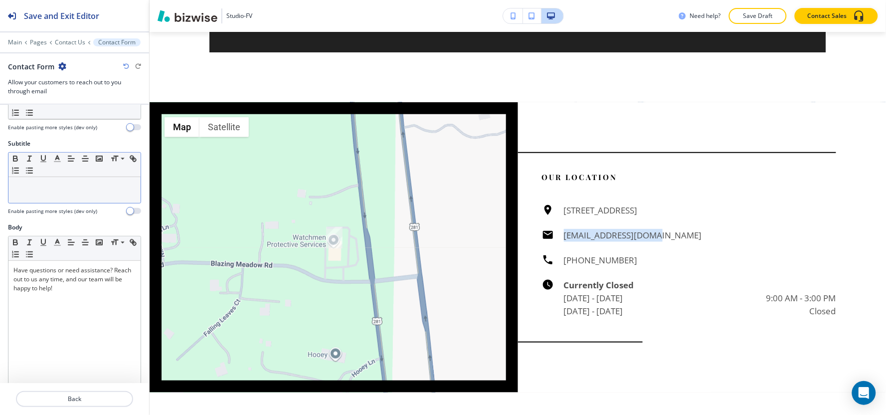
scroll to position [0, 0]
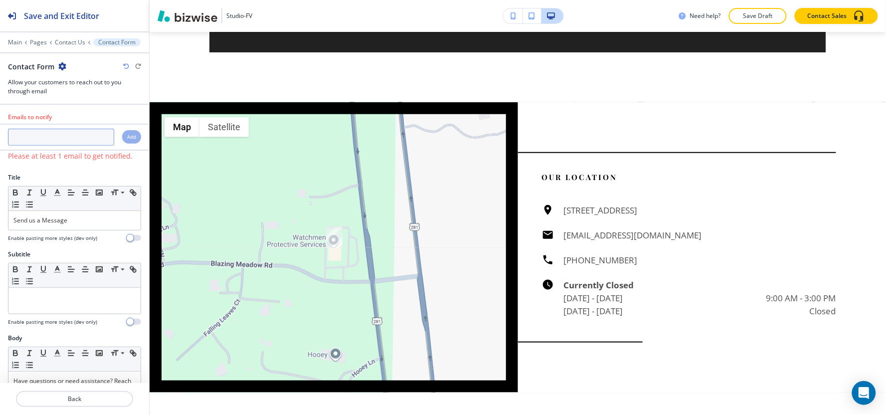
click at [67, 140] on input "text" at bounding box center [61, 137] width 106 height 17
paste input "[EMAIL_ADDRESS][DOMAIN_NAME]"
type input "[EMAIL_ADDRESS][DOMAIN_NAME]"
click at [127, 135] on h4 "Add" at bounding box center [131, 136] width 9 height 7
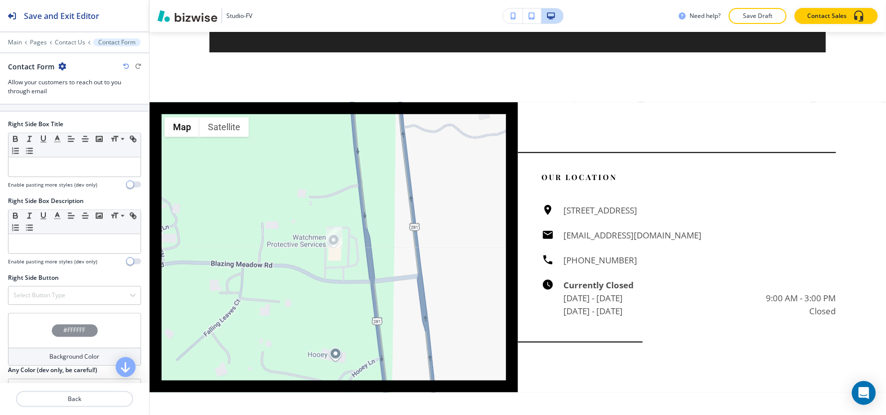
scroll to position [701, 0]
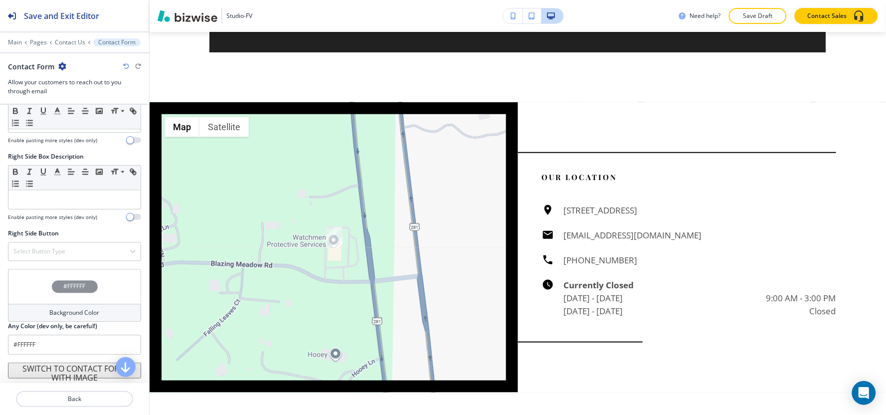
click at [50, 310] on h4 "Background Color" at bounding box center [75, 312] width 50 height 9
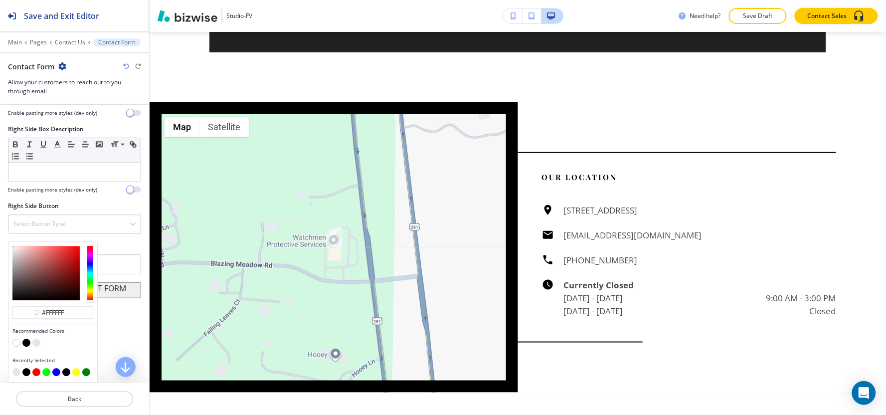
click at [36, 342] on button "button" at bounding box center [36, 343] width 8 height 8
type input "#e6e6e6"
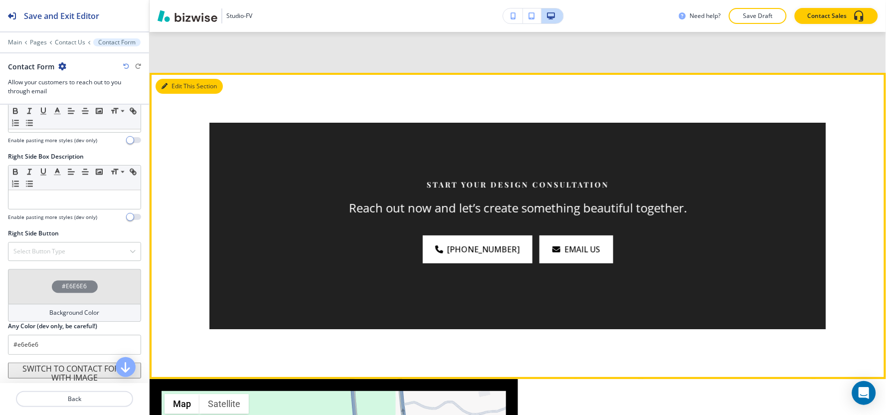
click at [183, 88] on button "Edit This Section" at bounding box center [189, 86] width 67 height 15
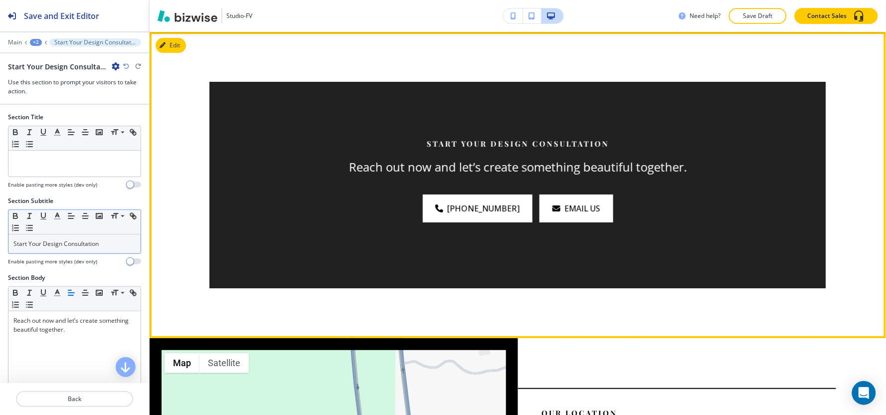
scroll to position [1099, 0]
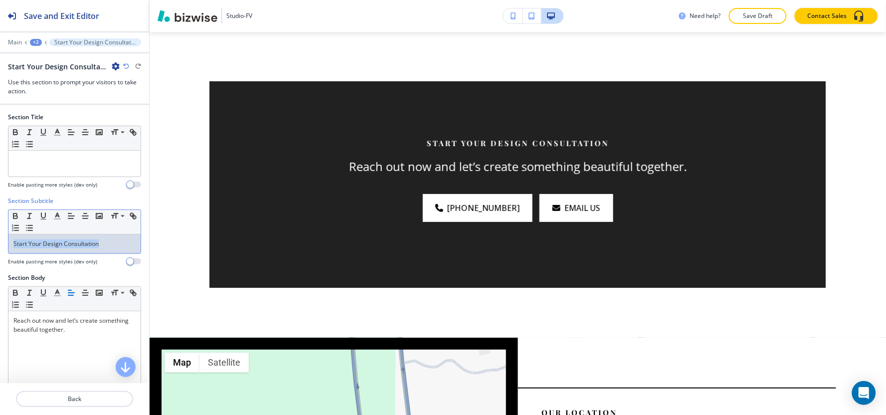
drag, startPoint x: 103, startPoint y: 242, endPoint x: 0, endPoint y: 248, distance: 103.4
click at [0, 248] on div "Section Subtitle Small Normal Large Huge Start Your Design Consultation Enable …" at bounding box center [74, 234] width 149 height 77
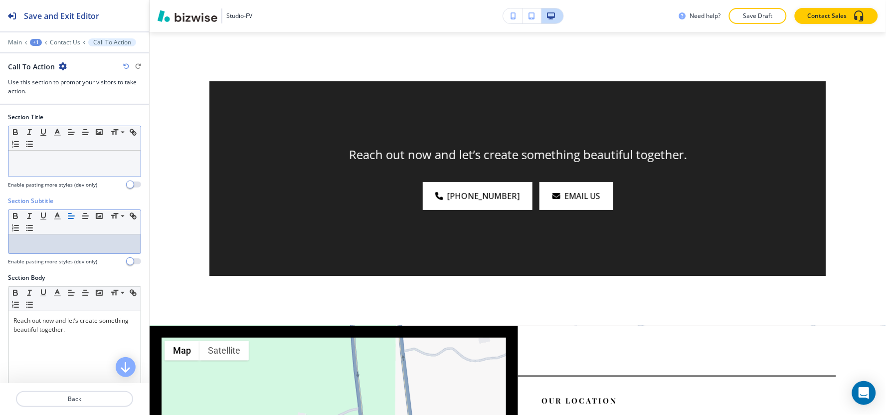
click at [69, 171] on div at bounding box center [74, 164] width 132 height 26
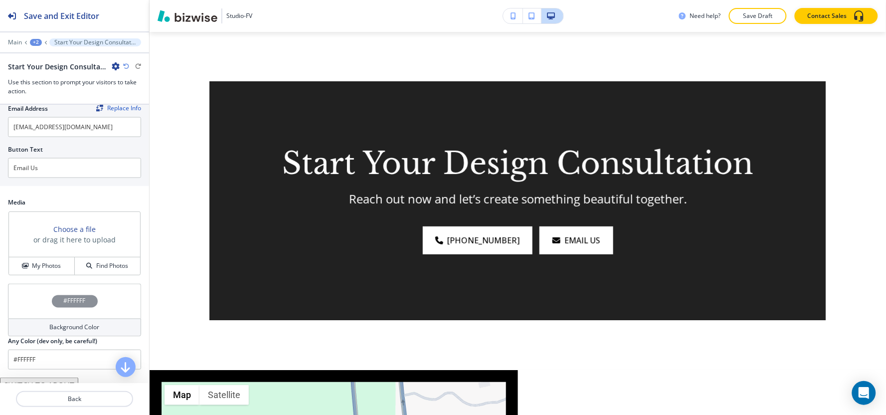
scroll to position [499, 0]
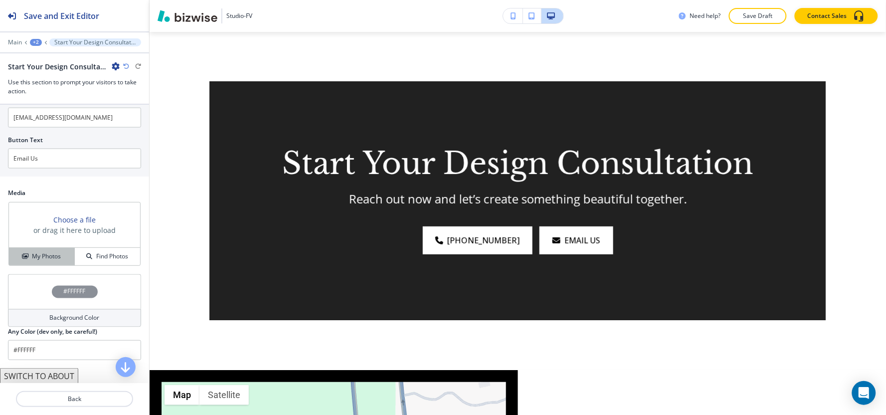
click at [45, 260] on h4 "My Photos" at bounding box center [46, 256] width 29 height 9
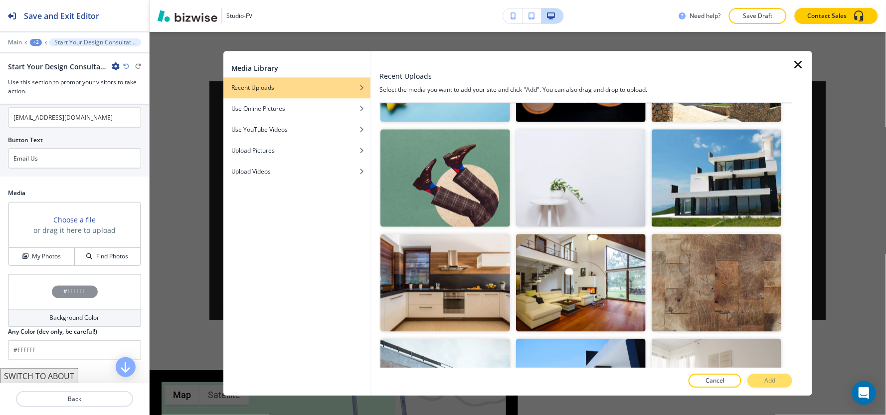
scroll to position [667, 0]
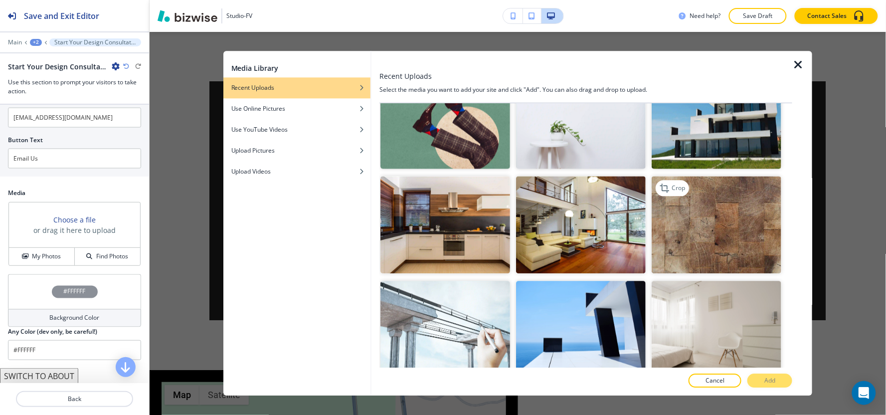
click at [741, 218] on img "button" at bounding box center [717, 224] width 130 height 97
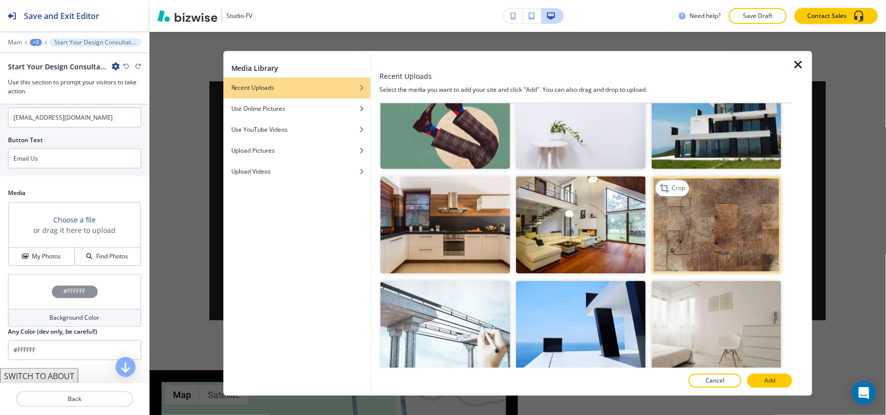
scroll to position [612, 0]
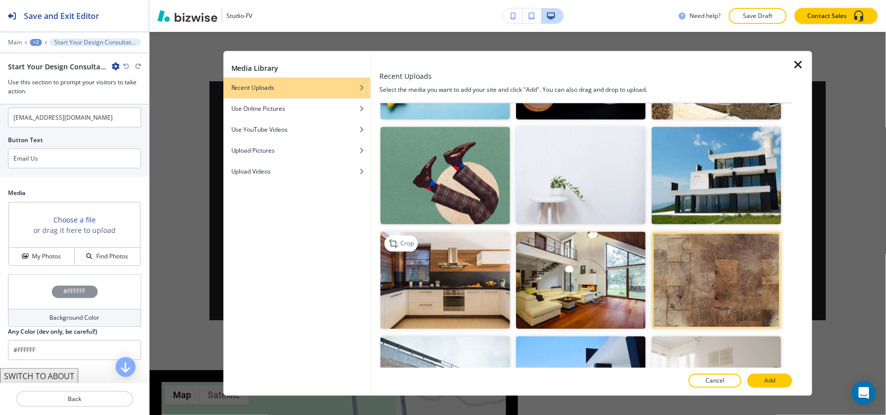
click at [455, 291] on img "button" at bounding box center [445, 279] width 130 height 97
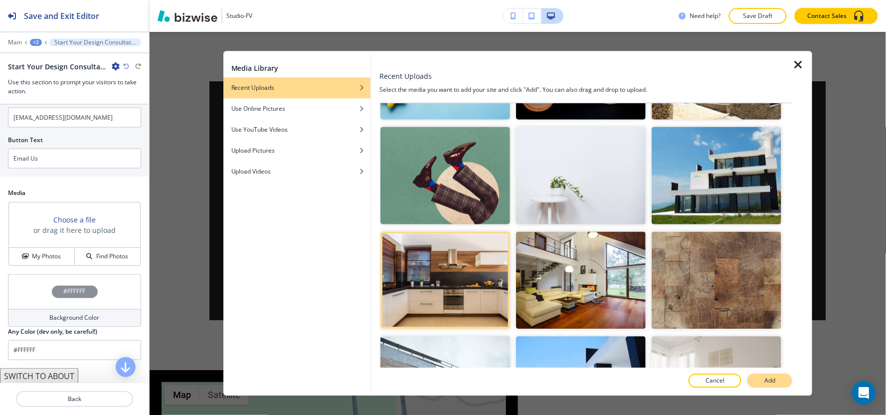
click at [773, 384] on p "Add" at bounding box center [769, 381] width 11 height 9
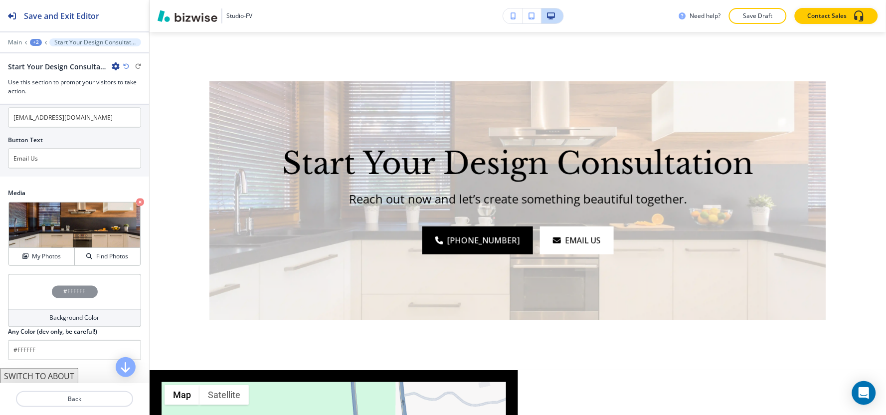
scroll to position [517, 0]
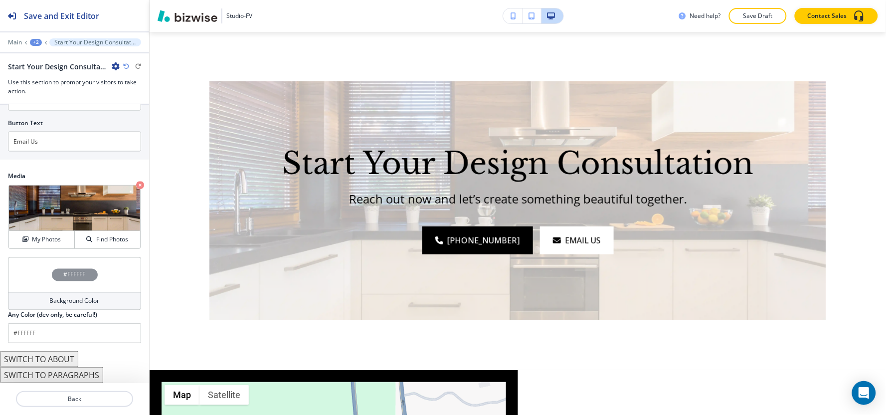
click at [56, 298] on h4 "Background Color" at bounding box center [75, 301] width 50 height 9
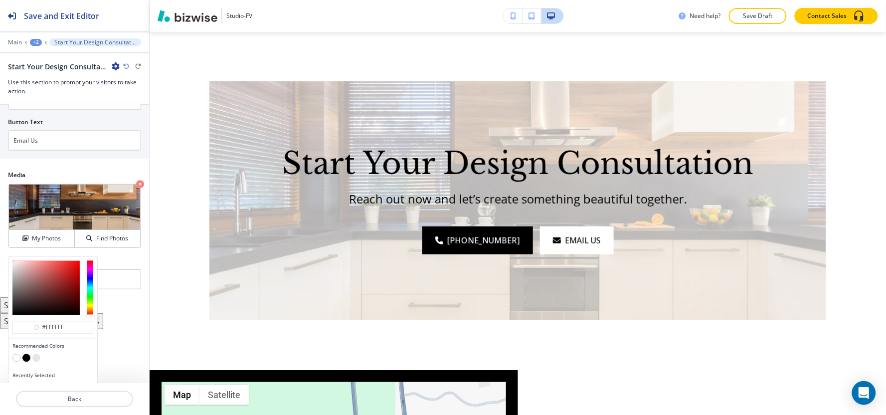
click at [26, 357] on button "button" at bounding box center [26, 358] width 8 height 8
type input "#000000"
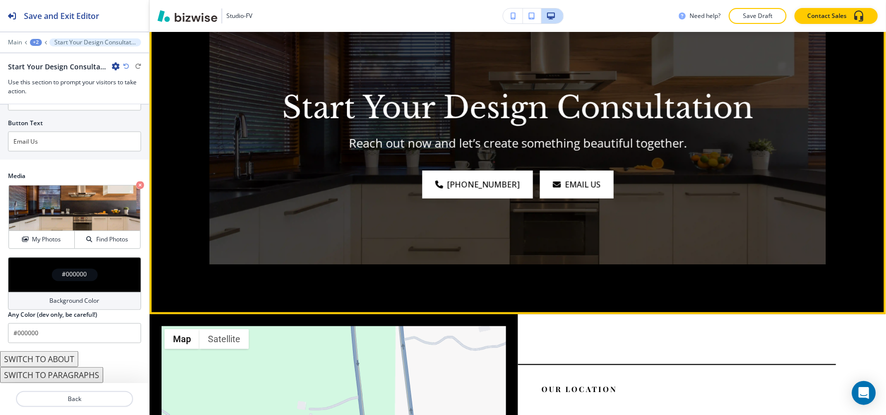
scroll to position [1320, 0]
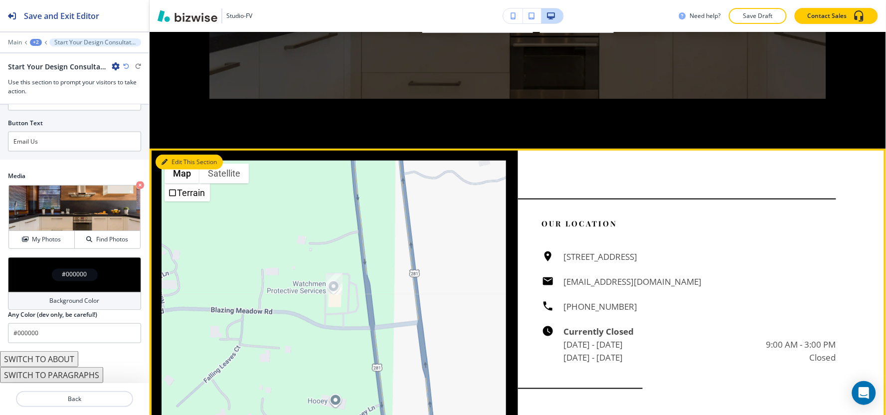
click at [184, 163] on button "Edit This Section" at bounding box center [189, 162] width 67 height 15
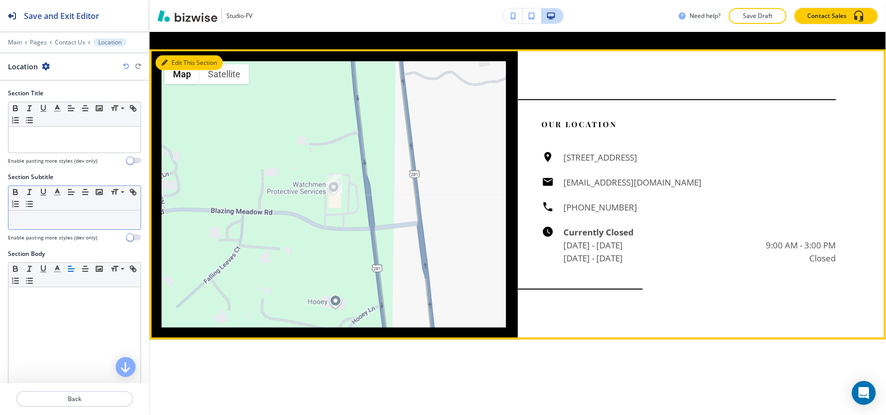
scroll to position [1437, 0]
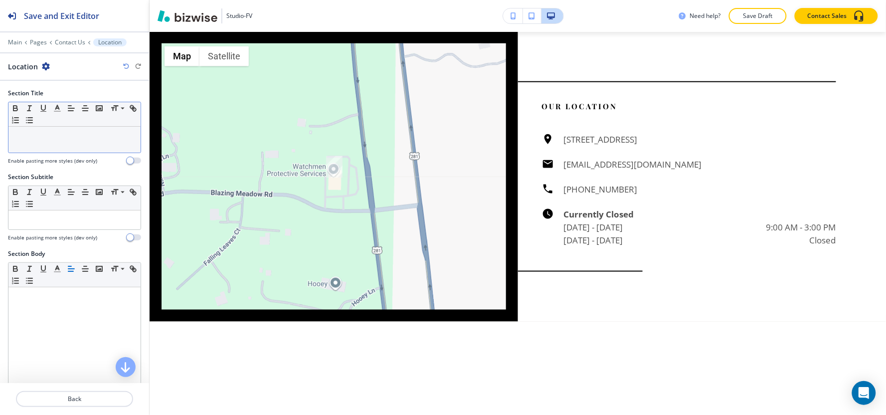
click at [66, 139] on p at bounding box center [74, 136] width 122 height 9
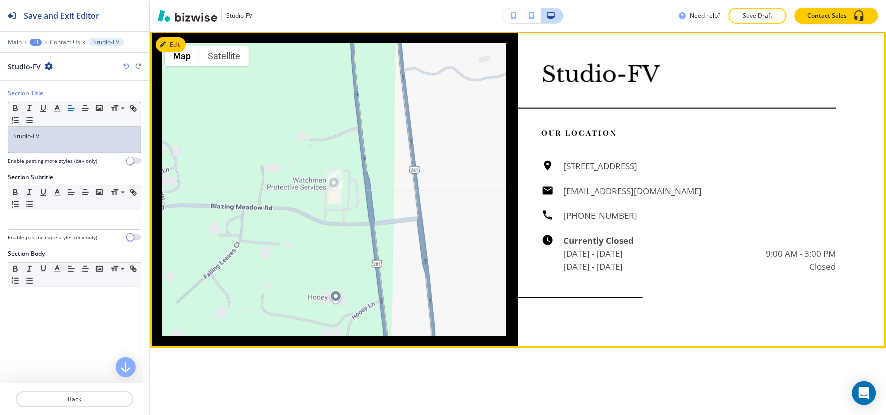
scroll to position [1603, 0]
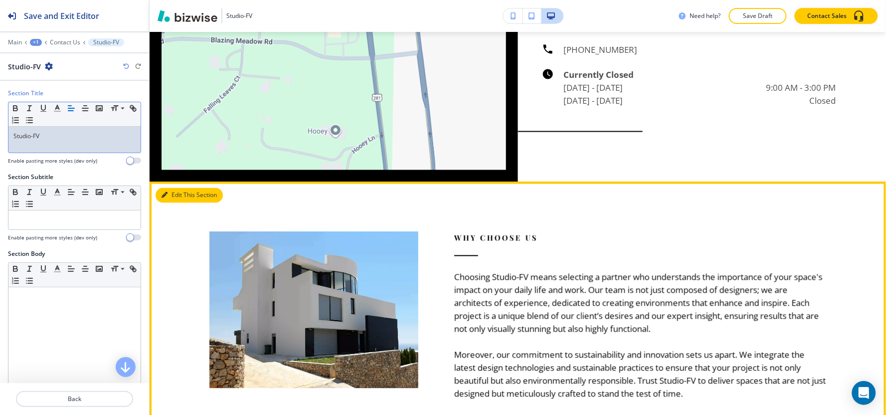
click at [178, 193] on button "Edit This Section" at bounding box center [189, 195] width 67 height 15
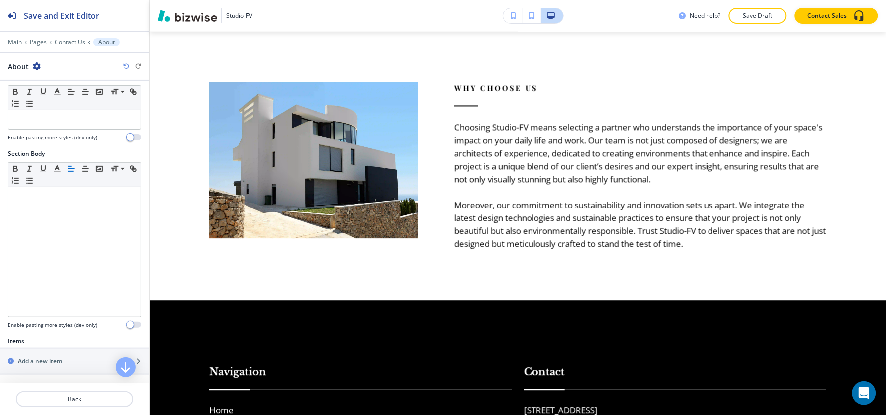
scroll to position [221, 0]
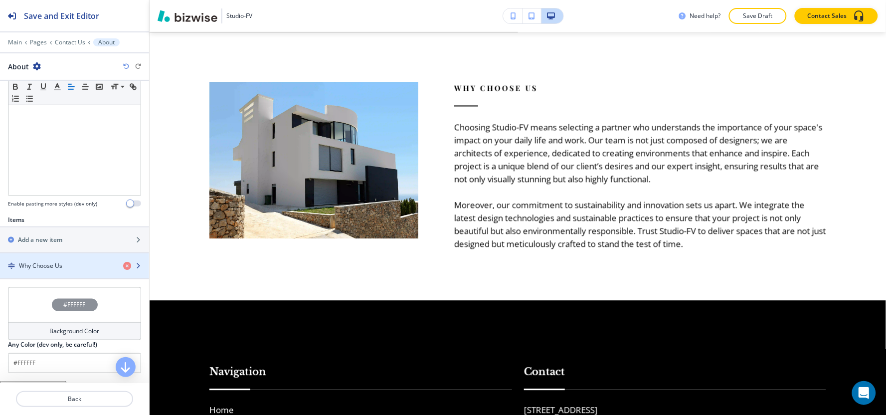
click at [62, 267] on h4 "Why Choose Us" at bounding box center [40, 265] width 43 height 9
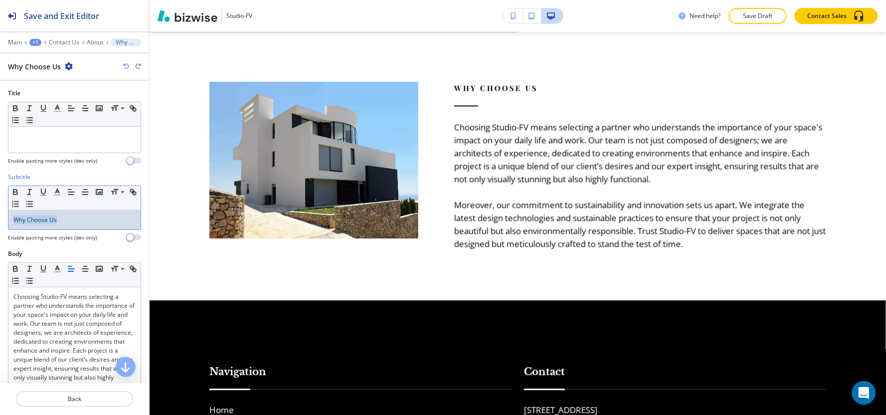
click at [0, 215] on div "Subtitle Small Normal Large Huge Why Choose Us Enable pasting more styles (dev …" at bounding box center [74, 211] width 149 height 77
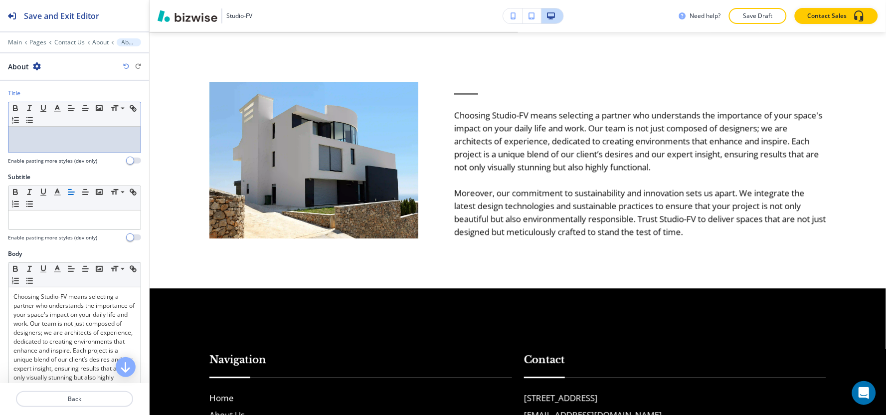
click at [105, 142] on div at bounding box center [74, 140] width 132 height 26
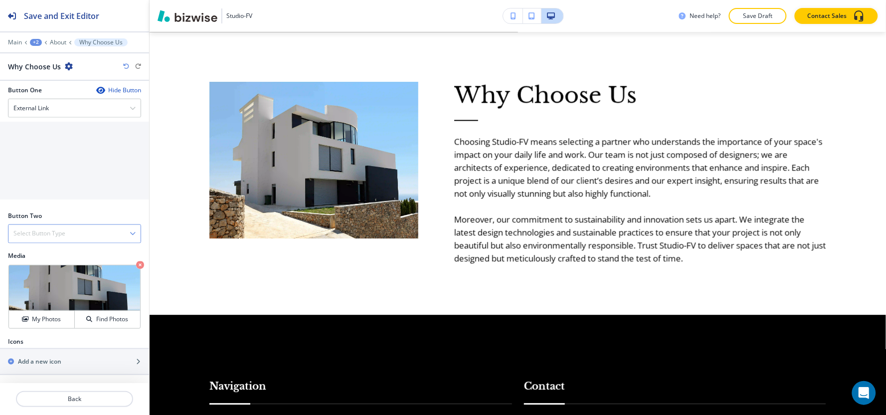
scroll to position [439, 0]
click at [16, 275] on div "Crop" at bounding box center [29, 277] width 33 height 16
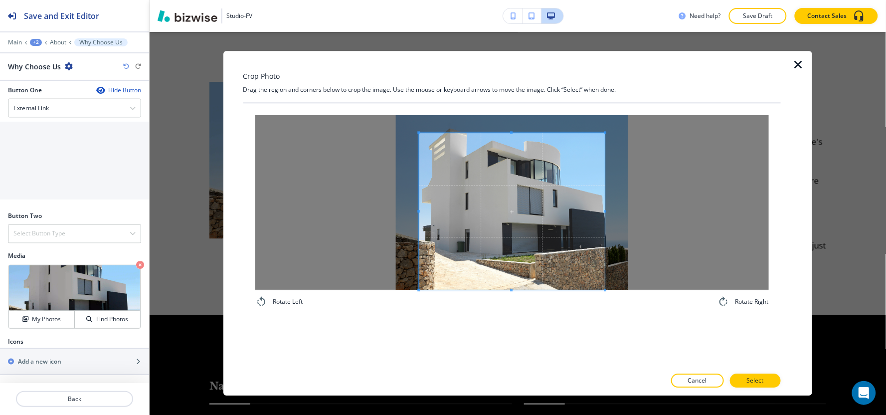
click at [487, 305] on div "Rotate Left Rotate Right" at bounding box center [512, 211] width 514 height 192
click at [482, 68] on div "Crop Photo Drag the region and corners below to crop the image. Use the mouse o…" at bounding box center [512, 223] width 538 height 345
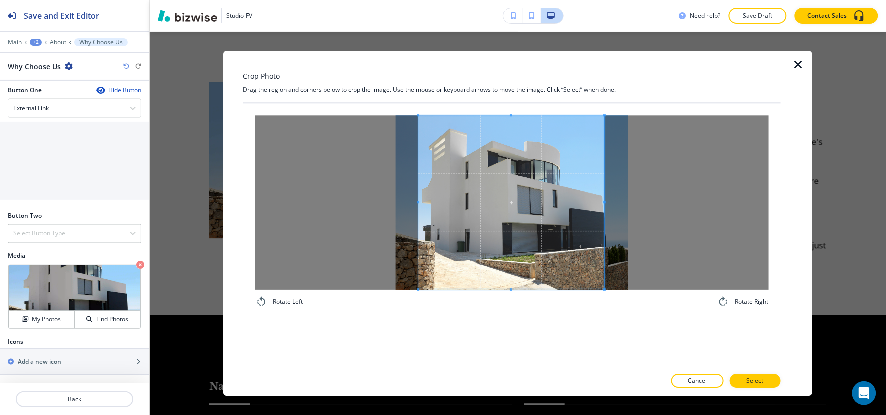
click at [470, 205] on span at bounding box center [511, 202] width 186 height 174
click at [420, 197] on span at bounding box center [419, 202] width 2 height 174
click at [475, 195] on span at bounding box center [510, 203] width 185 height 174
click at [500, 286] on span at bounding box center [509, 287] width 185 height 2
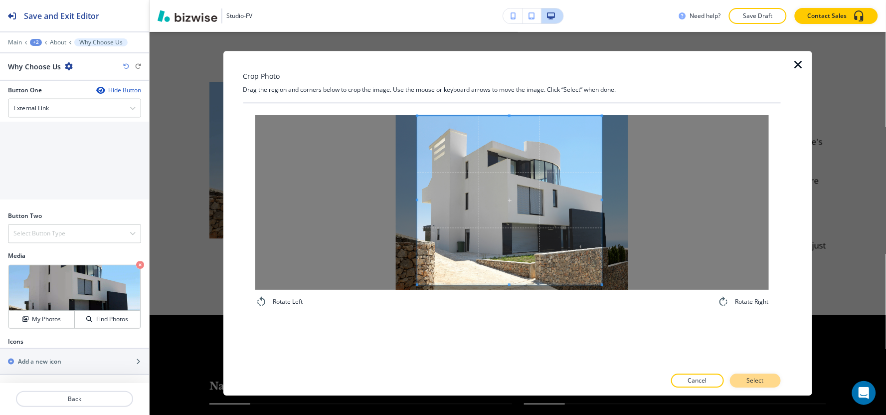
click at [754, 381] on p "Select" at bounding box center [755, 381] width 17 height 9
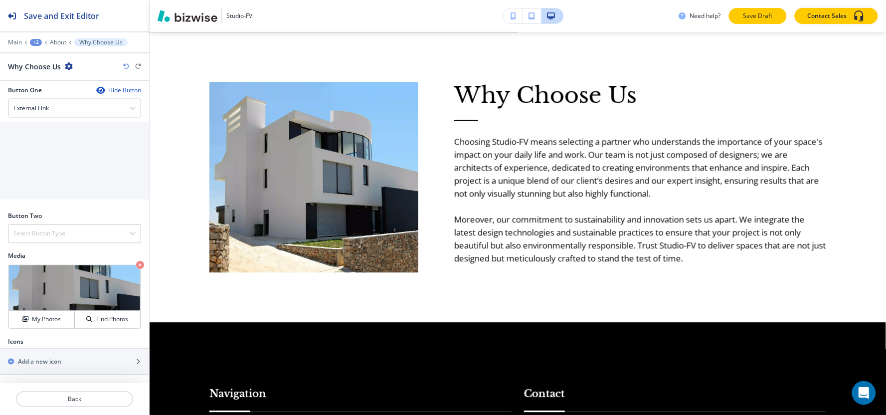
click at [771, 18] on p "Save Draft" at bounding box center [758, 15] width 32 height 9
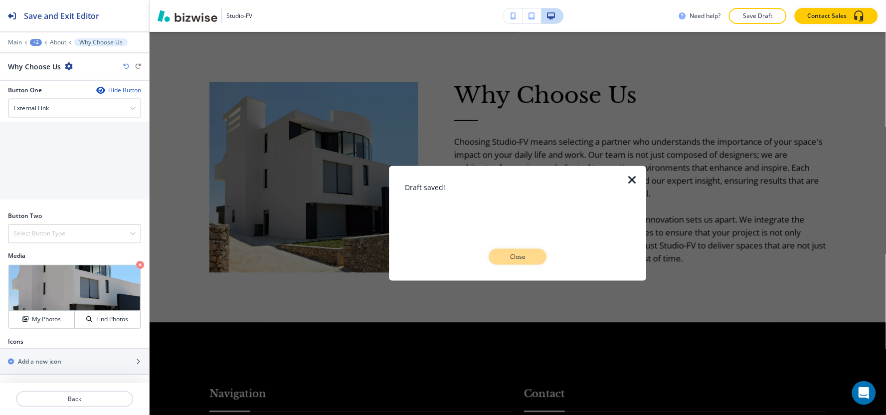
click at [525, 254] on p "Close" at bounding box center [518, 256] width 32 height 9
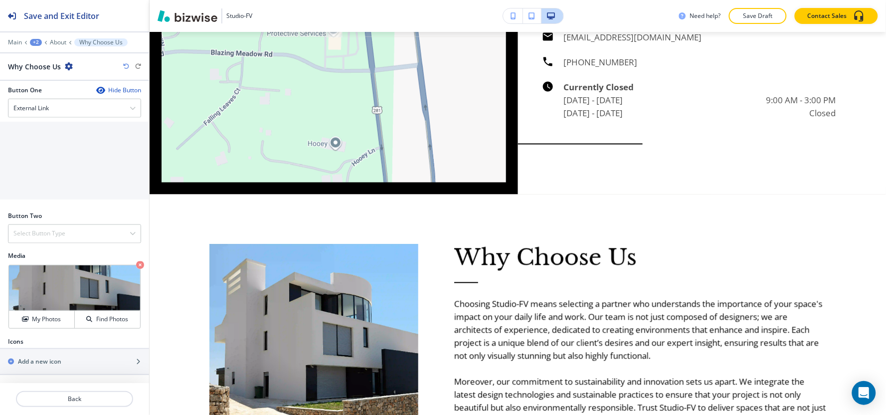
scroll to position [1587, 0]
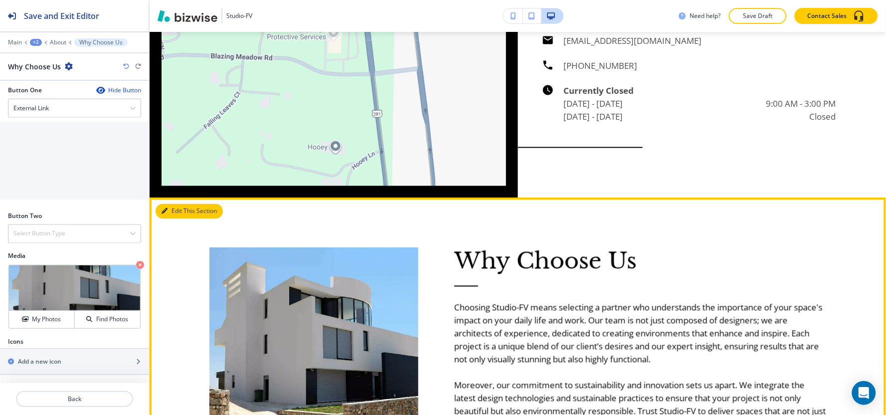
click at [168, 210] on button "Edit This Section" at bounding box center [189, 211] width 67 height 15
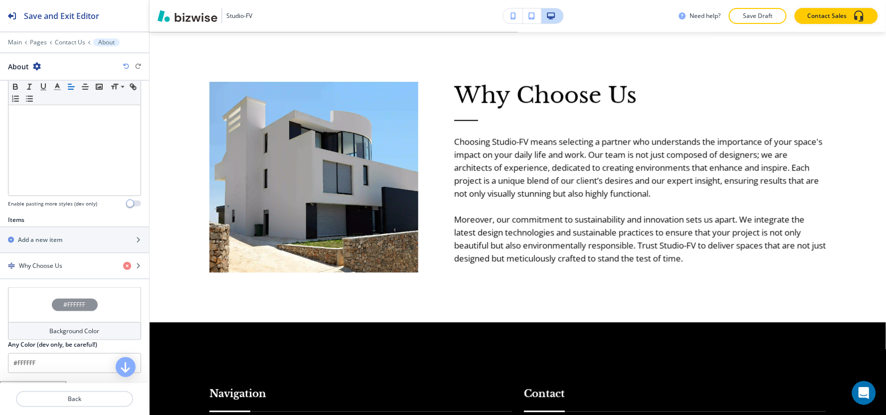
scroll to position [271, 0]
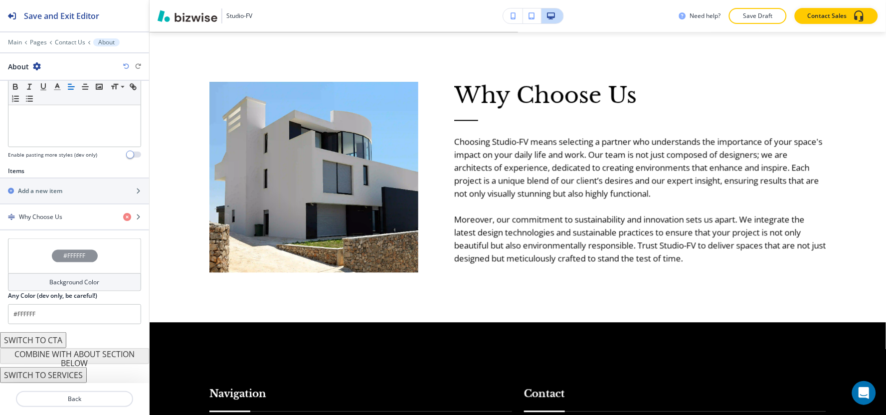
click at [66, 282] on h4 "Background Color" at bounding box center [75, 282] width 50 height 9
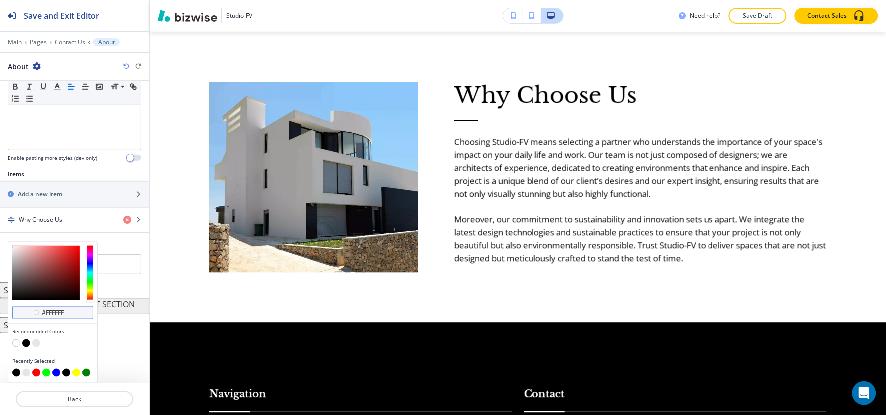
scroll to position [268, 0]
click at [38, 341] on button "button" at bounding box center [36, 343] width 8 height 8
type input "#e6e6e6"
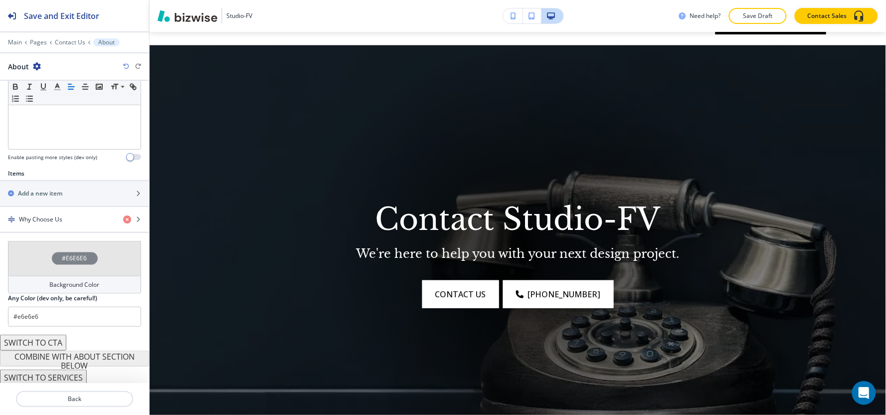
scroll to position [0, 0]
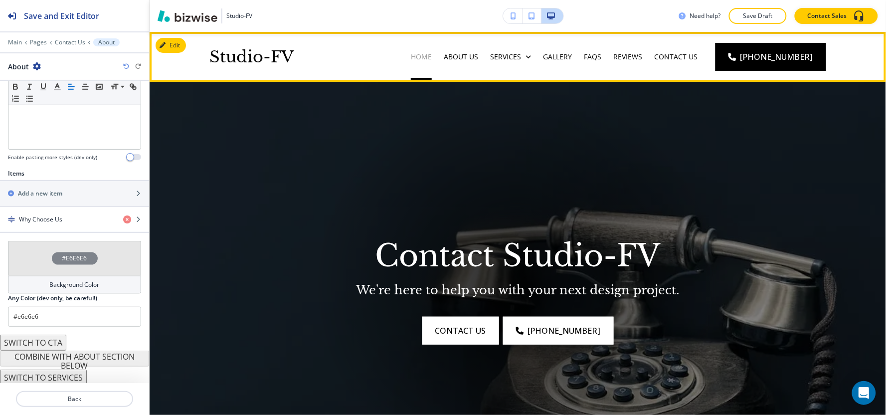
click at [432, 56] on p "Home" at bounding box center [421, 57] width 21 height 10
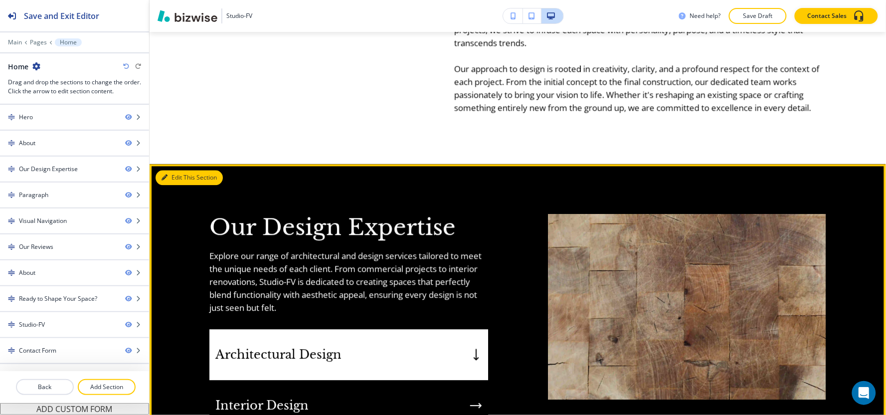
click at [180, 184] on button "Edit This Section" at bounding box center [189, 177] width 67 height 15
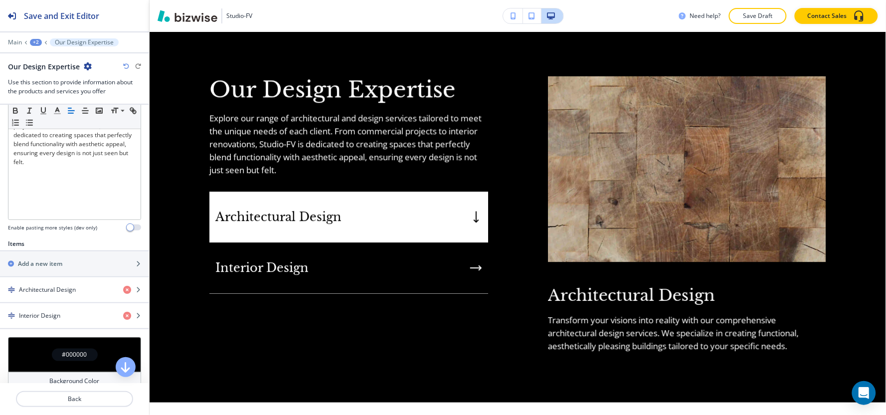
scroll to position [318, 0]
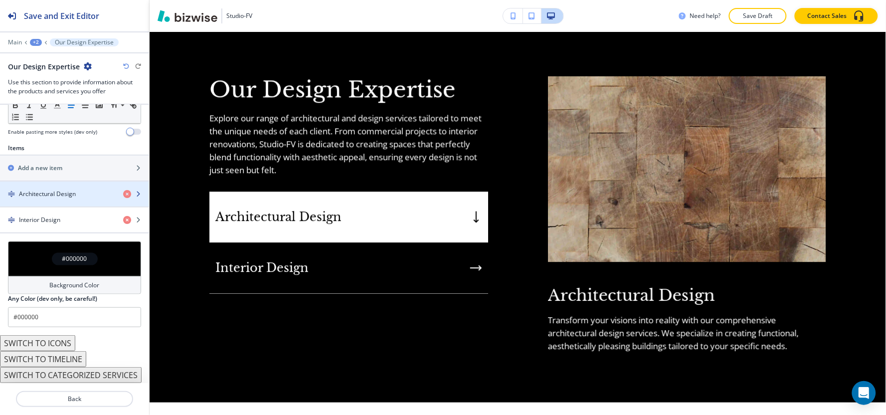
click at [58, 205] on div "button" at bounding box center [74, 202] width 149 height 8
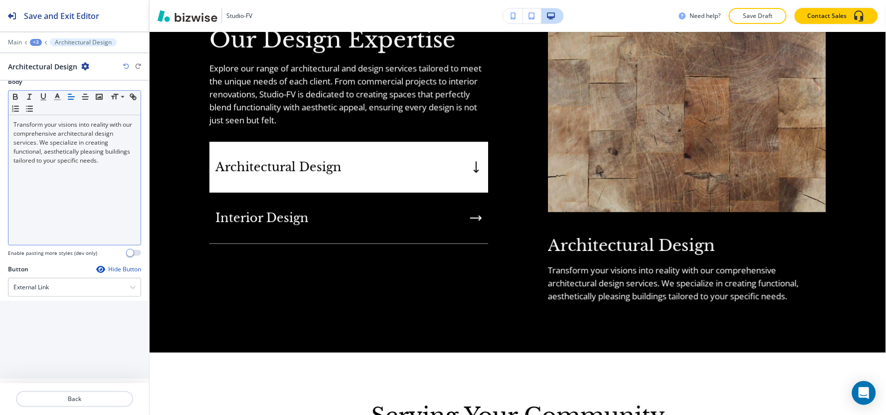
scroll to position [182, 0]
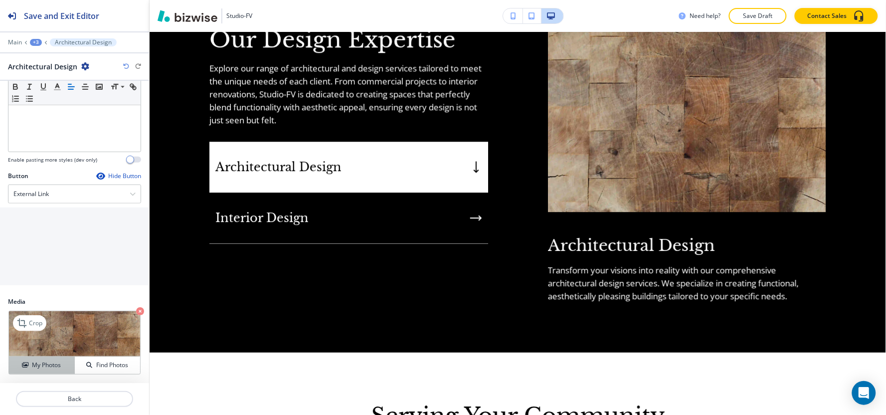
click at [32, 362] on h4 "My Photos" at bounding box center [46, 365] width 29 height 9
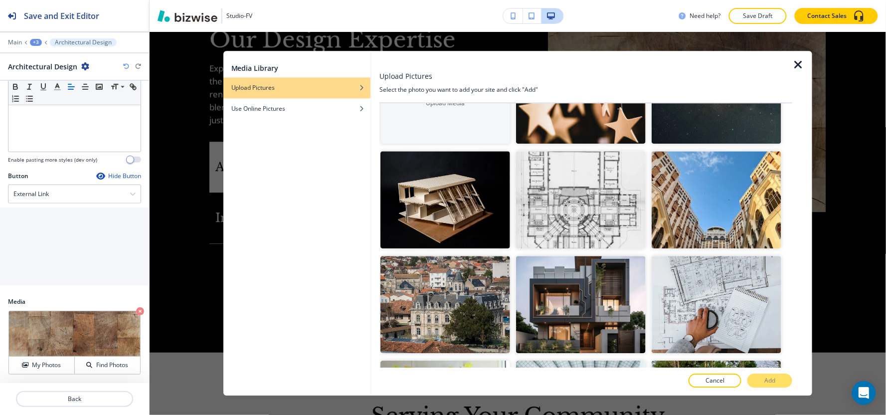
scroll to position [55, 0]
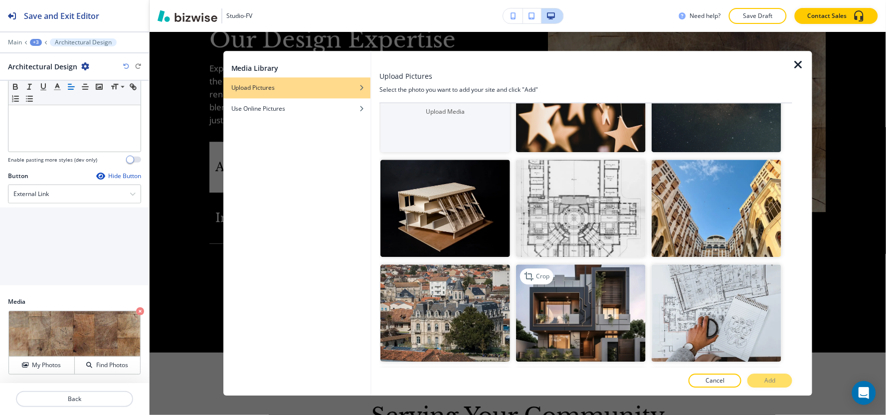
click at [626, 290] on img "button" at bounding box center [581, 312] width 130 height 97
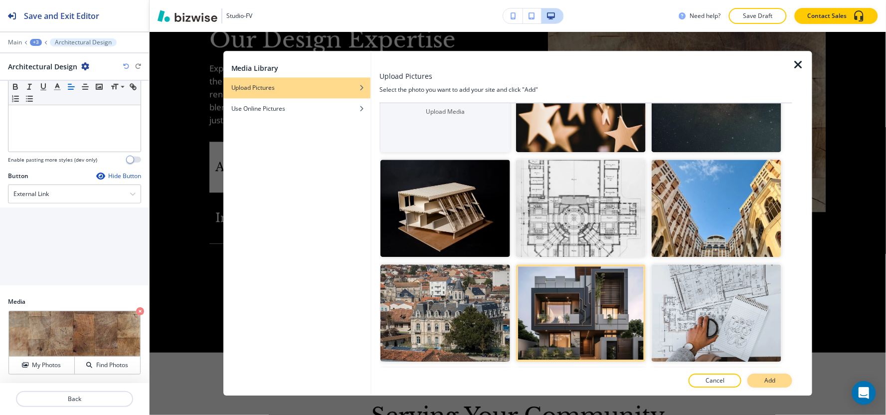
click at [762, 384] on button "Add" at bounding box center [770, 381] width 45 height 14
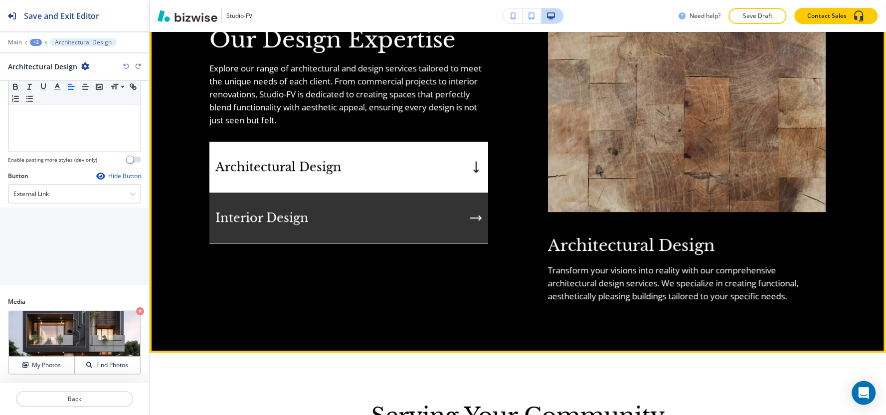
click at [439, 236] on div "Interior Design" at bounding box center [348, 217] width 279 height 51
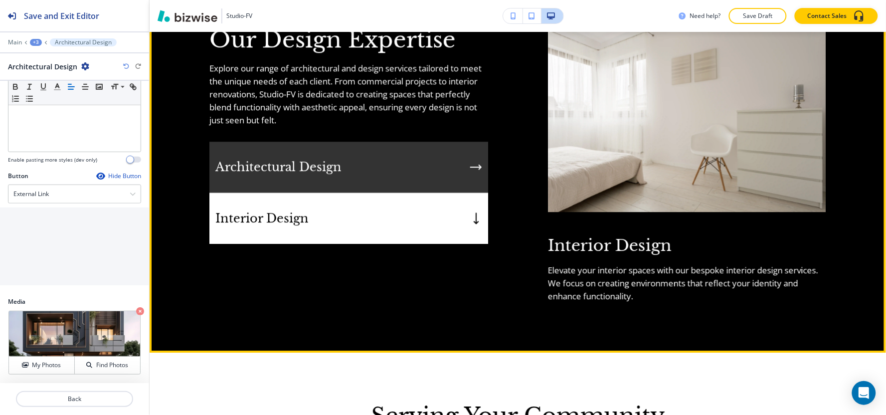
click at [391, 186] on div "Architectural Design" at bounding box center [348, 167] width 279 height 51
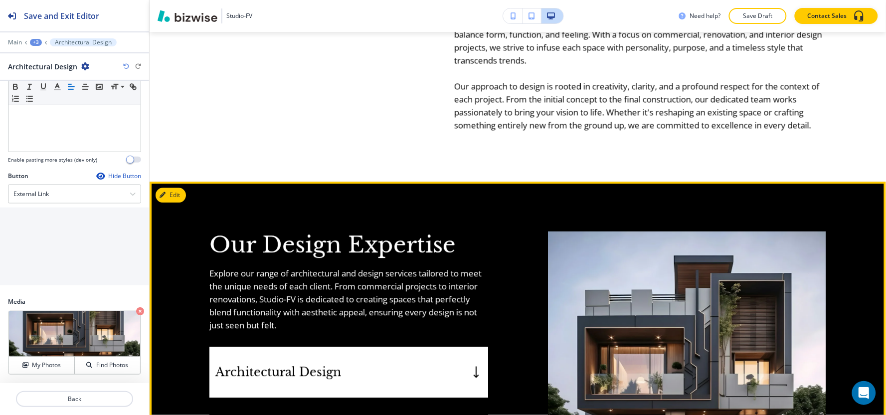
scroll to position [686, 0]
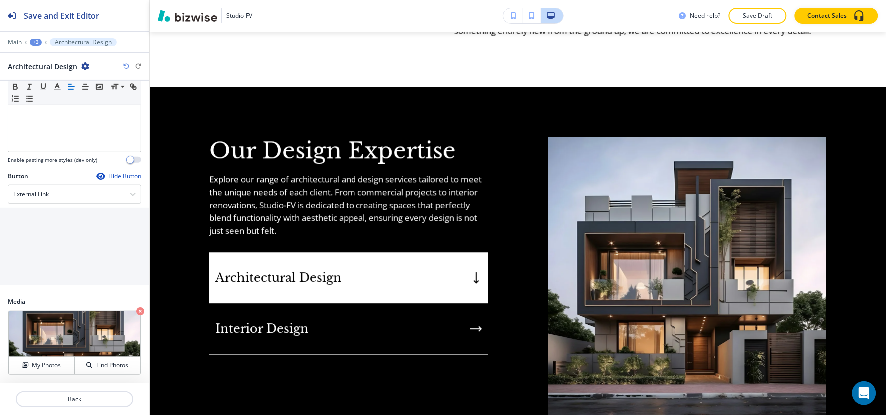
click at [34, 42] on div "+3" at bounding box center [36, 42] width 12 height 7
click at [76, 97] on p "Our Design Expertise" at bounding box center [61, 93] width 51 height 9
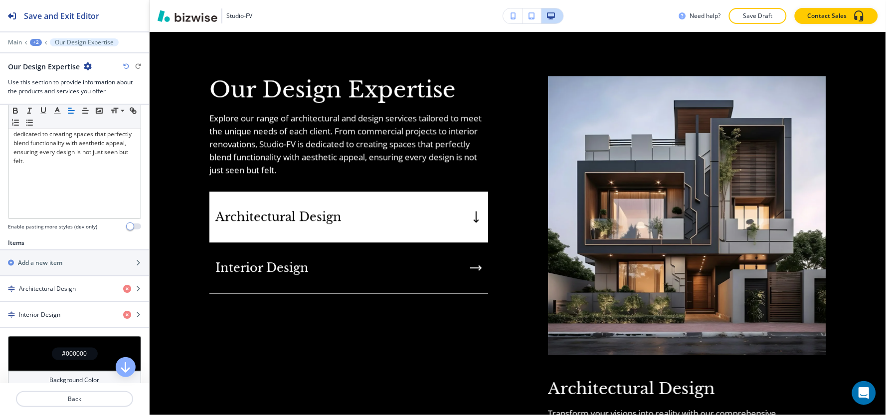
scroll to position [277, 0]
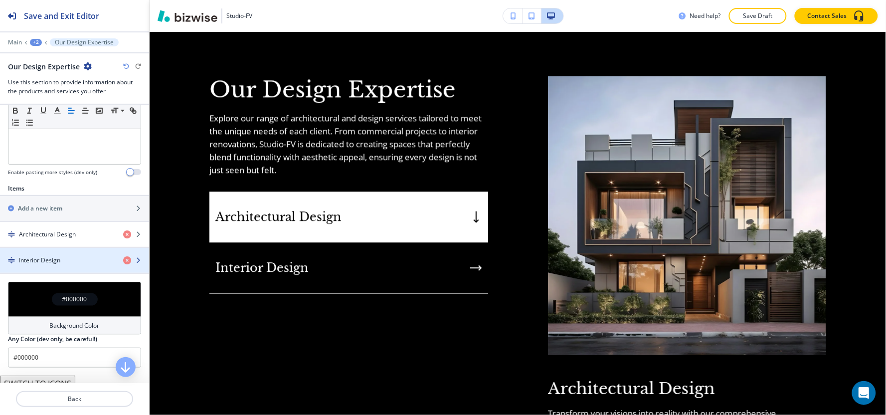
click at [56, 262] on h4 "Interior Design" at bounding box center [39, 260] width 41 height 9
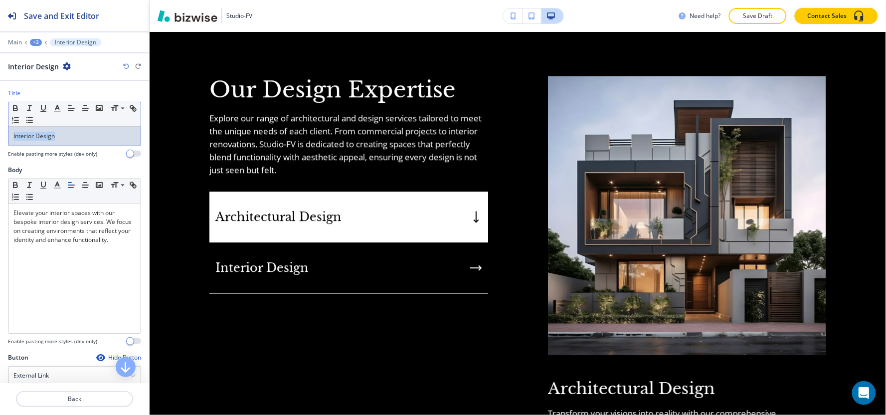
drag, startPoint x: 82, startPoint y: 145, endPoint x: 0, endPoint y: 143, distance: 81.8
click at [0, 143] on div "Title Small Normal Large Huge Interior Design Enable pasting more styles (dev o…" at bounding box center [74, 127] width 149 height 77
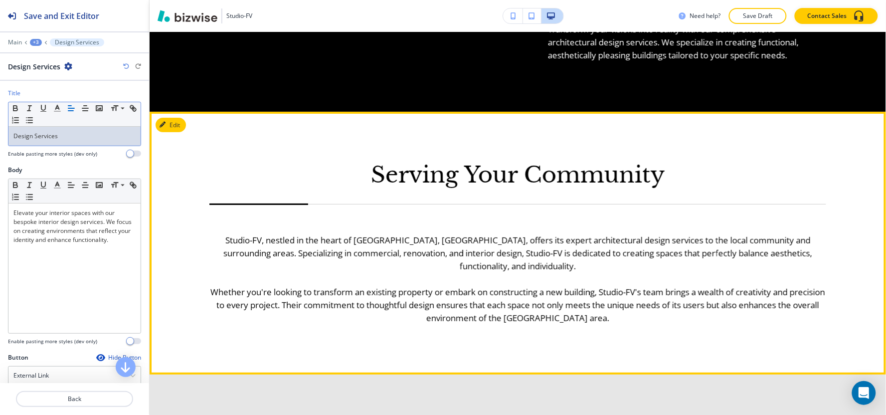
scroll to position [1135, 0]
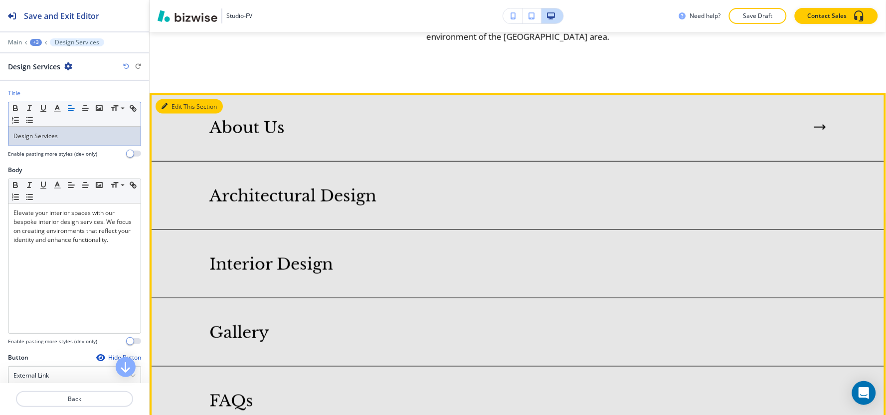
click at [169, 108] on button "Edit This Section" at bounding box center [189, 106] width 67 height 15
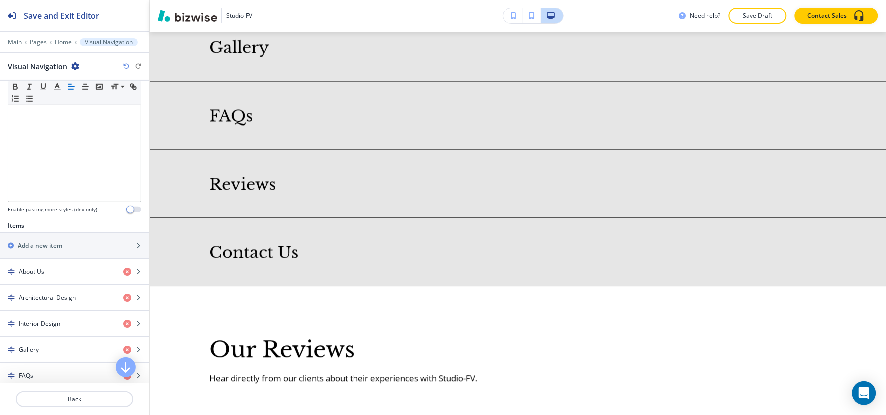
scroll to position [277, 0]
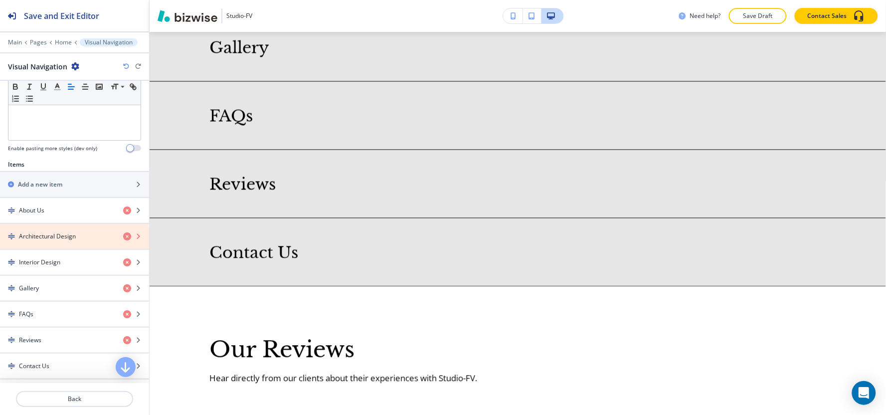
click at [123, 236] on icon "button" at bounding box center [127, 236] width 8 height 8
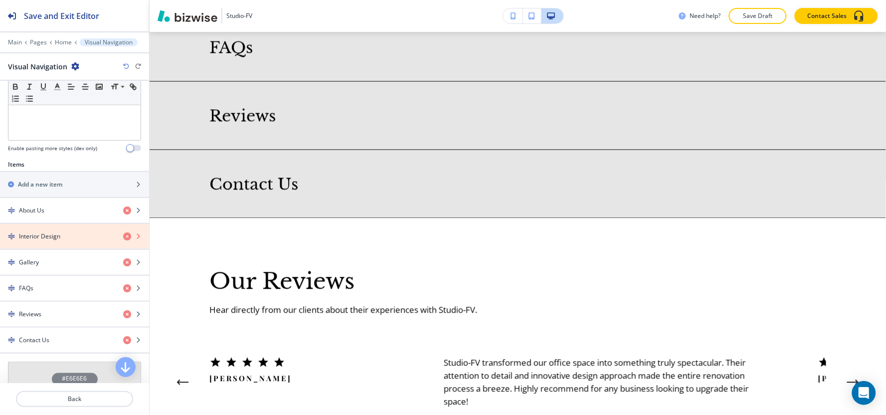
click at [123, 236] on icon "button" at bounding box center [127, 236] width 8 height 8
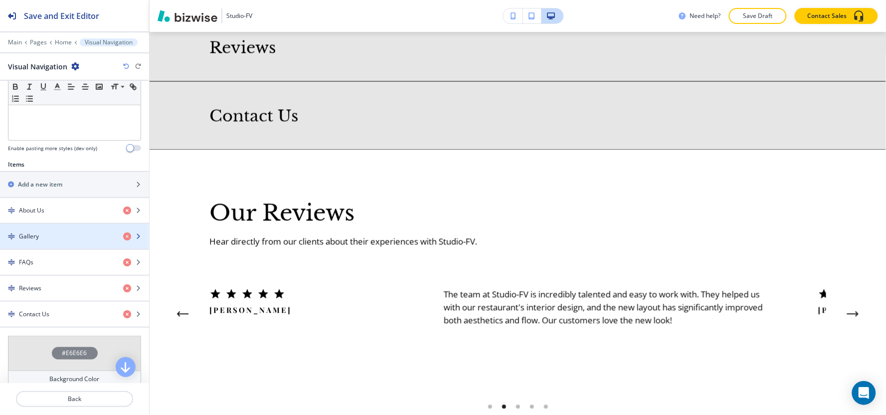
click at [43, 237] on div "Gallery" at bounding box center [57, 236] width 115 height 9
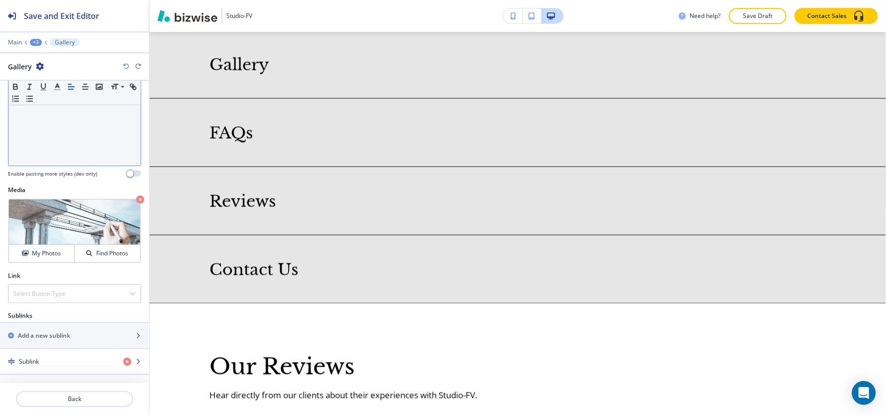
scroll to position [168, 0]
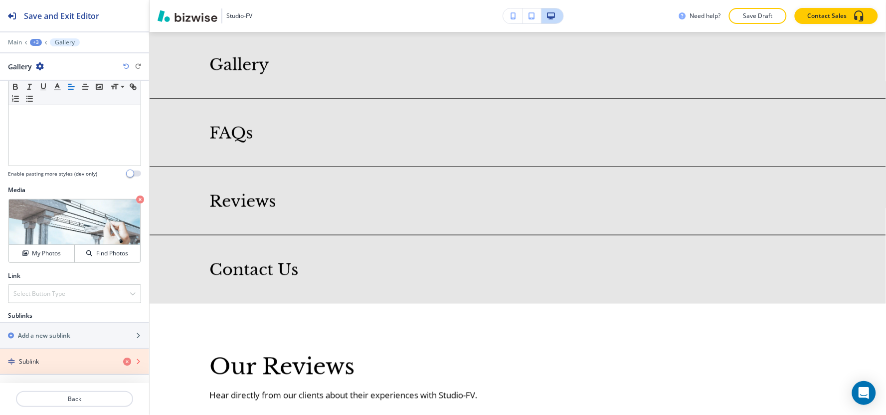
click at [123, 363] on icon "button" at bounding box center [127, 362] width 8 height 8
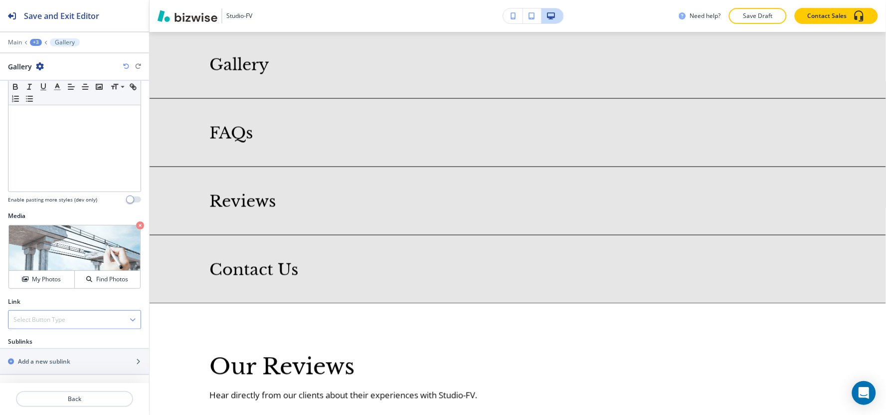
scroll to position [142, 0]
click at [82, 320] on div "Select Button Type" at bounding box center [74, 320] width 132 height 18
click at [71, 357] on h4 "Internal Link" at bounding box center [74, 354] width 122 height 9
click at [59, 353] on \(page\/section\) "Manual Input" at bounding box center [68, 359] width 121 height 17
type \(page\/section\) "f"
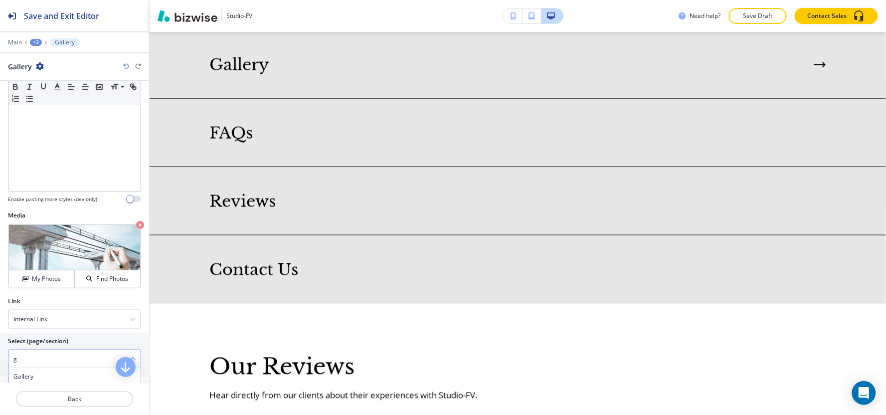
type \(page\/section\) "Gallery"
click at [40, 375] on h4 "Gallery" at bounding box center [74, 376] width 122 height 9
click at [31, 43] on div "+3" at bounding box center [36, 42] width 12 height 7
click at [52, 99] on button "Visual Navigation" at bounding box center [62, 94] width 64 height 18
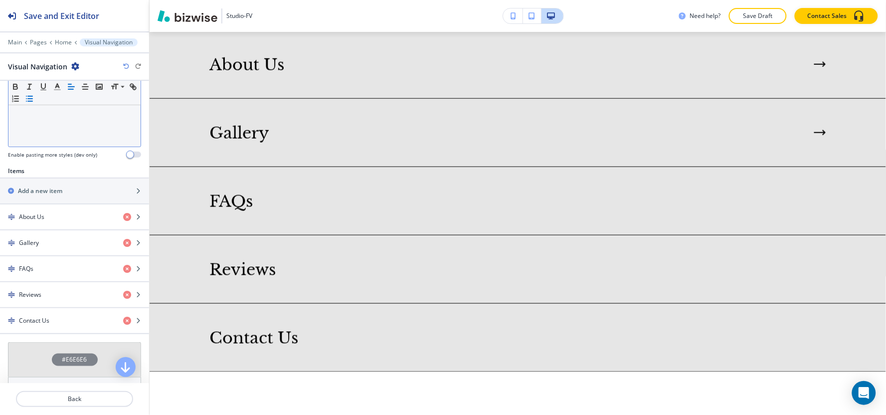
scroll to position [277, 0]
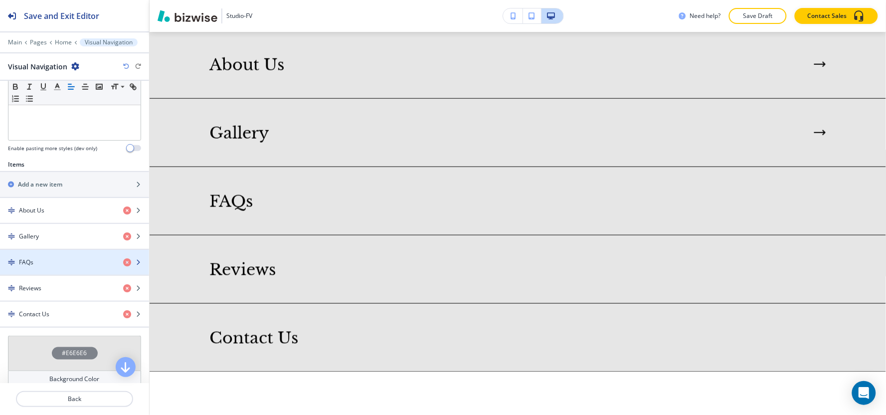
click at [45, 272] on div "button" at bounding box center [74, 271] width 149 height 8
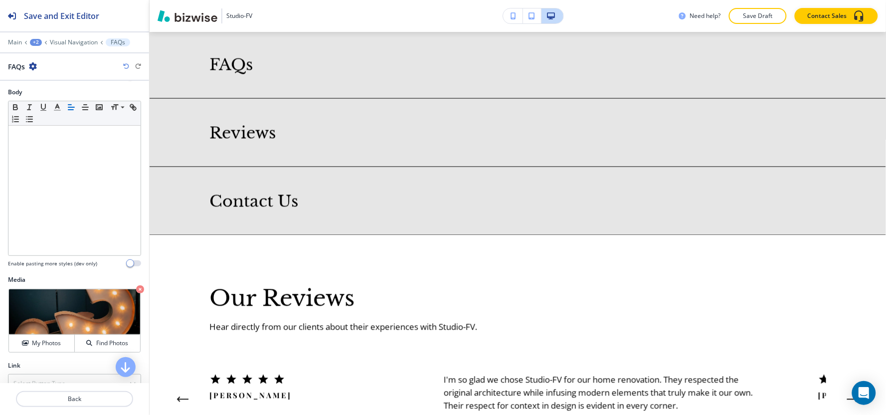
scroll to position [168, 0]
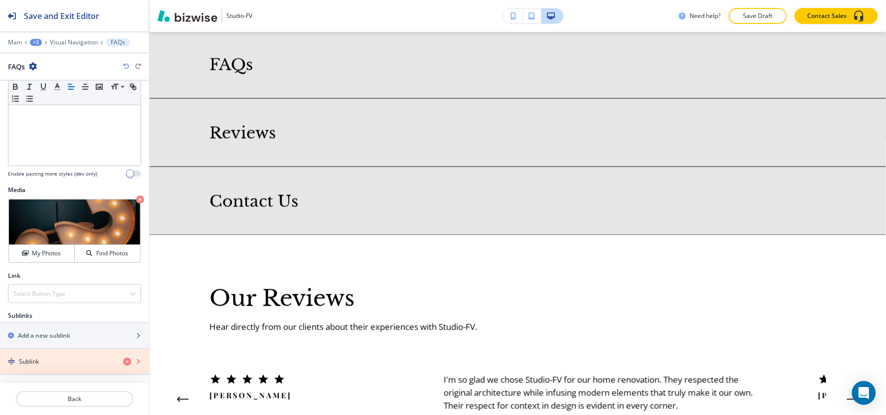
click at [123, 360] on icon "button" at bounding box center [127, 362] width 8 height 8
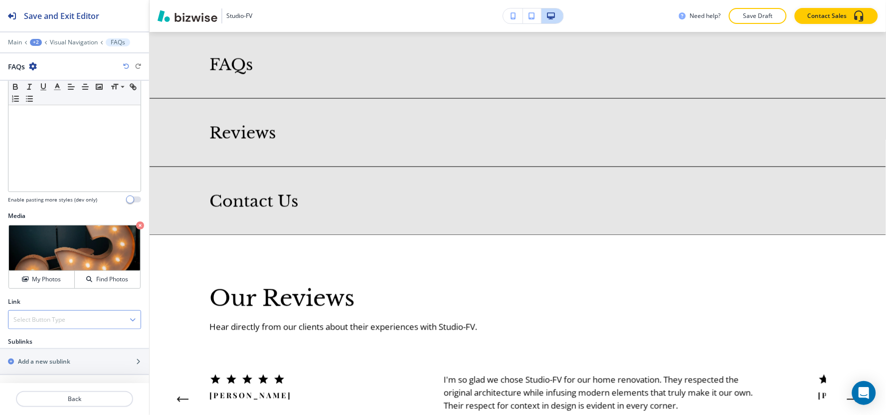
click at [58, 325] on div "Select Button Type" at bounding box center [74, 320] width 132 height 18
click at [56, 362] on div "External Link Internal Link" at bounding box center [74, 346] width 133 height 34
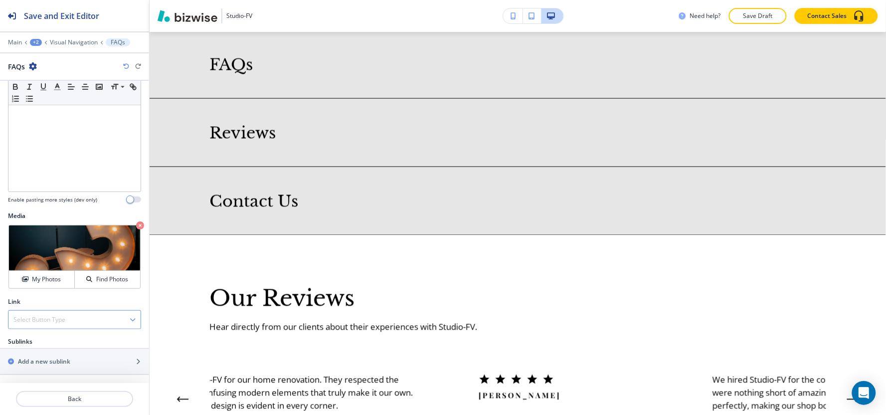
click at [62, 320] on h4 "Select Button Type" at bounding box center [39, 319] width 52 height 9
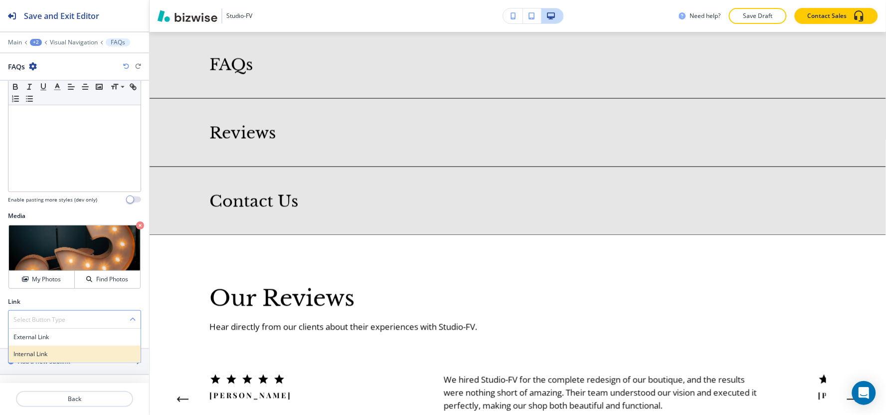
click at [58, 351] on h4 "Internal Link" at bounding box center [74, 354] width 122 height 9
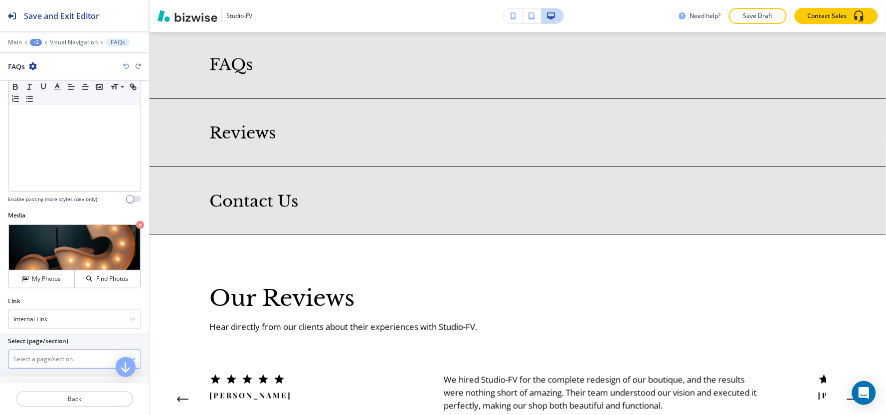
click at [52, 364] on \(page\/section\) "Manual Input" at bounding box center [68, 359] width 121 height 17
click at [42, 379] on h4 "FAQs" at bounding box center [74, 376] width 122 height 9
type \(page\/section\) "FAQs"
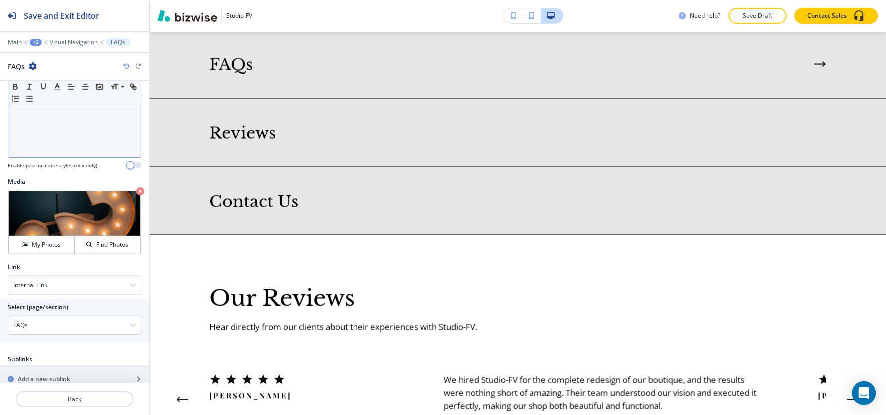
scroll to position [194, 0]
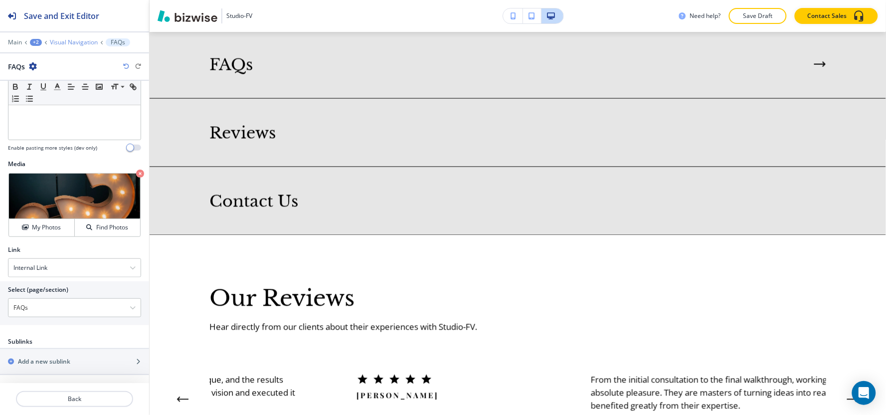
click at [60, 44] on p "Visual Navigation" at bounding box center [74, 42] width 48 height 7
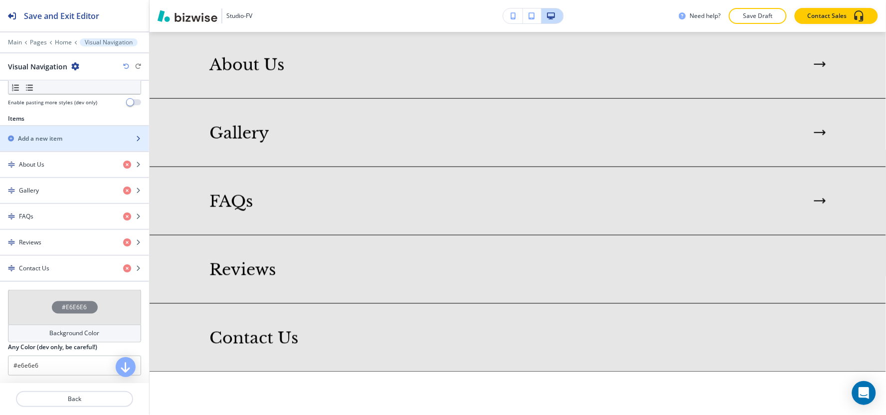
scroll to position [332, 0]
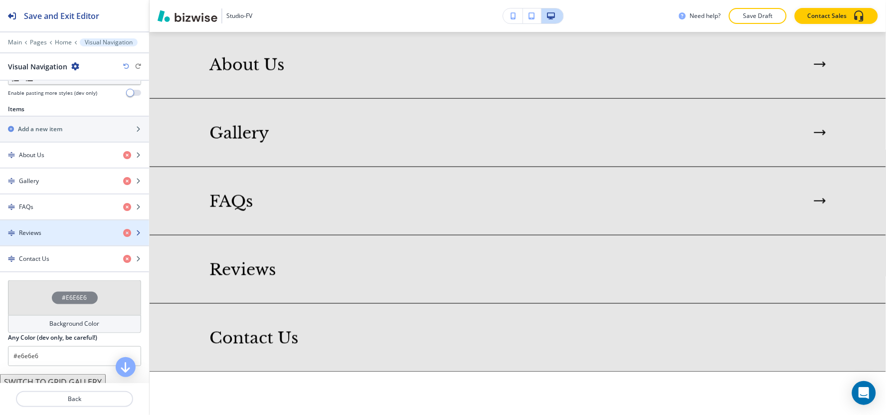
click at [56, 238] on div "button" at bounding box center [74, 241] width 149 height 8
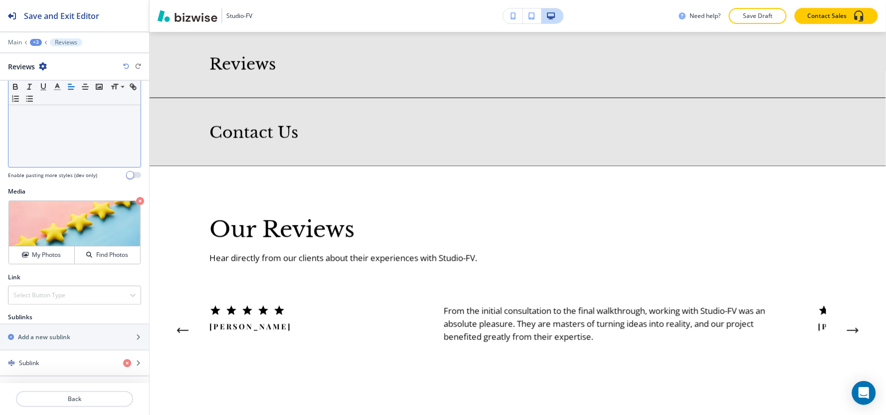
scroll to position [168, 0]
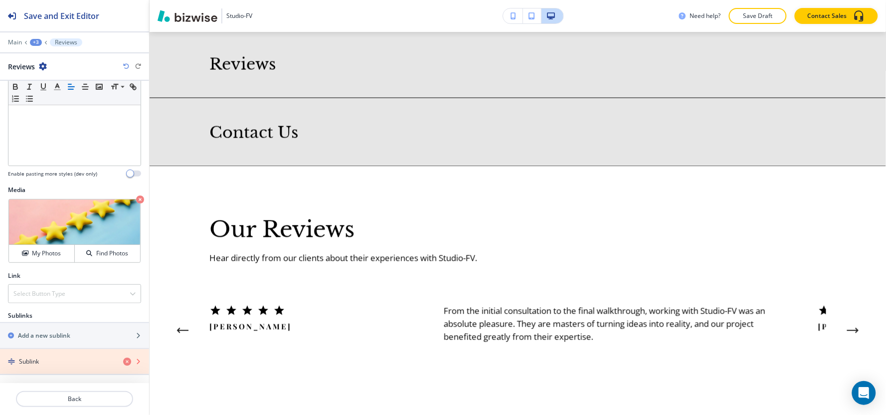
click at [123, 364] on icon "button" at bounding box center [127, 362] width 8 height 8
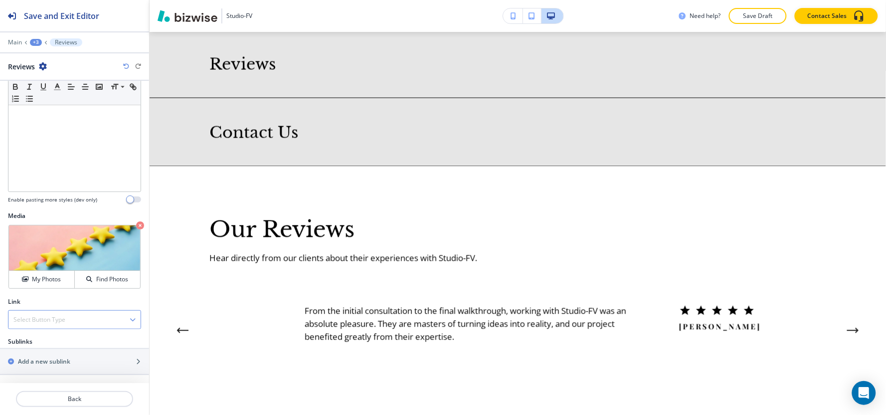
click at [72, 319] on div "Select Button Type" at bounding box center [74, 320] width 132 height 18
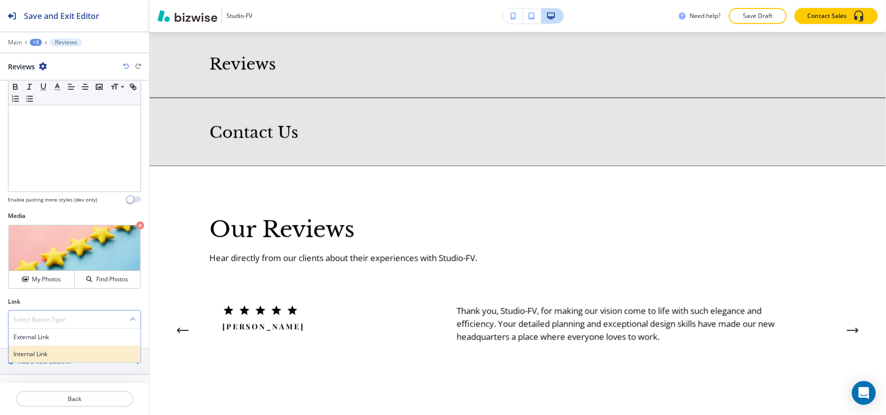
click at [65, 355] on h4 "Internal Link" at bounding box center [74, 354] width 122 height 9
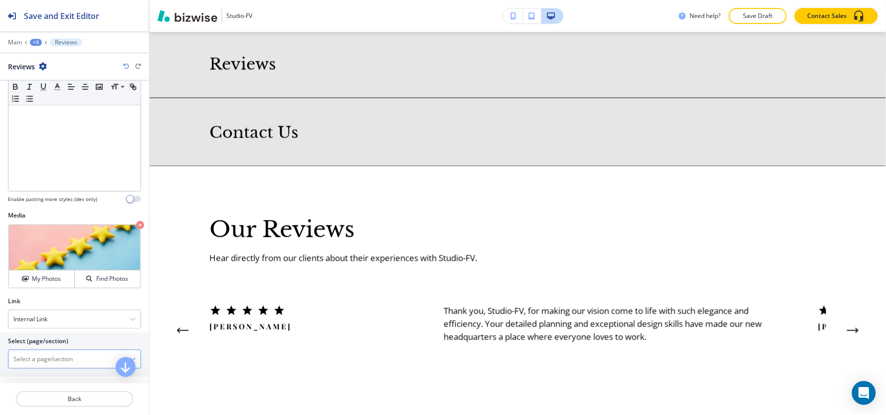
click at [58, 353] on \(page\/section\) "Manual Input" at bounding box center [68, 359] width 121 height 17
click at [46, 374] on h4 "Reviews" at bounding box center [74, 376] width 122 height 9
type \(page\/section\) "Reviews"
click at [33, 40] on div "+3" at bounding box center [36, 42] width 12 height 7
click at [56, 101] on button "Visual Navigation" at bounding box center [62, 94] width 64 height 18
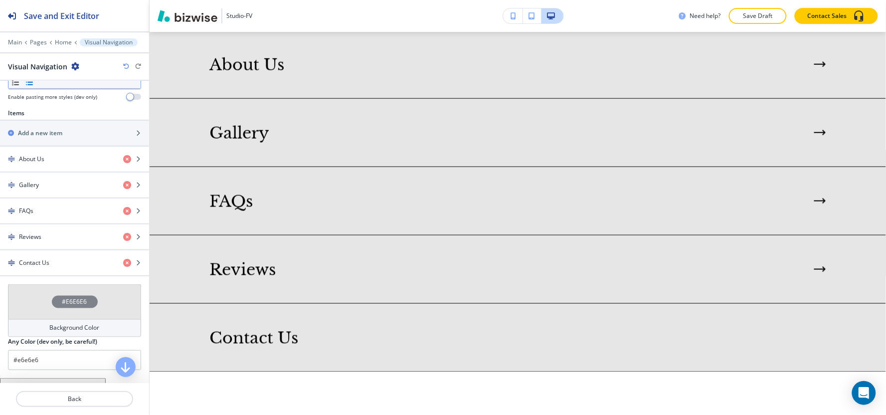
scroll to position [332, 0]
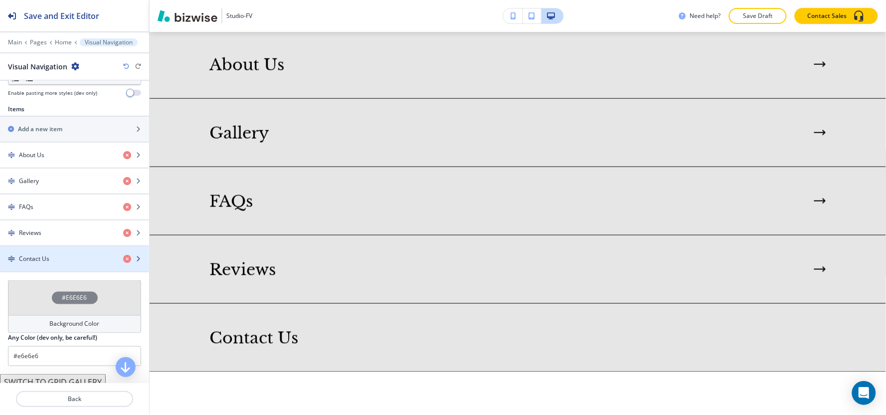
click at [47, 268] on div "button" at bounding box center [74, 267] width 149 height 8
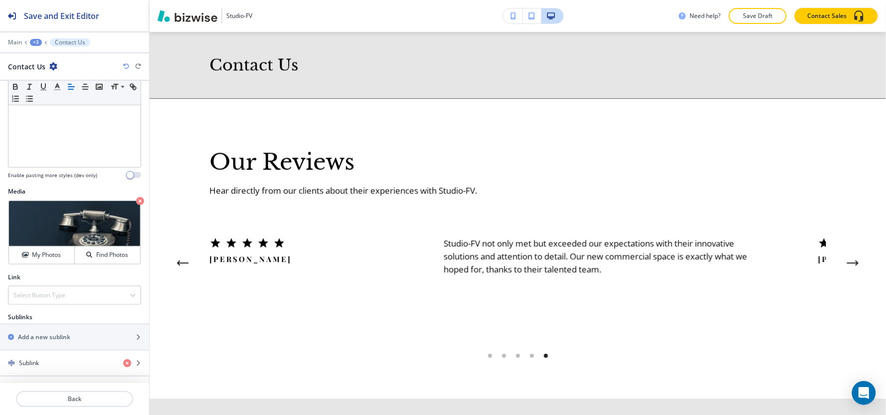
scroll to position [168, 0]
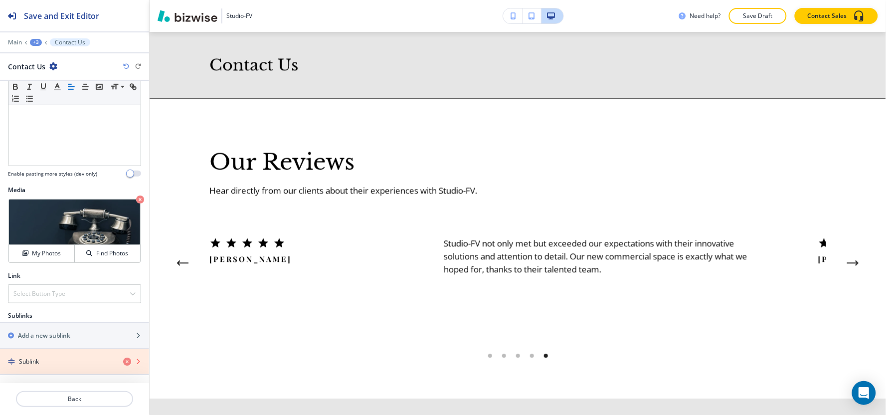
click at [123, 360] on icon "button" at bounding box center [127, 362] width 8 height 8
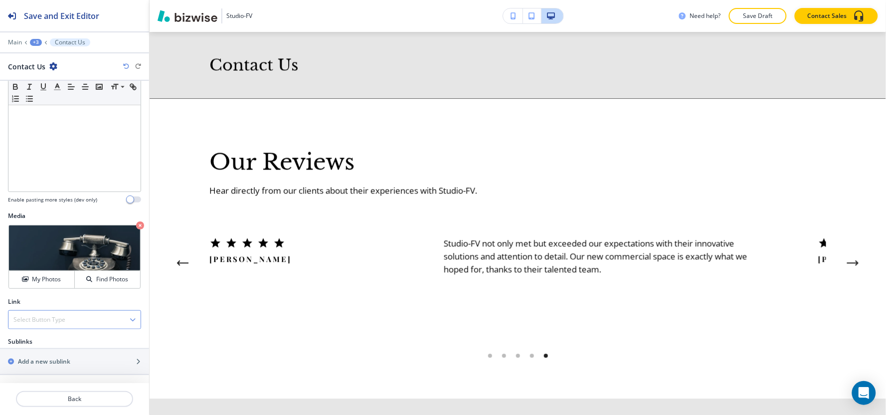
scroll to position [142, 0]
click at [93, 313] on div "Select Button Type" at bounding box center [74, 320] width 132 height 18
click at [84, 352] on h4 "Internal Link" at bounding box center [74, 354] width 122 height 9
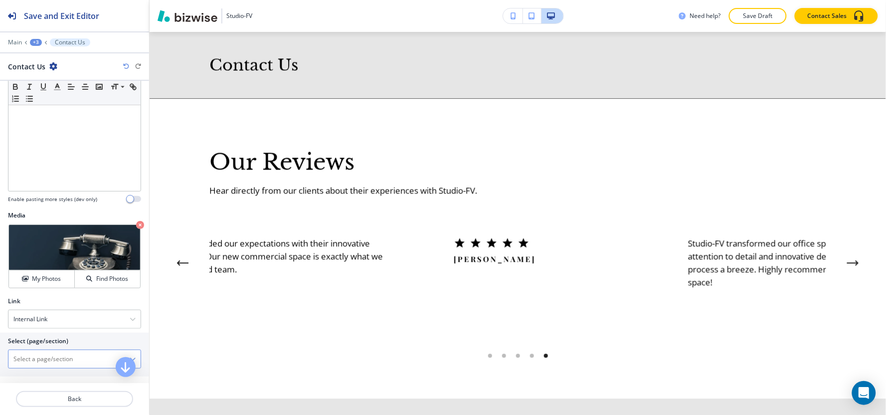
click at [53, 366] on \(page\/section\) "Manual Input" at bounding box center [68, 359] width 121 height 17
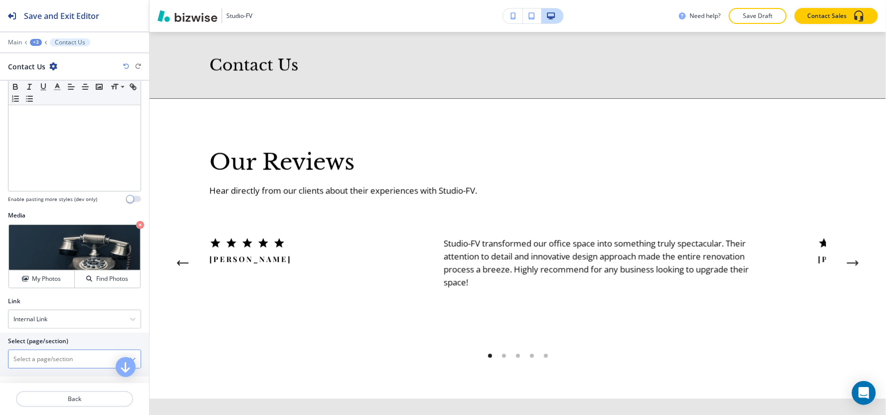
type \(page\/section\) "Contact Us"
click at [43, 376] on h4 "Contact Us" at bounding box center [74, 376] width 122 height 9
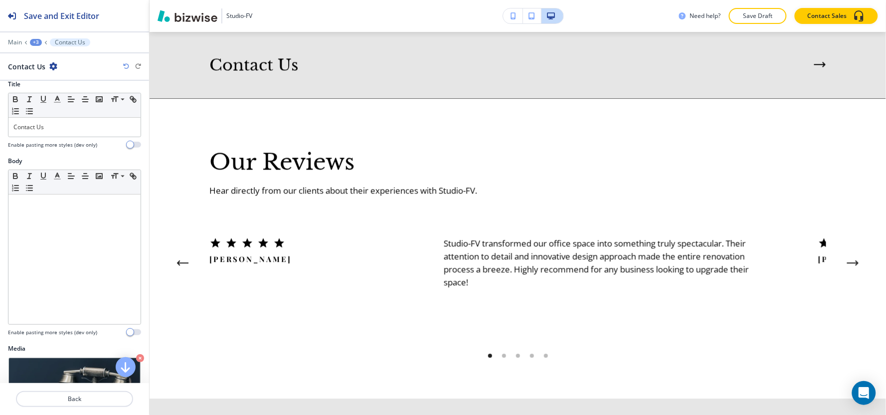
scroll to position [0, 0]
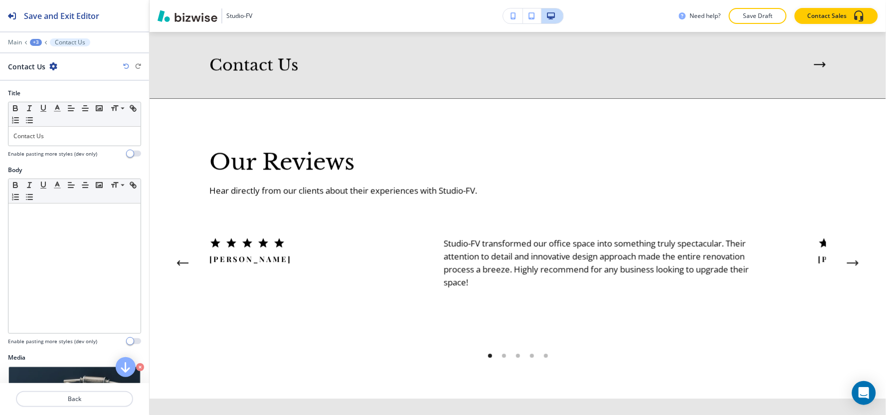
click at [31, 41] on div "+3" at bounding box center [36, 42] width 12 height 7
click at [43, 93] on p "Visual Navigation" at bounding box center [61, 93] width 51 height 9
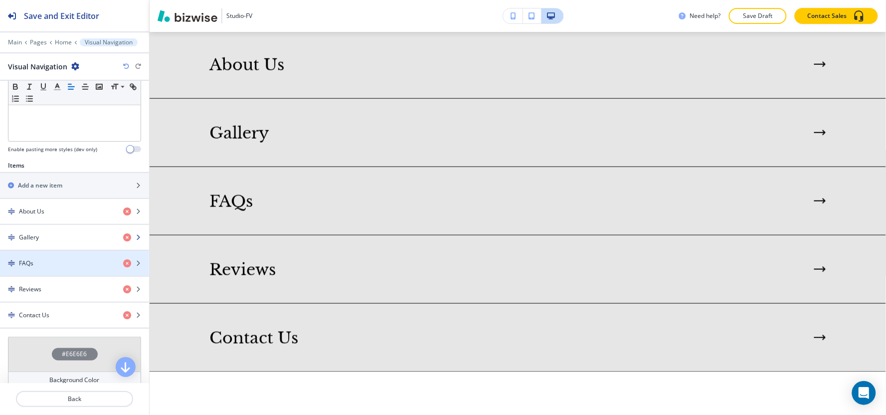
scroll to position [277, 0]
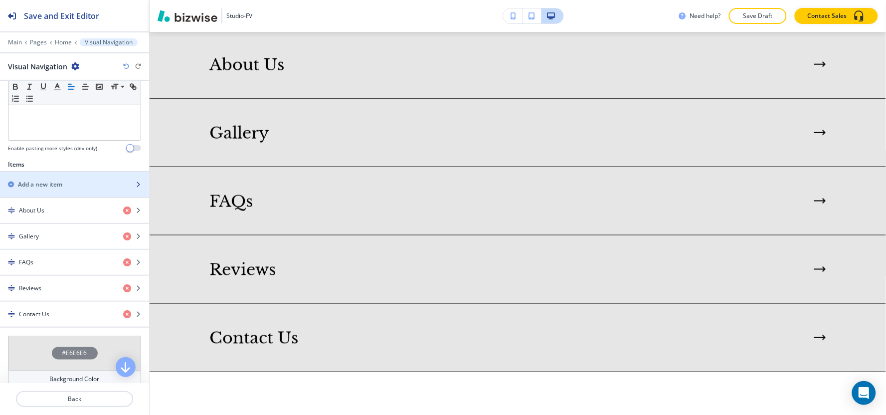
click at [61, 182] on h2 "Add a new item" at bounding box center [40, 184] width 44 height 9
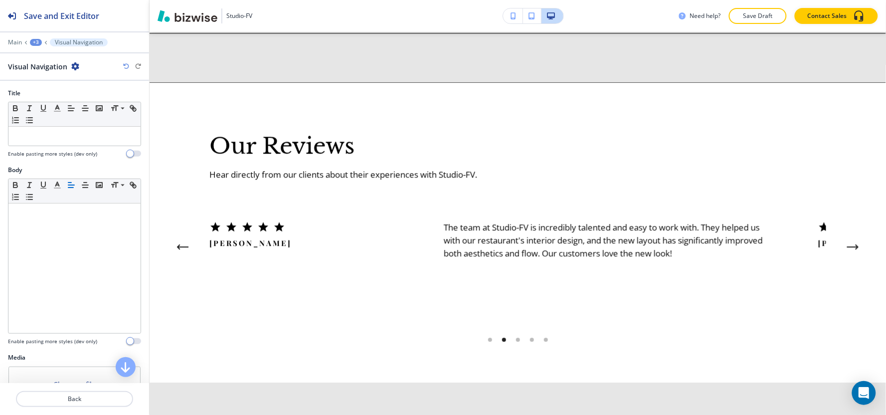
scroll to position [1817, 0]
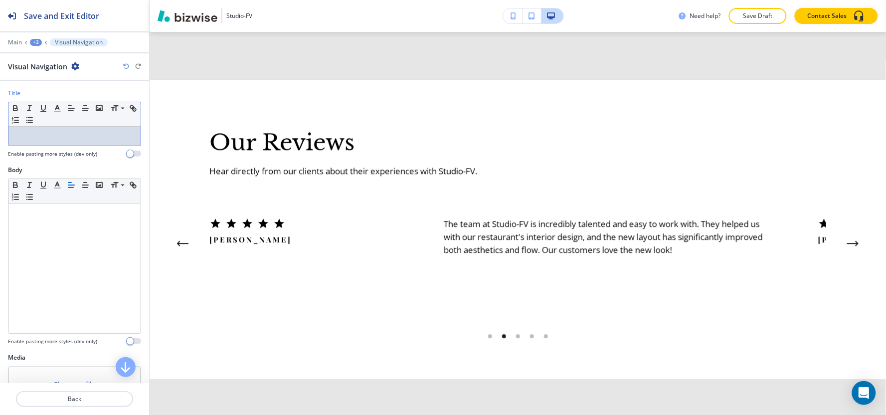
click at [61, 141] on p at bounding box center [74, 136] width 122 height 9
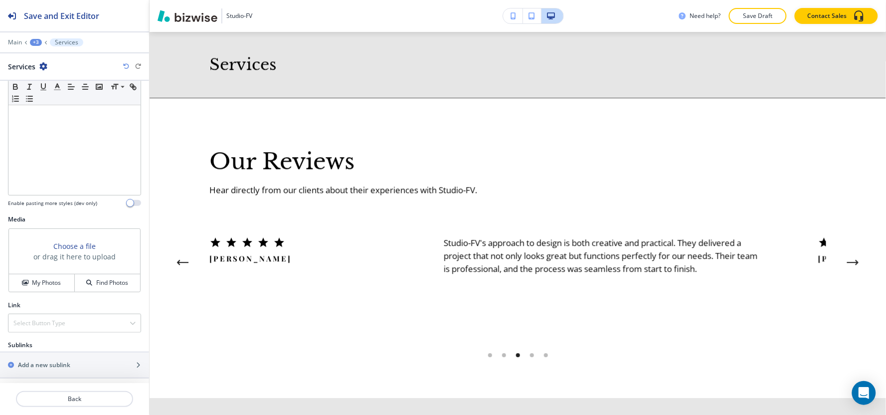
scroll to position [142, 0]
click at [41, 277] on h4 "My Photos" at bounding box center [46, 279] width 29 height 9
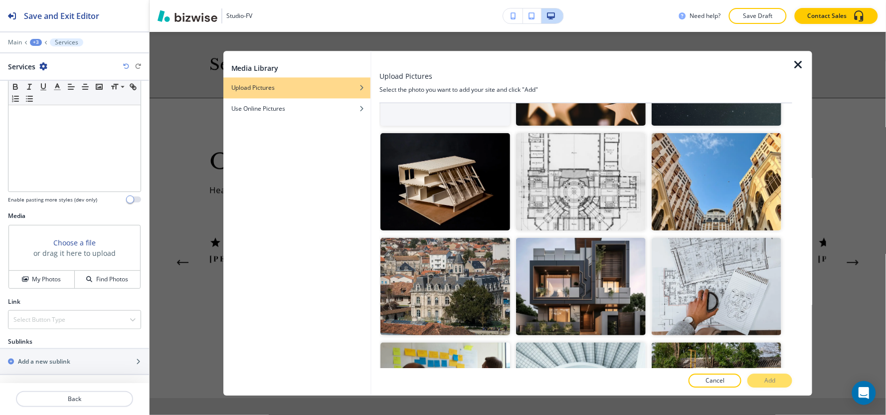
scroll to position [166, 0]
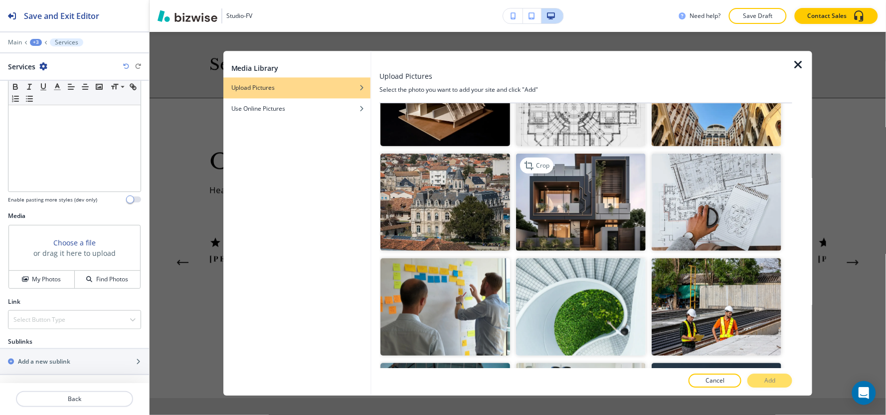
click at [586, 202] on img "button" at bounding box center [581, 202] width 130 height 97
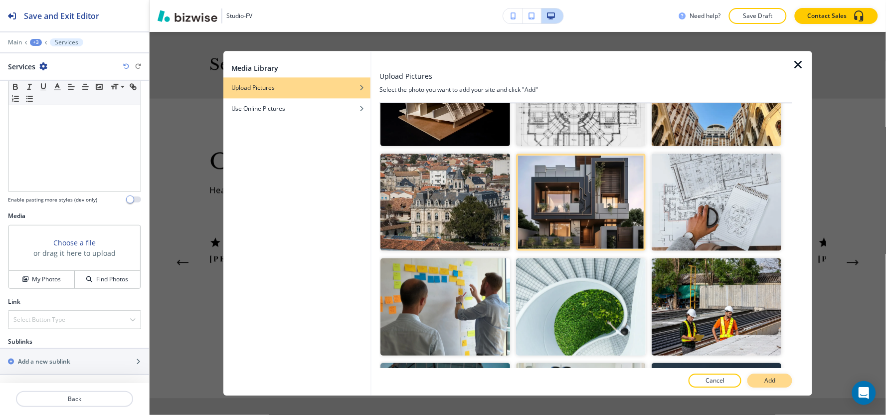
click at [784, 382] on button "Add" at bounding box center [770, 381] width 45 height 14
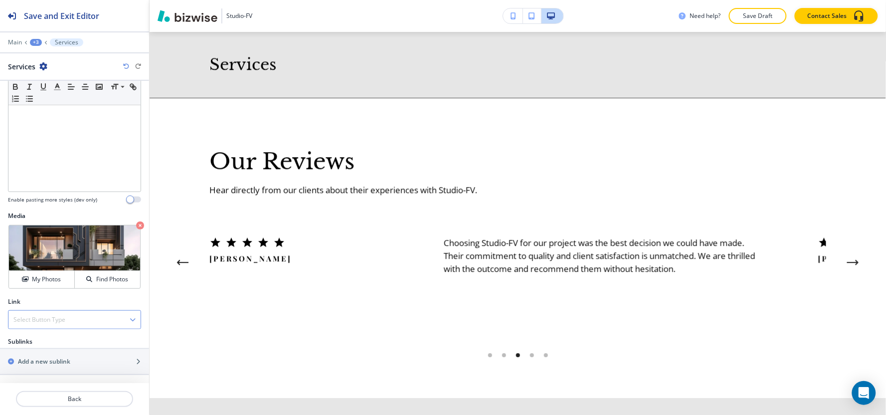
click at [56, 323] on h4 "Select Button Type" at bounding box center [39, 319] width 52 height 9
click at [52, 354] on h4 "Internal Link" at bounding box center [74, 354] width 122 height 9
click at [49, 362] on \(page\/section\) "Manual Input" at bounding box center [68, 359] width 121 height 17
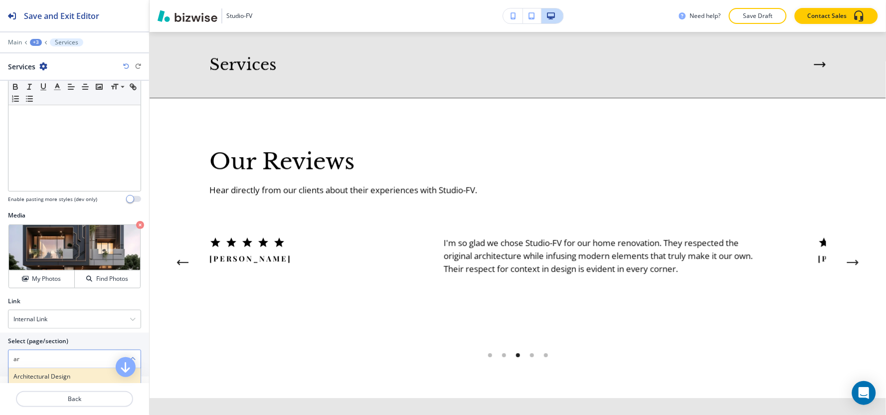
click at [37, 371] on div "Architectural Design" at bounding box center [74, 376] width 132 height 17
type \(page\/section\) "Architectural Design"
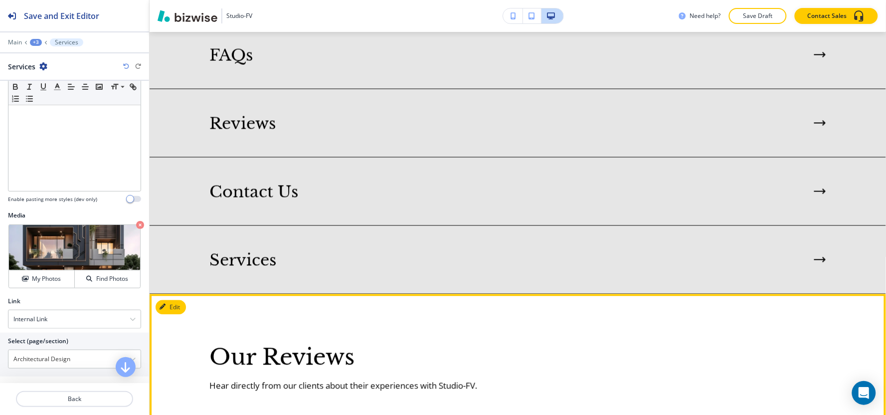
scroll to position [1596, 0]
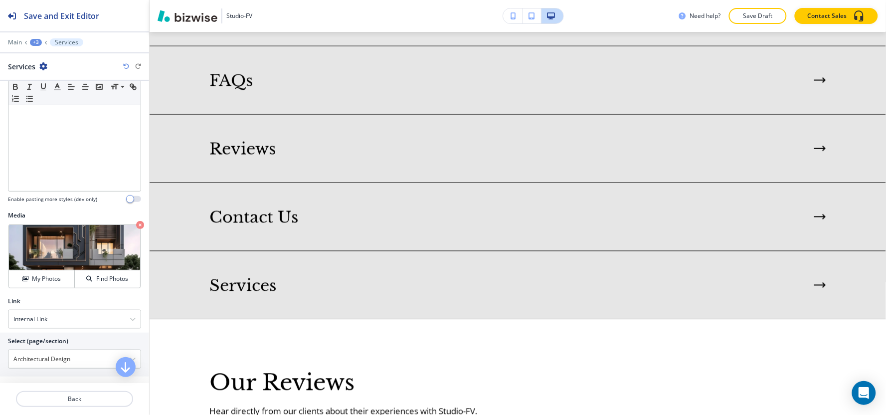
click at [30, 42] on div "+3" at bounding box center [36, 42] width 12 height 7
click at [58, 98] on p "Visual Navigation" at bounding box center [61, 93] width 51 height 9
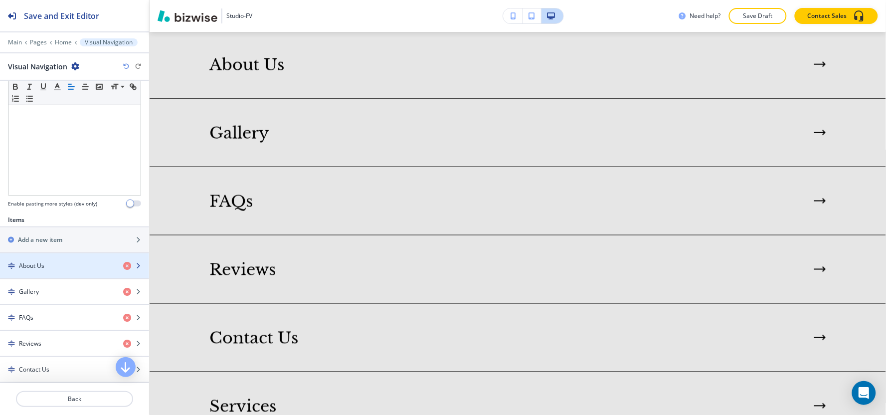
scroll to position [378, 0]
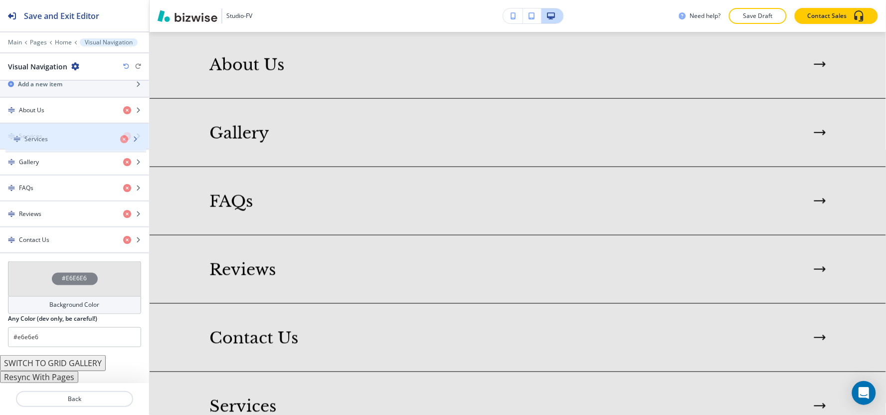
drag, startPoint x: 52, startPoint y: 237, endPoint x: 57, endPoint y: 131, distance: 105.8
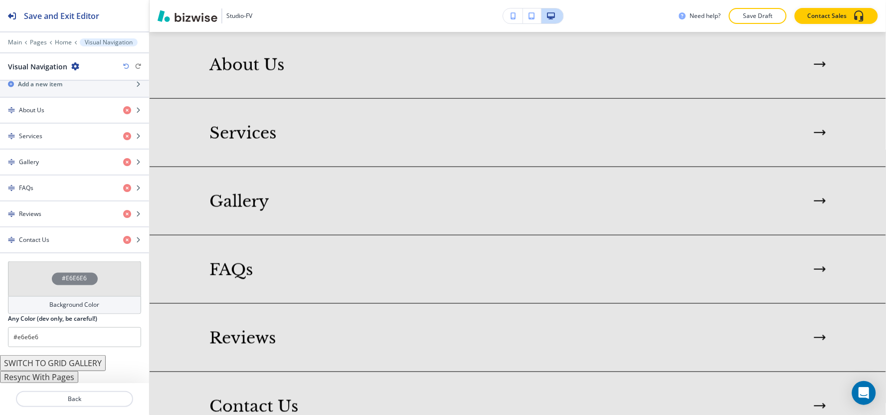
click at [62, 376] on button "Resync With Pages" at bounding box center [39, 377] width 78 height 12
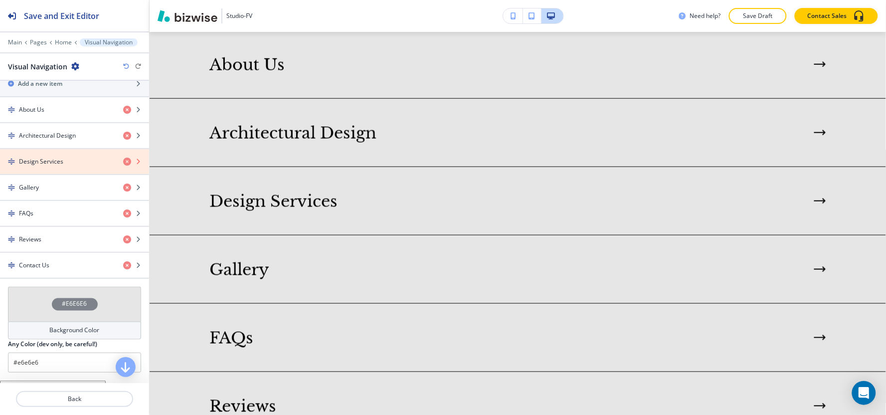
click at [123, 163] on icon "button" at bounding box center [127, 162] width 8 height 8
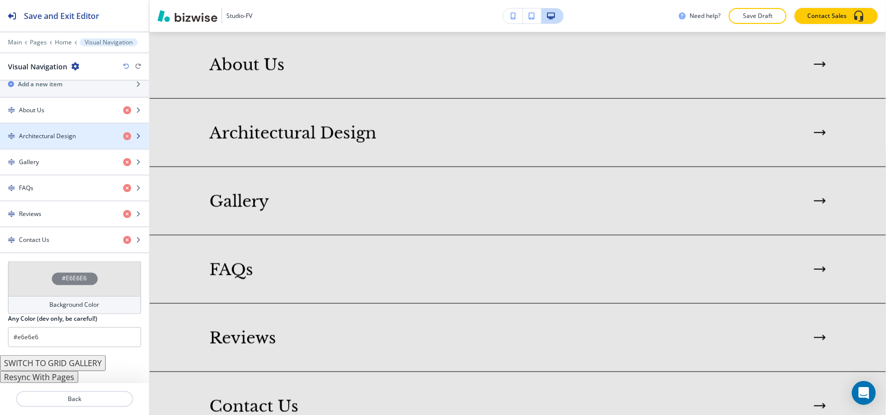
click at [75, 140] on div "Architectural Design" at bounding box center [57, 136] width 115 height 9
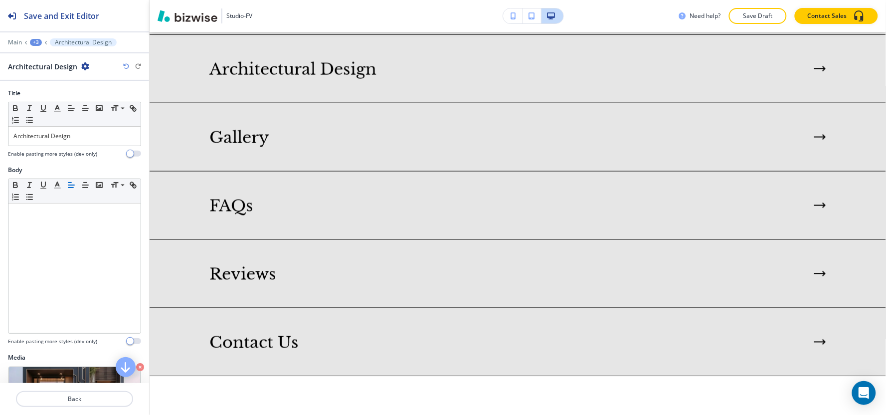
scroll to position [1543, 0]
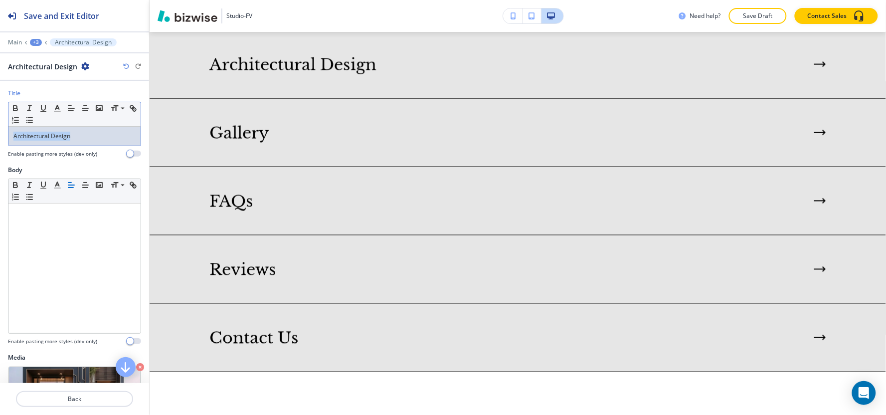
drag, startPoint x: 103, startPoint y: 142, endPoint x: 0, endPoint y: 116, distance: 106.4
click at [0, 116] on div "Title Small Normal Large Huge Architectural Design Enable pasting more styles (…" at bounding box center [74, 127] width 149 height 77
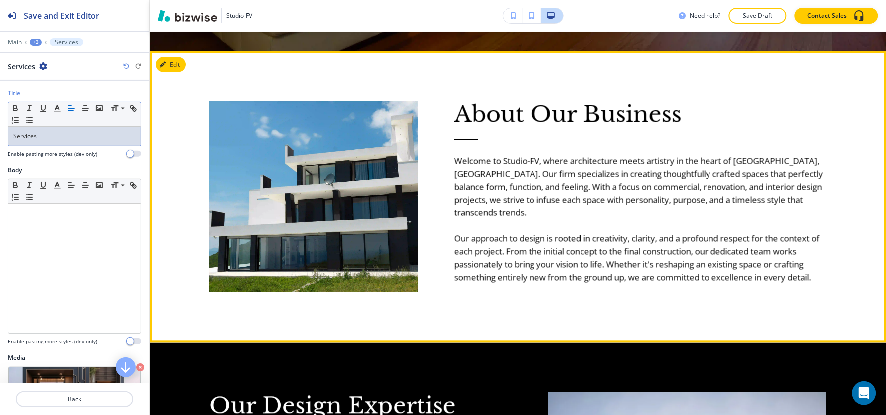
scroll to position [443, 0]
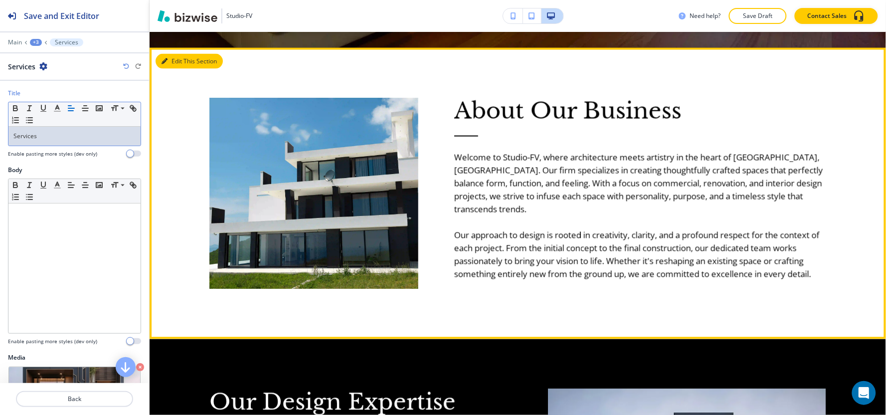
click at [180, 62] on button "Edit This Section" at bounding box center [189, 61] width 67 height 15
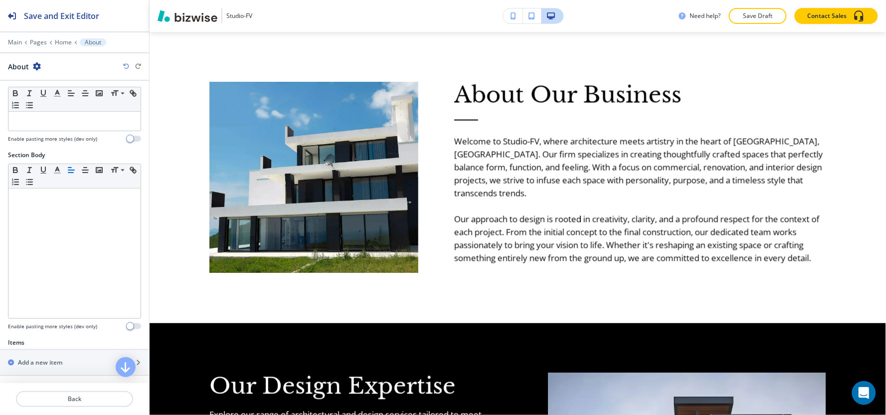
scroll to position [221, 0]
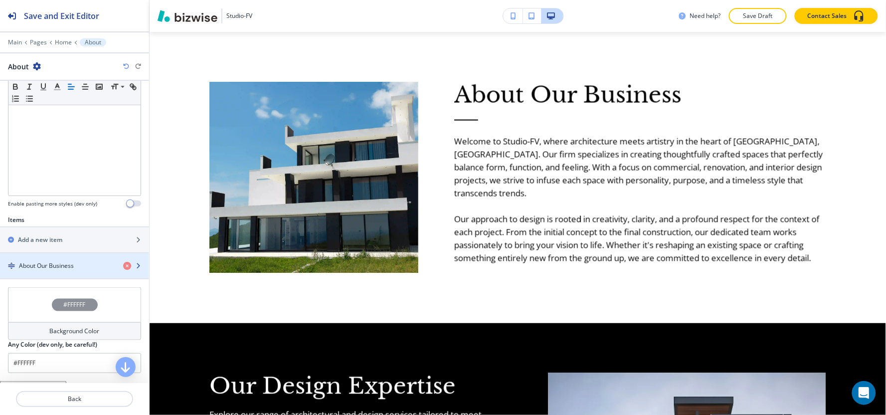
click at [57, 258] on div "button" at bounding box center [74, 257] width 149 height 8
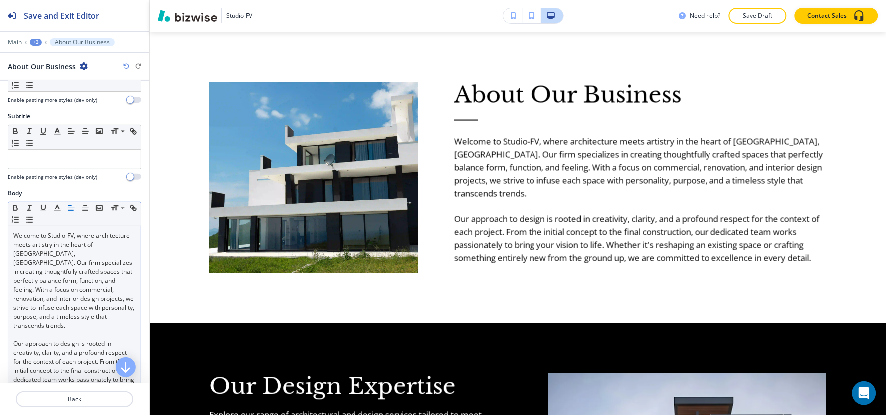
scroll to position [166, 0]
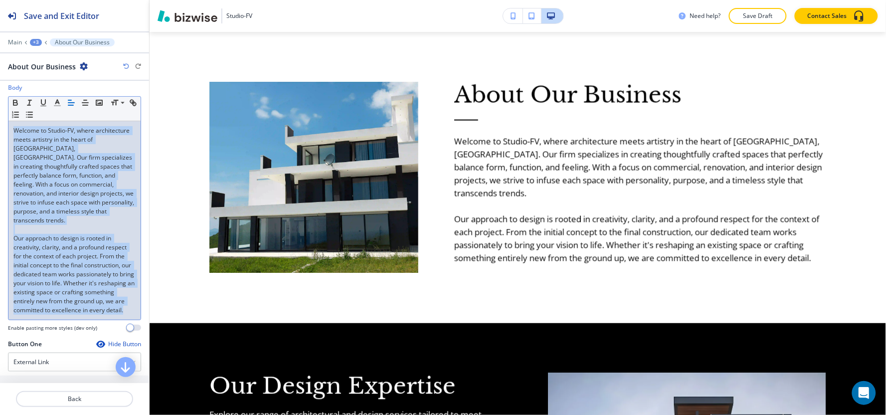
drag, startPoint x: 100, startPoint y: 316, endPoint x: 0, endPoint y: 132, distance: 209.5
click at [0, 132] on div "Body Small Normal Large Huge Welcome to Studio-FV, where architecture meets art…" at bounding box center [74, 211] width 149 height 256
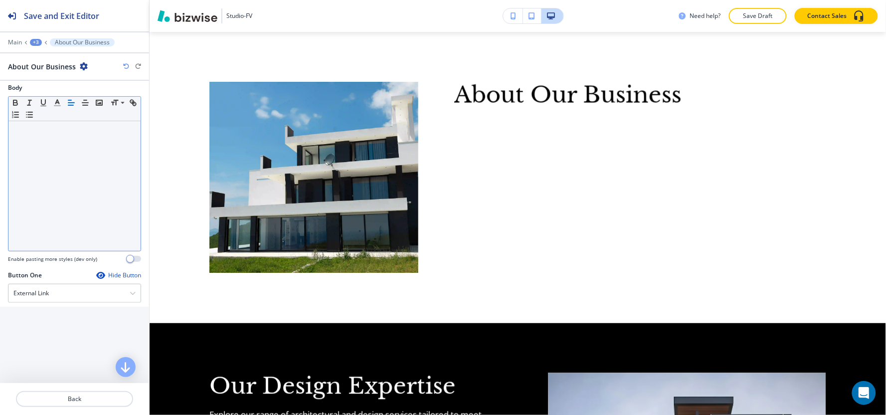
click at [68, 190] on div at bounding box center [74, 186] width 132 height 130
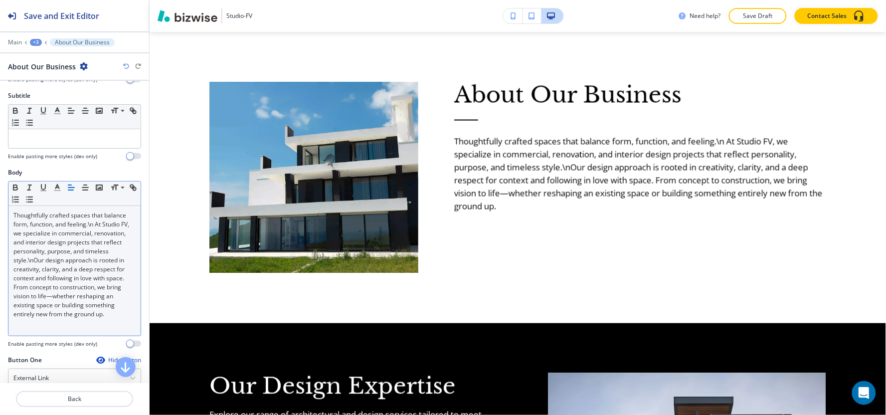
scroll to position [55, 0]
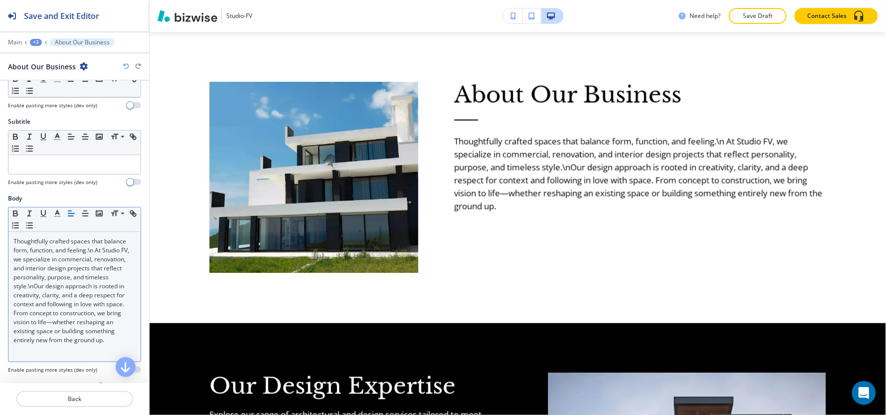
click at [13, 246] on p "Thoughtfully crafted spaces that balance form, function, and feeling.\n At Stud…" at bounding box center [74, 291] width 122 height 108
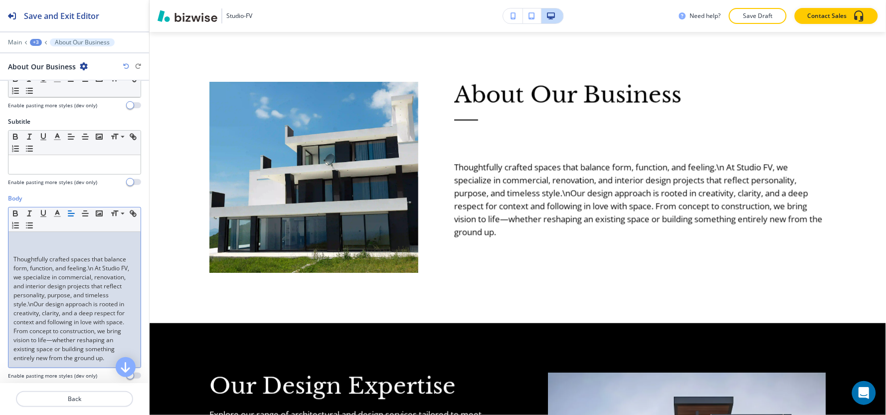
click at [15, 235] on div "Thoughtfully crafted spaces that balance form, function, and feeling.\n At Stud…" at bounding box center [74, 300] width 132 height 136
click at [0, 0] on icon at bounding box center [0, 0] width 0 height 0
click div "Rotate Left Rotate Right"
click span
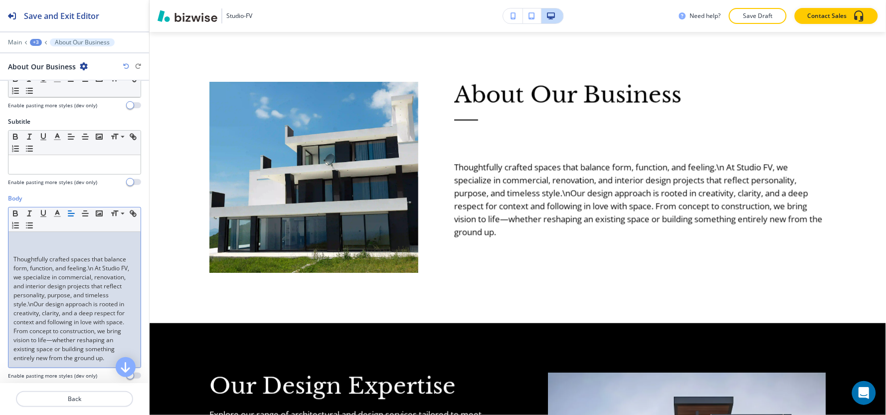
click span
click p "Select"
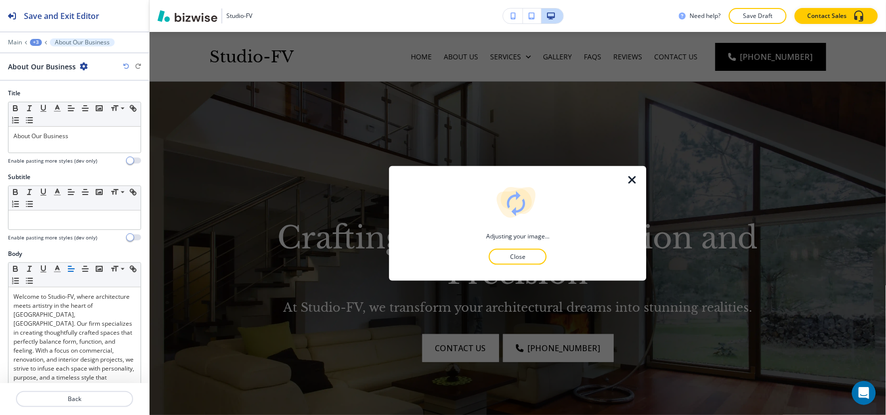
scroll to position [459, 0]
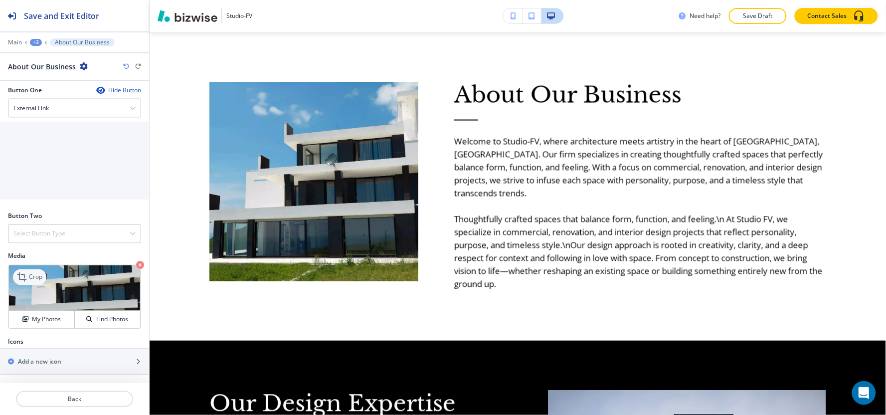
click at [37, 279] on p "Crop" at bounding box center [35, 277] width 13 height 9
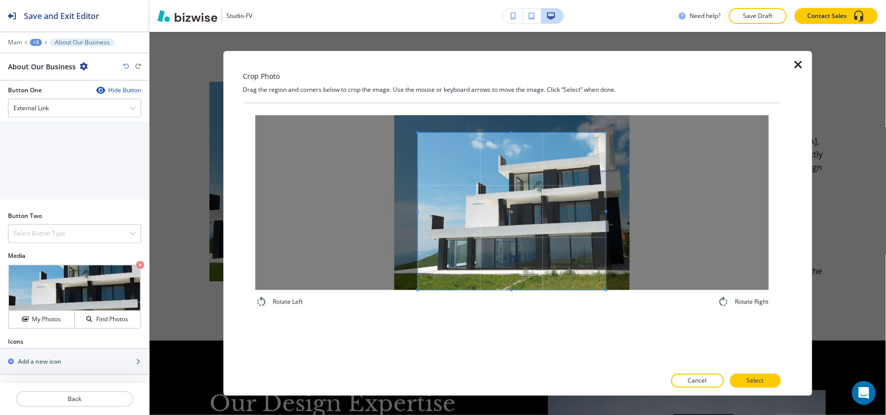
click at [515, 321] on div "Rotate Left Rotate Right" at bounding box center [512, 235] width 538 height 264
click at [504, 118] on span at bounding box center [512, 119] width 189 height 2
click at [502, 118] on span at bounding box center [512, 118] width 189 height 2
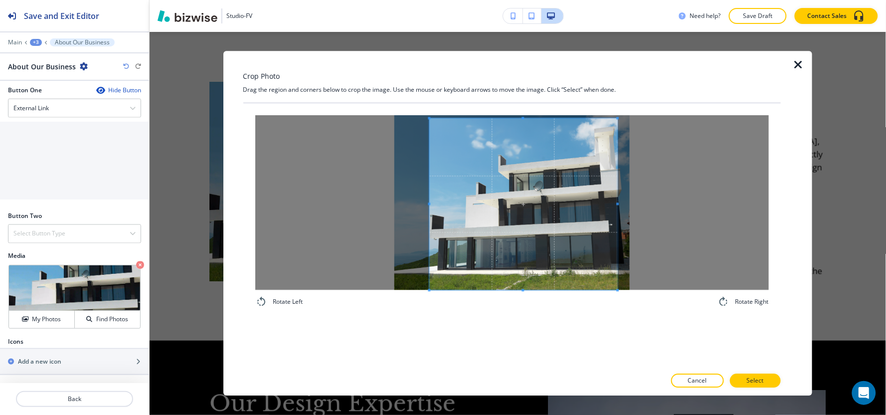
click at [515, 139] on span at bounding box center [523, 205] width 189 height 172
click at [441, 165] on span at bounding box center [440, 205] width 2 height 172
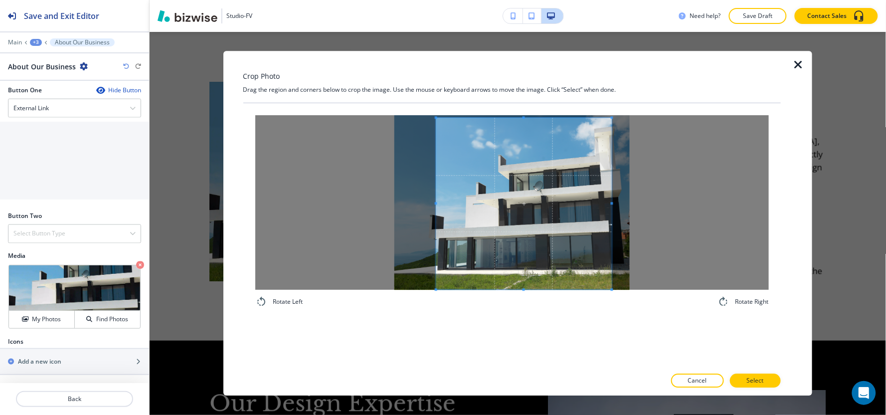
click at [540, 175] on span at bounding box center [524, 204] width 176 height 172
click at [437, 183] on span at bounding box center [438, 204] width 2 height 172
click at [479, 99] on div "Crop Photo Drag the region and corners below to crop the image. Use the mouse o…" at bounding box center [512, 223] width 538 height 345
click at [752, 379] on p "Select" at bounding box center [755, 381] width 17 height 9
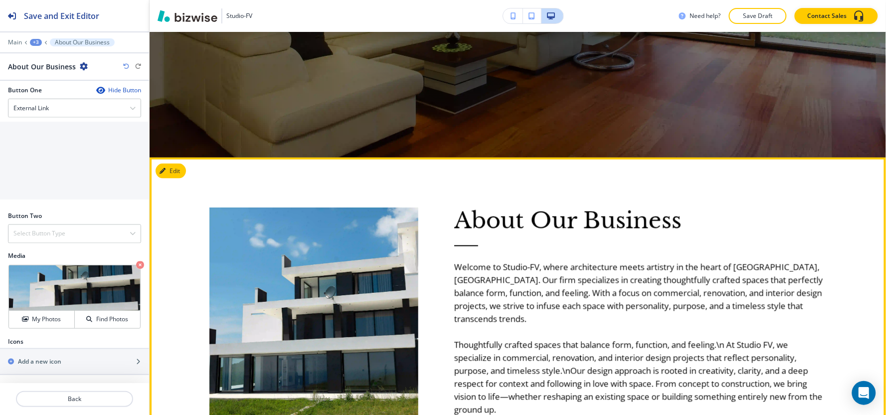
scroll to position [403, 0]
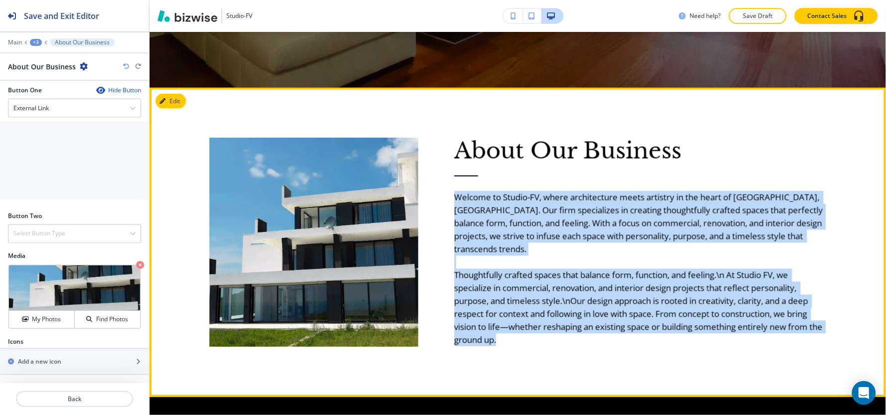
drag, startPoint x: 452, startPoint y: 195, endPoint x: 529, endPoint y: 340, distance: 164.2
click at [529, 340] on h6 "Welcome to Studio-FV, where architecture meets artistry in the heart of Spring …" at bounding box center [640, 261] width 372 height 171
copy h6 "Welcome to Studio-FV, where architecture meets artistry in the heart of Spring …"
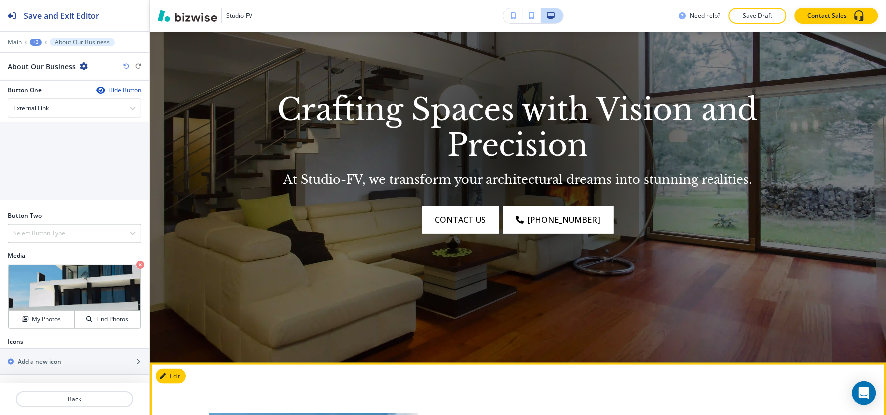
scroll to position [0, 0]
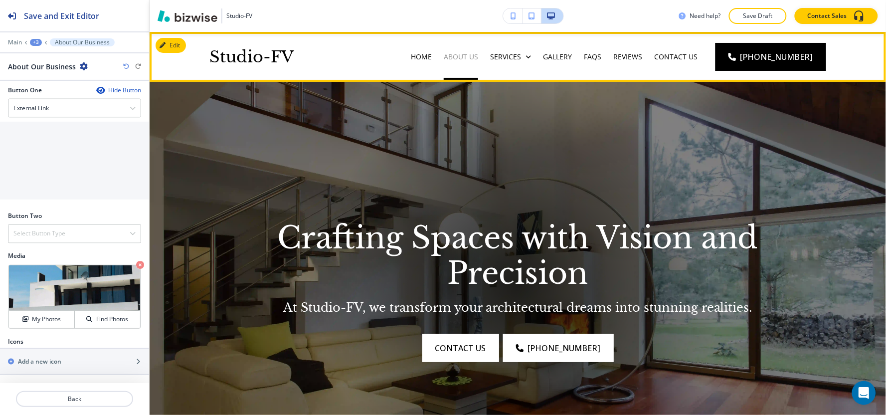
click at [465, 61] on p "About Us" at bounding box center [461, 57] width 34 height 10
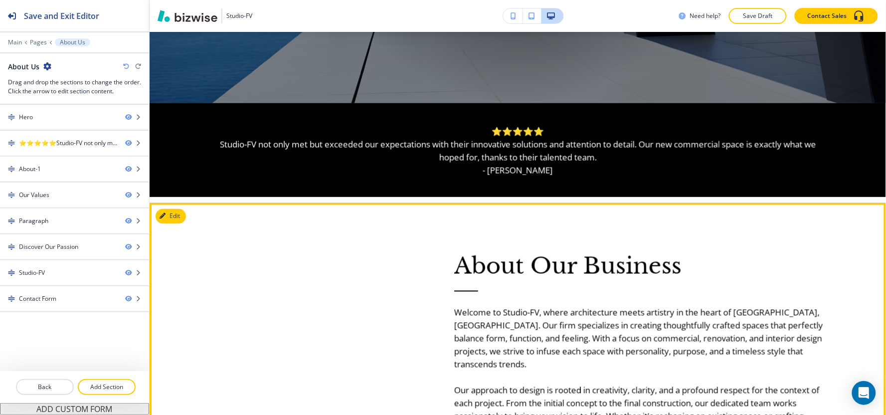
scroll to position [443, 0]
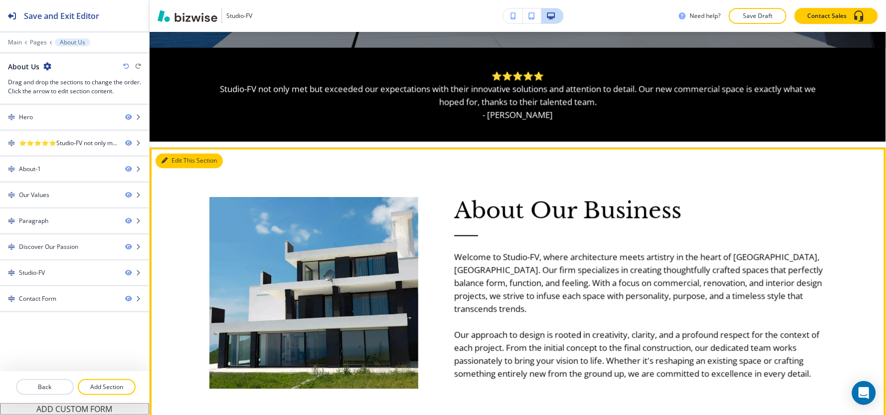
click at [162, 158] on icon "button" at bounding box center [165, 161] width 6 height 6
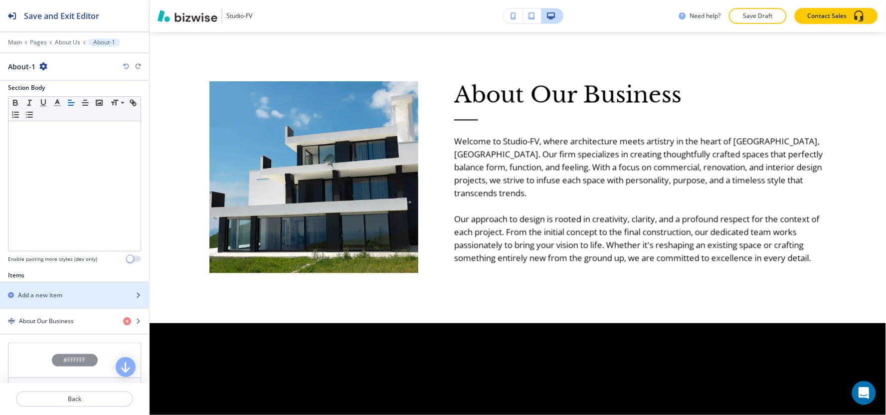
scroll to position [221, 0]
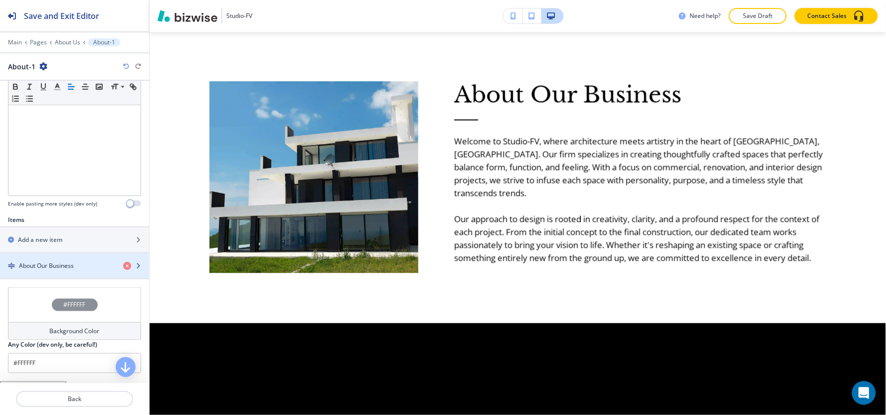
click at [53, 259] on div "button" at bounding box center [74, 257] width 149 height 8
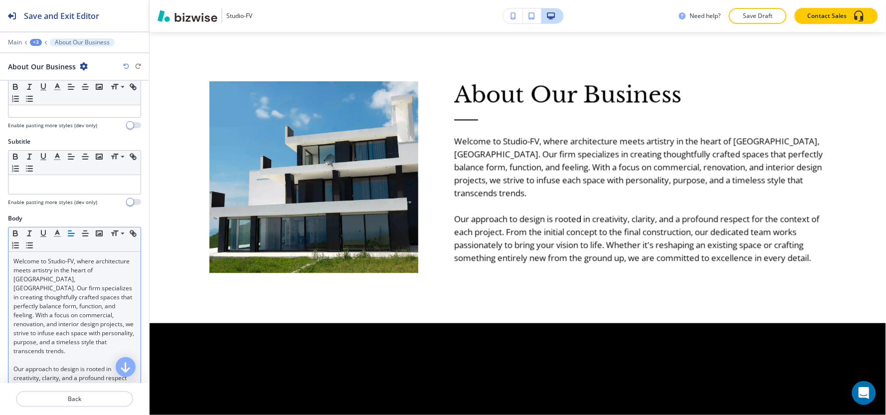
scroll to position [55, 0]
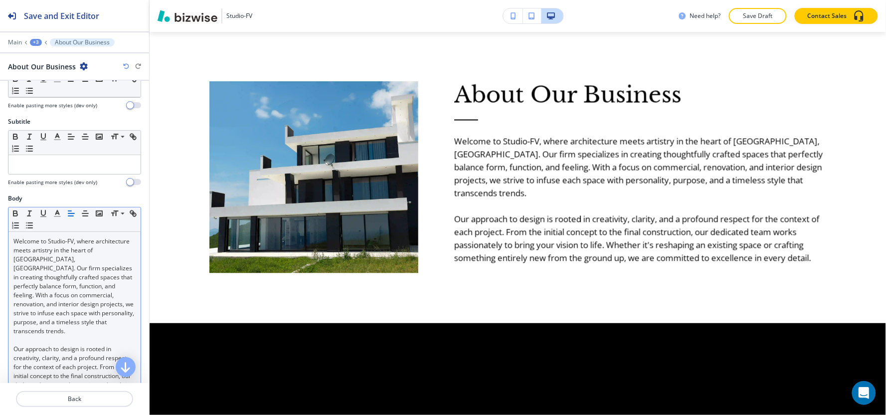
click at [38, 296] on p "Welcome to Studio-FV, where architecture meets artistry in the heart of [GEOGRA…" at bounding box center [74, 286] width 122 height 99
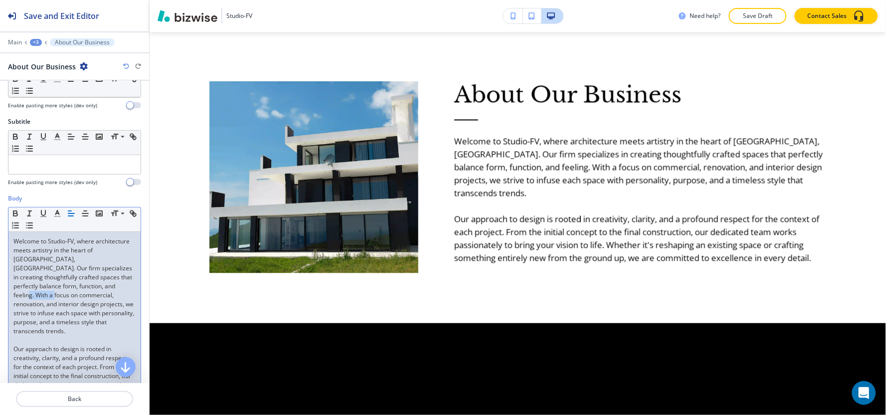
click at [38, 296] on p "Welcome to Studio-FV, where architecture meets artistry in the heart of [GEOGRA…" at bounding box center [74, 286] width 122 height 99
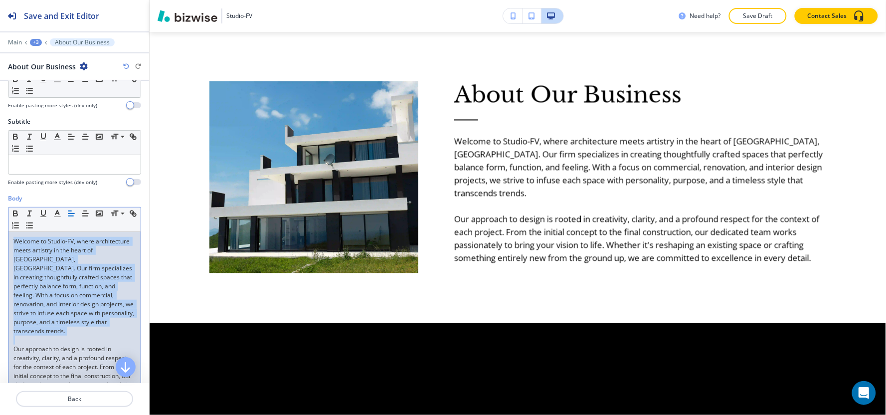
click at [39, 295] on p "Welcome to Studio-FV, where architecture meets artistry in the heart of [GEOGRA…" at bounding box center [74, 286] width 122 height 99
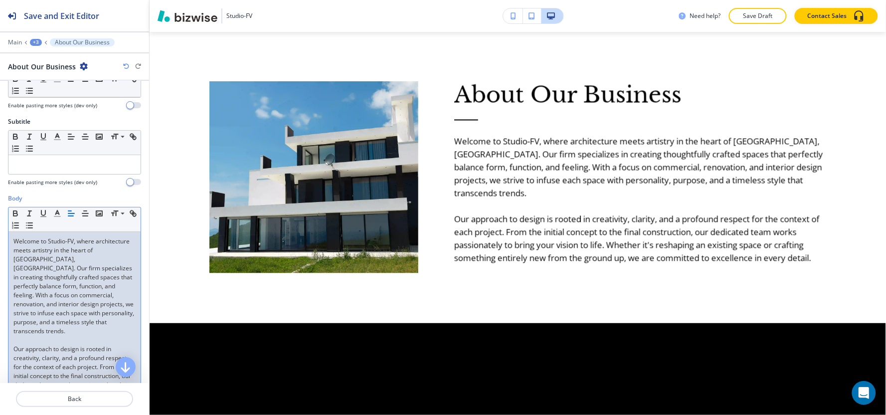
click at [108, 345] on p "Our approach to design is rooted in creativity, clarity, and a profound respect…" at bounding box center [74, 385] width 122 height 81
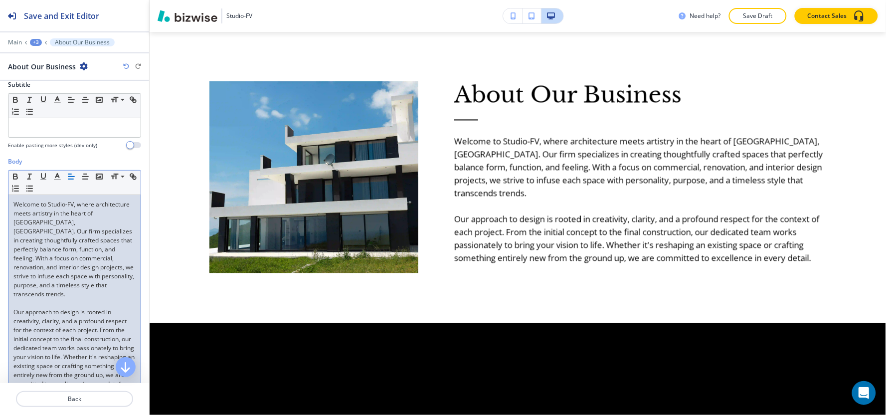
scroll to position [111, 0]
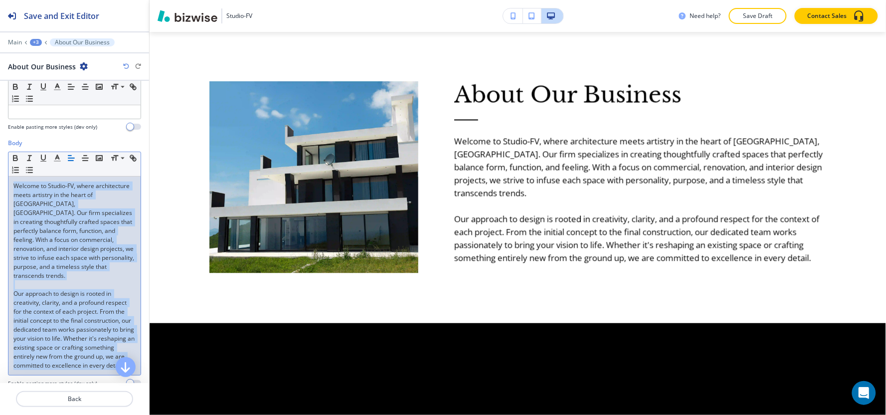
drag, startPoint x: 95, startPoint y: 366, endPoint x: 3, endPoint y: 172, distance: 214.8
click at [3, 172] on div "Body Small Normal Large Huge Welcome to Studio-FV, where architecture meets art…" at bounding box center [74, 267] width 149 height 256
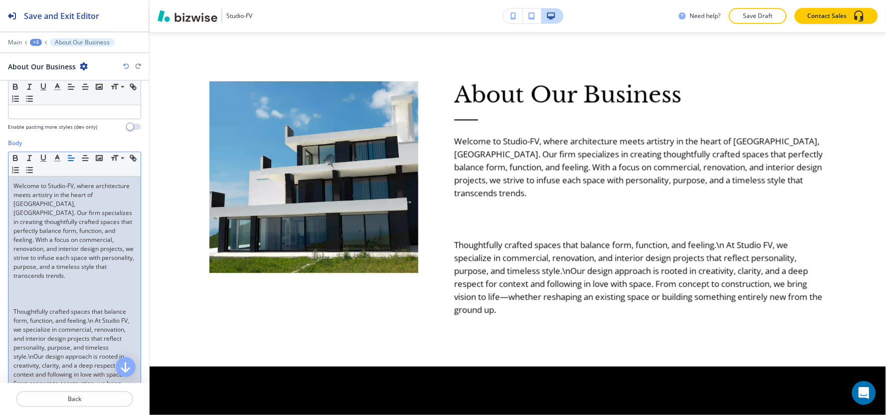
click at [9, 308] on div "Welcome to Studio-FV, where architecture meets artistry in the heart of Spring …" at bounding box center [74, 298] width 132 height 243
click at [10, 303] on div "Welcome to Studio-FV, where architecture meets artistry in the heart of Spring …" at bounding box center [74, 298] width 132 height 243
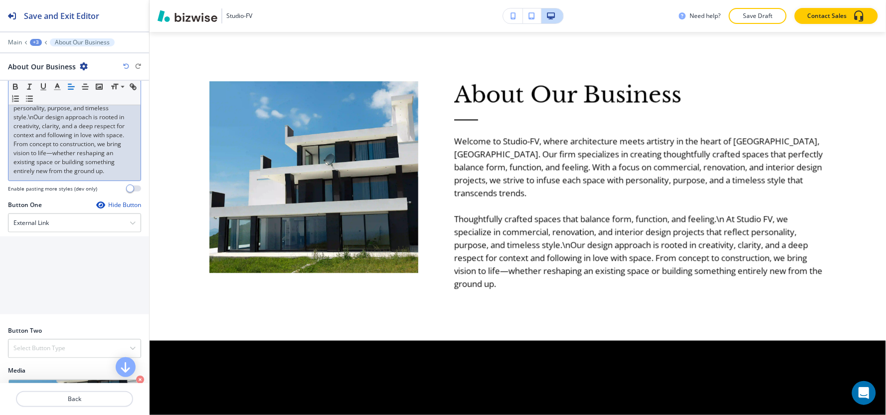
scroll to position [387, 0]
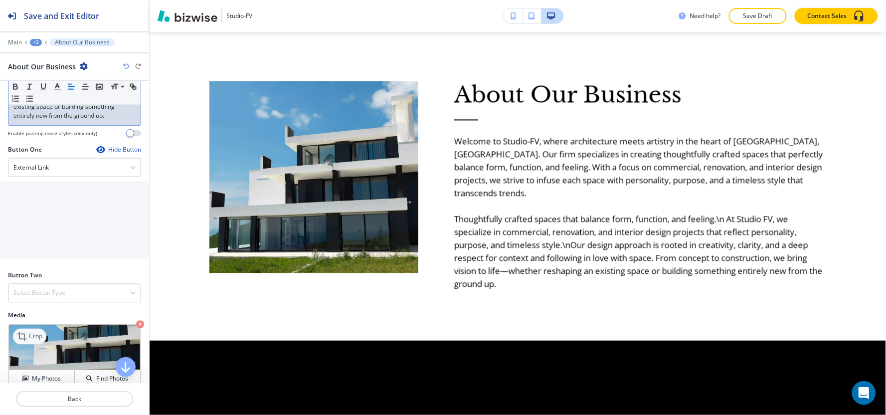
click at [23, 339] on icon at bounding box center [23, 337] width 12 height 12
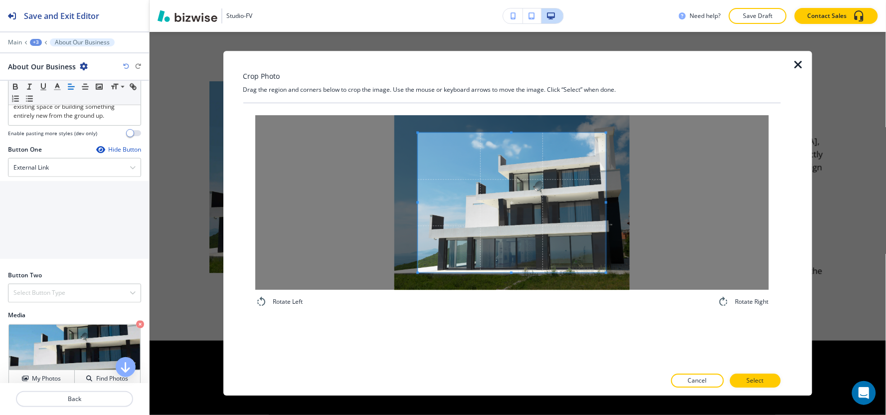
click at [486, 305] on div "Rotate Left Rotate Right" at bounding box center [512, 211] width 514 height 192
click at [500, 96] on div "Crop Photo Drag the region and corners below to crop the image. Use the mouse o…" at bounding box center [512, 223] width 538 height 345
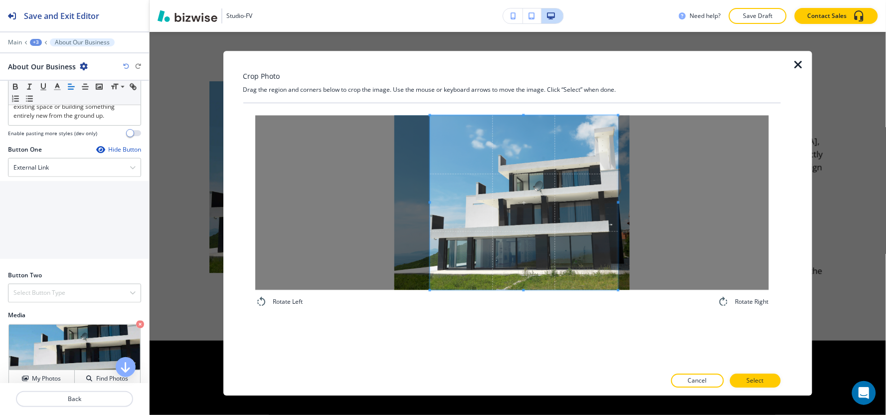
click at [515, 182] on span at bounding box center [524, 202] width 189 height 175
click at [441, 166] on span at bounding box center [442, 202] width 2 height 175
click at [506, 202] on span at bounding box center [528, 202] width 176 height 175
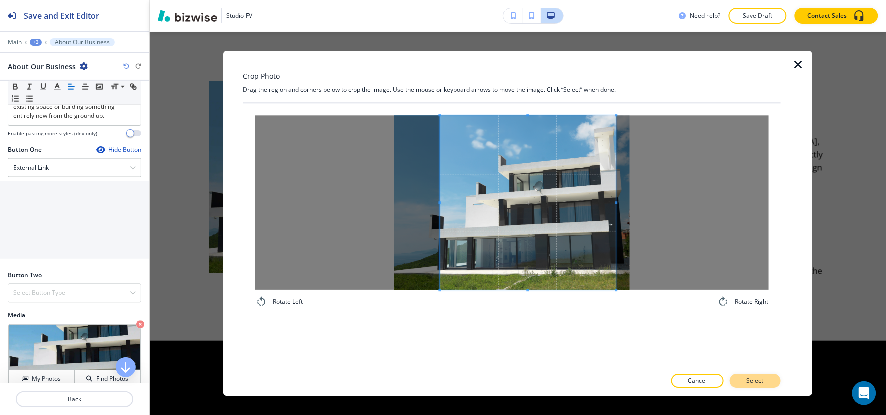
click at [755, 380] on p "Select" at bounding box center [755, 381] width 17 height 9
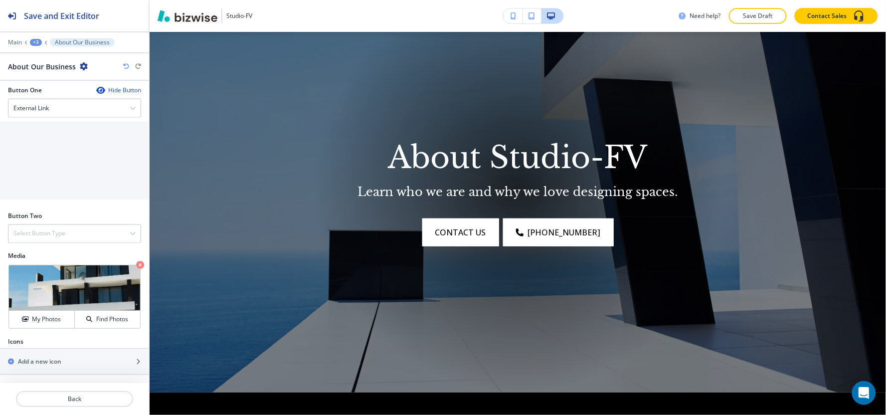
scroll to position [0, 0]
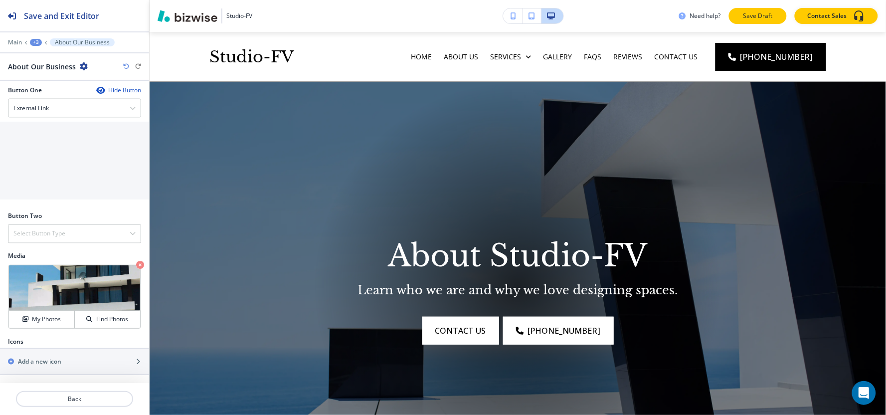
click at [772, 20] on p "Save Draft" at bounding box center [758, 15] width 32 height 9
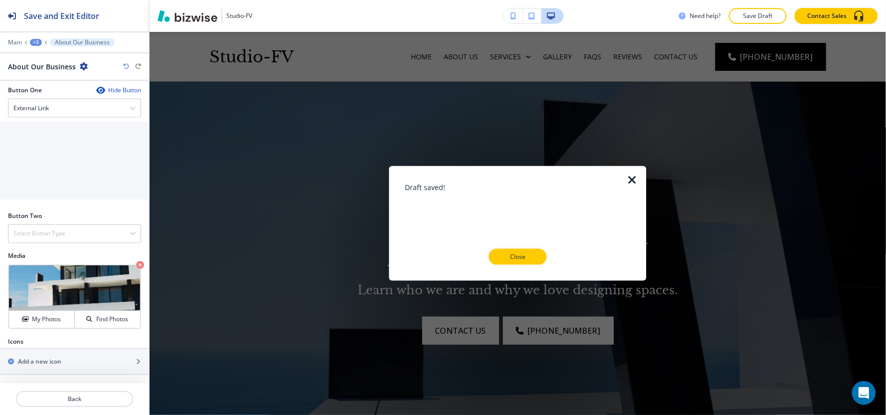
drag, startPoint x: 534, startPoint y: 251, endPoint x: 532, endPoint y: 245, distance: 6.2
click at [533, 251] on button "Close" at bounding box center [518, 257] width 58 height 16
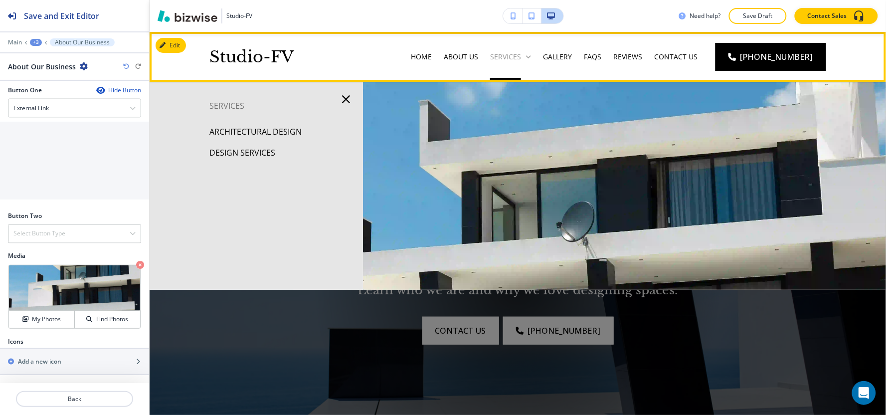
click at [521, 52] on p "Services" at bounding box center [505, 57] width 31 height 10
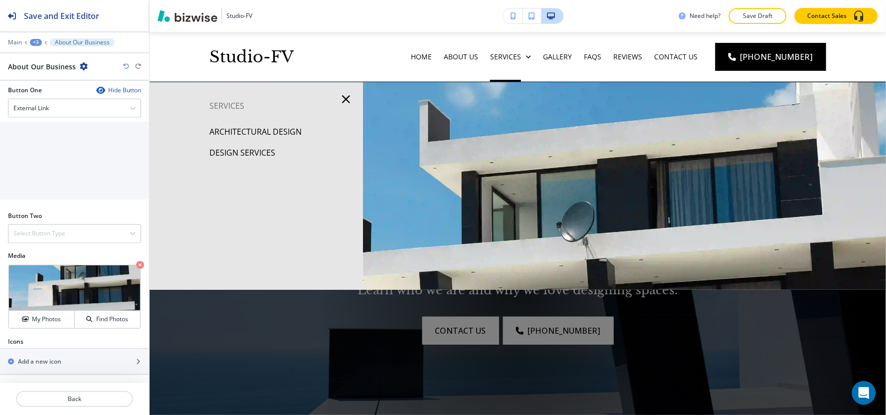
click at [245, 122] on div "Architectural Design" at bounding box center [256, 131] width 213 height 21
click at [245, 133] on p "Architectural Design" at bounding box center [255, 131] width 92 height 15
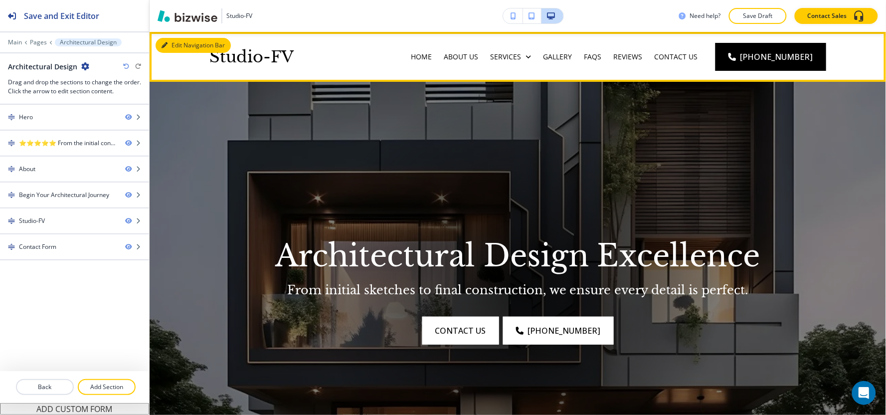
click at [176, 40] on button "Edit Navigation Bar" at bounding box center [193, 45] width 75 height 15
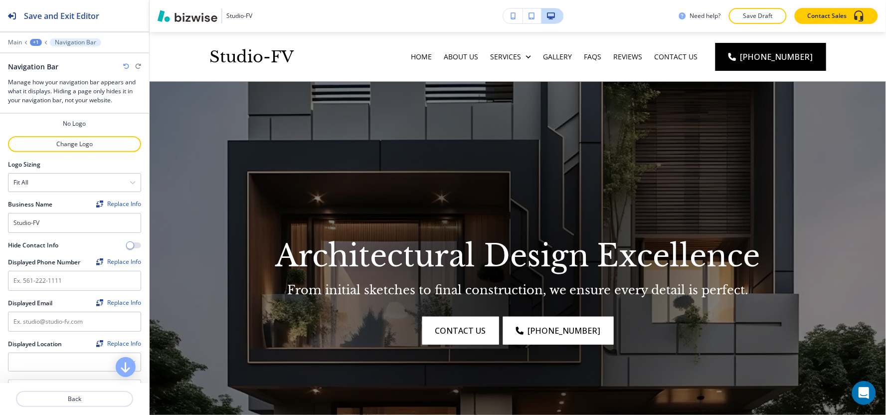
scroll to position [66, 0]
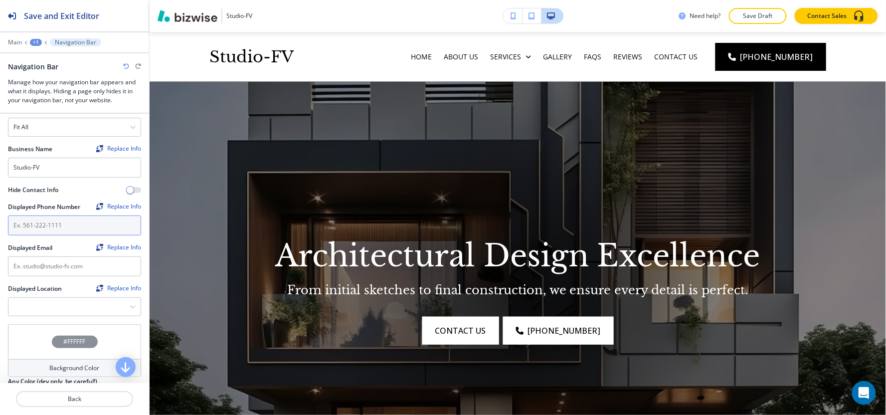
click at [67, 223] on input "text" at bounding box center [74, 225] width 133 height 20
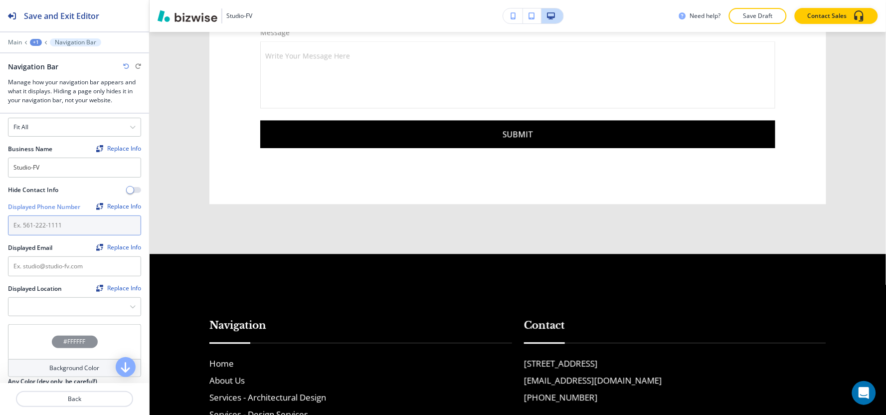
scroll to position [2052, 0]
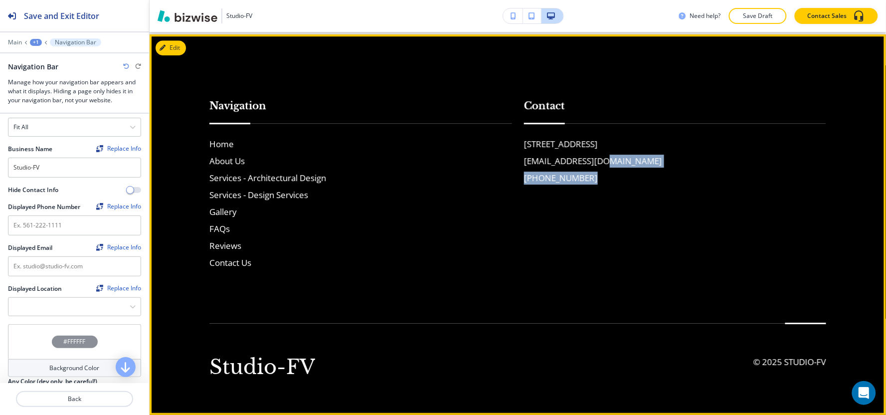
drag, startPoint x: 592, startPoint y: 181, endPoint x: 580, endPoint y: 180, distance: 11.5
click at [580, 180] on div "[STREET_ADDRESS] [EMAIL_ADDRESS][DOMAIN_NAME] [PHONE_NUMBER]" at bounding box center [675, 161] width 303 height 47
click at [592, 188] on div "Contact [STREET_ADDRESS] [EMAIL_ADDRESS][DOMAIN_NAME] [PHONE_NUMBER]" at bounding box center [669, 173] width 315 height 191
drag, startPoint x: 579, startPoint y: 179, endPoint x: 513, endPoint y: 184, distance: 66.5
click at [513, 184] on div "Contact [STREET_ADDRESS] [EMAIL_ADDRESS][DOMAIN_NAME] [PHONE_NUMBER]" at bounding box center [669, 173] width 315 height 191
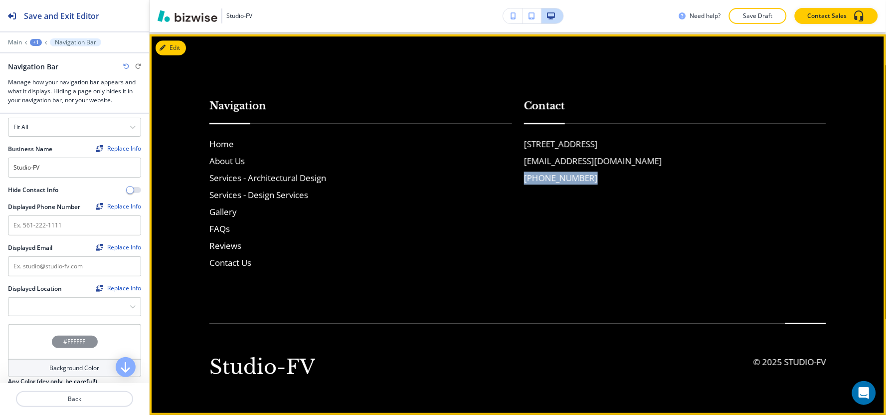
copy h6 "[PHONE_NUMBER]"
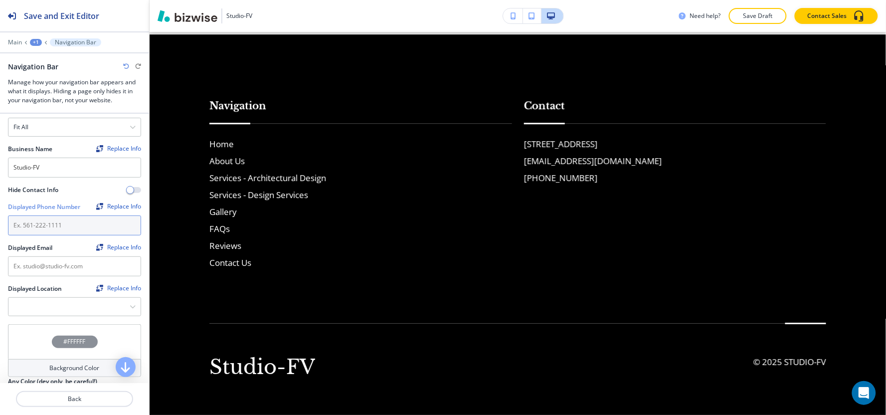
click at [51, 232] on input "text" at bounding box center [74, 225] width 133 height 20
paste input "[PHONE_NUMBER]"
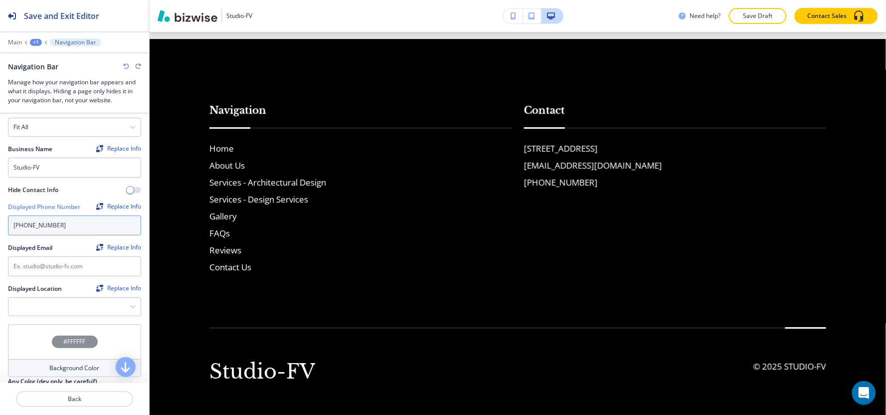
scroll to position [2075, 0]
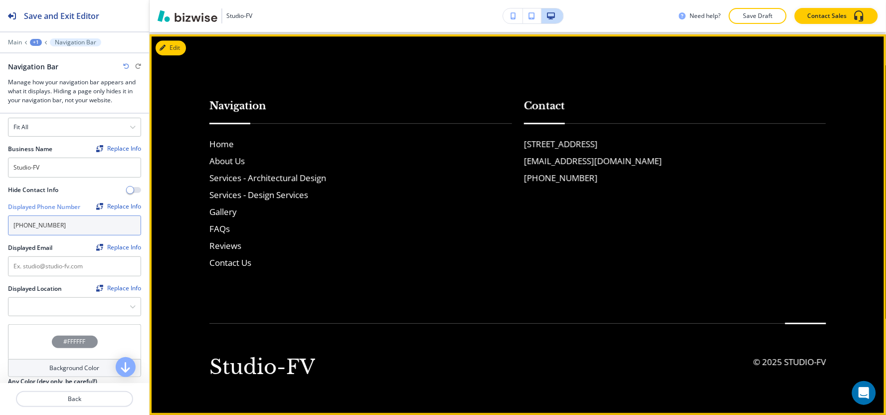
type input "[PHONE_NUMBER]"
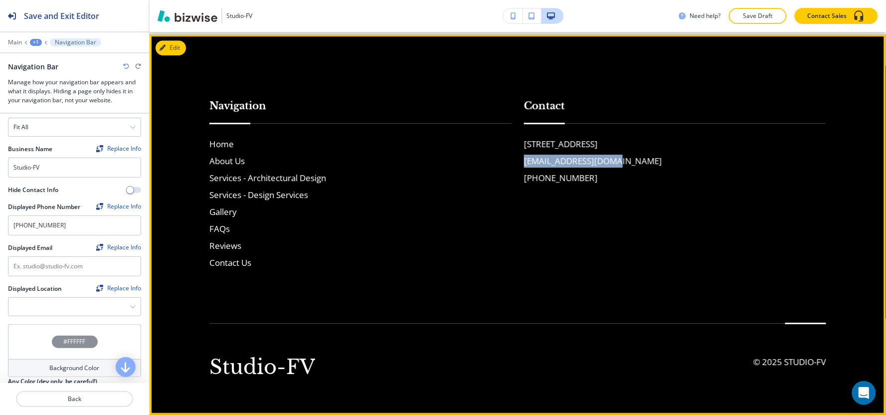
drag, startPoint x: 609, startPoint y: 162, endPoint x: 518, endPoint y: 163, distance: 91.3
click at [518, 163] on div "Contact [STREET_ADDRESS] [EMAIL_ADDRESS][DOMAIN_NAME] [PHONE_NUMBER]" at bounding box center [669, 173] width 315 height 191
copy h6 "[EMAIL_ADDRESS][DOMAIN_NAME]"
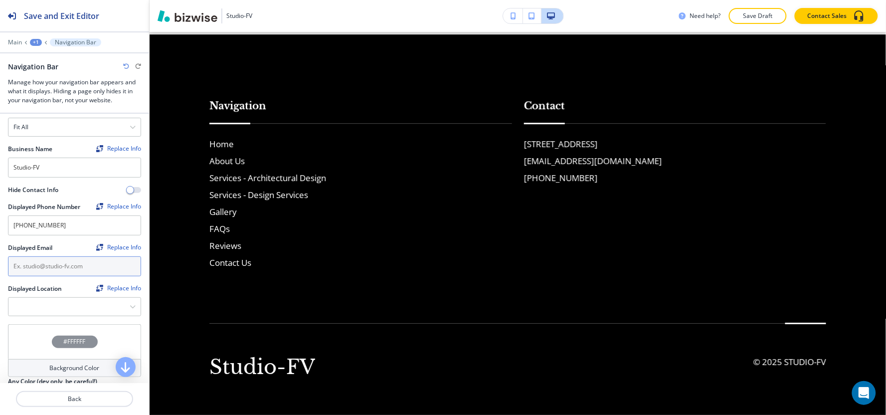
click at [76, 262] on input "text" at bounding box center [74, 266] width 133 height 20
paste input "[EMAIL_ADDRESS][DOMAIN_NAME]"
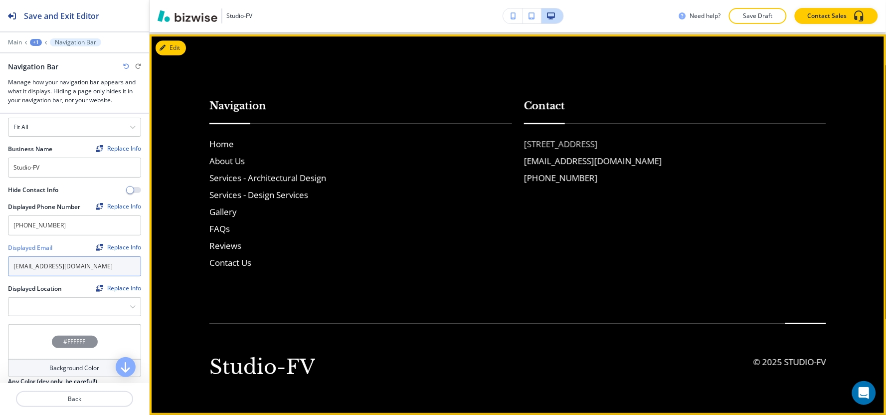
type input "[EMAIL_ADDRESS][DOMAIN_NAME]"
drag, startPoint x: 749, startPoint y: 145, endPoint x: 507, endPoint y: 142, distance: 241.9
click at [507, 142] on div "Navigation Home About Us Services - Architectural Design Services - Design Serv…" at bounding box center [511, 173] width 629 height 191
click at [512, 147] on div "Contact [STREET_ADDRESS] [EMAIL_ADDRESS][DOMAIN_NAME] [PHONE_NUMBER]" at bounding box center [669, 173] width 315 height 191
click at [765, 154] on div "[STREET_ADDRESS] [EMAIL_ADDRESS][DOMAIN_NAME] [PHONE_NUMBER]" at bounding box center [675, 161] width 303 height 47
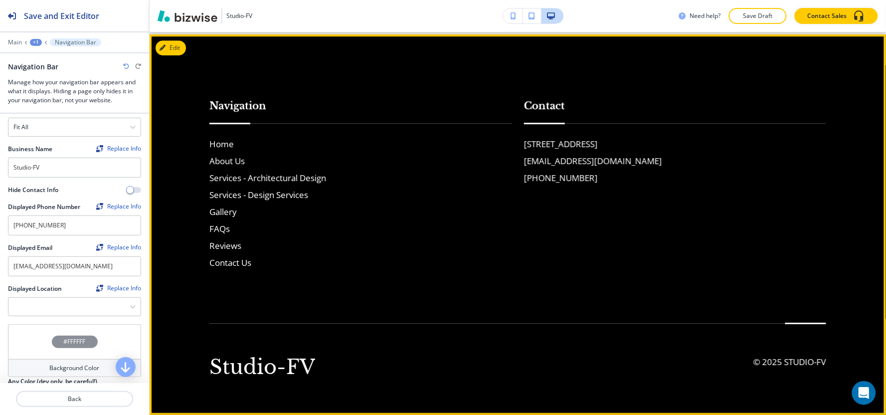
drag, startPoint x: 753, startPoint y: 146, endPoint x: 516, endPoint y: 142, distance: 236.9
click at [516, 142] on div "Contact [STREET_ADDRESS] [EMAIL_ADDRESS][DOMAIN_NAME] [PHONE_NUMBER]" at bounding box center [669, 173] width 315 height 191
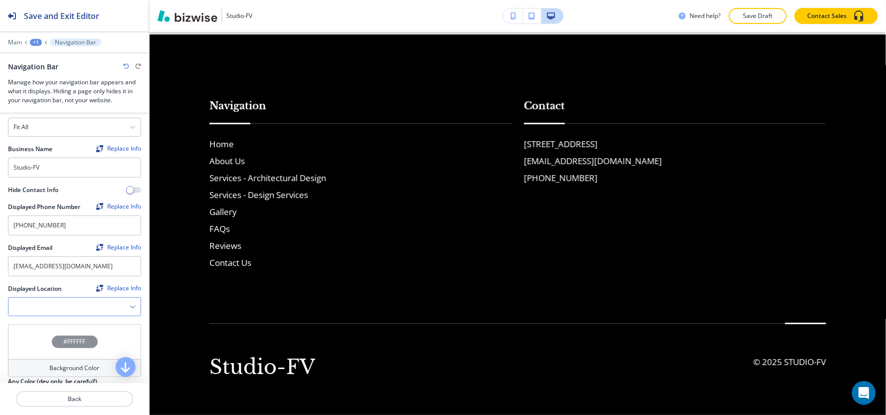
click at [59, 311] on Location "Manual Input" at bounding box center [68, 306] width 121 height 17
paste Location "[STREET_ADDRESS]"
type Location "[STREET_ADDRESS]"
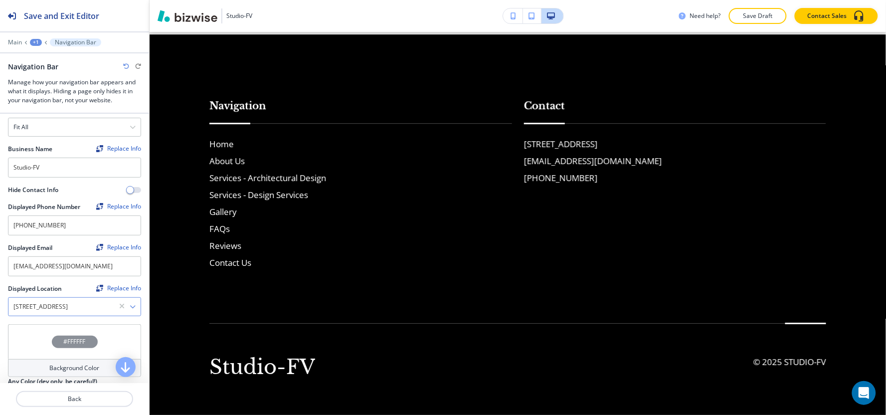
click at [130, 306] on icon "button" at bounding box center [133, 307] width 6 height 6
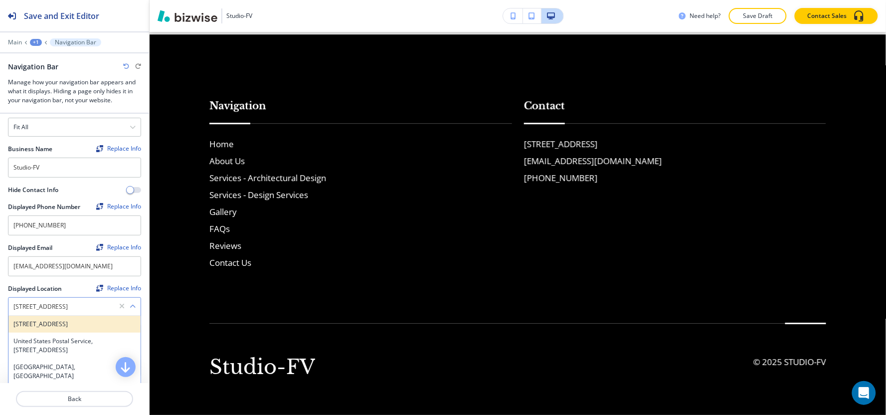
click at [97, 325] on h4 "[STREET_ADDRESS]" at bounding box center [74, 324] width 122 height 9
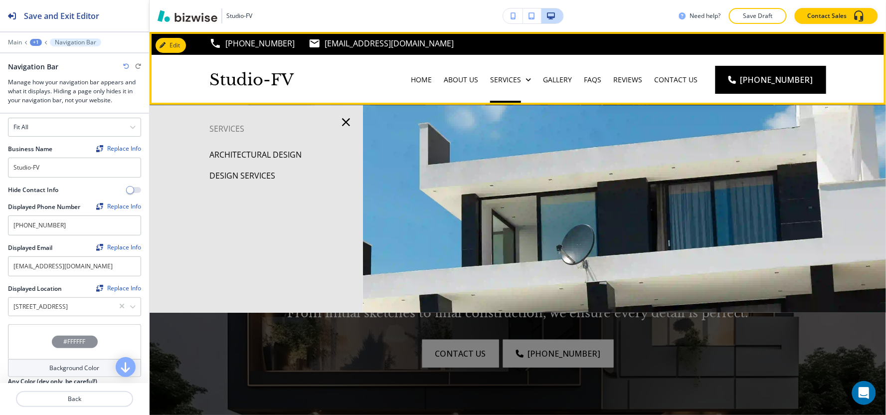
click at [472, 39] on div "(830) 470-0315 studio@studio-fv.com" at bounding box center [518, 43] width 737 height 23
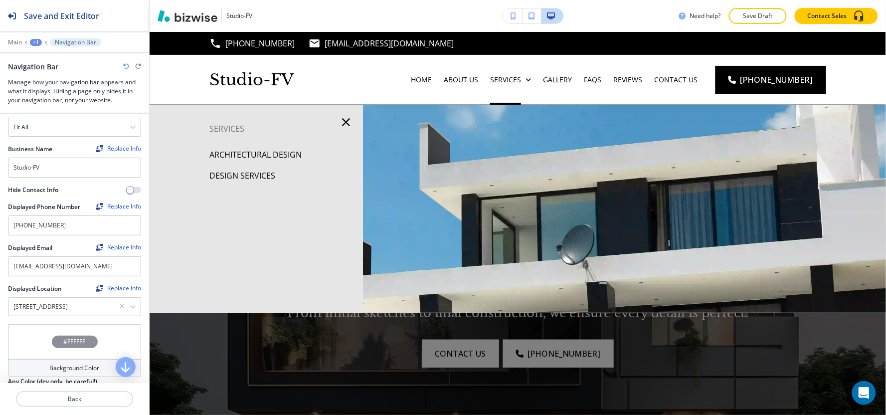
click at [130, 306] on icon "button" at bounding box center [133, 307] width 6 height 6
click at [109, 329] on h4 "[STREET_ADDRESS]" at bounding box center [74, 324] width 122 height 9
click at [779, 18] on button "Save Draft" at bounding box center [758, 16] width 58 height 16
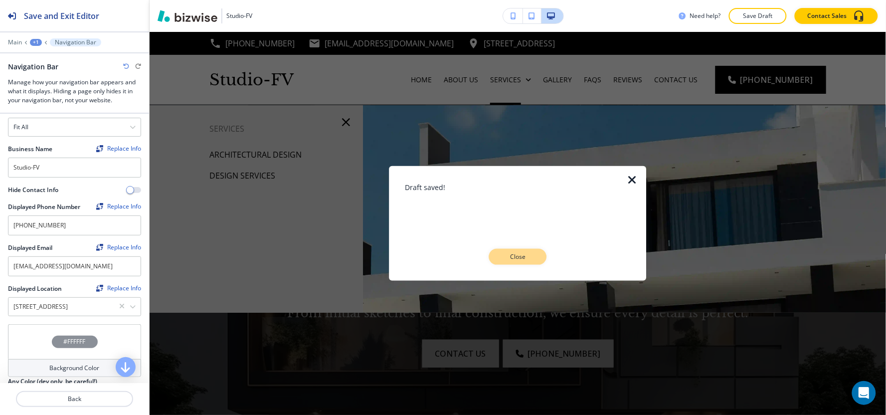
click at [524, 256] on p "Close" at bounding box center [518, 256] width 32 height 9
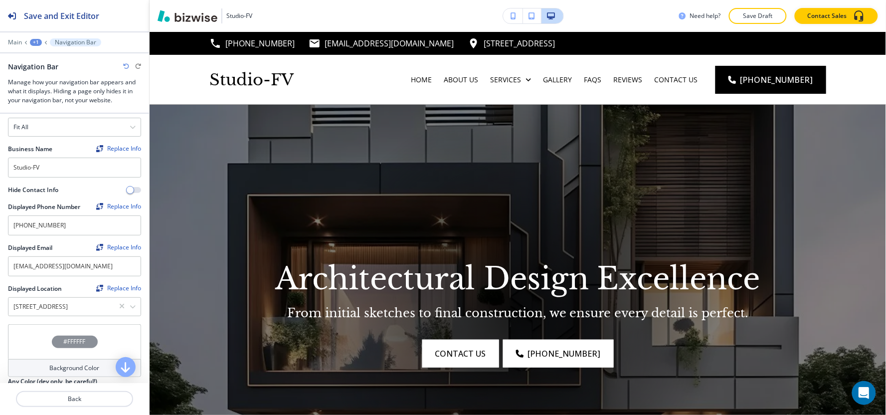
click at [653, 331] on div "Architectural Design Excellence From initial sketches to final construction, we…" at bounding box center [517, 309] width 503 height 116
click at [760, 17] on p "Save Draft" at bounding box center [758, 15] width 32 height 9
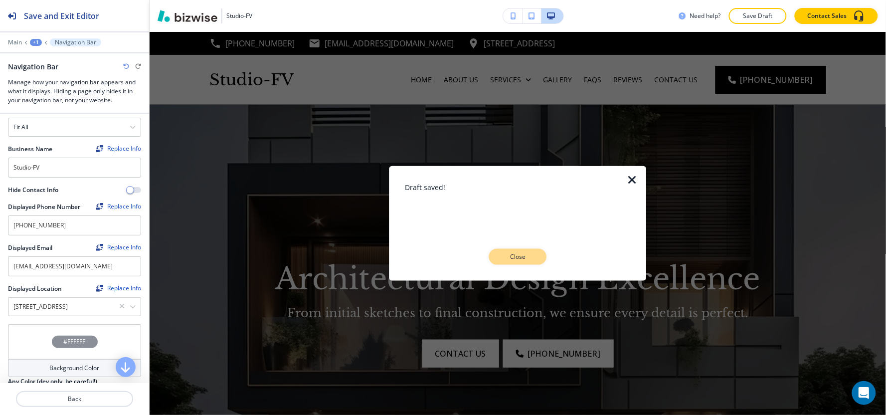
click at [516, 258] on p "Close" at bounding box center [518, 256] width 32 height 9
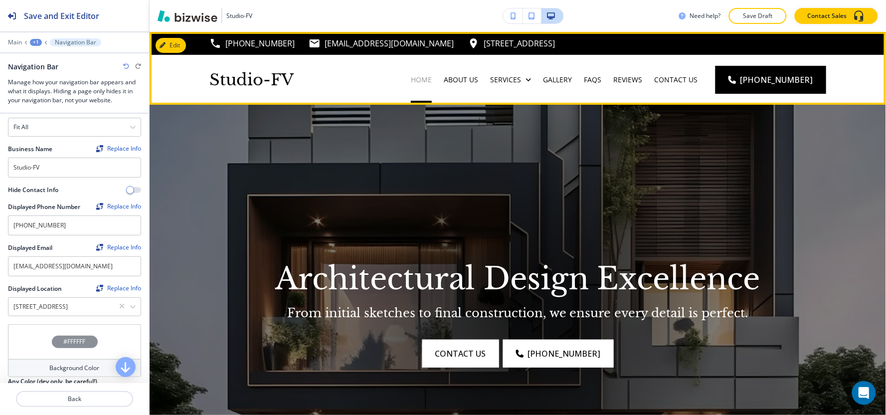
click at [432, 77] on p "Home" at bounding box center [421, 80] width 21 height 10
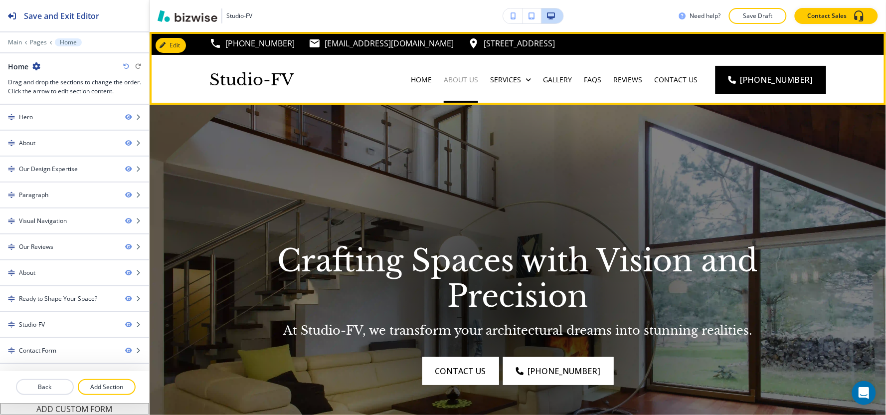
click at [478, 84] on p "About Us" at bounding box center [461, 80] width 34 height 10
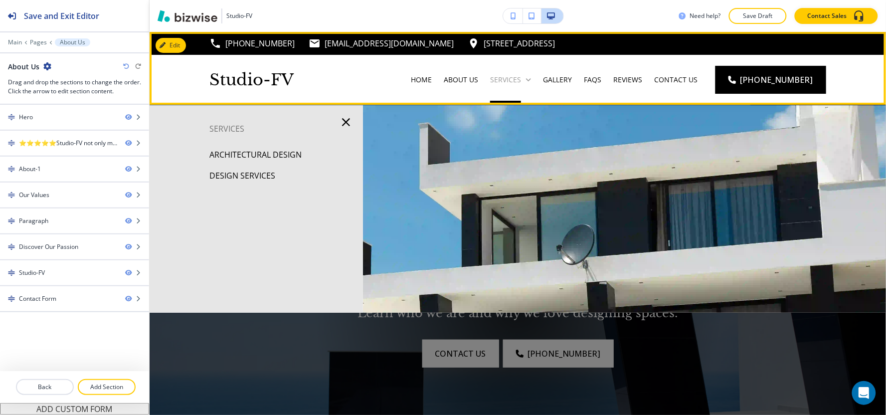
click at [521, 79] on p "Services" at bounding box center [505, 80] width 31 height 10
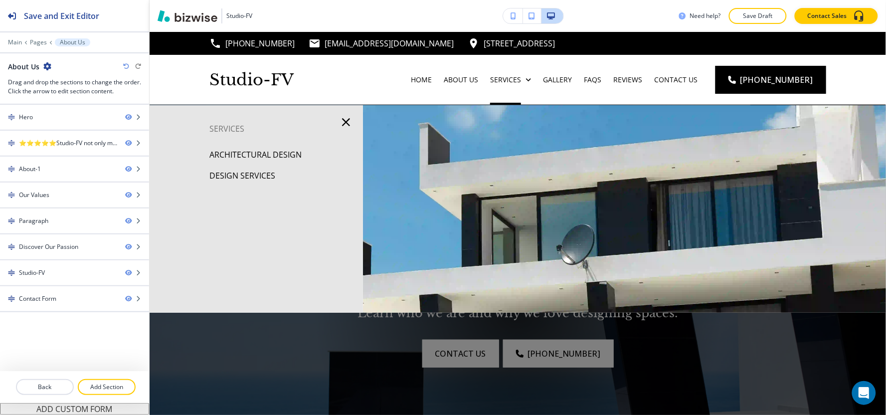
click at [299, 157] on p "Architectural Design" at bounding box center [255, 154] width 92 height 15
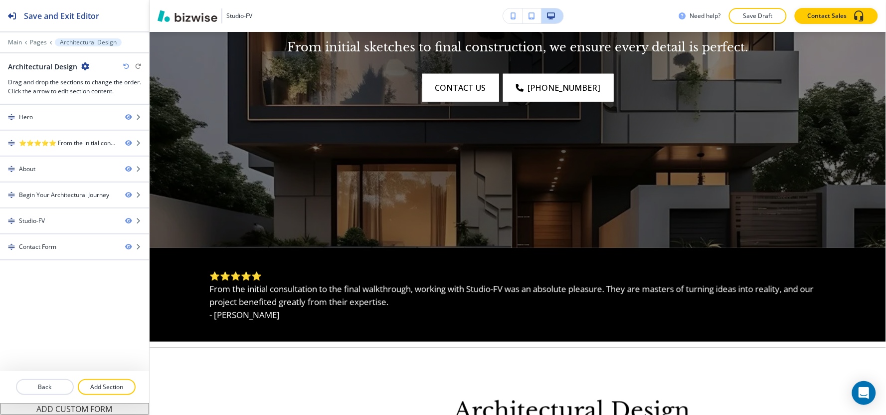
scroll to position [332, 0]
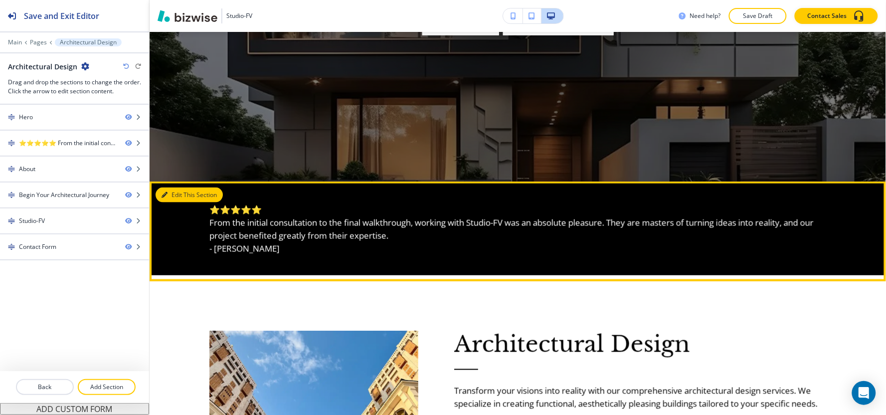
click at [180, 197] on button "Edit This Section" at bounding box center [189, 195] width 67 height 15
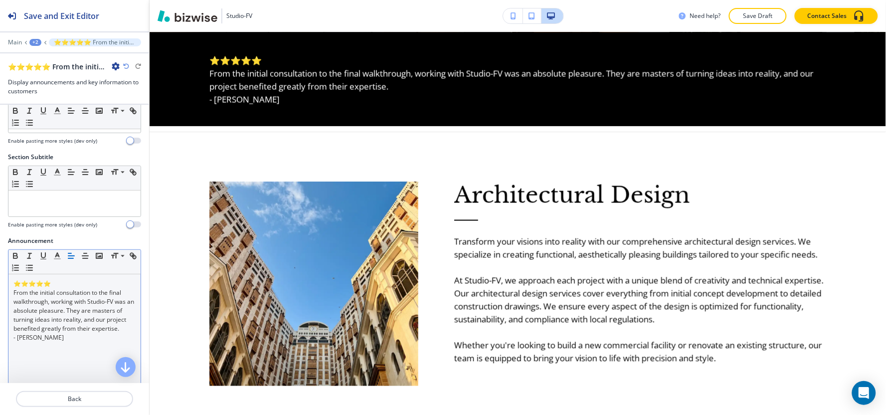
scroll to position [55, 0]
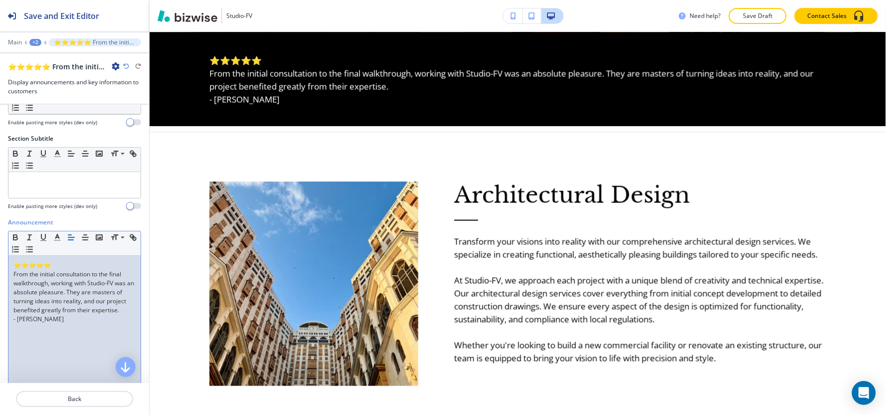
drag, startPoint x: 69, startPoint y: 332, endPoint x: 0, endPoint y: 242, distance: 113.5
click at [0, 242] on div "Announcement Small Normal Large Huge ⭐⭐⭐⭐⭐ From the initial consultation to the…" at bounding box center [74, 312] width 149 height 188
click at [85, 235] on line "button" at bounding box center [85, 235] width 3 height 0
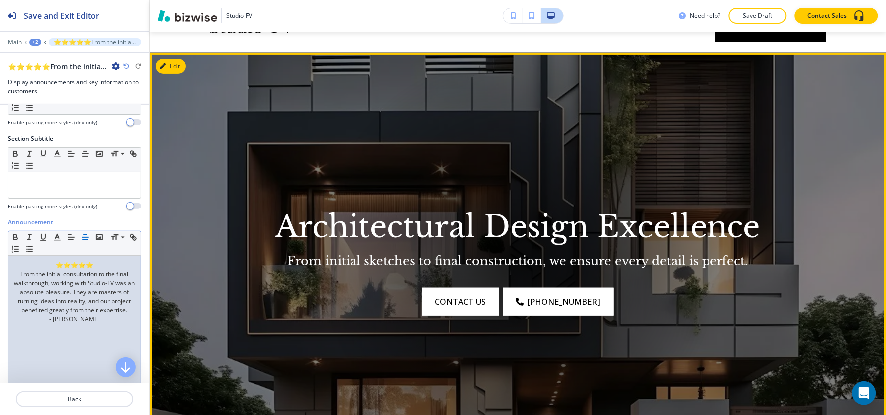
scroll to position [0, 0]
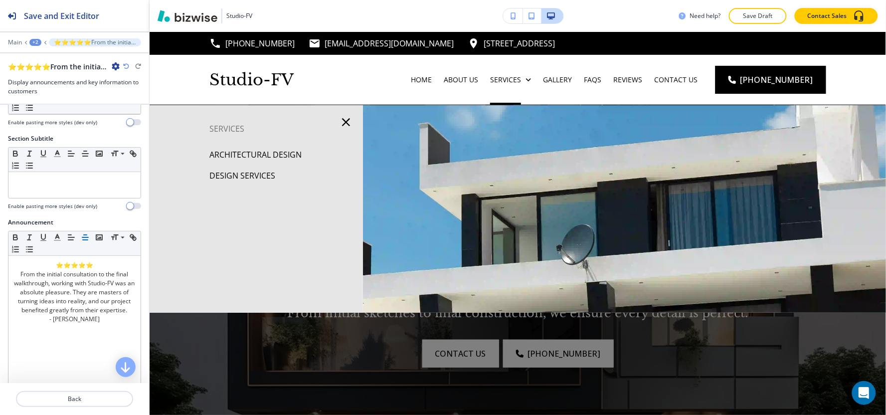
click at [229, 178] on p "Design Services" at bounding box center [242, 175] width 66 height 15
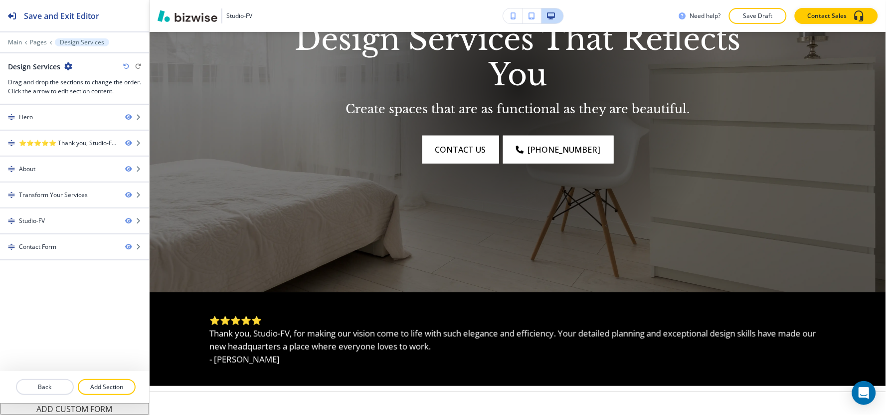
scroll to position [387, 0]
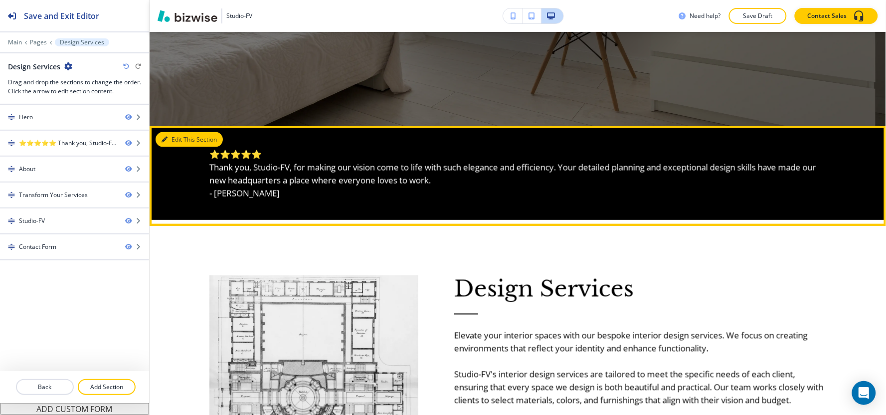
click at [176, 142] on button "Edit This Section" at bounding box center [189, 139] width 67 height 15
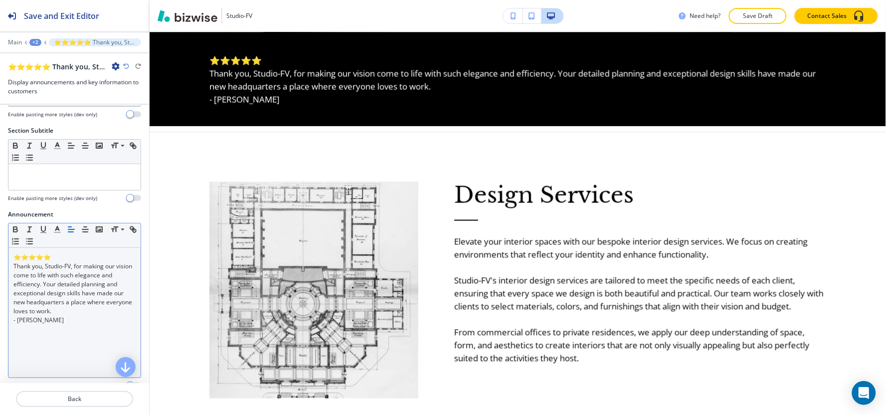
scroll to position [111, 0]
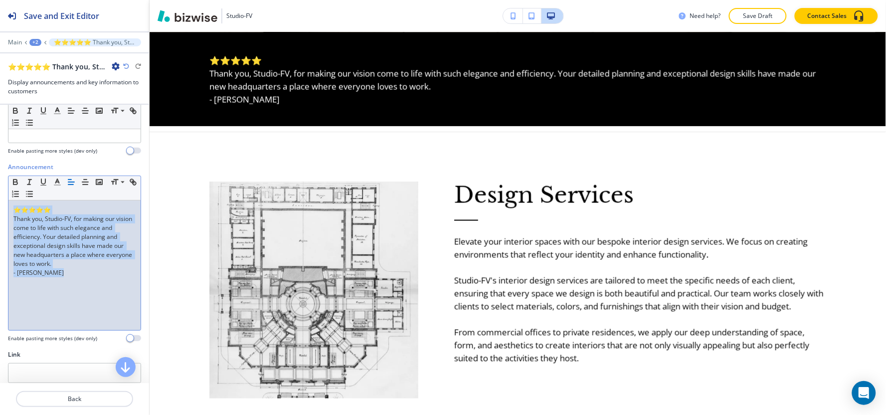
drag, startPoint x: 70, startPoint y: 275, endPoint x: 3, endPoint y: 186, distance: 111.1
click at [3, 186] on div "Announcement Small Normal Large Huge ⭐⭐⭐⭐⭐ Thank you, Studio-FV, for making our…" at bounding box center [74, 257] width 149 height 188
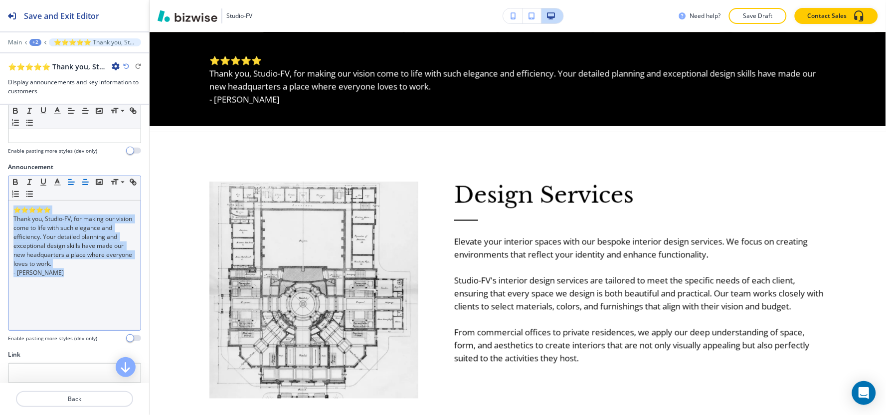
click at [81, 181] on icon "button" at bounding box center [85, 182] width 9 height 9
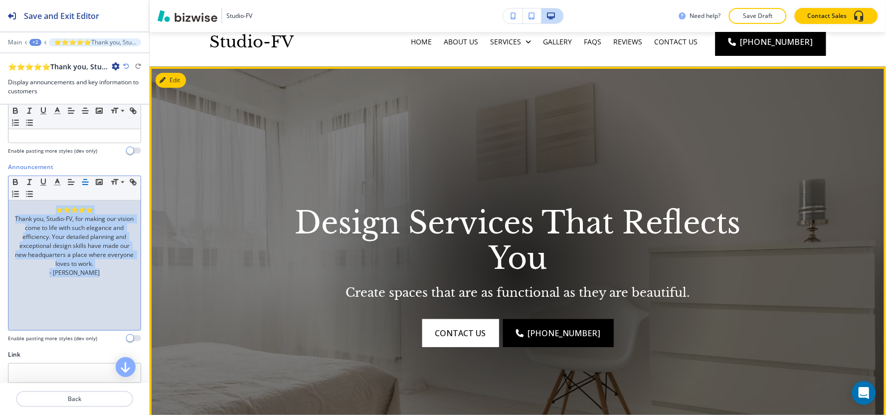
scroll to position [0, 0]
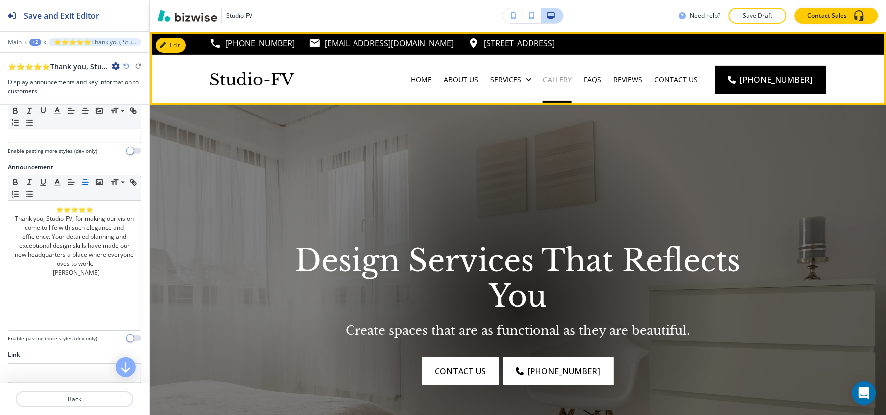
click at [572, 77] on p "Gallery" at bounding box center [557, 80] width 29 height 10
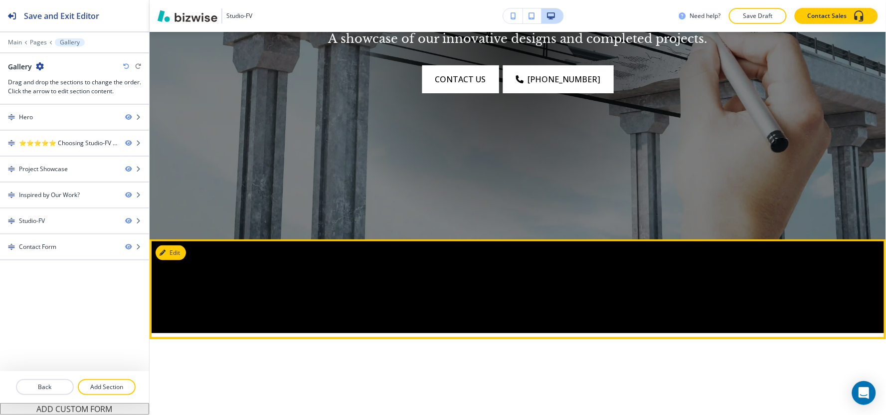
scroll to position [277, 0]
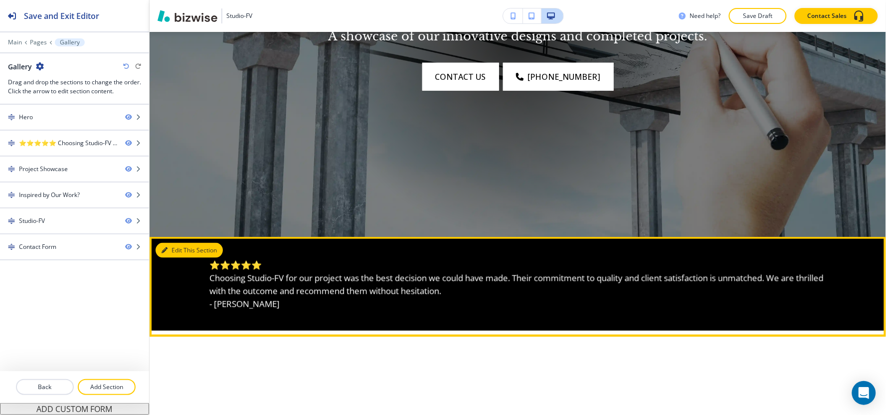
click at [176, 250] on button "Edit This Section" at bounding box center [189, 250] width 67 height 15
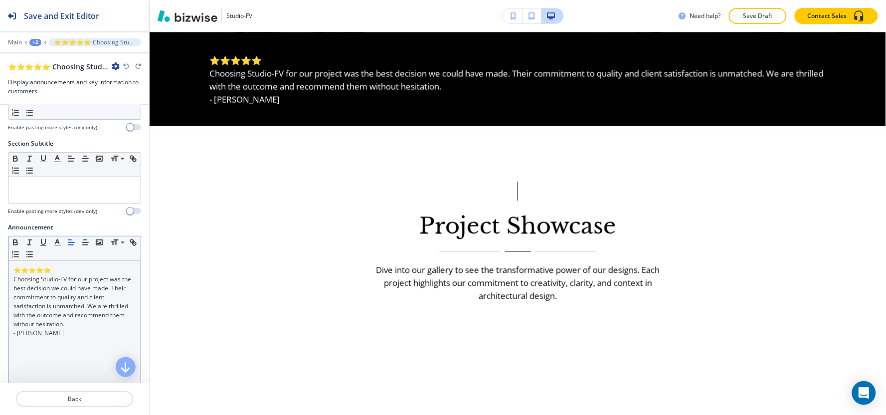
scroll to position [111, 0]
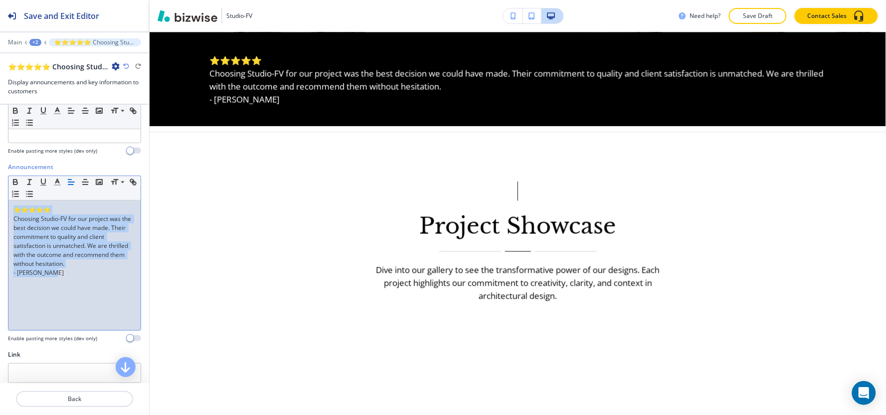
drag, startPoint x: 5, startPoint y: 266, endPoint x: 21, endPoint y: 207, distance: 60.5
click at [0, 211] on div "Announcement Small Normal Large Huge ⭐⭐⭐⭐⭐ Choosing Studio-FV for our project w…" at bounding box center [74, 257] width 149 height 188
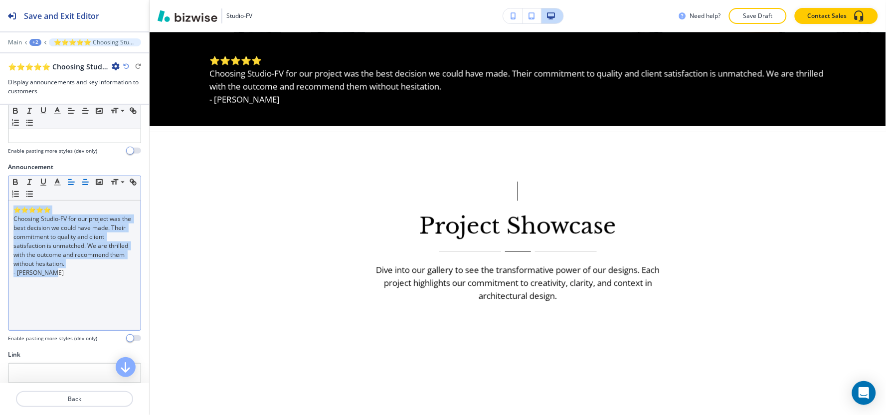
click at [85, 185] on line "button" at bounding box center [85, 185] width 5 height 0
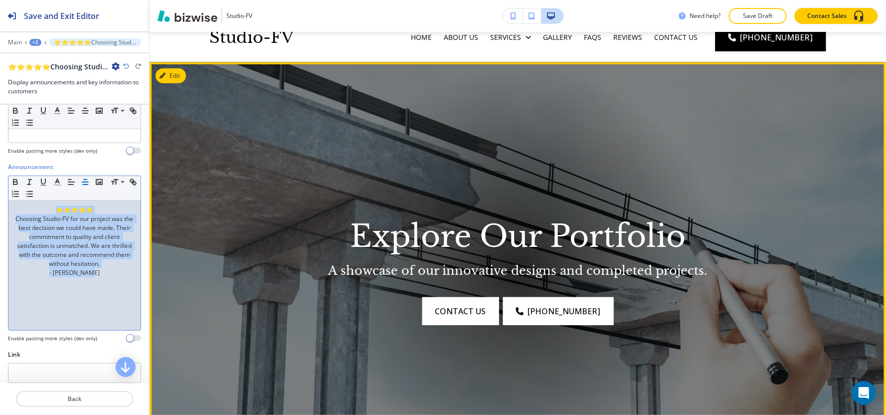
scroll to position [0, 0]
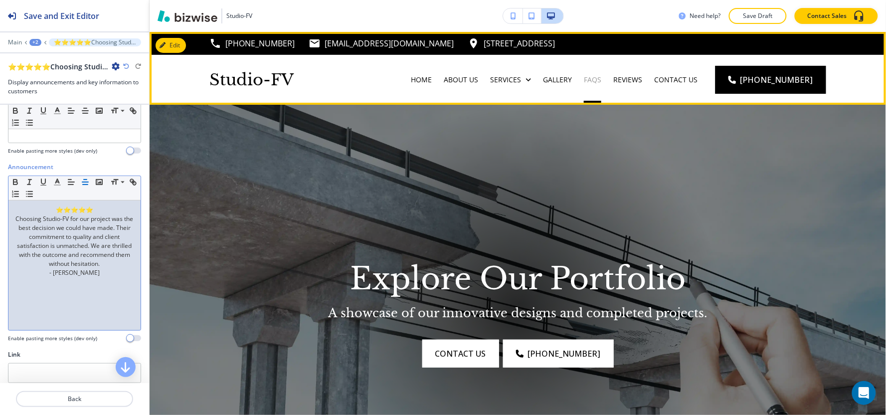
click at [598, 80] on p "FAQs" at bounding box center [592, 80] width 17 height 10
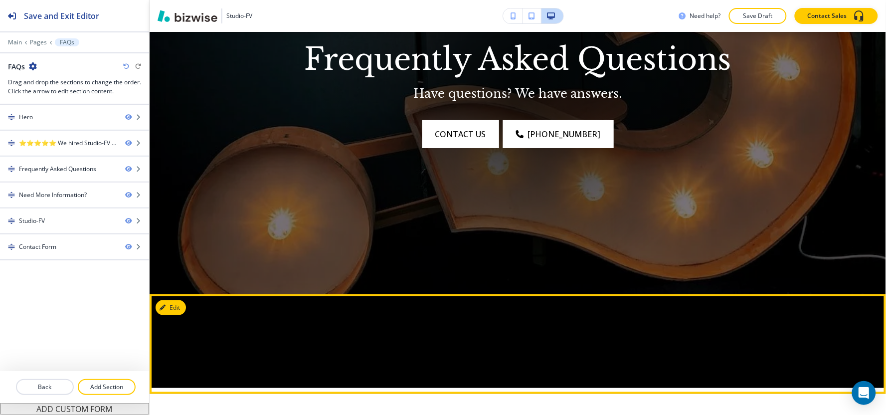
scroll to position [221, 0]
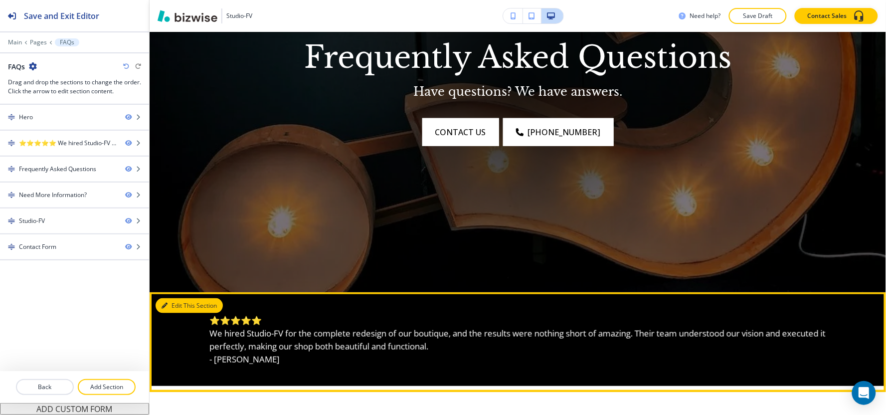
click at [166, 300] on button "Edit This Section" at bounding box center [189, 305] width 67 height 15
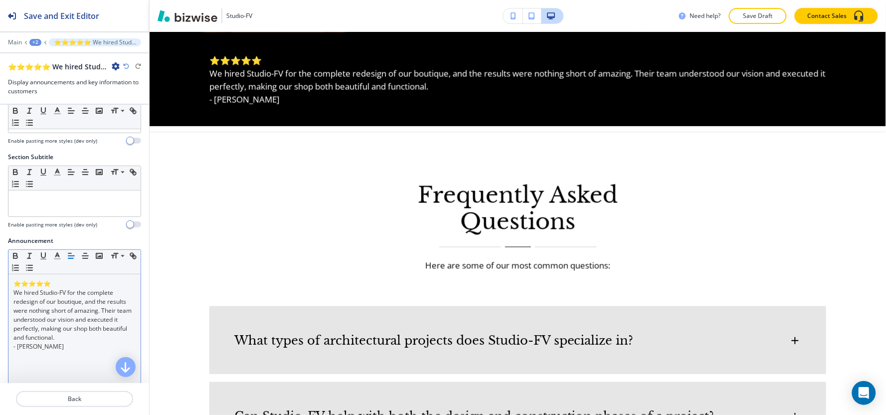
scroll to position [55, 0]
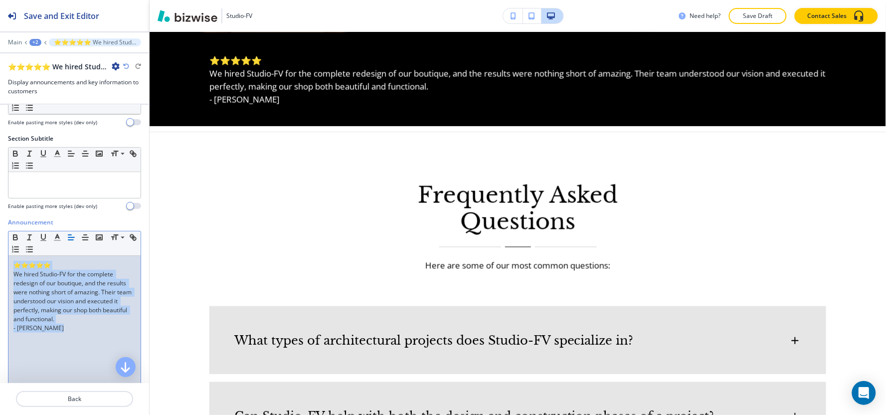
drag, startPoint x: 70, startPoint y: 333, endPoint x: 0, endPoint y: 251, distance: 107.9
click at [0, 251] on div "Announcement Small Normal Large Huge ⭐⭐⭐⭐⭐ We hired Studio-FV for the complete …" at bounding box center [74, 312] width 149 height 188
click at [82, 235] on icon "button" at bounding box center [85, 237] width 9 height 9
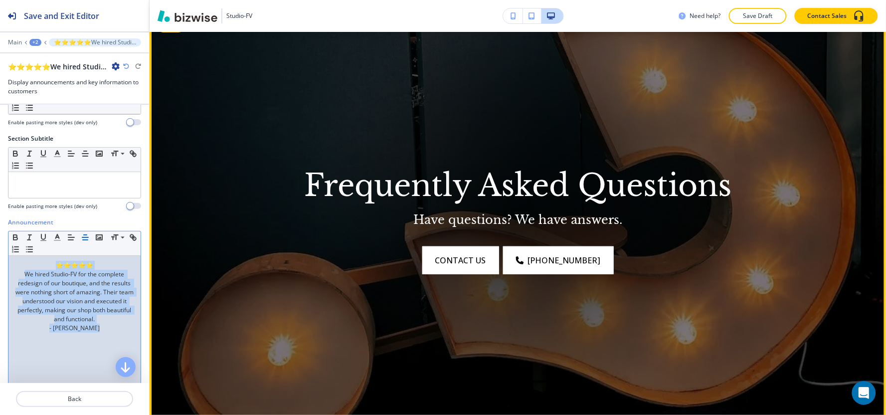
scroll to position [0, 0]
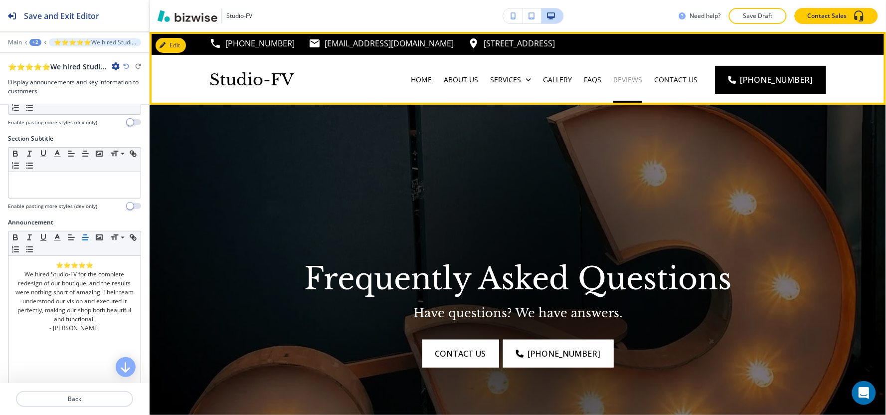
click at [642, 83] on p "Reviews" at bounding box center [627, 80] width 29 height 10
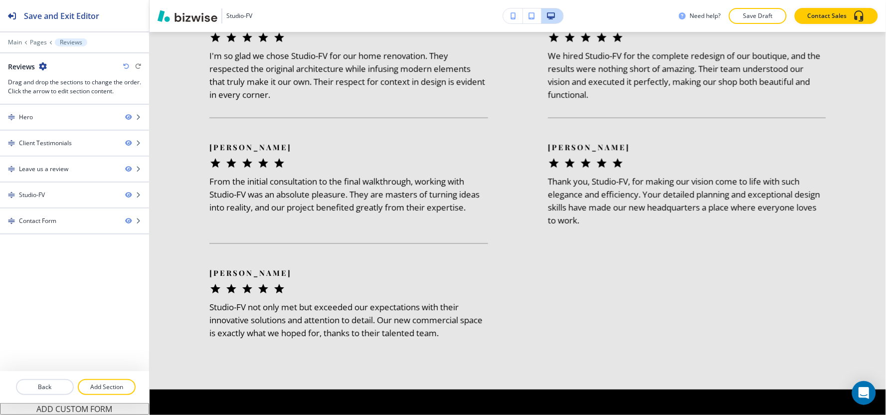
scroll to position [905, 0]
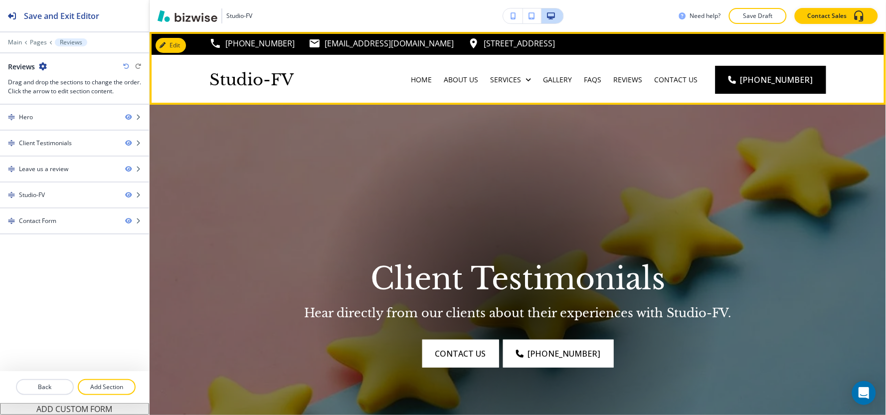
click at [690, 72] on div "Contact Us" at bounding box center [675, 80] width 55 height 50
click at [700, 85] on div "Contact Us" at bounding box center [675, 80] width 55 height 50
click at [686, 75] on p "Contact Us" at bounding box center [675, 80] width 43 height 10
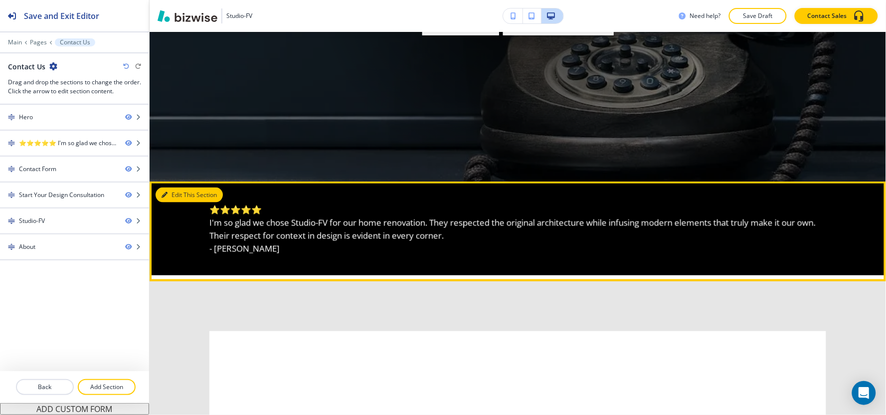
click at [162, 192] on icon "button" at bounding box center [165, 195] width 6 height 6
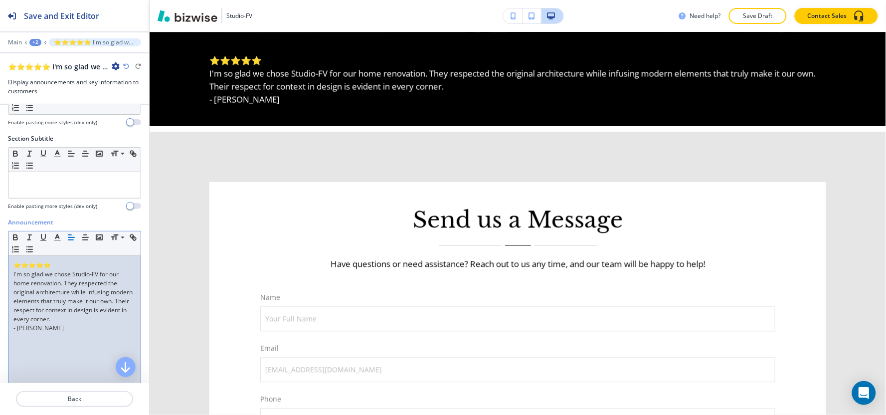
drag, startPoint x: 73, startPoint y: 335, endPoint x: 1, endPoint y: 255, distance: 107.7
click at [1, 255] on div "Announcement Small Normal Large Huge ⭐⭐⭐⭐⭐ I'm so glad we chose Studio-FV for o…" at bounding box center [74, 312] width 149 height 188
copy div "⭐⭐⭐⭐⭐ I'm so glad we chose Studio-FV for our home renovation. They respected th…"
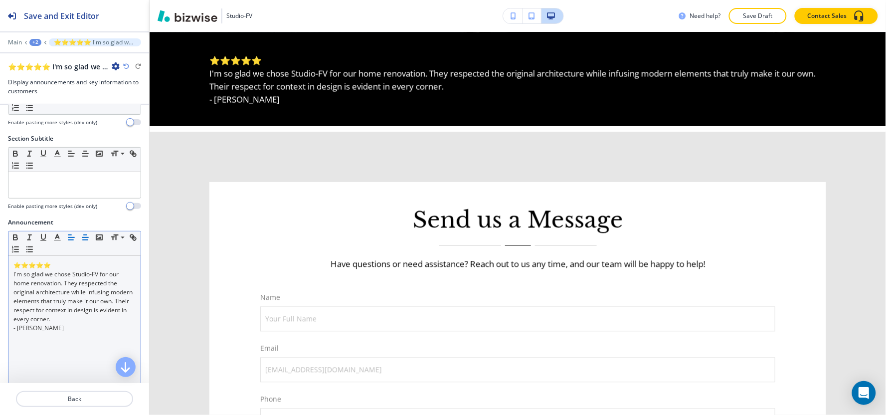
click at [88, 240] on line "button" at bounding box center [85, 240] width 5 height 0
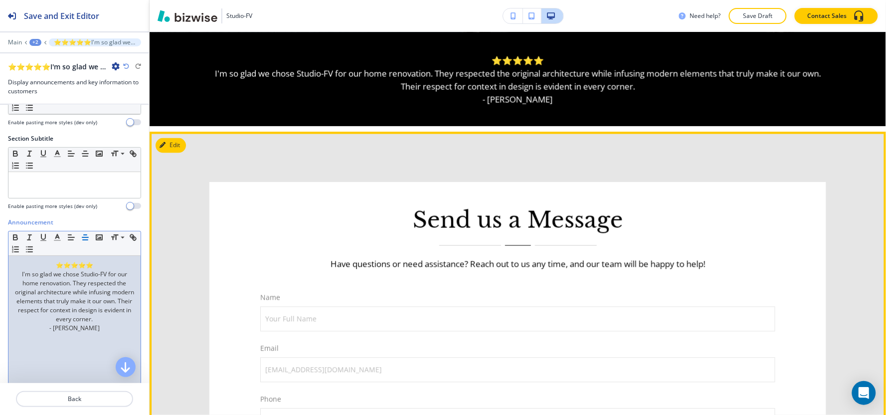
click at [543, 155] on div "Send us a Message Have questions or need assistance? Reach out to us any time, …" at bounding box center [518, 402] width 737 height 540
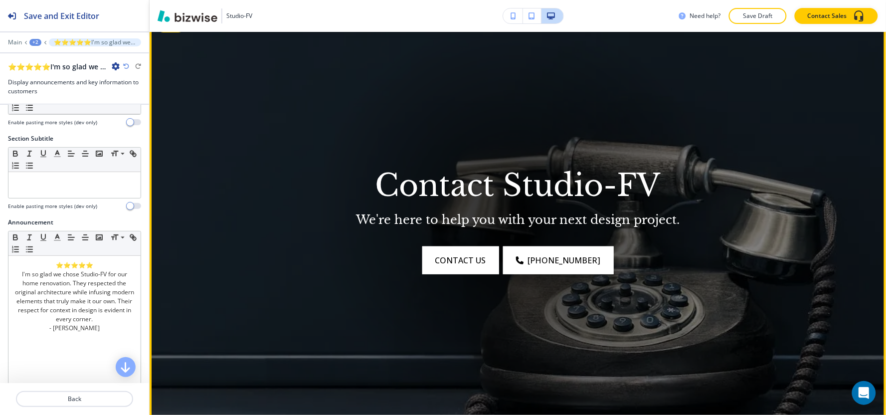
scroll to position [0, 0]
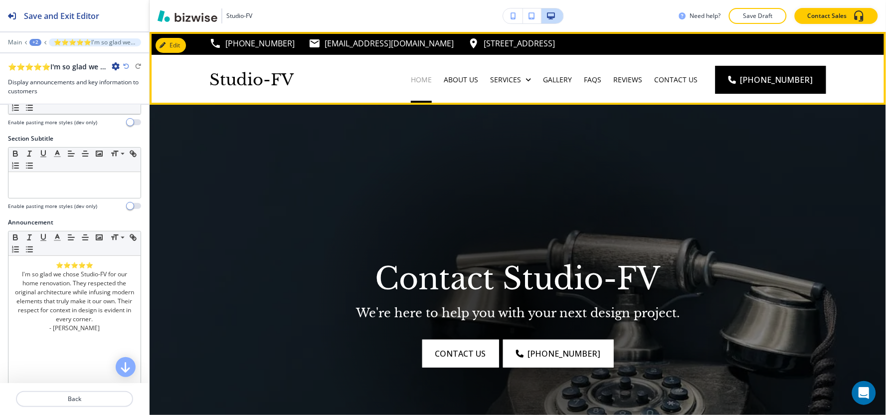
click at [432, 77] on p "Home" at bounding box center [421, 80] width 21 height 10
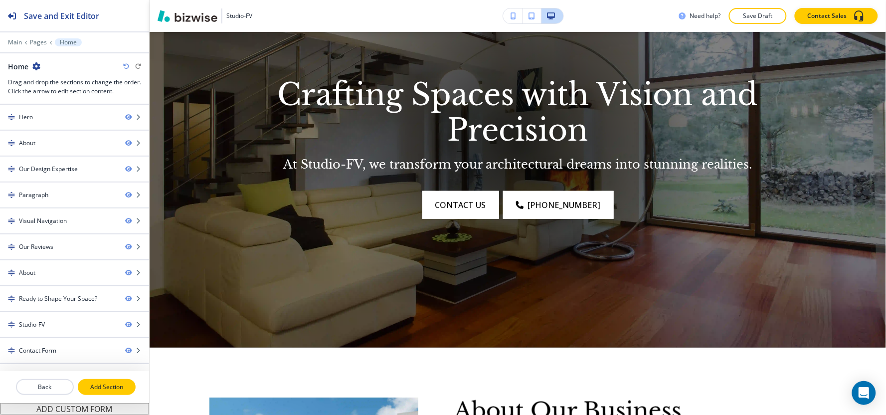
click at [88, 384] on p "Add Section" at bounding box center [107, 386] width 56 height 9
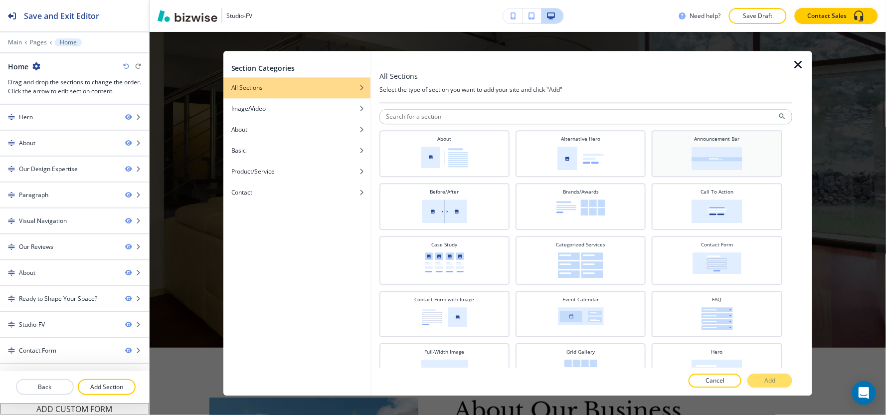
click at [724, 162] on img at bounding box center [717, 158] width 51 height 23
click at [769, 378] on p "Add" at bounding box center [769, 381] width 11 height 9
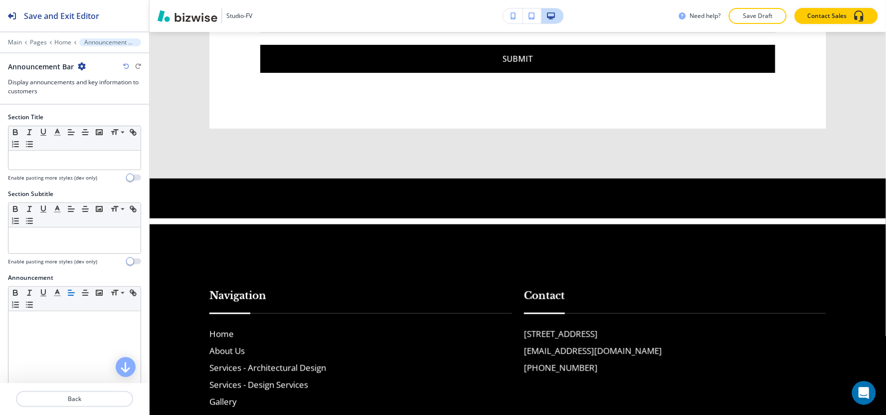
scroll to position [62, 0]
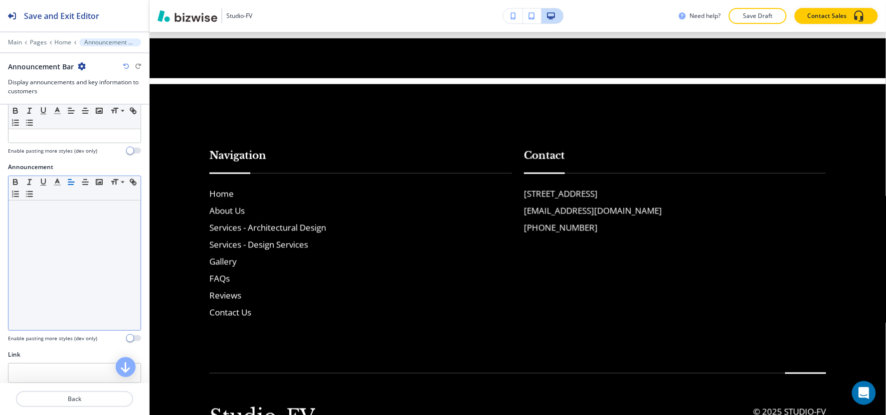
click at [54, 243] on div at bounding box center [74, 265] width 132 height 130
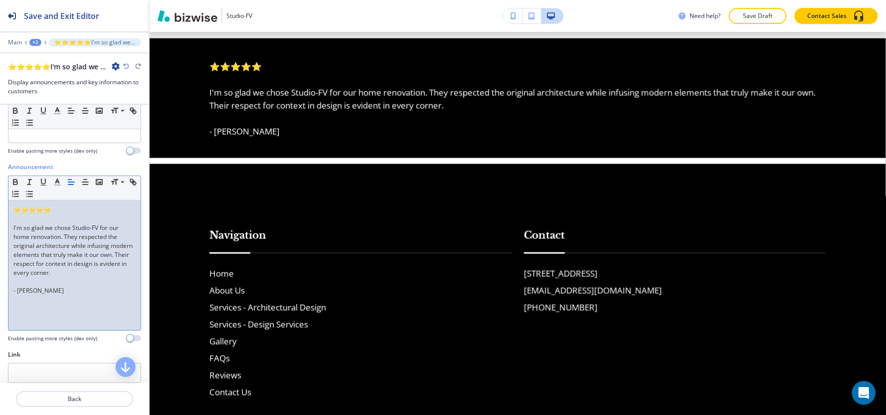
click at [10, 231] on div "⭐⭐⭐⭐⭐ I'm so glad we chose Studio-FV for our home renovation. They respected th…" at bounding box center [74, 265] width 132 height 130
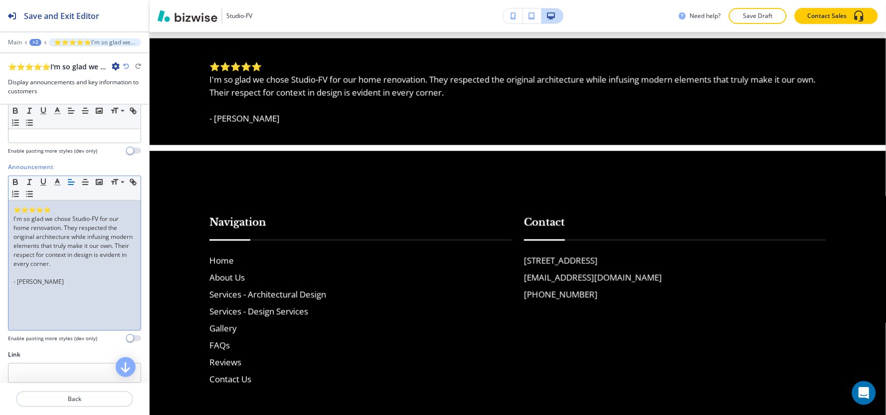
click at [12, 281] on div "⭐⭐⭐⭐⭐ I'm so glad we chose Studio-FV for our home renovation. They respected th…" at bounding box center [74, 265] width 132 height 130
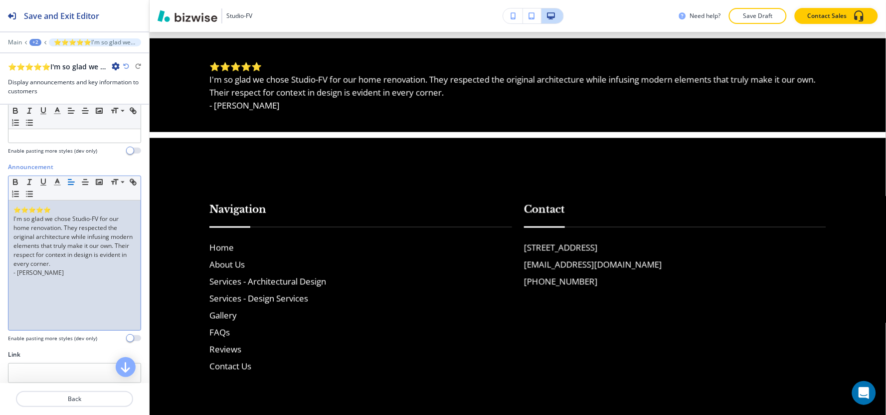
drag, startPoint x: 57, startPoint y: 276, endPoint x: 0, endPoint y: 173, distance: 117.8
click at [0, 173] on div "Announcement Small Normal Large Huge ⭐⭐⭐⭐⭐ I'm so glad we chose Studio-FV for o…" at bounding box center [74, 257] width 149 height 188
click at [88, 181] on icon "button" at bounding box center [85, 182] width 9 height 9
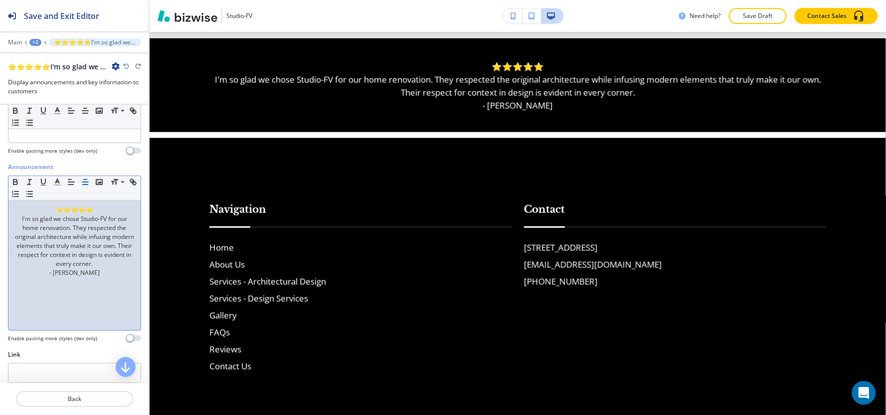
click at [30, 40] on div "+2" at bounding box center [35, 42] width 12 height 7
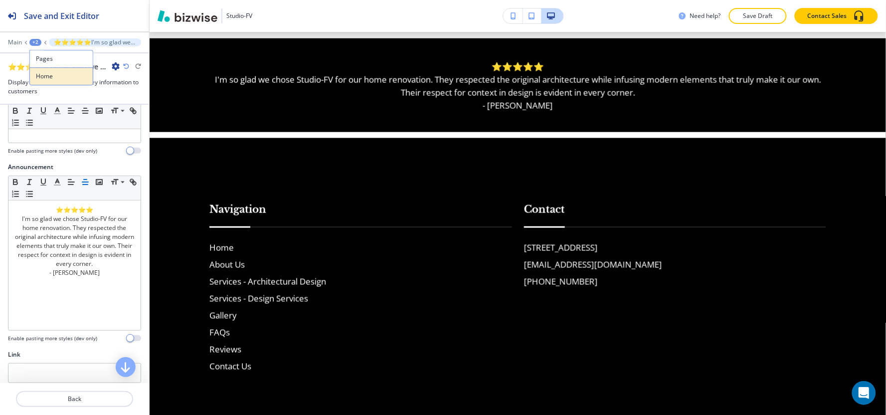
click at [51, 72] on p "Home" at bounding box center [61, 76] width 51 height 9
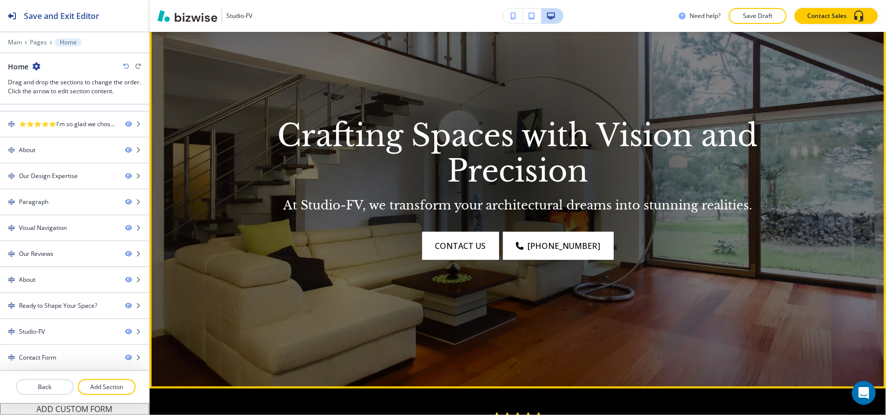
scroll to position [93, 0]
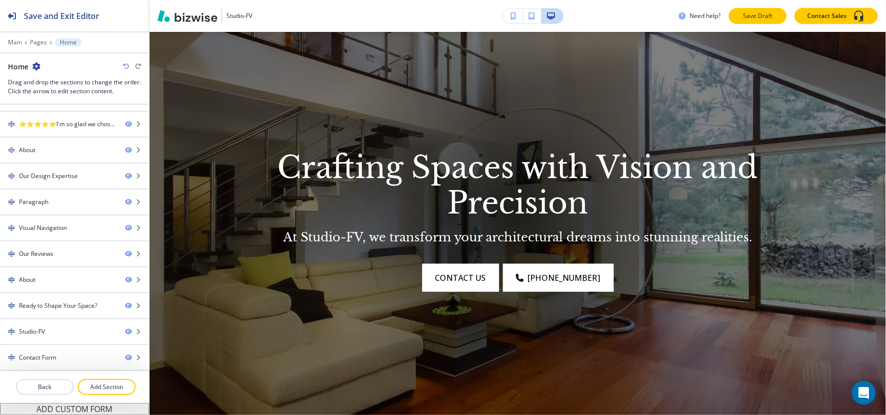
click at [755, 16] on p "Save Draft" at bounding box center [758, 15] width 32 height 9
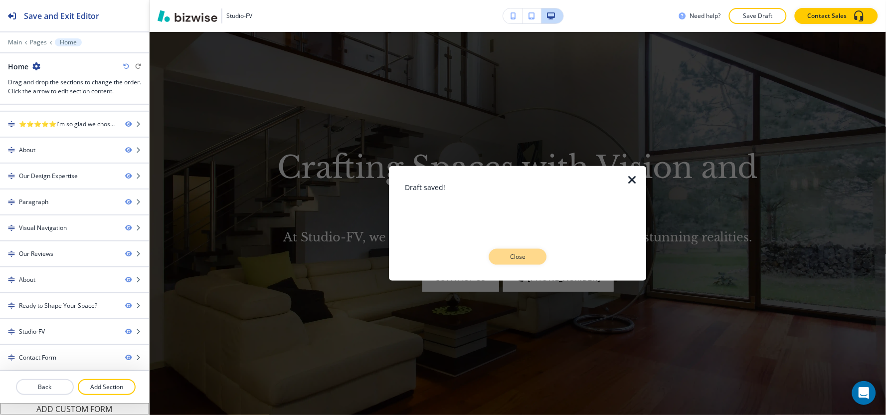
click at [531, 251] on button "Close" at bounding box center [518, 257] width 58 height 16
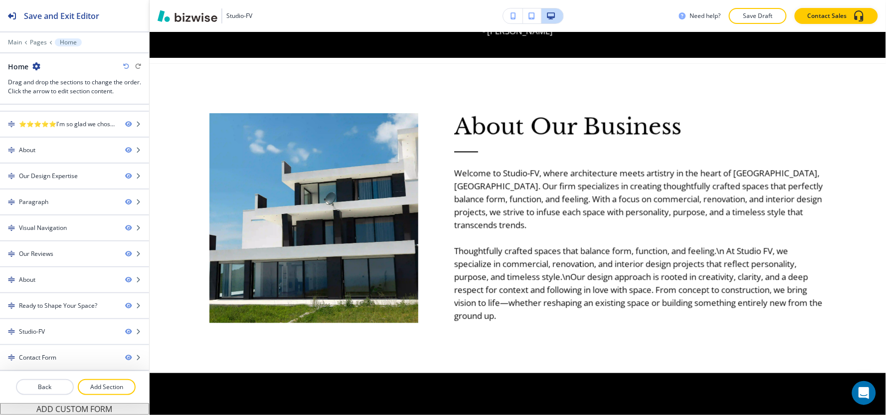
scroll to position [0, 0]
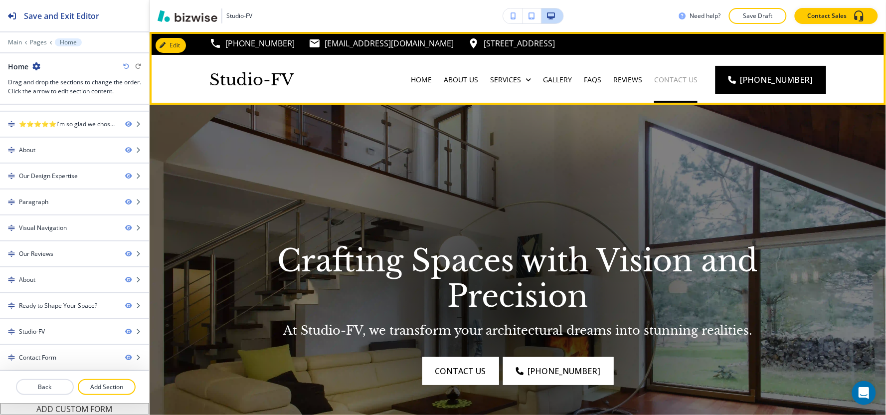
click at [680, 76] on p "Contact Us" at bounding box center [675, 80] width 43 height 10
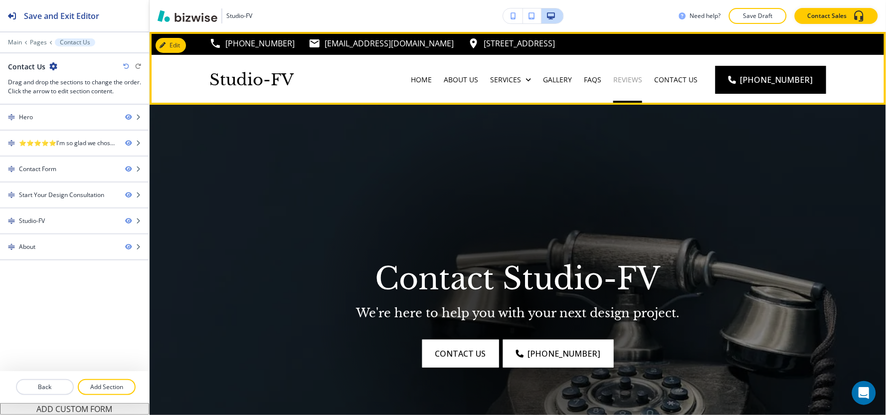
click at [634, 78] on p "Reviews" at bounding box center [627, 80] width 29 height 10
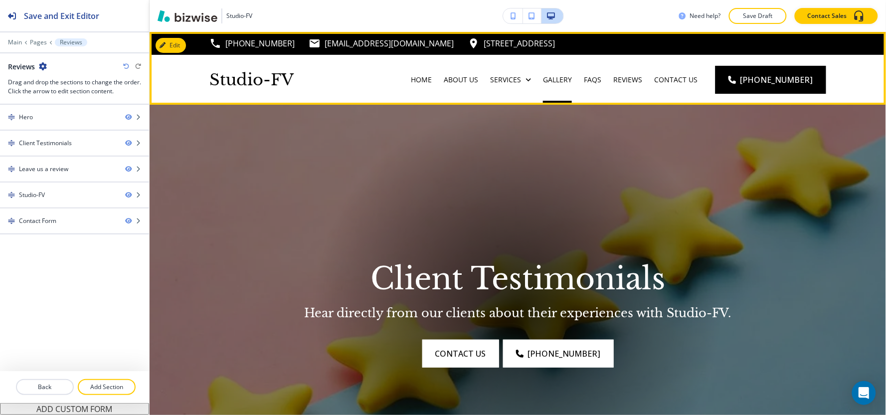
click at [578, 78] on div "Gallery" at bounding box center [557, 80] width 41 height 10
click at [601, 83] on p "FAQs" at bounding box center [592, 80] width 17 height 10
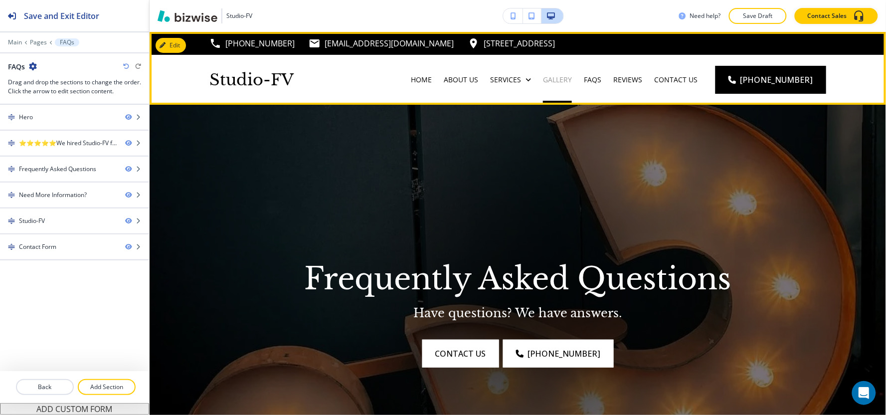
click at [558, 80] on p "Gallery" at bounding box center [557, 80] width 29 height 10
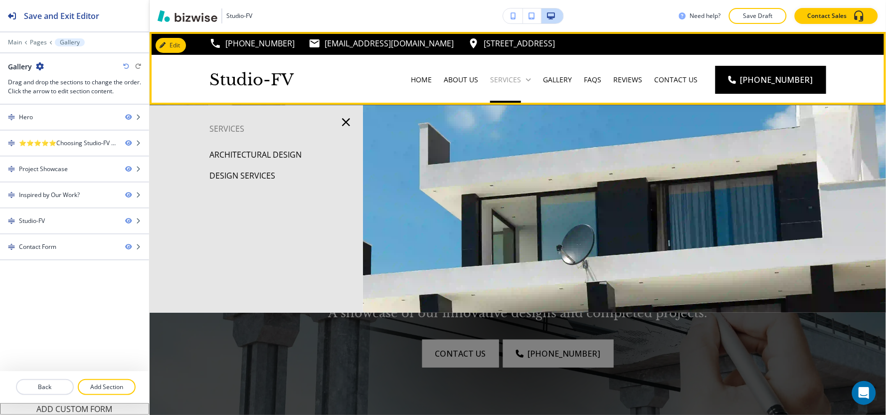
click at [516, 82] on p "Services" at bounding box center [505, 80] width 31 height 10
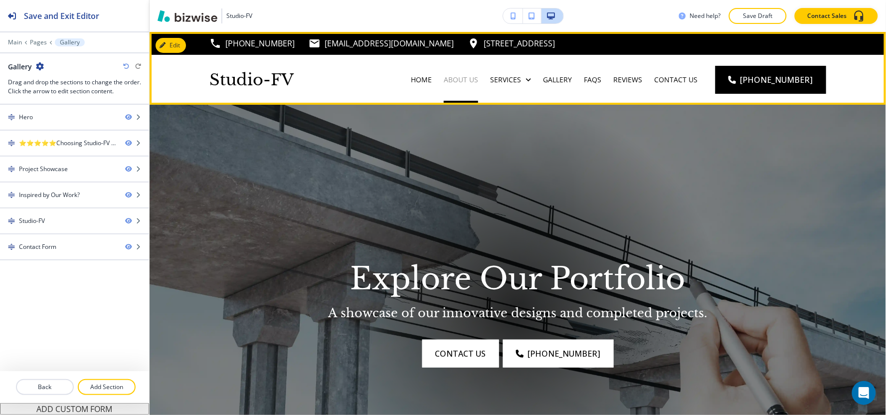
click at [466, 77] on p "About Us" at bounding box center [461, 80] width 34 height 10
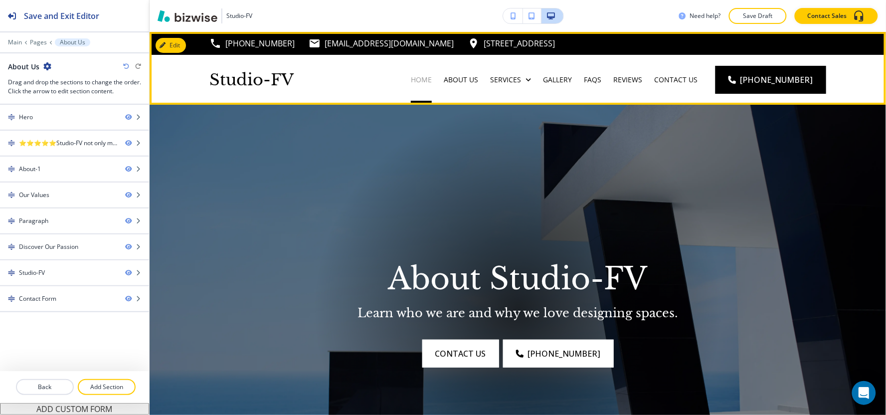
click at [432, 77] on p "Home" at bounding box center [421, 80] width 21 height 10
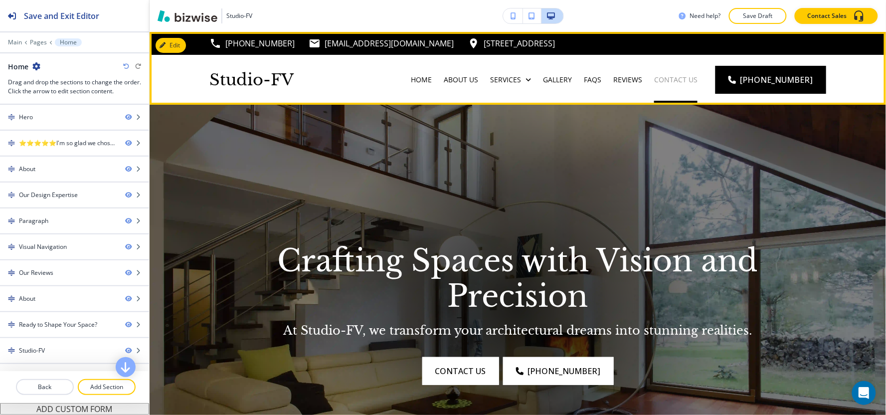
click at [698, 82] on p "Contact Us" at bounding box center [675, 80] width 43 height 10
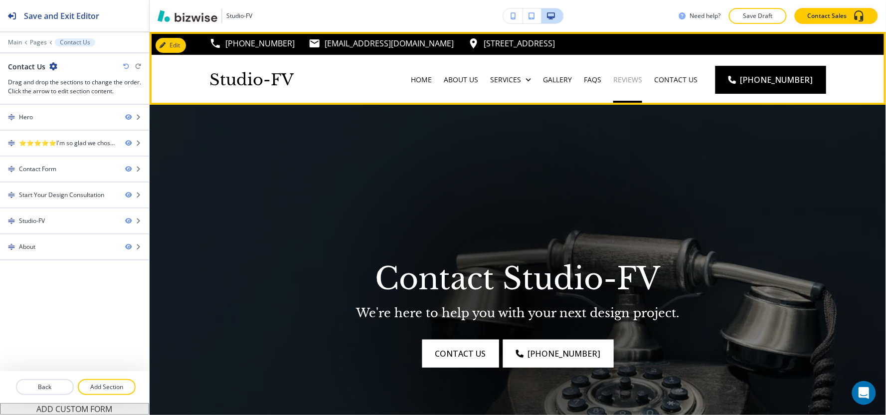
click at [642, 81] on p "Reviews" at bounding box center [627, 80] width 29 height 10
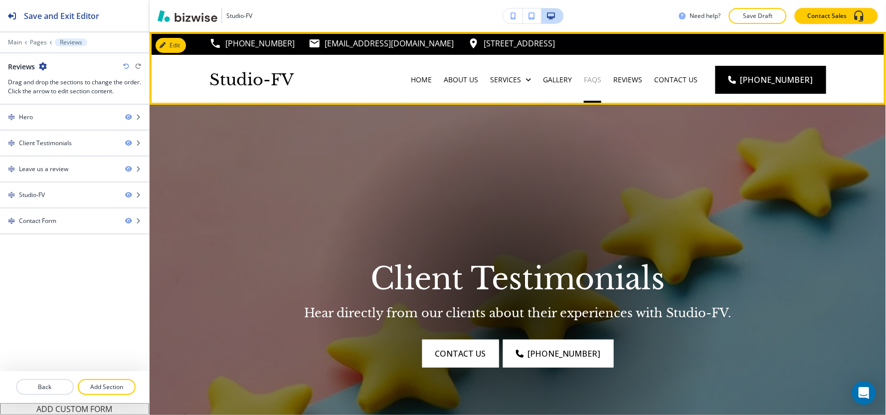
click at [601, 80] on p "FAQs" at bounding box center [592, 80] width 17 height 10
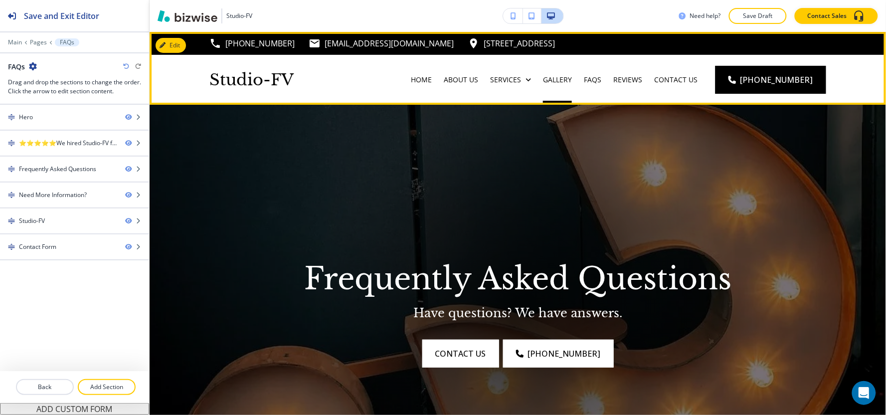
click at [552, 80] on div "Gallery" at bounding box center [557, 80] width 41 height 10
click at [559, 78] on p "Gallery" at bounding box center [557, 80] width 29 height 10
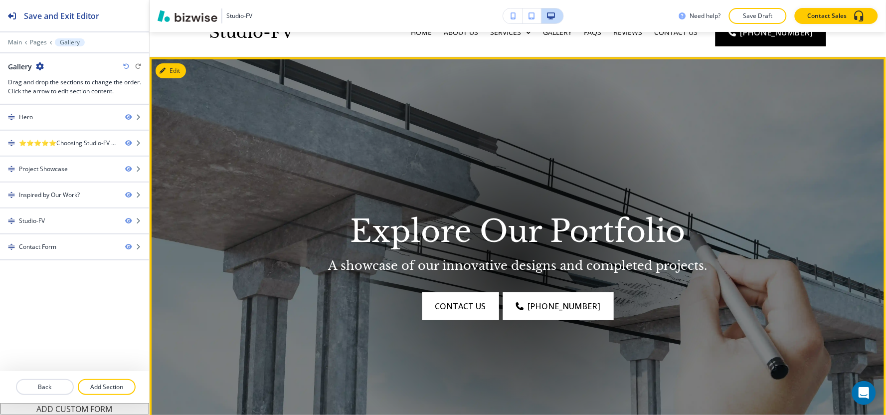
scroll to position [111, 0]
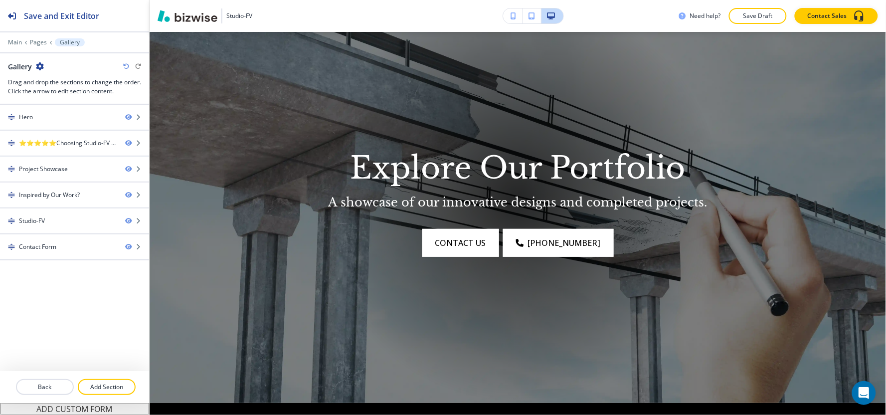
click at [751, 21] on button "Save Draft" at bounding box center [758, 16] width 58 height 16
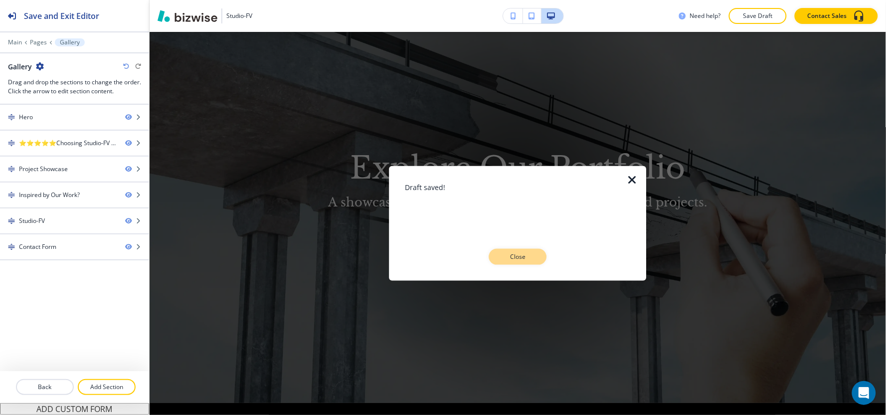
click at [516, 252] on p "Close" at bounding box center [518, 256] width 32 height 9
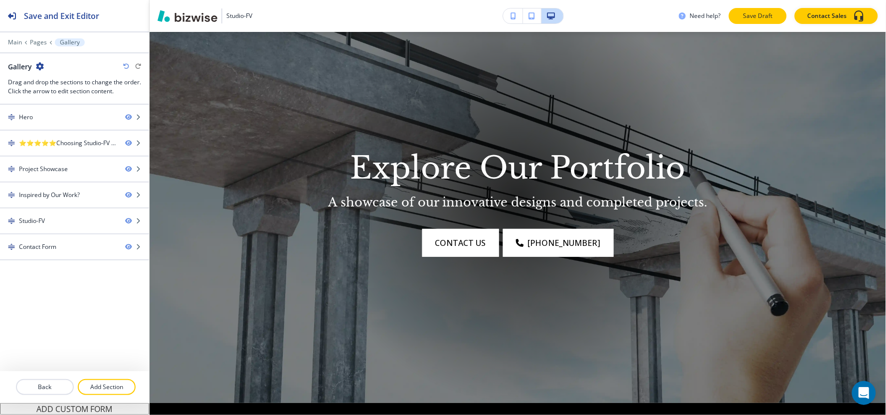
click at [763, 19] on p "Save Draft" at bounding box center [758, 15] width 32 height 9
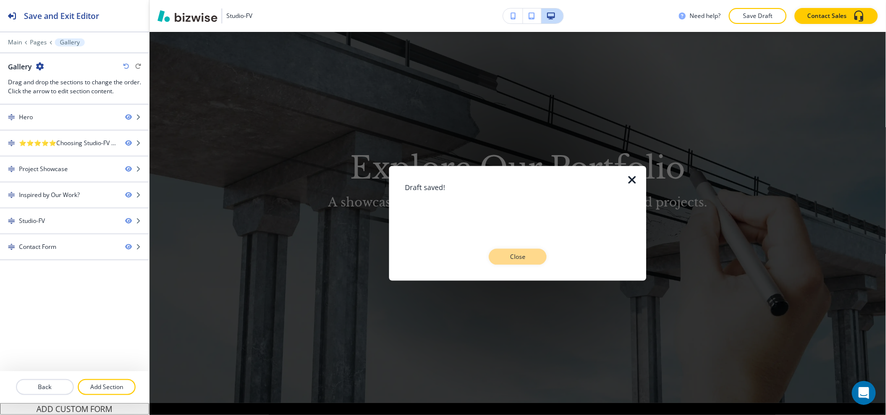
click at [535, 262] on button "Close" at bounding box center [518, 257] width 58 height 16
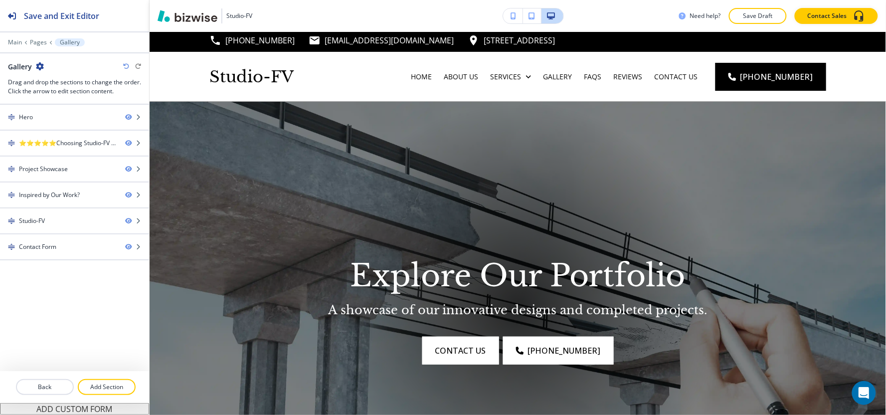
scroll to position [0, 0]
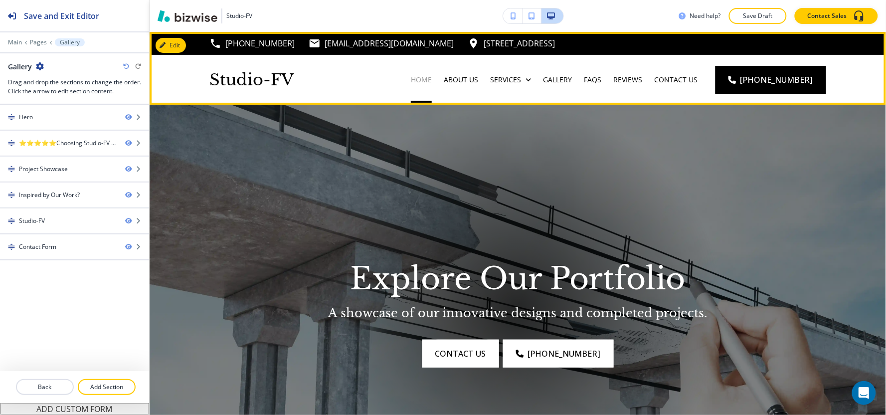
click at [430, 81] on p "Home" at bounding box center [421, 80] width 21 height 10
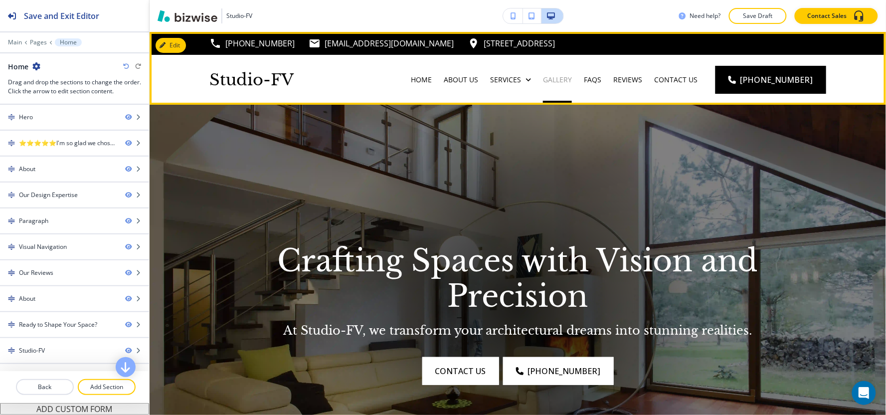
click at [572, 75] on p "Gallery" at bounding box center [557, 80] width 29 height 10
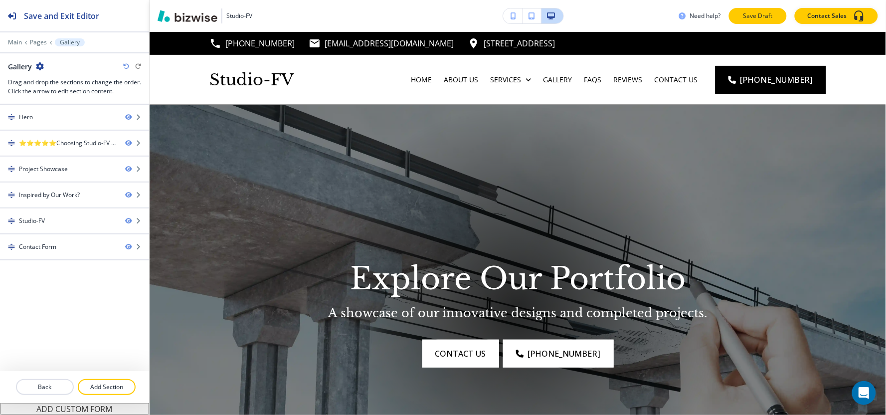
click at [769, 15] on p "Save Draft" at bounding box center [758, 15] width 32 height 9
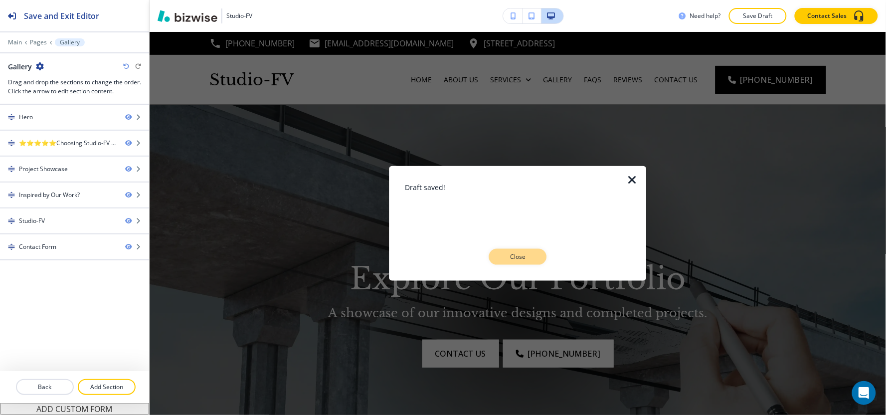
click at [504, 253] on p "Close" at bounding box center [518, 256] width 32 height 9
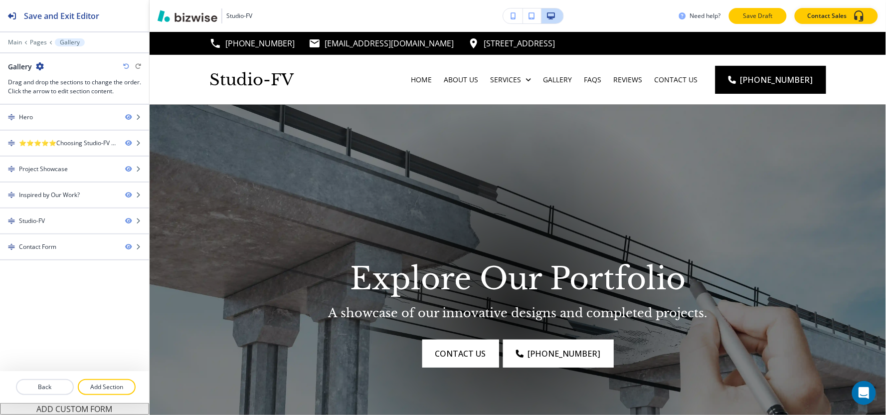
click at [761, 11] on p "Save Draft" at bounding box center [758, 15] width 32 height 9
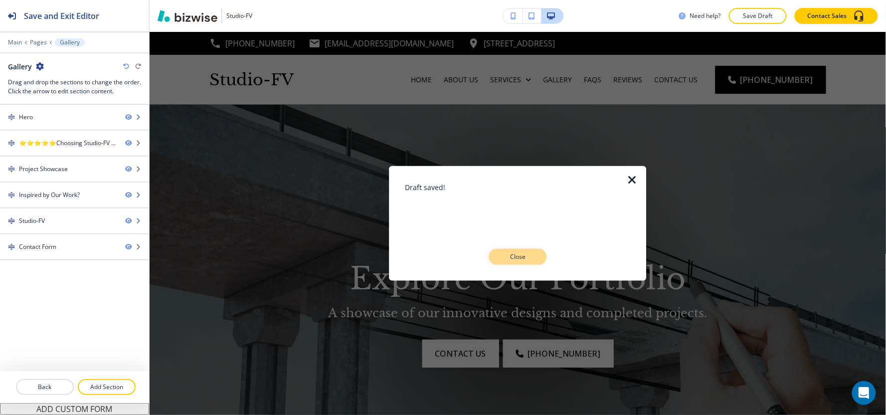
click at [534, 255] on p "Close" at bounding box center [518, 256] width 32 height 9
